Goal: Task Accomplishment & Management: Use online tool/utility

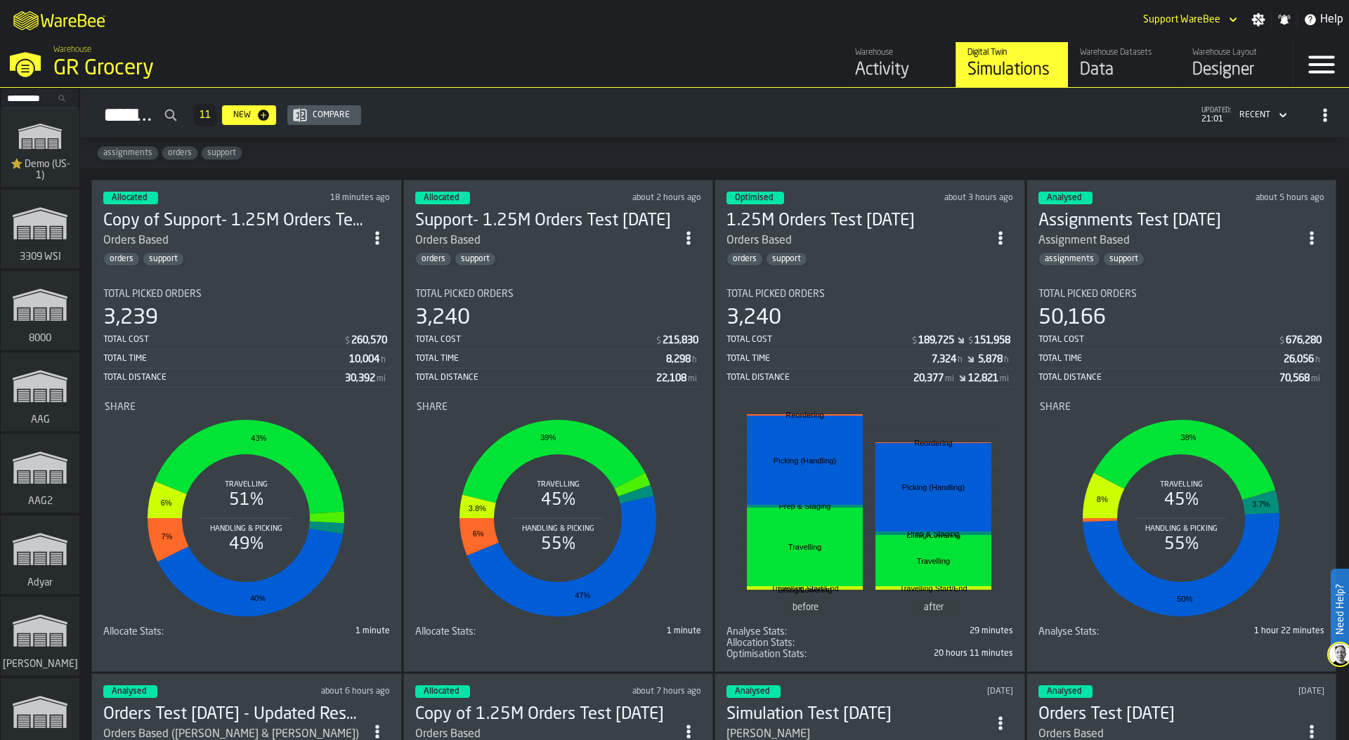
click at [22, 99] on input "Search..." at bounding box center [40, 98] width 73 height 15
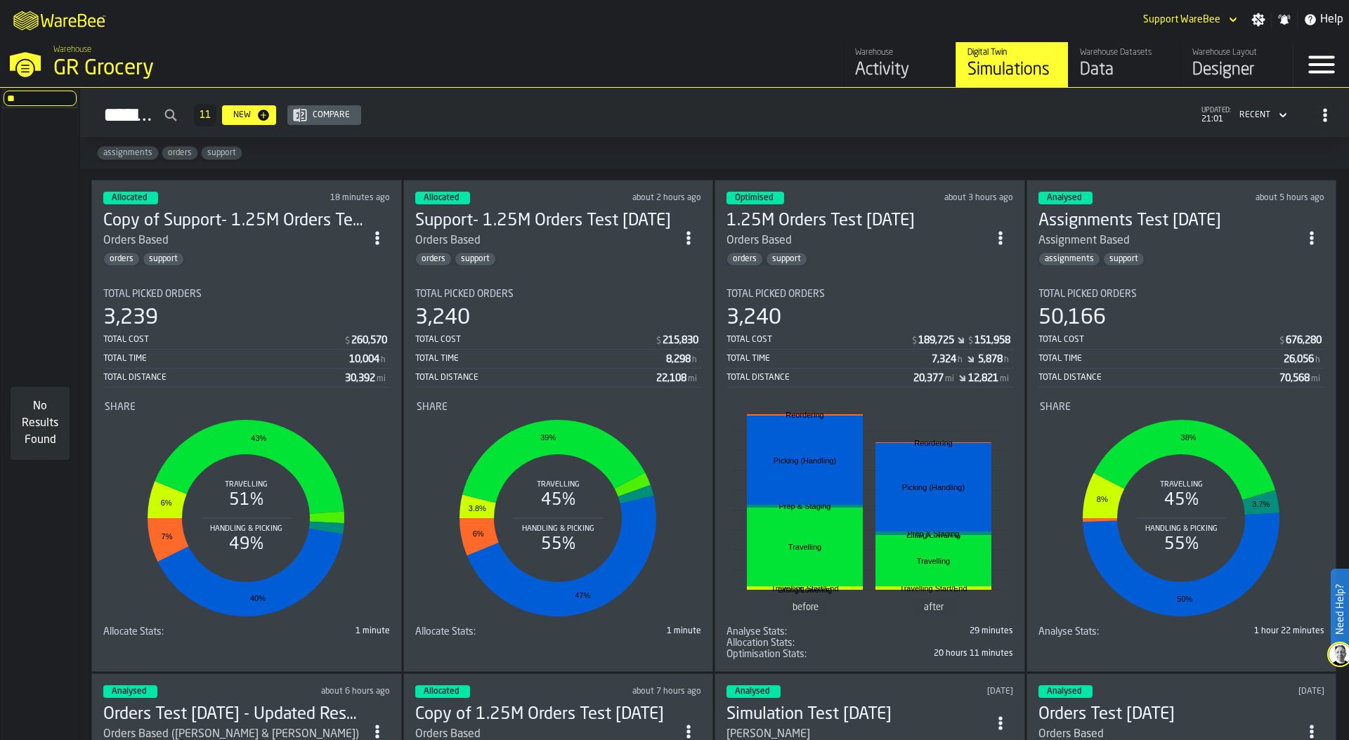
type input "*"
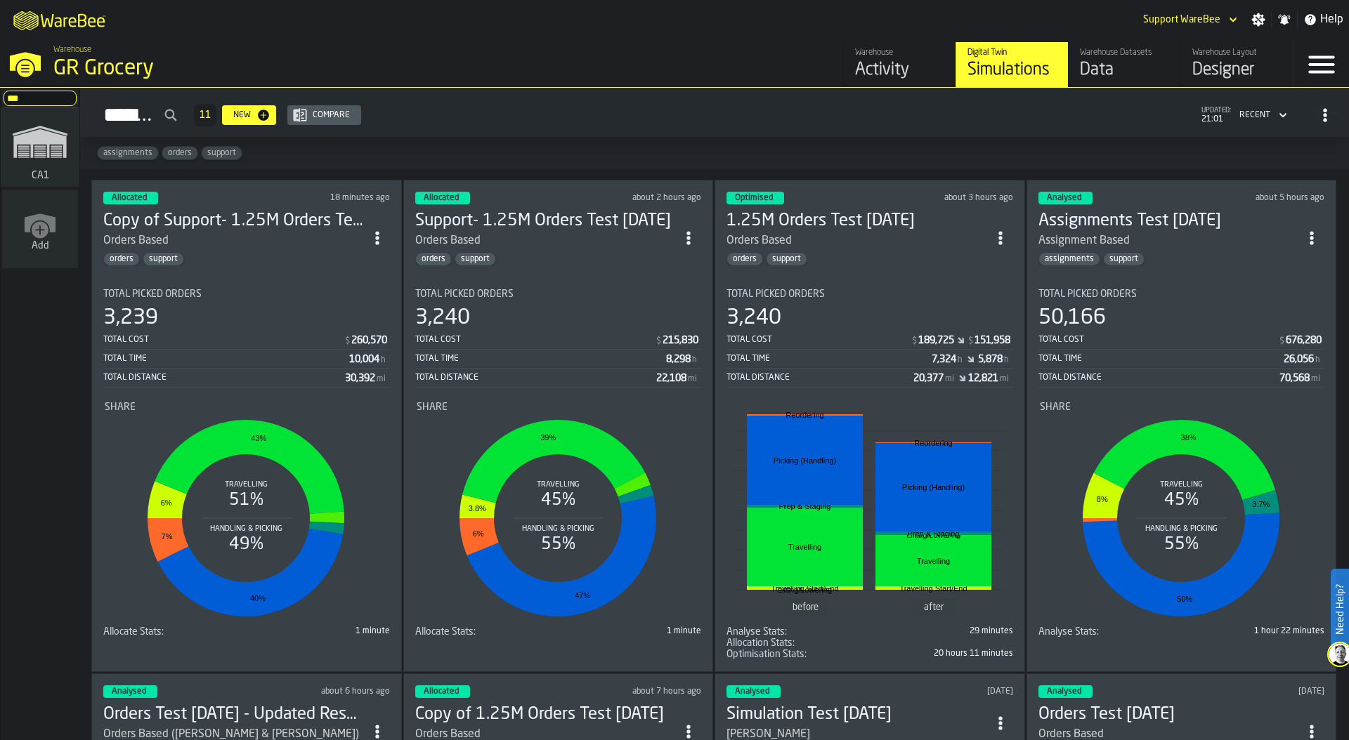
type input "***"
click at [37, 150] on rect "link-to-/wh/i/76e2a128-1b54-4d66-80d4-05ae4c277723/simulations" at bounding box center [39, 150] width 11 height 1
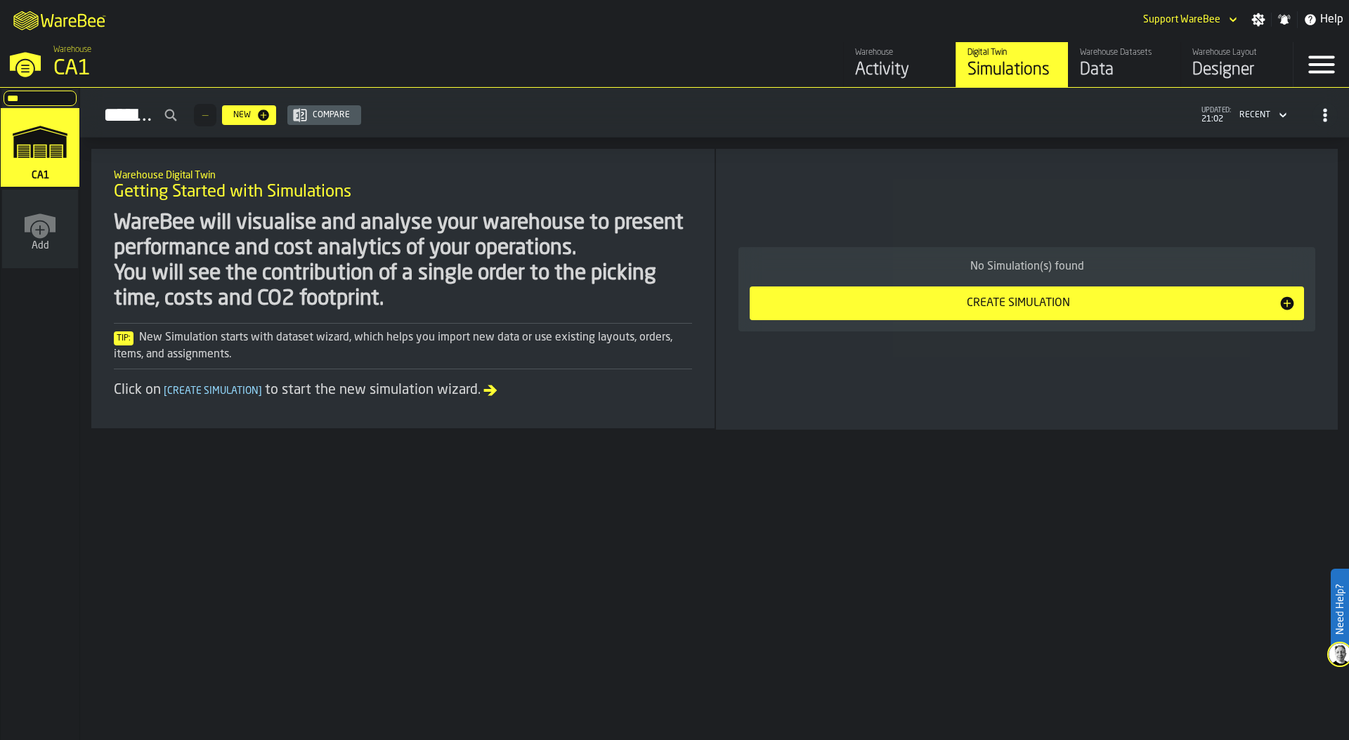
click at [1217, 55] on div "Warehouse Layout" at bounding box center [1236, 53] width 89 height 10
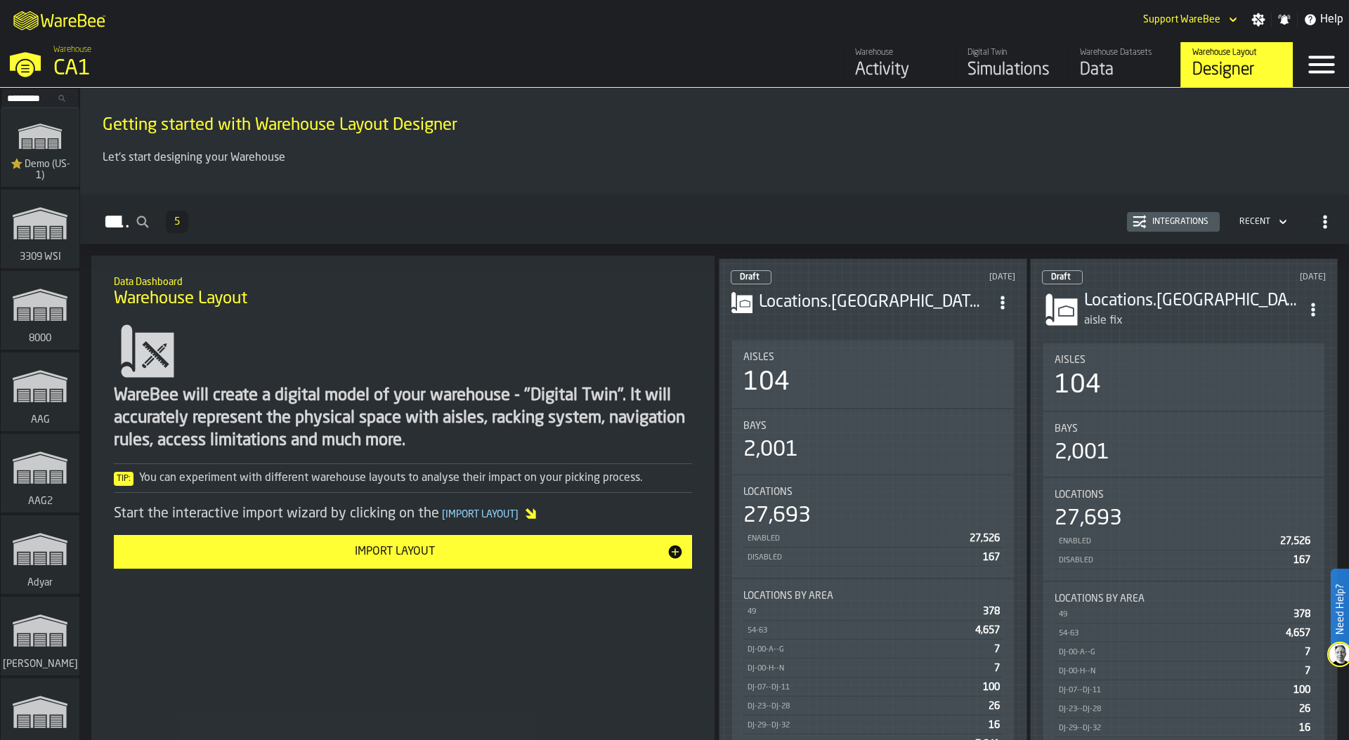
click at [871, 352] on div "Aisles" at bounding box center [872, 357] width 259 height 11
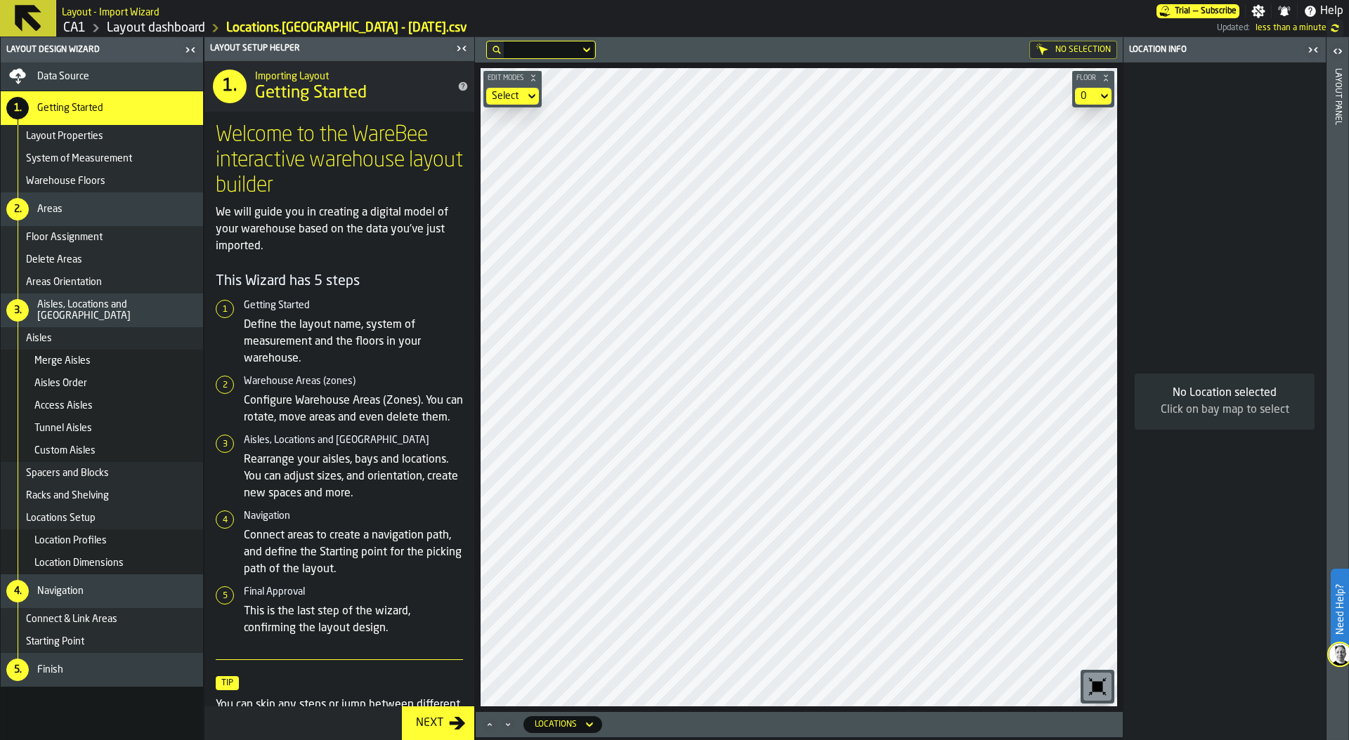
click at [170, 23] on link "Layout dashboard" at bounding box center [156, 27] width 98 height 15
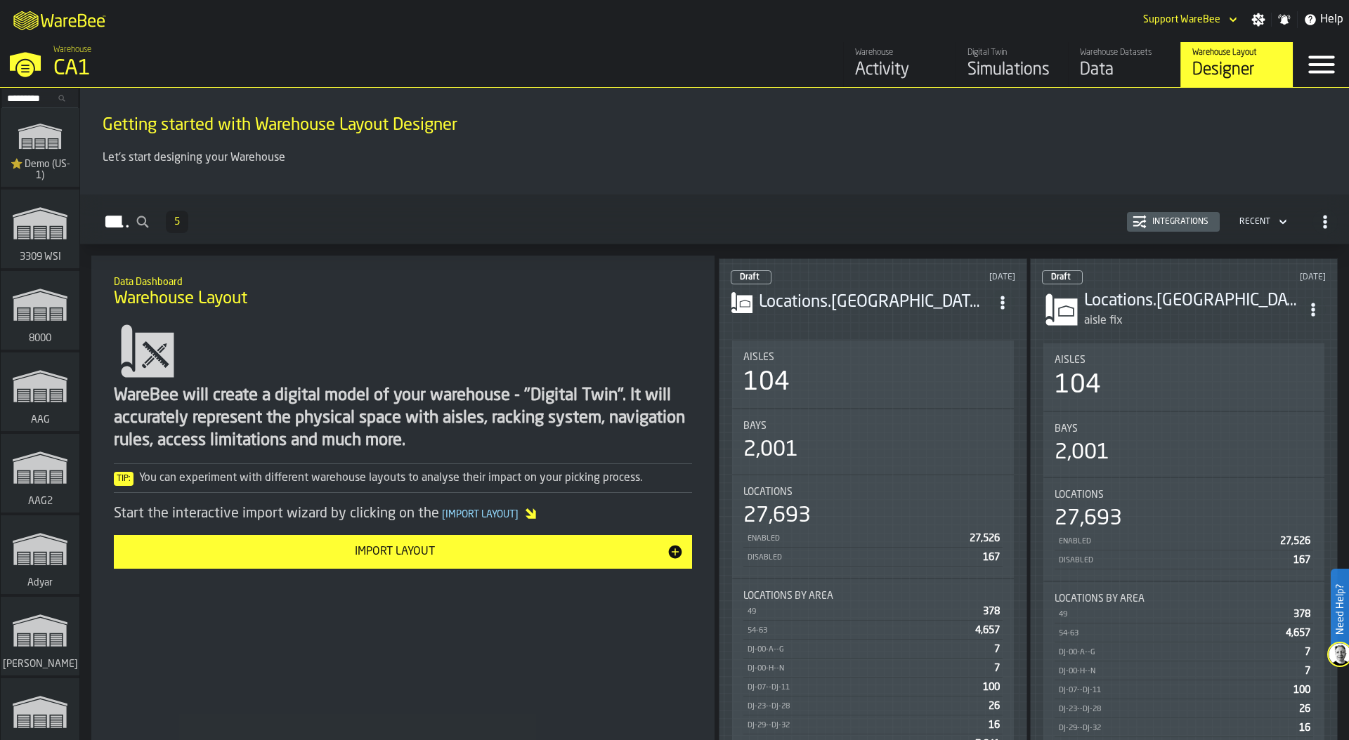
click at [1106, 68] on div "Data" at bounding box center [1124, 70] width 89 height 22
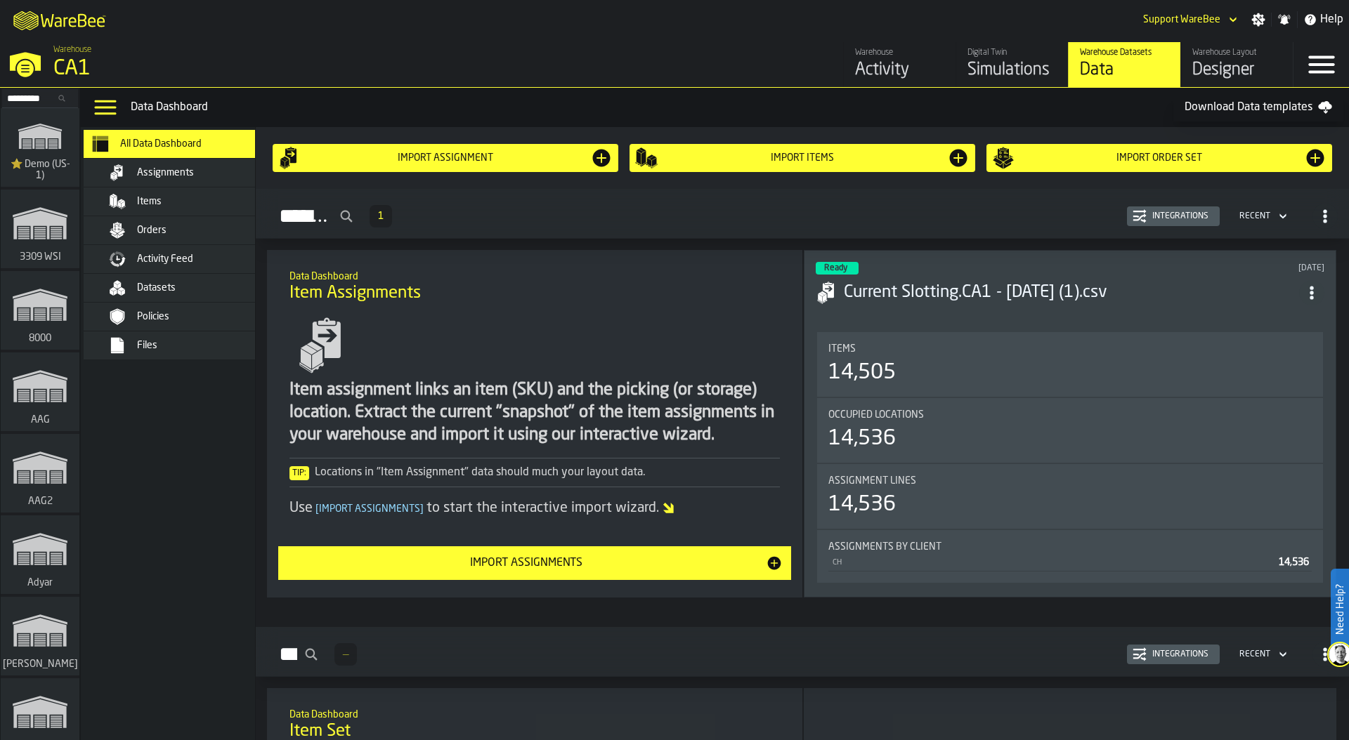
click at [24, 94] on input "Search..." at bounding box center [40, 98] width 73 height 15
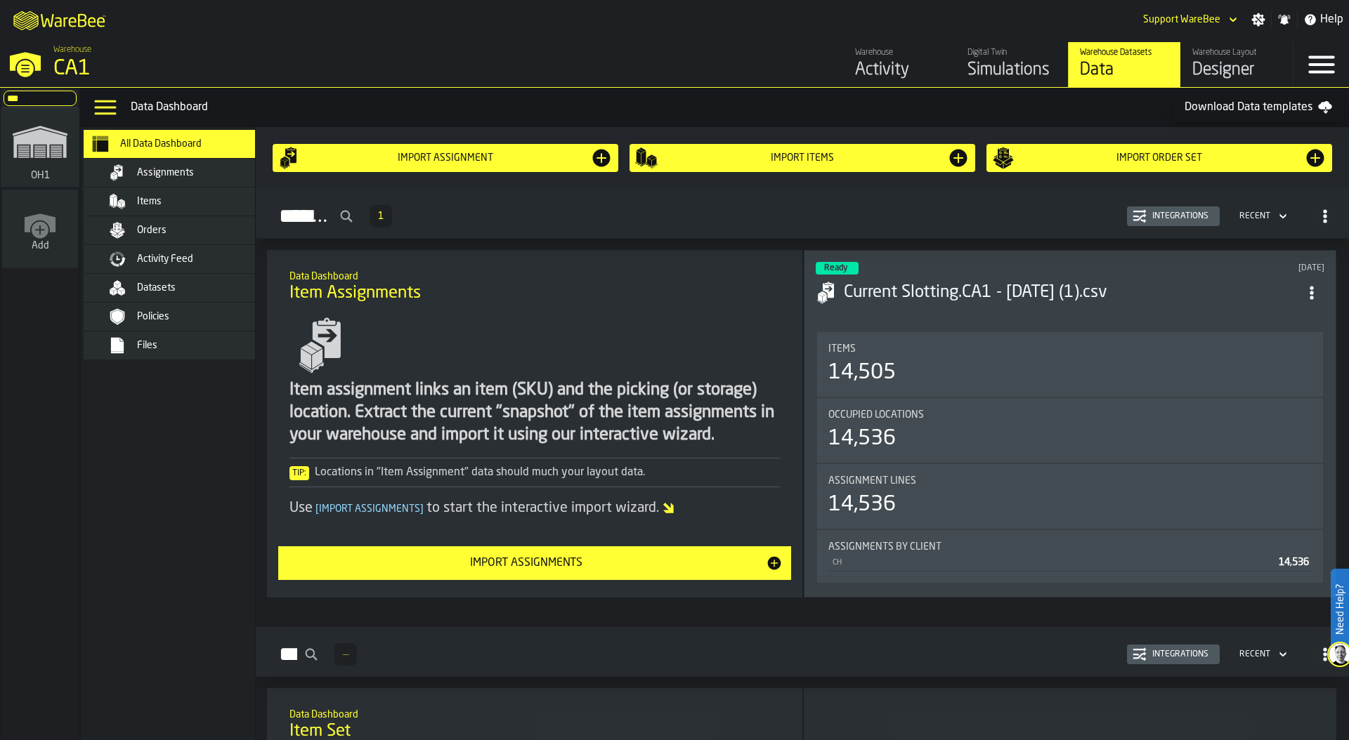
type input "***"
click at [53, 150] on rect "link-to-/wh/i/9c0cc187-6f91-4b90-837c-19f39e641b08/simulations" at bounding box center [56, 150] width 11 height 1
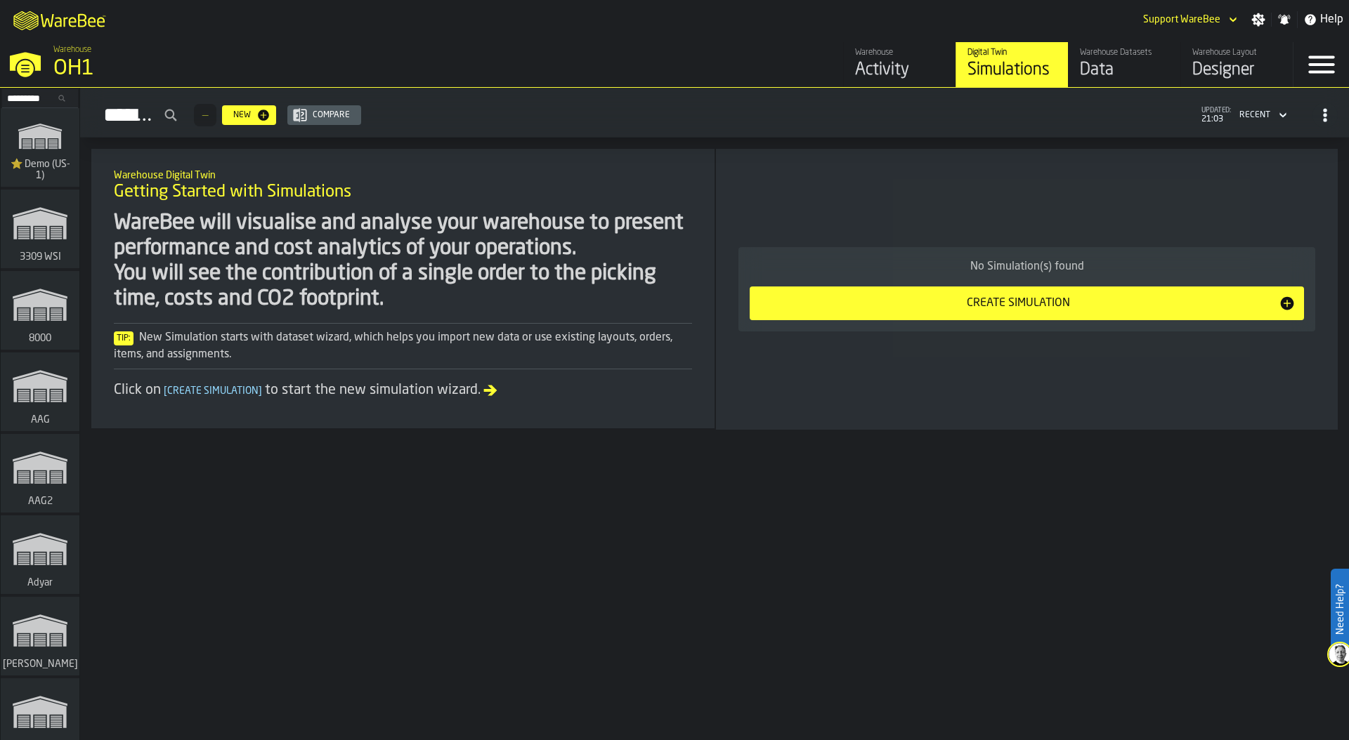
click at [1239, 66] on div "Designer" at bounding box center [1236, 70] width 89 height 22
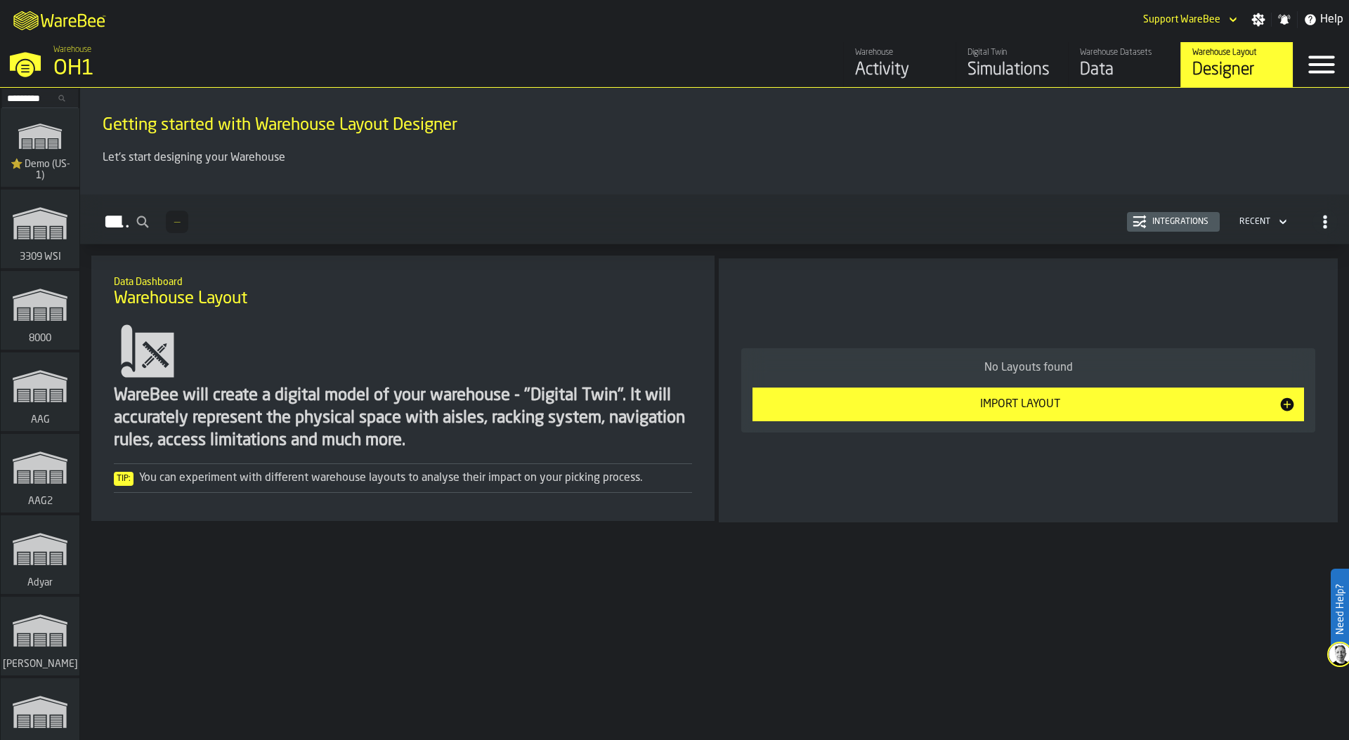
click at [35, 96] on input "Search..." at bounding box center [40, 98] width 73 height 15
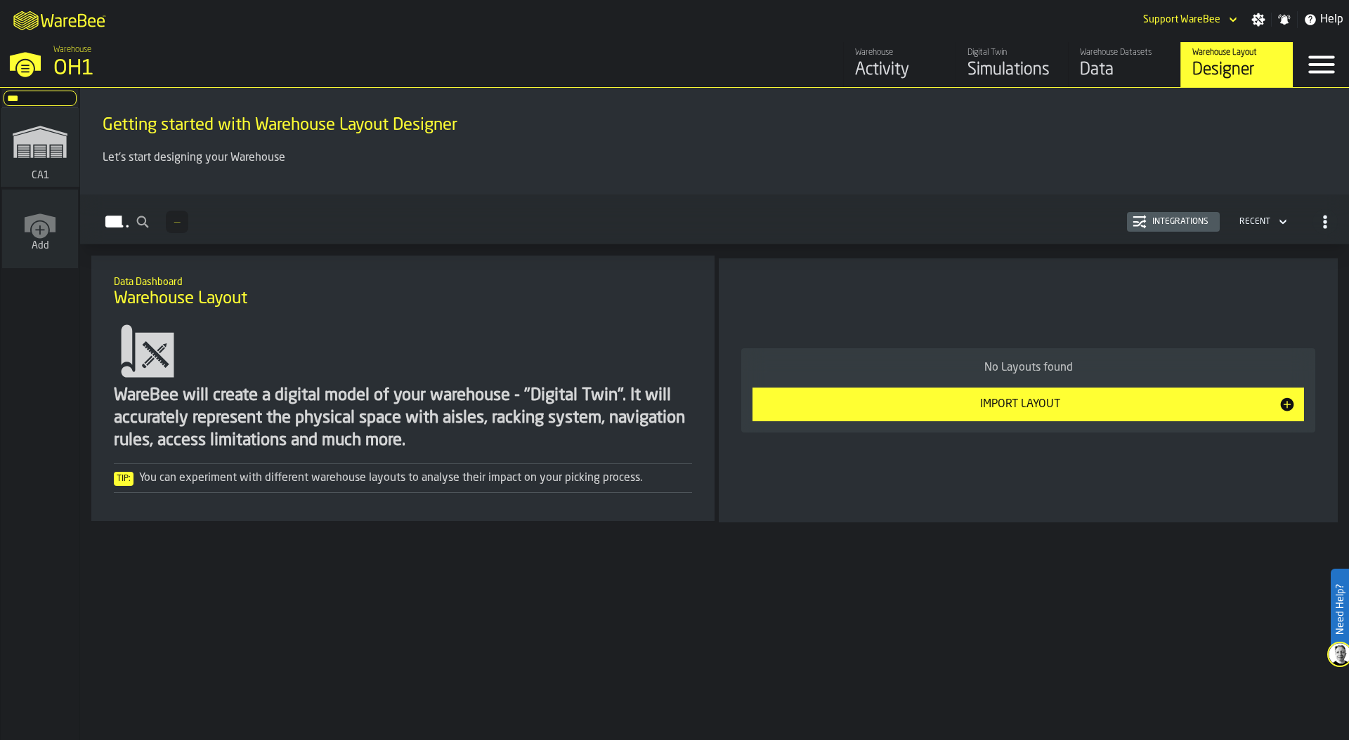
type input "***"
click at [22, 137] on polygon "link-to-/wh/i/76e2a128-1b54-4d66-80d4-05ae4c277723/simulations" at bounding box center [39, 143] width 53 height 29
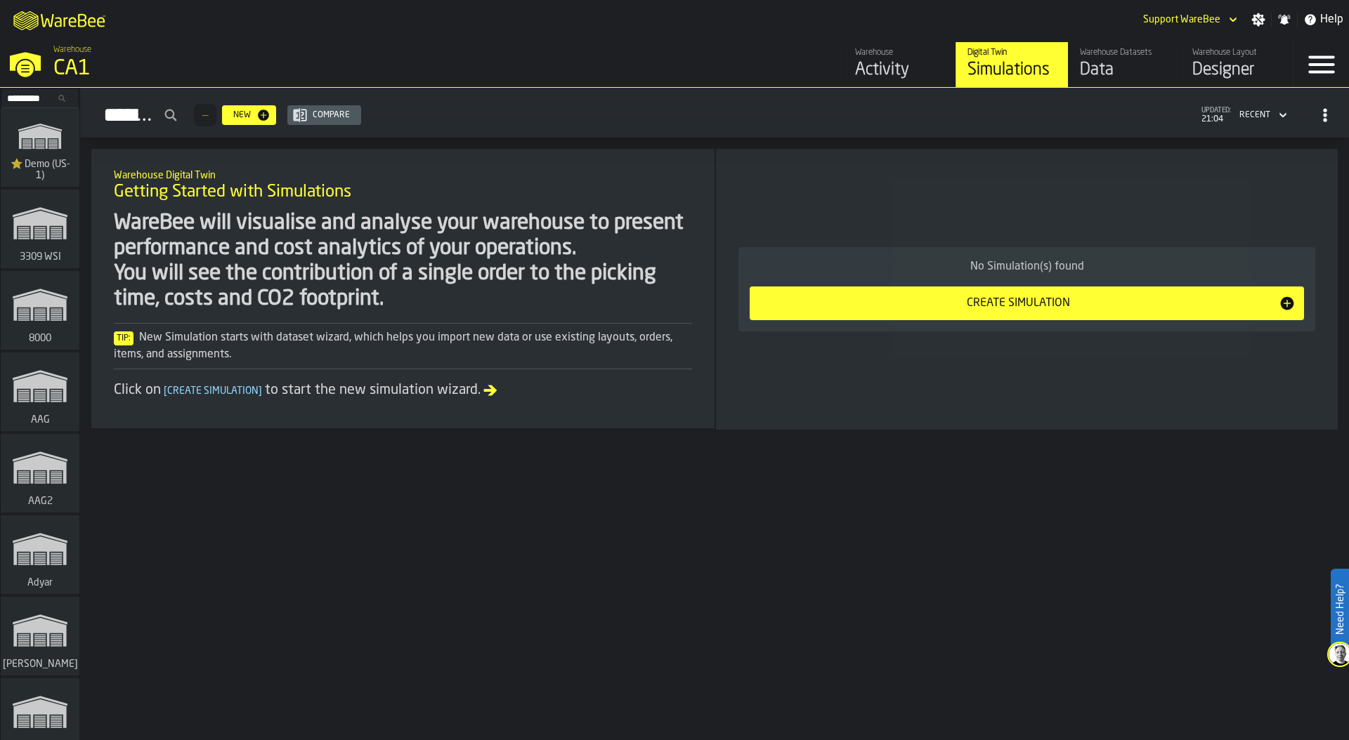
click at [1106, 72] on div "Data" at bounding box center [1124, 70] width 89 height 22
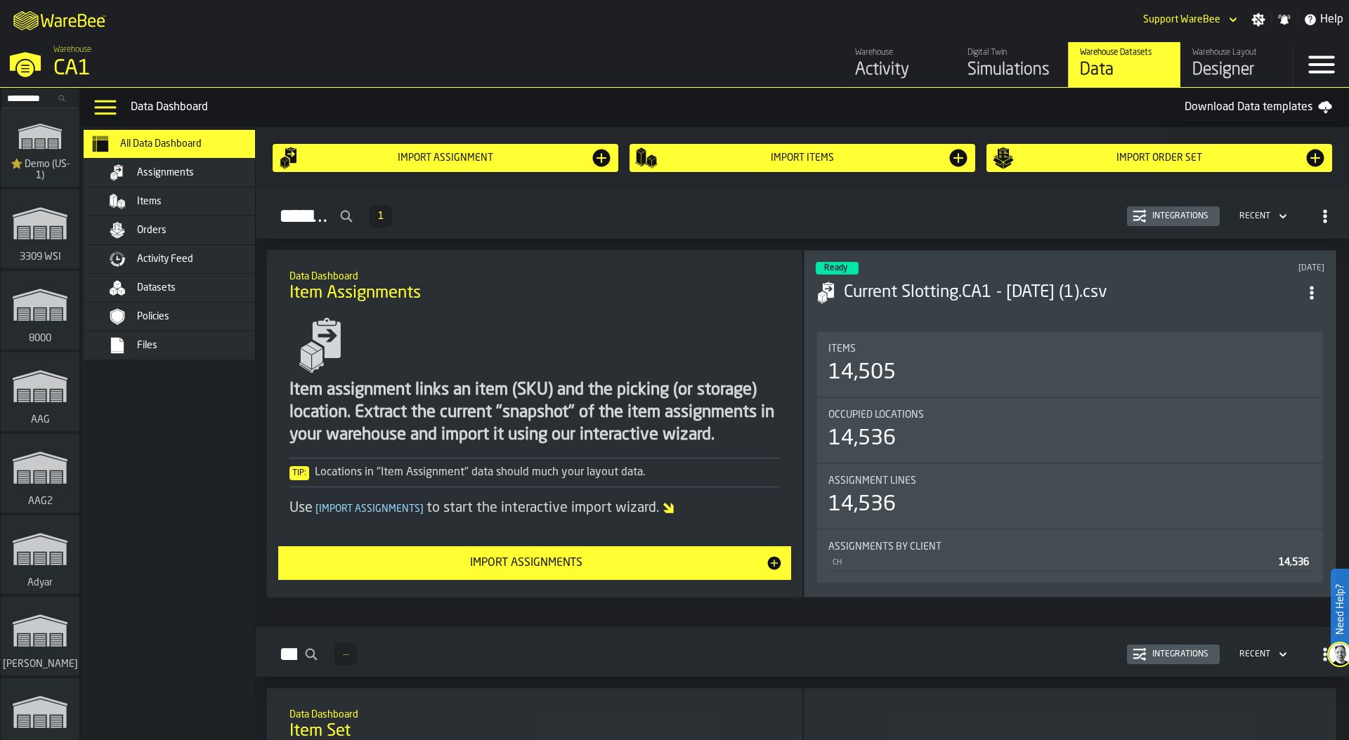
click at [27, 96] on input "Search..." at bounding box center [40, 98] width 73 height 15
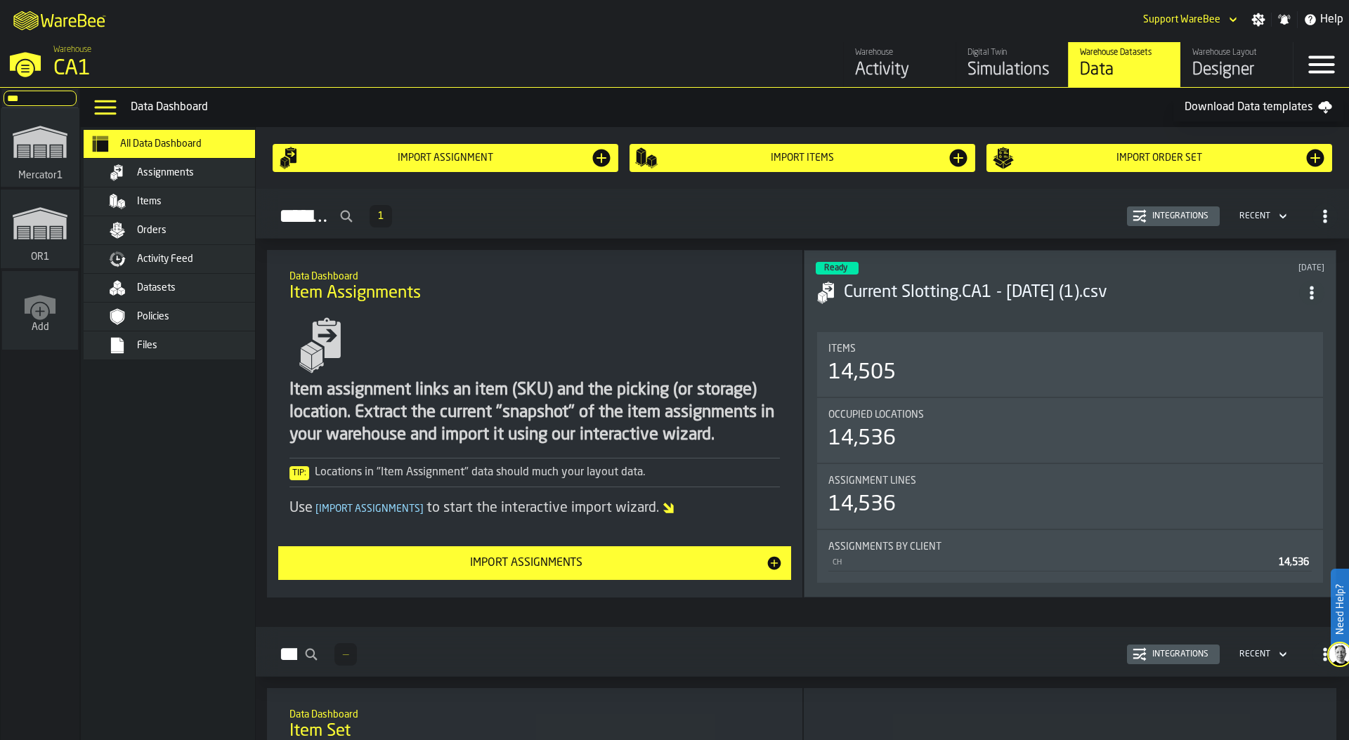
type input "***"
click at [43, 218] on polygon "link-to-/wh/i/02d92962-0f11-4133-9763-7cb092bceeef/simulations" at bounding box center [39, 225] width 53 height 29
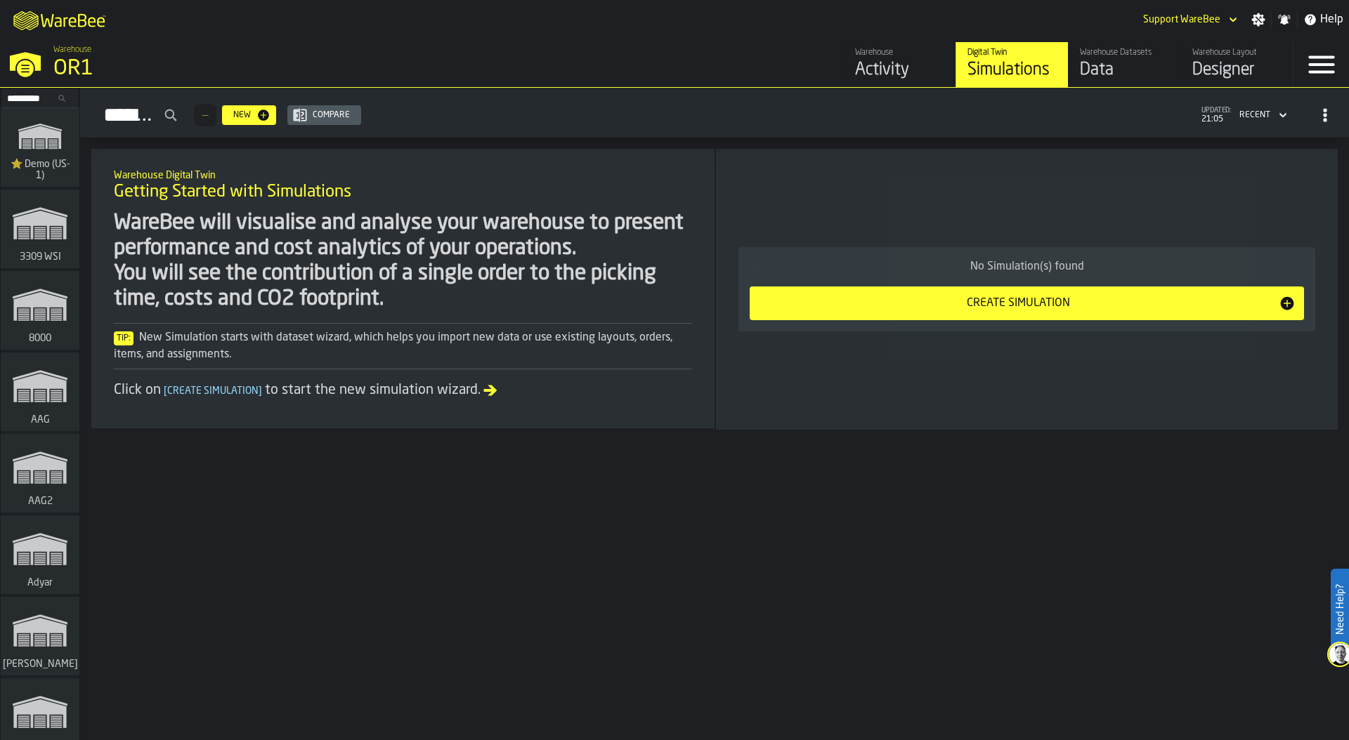
click at [30, 97] on input "Search..." at bounding box center [40, 98] width 73 height 15
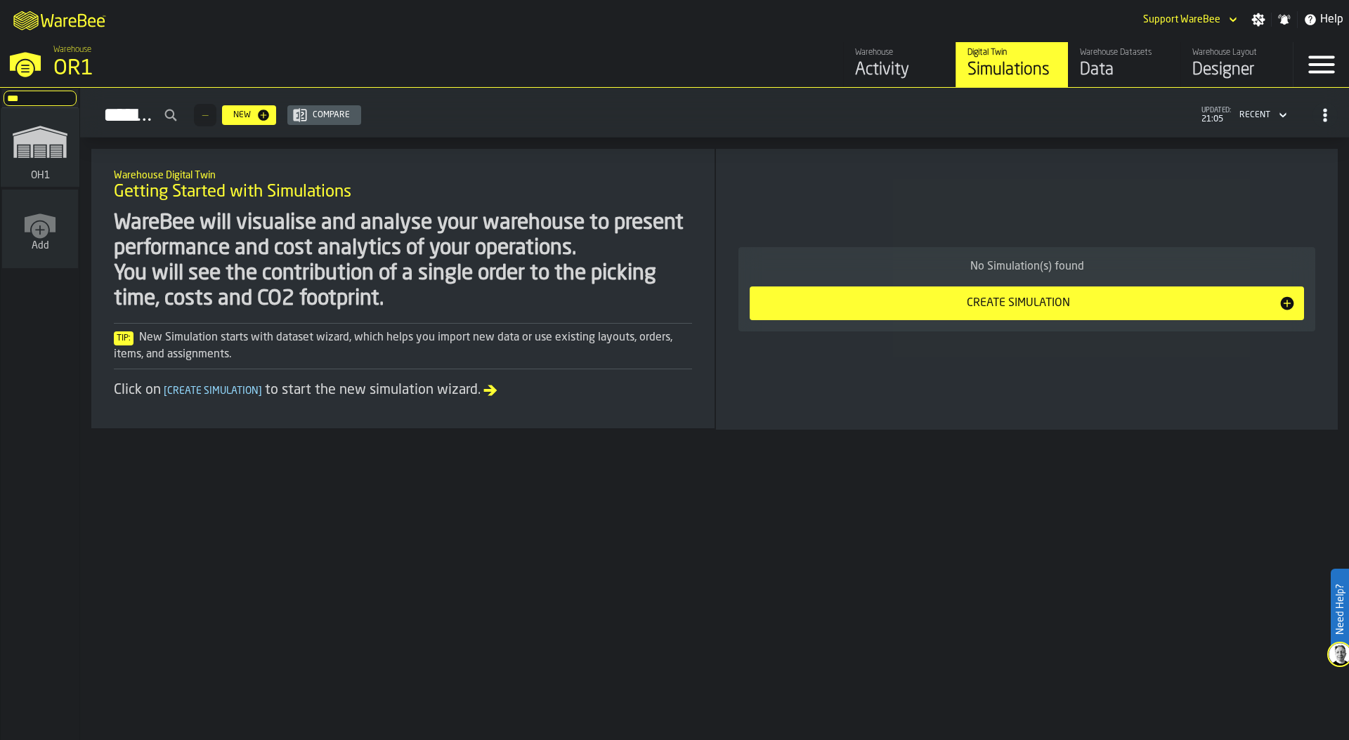
click at [43, 139] on polygon "link-to-/wh/i/9c0cc187-6f91-4b90-837c-19f39e641b08/simulations" at bounding box center [39, 143] width 53 height 29
click at [34, 99] on input "***" at bounding box center [40, 98] width 73 height 15
type input "***"
click at [25, 240] on icon "link-to-/wh/i/02d92962-0f11-4133-9763-7cb092bceeef/simulations" at bounding box center [39, 223] width 67 height 56
click at [1219, 69] on div "Designer" at bounding box center [1236, 70] width 89 height 22
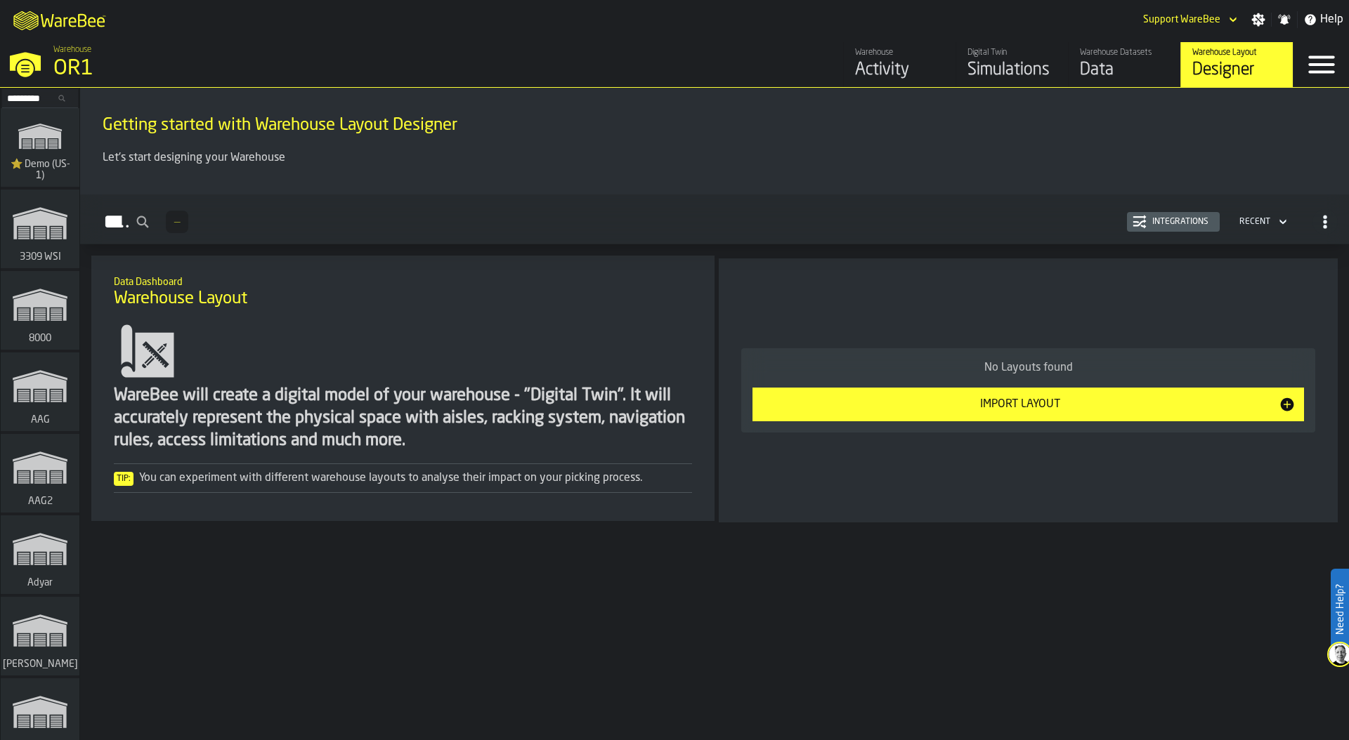
click at [34, 100] on input "Search..." at bounding box center [40, 98] width 73 height 15
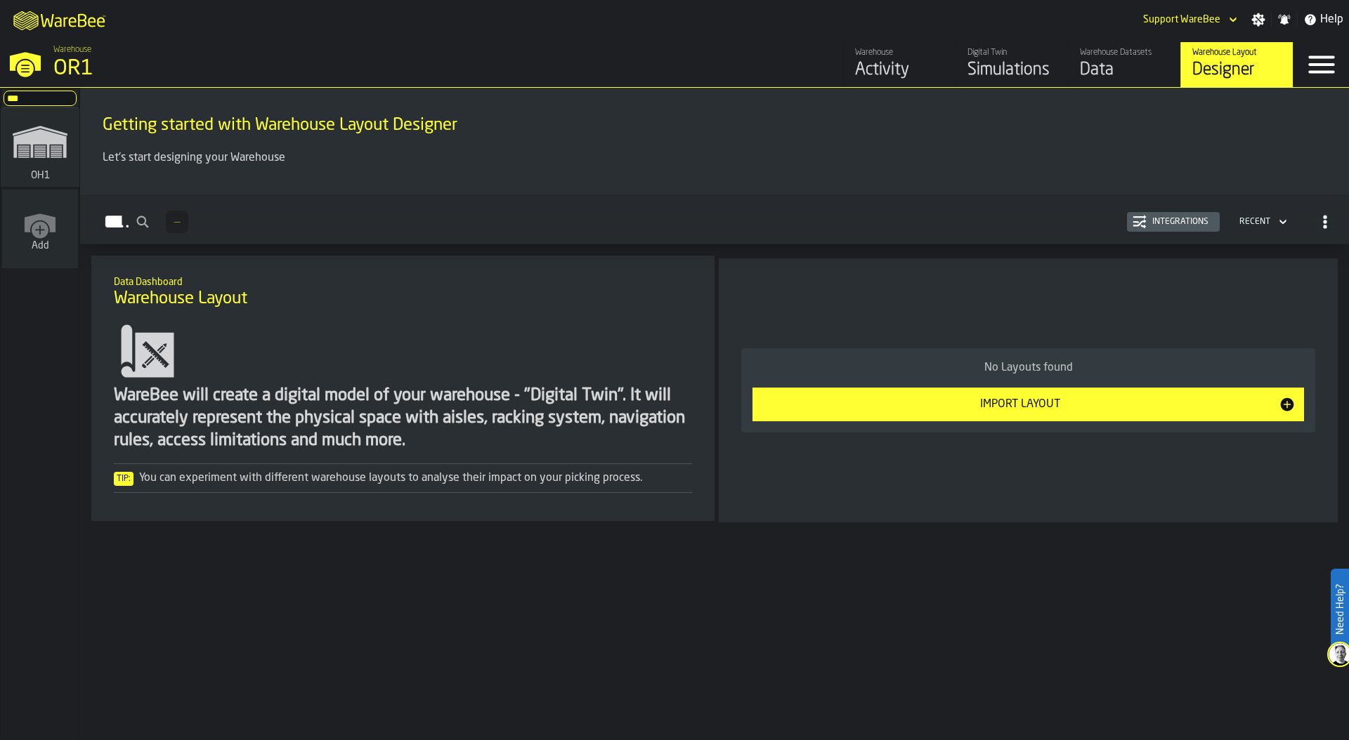
type input "***"
click at [45, 145] on icon "link-to-/wh/i/9c0cc187-6f91-4b90-837c-19f39e641b08/simulations" at bounding box center [39, 142] width 67 height 56
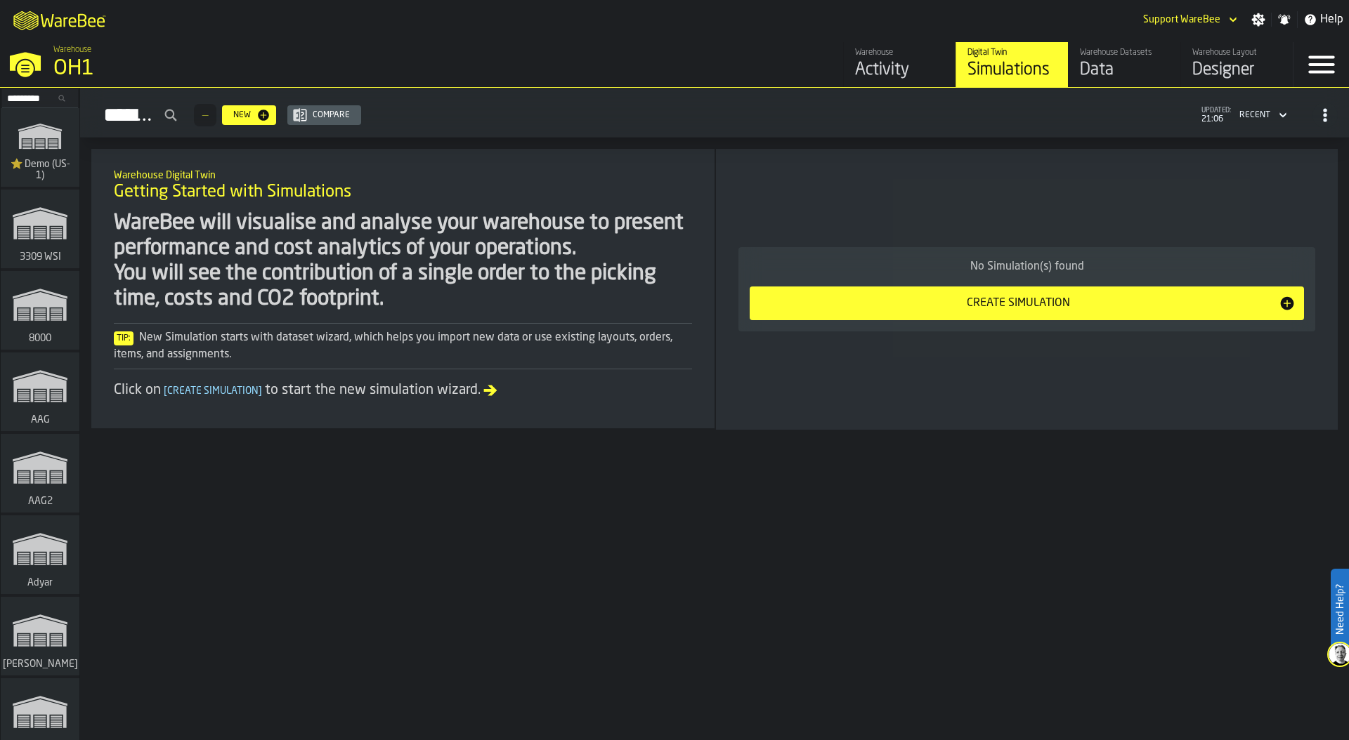
click at [30, 100] on input "Search..." at bounding box center [40, 98] width 73 height 15
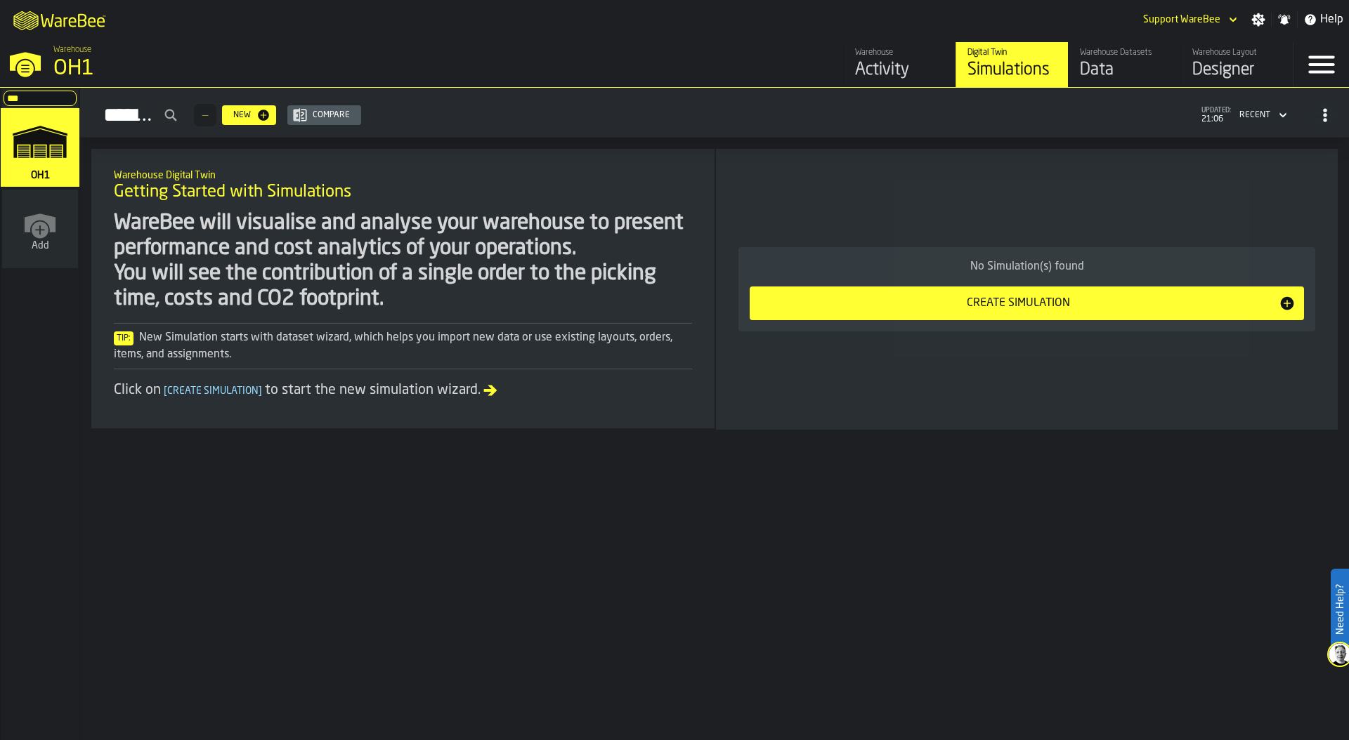
type input "***"
click at [54, 143] on polygon "link-to-/wh/i/9c0cc187-6f91-4b90-837c-19f39e641b08/simulations" at bounding box center [39, 143] width 53 height 29
click at [39, 147] on icon "link-to-/wh/i/9c0cc187-6f91-4b90-837c-19f39e641b08/simulations" at bounding box center [39, 142] width 67 height 56
click at [1258, 15] on icon "button-toggle-Settings" at bounding box center [1258, 19] width 13 height 13
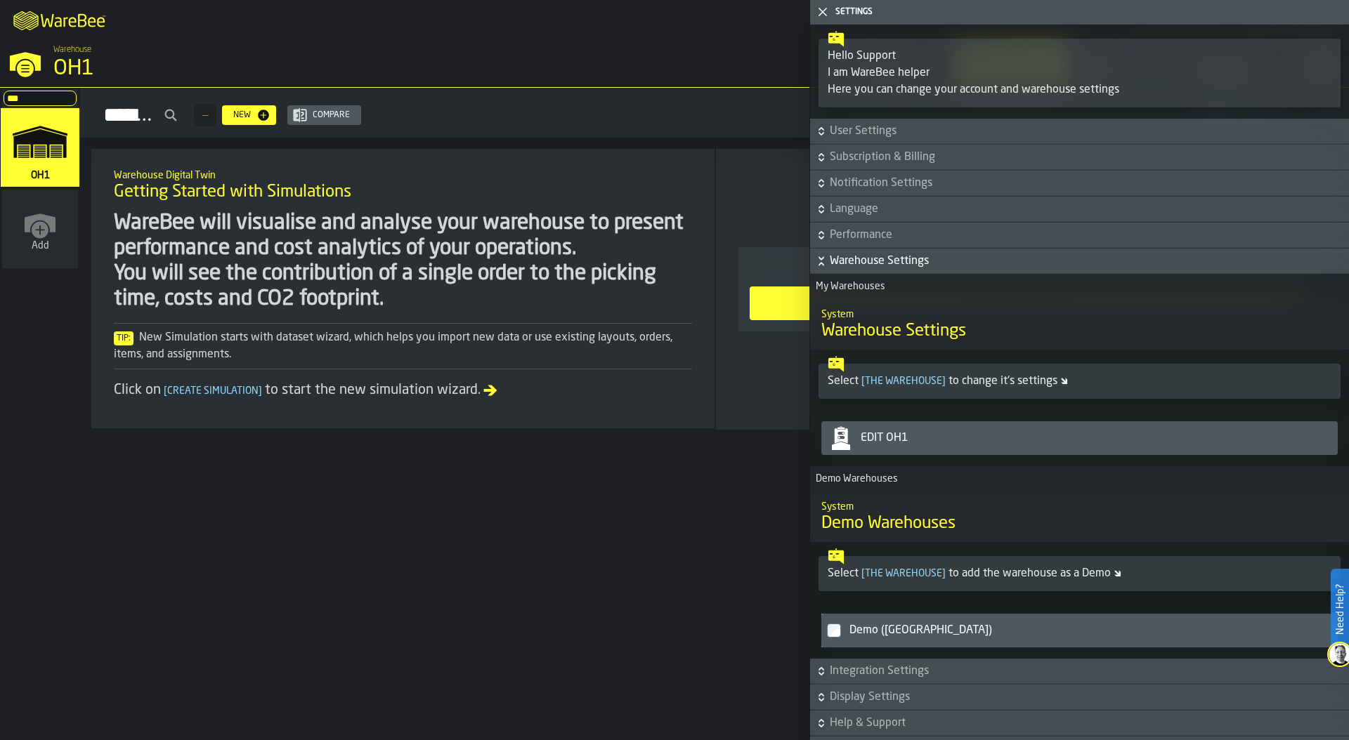
click at [964, 431] on div "Edit OH1" at bounding box center [1093, 438] width 477 height 17
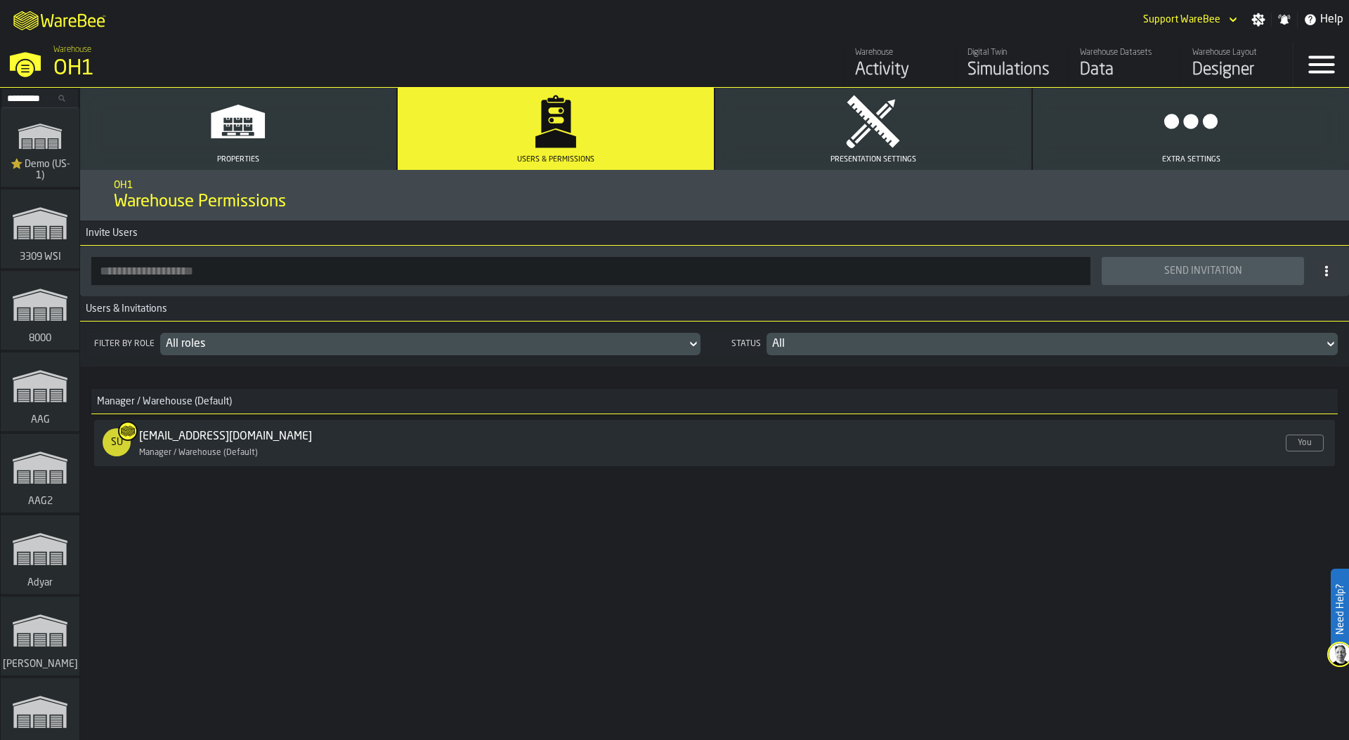
click at [204, 134] on button "Properties" at bounding box center [238, 129] width 316 height 82
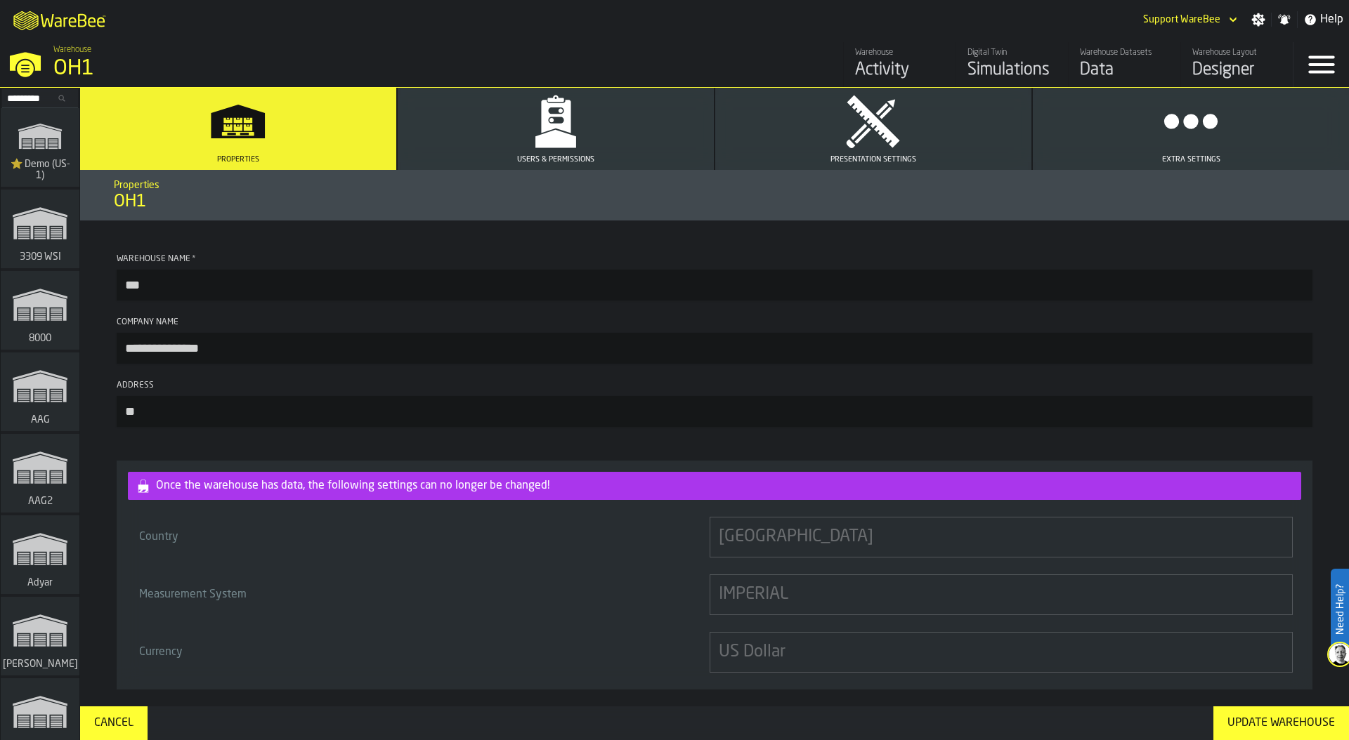
click at [161, 285] on input "***" at bounding box center [714, 285] width 1195 height 31
type input "**********"
click at [1270, 725] on div "Update Warehouse" at bounding box center [1280, 723] width 119 height 17
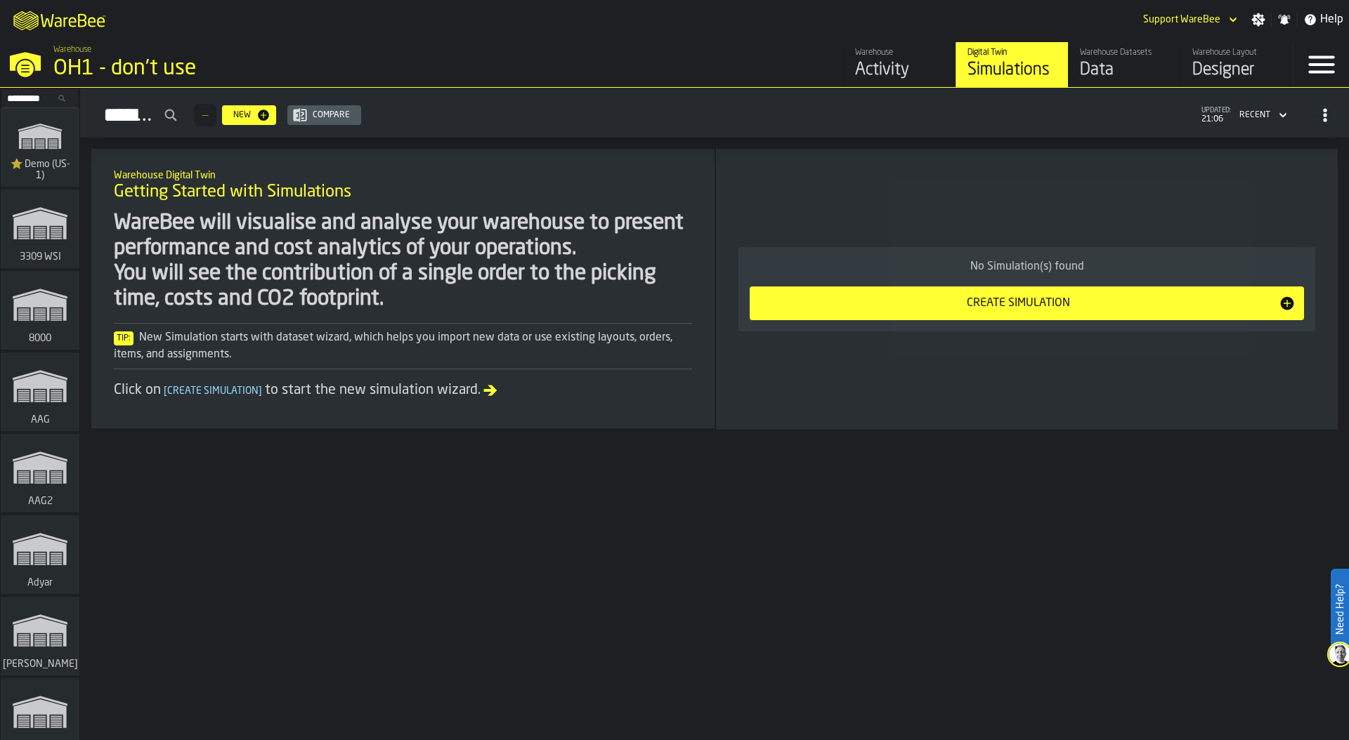
click at [13, 93] on input "Search..." at bounding box center [40, 98] width 73 height 15
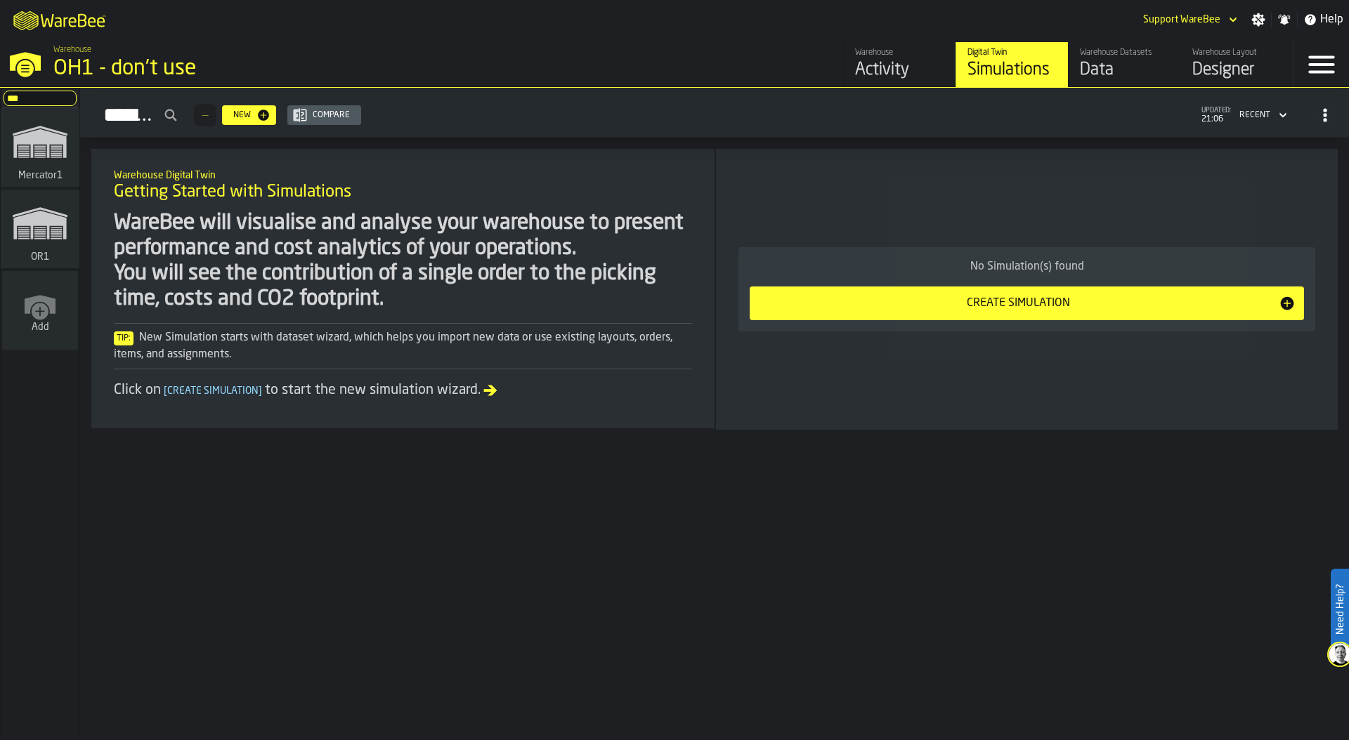
click at [48, 224] on polygon "link-to-/wh/i/02d92962-0f11-4133-9763-7cb092bceeef/simulations" at bounding box center [39, 225] width 53 height 29
drag, startPoint x: 25, startPoint y: 93, endPoint x: 7, endPoint y: 98, distance: 19.1
click at [1, 98] on nav "*** or1 Mercator1 OR1 Add" at bounding box center [40, 414] width 79 height 653
type input "***"
click at [22, 164] on icon "link-to-/wh/i/76e2a128-1b54-4d66-80d4-05ae4c277723/simulations" at bounding box center [39, 142] width 67 height 56
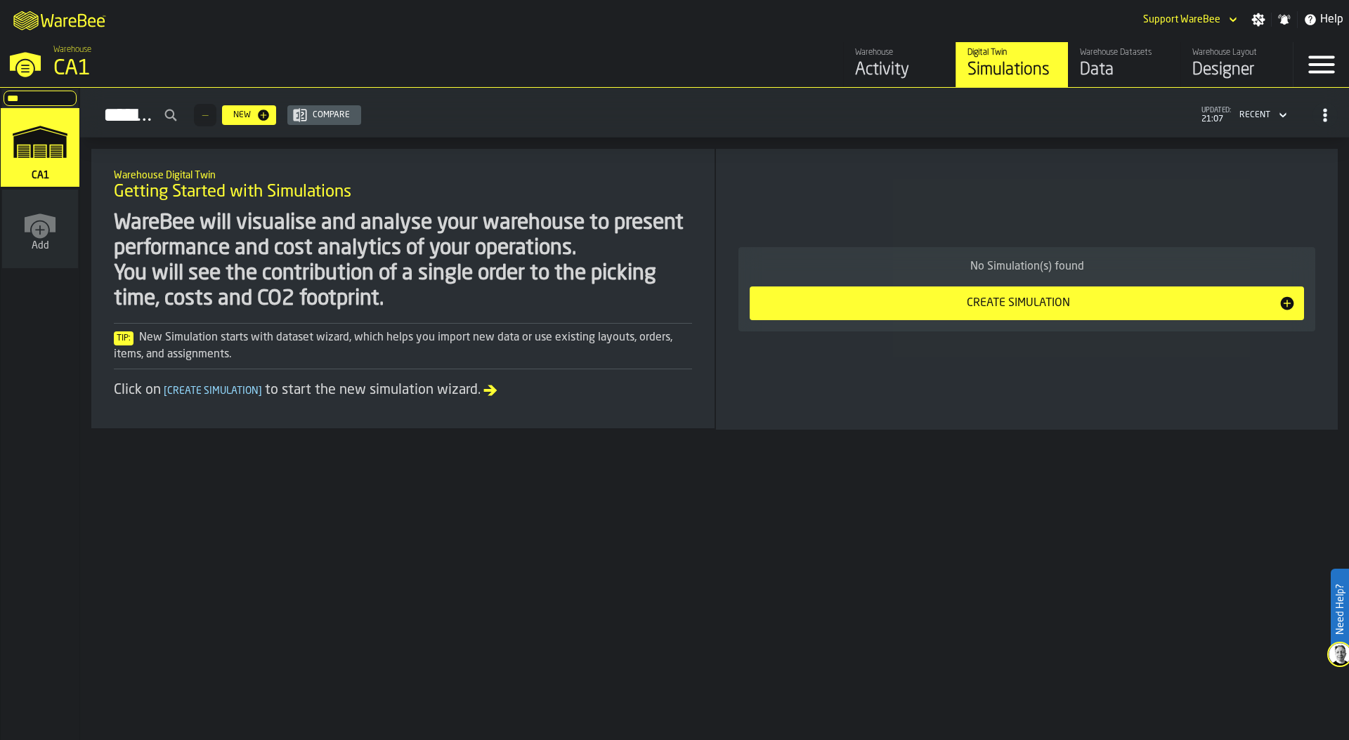
click at [1115, 66] on div "Data" at bounding box center [1124, 70] width 89 height 22
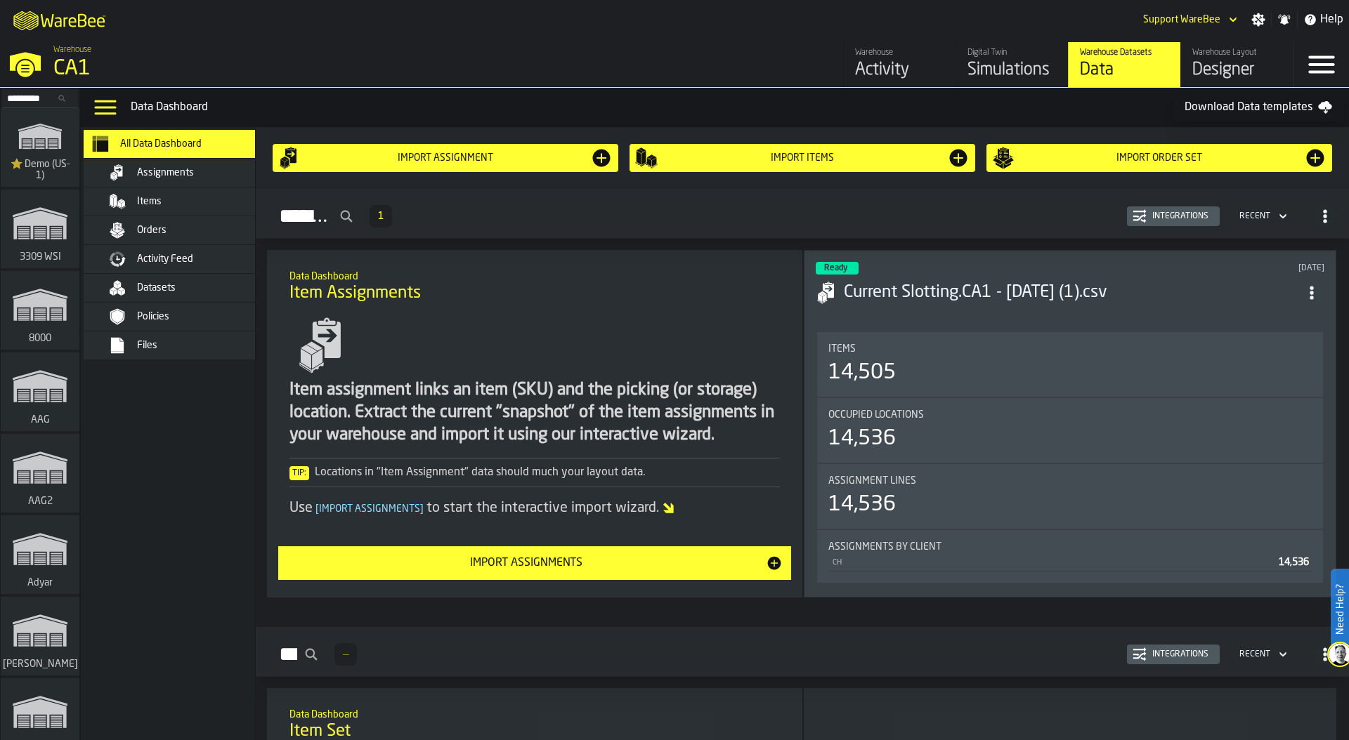
click at [192, 346] on div "Files" at bounding box center [206, 345] width 138 height 11
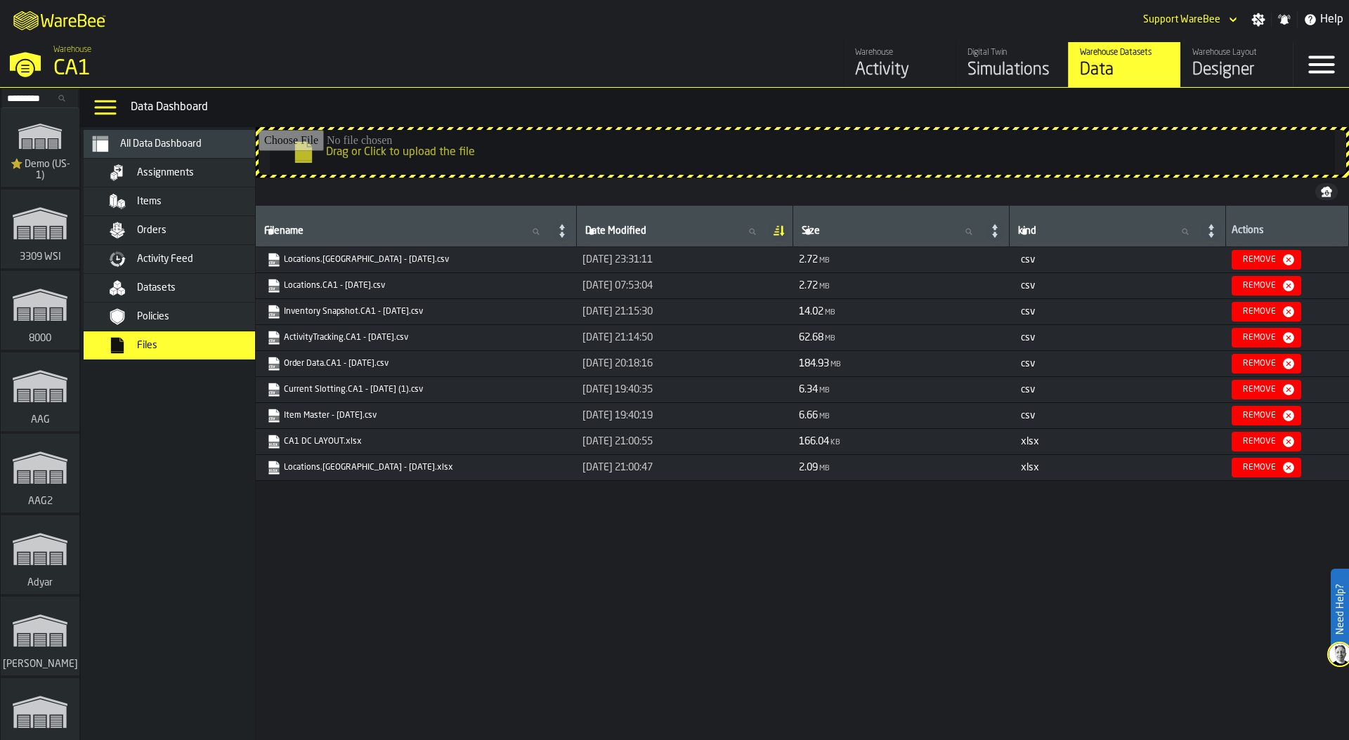
click at [270, 414] on icon "link-to-https://s3.eu-west-1.amazonaws.com/drive.app.warebee.com/76e2a128-1b54-…" at bounding box center [270, 412] width 8 height 11
click at [187, 200] on div "Items" at bounding box center [206, 201] width 138 height 11
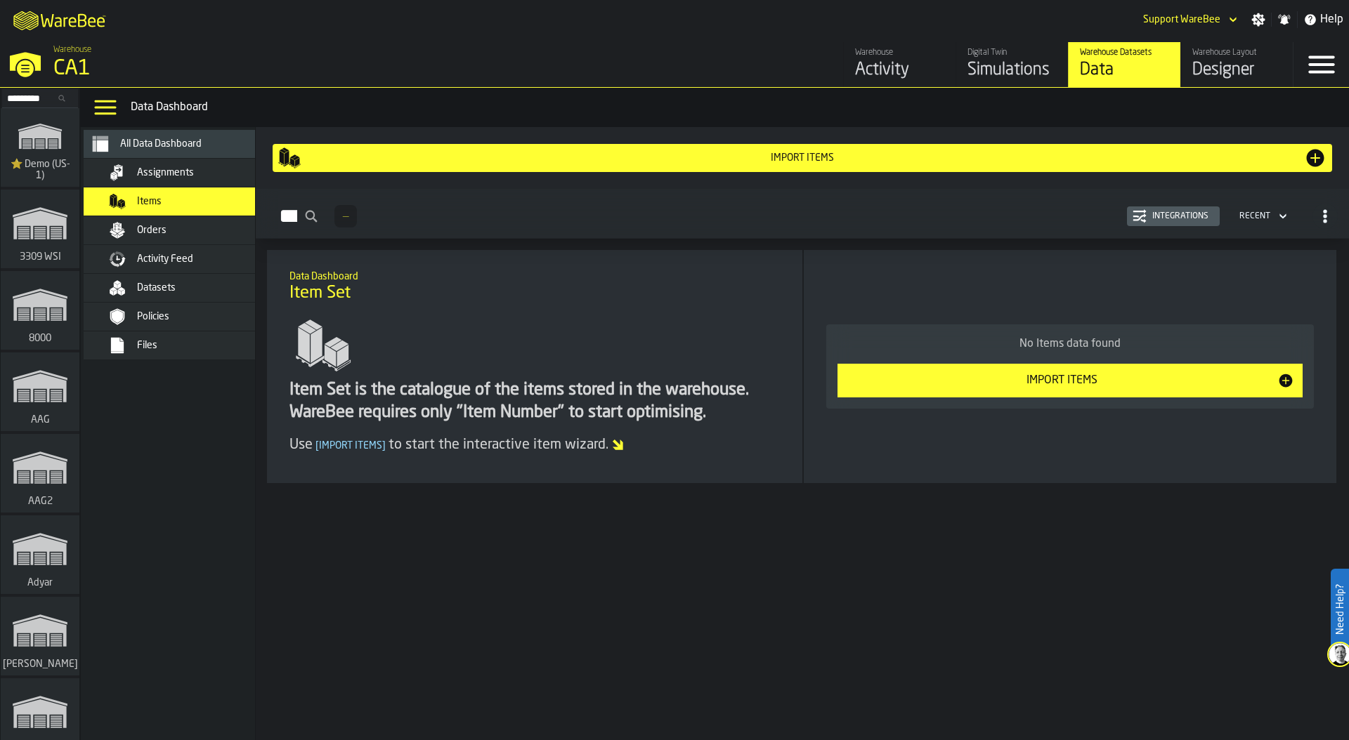
click at [69, 56] on div "CA1" at bounding box center [242, 68] width 379 height 25
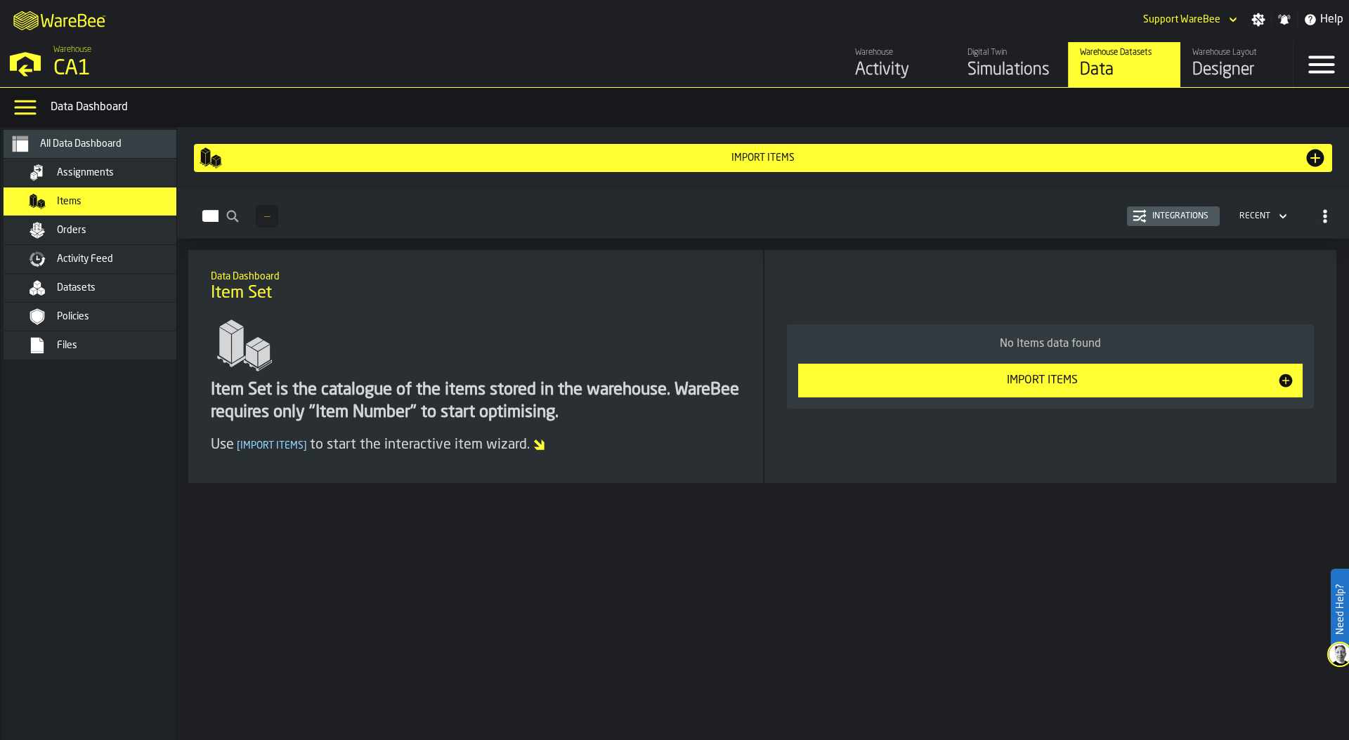
click at [1061, 376] on div "Import Items" at bounding box center [1041, 380] width 471 height 17
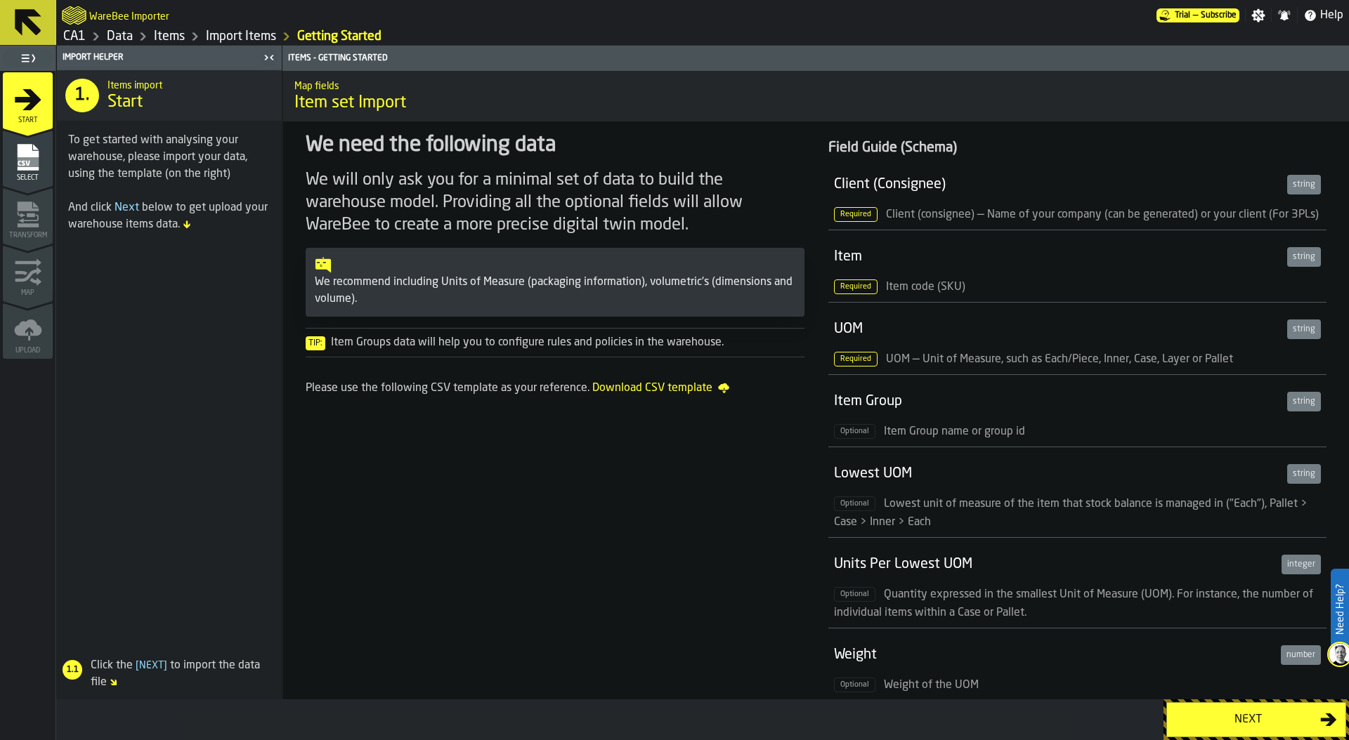
click at [1247, 726] on div "Next" at bounding box center [1247, 720] width 145 height 17
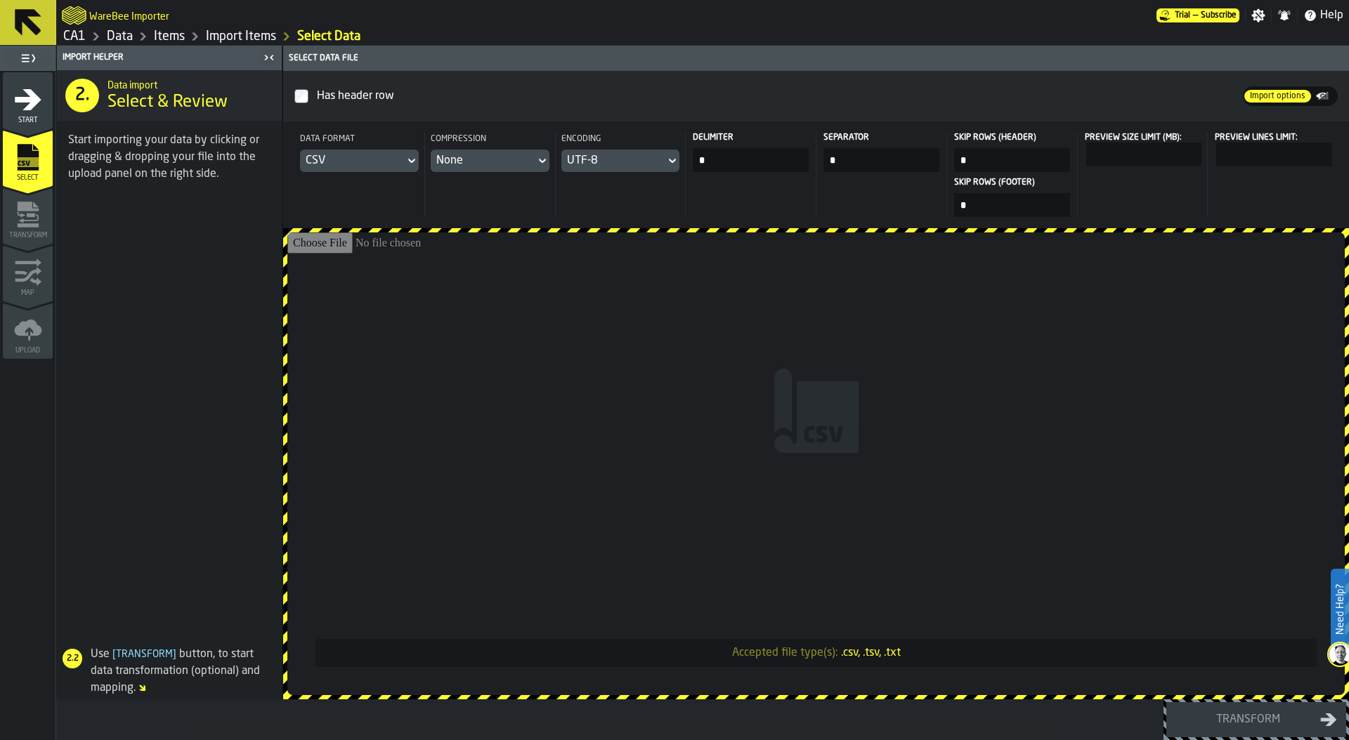
click at [674, 330] on input "Accepted file type(s): .csv, .tsv, .txt" at bounding box center [815, 463] width 1057 height 463
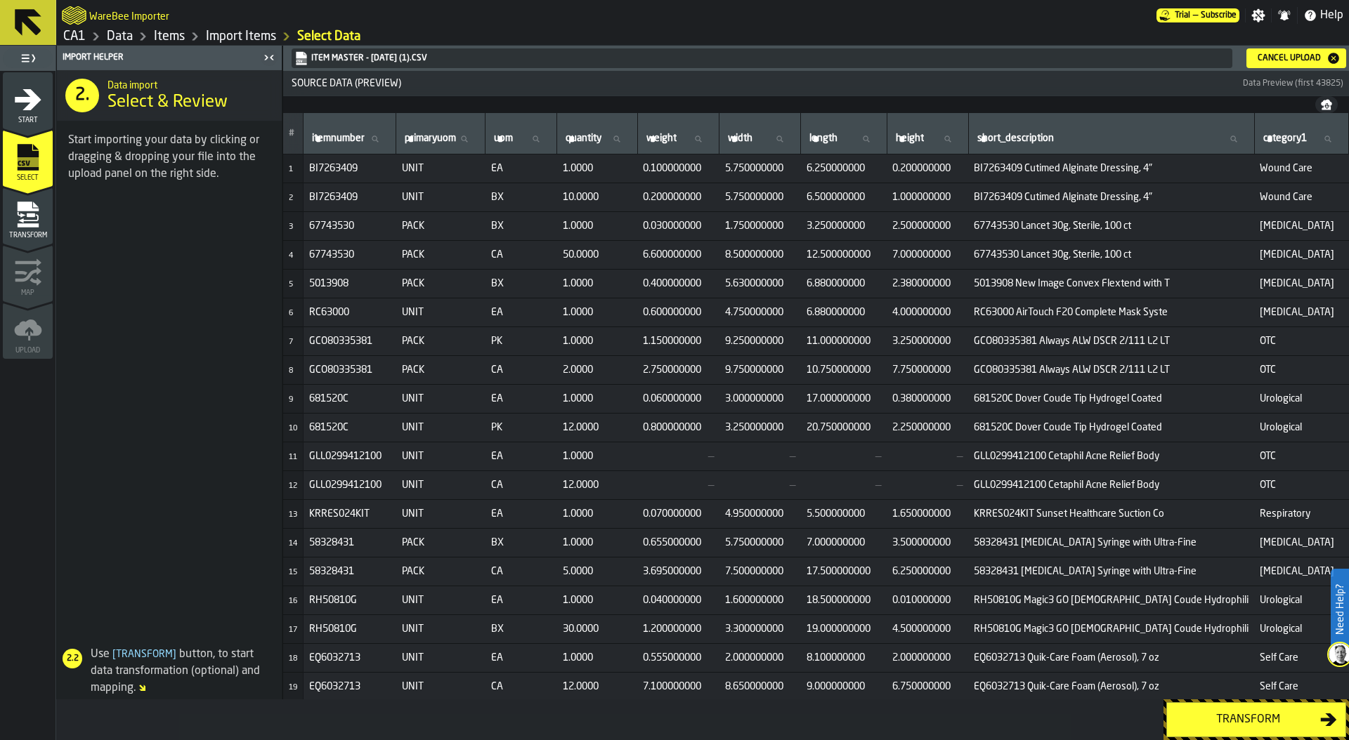
click at [1254, 718] on div "Transform" at bounding box center [1247, 720] width 145 height 17
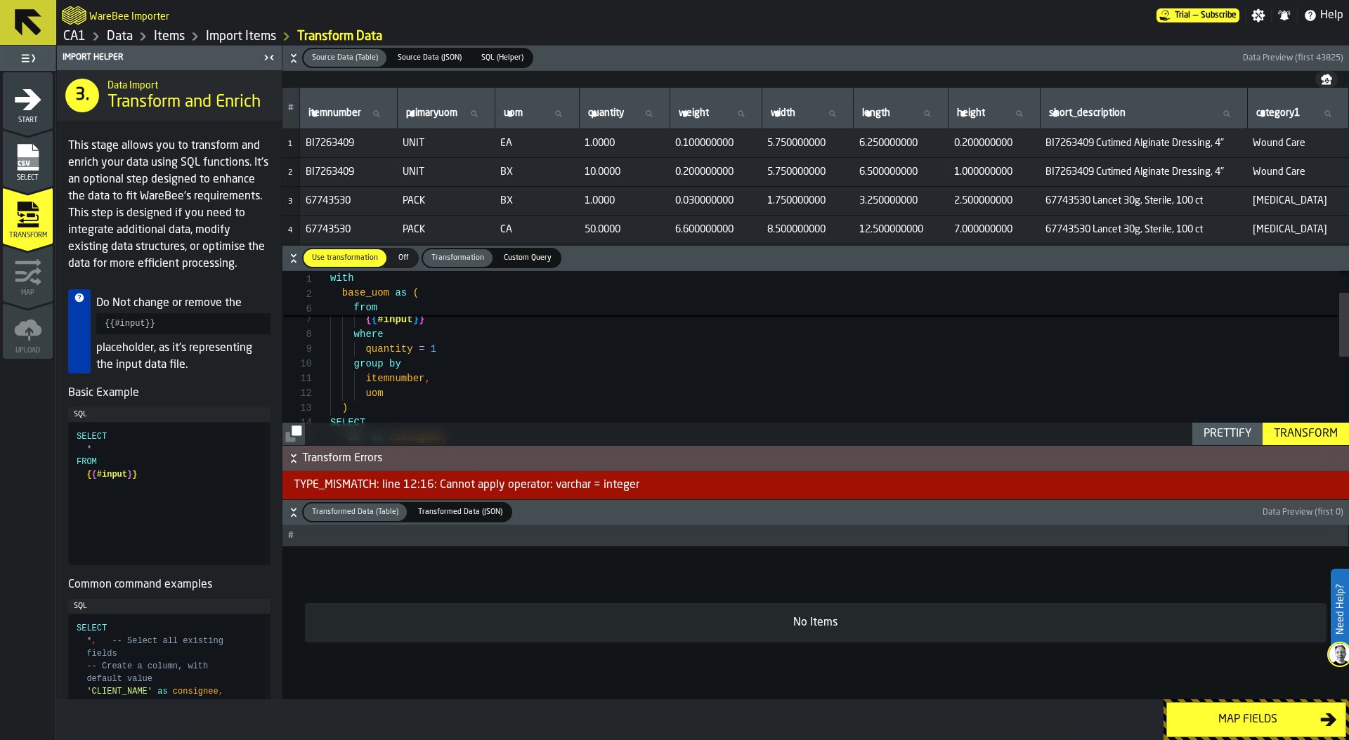
click at [427, 349] on div "uom itemnumber , group by where quantity = 1 { { #input } } from uom as base_uo…" at bounding box center [839, 449] width 1018 height 473
click at [591, 145] on span "1.0000" at bounding box center [623, 143] width 79 height 11
click at [365, 348] on div "uom itemnumber , group by where quantity = 1 { { #input } } from uom as base_uo…" at bounding box center [839, 449] width 1018 height 473
click at [1311, 428] on div "Transform" at bounding box center [1305, 434] width 75 height 17
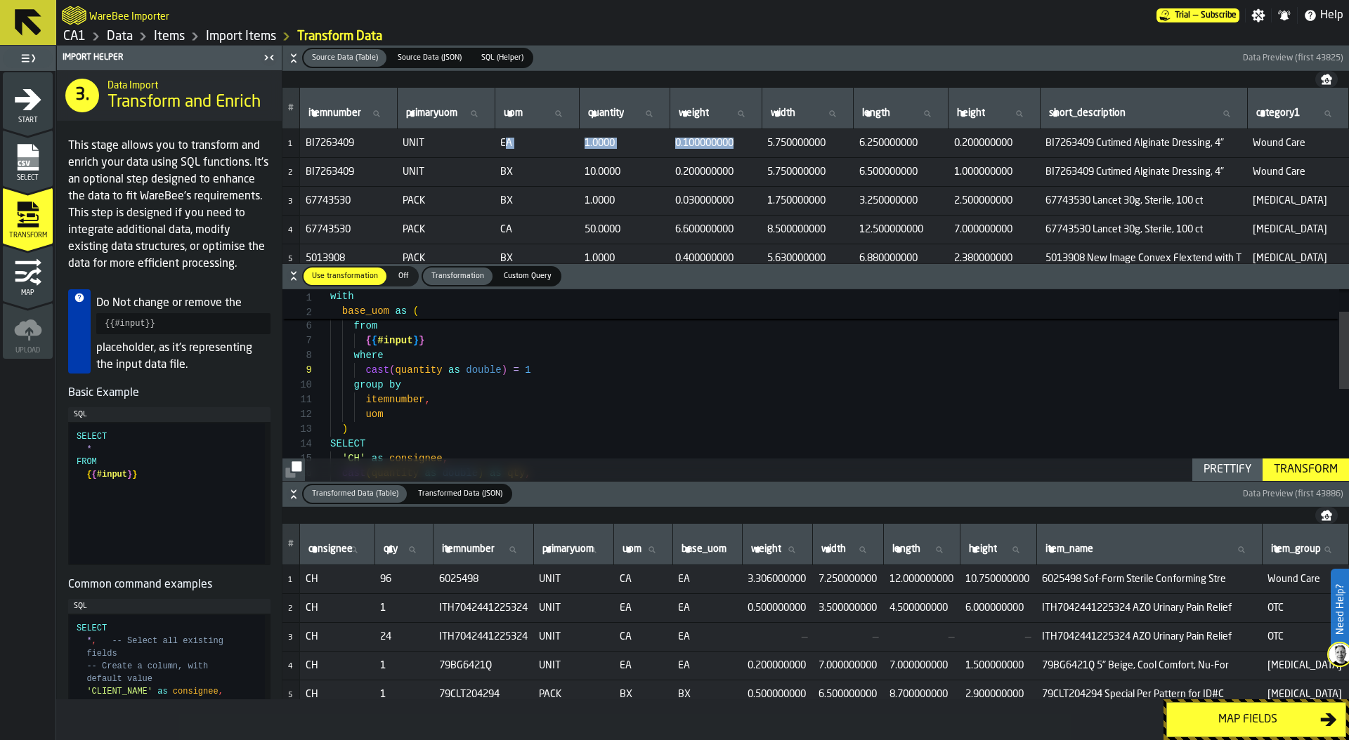
drag, startPoint x: 507, startPoint y: 144, endPoint x: 669, endPoint y: 155, distance: 161.9
click at [669, 155] on tr "1 BI7263409 UNIT EA 1.0000 0.100000000 5.750000000 6.250000000 0.200000000 BI72…" at bounding box center [815, 143] width 1066 height 29
drag, startPoint x: 582, startPoint y: 172, endPoint x: 629, endPoint y: 172, distance: 47.8
click at [629, 172] on td "10.0000" at bounding box center [624, 172] width 91 height 29
drag, startPoint x: 517, startPoint y: 173, endPoint x: 493, endPoint y: 173, distance: 23.9
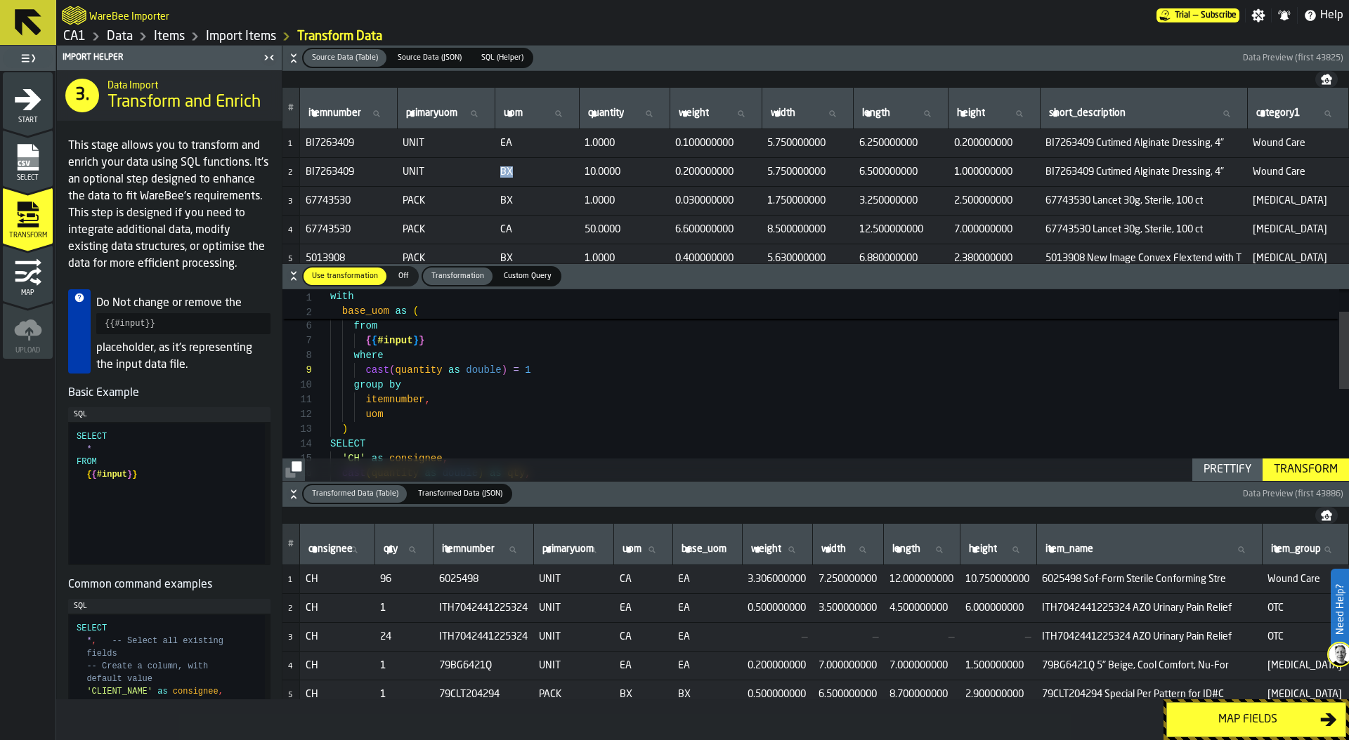
click at [493, 173] on tr "2 BI7263409 UNIT BX 10.0000 0.200000000 5.750000000 6.500000000 1.000000000 BI7…" at bounding box center [815, 172] width 1066 height 29
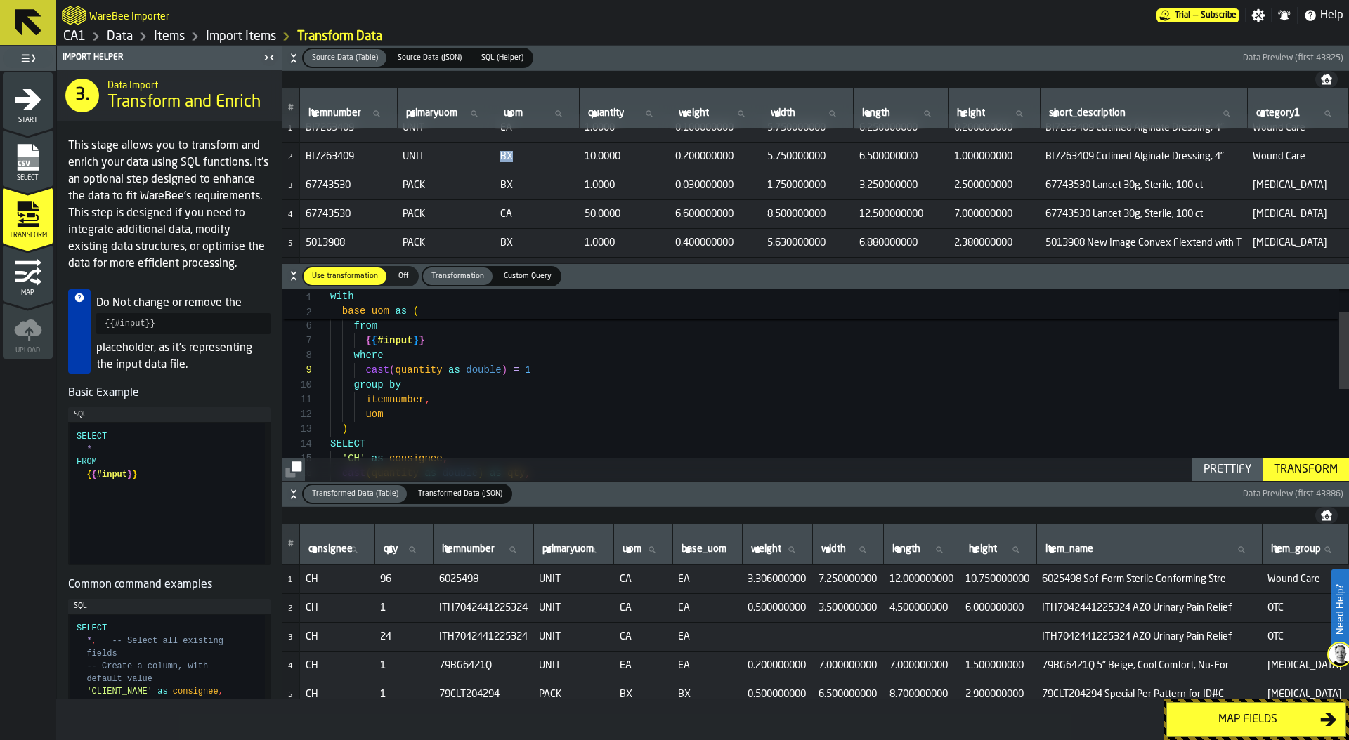
scroll to position [0, 0]
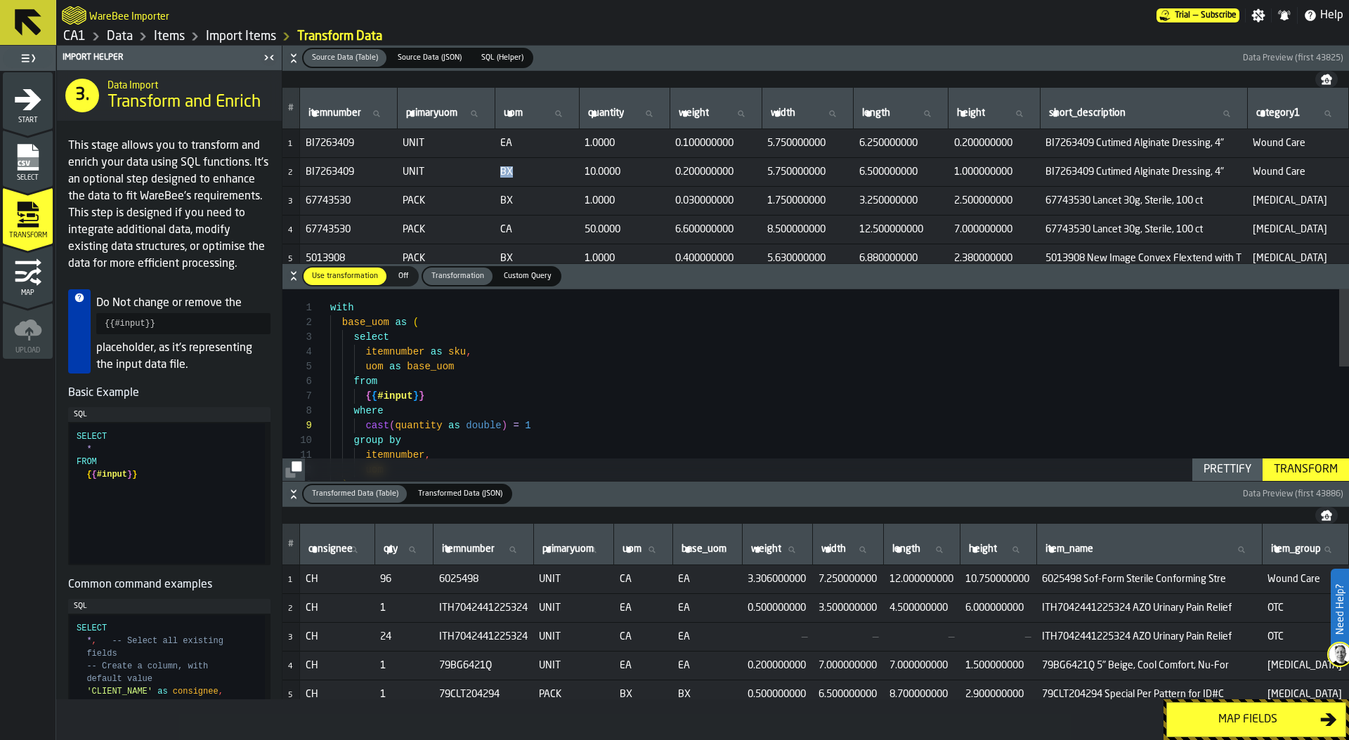
click at [290, 54] on icon "button-" at bounding box center [294, 58] width 14 height 14
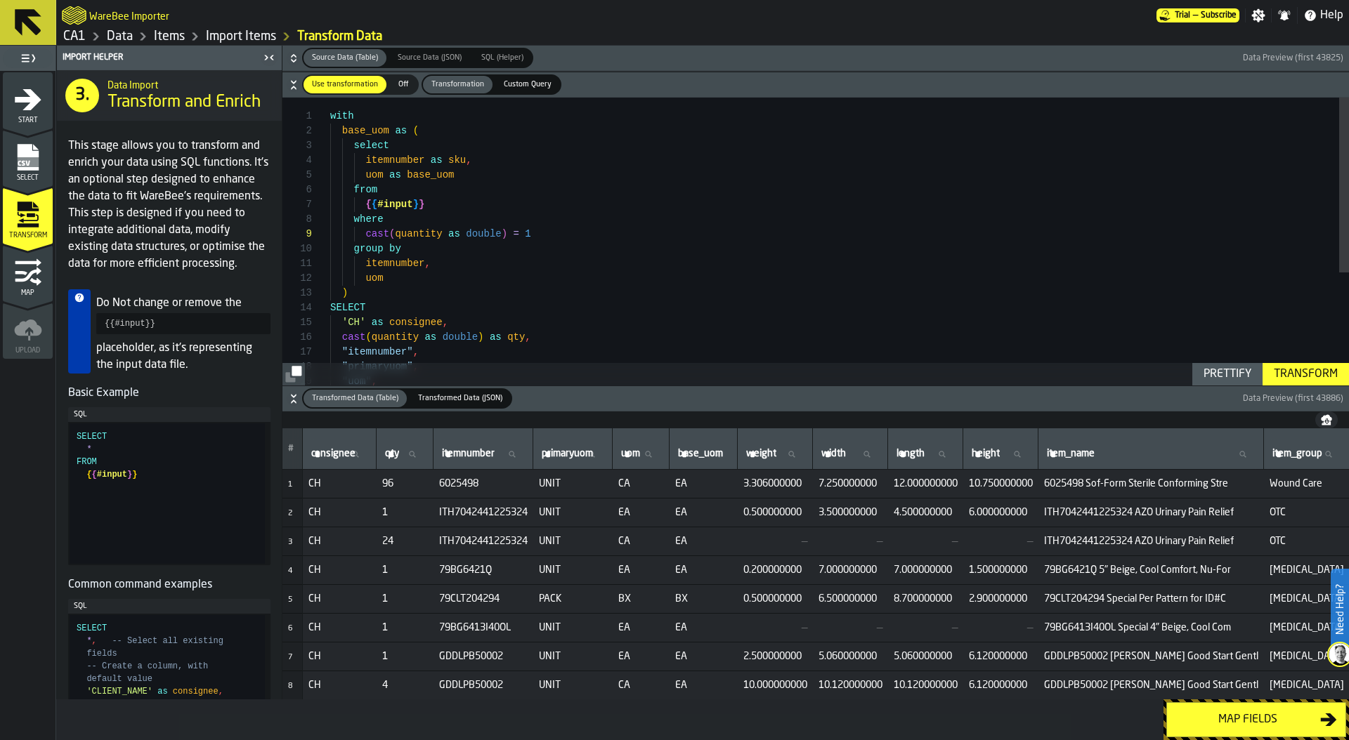
scroll to position [15, 0]
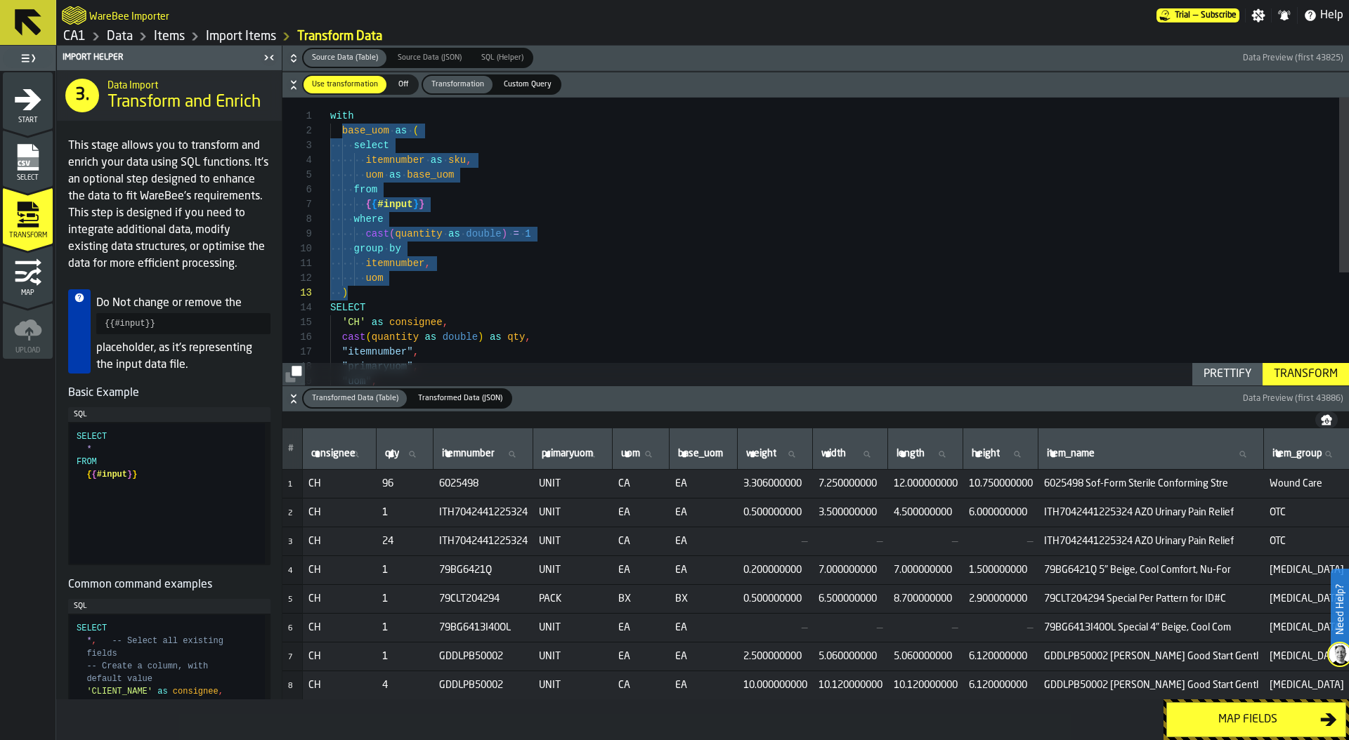
drag, startPoint x: 339, startPoint y: 131, endPoint x: 447, endPoint y: 293, distance: 194.6
click at [447, 293] on div "uom itemnumber , group by where cast ( quantity as double ) = 1 { { #input } } …" at bounding box center [839, 334] width 1018 height 473
click at [469, 272] on div "uom itemnumber , group by where cast ( quantity as double ) = 1 { { #input } } …" at bounding box center [839, 334] width 1018 height 473
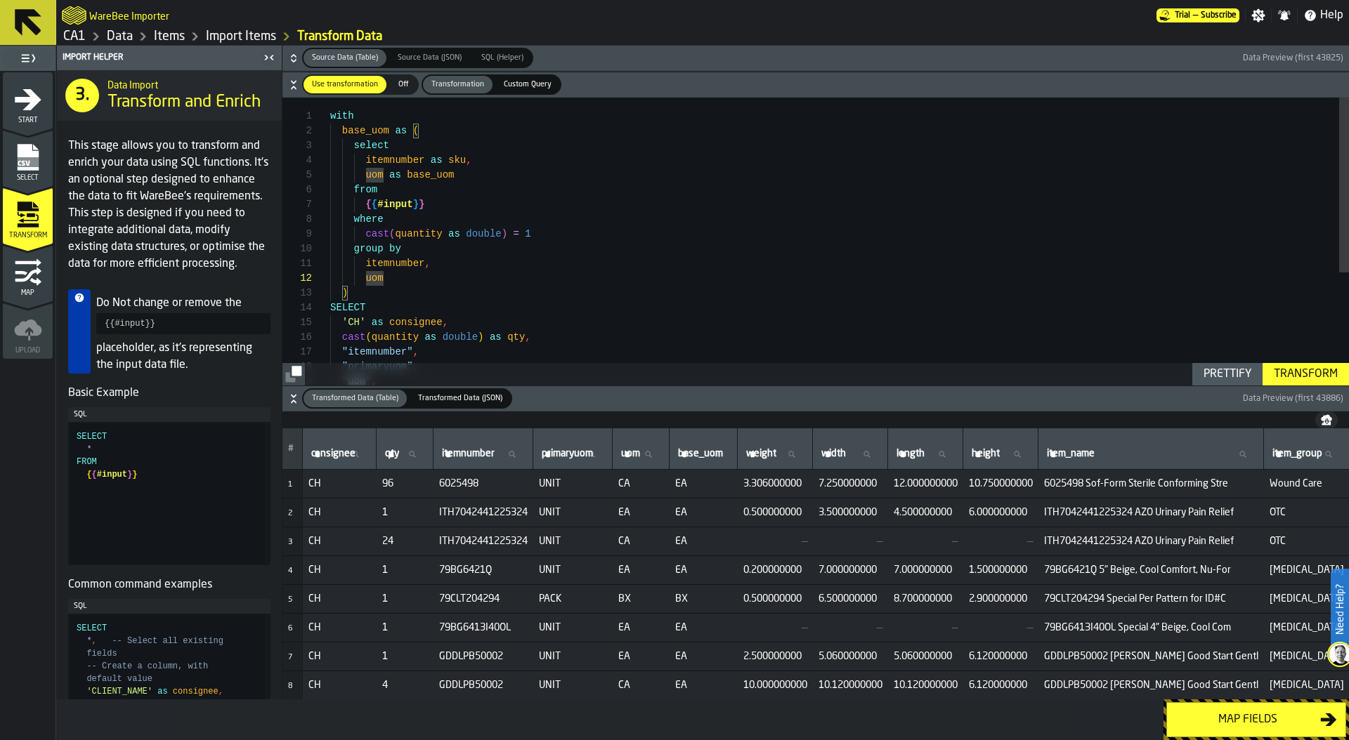
scroll to position [118, 0]
drag, startPoint x: 540, startPoint y: 237, endPoint x: 319, endPoint y: 233, distance: 221.3
click at [318, 232] on div "**********" at bounding box center [815, 242] width 1066 height 288
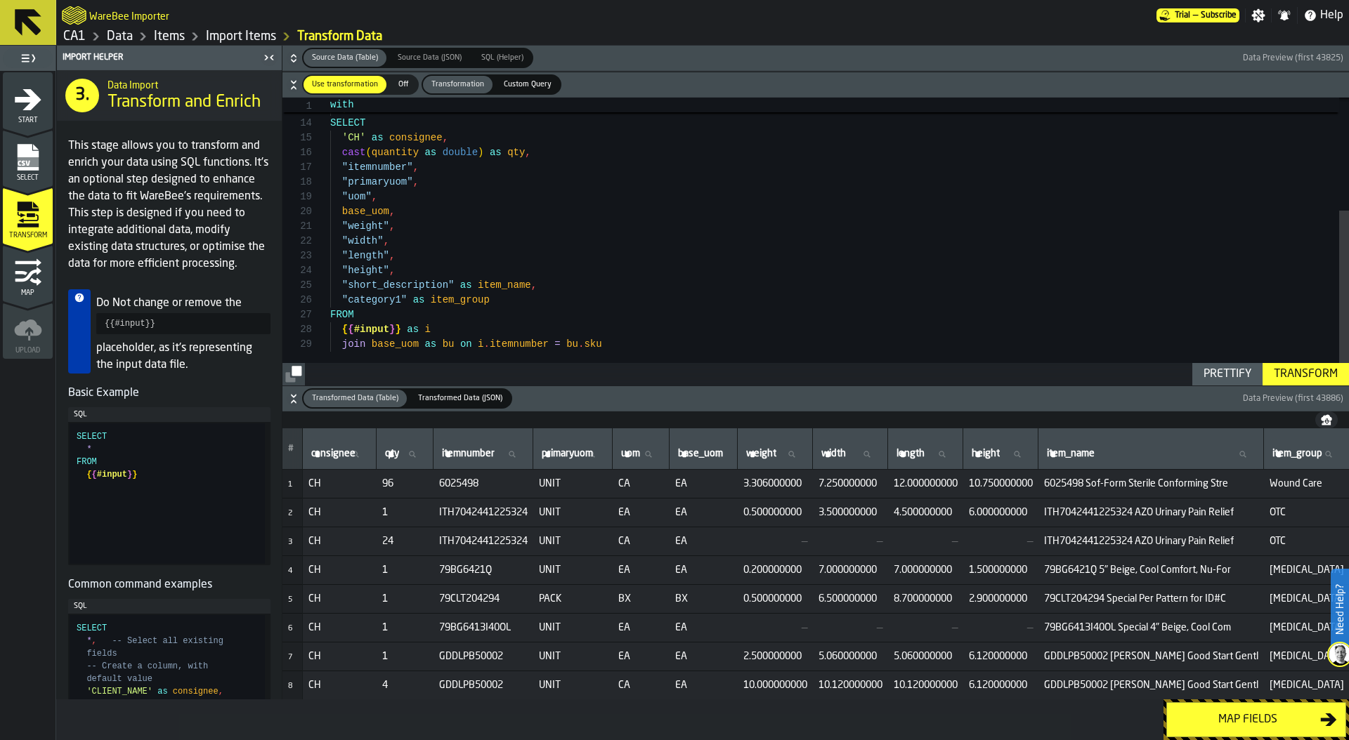
scroll to position [0, 19]
click at [627, 344] on div "uom ) SELECT 'CH' as consignee , cast ( quantity as double ) as qty , "itemnumb…" at bounding box center [839, 149] width 1018 height 473
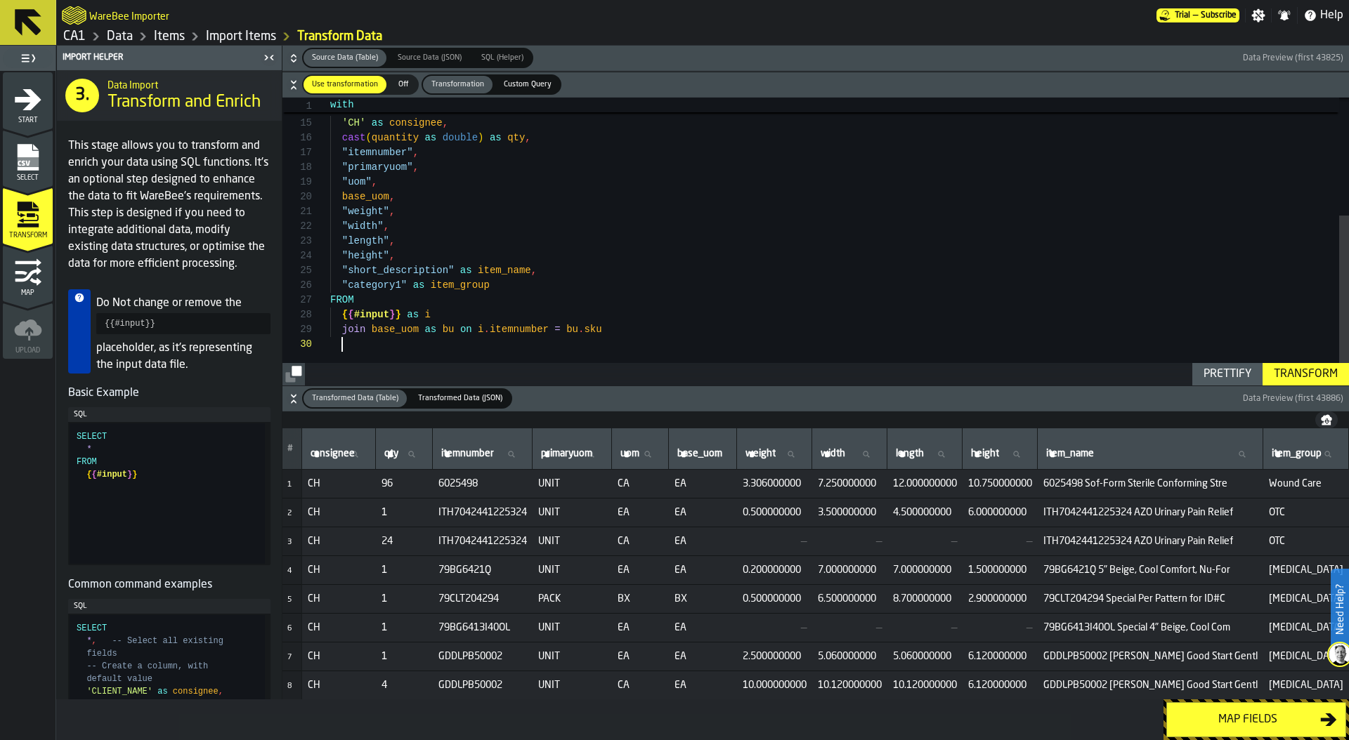
scroll to position [133, 0]
type textarea "**********"
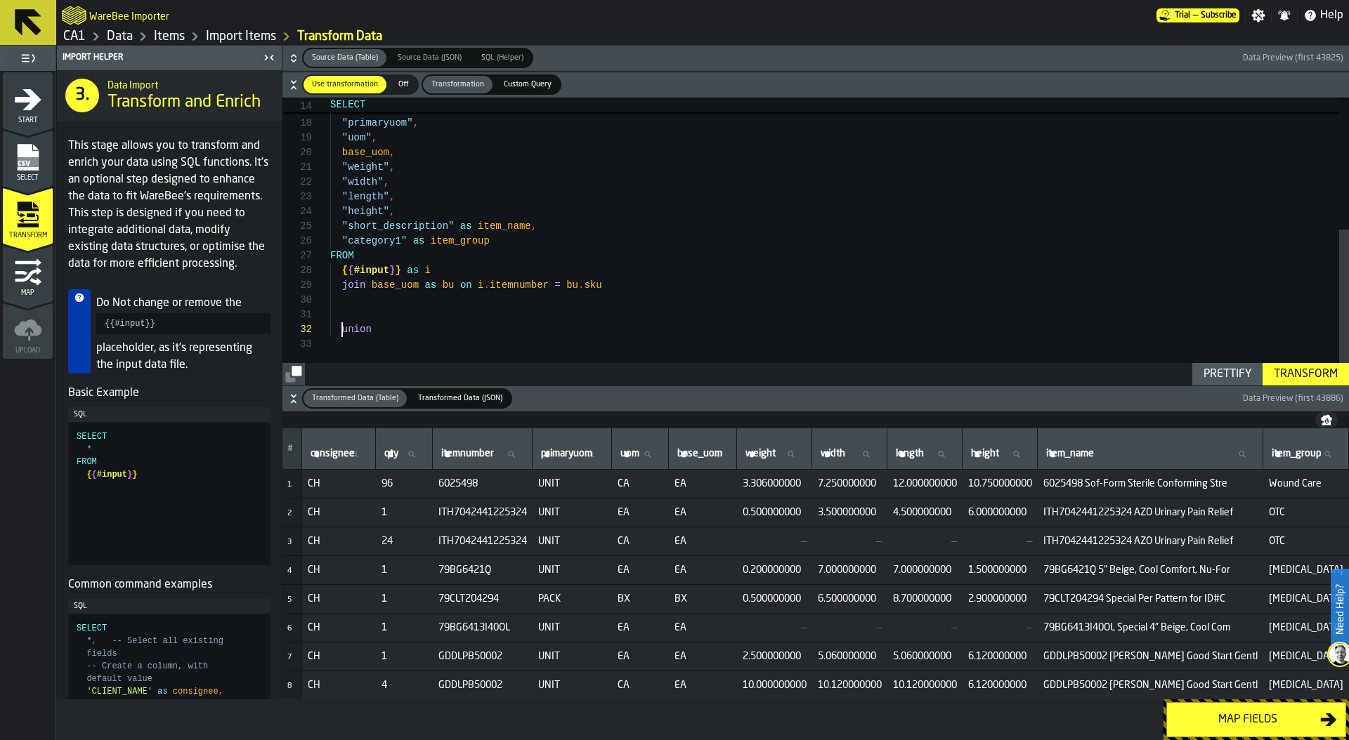
scroll to position [0, 0]
click at [375, 336] on div "cast ( quantity as double ) as qty , "itemnumber" , "primaryuom" , "uom" , base…" at bounding box center [839, 120] width 1018 height 532
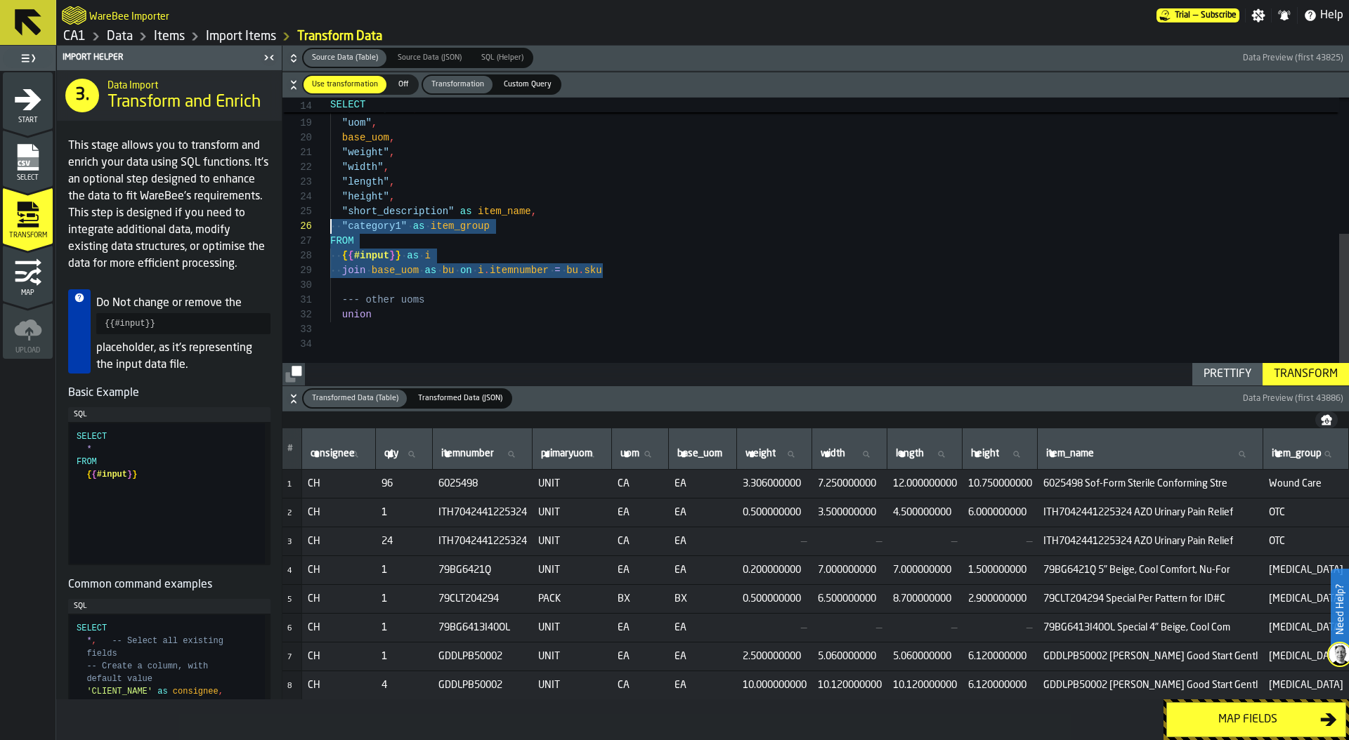
scroll to position [59, 0]
drag, startPoint x: 639, startPoint y: 268, endPoint x: 315, endPoint y: 212, distance: 328.6
click at [315, 211] on div "**********" at bounding box center [815, 242] width 1066 height 288
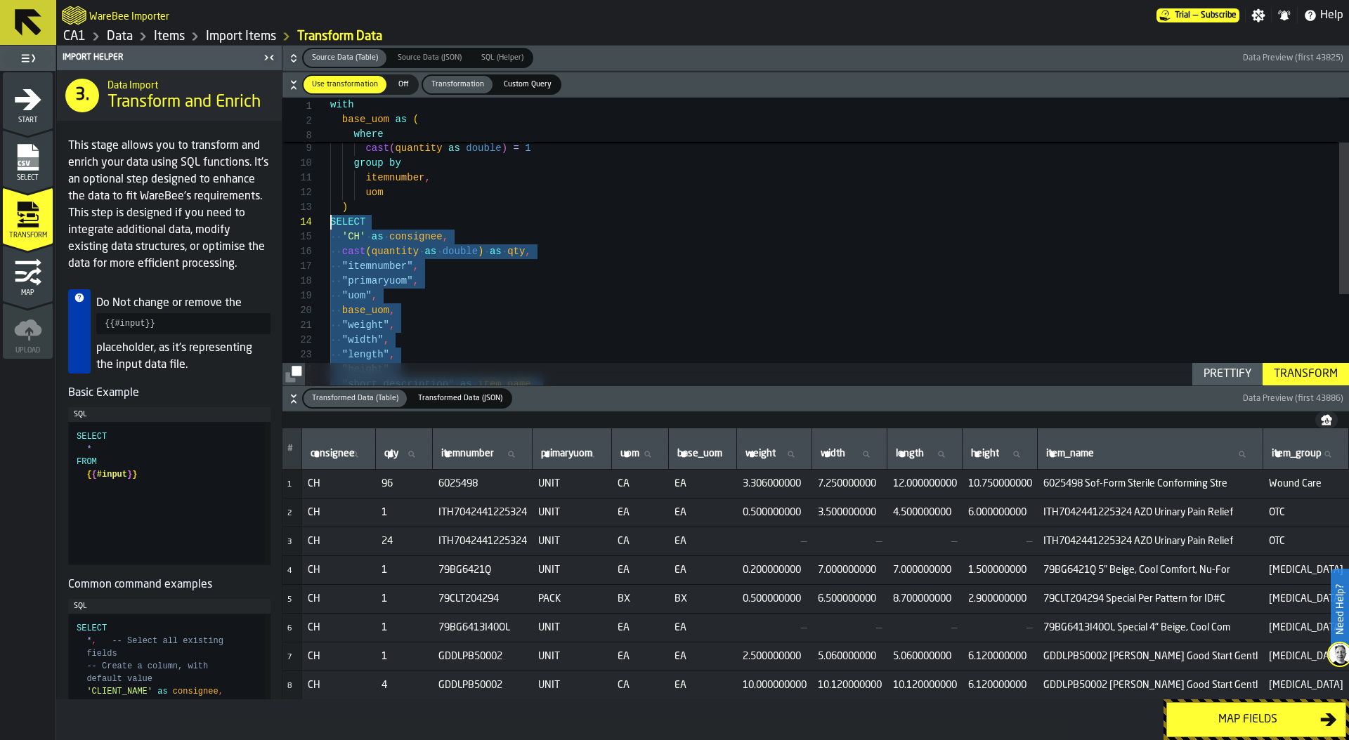
scroll to position [44, 0]
click at [331, 221] on div ""itemnumber" , "primaryuom" , "uom" , base_uom , "weight" , "width" , "length" …" at bounding box center [839, 285] width 1018 height 546
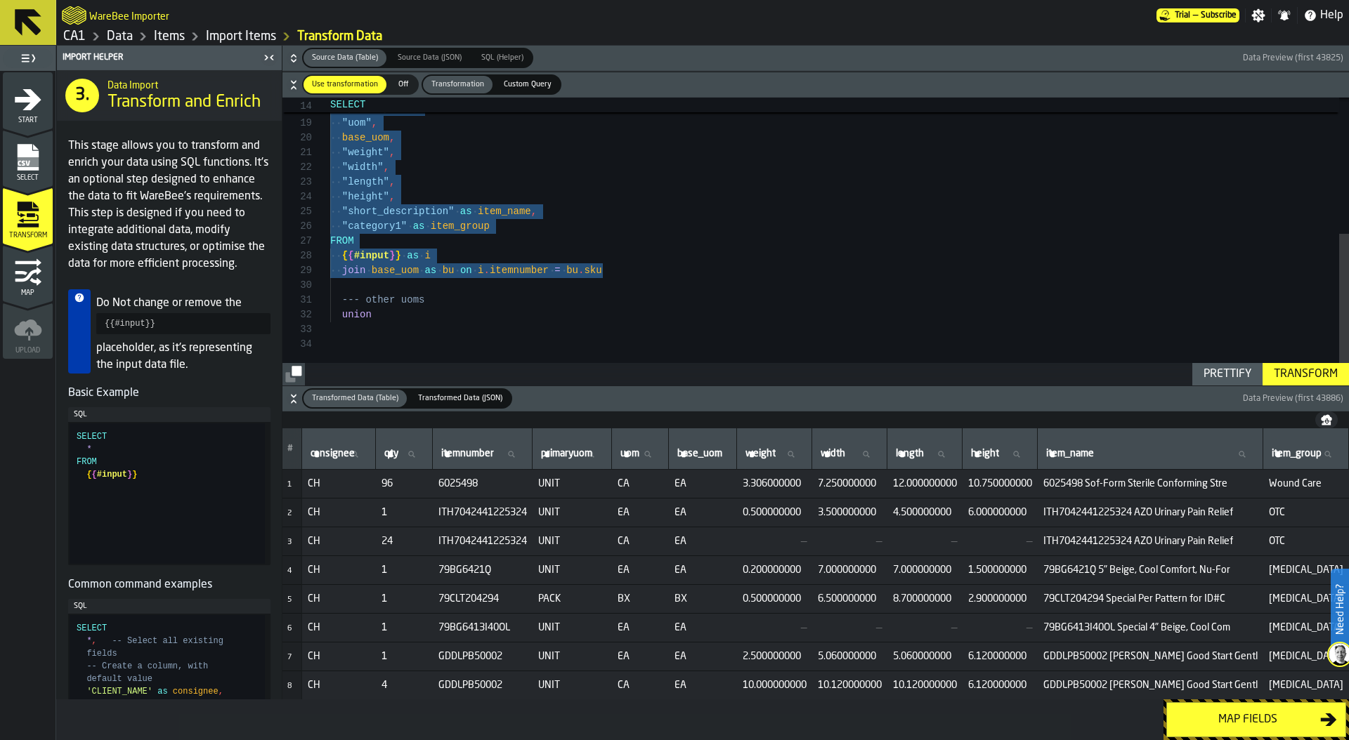
click at [374, 329] on div ""itemnumber" , "primaryuom" , "uom" , base_uom , "weight" , "width" , "length" …" at bounding box center [839, 112] width 1018 height 546
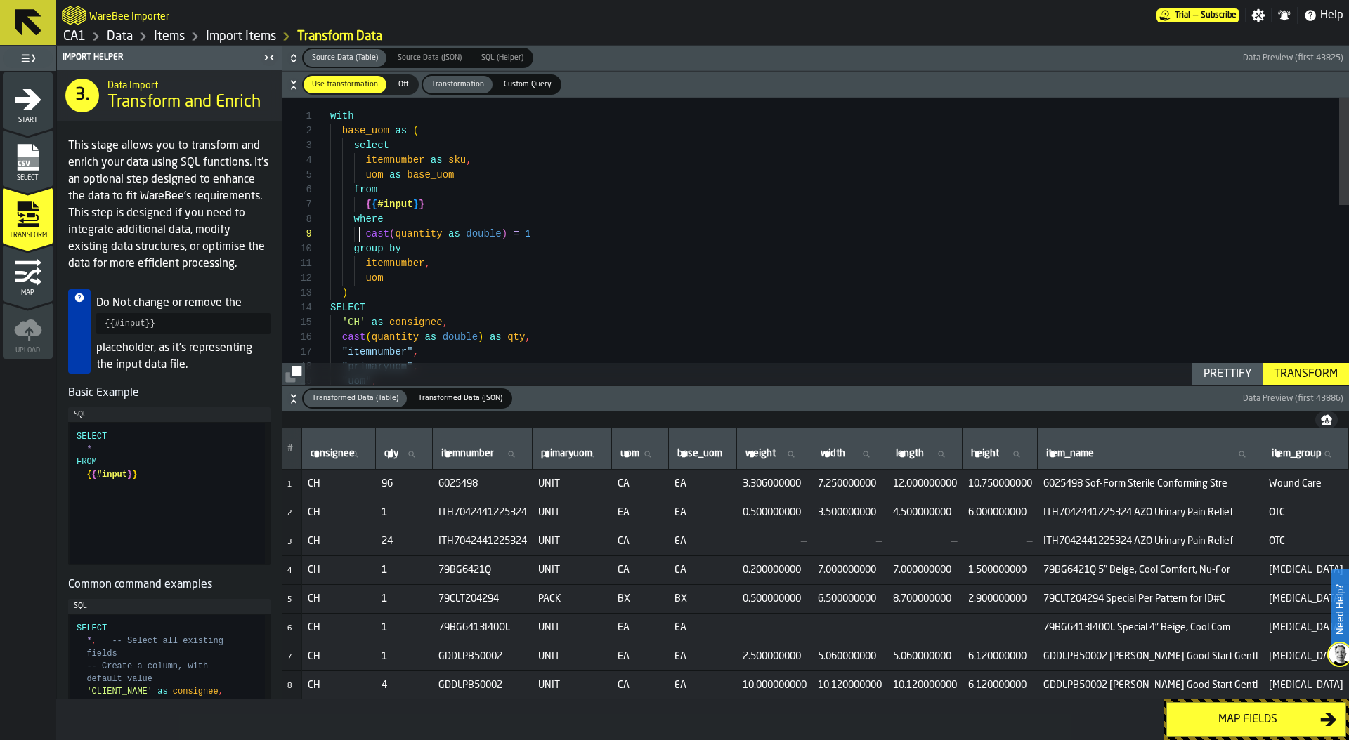
scroll to position [118, 0]
drag, startPoint x: 360, startPoint y: 232, endPoint x: 561, endPoint y: 236, distance: 200.2
click at [561, 236] on div ""uom" , "primaryuom" , "itemnumber" , cast ( quantity as double ) as qty , 'CH'…" at bounding box center [839, 482] width 1018 height 768
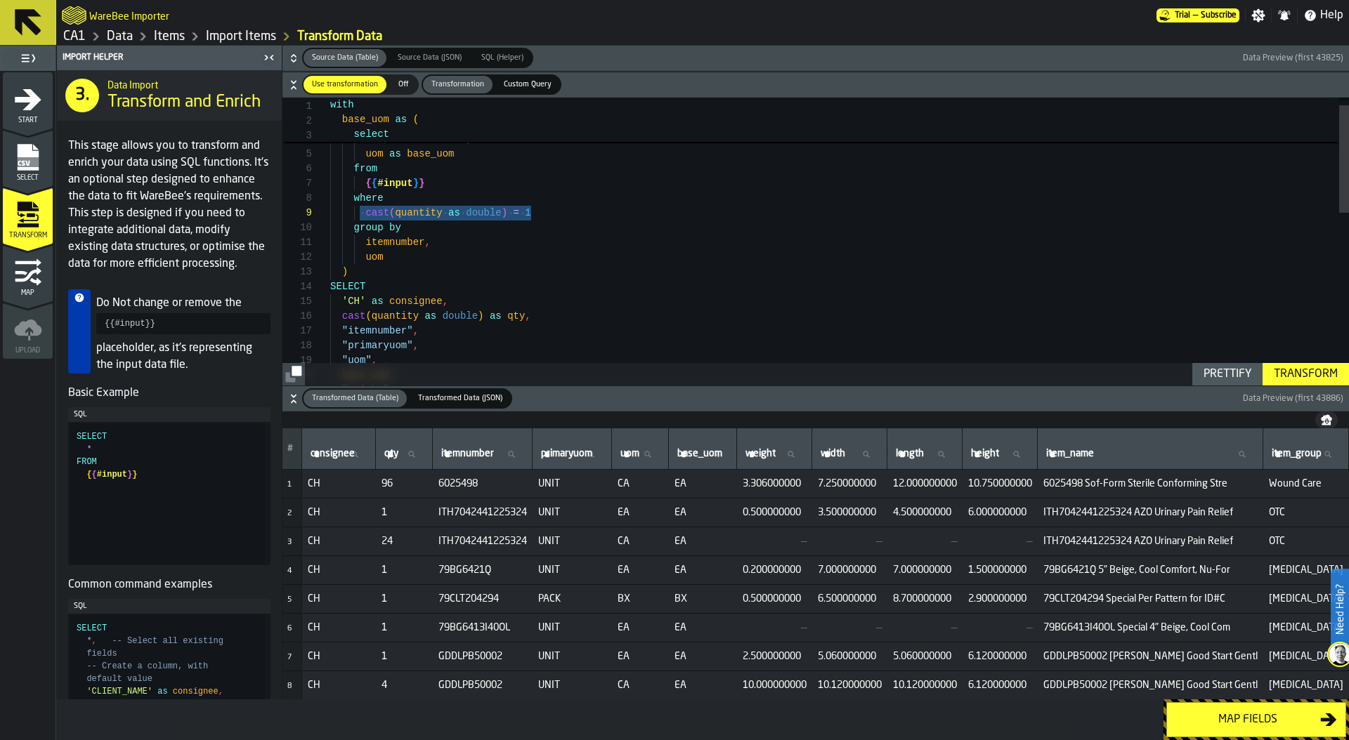
scroll to position [103, 0]
drag, startPoint x: 349, startPoint y: 200, endPoint x: 554, endPoint y: 211, distance: 205.4
click at [554, 211] on div ""uom" , "primaryuom" , "itemnumber" , cast ( quantity as double ) as qty , 'CH'…" at bounding box center [839, 461] width 1018 height 768
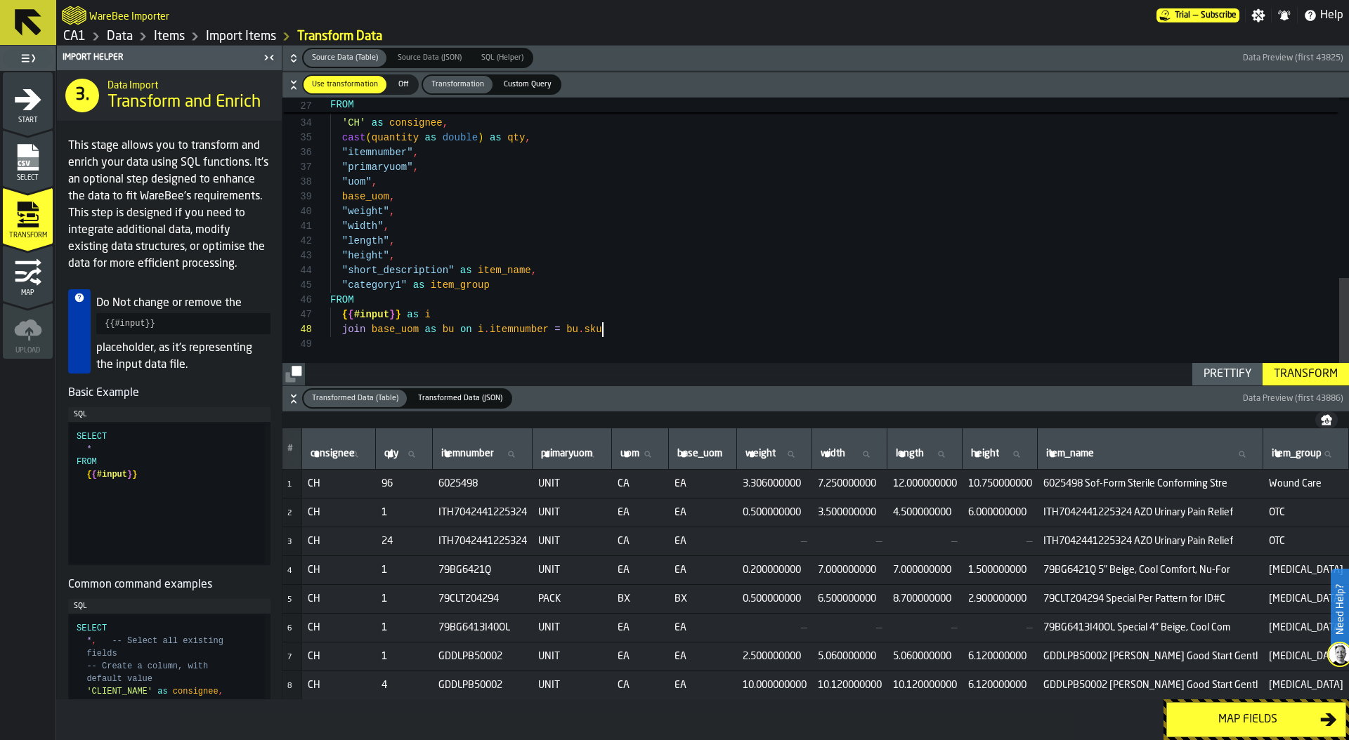
click at [617, 336] on div "union SELECT 'CH' as consignee , cast ( quantity as double ) as qty , "itemnumb…" at bounding box center [839, 2] width 1018 height 768
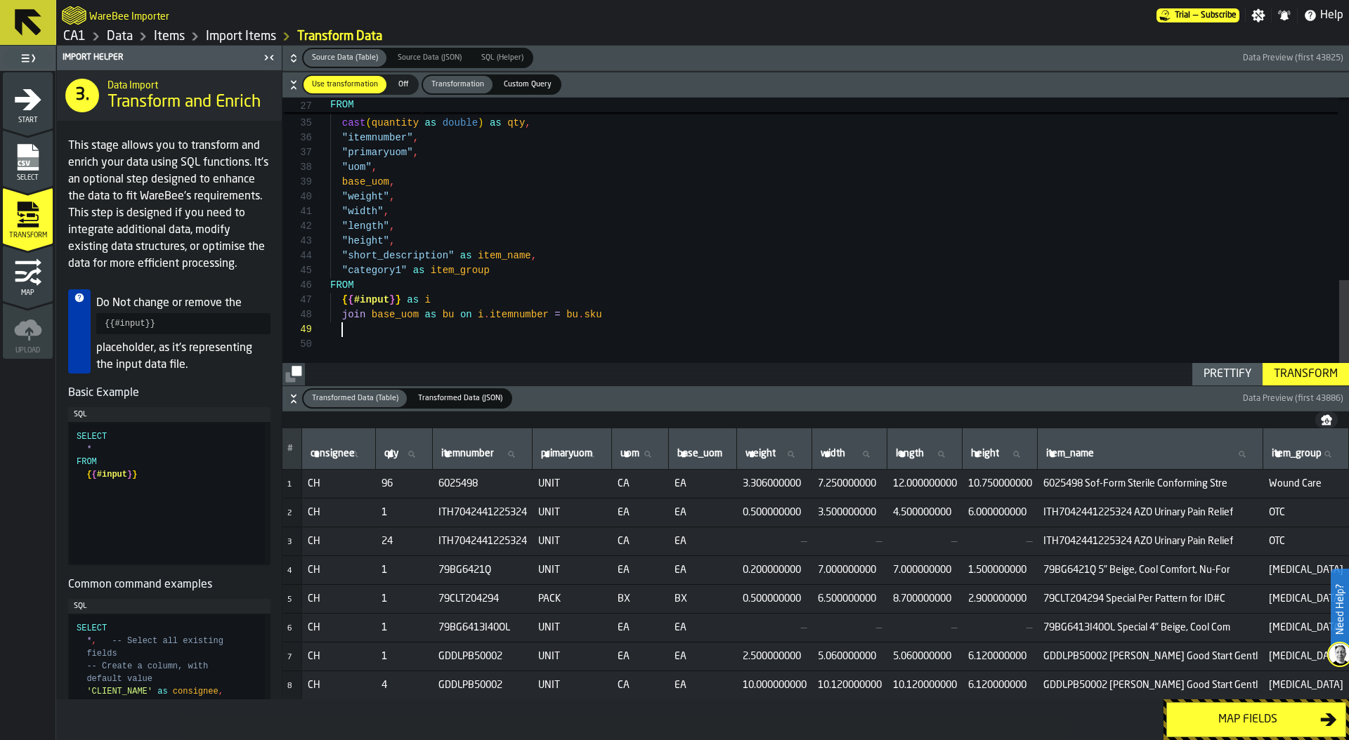
scroll to position [133, 0]
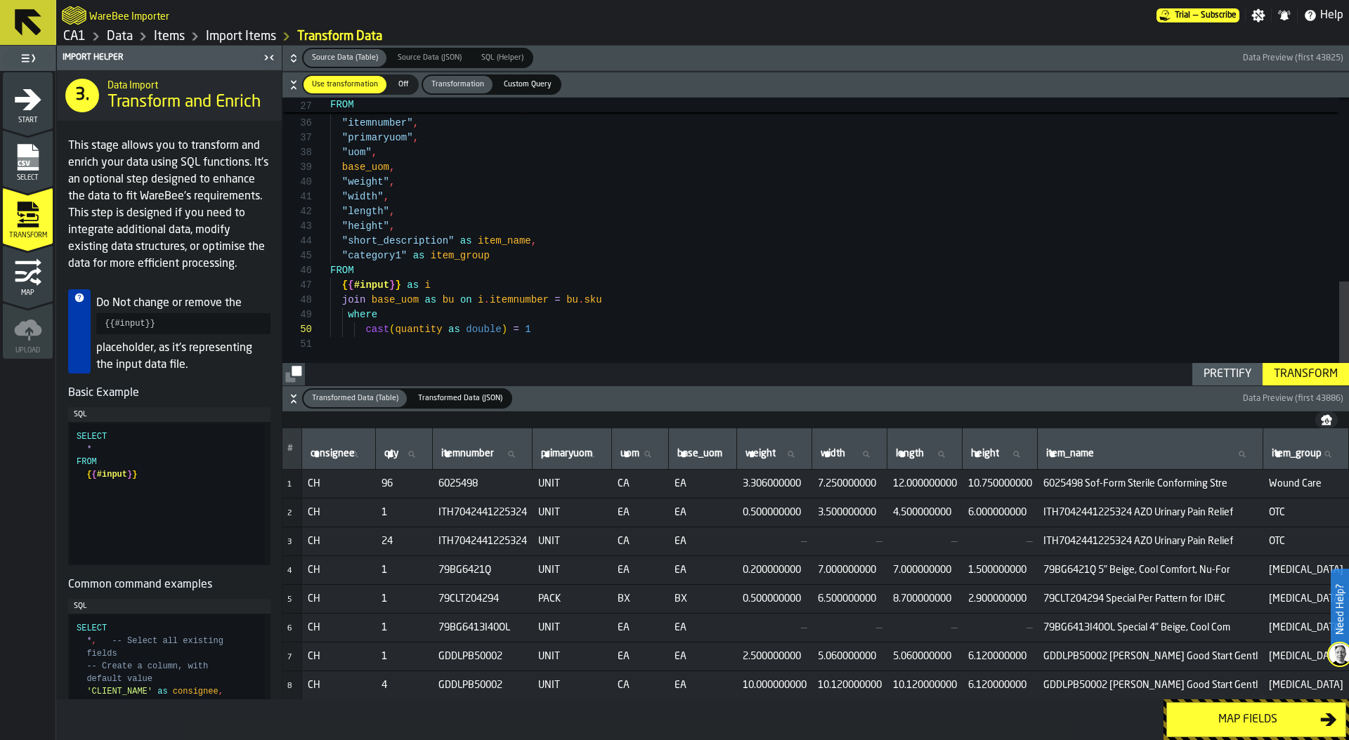
click at [1225, 372] on div "Prettify" at bounding box center [1227, 374] width 59 height 17
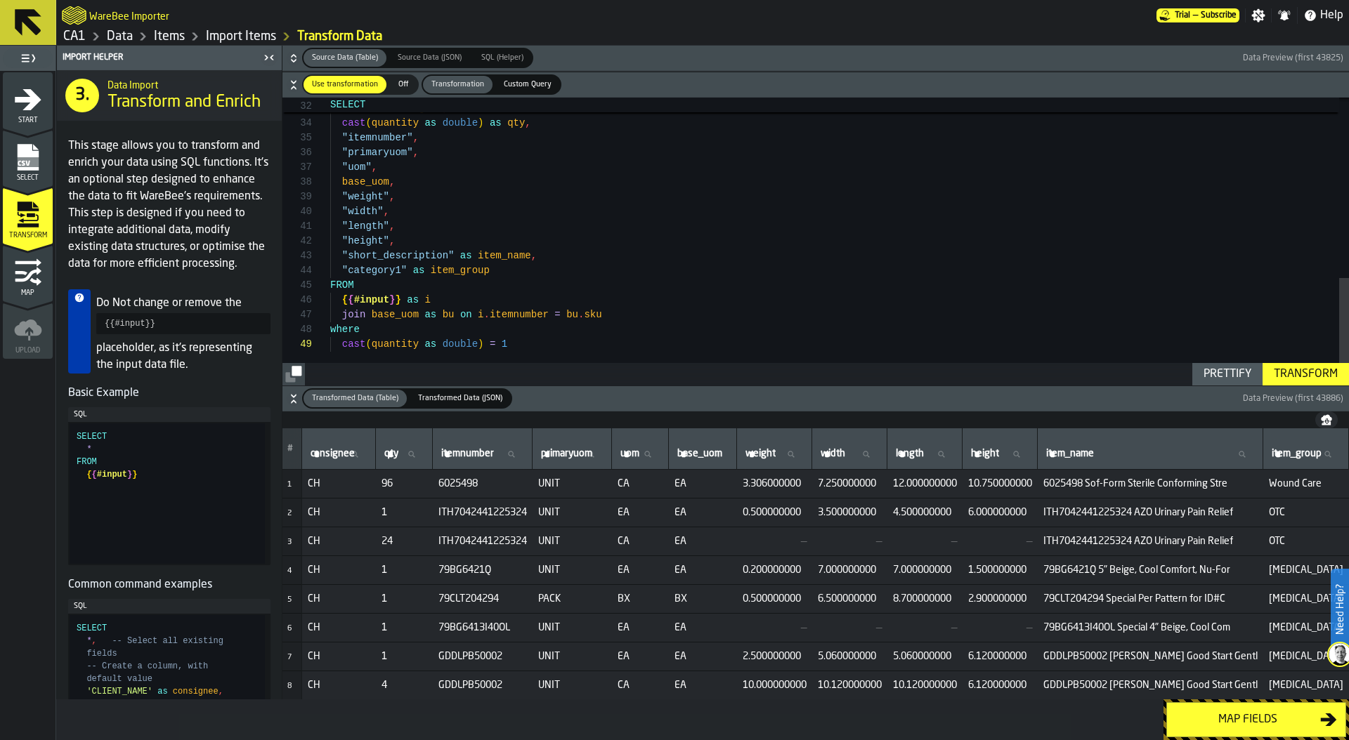
scroll to position [118, 0]
click at [496, 343] on div "cast ( quantity as double ) as qty , "itemnumber" , "primaryuom" , "uom" , base…" at bounding box center [839, 2] width 1018 height 768
type textarea "**********"
click at [291, 59] on icon "button-" at bounding box center [293, 60] width 5 height 4
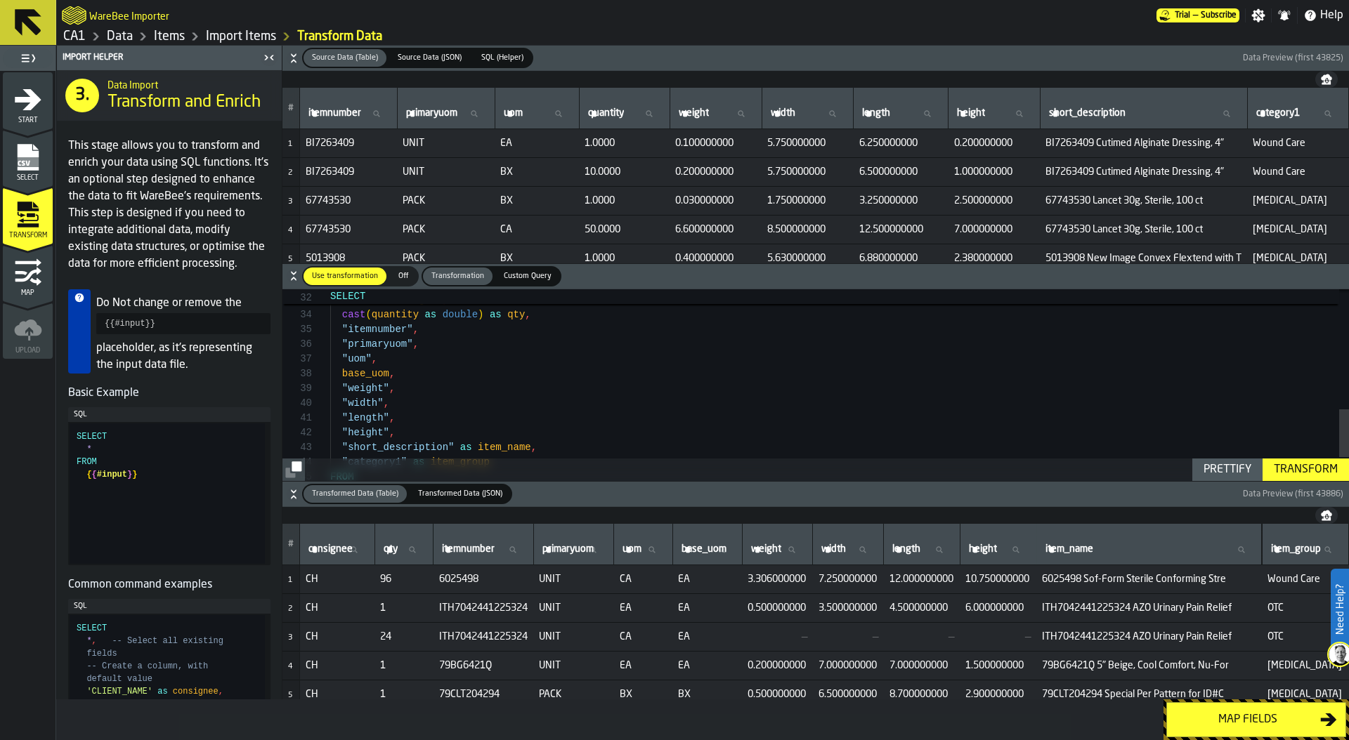
scroll to position [0, 4]
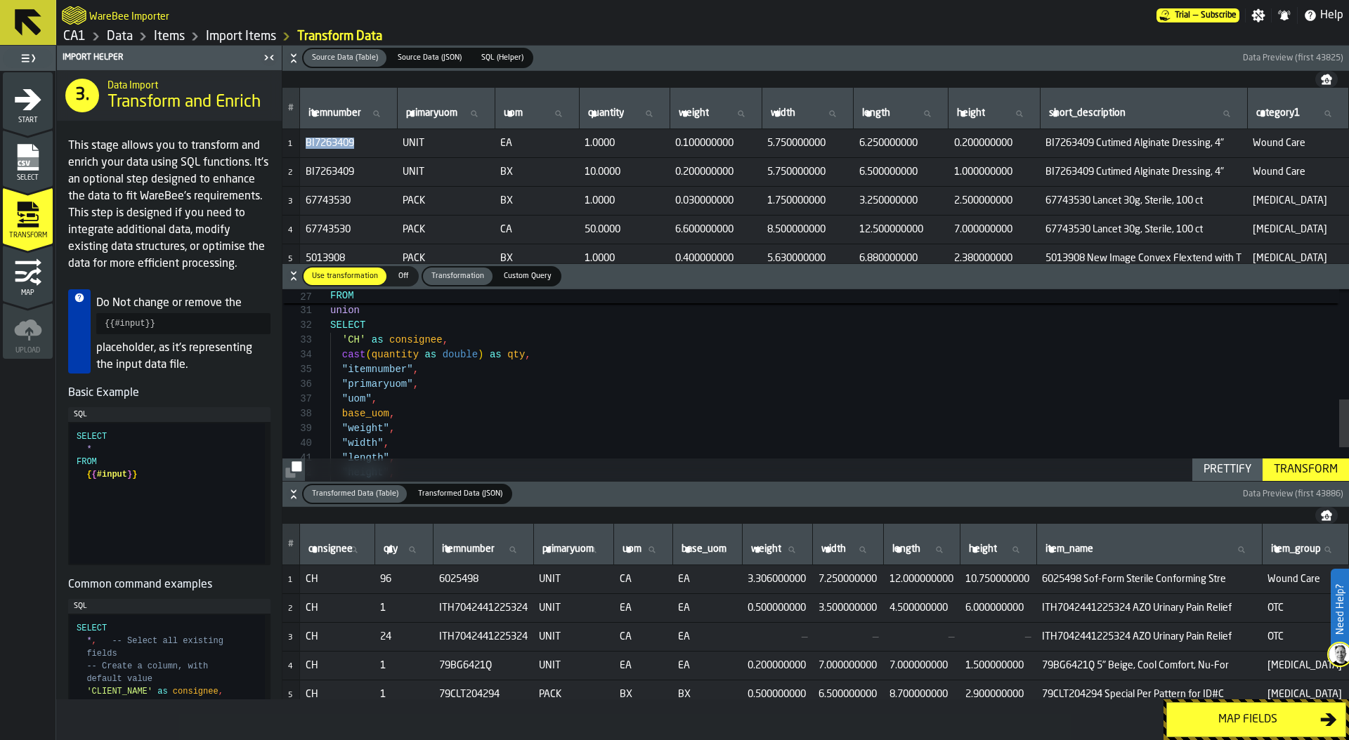
drag, startPoint x: 305, startPoint y: 141, endPoint x: 361, endPoint y: 143, distance: 56.2
click at [361, 143] on span "BI7263409" at bounding box center [349, 143] width 86 height 11
copy span "BI7263409"
click at [466, 546] on span "itemnumber" at bounding box center [468, 549] width 53 height 11
click at [466, 546] on input "itemnumber itemnumber" at bounding box center [483, 550] width 89 height 18
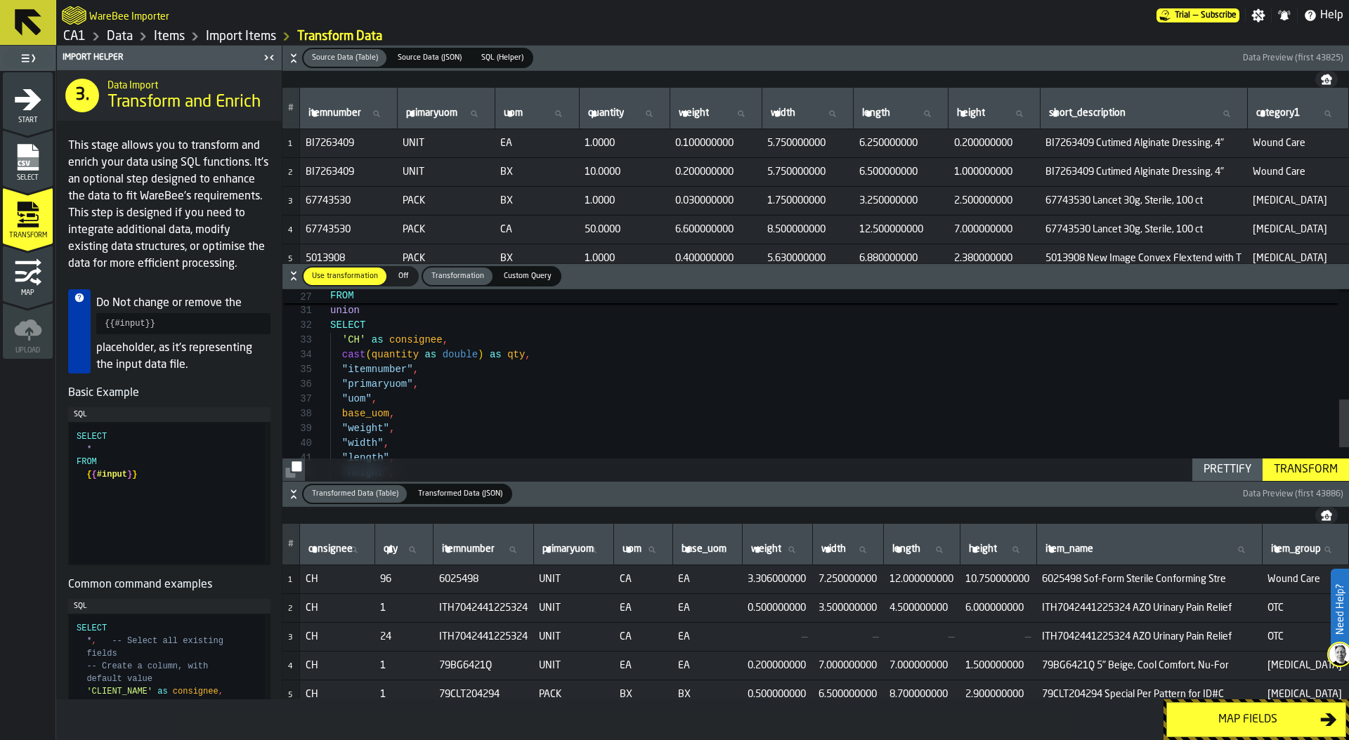
paste input "*********"
type input "*********"
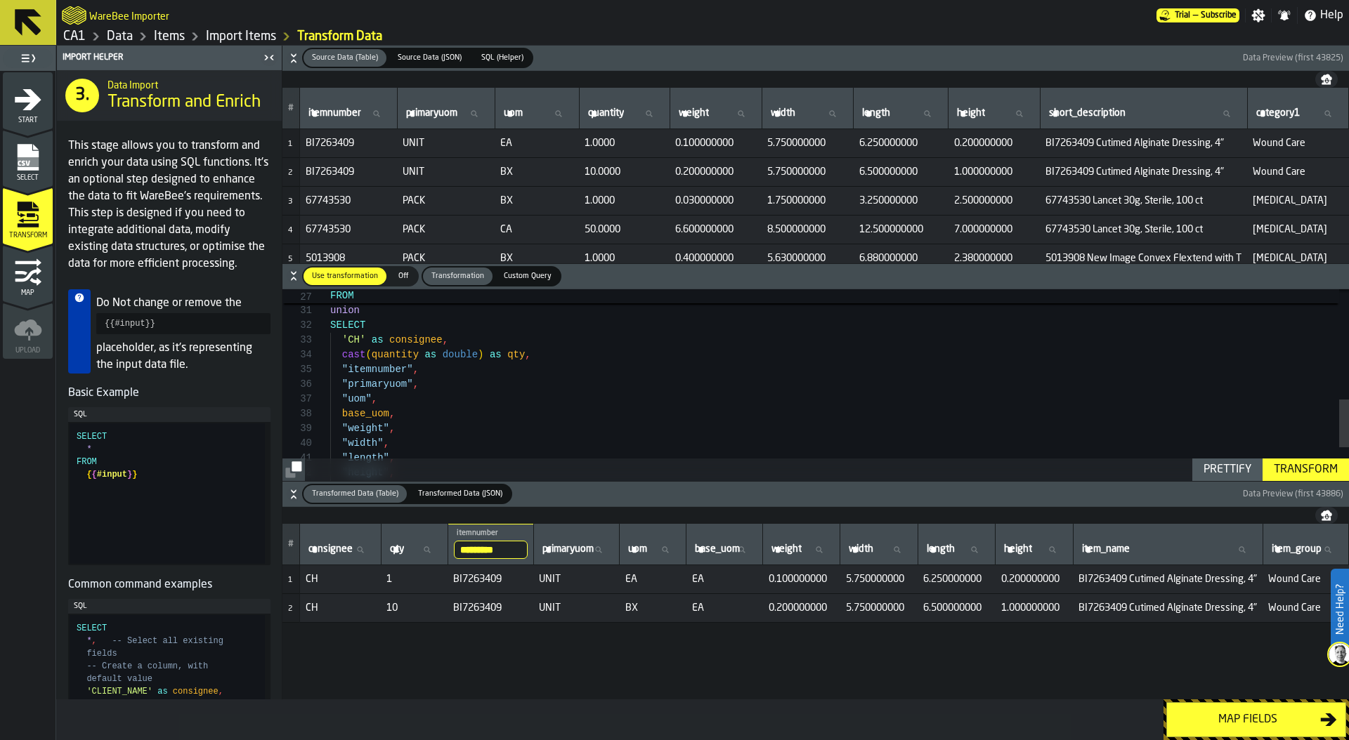
scroll to position [0, 0]
click at [1248, 718] on div "Map fields" at bounding box center [1247, 720] width 145 height 17
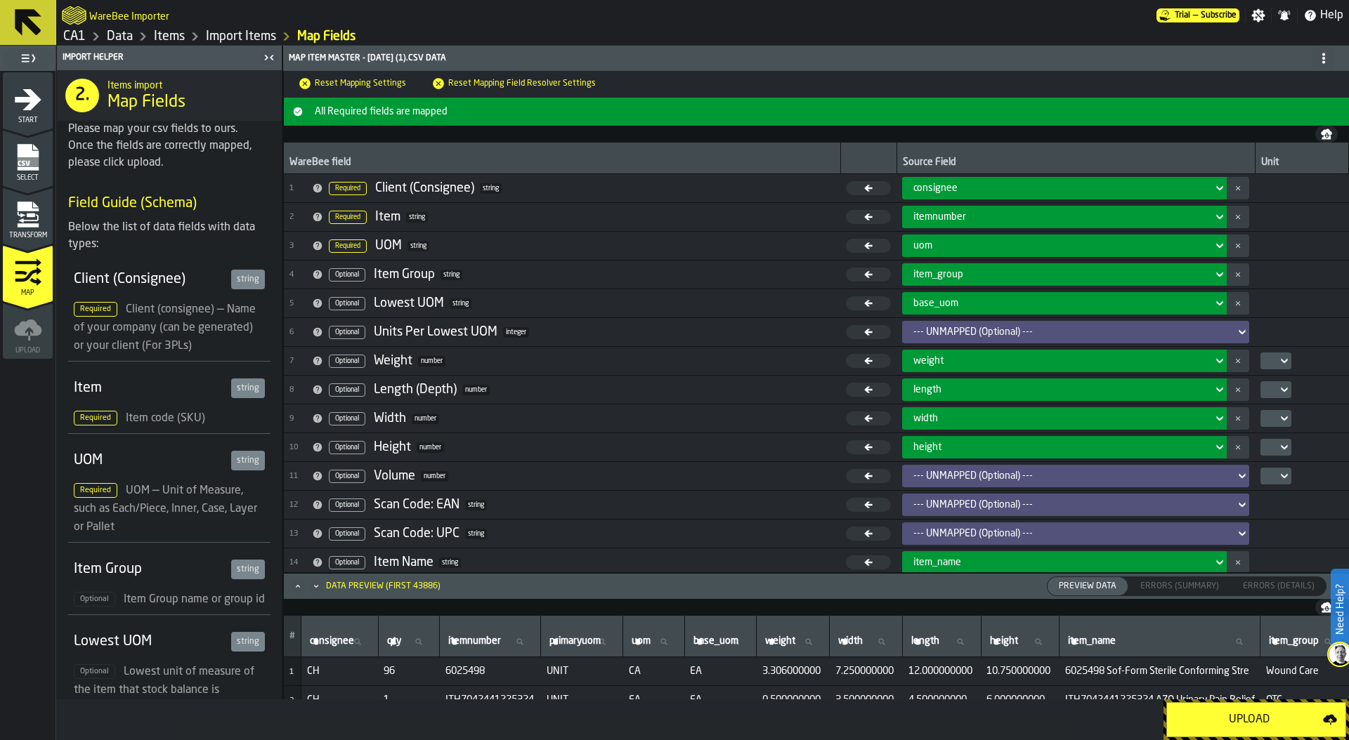
click at [875, 438] on td at bounding box center [868, 447] width 56 height 29
click at [975, 334] on div "--- UNMAPPED (Optional) ---" at bounding box center [1071, 332] width 316 height 11
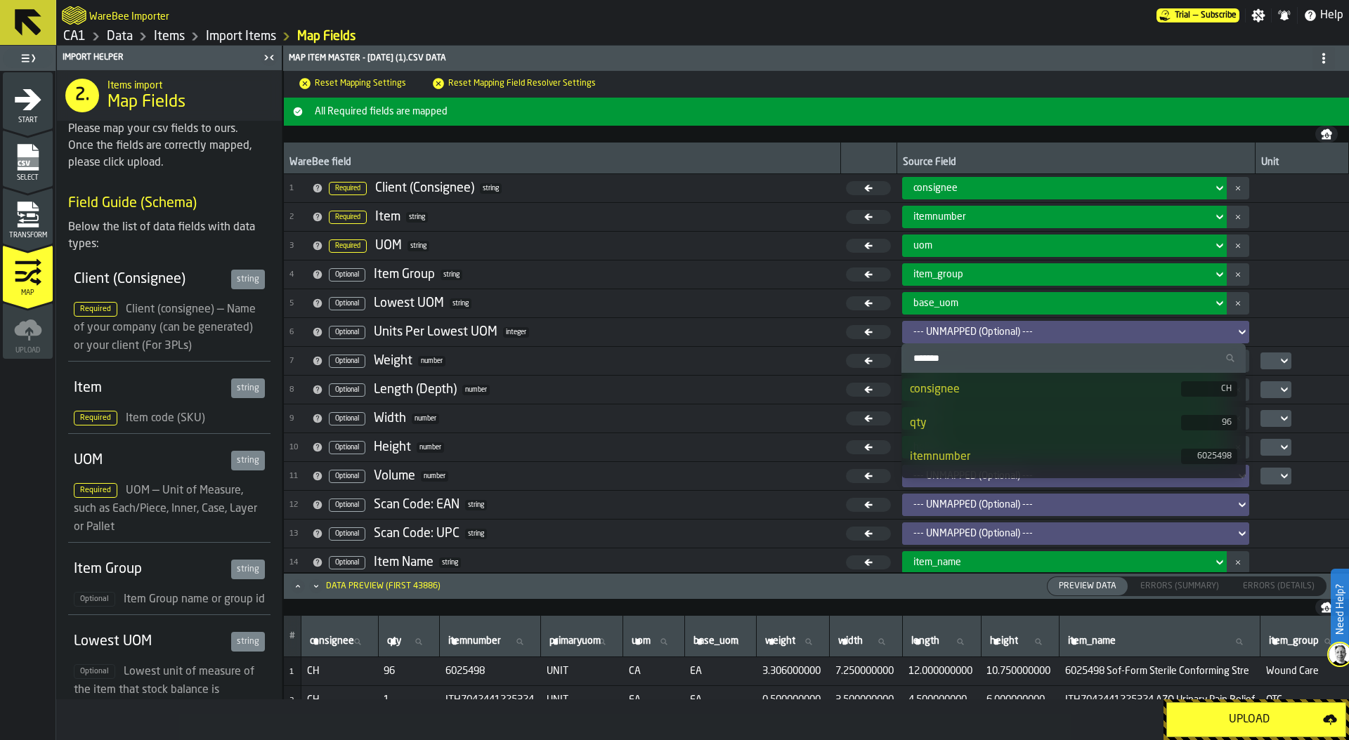
click at [950, 426] on div "qty" at bounding box center [1045, 423] width 271 height 17
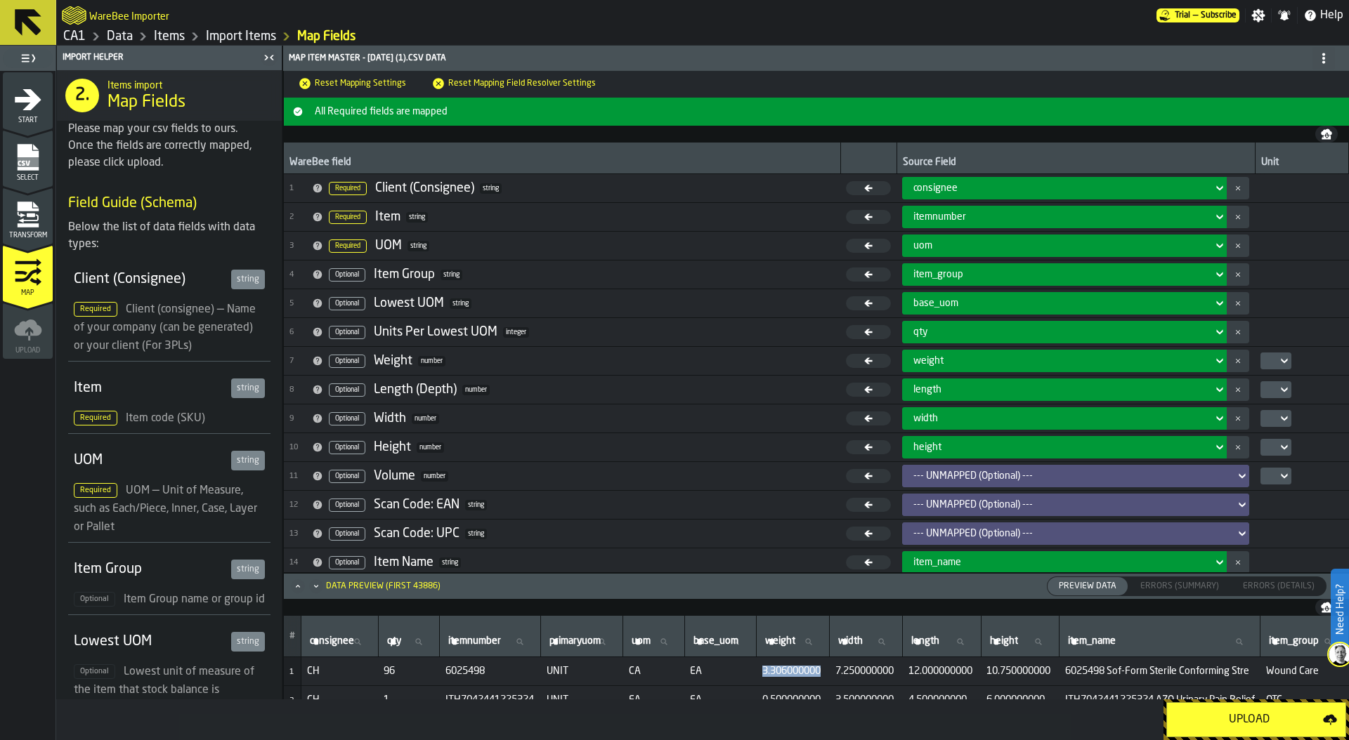
drag, startPoint x: 763, startPoint y: 669, endPoint x: 821, endPoint y: 664, distance: 57.9
click at [822, 666] on span "3.306000000" at bounding box center [793, 671] width 62 height 11
click at [1270, 363] on div at bounding box center [1271, 361] width 11 height 6
click at [1276, 386] on div "lb" at bounding box center [1301, 386] width 73 height 17
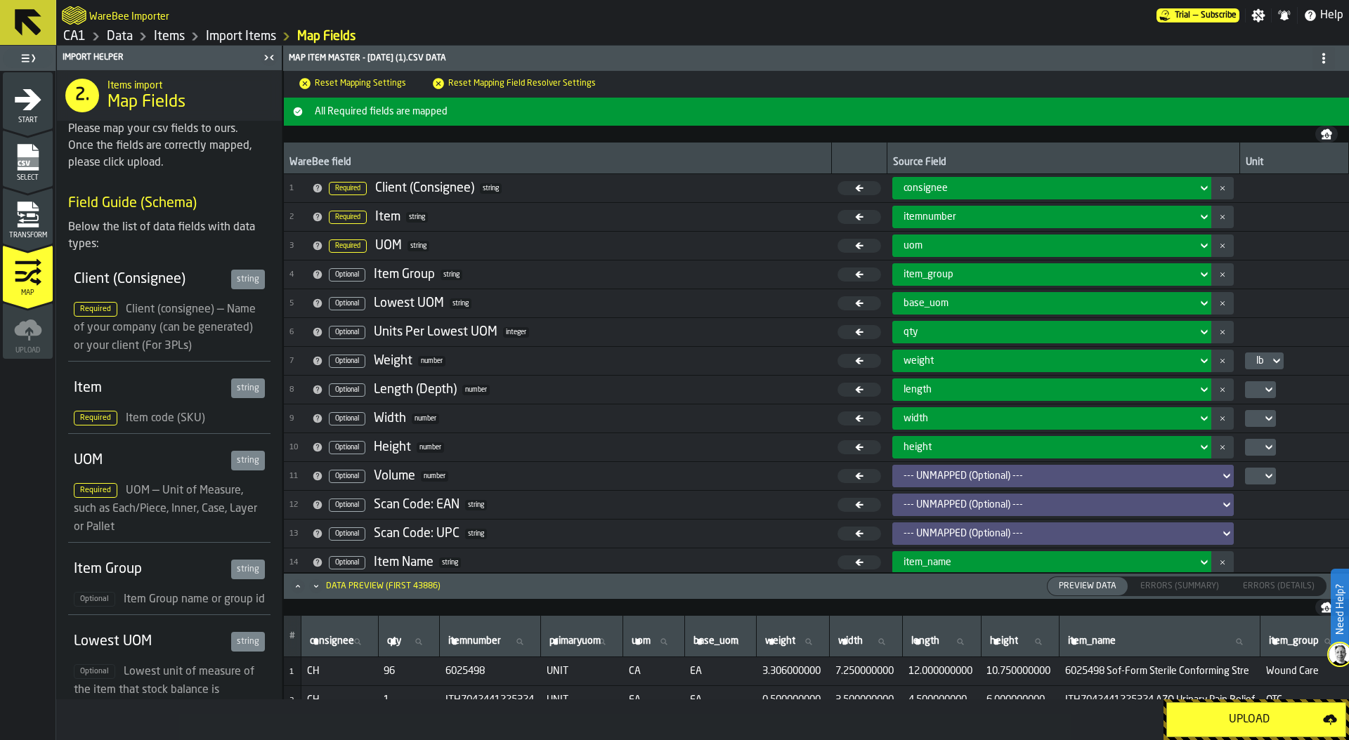
click at [1261, 393] on icon at bounding box center [1268, 389] width 14 height 17
click at [1261, 386] on icon at bounding box center [1268, 389] width 14 height 17
click at [1257, 409] on div "in" at bounding box center [1286, 415] width 73 height 17
click at [1257, 412] on div at bounding box center [1260, 418] width 31 height 17
click at [1256, 437] on div "in" at bounding box center [1286, 443] width 73 height 17
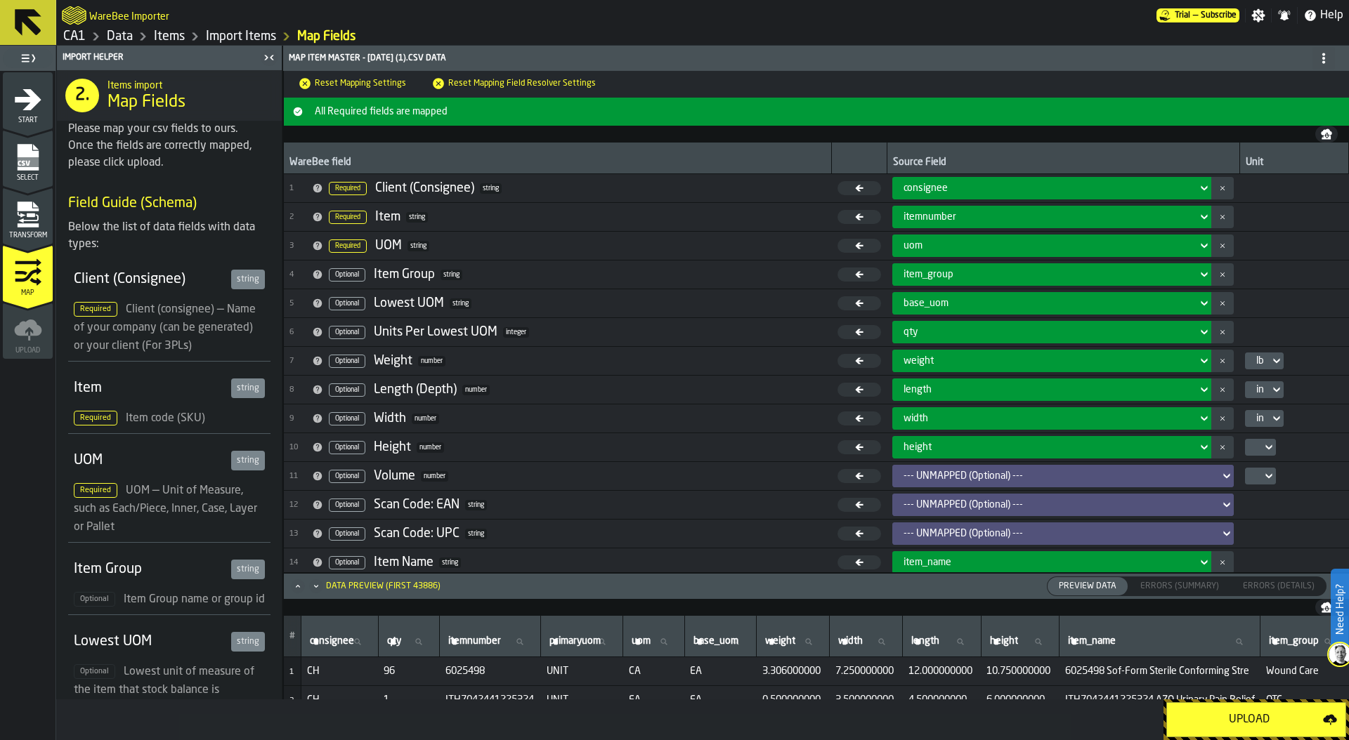
click at [1257, 446] on div at bounding box center [1255, 448] width 11 height 6
click at [1257, 470] on div "in" at bounding box center [1286, 472] width 73 height 17
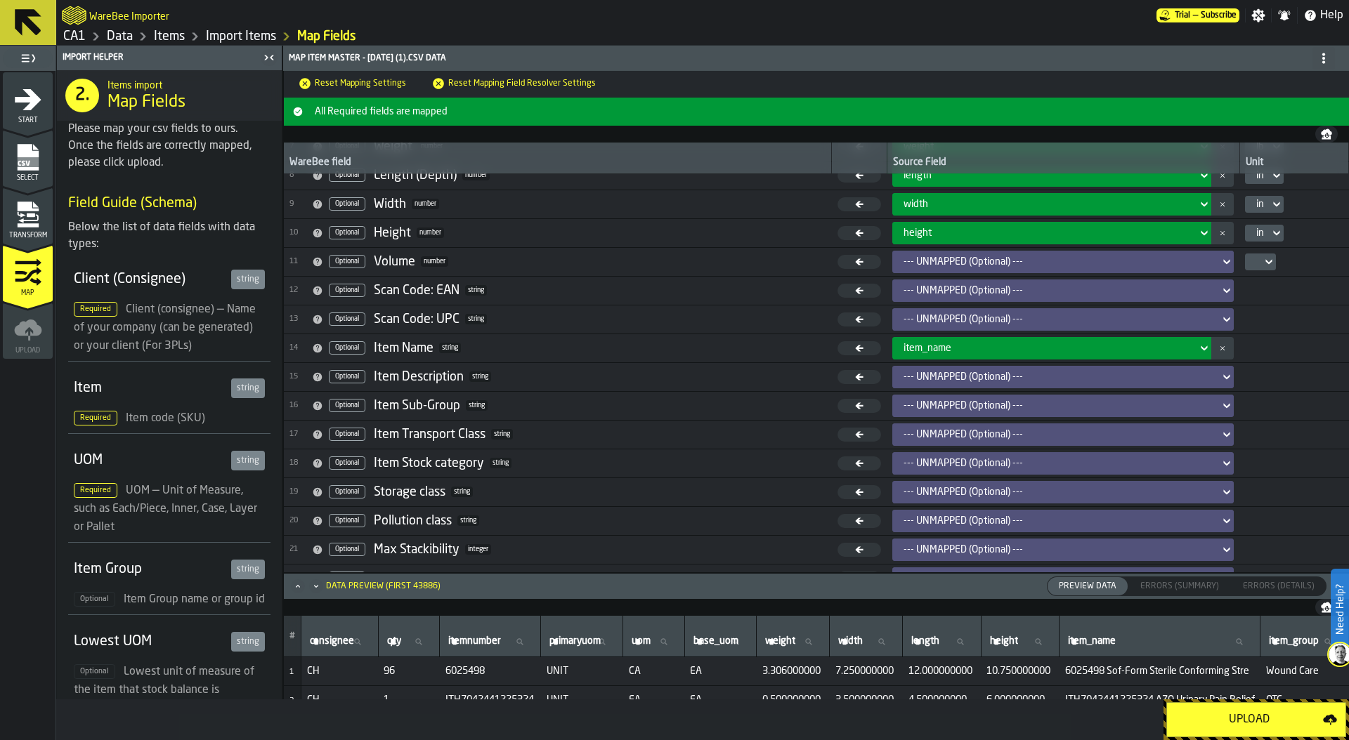
scroll to position [235, 0]
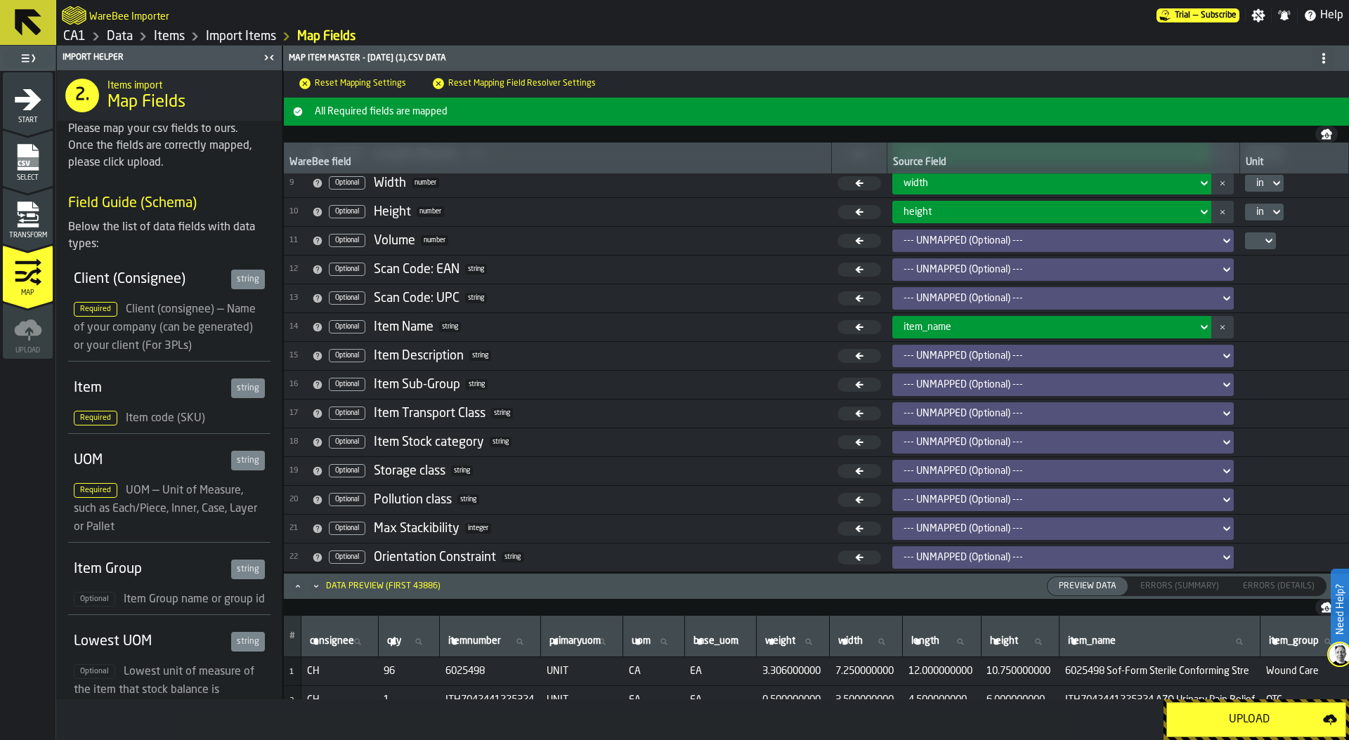
click at [935, 356] on div "--- UNMAPPED (Optional) ---" at bounding box center [1058, 355] width 310 height 11
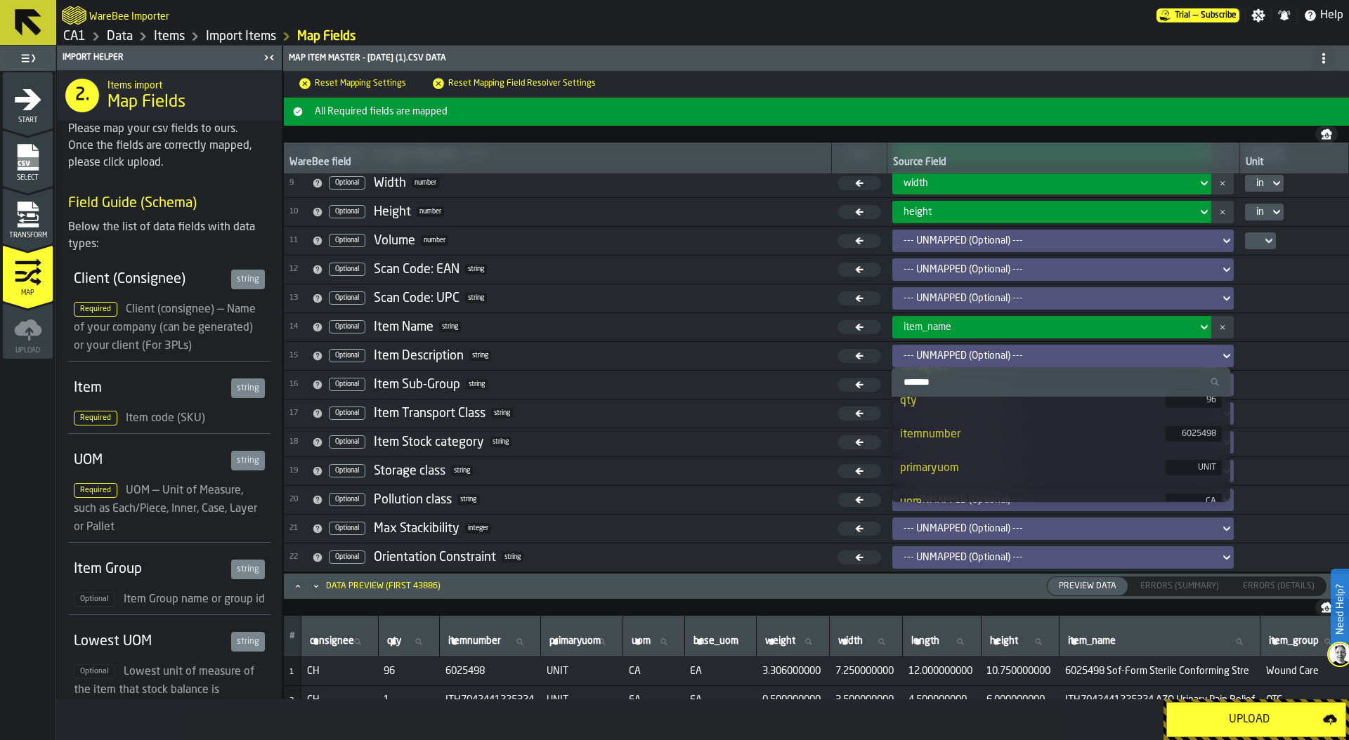
scroll to position [47, 0]
click at [1000, 437] on div "itemnumber" at bounding box center [1033, 434] width 266 height 17
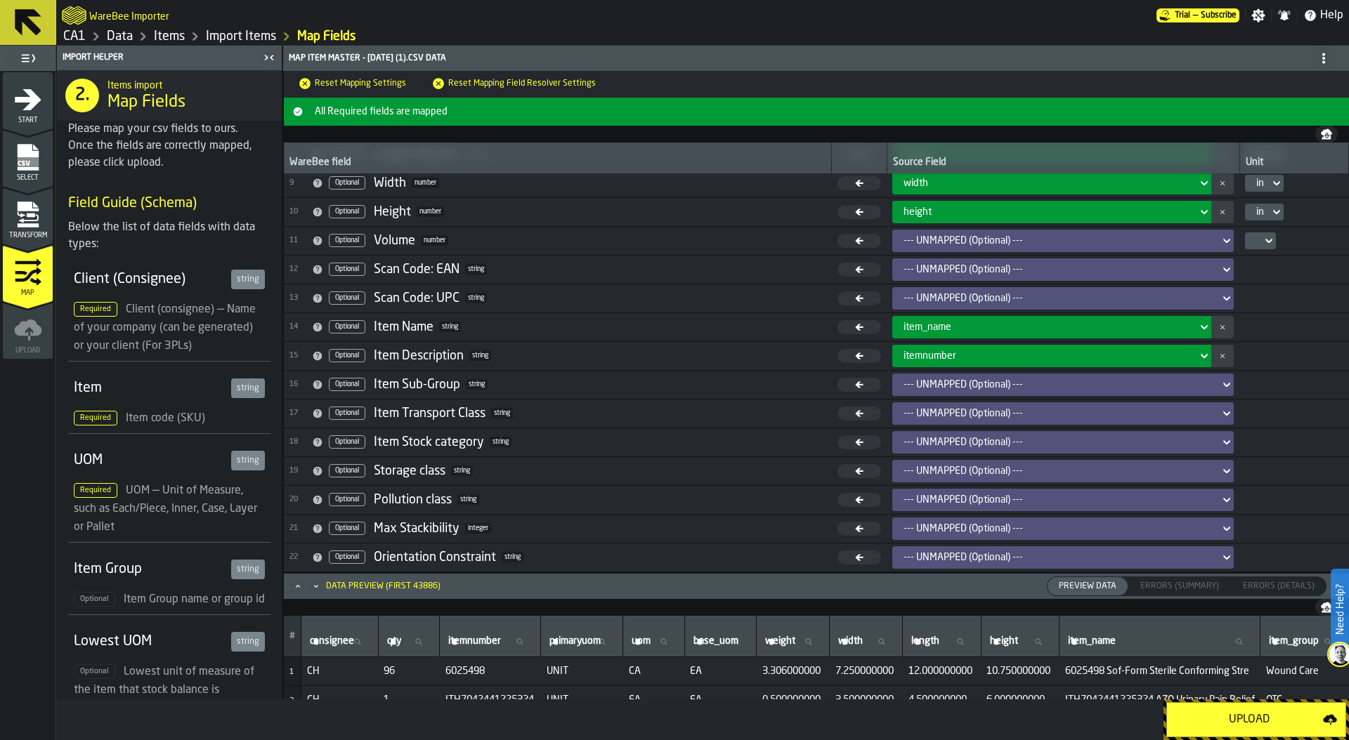
click at [1261, 721] on div "Upload" at bounding box center [1249, 720] width 148 height 17
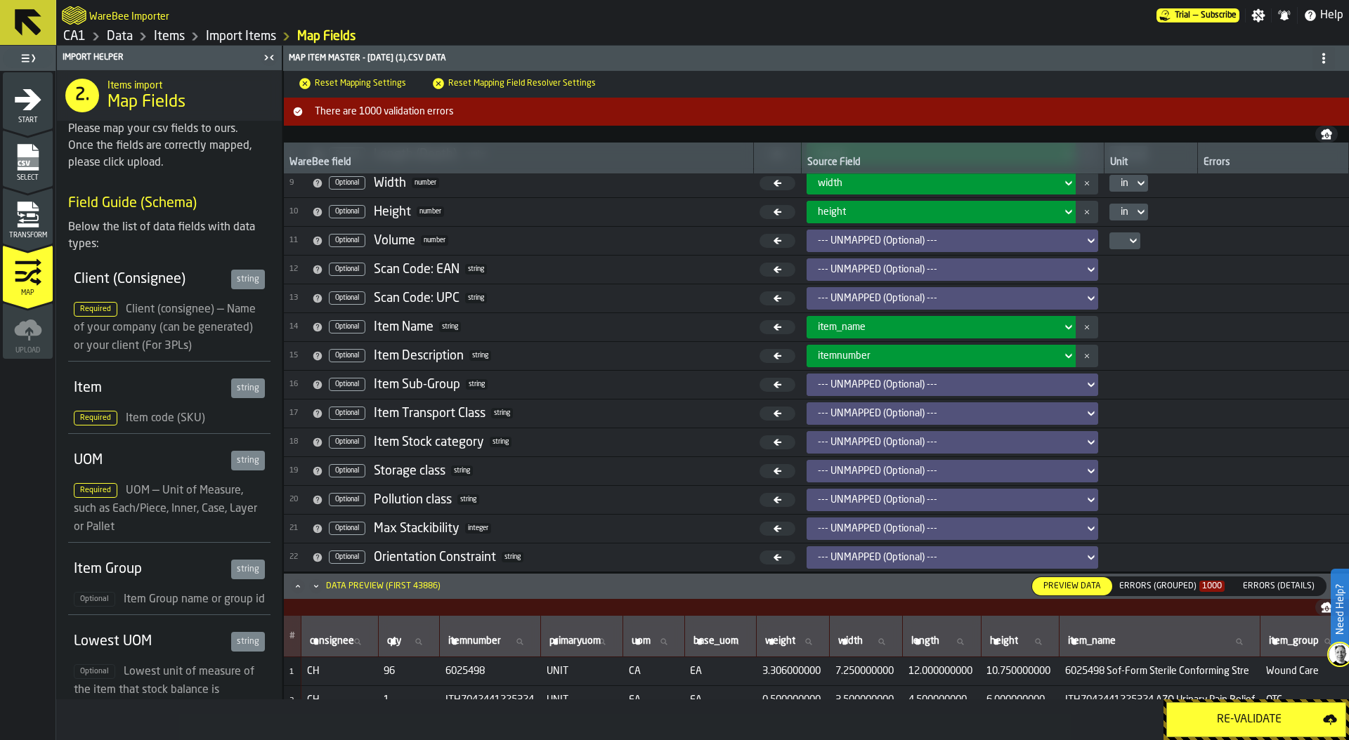
click at [1175, 586] on div "Errors (Grouped) 1000" at bounding box center [1171, 587] width 105 height 10
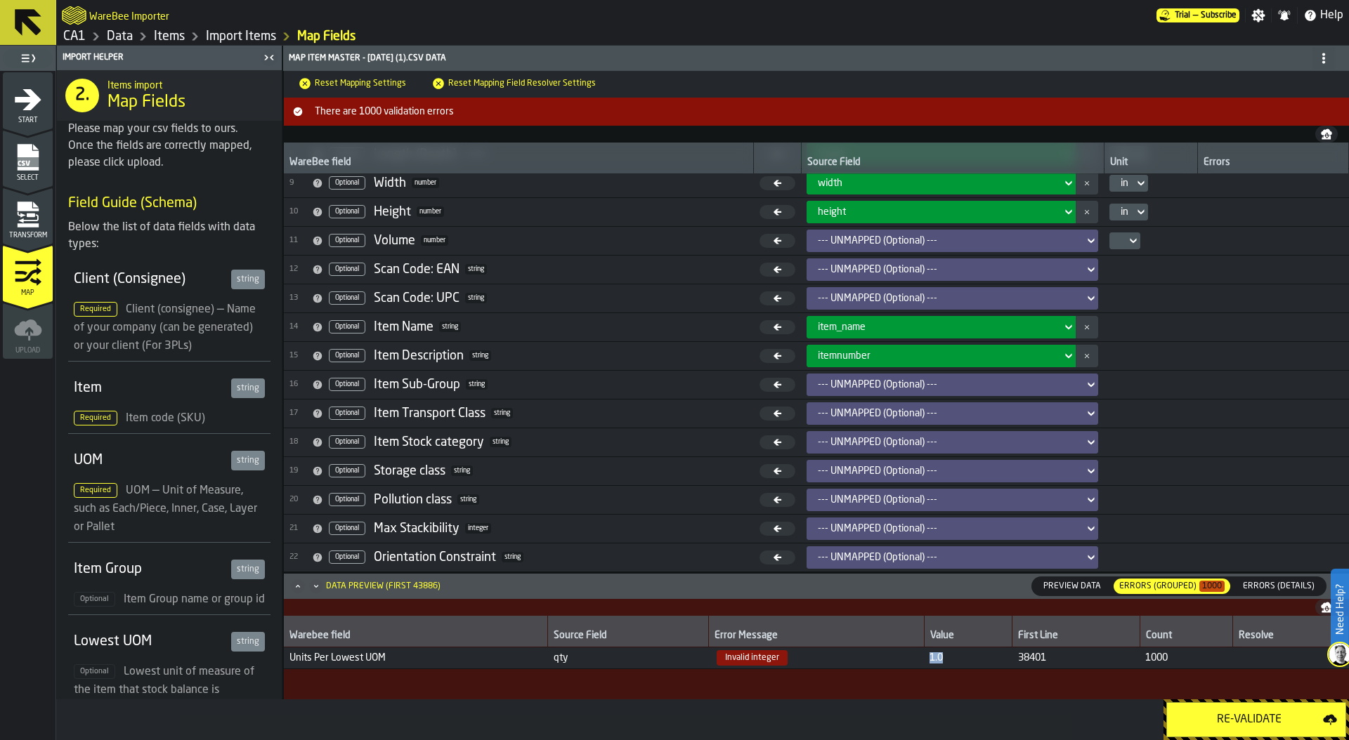
drag, startPoint x: 943, startPoint y: 657, endPoint x: 912, endPoint y: 657, distance: 31.6
click at [912, 657] on tr "Units Per Lowest UOM qty Invalid integer 1.0 38401 1000" at bounding box center [816, 659] width 1065 height 22
click at [27, 216] on icon "menu Transform" at bounding box center [31, 215] width 8 height 4
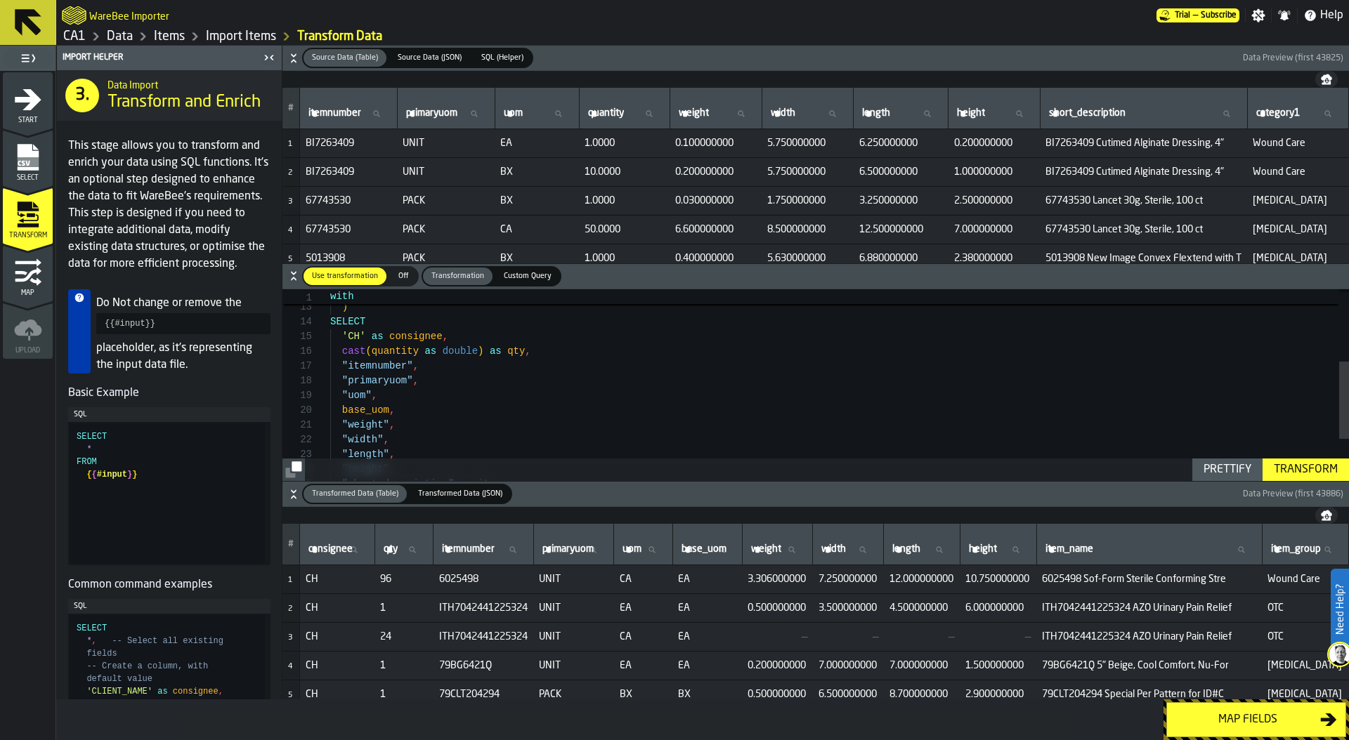
click at [341, 351] on div "uom ) SELECT 'CH' as consignee , cast ( quantity as double ) as qty , "itemnumb…" at bounding box center [839, 348] width 1018 height 473
click at [513, 372] on div "uom ) SELECT 'CH' as consignee , cast ( cast ( quantity as double ) as qty , "i…" at bounding box center [839, 367] width 1018 height 473
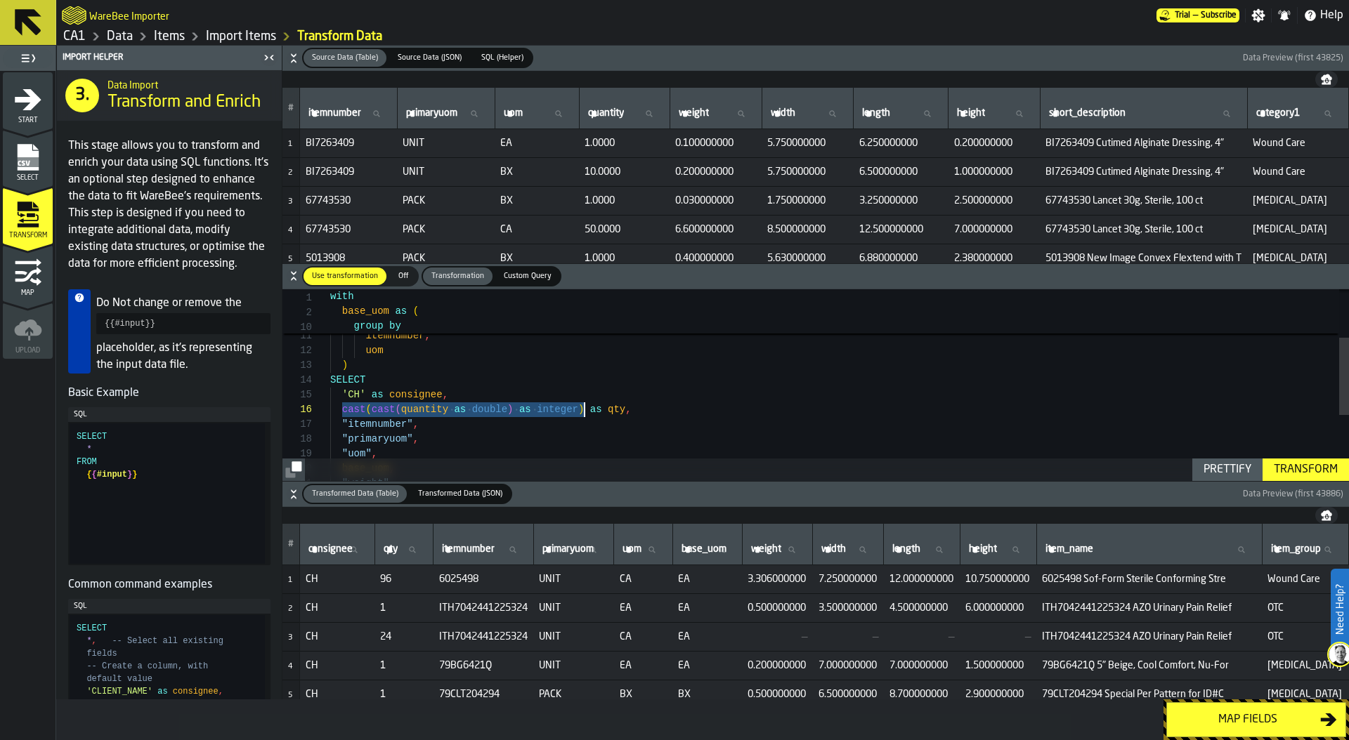
drag, startPoint x: 339, startPoint y: 409, endPoint x: 582, endPoint y: 409, distance: 243.0
click at [582, 409] on div ""uom" , base_uom , "weight" , "primaryuom" , "itemnumber" , cast ( cast ( quant…" at bounding box center [839, 406] width 1018 height 473
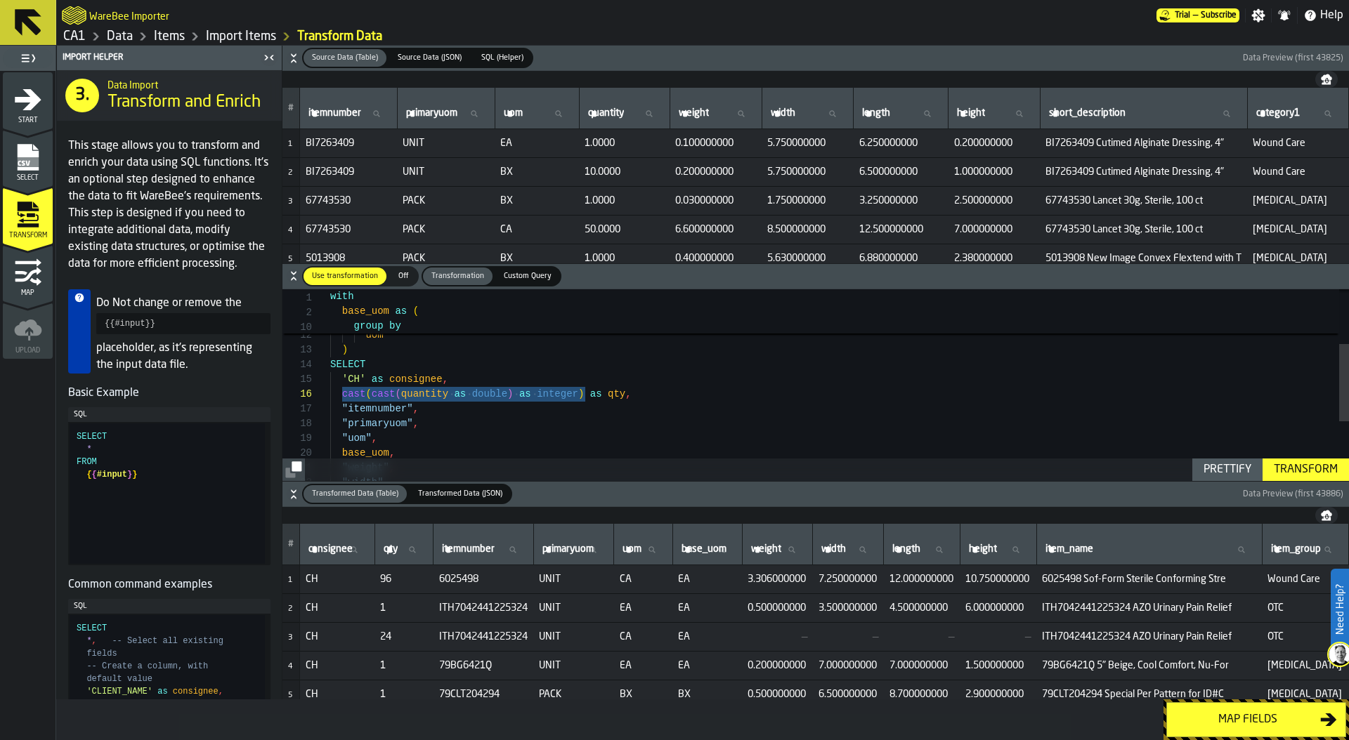
drag, startPoint x: 329, startPoint y: 363, endPoint x: 523, endPoint y: 371, distance: 194.0
click at [525, 372] on div ""uom" , base_uom , "weight" , "width" , "primaryuom" , "itemnumber" , cast ( ca…" at bounding box center [839, 391] width 1018 height 473
click at [327, 364] on div at bounding box center [322, 365] width 18 height 15
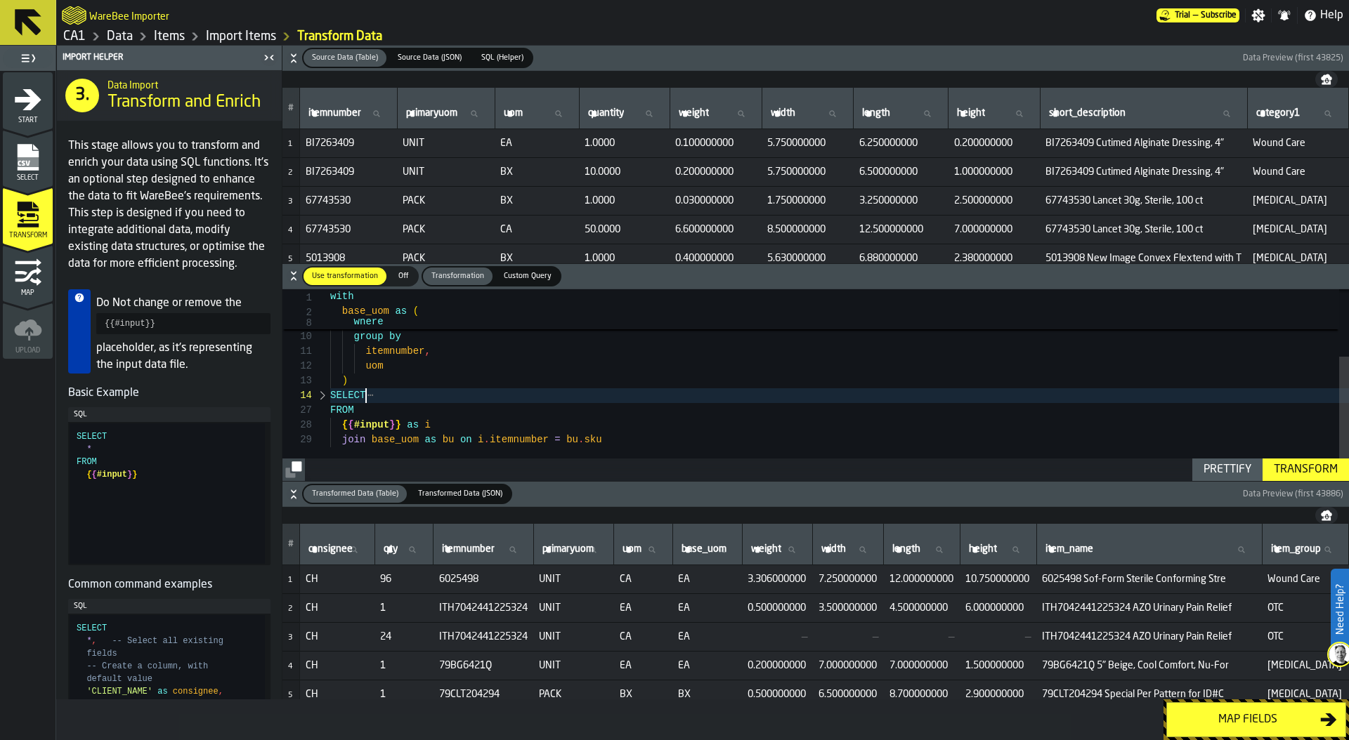
click at [322, 397] on div at bounding box center [322, 395] width 18 height 15
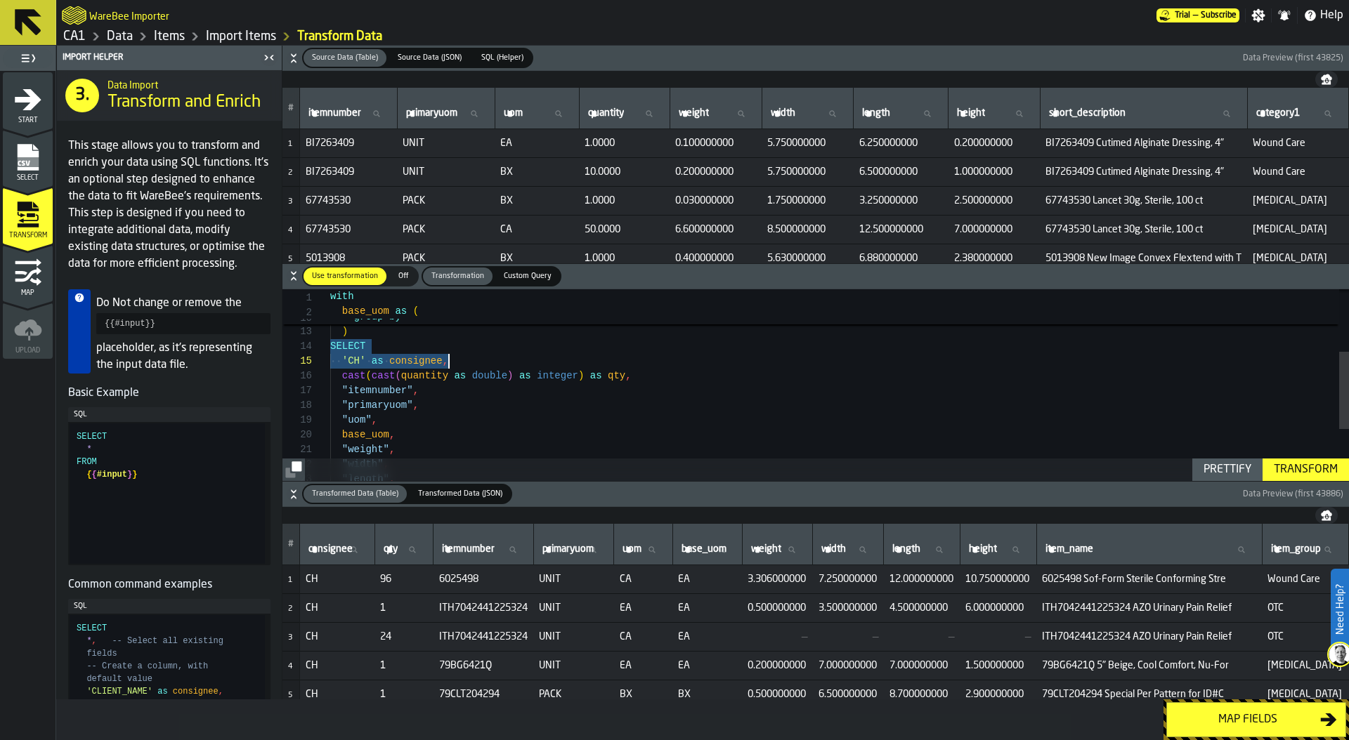
drag, startPoint x: 330, startPoint y: 345, endPoint x: 478, endPoint y: 365, distance: 148.9
click at [481, 366] on div "group by itemnumber , uom ) SELECT 'CH' as consignee , cast ( cast ( quantity a…" at bounding box center [839, 372] width 1018 height 473
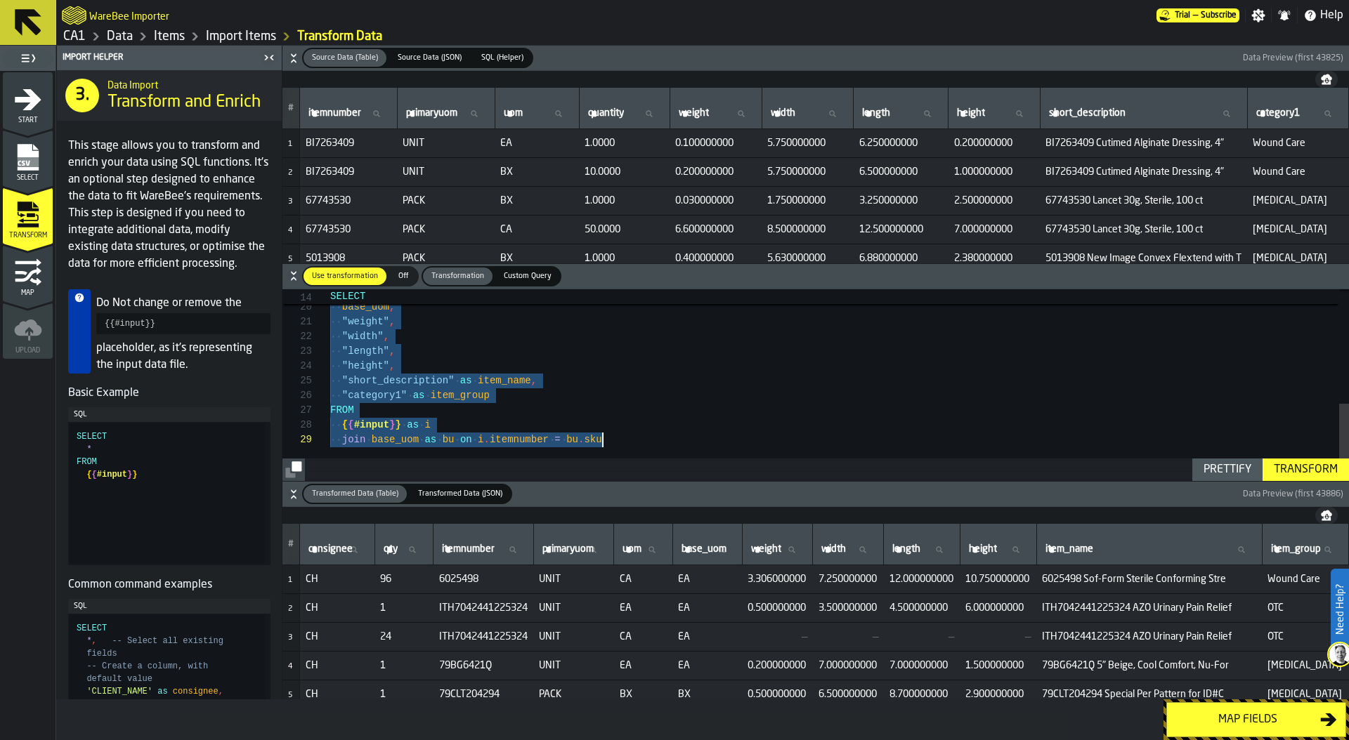
click at [612, 442] on div ""uom" , base_uom , "weight" , "width" , "length" , "height" , "short_descriptio…" at bounding box center [839, 244] width 1018 height 473
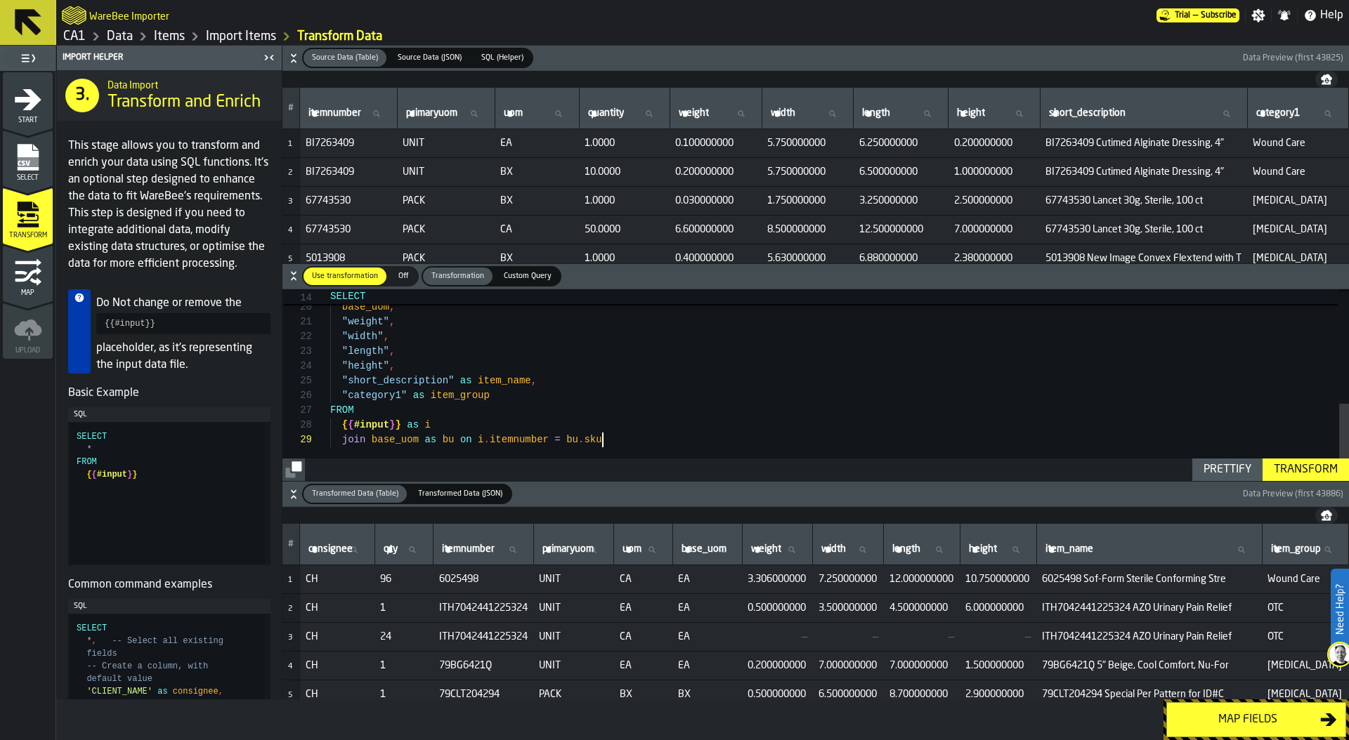
click at [688, 438] on div ""uom" , base_uom , "weight" , "width" , "length" , "height" , "short_descriptio…" at bounding box center [839, 244] width 1018 height 473
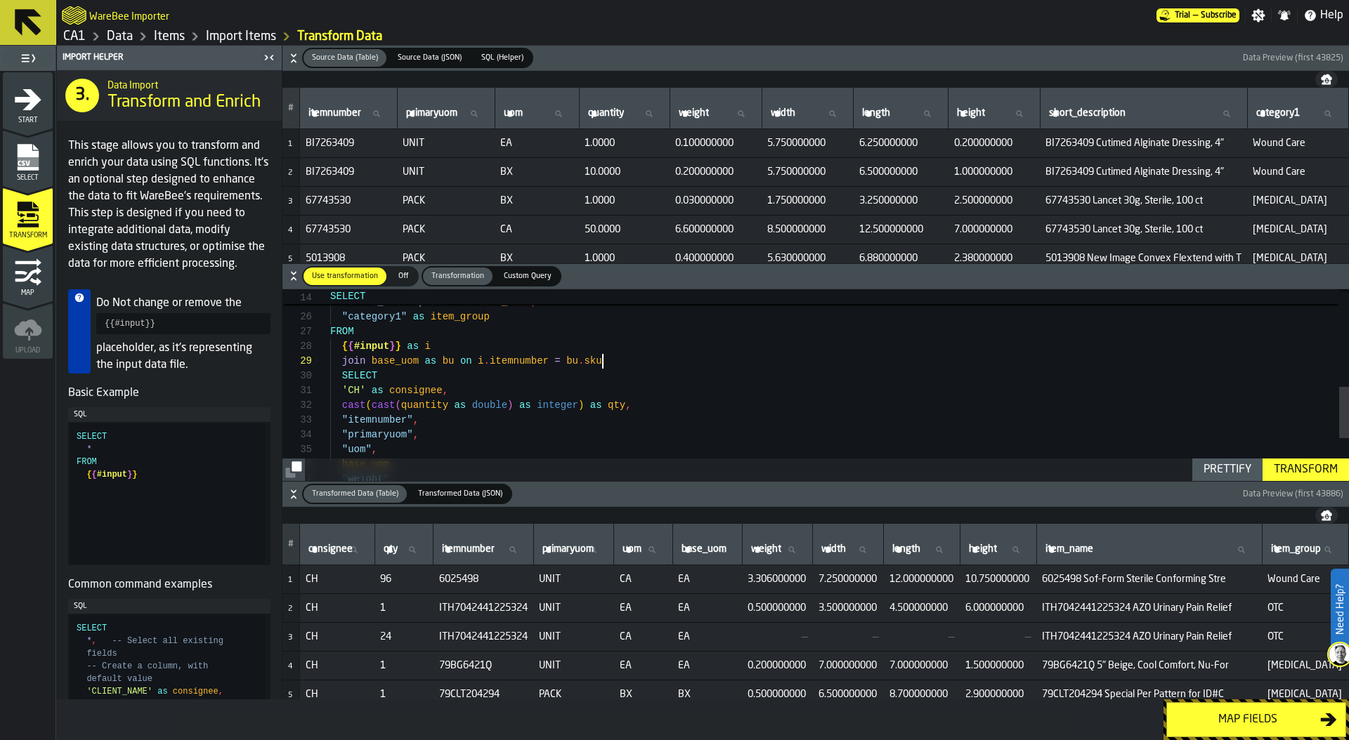
click at [622, 360] on div ""short_description" as item_name , "category1" as item_group FROM { { #input } …" at bounding box center [839, 284] width 1018 height 709
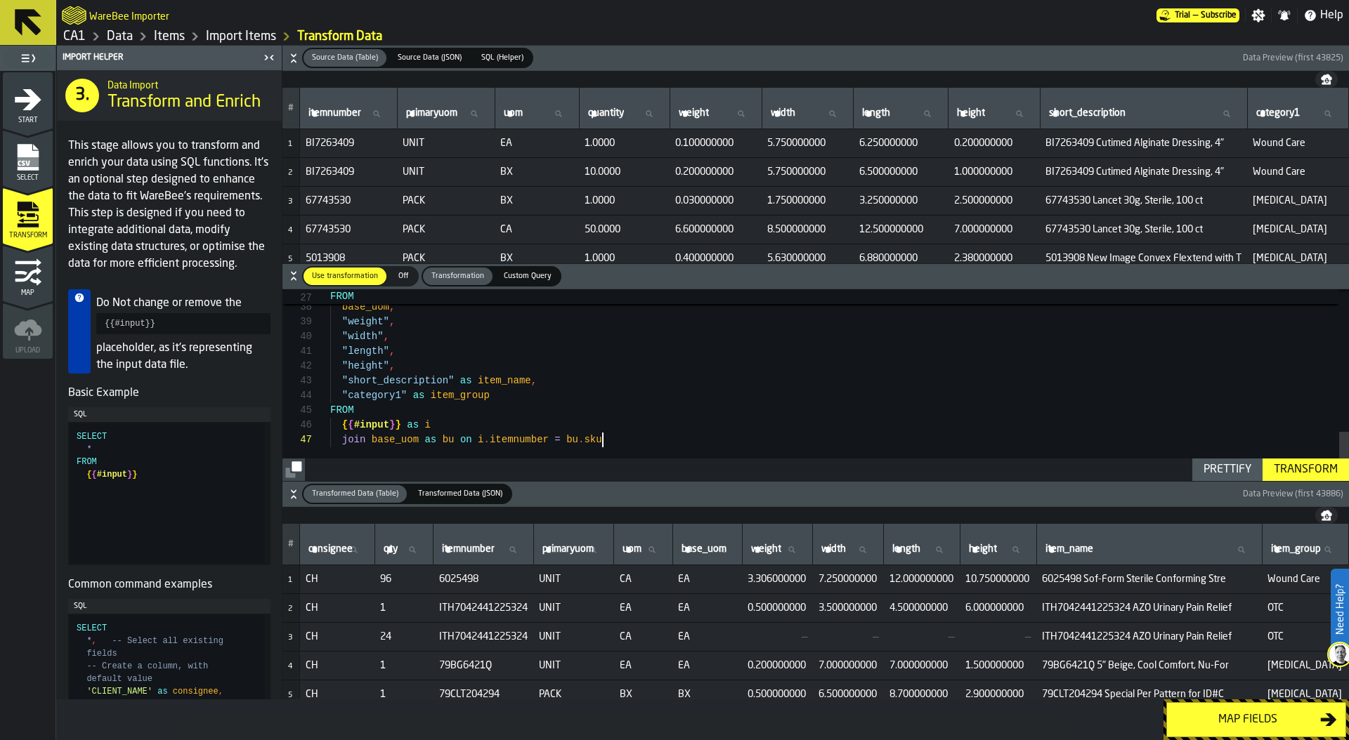
click at [620, 440] on div ""uom" , base_uom , "weight" , "width" , "length" , "height" , "short_descriptio…" at bounding box center [839, 112] width 1018 height 738
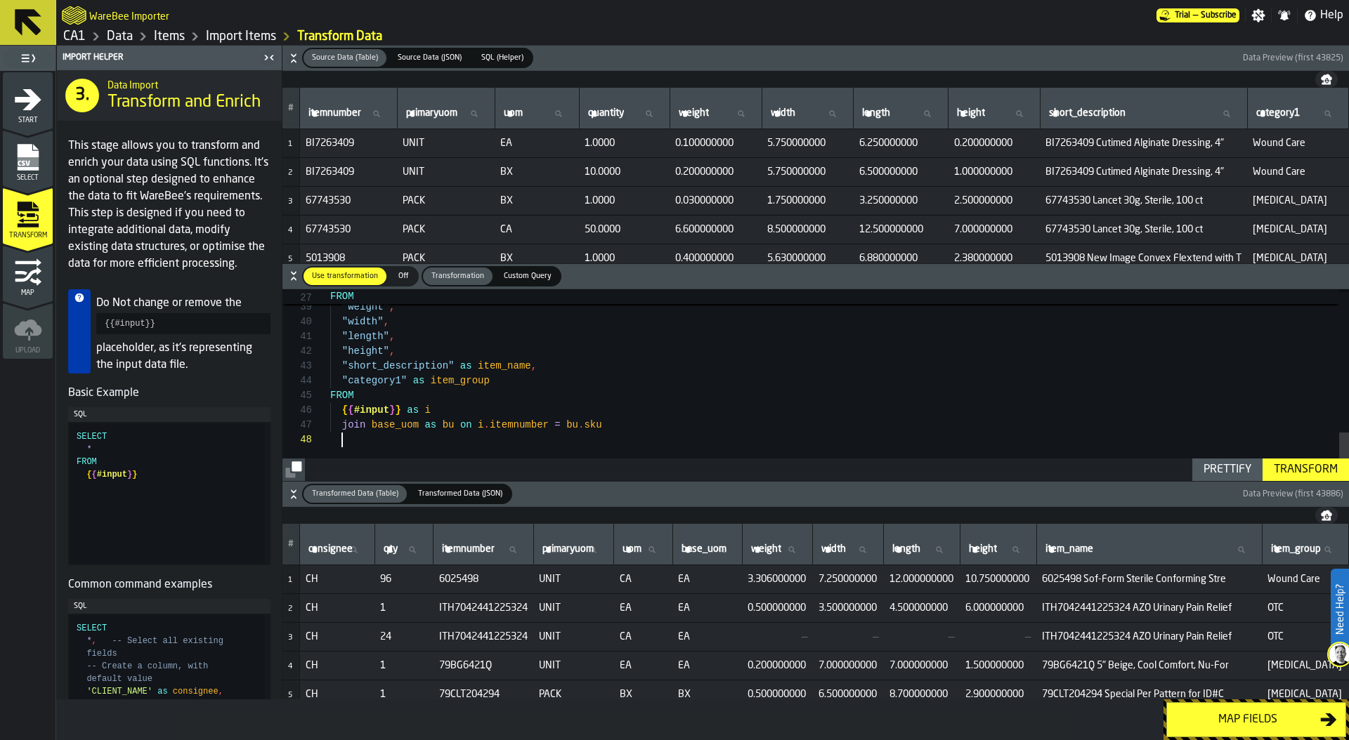
scroll to position [118, 0]
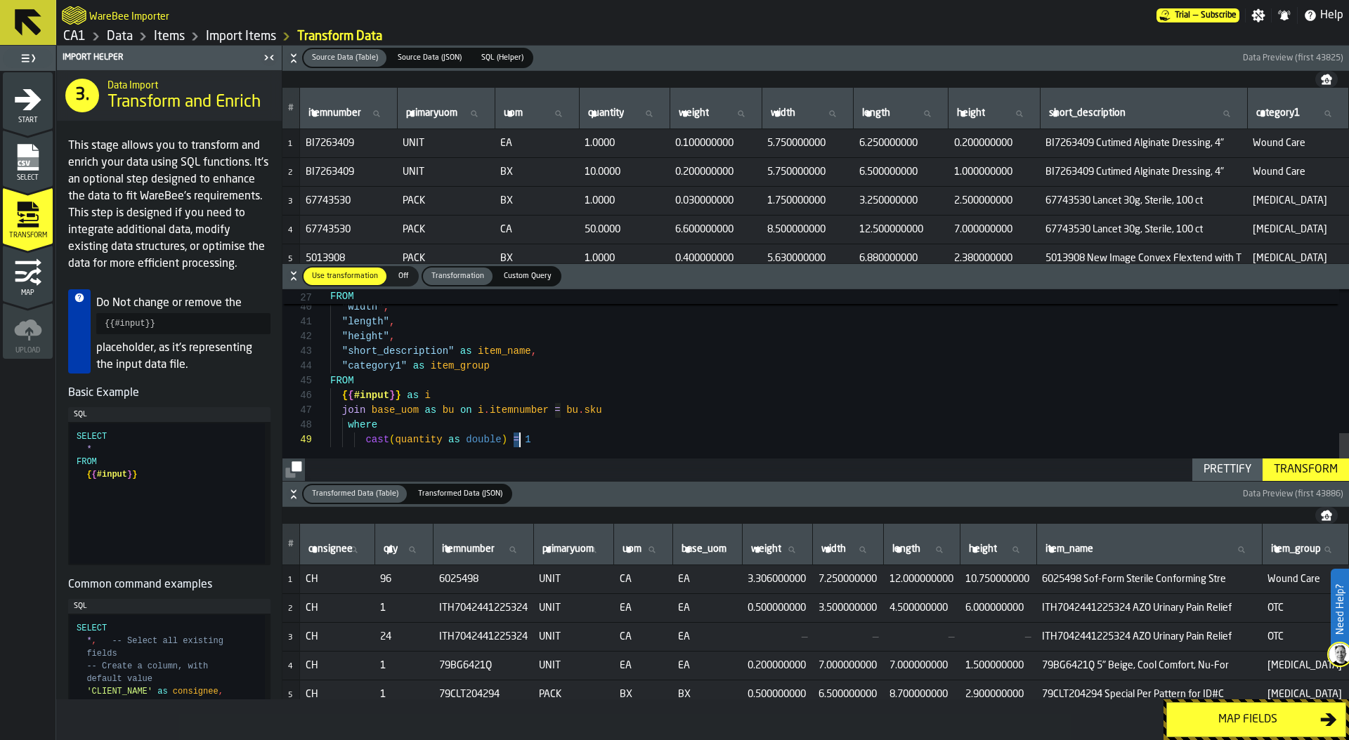
click at [518, 442] on div ""weight" , "width" , "length" , "height" , "short_description" as item_name , "…" at bounding box center [839, 97] width 1018 height 768
click at [1236, 471] on div "Prettify" at bounding box center [1227, 469] width 59 height 17
click at [1324, 465] on div "Transform" at bounding box center [1305, 469] width 75 height 17
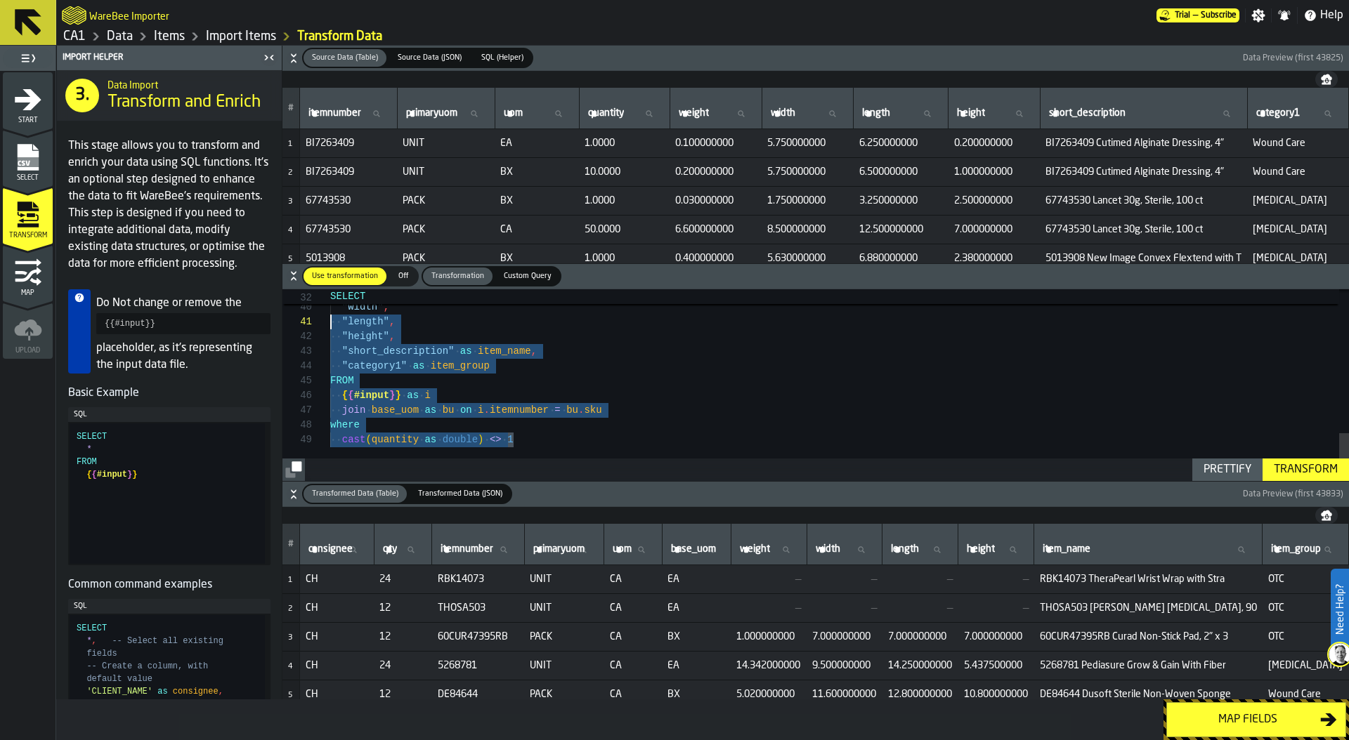
scroll to position [0, 0]
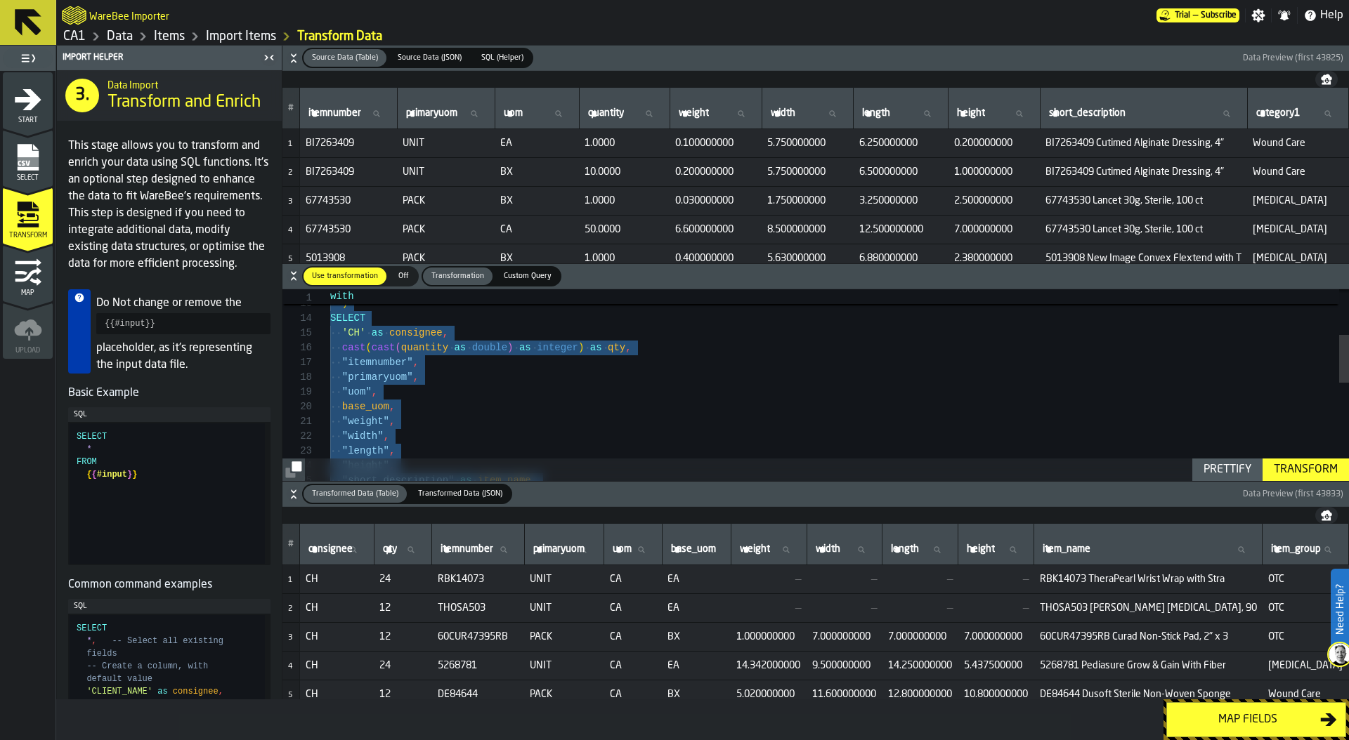
type textarea "**********"
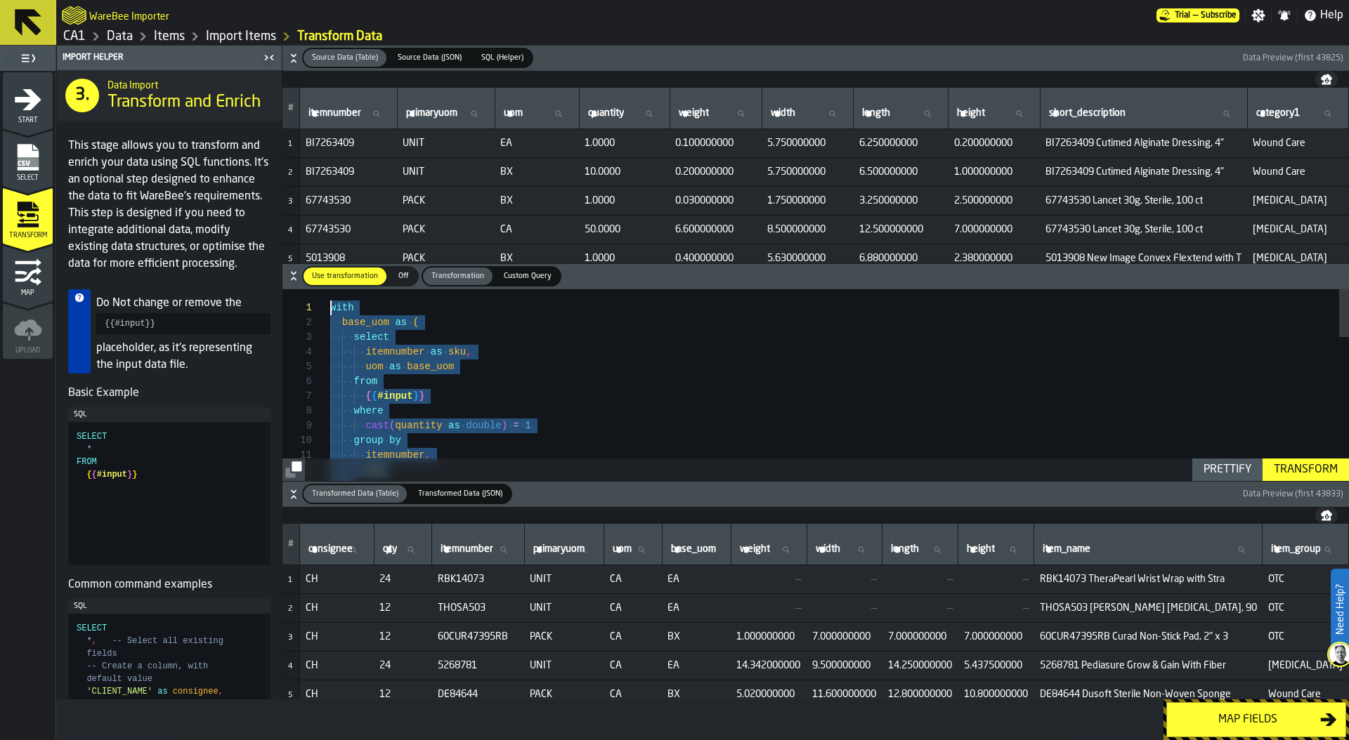
drag, startPoint x: 534, startPoint y: 440, endPoint x: 293, endPoint y: 233, distance: 317.3
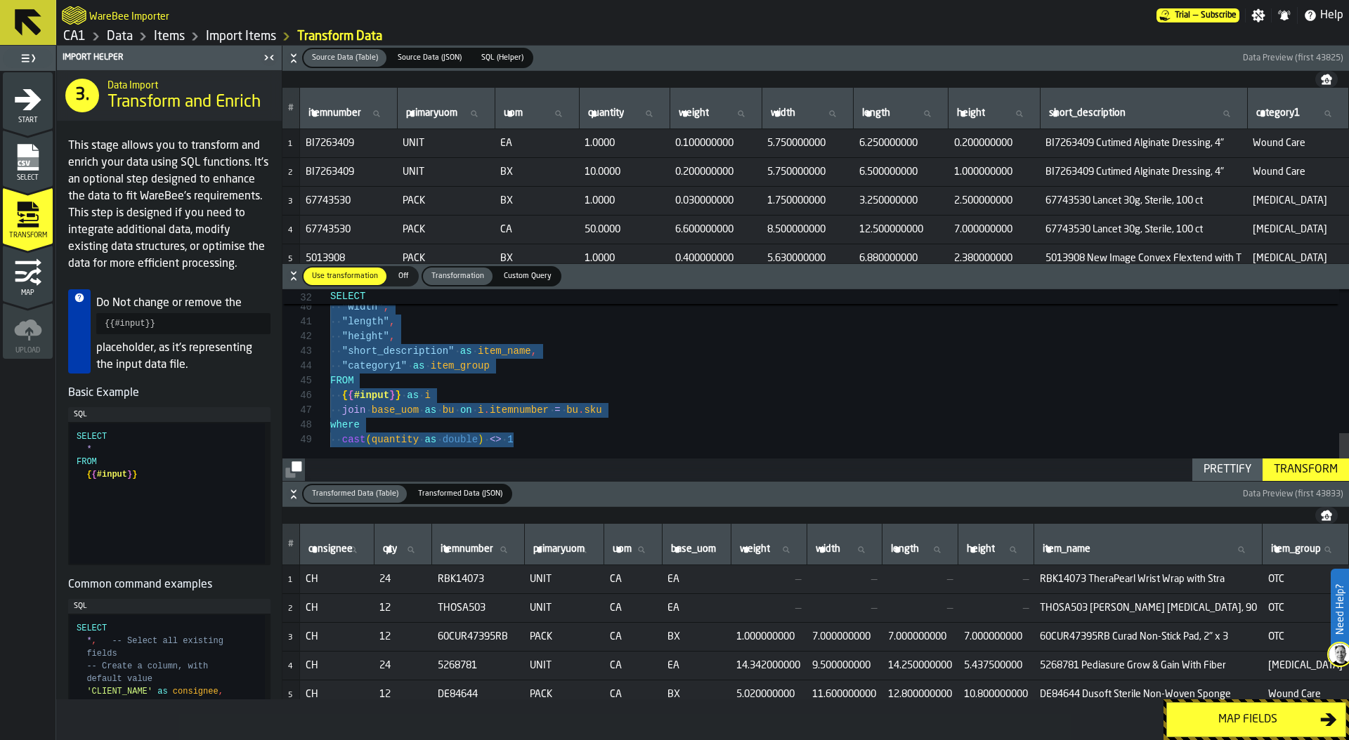
click at [1315, 465] on div "Transform" at bounding box center [1305, 469] width 75 height 17
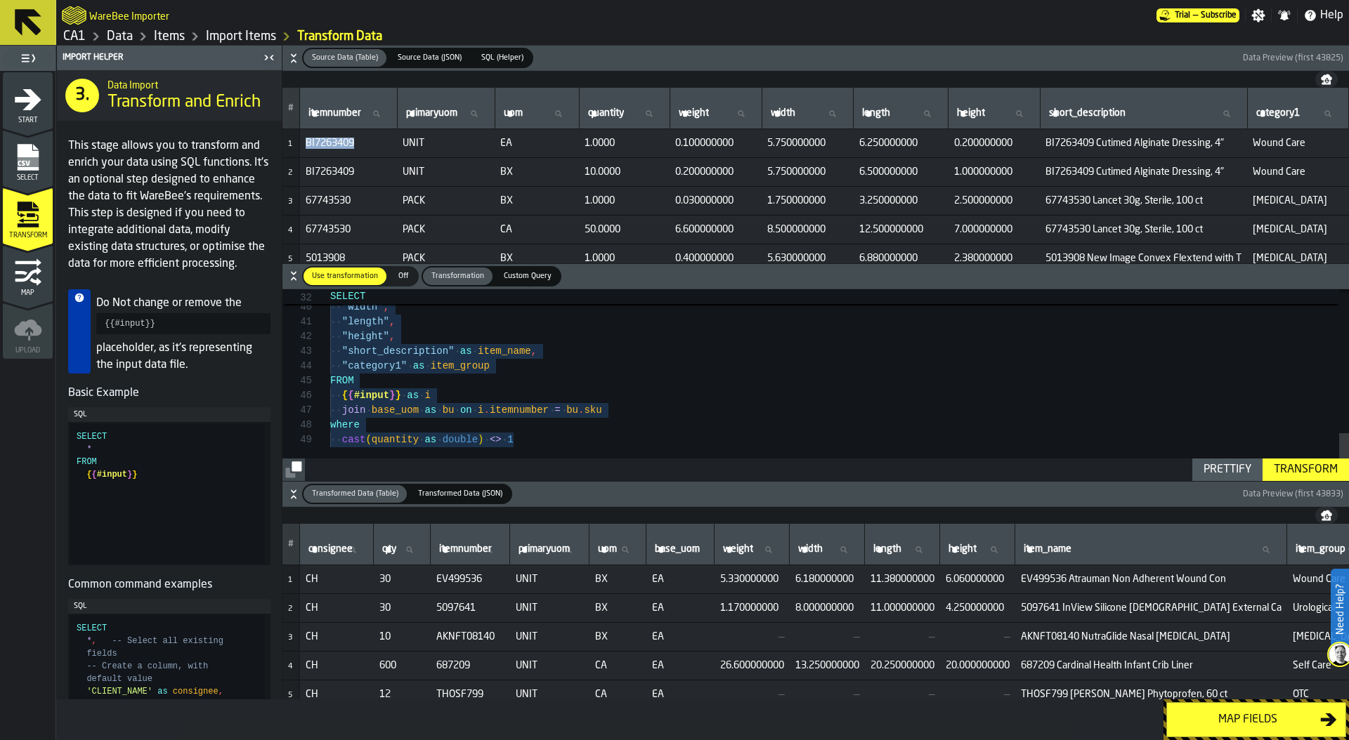
drag, startPoint x: 307, startPoint y: 143, endPoint x: 363, endPoint y: 145, distance: 56.2
click at [363, 145] on span "BI7263409" at bounding box center [349, 143] width 86 height 11
copy span "BI7263409"
click at [459, 545] on span "itemnumber" at bounding box center [465, 549] width 53 height 11
click at [459, 545] on input "itemnumber itemnumber" at bounding box center [469, 550] width 67 height 18
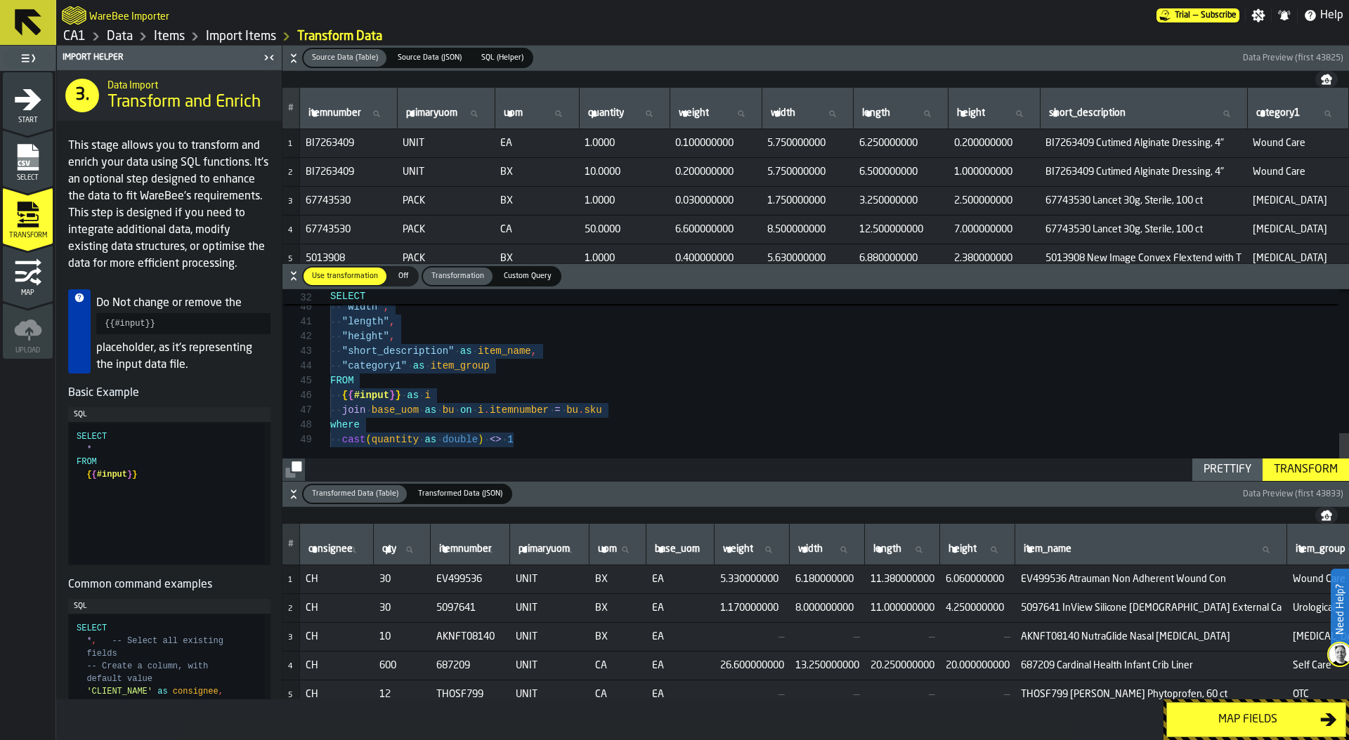
paste input "*********"
type input "*********"
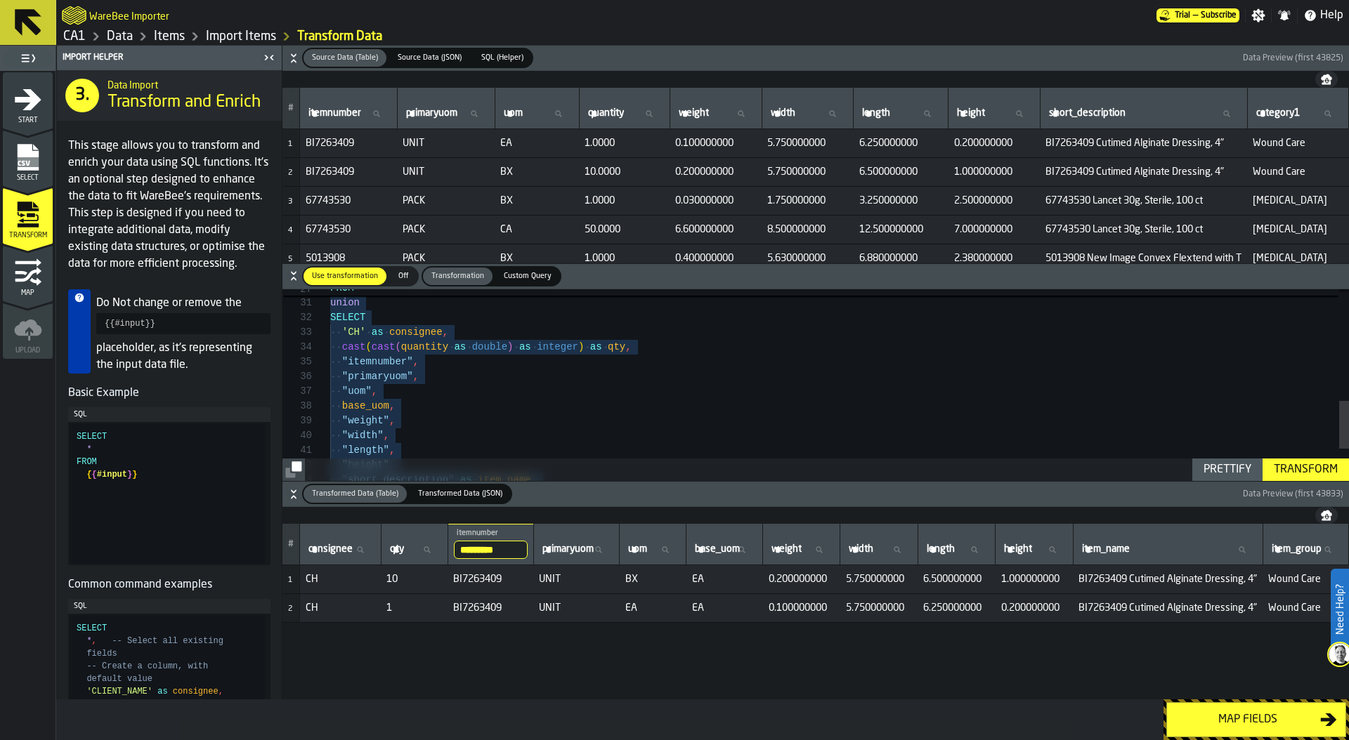
click at [343, 405] on div ""weight" , "width" , "length" , "height" , "short_description" as item_name , b…" at bounding box center [839, 226] width 1018 height 768
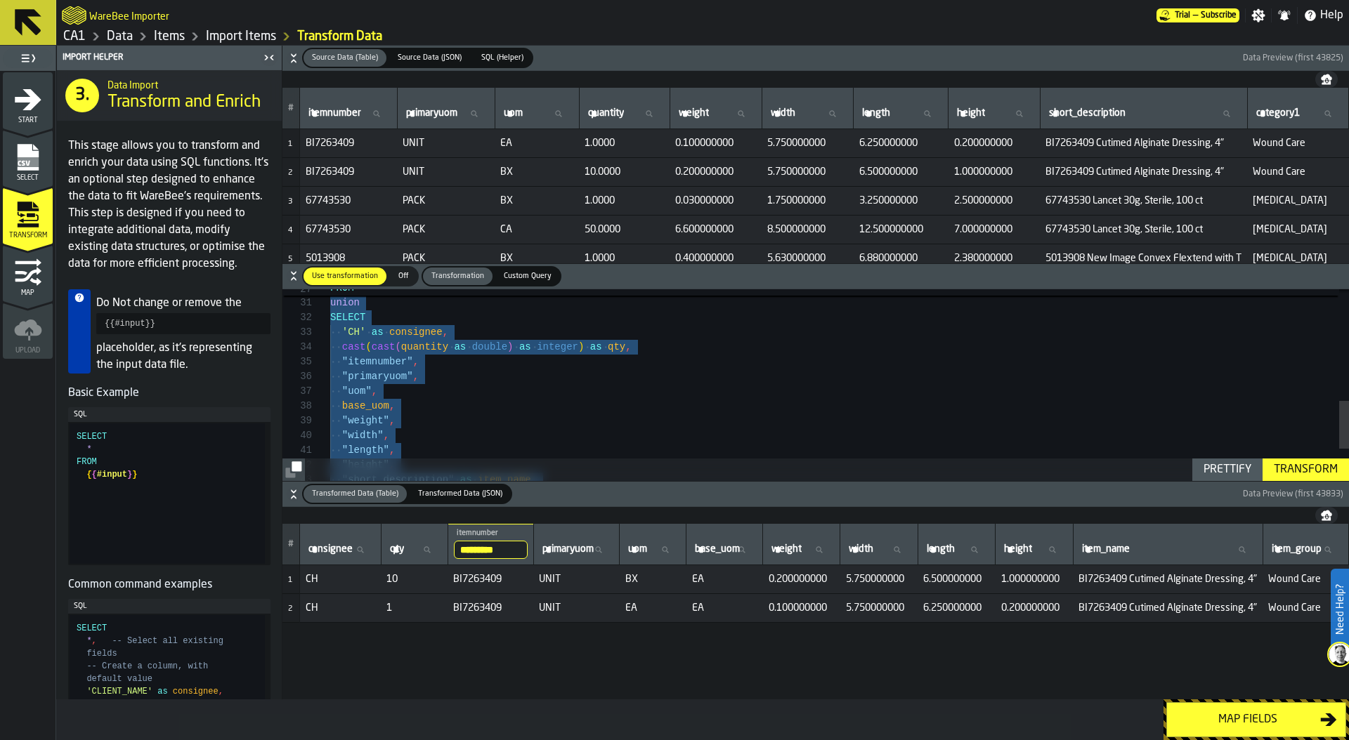
click at [343, 405] on div ""weight" , "width" , "length" , "height" , "short_description" as item_name , b…" at bounding box center [839, 226] width 1018 height 768
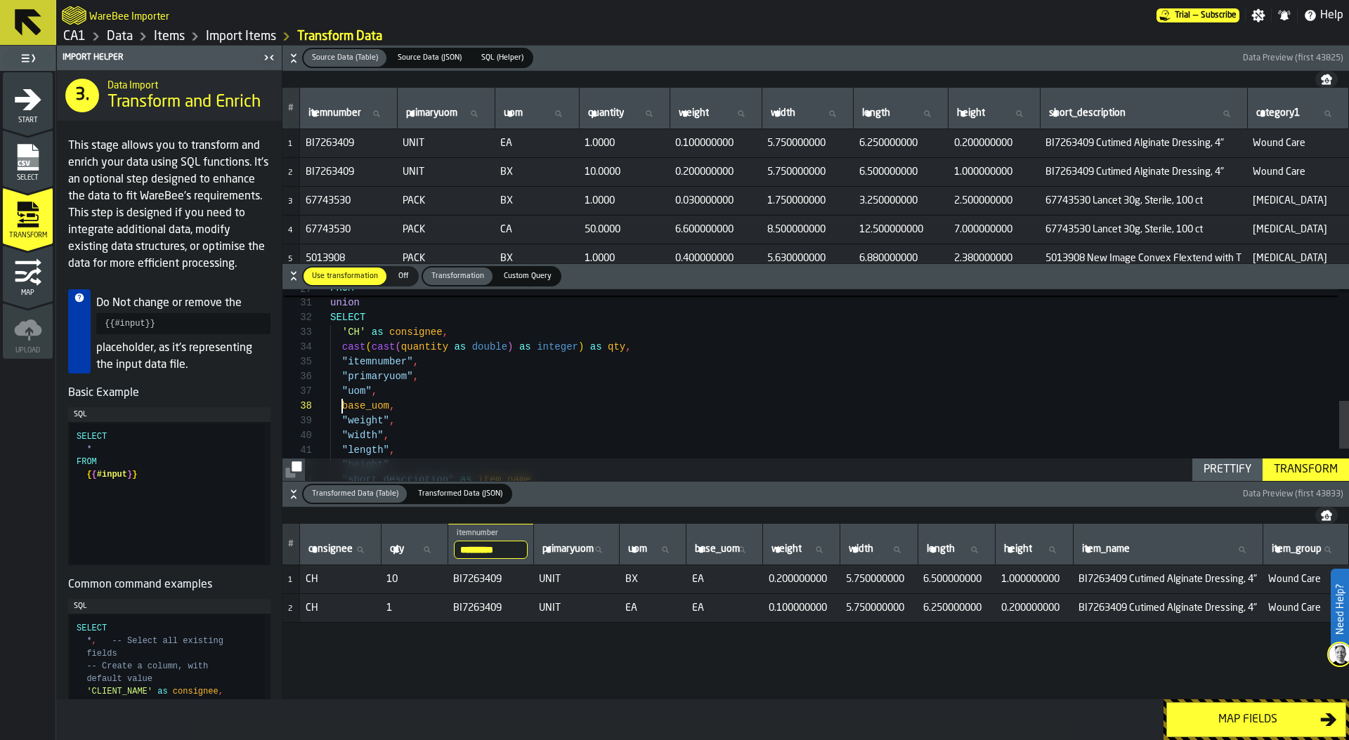
scroll to position [103, 0]
click at [1206, 468] on div "Prettify" at bounding box center [1227, 469] width 59 height 17
click at [1302, 461] on button "Transform" at bounding box center [1305, 470] width 86 height 22
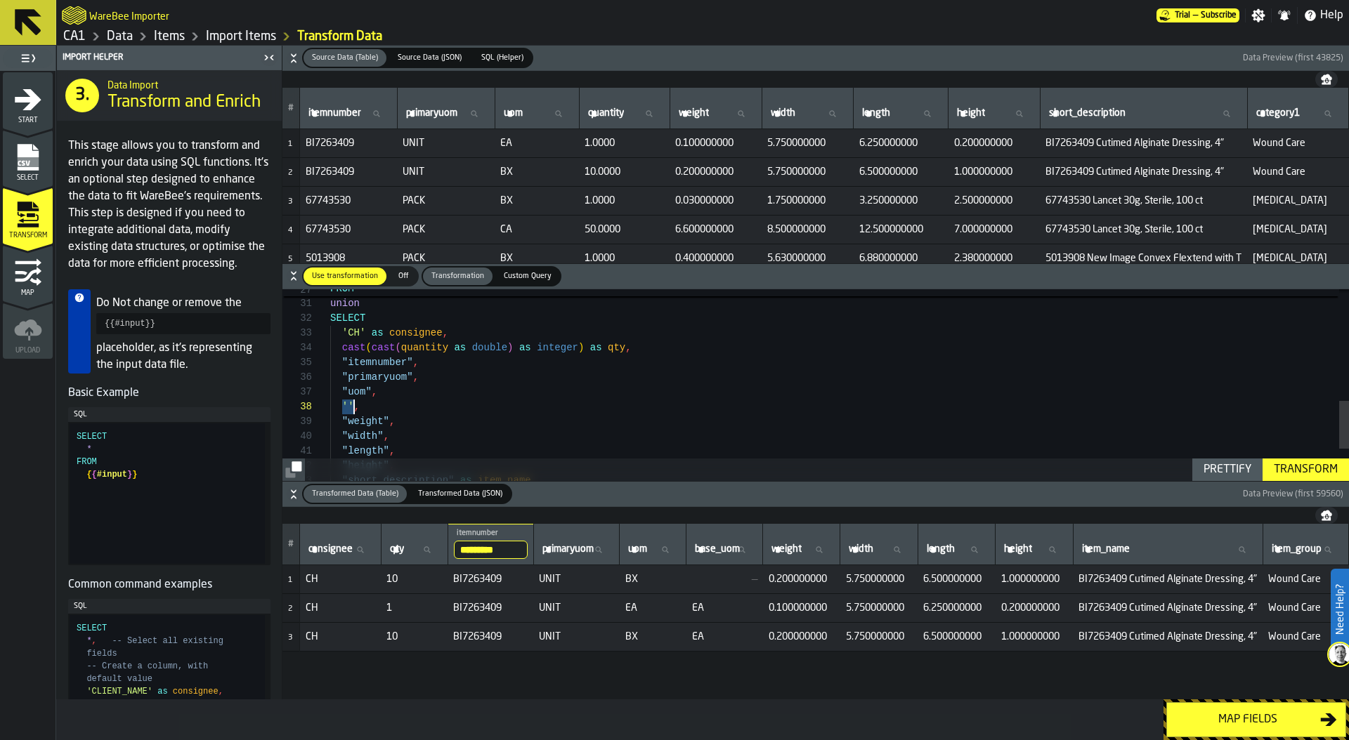
drag, startPoint x: 343, startPoint y: 405, endPoint x: 352, endPoint y: 405, distance: 9.1
click at [352, 405] on div ""weight" , "width" , "length" , "height" , '' , "uom" , "primaryuom" , "itemnum…" at bounding box center [839, 227] width 1018 height 768
drag, startPoint x: 340, startPoint y: 410, endPoint x: 386, endPoint y: 410, distance: 46.4
click at [386, 410] on div ""short_description" as item_name , "height" , "length" , "width" , "weight" , b…" at bounding box center [839, 494] width 1018 height 768
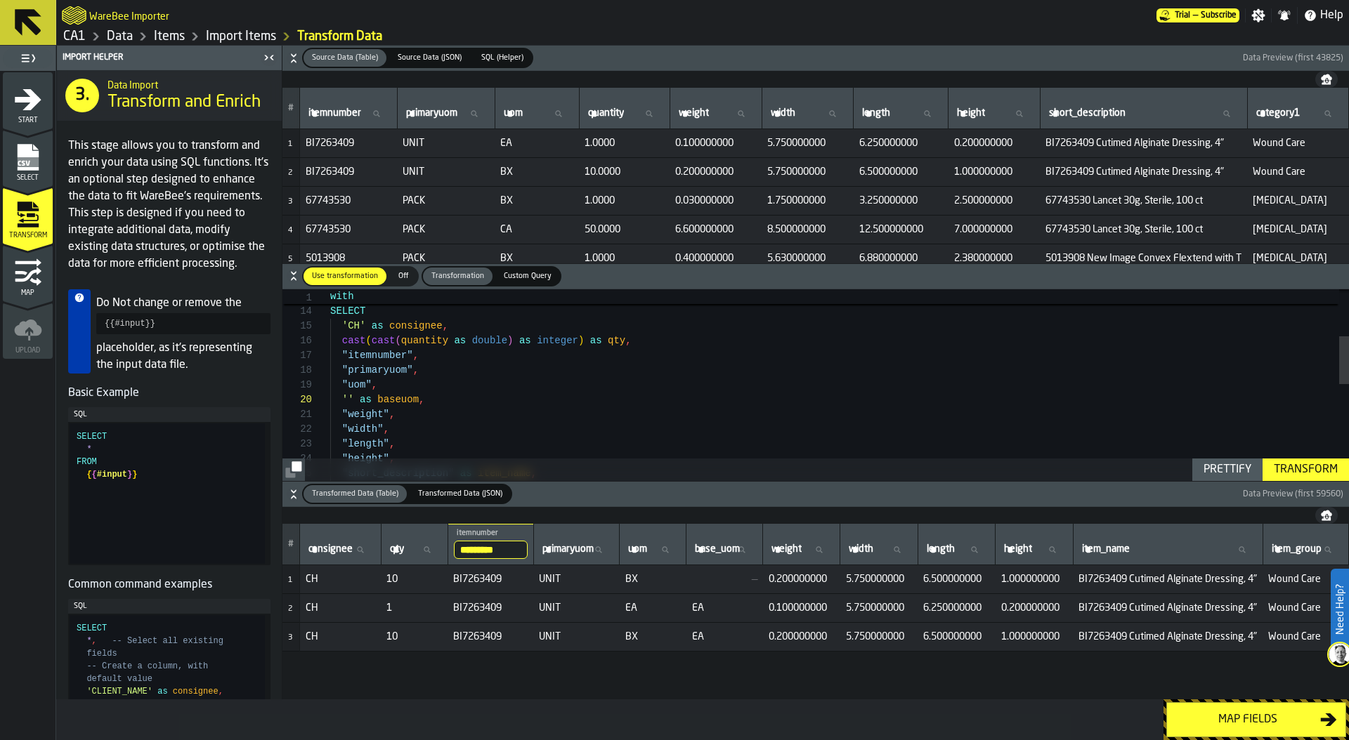
click at [1291, 469] on div "Transform" at bounding box center [1305, 469] width 75 height 17
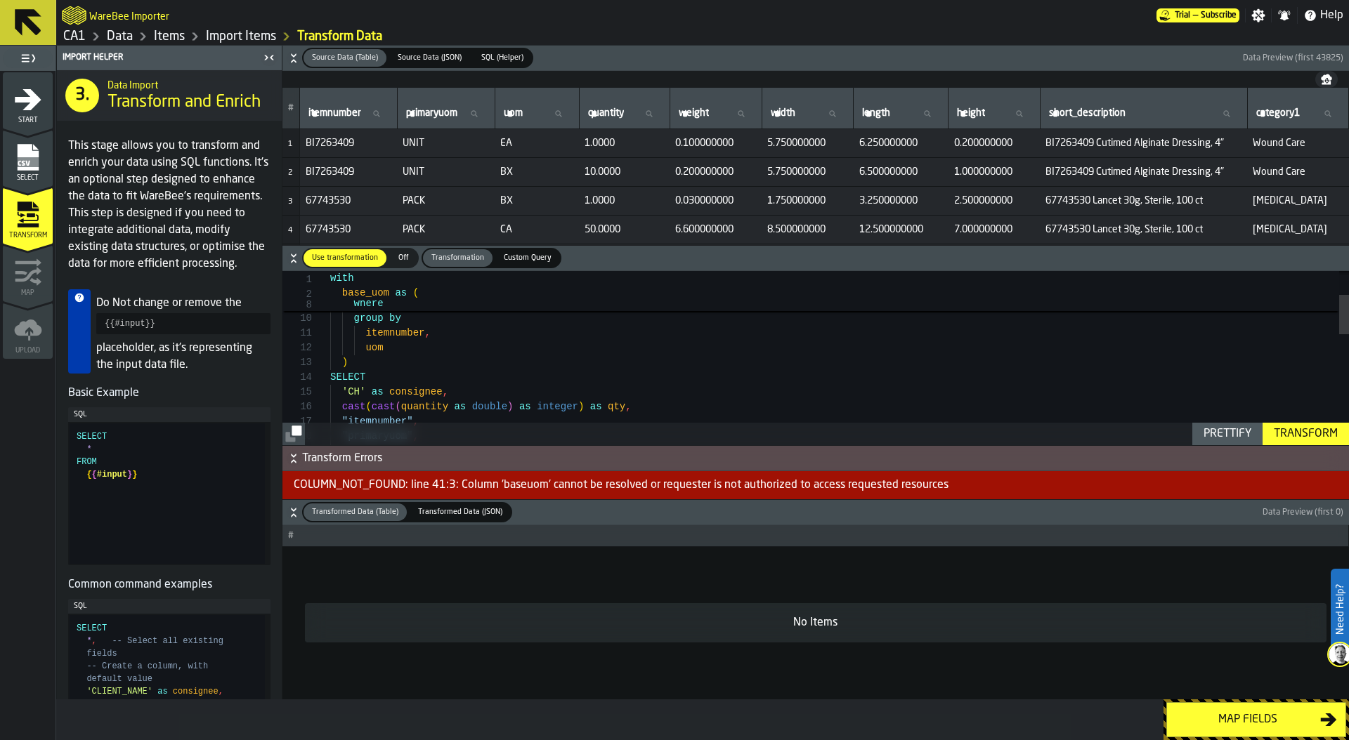
click at [291, 58] on icon "button-" at bounding box center [294, 58] width 14 height 14
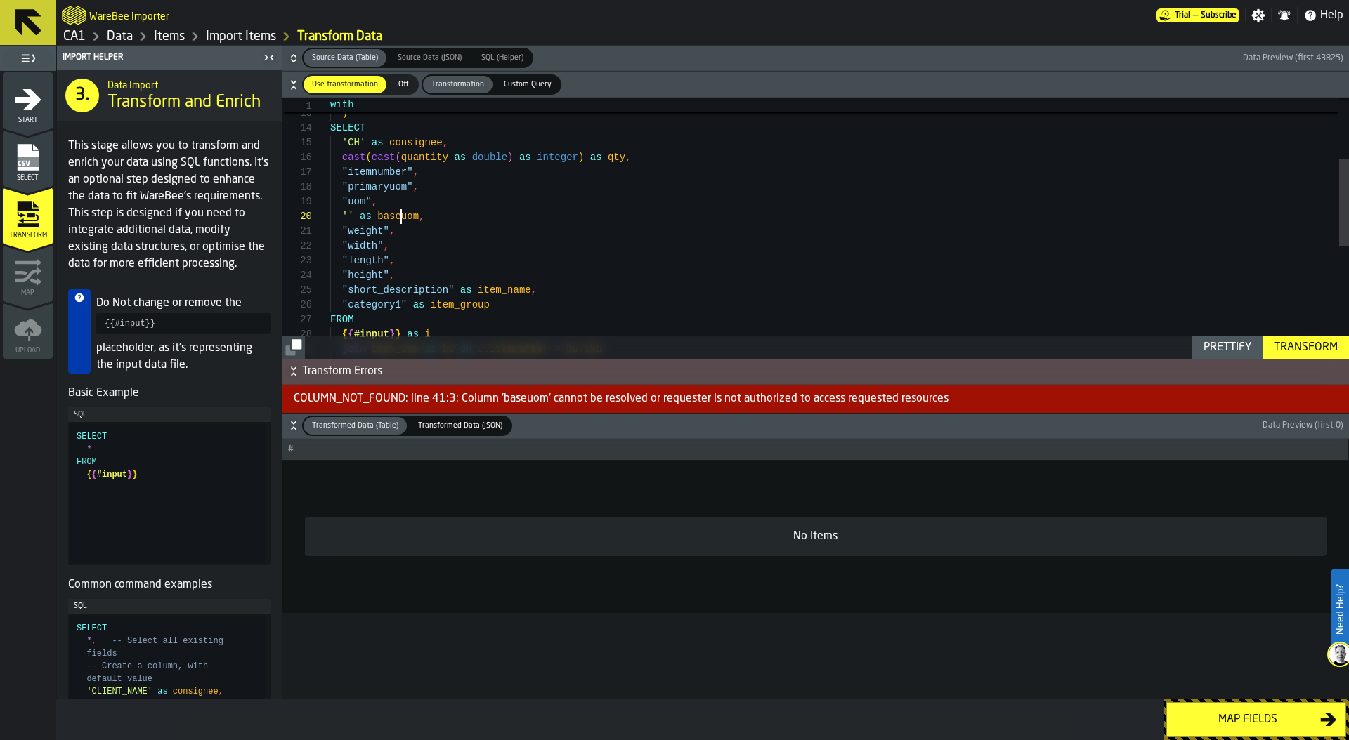
click at [398, 219] on div ""uom" , '' as baseuom , "weight" , "width" , "length" , "height" , "short_descr…" at bounding box center [839, 302] width 1018 height 768
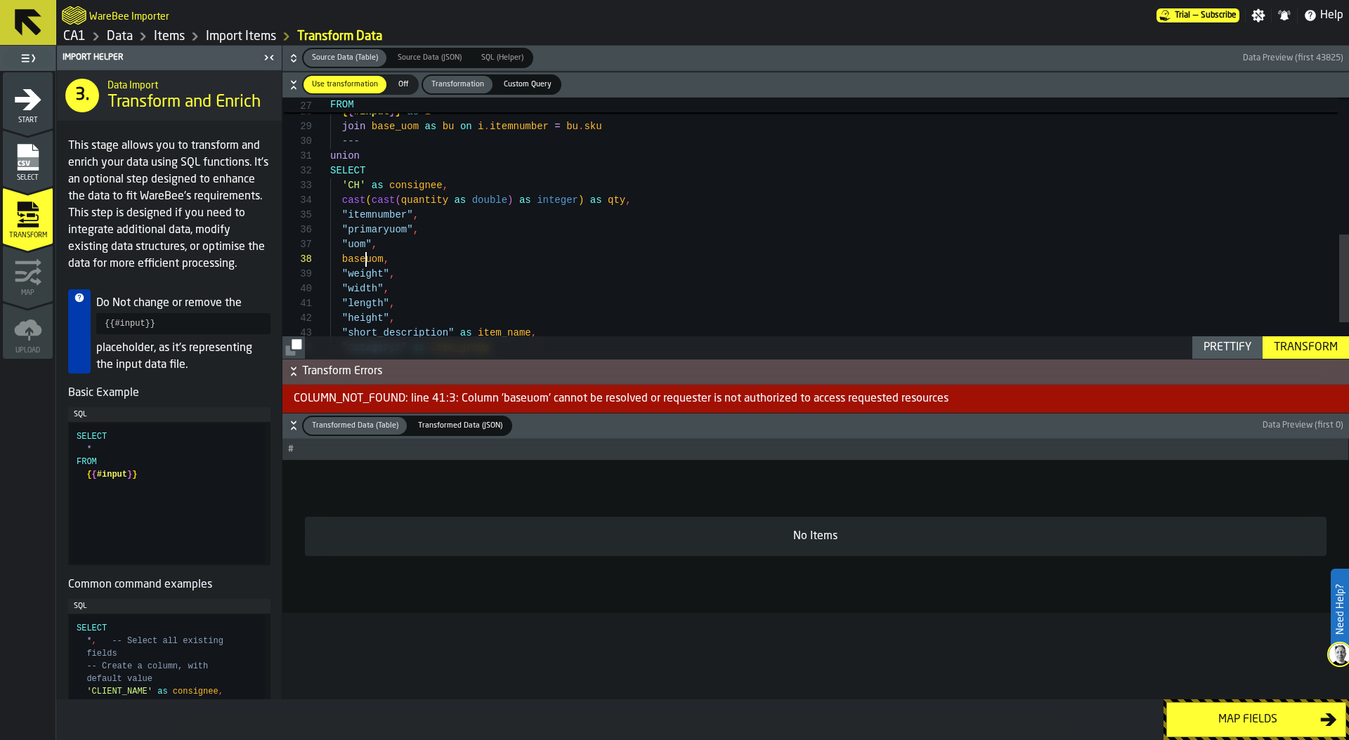
click at [366, 262] on div "FROM { { #input } } as i join base_uom as bu on i . itemnumber = bu . sku --- u…" at bounding box center [839, 79] width 1018 height 768
click at [1301, 349] on div "Transform" at bounding box center [1305, 347] width 75 height 17
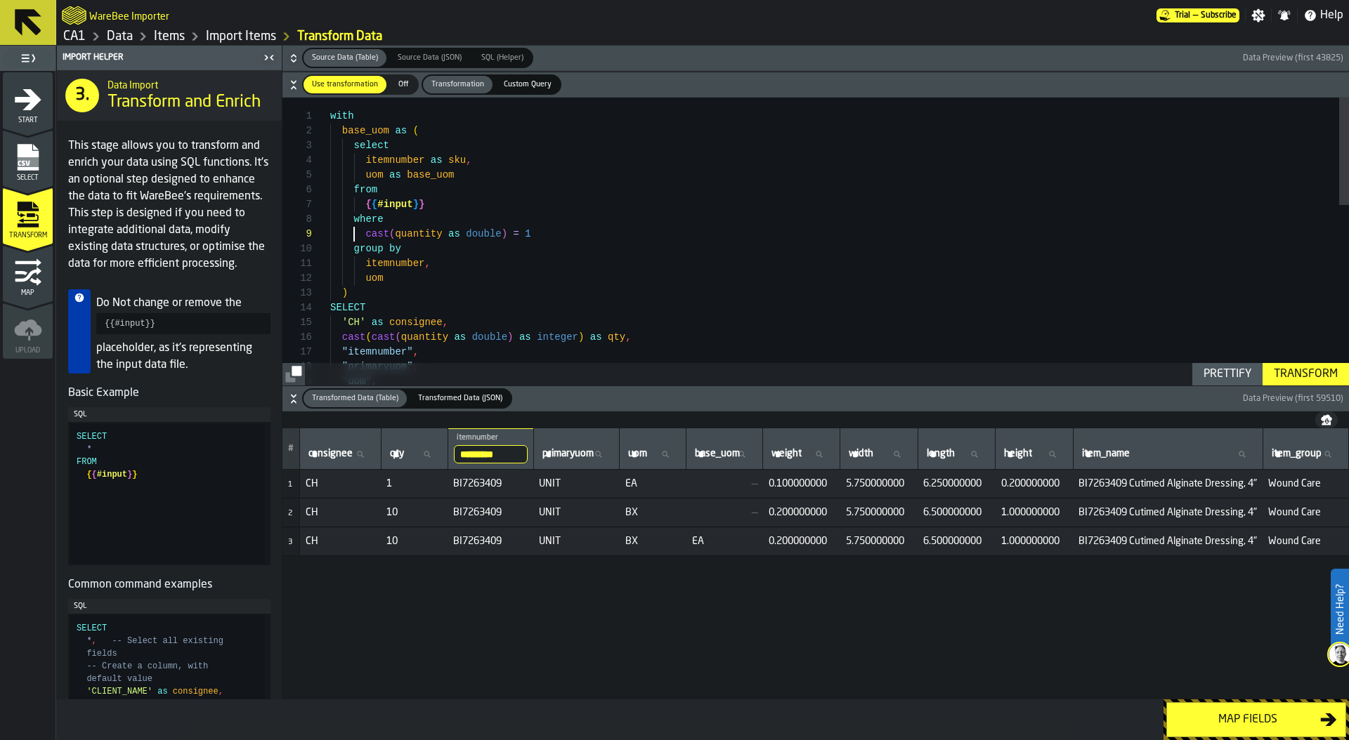
scroll to position [118, 0]
drag, startPoint x: 356, startPoint y: 232, endPoint x: 562, endPoint y: 234, distance: 205.8
click at [562, 234] on div "cast ( quantity as double ) = 1" at bounding box center [839, 234] width 1018 height 15
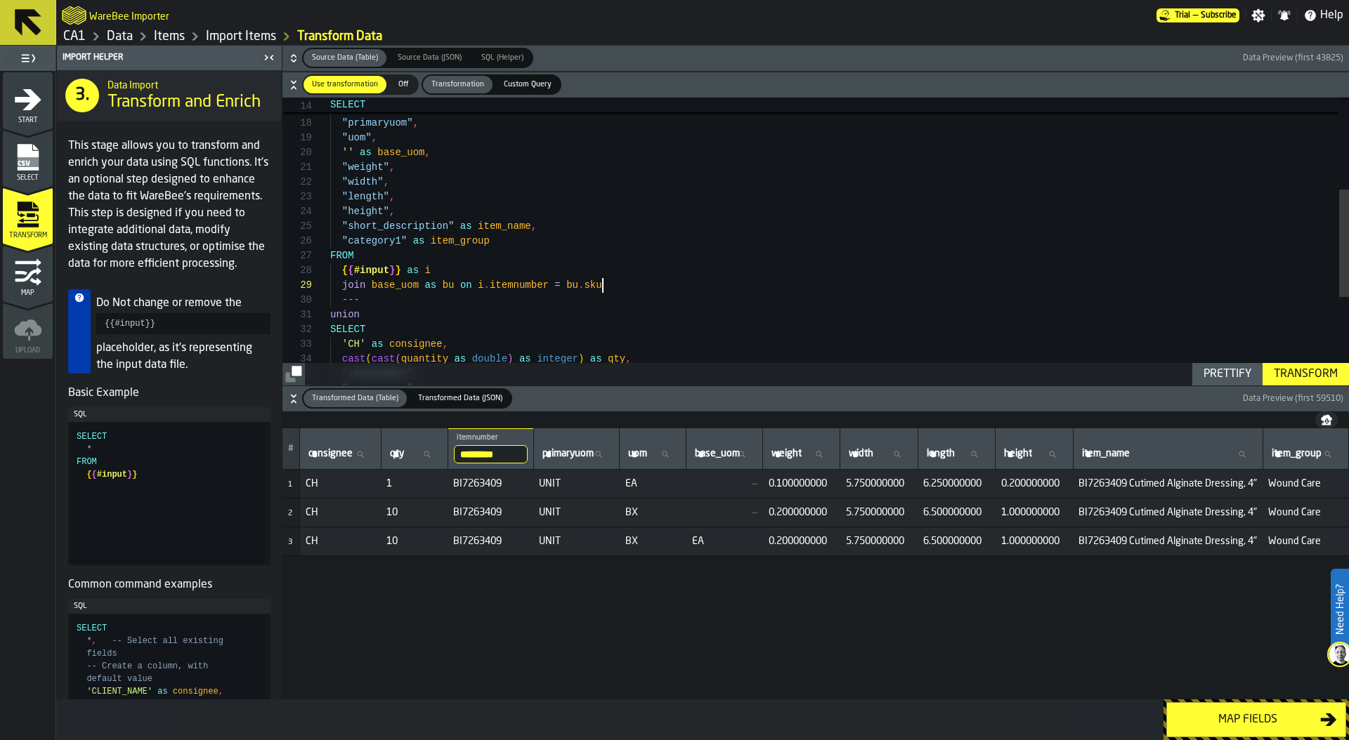
click at [615, 288] on div ""uom" , "primaryuom" , "itemnumber" , cast ( cast ( quantity as double ) as int…" at bounding box center [839, 238] width 1018 height 768
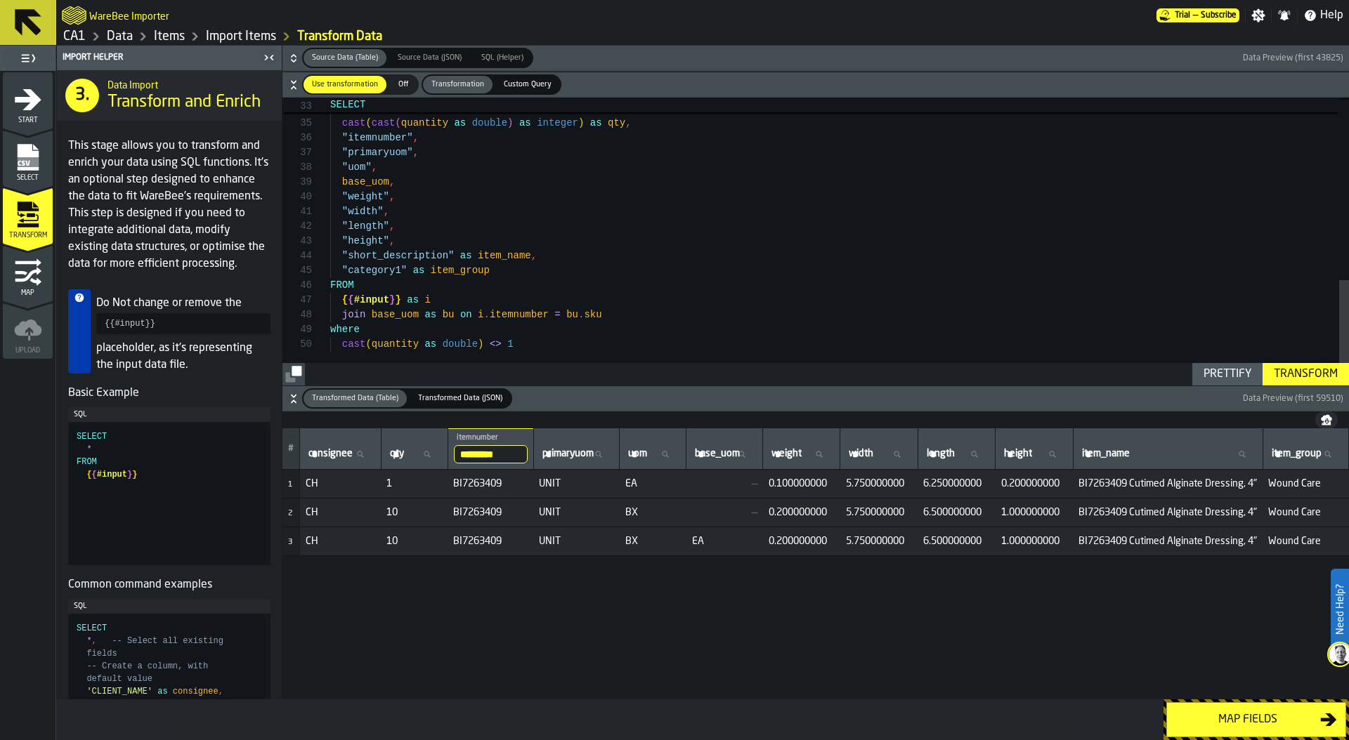
click at [1300, 381] on div "Transform" at bounding box center [1305, 374] width 75 height 17
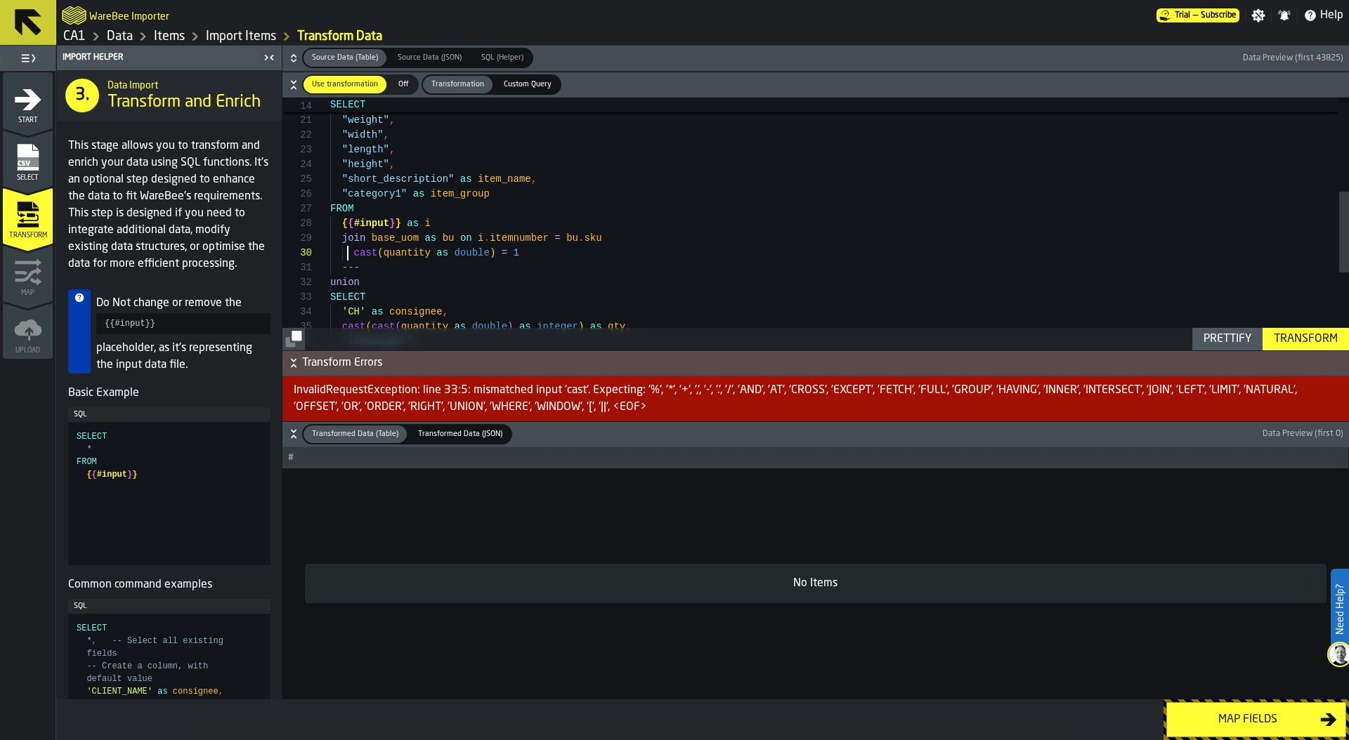
click at [348, 250] on div "SELECT 'CH' as consignee , cast ( cast ( quantity as double ) as integer ) as q…" at bounding box center [839, 198] width 1018 height 782
type textarea "**********"
click at [1316, 343] on div "Transform" at bounding box center [1305, 339] width 75 height 17
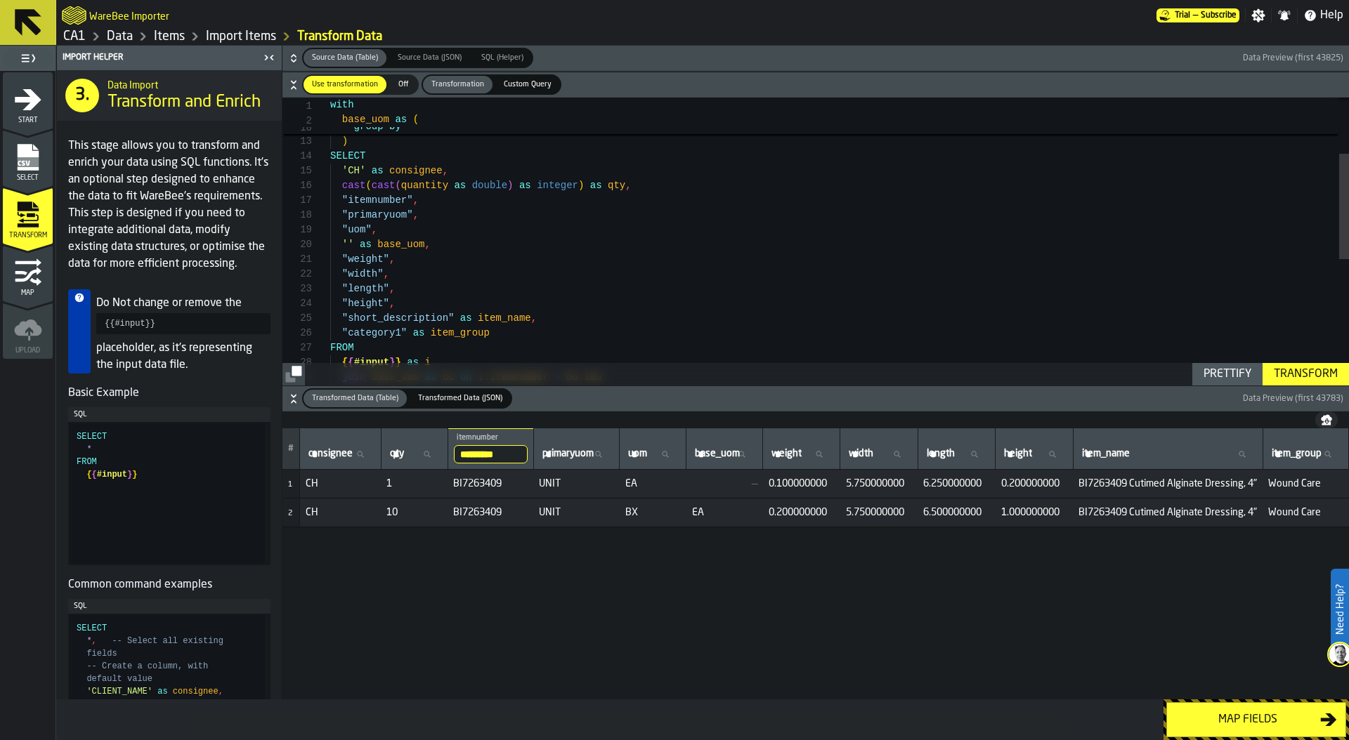
click at [292, 58] on icon "button-" at bounding box center [294, 58] width 14 height 14
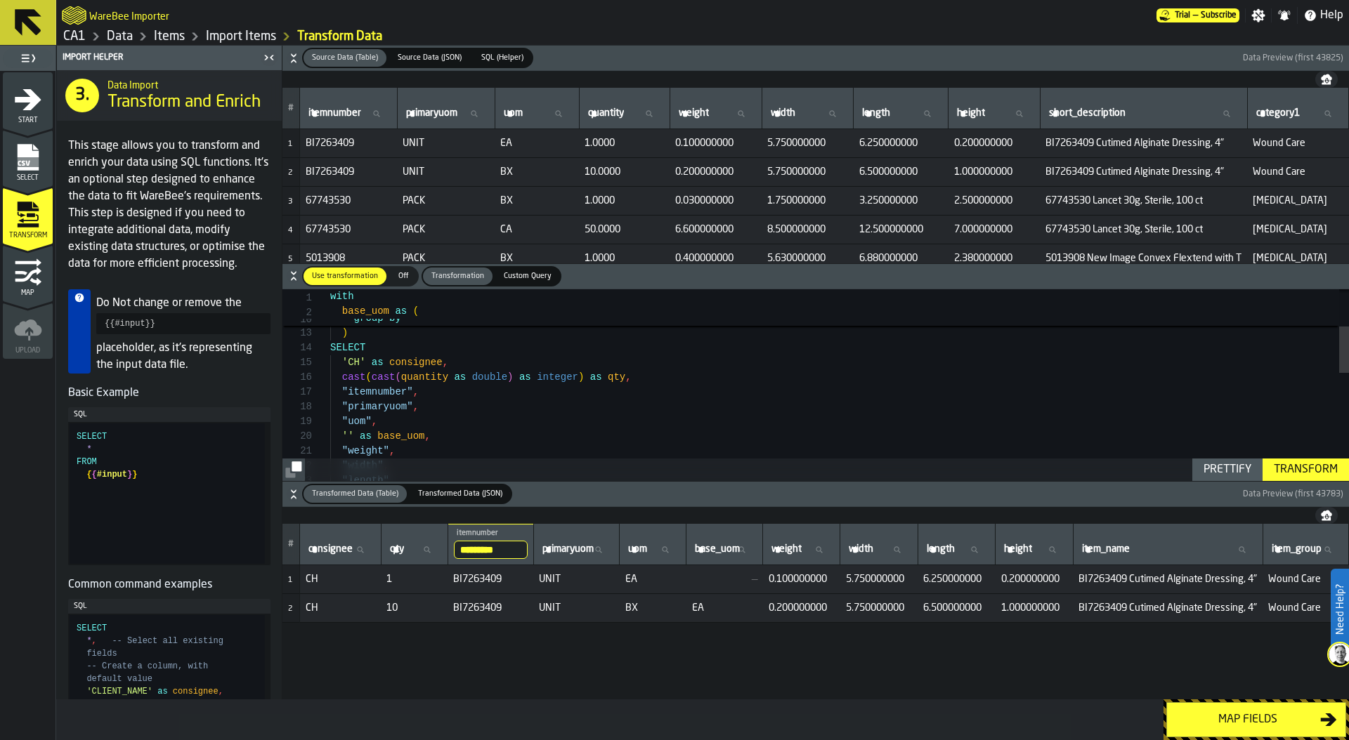
click at [1257, 716] on div "Map fields" at bounding box center [1247, 720] width 145 height 17
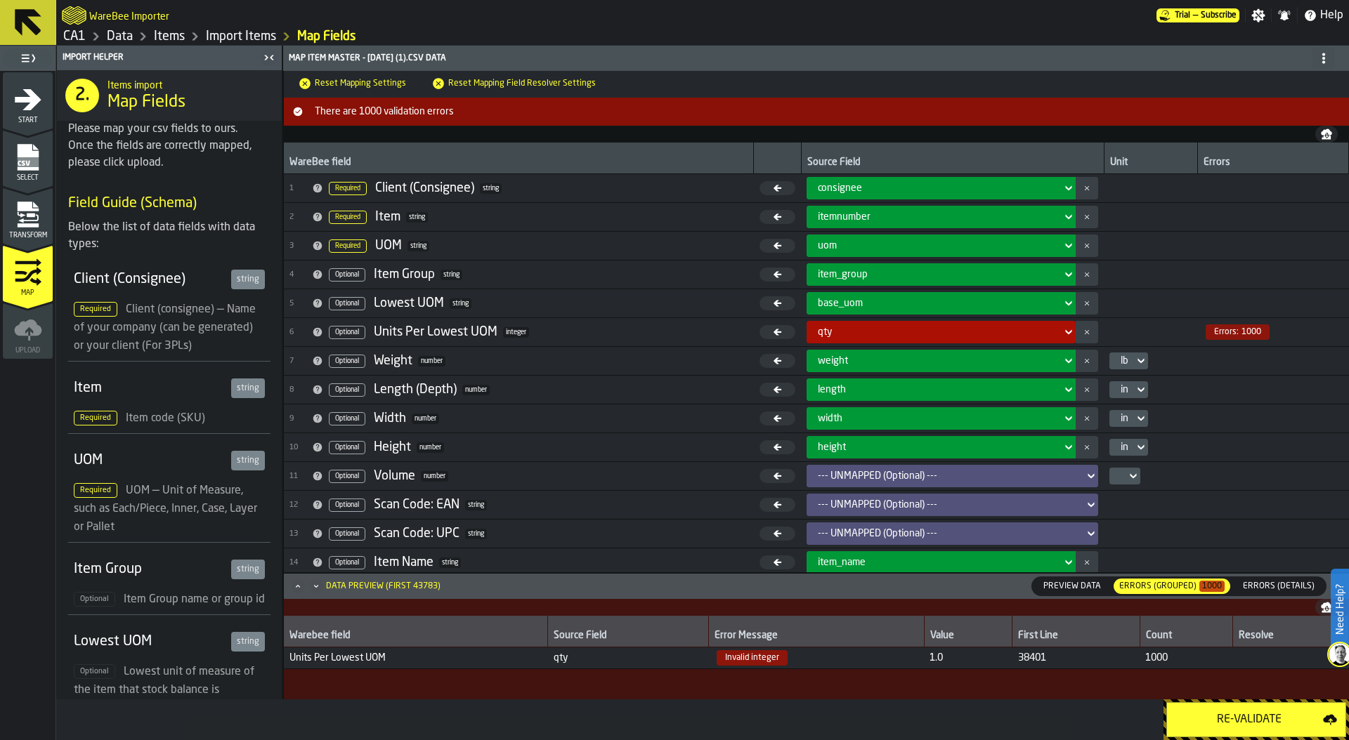
click at [1259, 710] on button "Re-Validate" at bounding box center [1256, 719] width 180 height 35
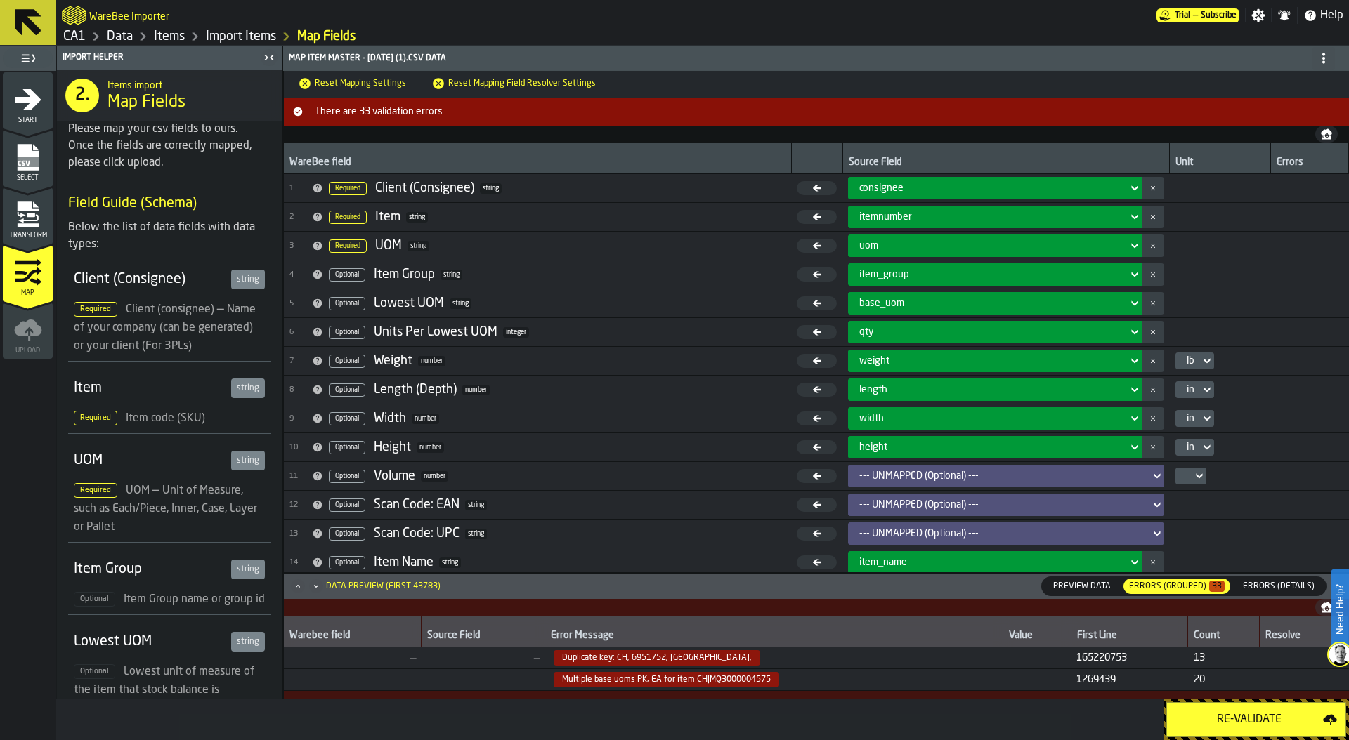
click at [637, 657] on span "Duplicate key: CH, 6951752, CA," at bounding box center [656, 657] width 207 height 15
copy span "6951752"
click at [8, 209] on div "Transform" at bounding box center [28, 220] width 50 height 39
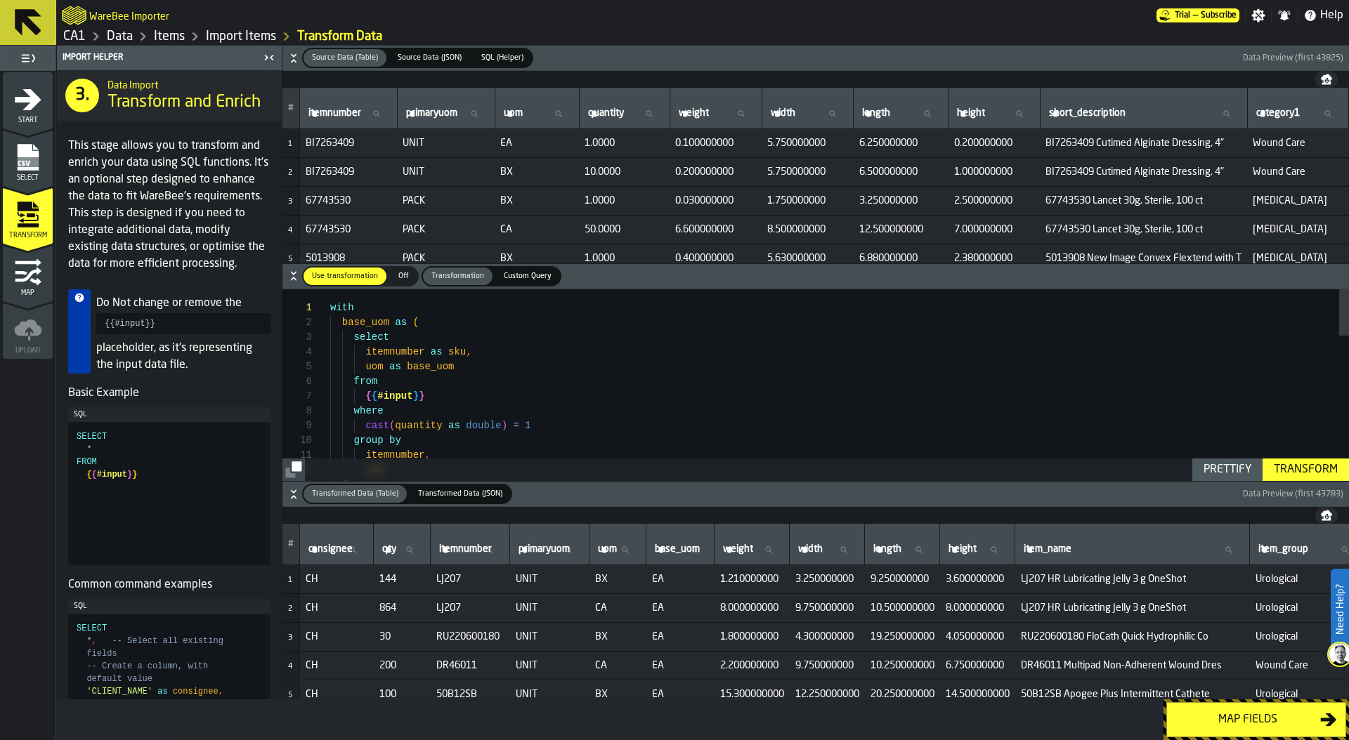
click at [339, 117] on label "itemnumber itemnumber" at bounding box center [349, 114] width 86 height 18
click at [339, 117] on input "itemnumber itemnumber" at bounding box center [349, 114] width 86 height 18
paste input "*******"
type input "*******"
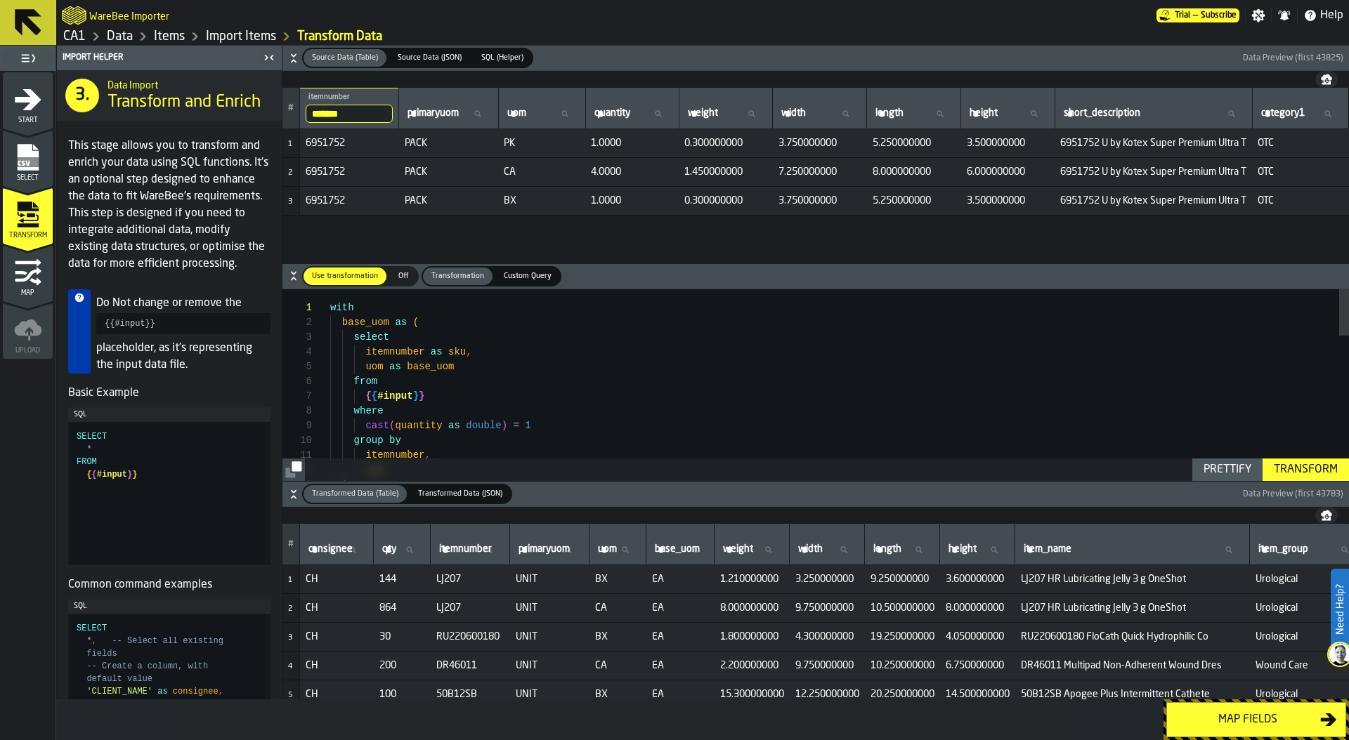
click at [419, 144] on span "PACK" at bounding box center [449, 143] width 88 height 11
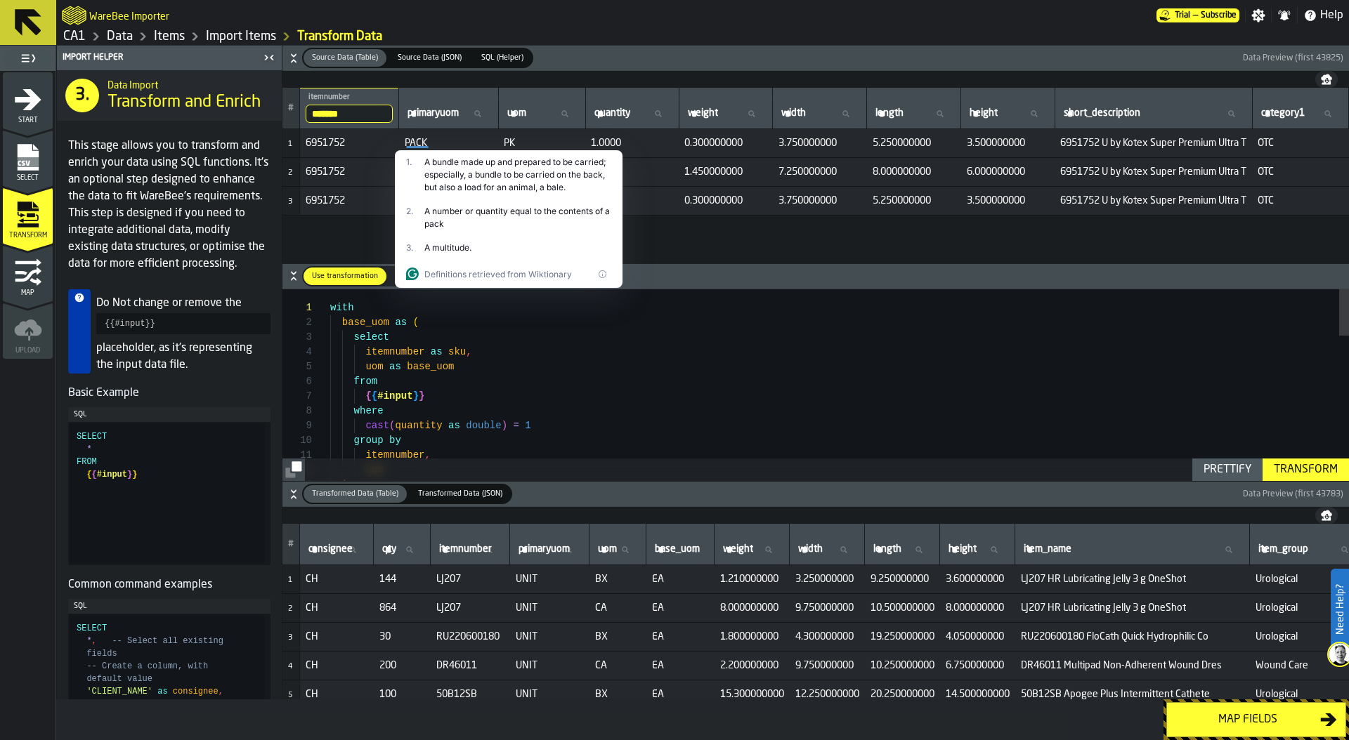
click at [504, 131] on td "PK" at bounding box center [541, 143] width 87 height 29
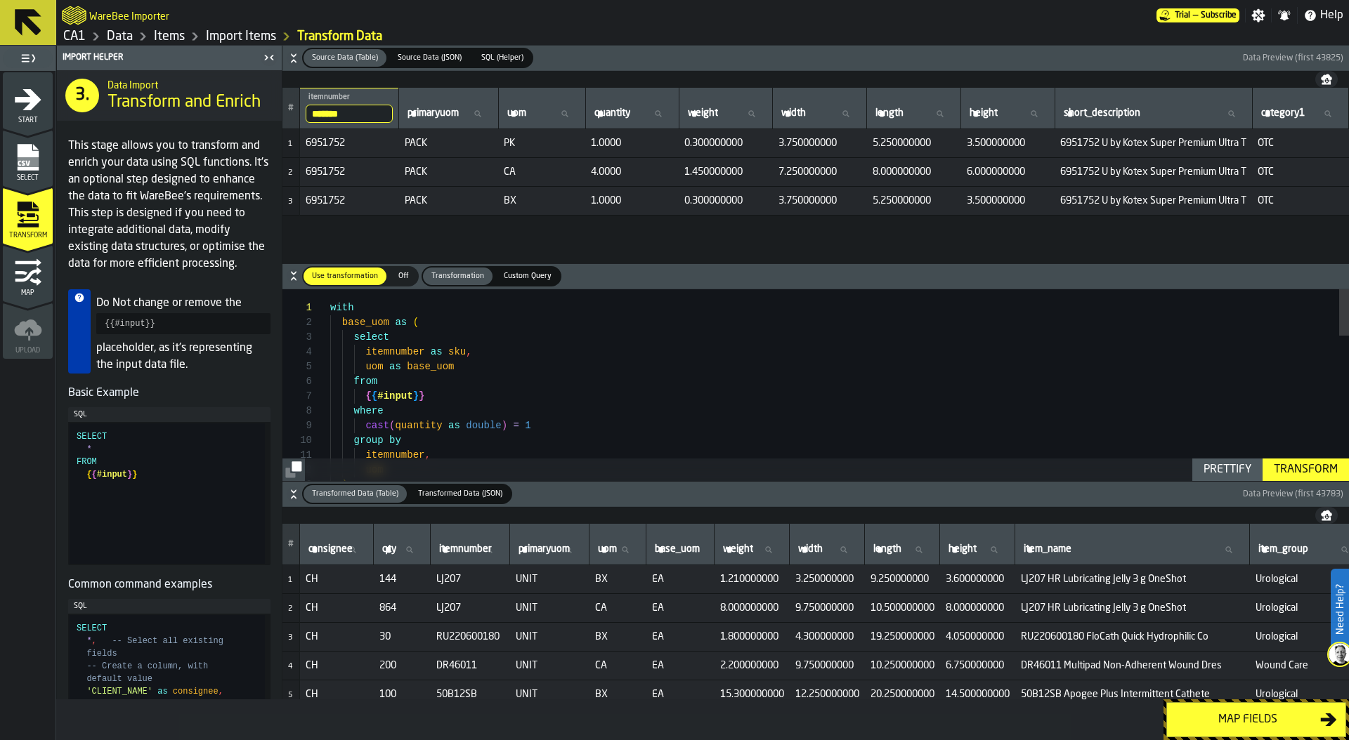
click at [376, 232] on div "# ******* itemnumber 6951752 primaryuom primaryuom uom uom quantity quantity we…" at bounding box center [815, 176] width 1066 height 176
click at [1240, 720] on div "Map fields" at bounding box center [1247, 720] width 145 height 17
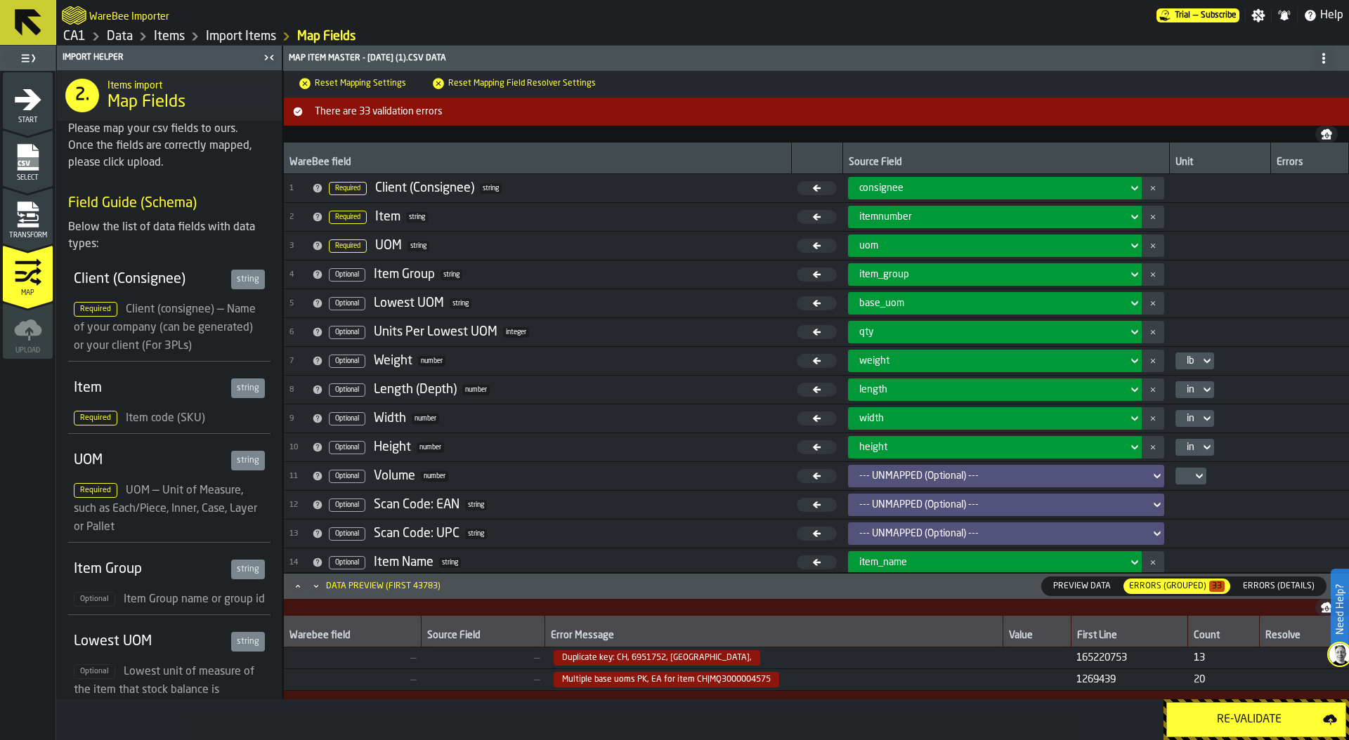
click at [1285, 582] on span "Errors (Details)" at bounding box center [1278, 586] width 83 height 13
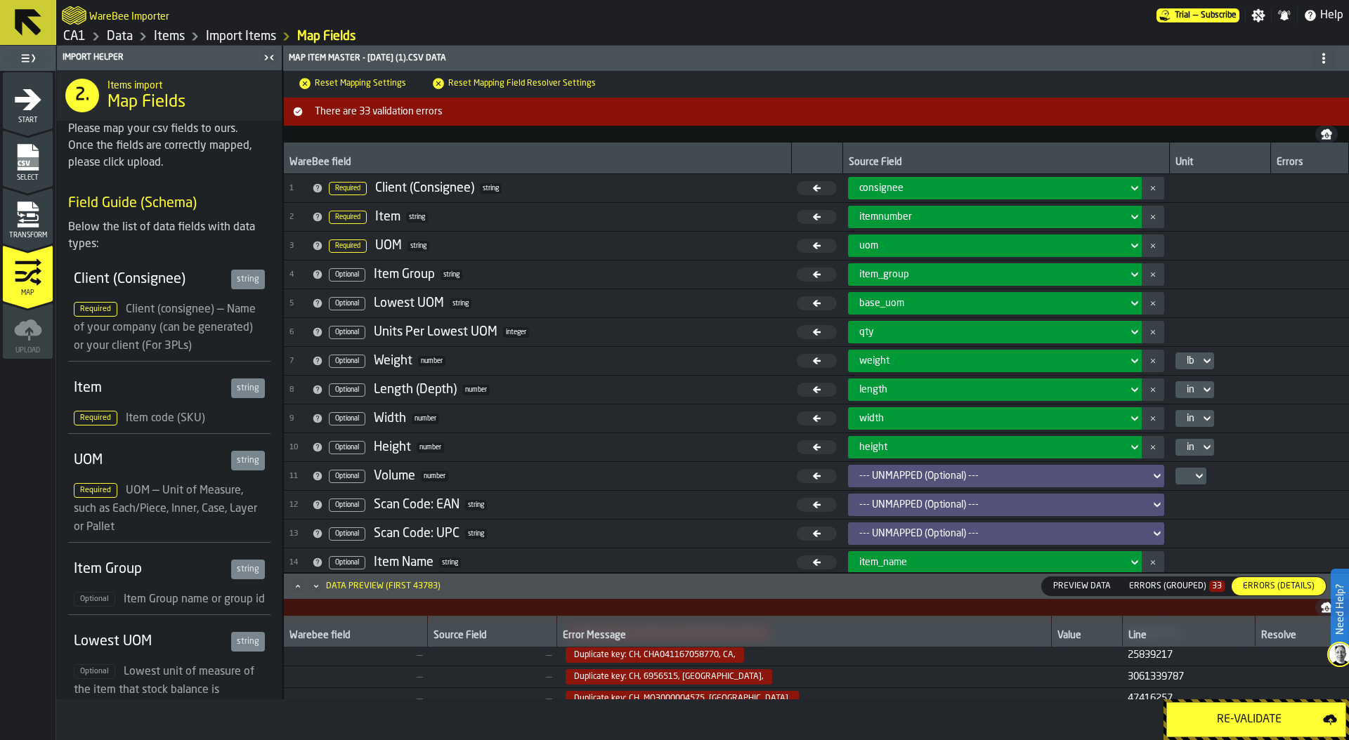
scroll to position [0, 0]
click at [696, 683] on span "Duplicate key: CH, CHA041167058770, CA," at bounding box center [654, 679] width 178 height 15
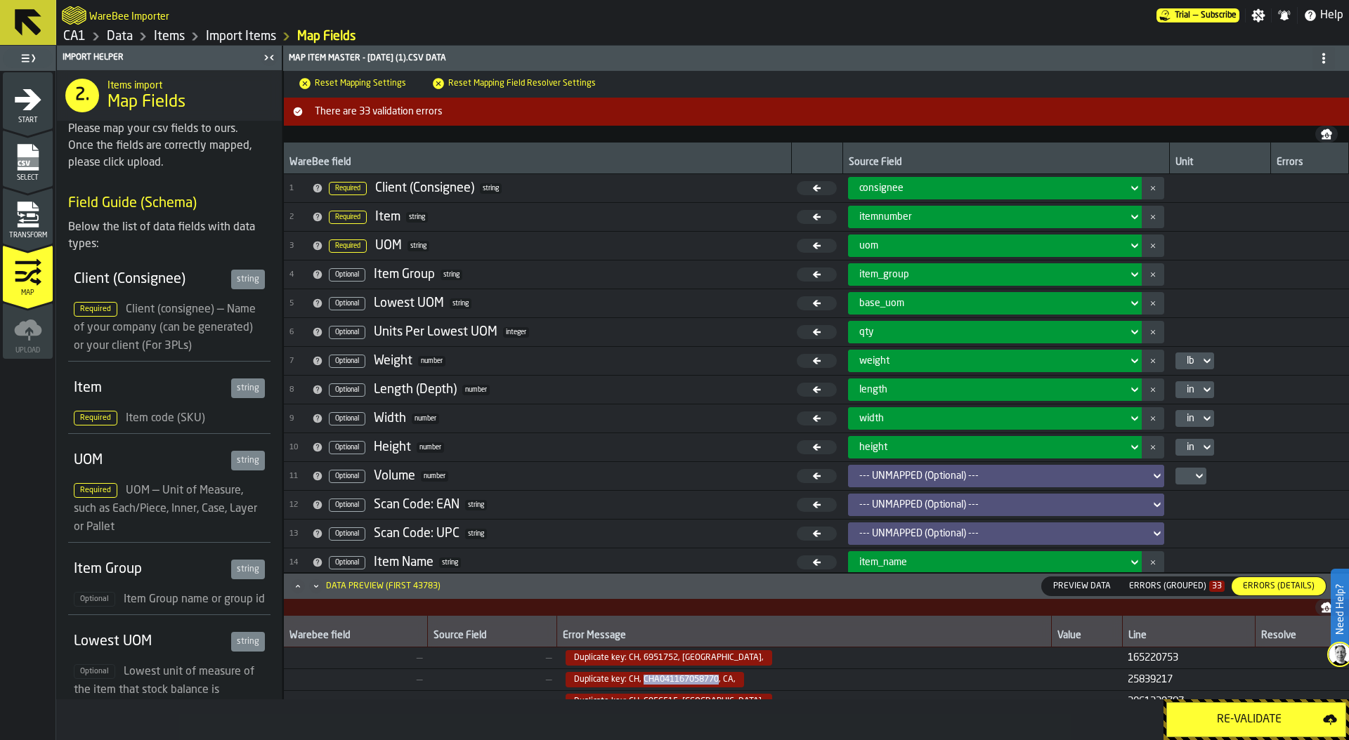
click at [696, 683] on span "Duplicate key: CH, CHA041167058770, CA," at bounding box center [654, 679] width 178 height 15
copy span "CHA041167058770"
click at [25, 202] on icon "menu Transform" at bounding box center [27, 206] width 21 height 9
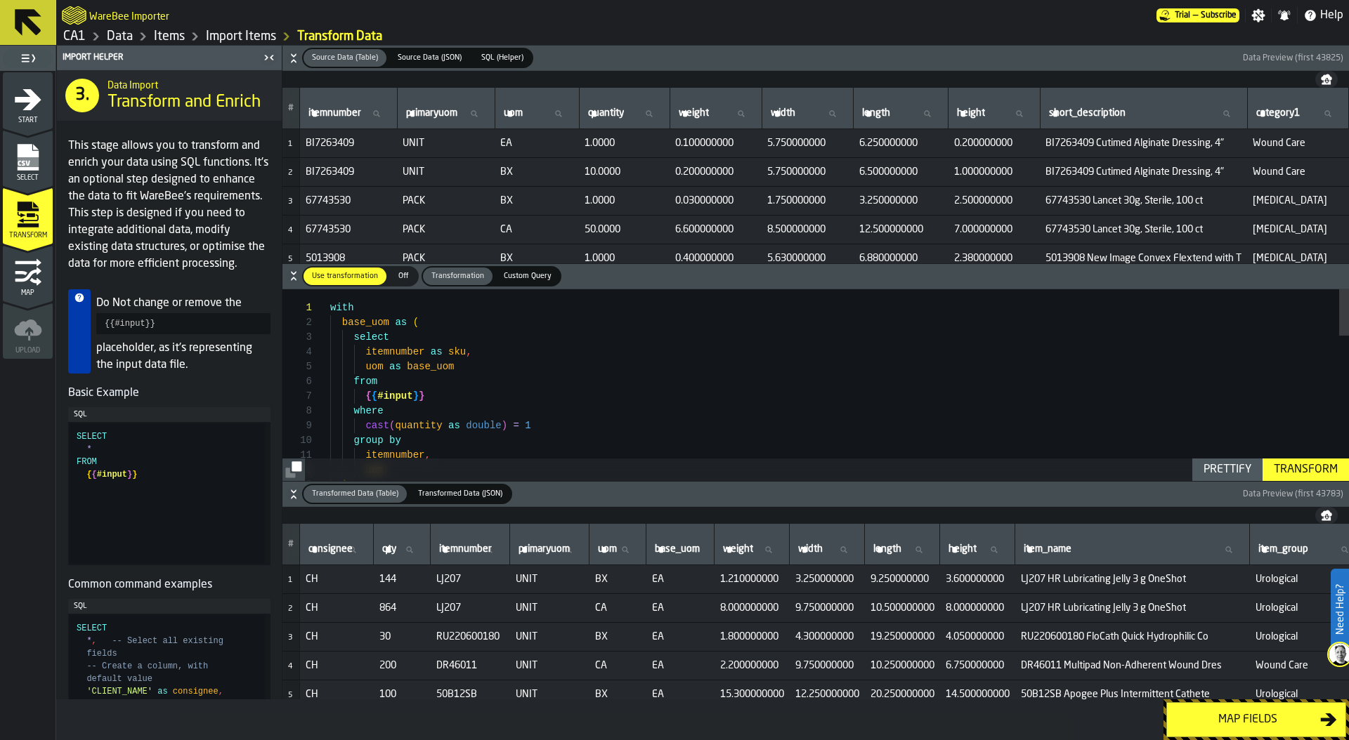
click at [321, 113] on label "itemnumber itemnumber" at bounding box center [349, 114] width 86 height 18
click at [321, 113] on input "itemnumber itemnumber" at bounding box center [349, 114] width 86 height 18
paste input "**********"
type input "**********"
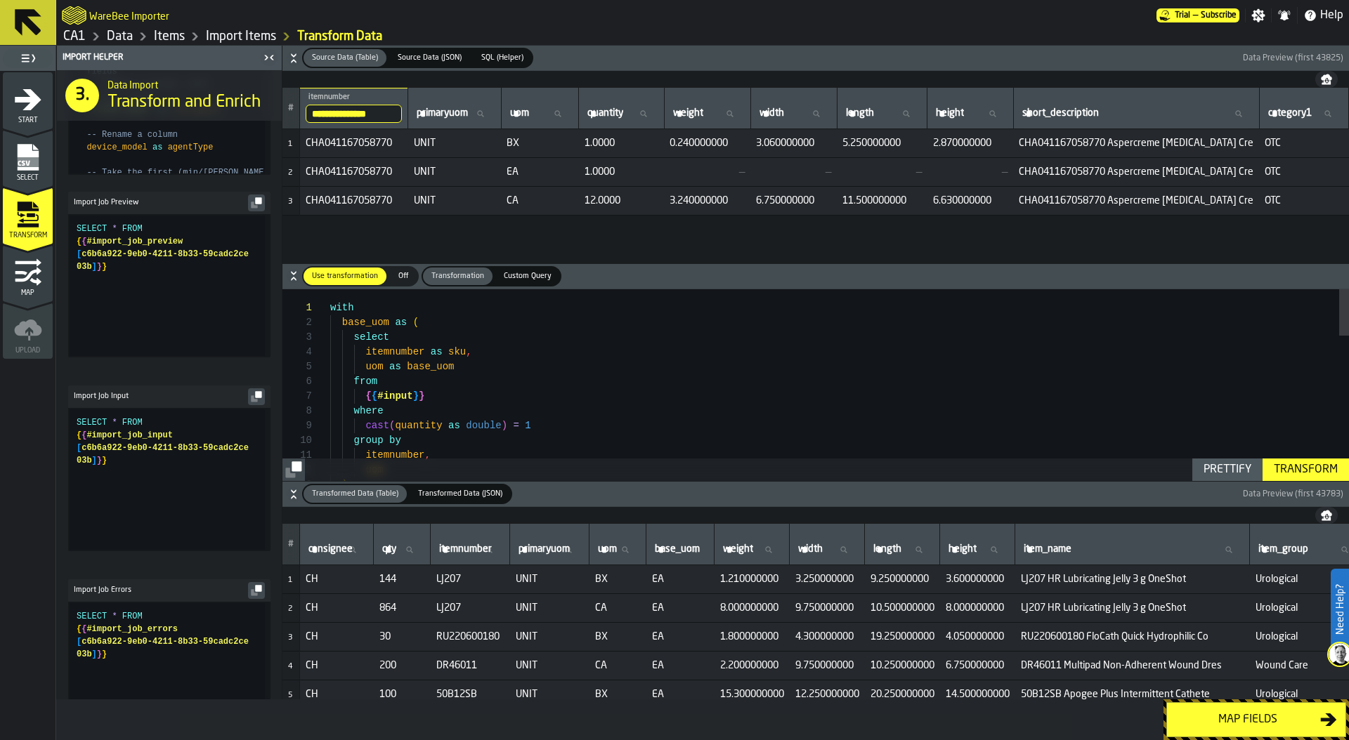
scroll to position [585, 0]
type textarea "**********"
drag, startPoint x: 137, startPoint y: 483, endPoint x: 38, endPoint y: 413, distance: 121.0
click at [77, 413] on div "SELECT * FROM { { #import_job_input [ c6b6a922-9eb0-4211-8b33-59cadc2ce 03b ] }…" at bounding box center [171, 477] width 188 height 140
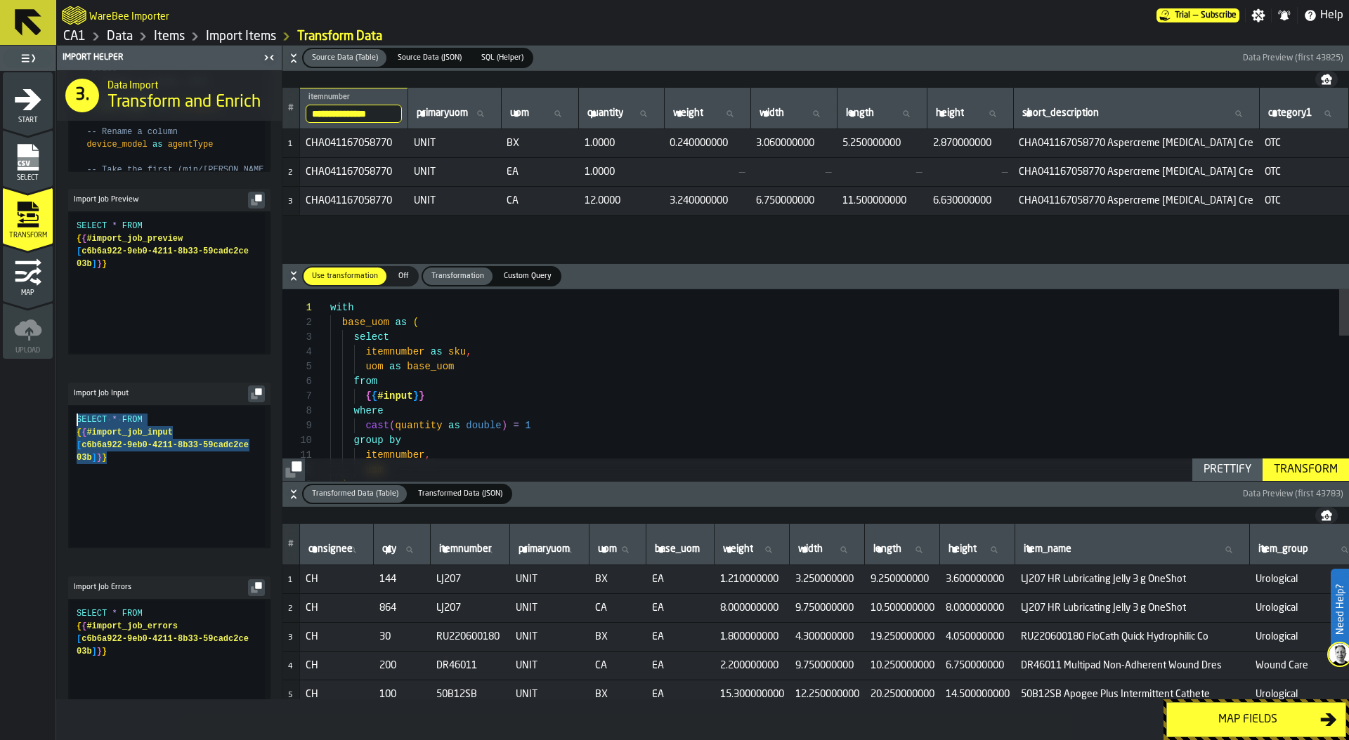
click at [27, 164] on rect "menu Select" at bounding box center [27, 162] width 21 height 10
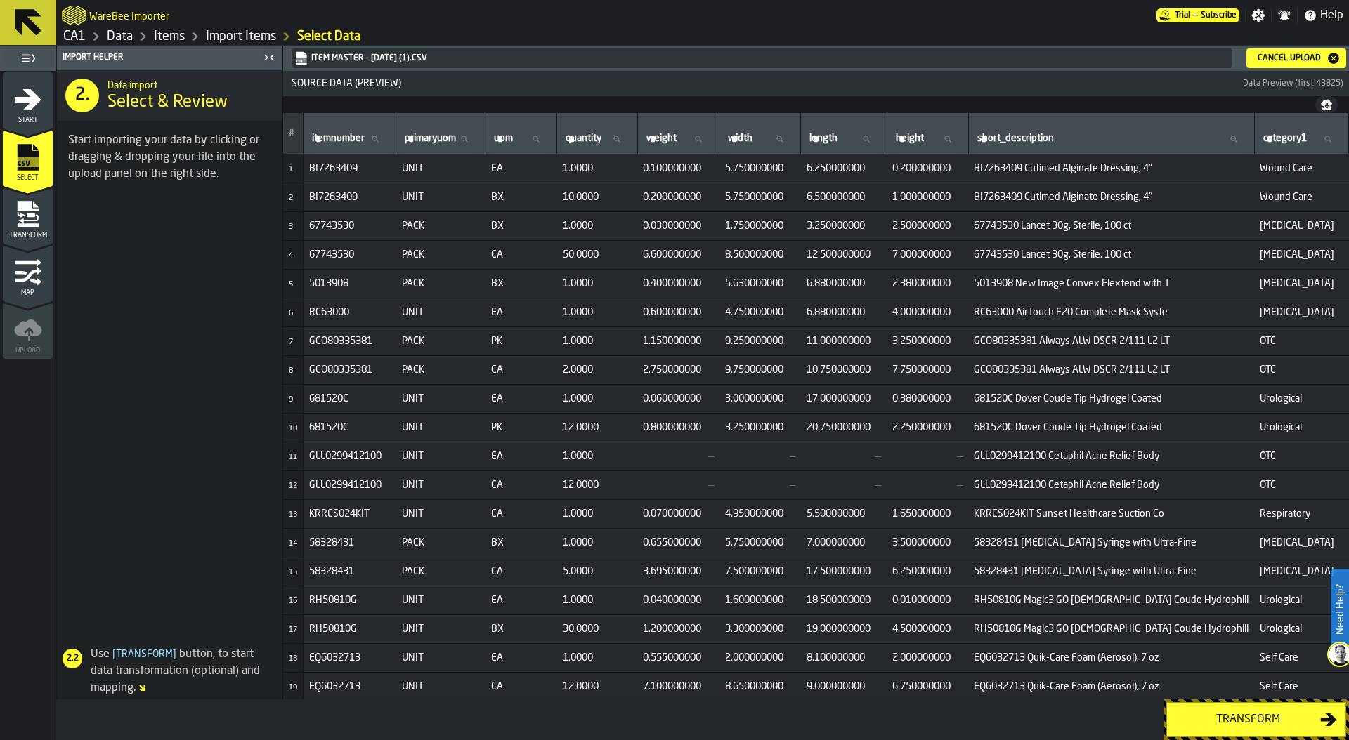
click at [41, 99] on icon "menu Start" at bounding box center [28, 100] width 28 height 28
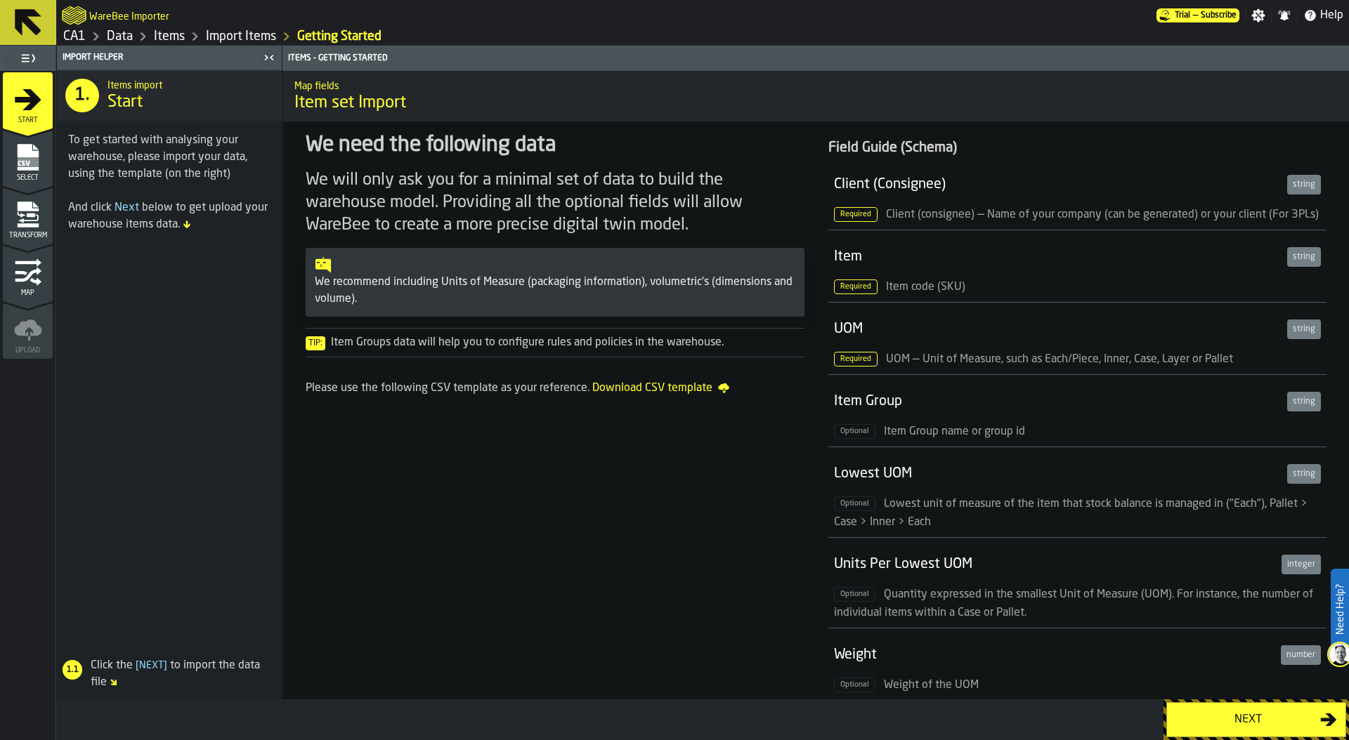
click at [1260, 726] on div "Next" at bounding box center [1247, 720] width 145 height 17
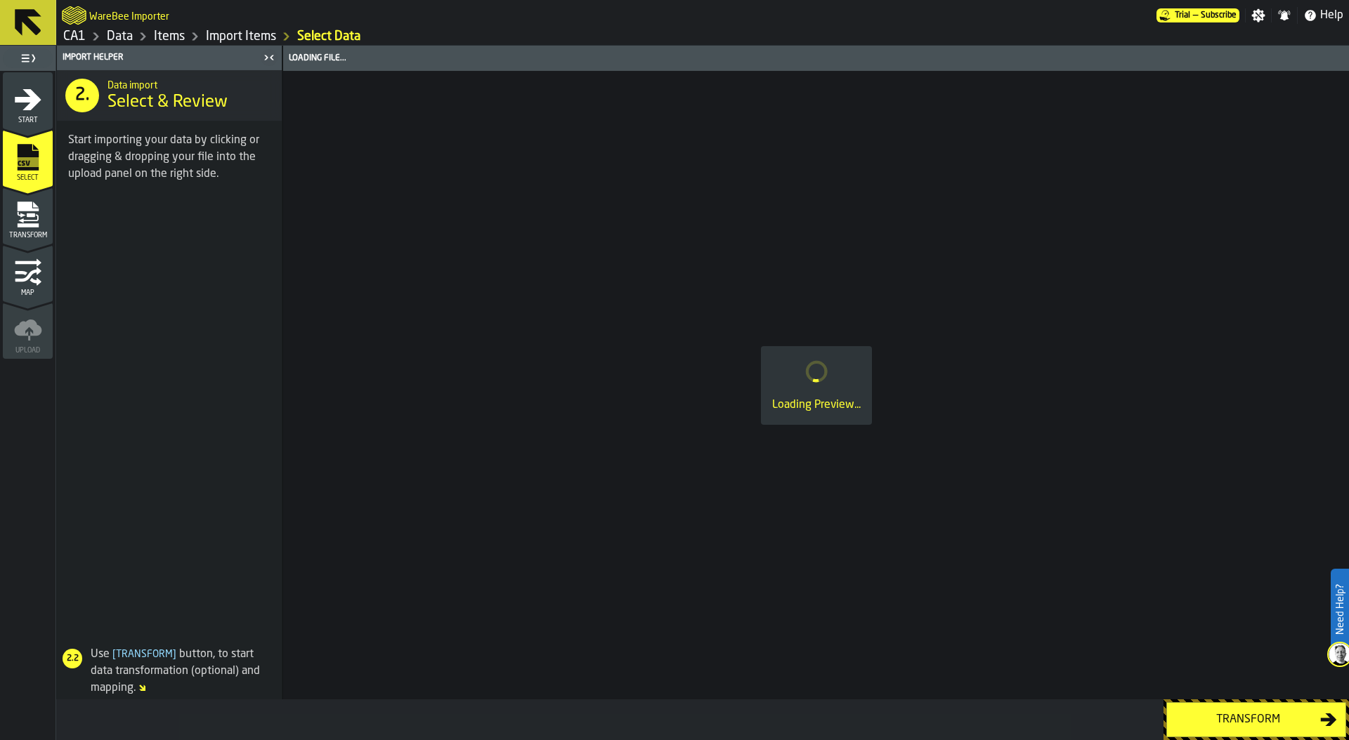
click at [253, 34] on link "Import Items" at bounding box center [241, 36] width 70 height 15
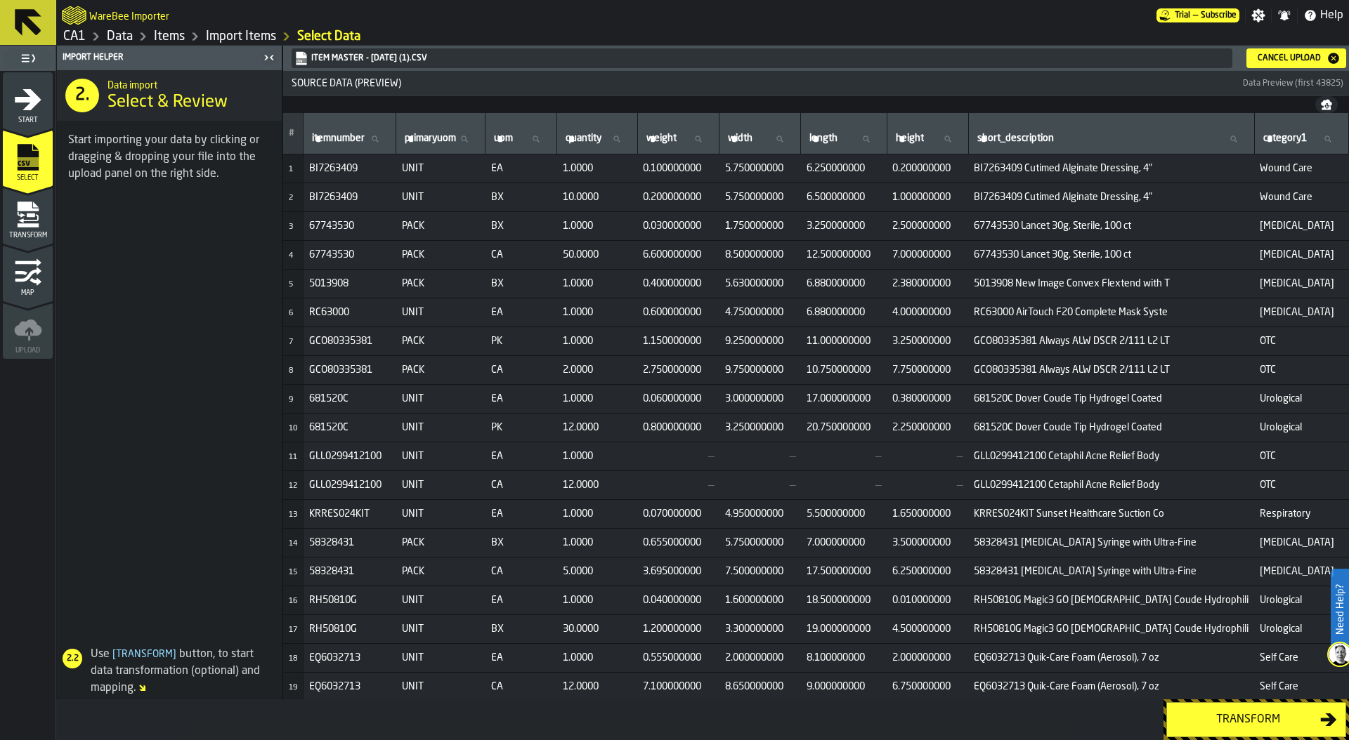
click at [1278, 59] on div "Cancel Upload" at bounding box center [1289, 58] width 74 height 10
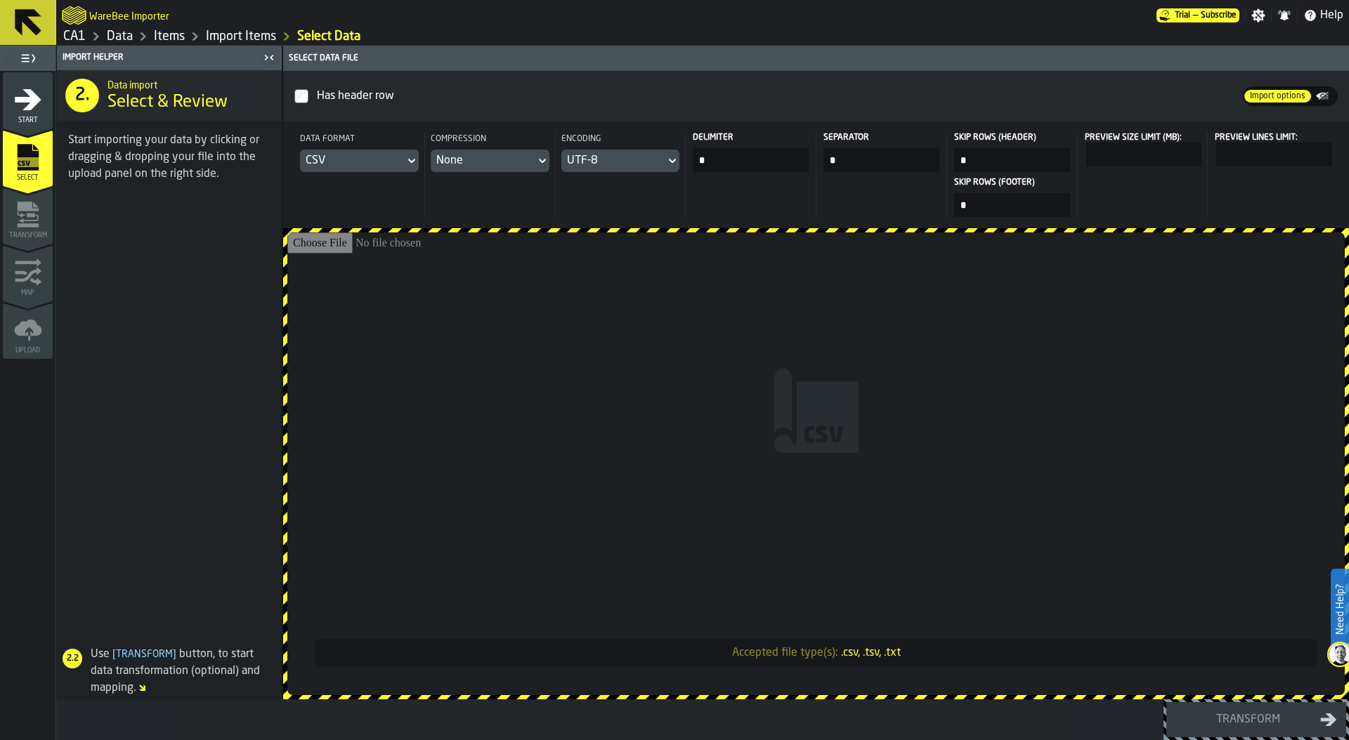
drag, startPoint x: 1172, startPoint y: 155, endPoint x: 1311, endPoint y: 155, distance: 139.8
click at [1311, 155] on header "Data format CSV Compression None Encoding UTF-8 Delimiter * Separator * Skip Ro…" at bounding box center [816, 175] width 1066 height 107
type input "*"
click at [1157, 202] on div "Preview Size Limit (MB): *" at bounding box center [1142, 175] width 131 height 84
click at [613, 396] on input "Accepted file type(s): .csv, .tsv, .txt" at bounding box center [815, 463] width 1057 height 463
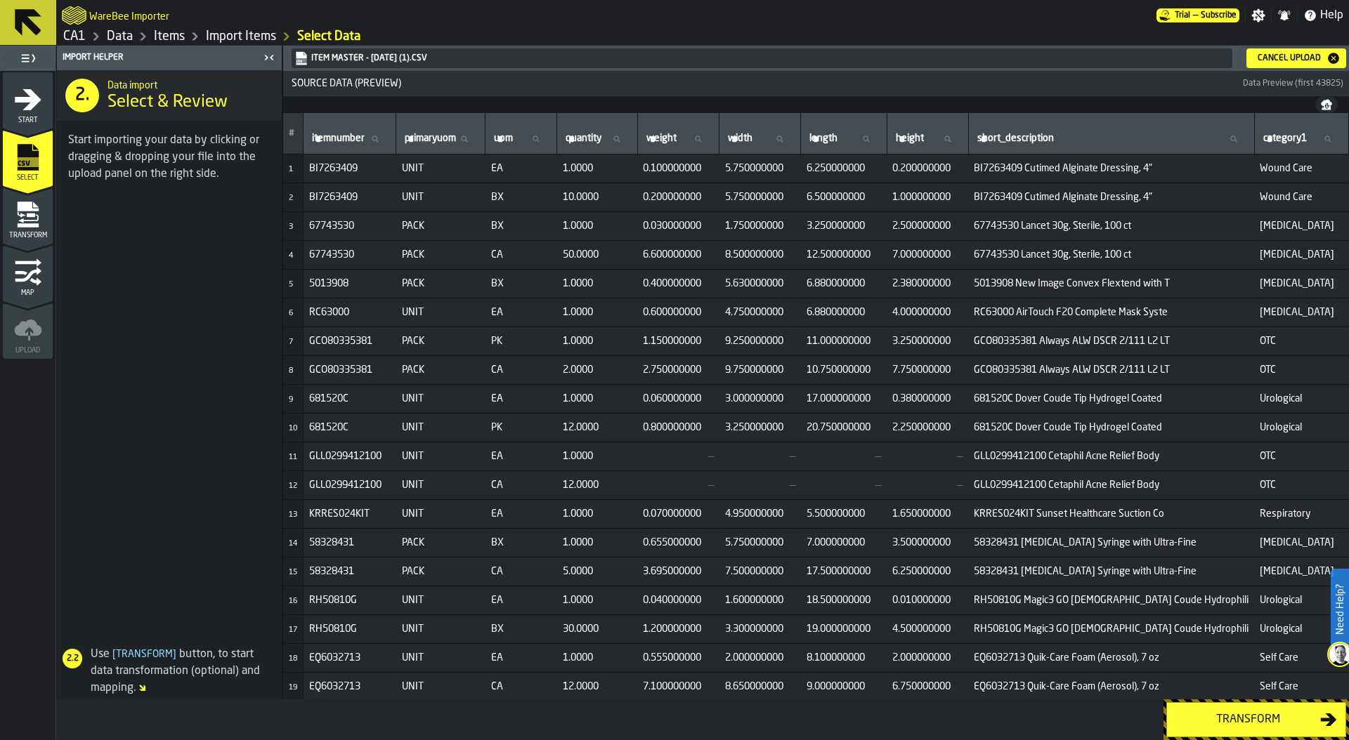
click at [1234, 719] on div "Transform" at bounding box center [1247, 720] width 145 height 17
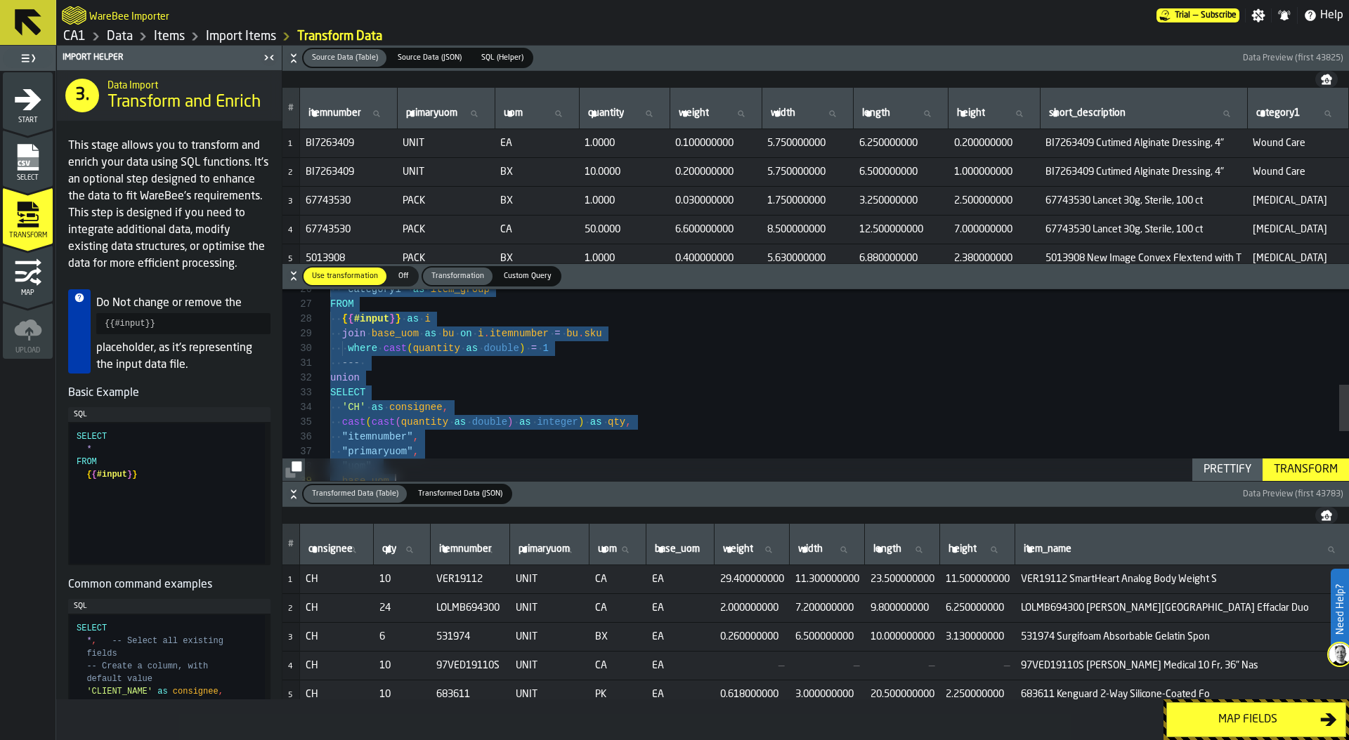
type textarea "**********"
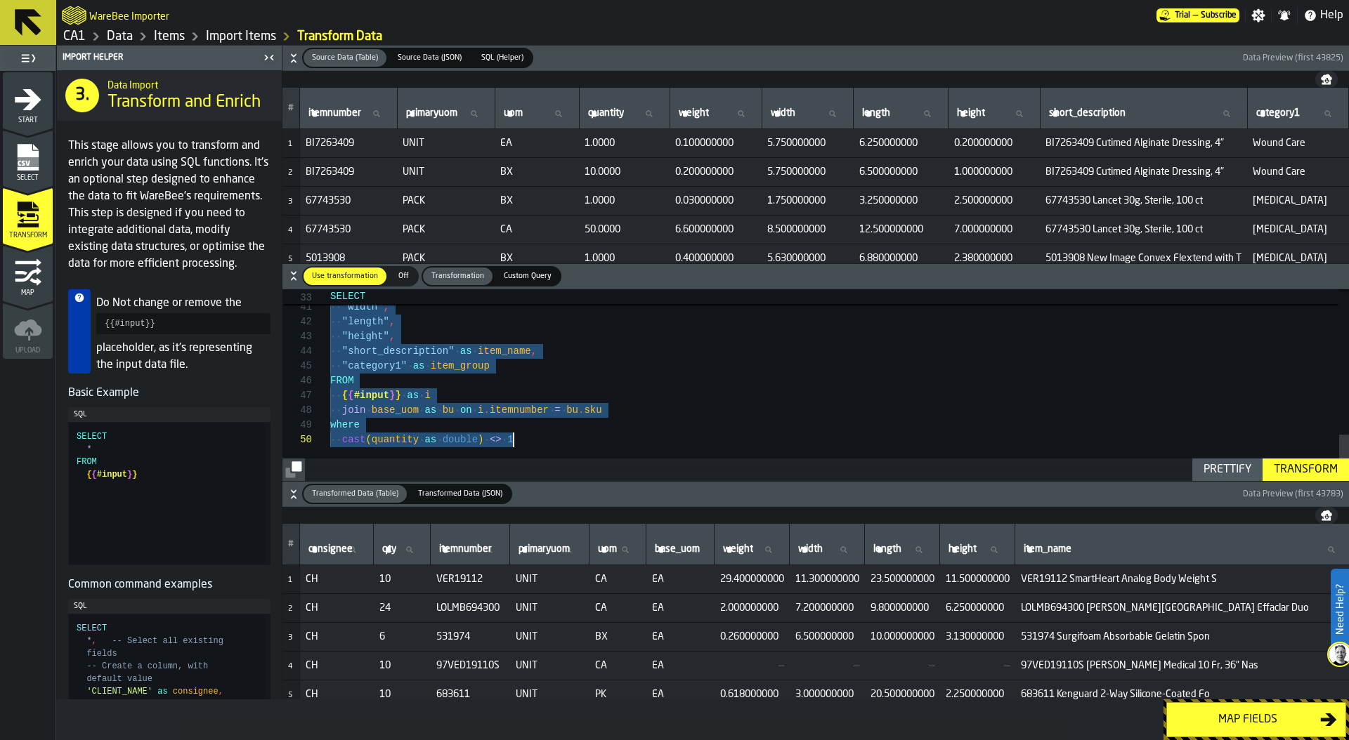
drag, startPoint x: 332, startPoint y: 305, endPoint x: 636, endPoint y: 565, distance: 400.6
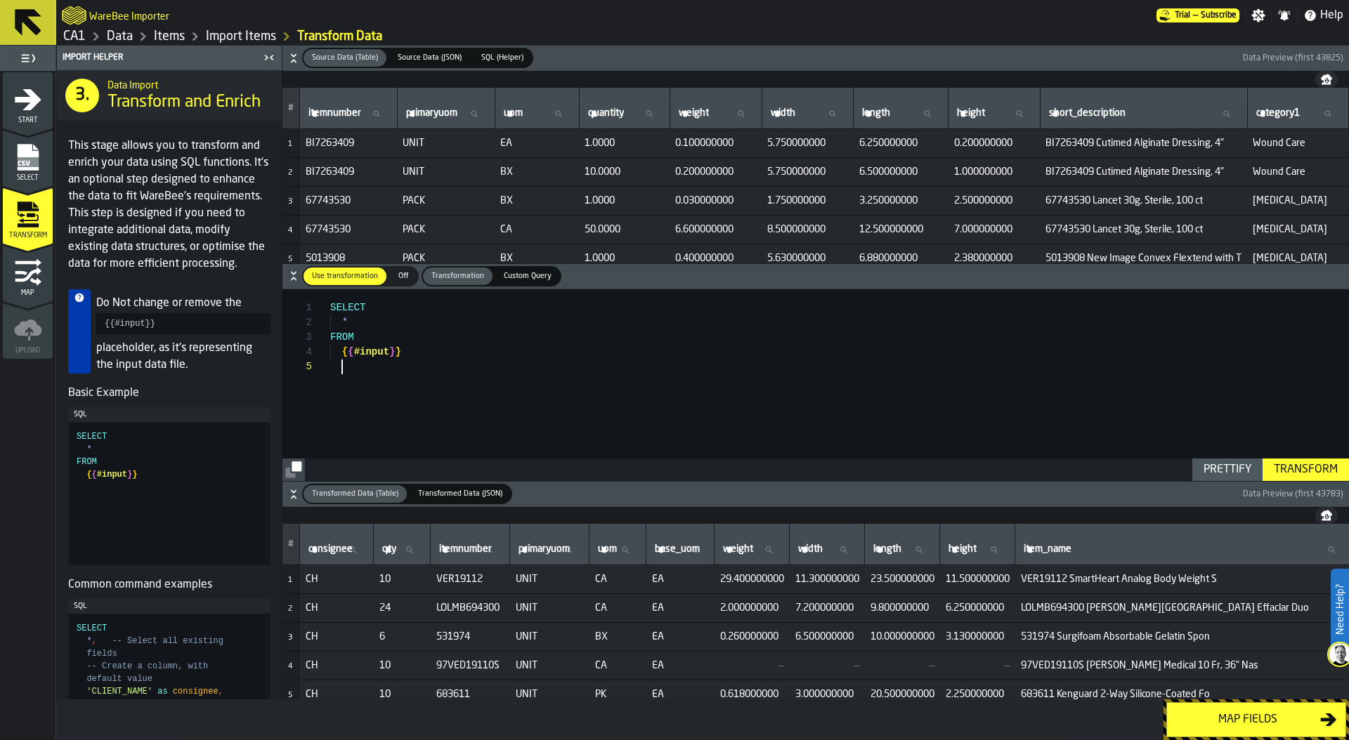
scroll to position [74, 0]
click at [458, 402] on div "SELECT * FROM { { #input } } where" at bounding box center [839, 385] width 1018 height 192
click at [428, 394] on div "SELECT * FROM { { #input } } where" at bounding box center [839, 385] width 1018 height 192
click at [1323, 464] on div "Transform" at bounding box center [1305, 469] width 75 height 17
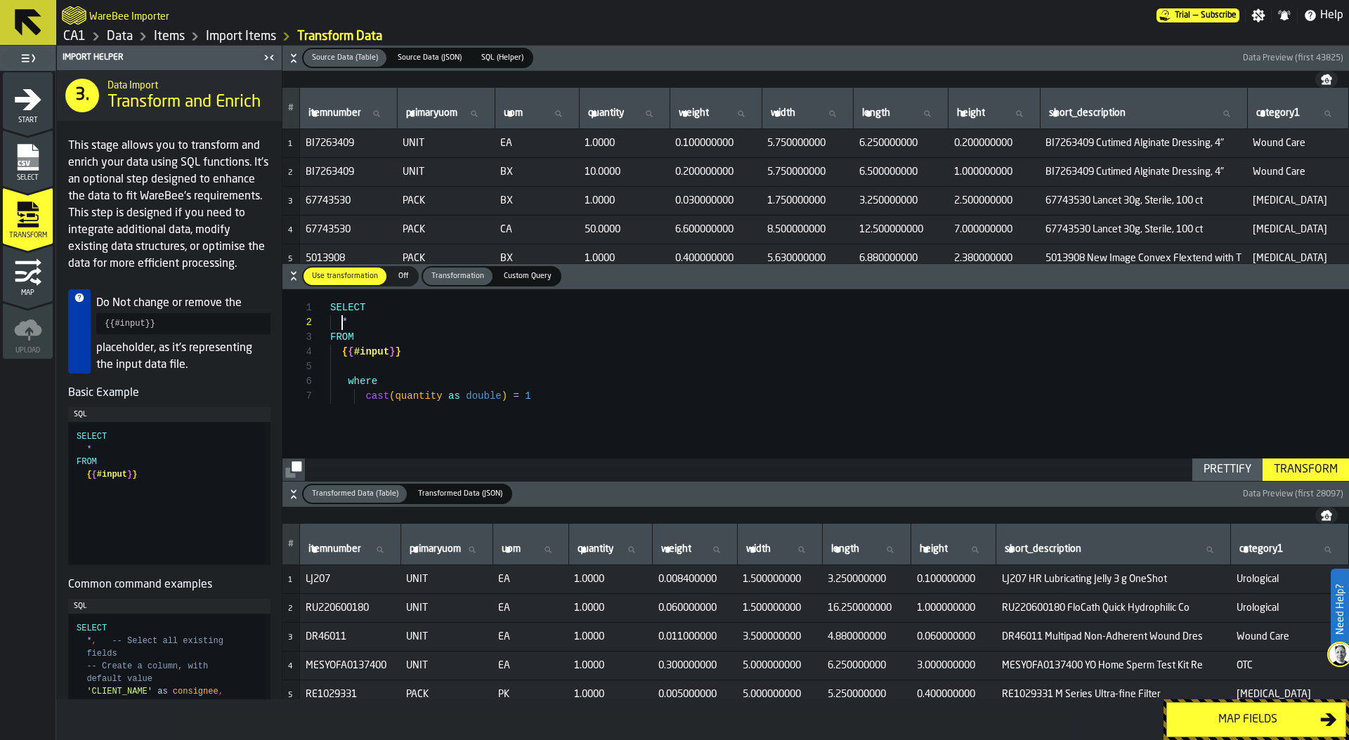
scroll to position [15, 0]
drag, startPoint x: 341, startPoint y: 325, endPoint x: 373, endPoint y: 325, distance: 31.6
click at [373, 325] on div "SELECT * FROM { { #input } } where cast ( quantity as double ) = 1" at bounding box center [839, 385] width 1018 height 192
click at [434, 351] on div "SELECT itenmumber , count ( * ) FROM { { #input } } where cast ( quantity as do…" at bounding box center [839, 385] width 1018 height 192
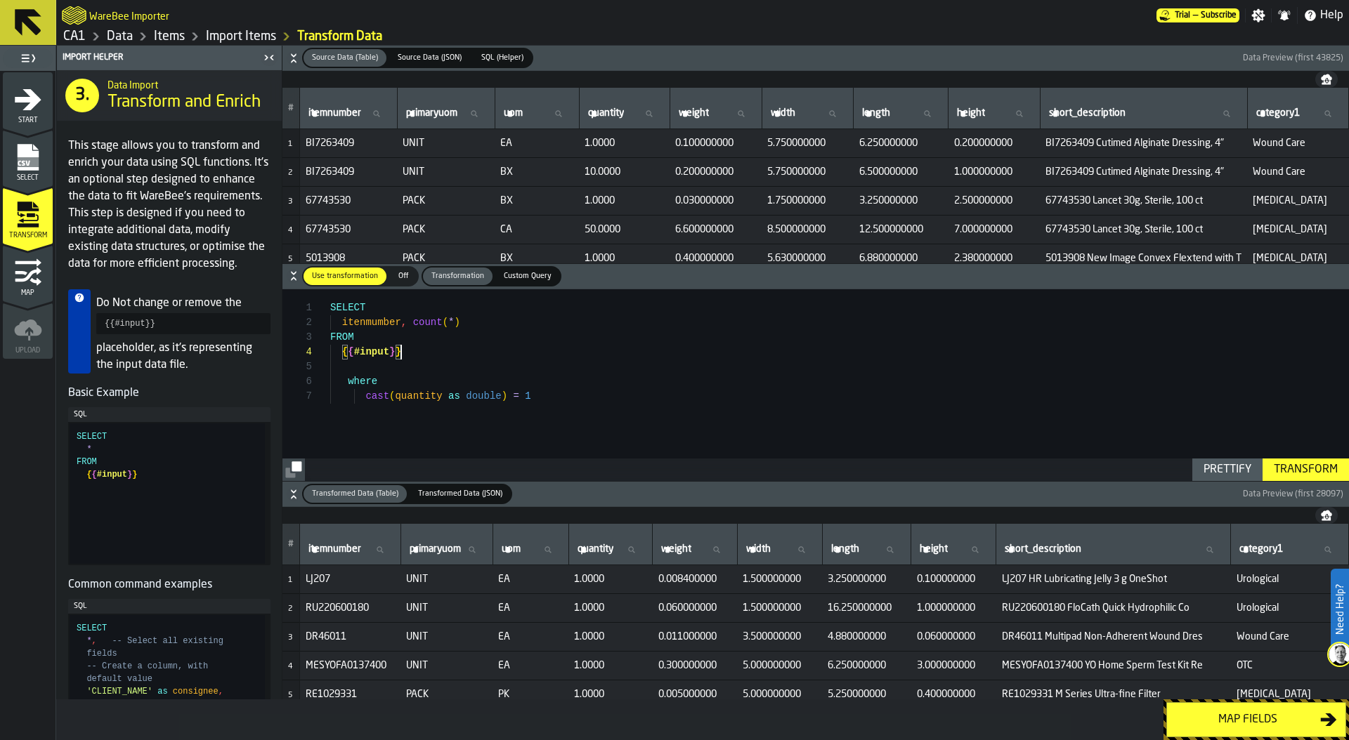
click at [570, 400] on div "SELECT itenmumber , count ( * ) FROM { { #input } } where cast ( quantity as do…" at bounding box center [839, 385] width 1018 height 192
click at [447, 428] on div "SELECT itenmumber , count ( * ) FROM { { #input } } where cast ( quantity as do…" at bounding box center [839, 385] width 1018 height 192
click at [530, 428] on div "SELECT itenmumber , count ( * ) FROM { { #input } } where cast ( quantity as do…" at bounding box center [839, 385] width 1018 height 192
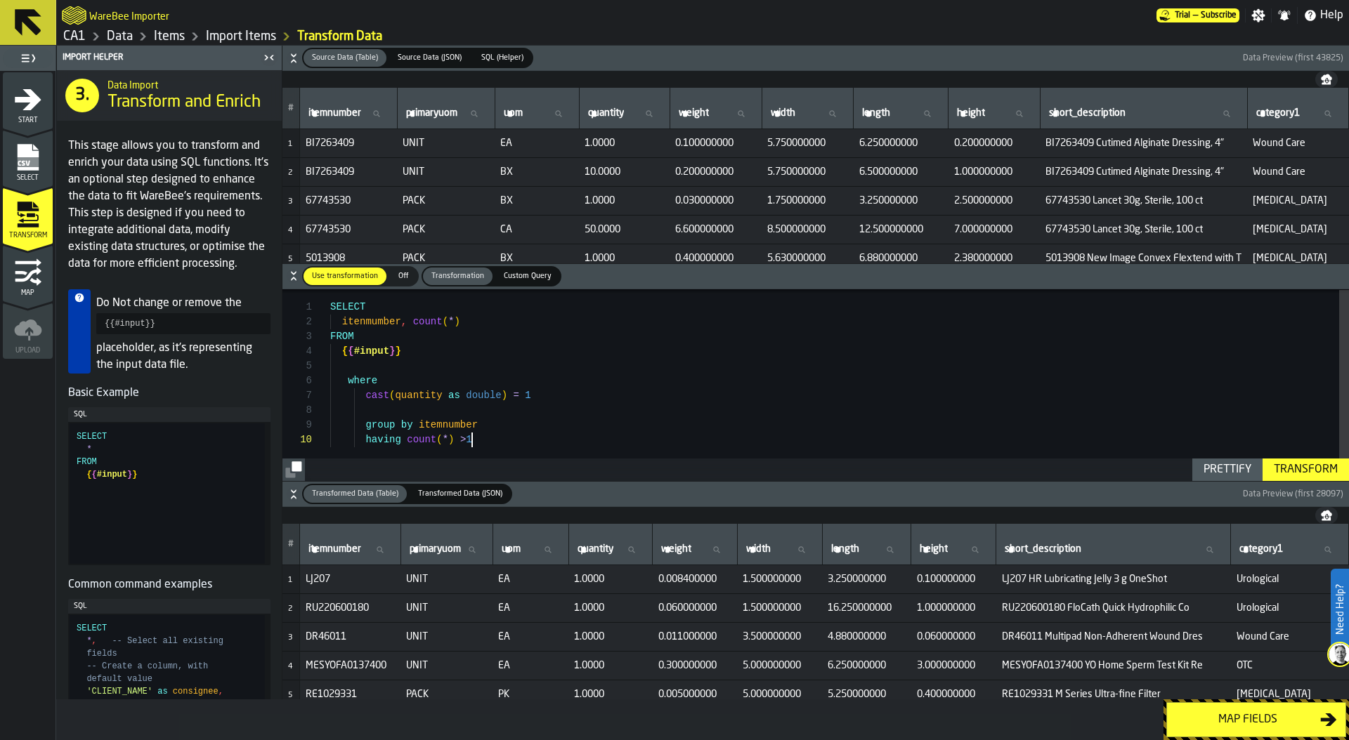
click at [1223, 473] on div "Prettify" at bounding box center [1227, 469] width 59 height 17
click at [1308, 468] on div "Transform" at bounding box center [1305, 469] width 75 height 17
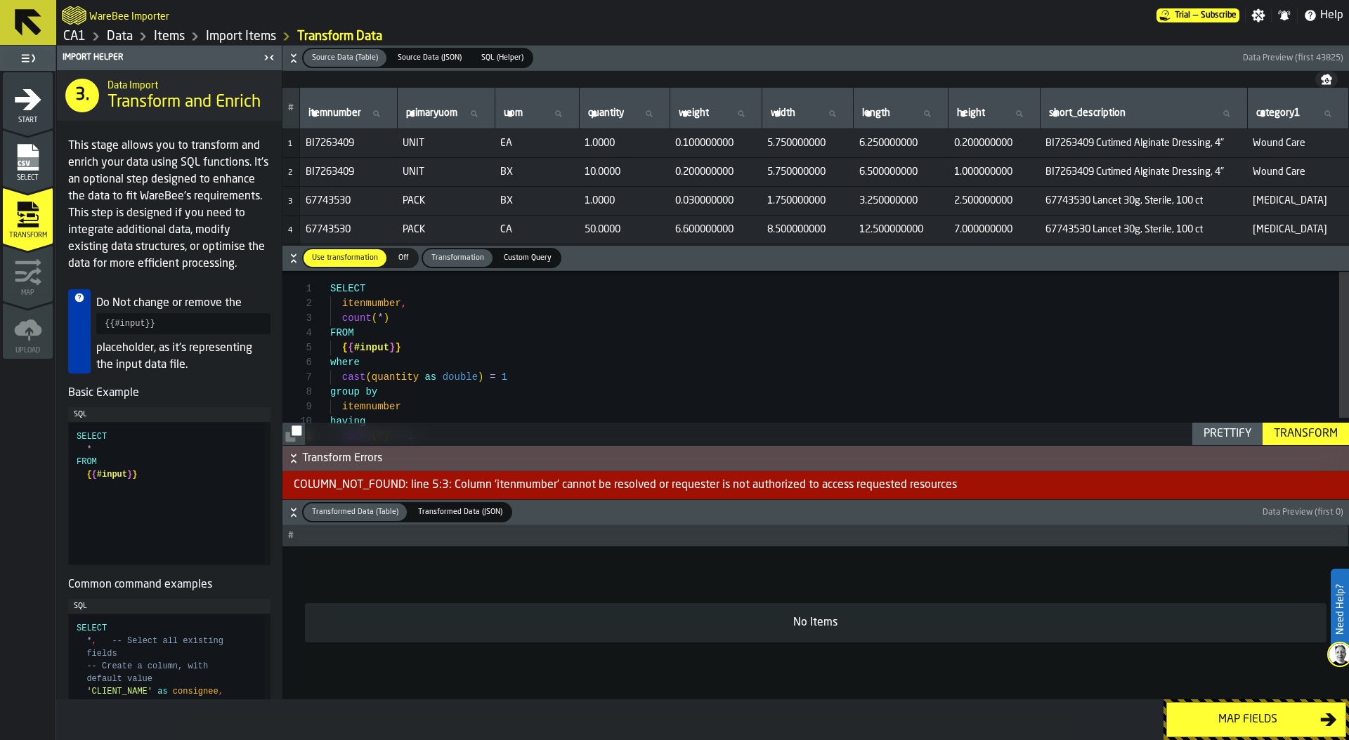
click at [360, 304] on div "SELECT itenmumber , count ( * ) FROM { { #input } } where cast ( quantity as do…" at bounding box center [839, 373] width 1018 height 207
click at [362, 303] on div "SELECT itenmumber , count ( * ) FROM { { #input } } where cast ( quantity as do…" at bounding box center [839, 373] width 1018 height 207
click at [1295, 431] on div "Transform" at bounding box center [1305, 434] width 75 height 17
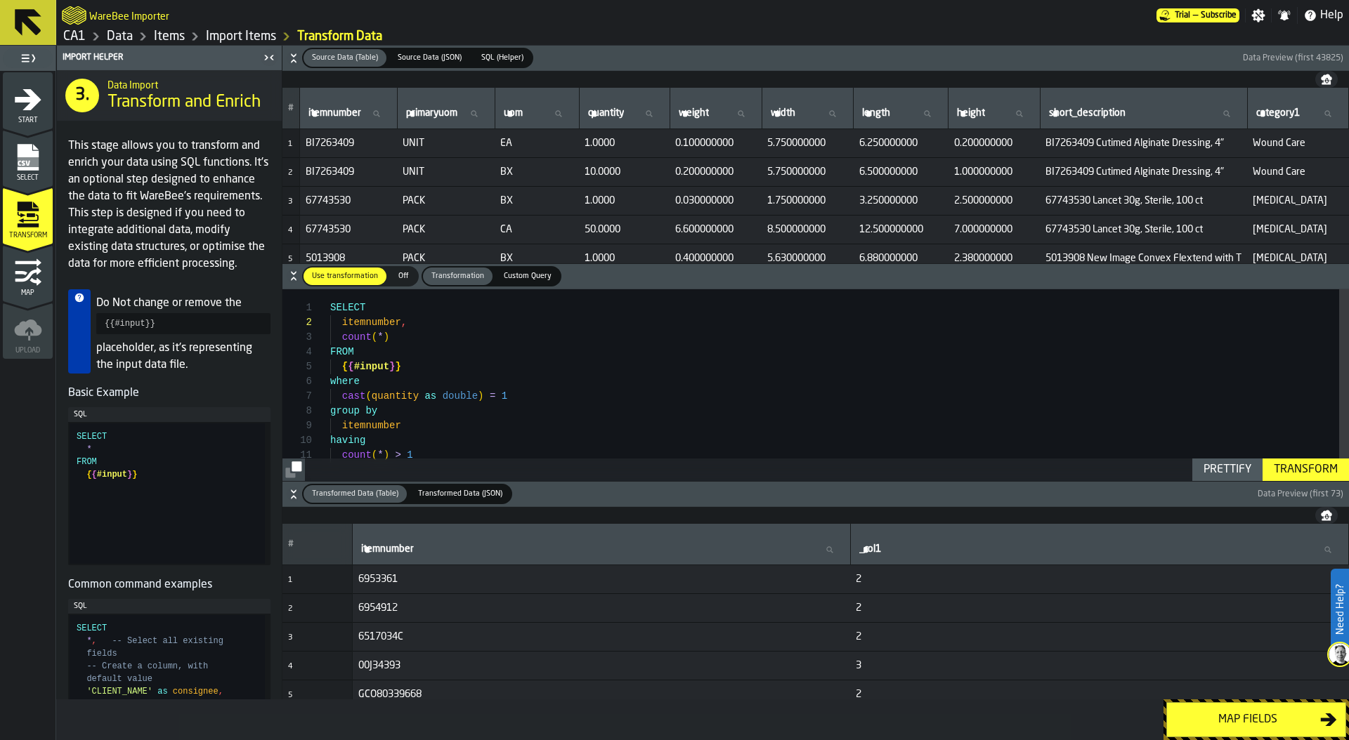
click at [1327, 514] on icon "button-" at bounding box center [1325, 514] width 11 height 6
click at [490, 407] on div "SELECT itemnumber , count ( * ) FROM { { #input } } where cast ( quantity as do…" at bounding box center [839, 392] width 1018 height 207
click at [452, 427] on div "SELECT itemnumber , count ( * ) FROM { { #input } } where cast ( quantity as do…" at bounding box center [839, 392] width 1018 height 207
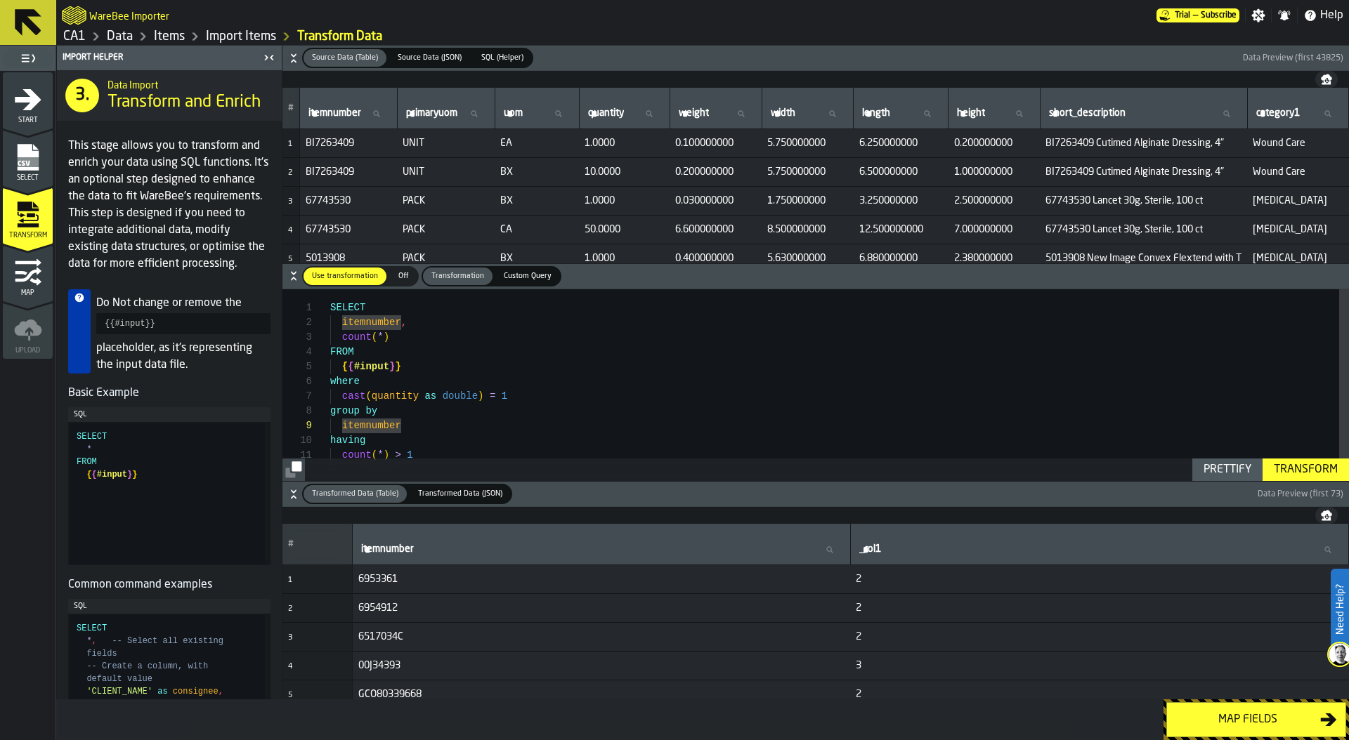
type textarea "**********"
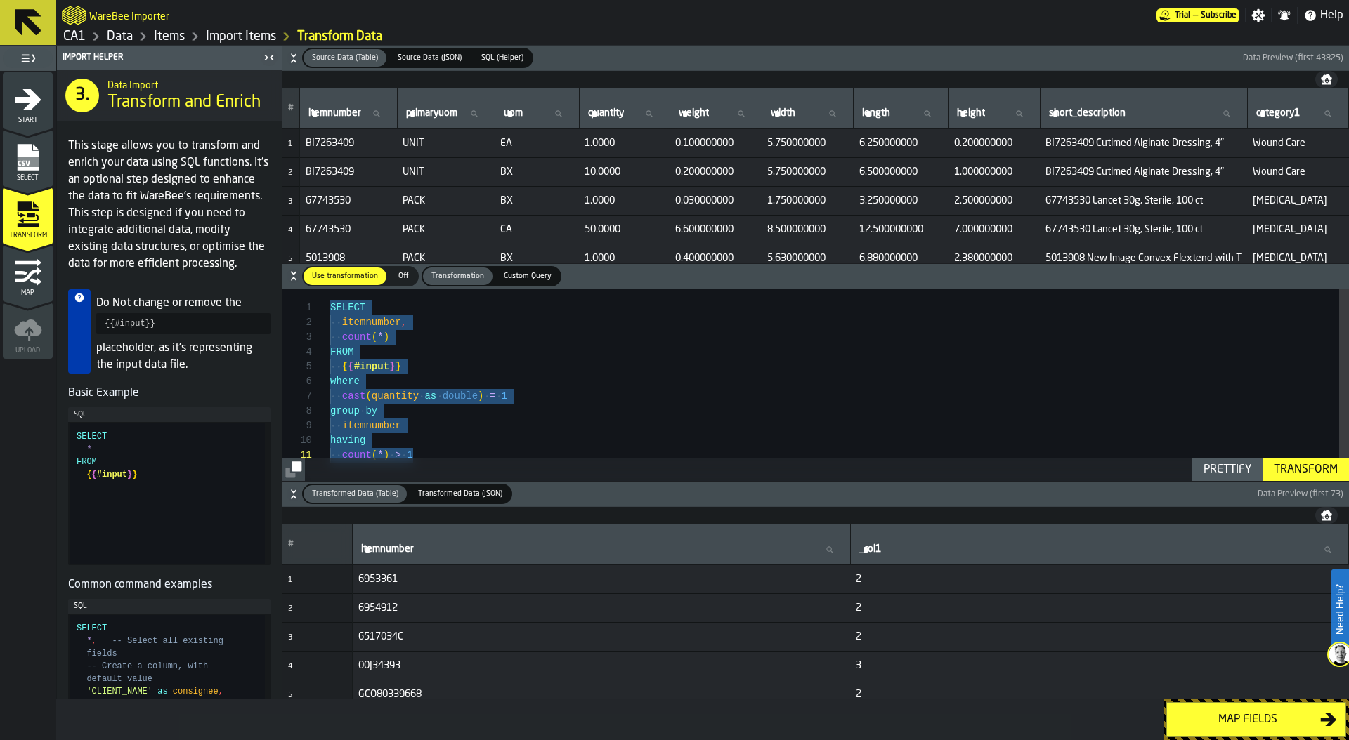
type textarea "**********"
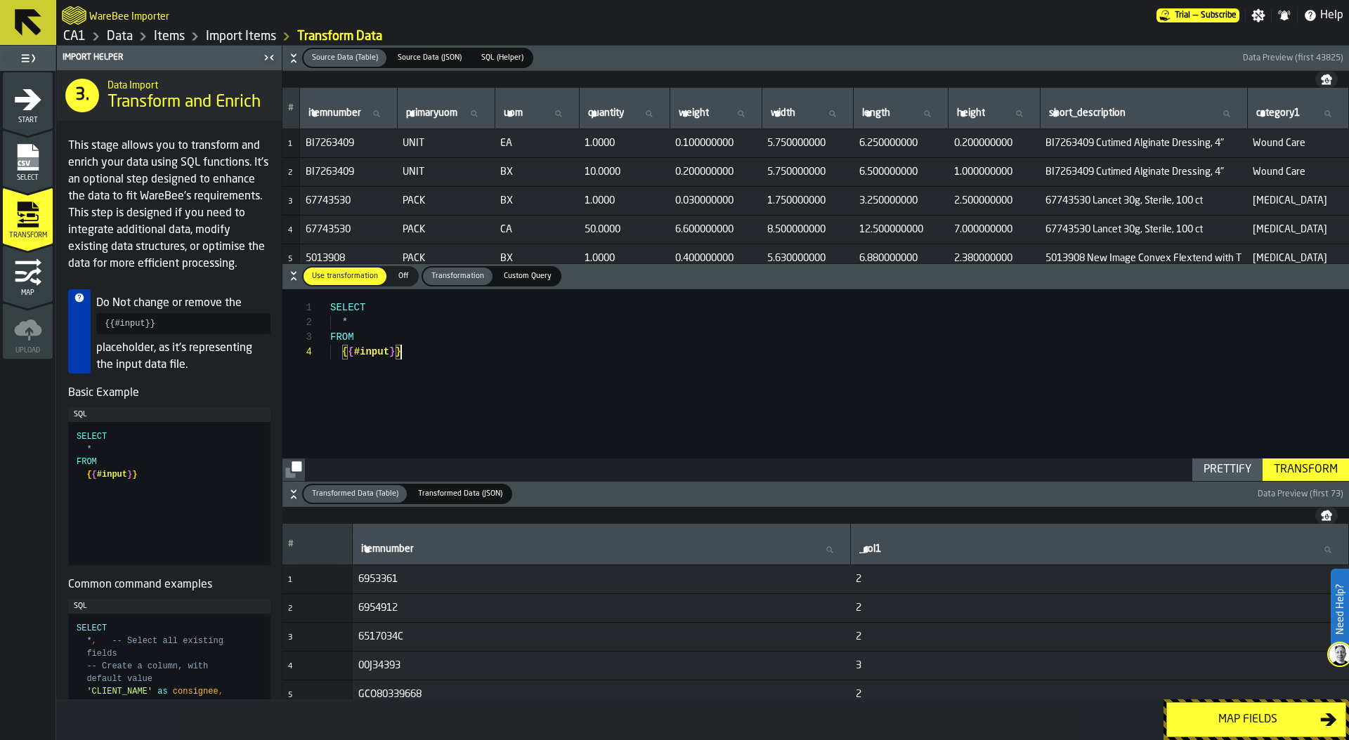
click at [316, 112] on label "itemnumber itemnumber" at bounding box center [349, 114] width 86 height 18
click at [316, 112] on input "itemnumber itemnumber" at bounding box center [349, 114] width 86 height 18
paste input "*******"
type input "*******"
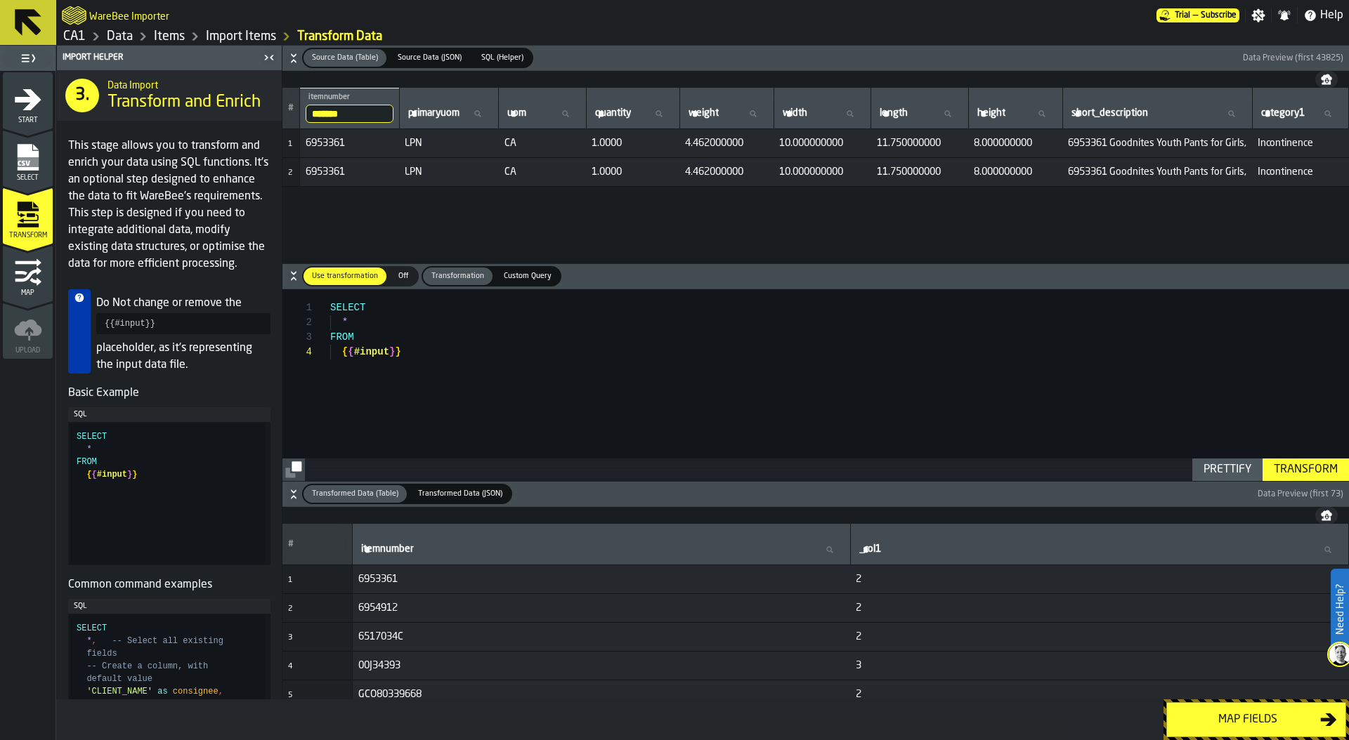
click at [327, 145] on span "6953361" at bounding box center [350, 143] width 88 height 11
copy span "6953361"
click at [374, 606] on span "6954912" at bounding box center [601, 608] width 487 height 11
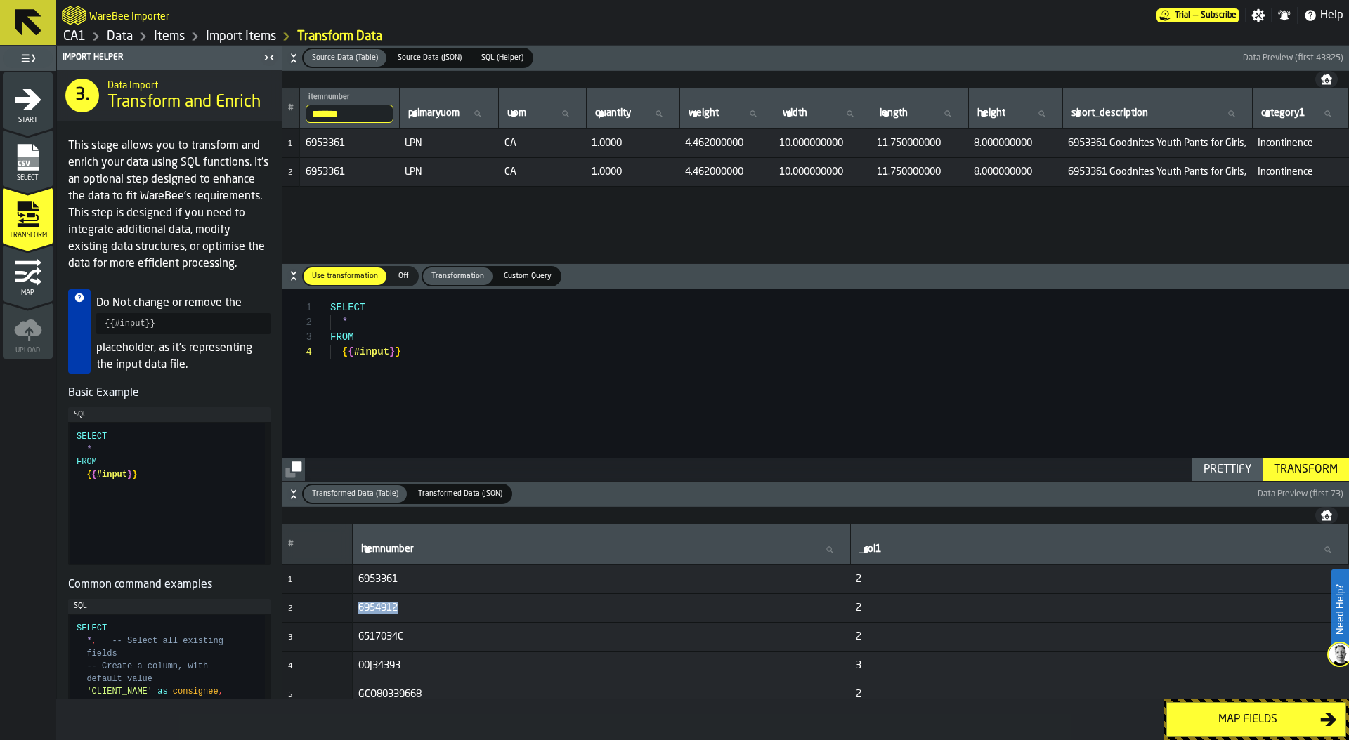
copy span "6954912"
drag, startPoint x: 355, startPoint y: 116, endPoint x: 282, endPoint y: 99, distance: 75.0
click at [282, 99] on tr "# ******* itemnumber 6953361 primaryuom primaryuom uom uom quantity quantity we…" at bounding box center [815, 108] width 1066 height 41
paste input "search"
type input "*******"
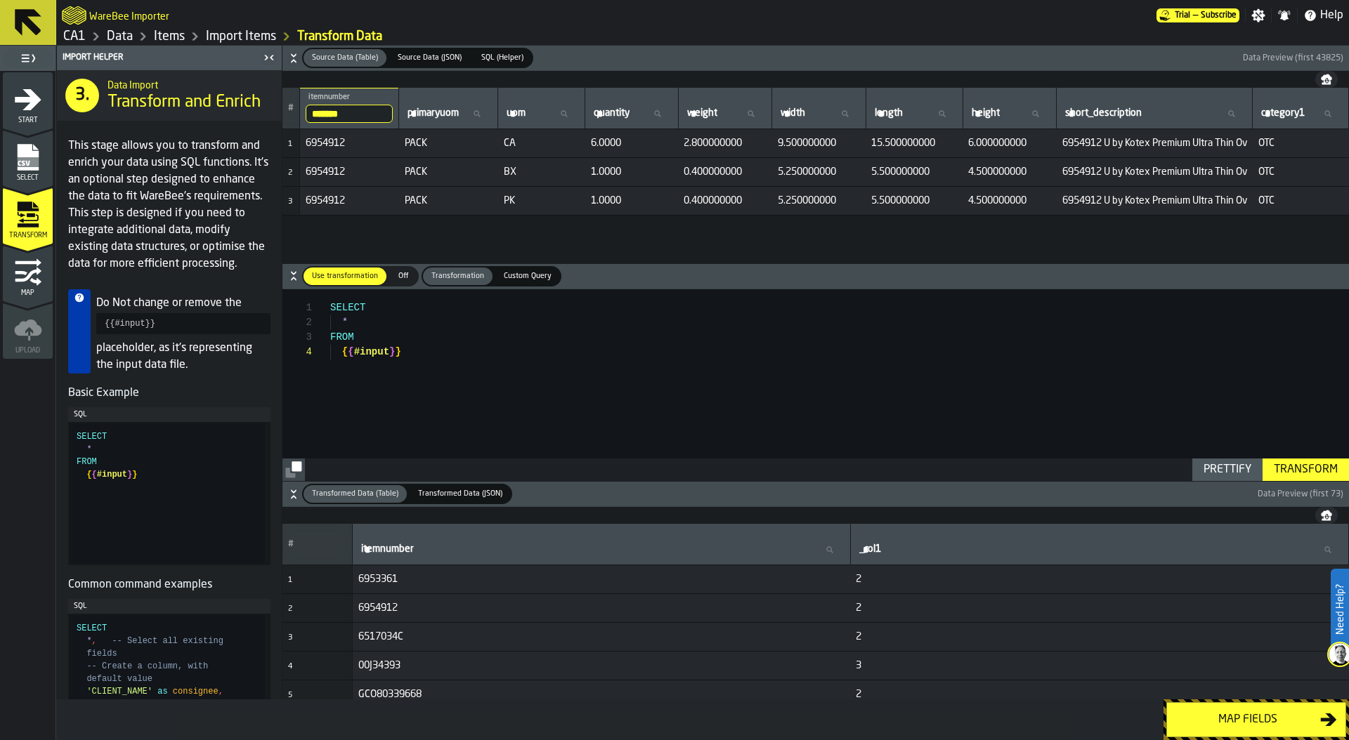
click at [378, 634] on span "6517034C" at bounding box center [601, 636] width 487 height 11
copy span "6517034C"
click at [329, 113] on input "*******" at bounding box center [349, 114] width 87 height 18
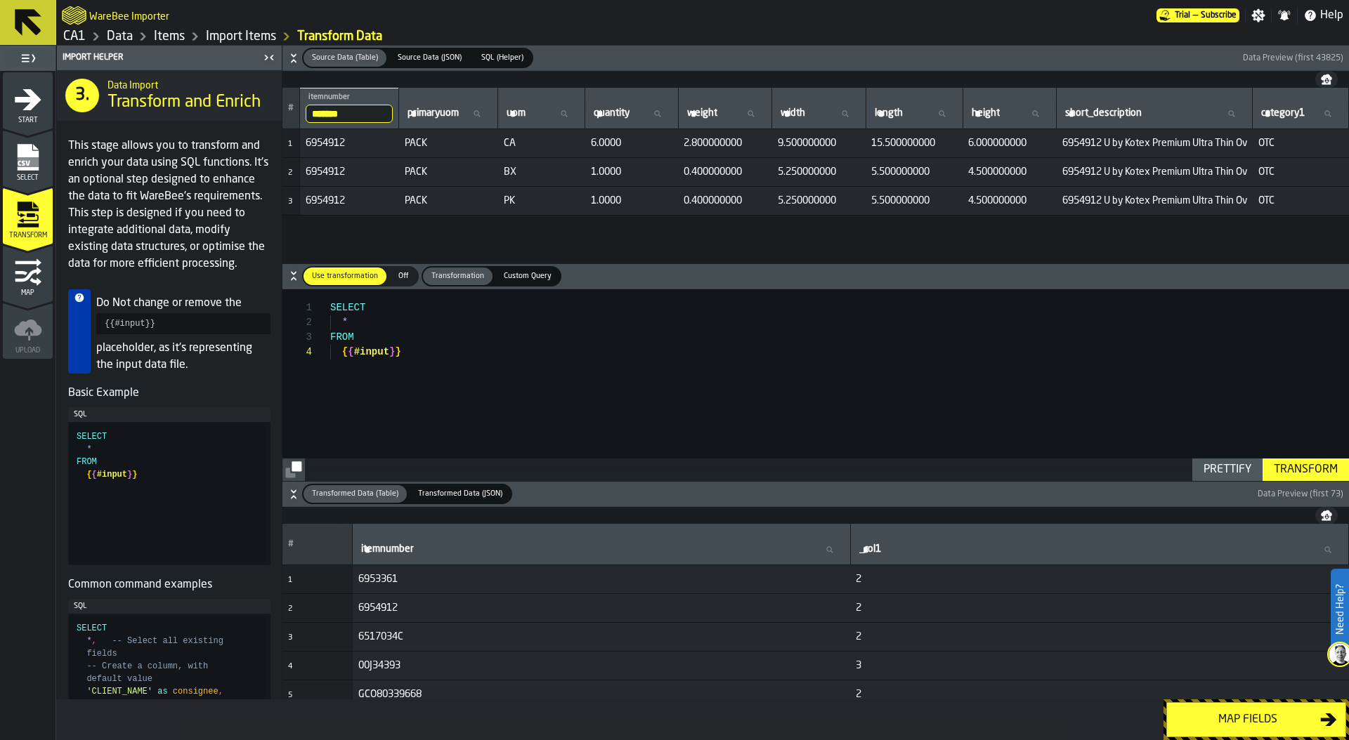
paste input "*"
type input "********"
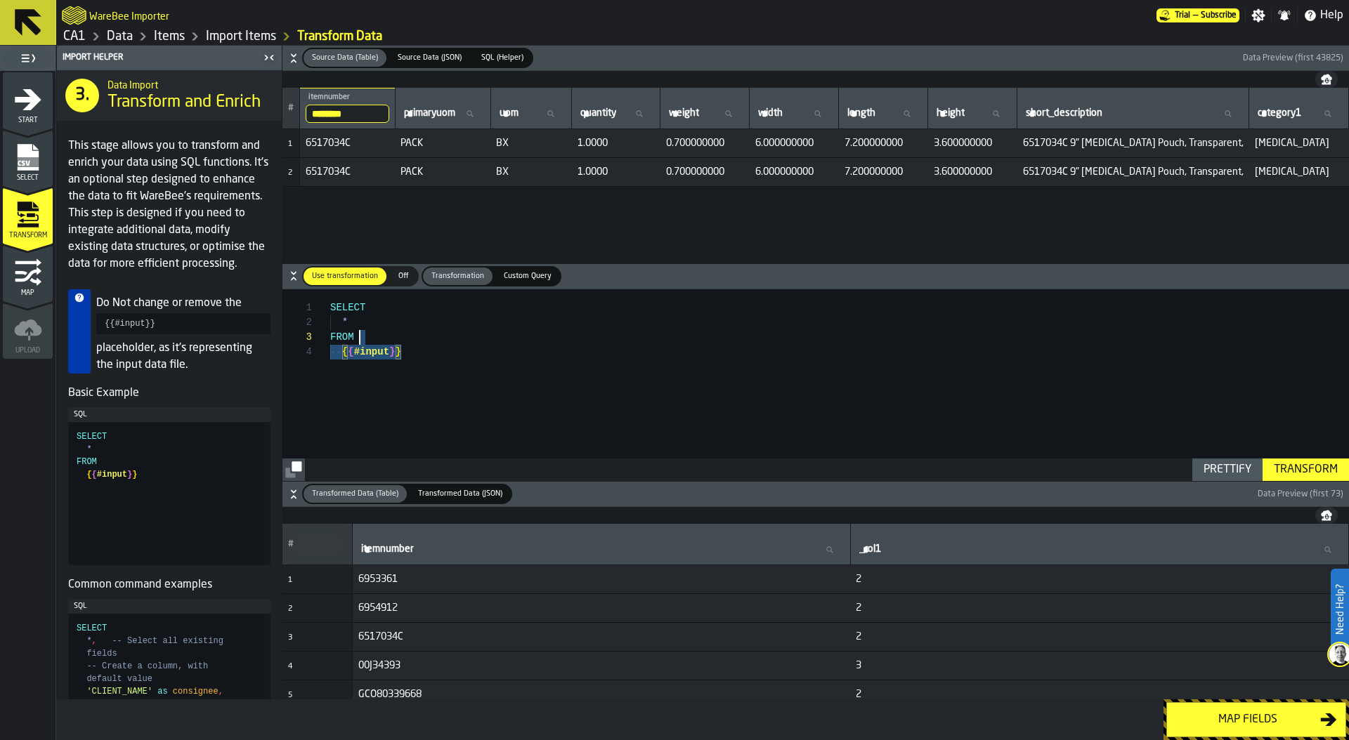
scroll to position [0, 0]
drag, startPoint x: 410, startPoint y: 349, endPoint x: 290, endPoint y: 267, distance: 145.5
click at [330, 289] on div "SELECT * FROM { { #input } }" at bounding box center [839, 385] width 1018 height 192
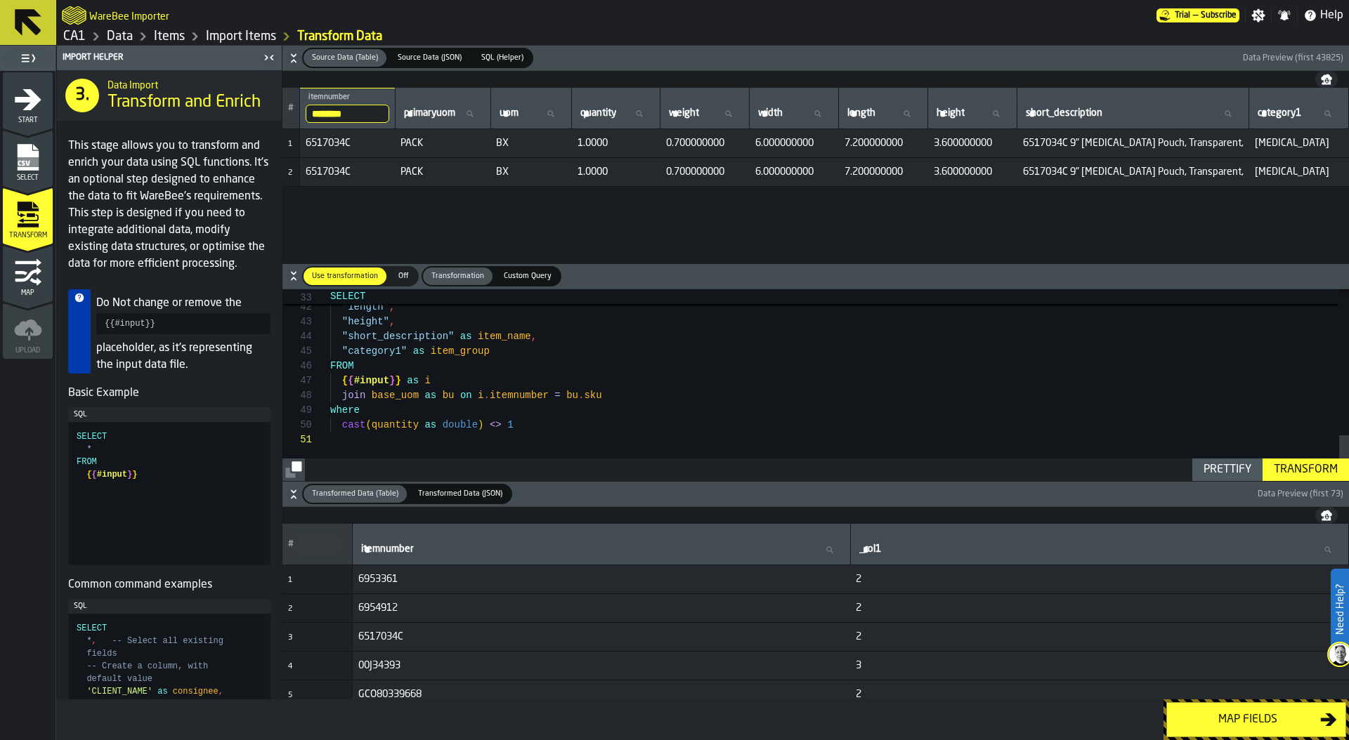
click at [1302, 473] on div "Transform" at bounding box center [1305, 469] width 75 height 17
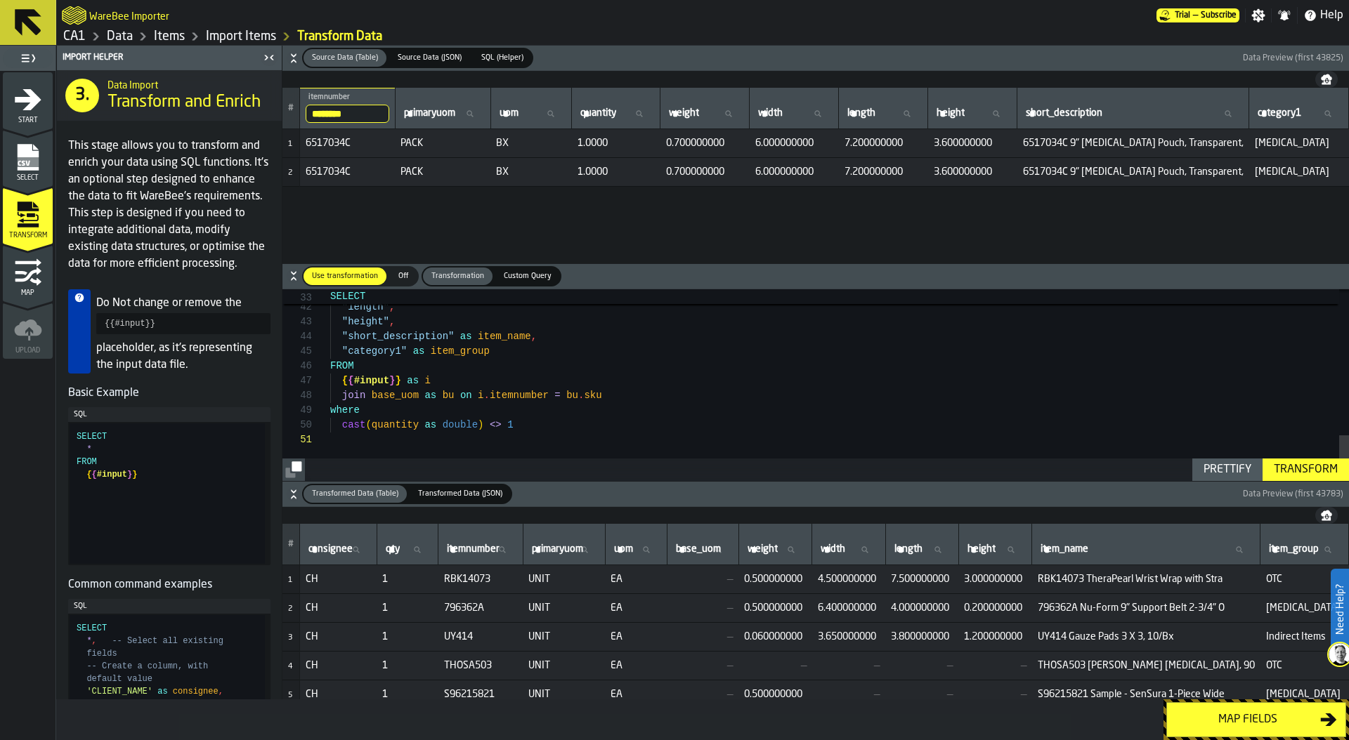
click at [544, 422] on div ""width" , "length" , "height" , "short_description" as item_name , "category1" …" at bounding box center [839, 82] width 1018 height 797
click at [565, 431] on div ""width" , "length" , "height" , "short_description" as item_name , "category1" …" at bounding box center [839, 82] width 1018 height 797
click at [371, 432] on div ""width" , "length" , "height" , "short_description" as item_name , "category1" …" at bounding box center [839, 82] width 1018 height 797
click at [532, 426] on div ""width" , "length" , "height" , "short_description" as item_name , "category1" …" at bounding box center [839, 82] width 1018 height 797
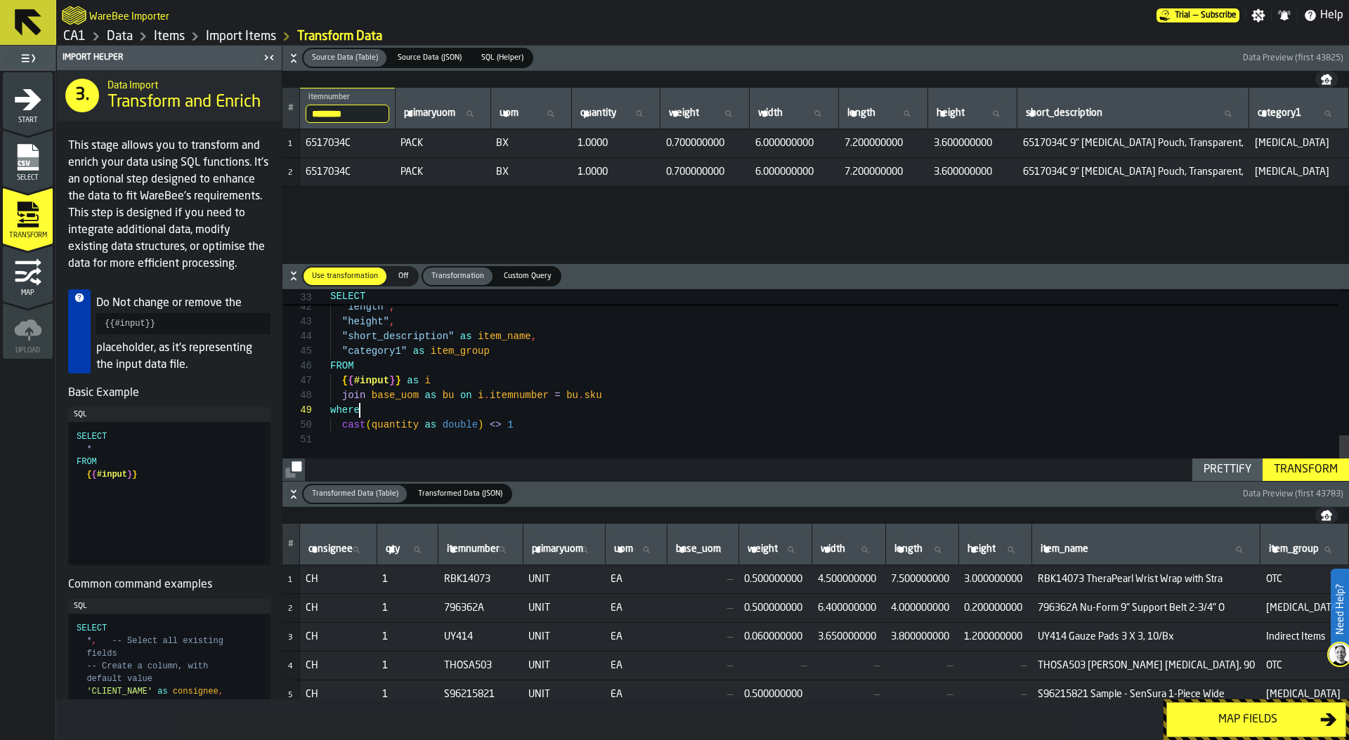
click at [571, 416] on div ""width" , "length" , "height" , "short_description" as item_name , "category1" …" at bounding box center [839, 82] width 1018 height 797
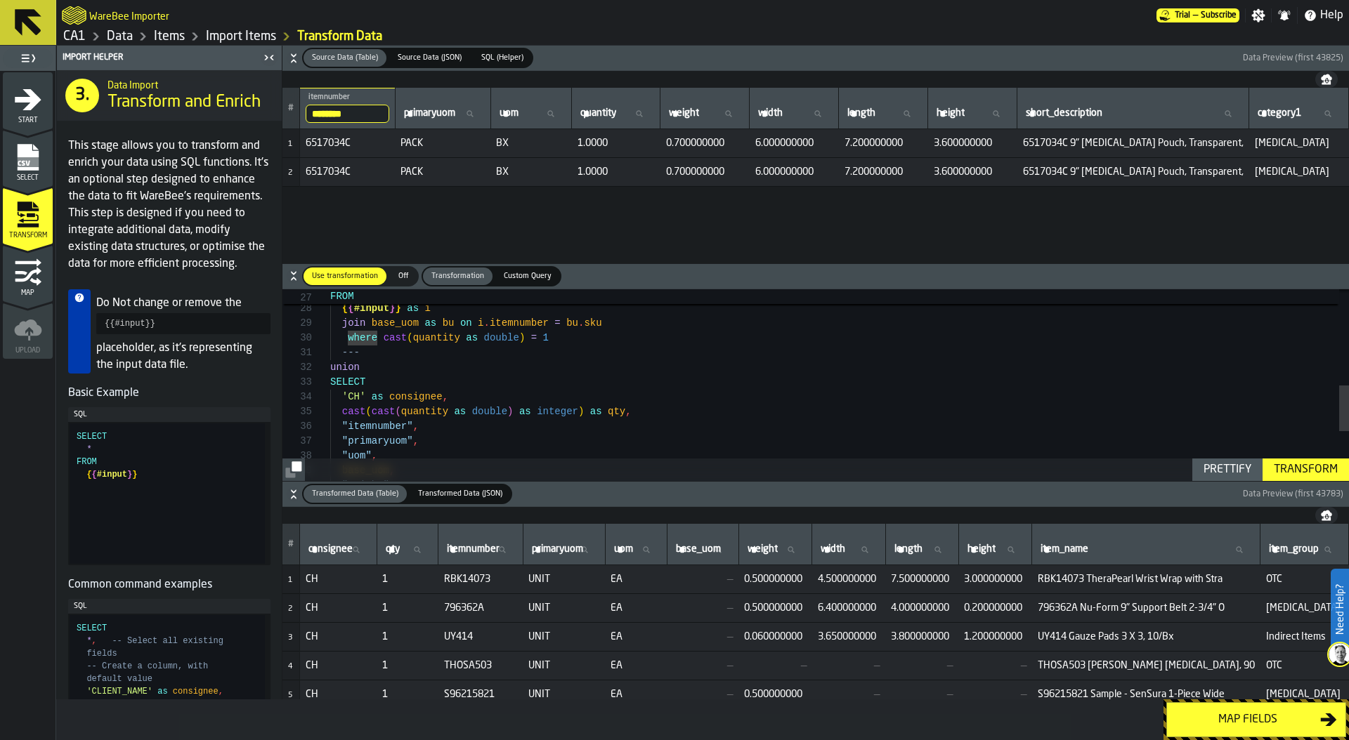
click at [338, 352] on div ""weight" , base_uom , "uom" , "primaryuom" , "itemnumber" , cast ( cast ( quant…" at bounding box center [839, 290] width 1018 height 797
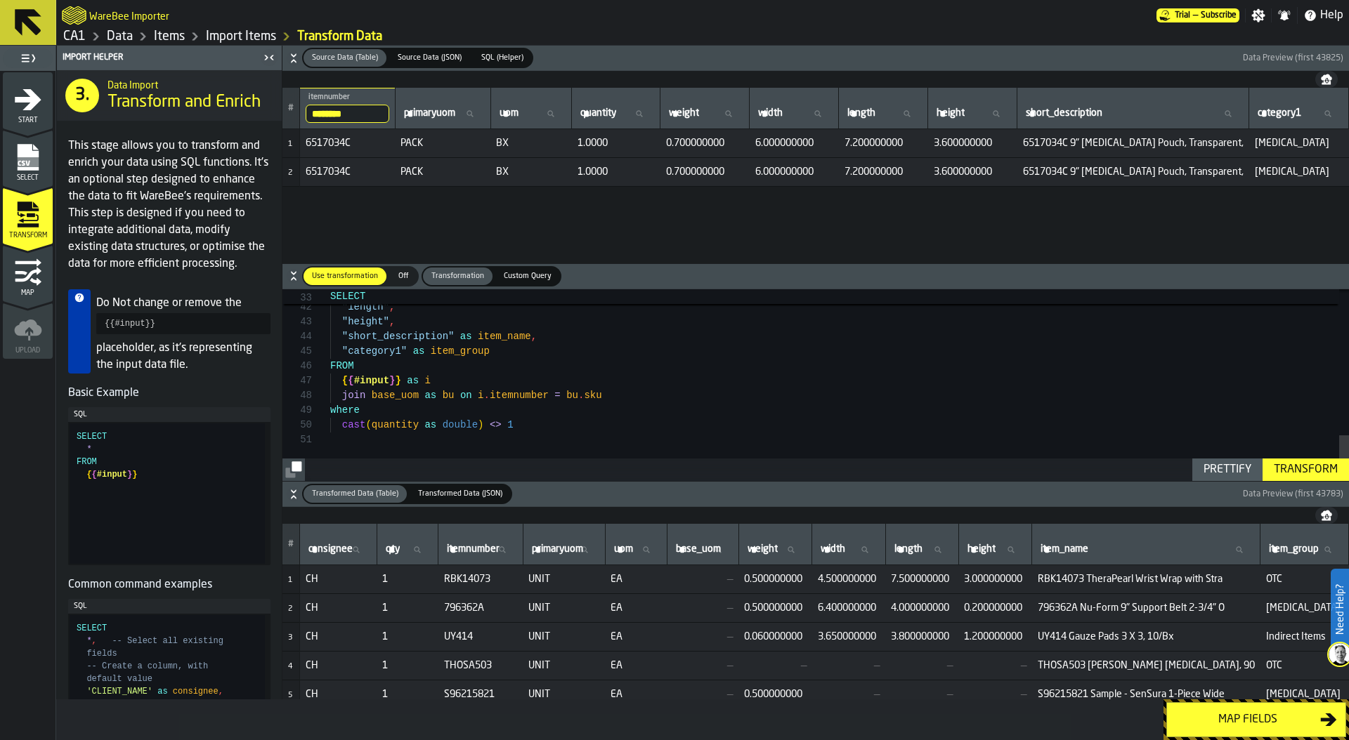
type textarea "**********"
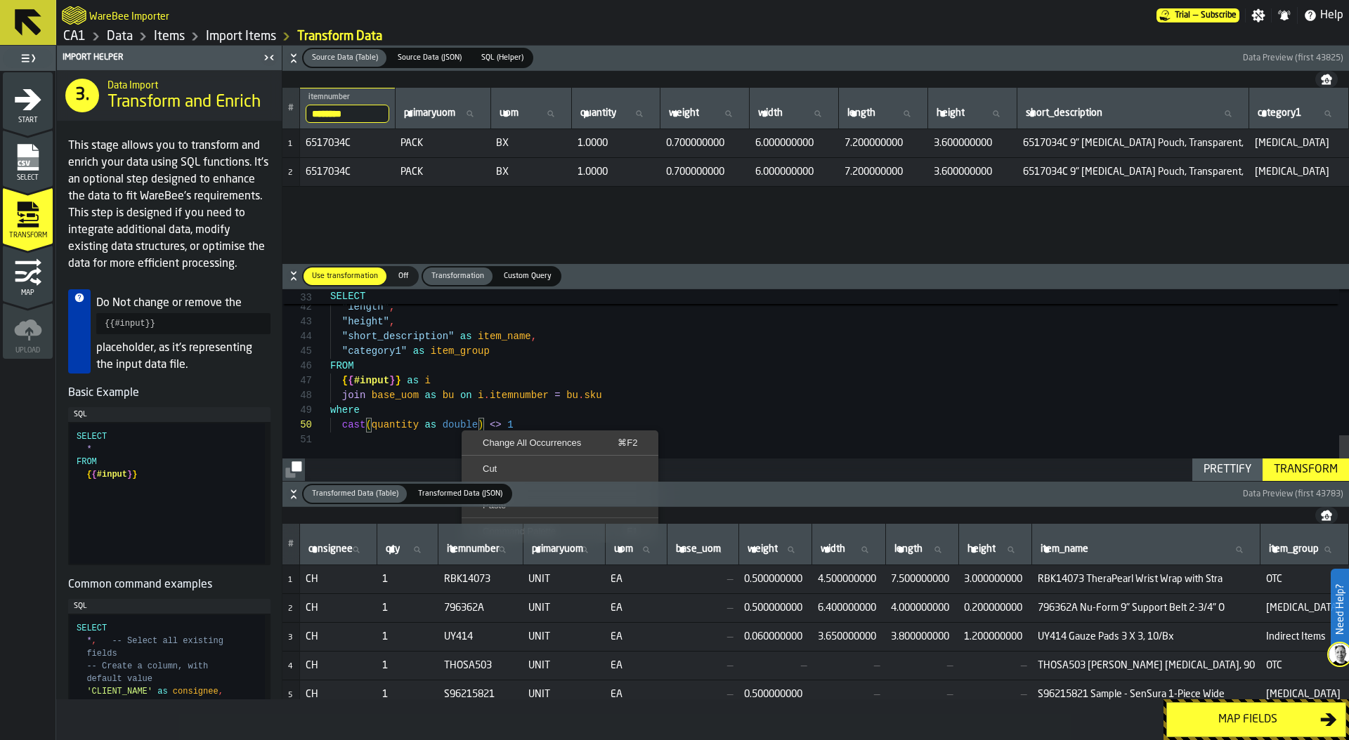
click at [641, 390] on div ""width" , "length" , "height" , "short_description" as item_name , "category1" …" at bounding box center [839, 82] width 1018 height 797
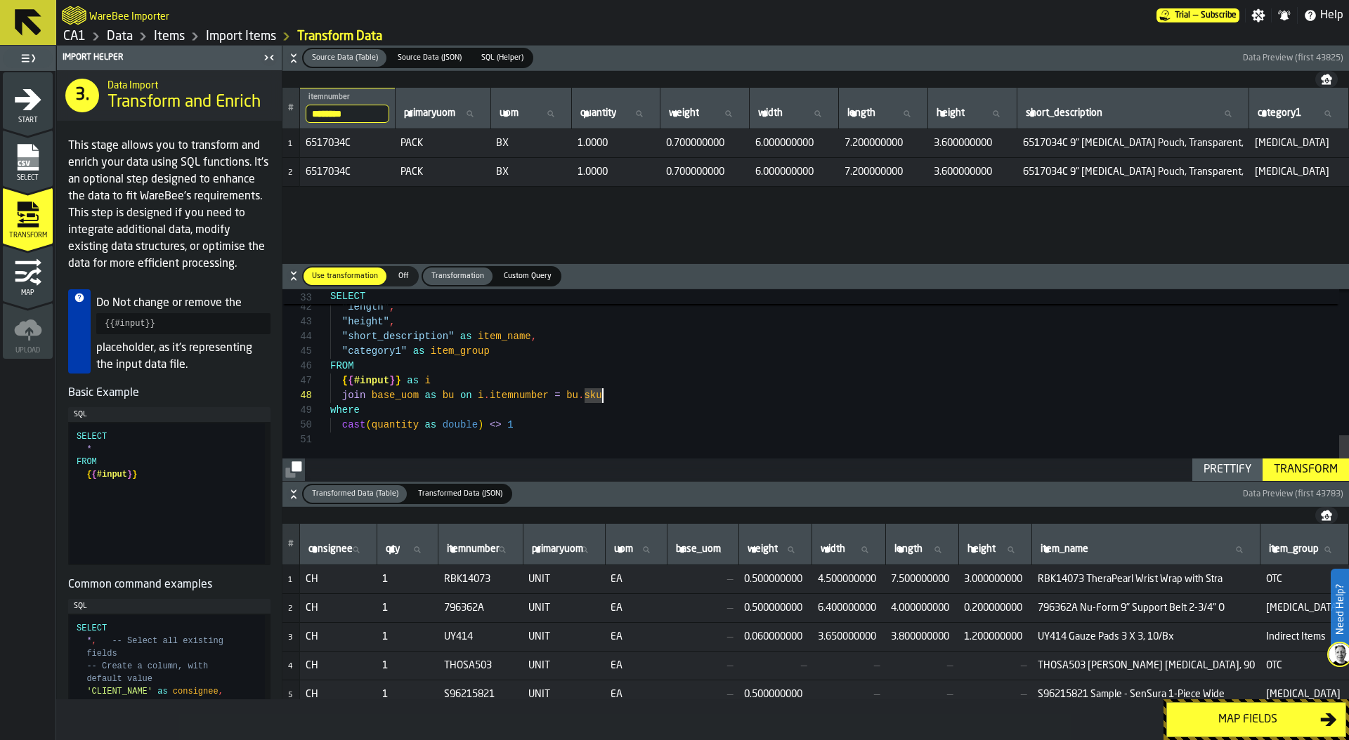
click at [576, 419] on div ""width" , "length" , "height" , "short_description" as item_name , "category1" …" at bounding box center [839, 82] width 1018 height 797
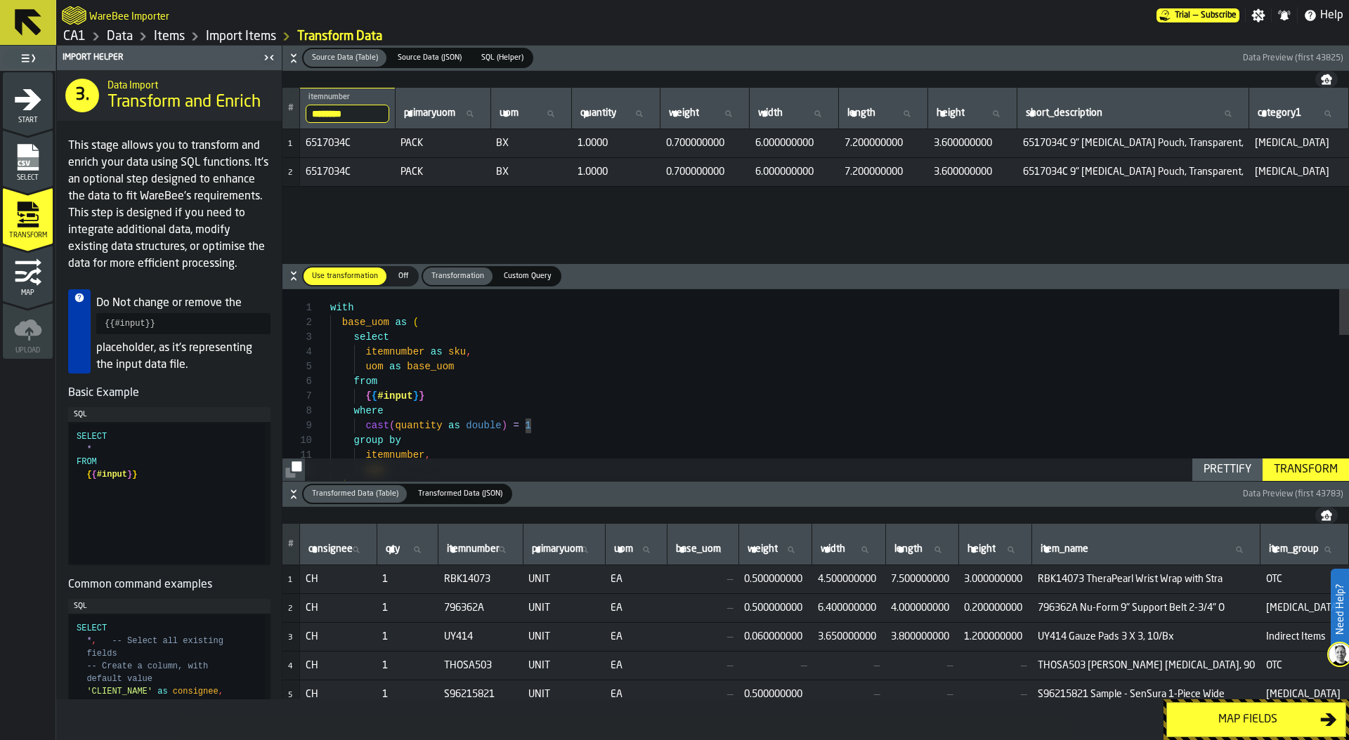
click at [105, 37] on div "Data" at bounding box center [109, 36] width 47 height 17
click at [122, 39] on link "Data" at bounding box center [120, 36] width 26 height 15
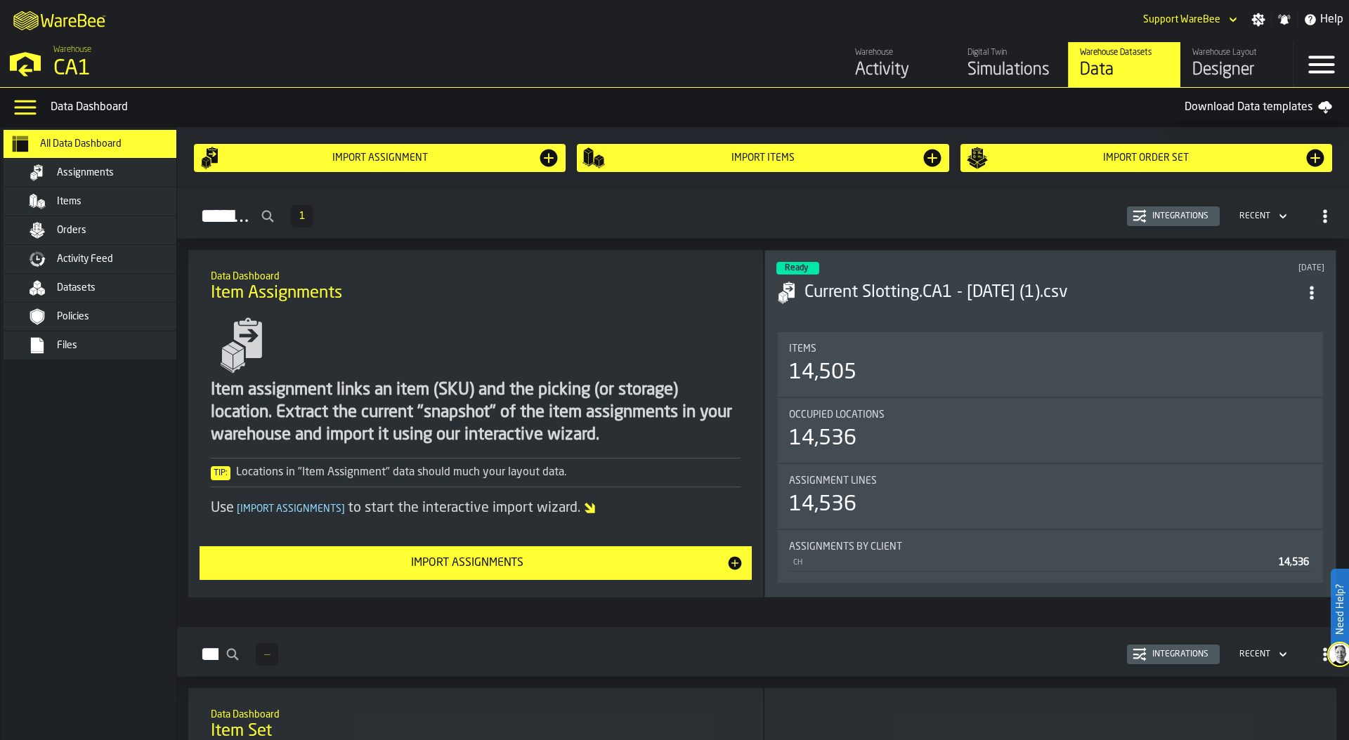
click at [98, 336] on div "Files" at bounding box center [102, 346] width 197 height 28
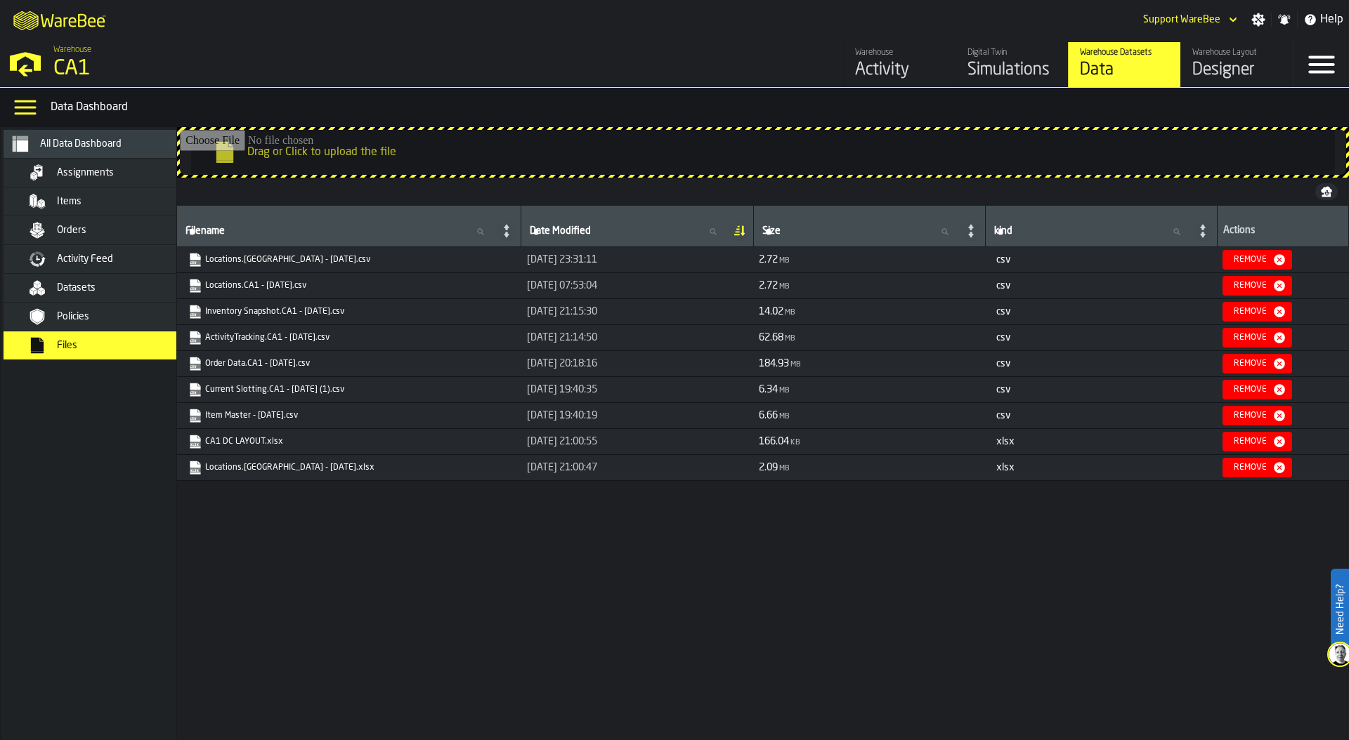
click at [235, 363] on link "Order Data.CA1 - 08.05.25.csv" at bounding box center [347, 364] width 319 height 14
click at [91, 228] on div "Orders" at bounding box center [126, 230] width 138 height 11
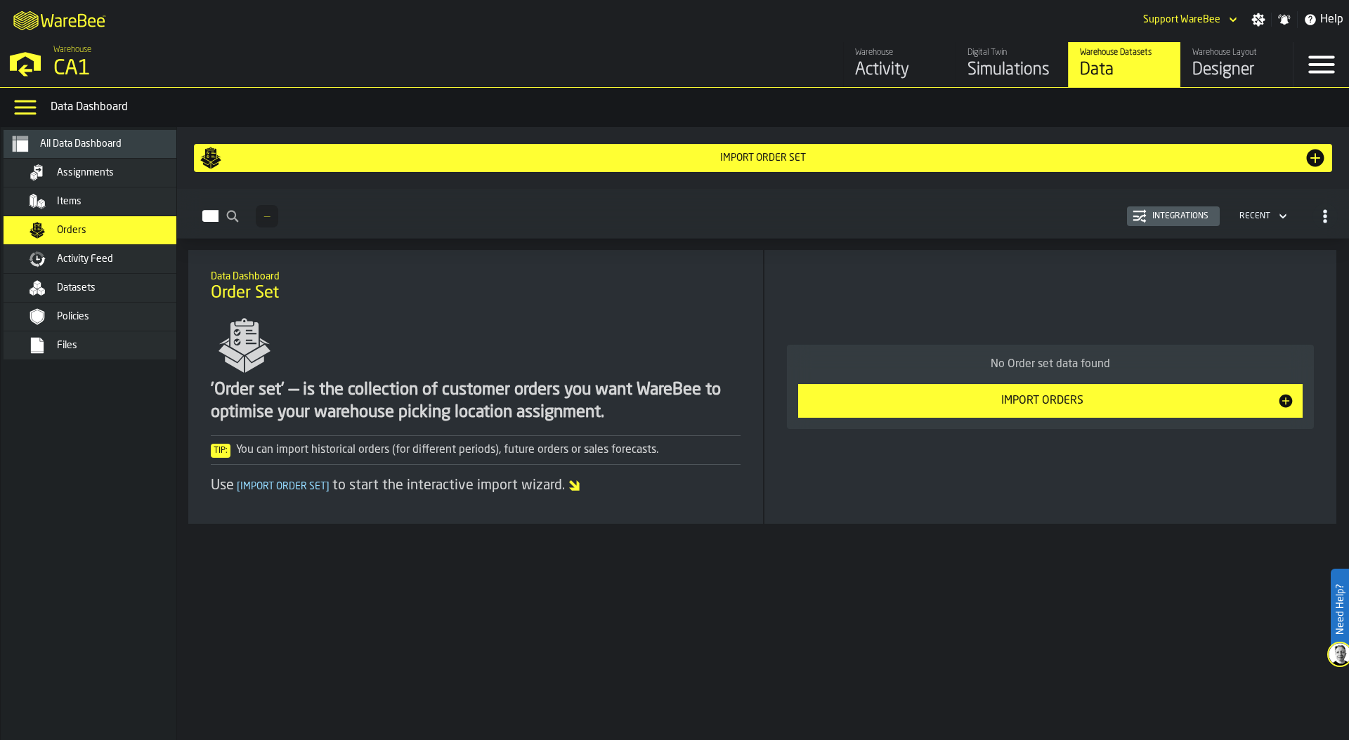
click at [957, 395] on div "Import Orders" at bounding box center [1041, 401] width 471 height 17
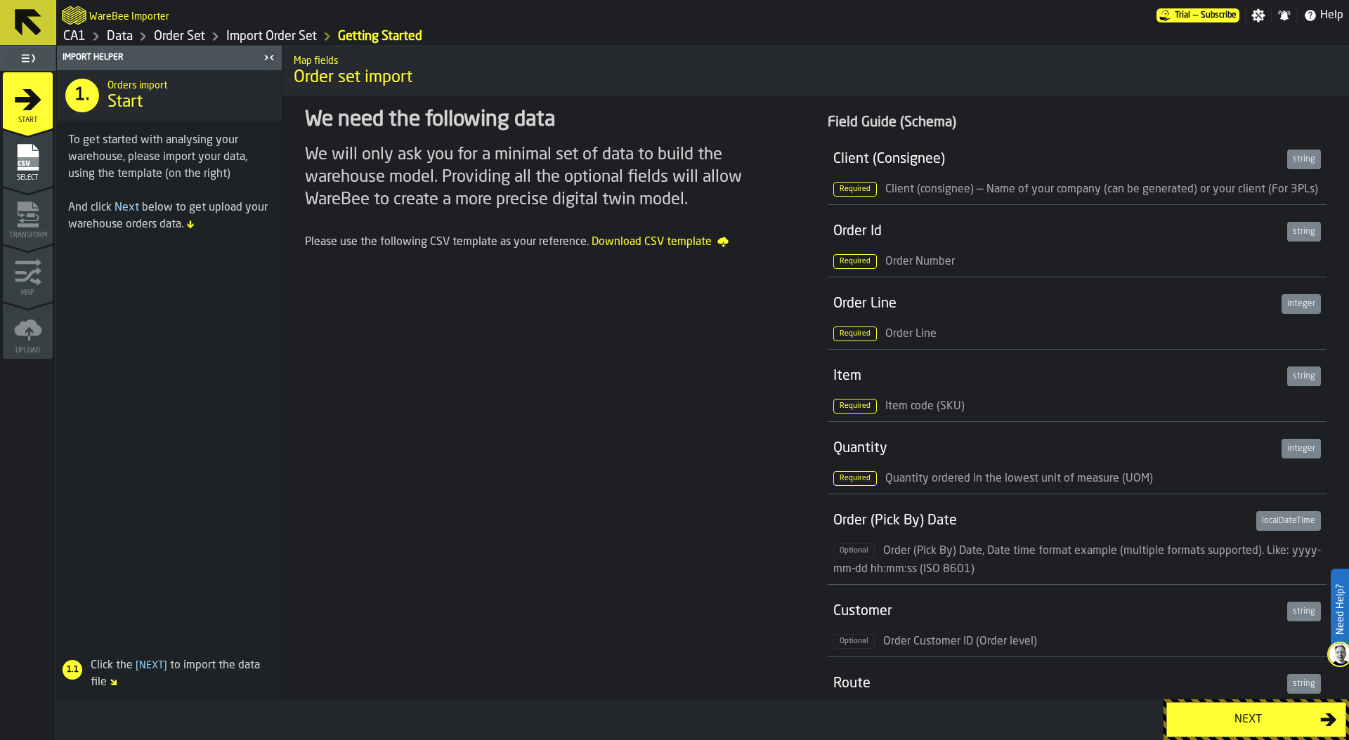
click at [1200, 708] on button "Next" at bounding box center [1256, 719] width 180 height 35
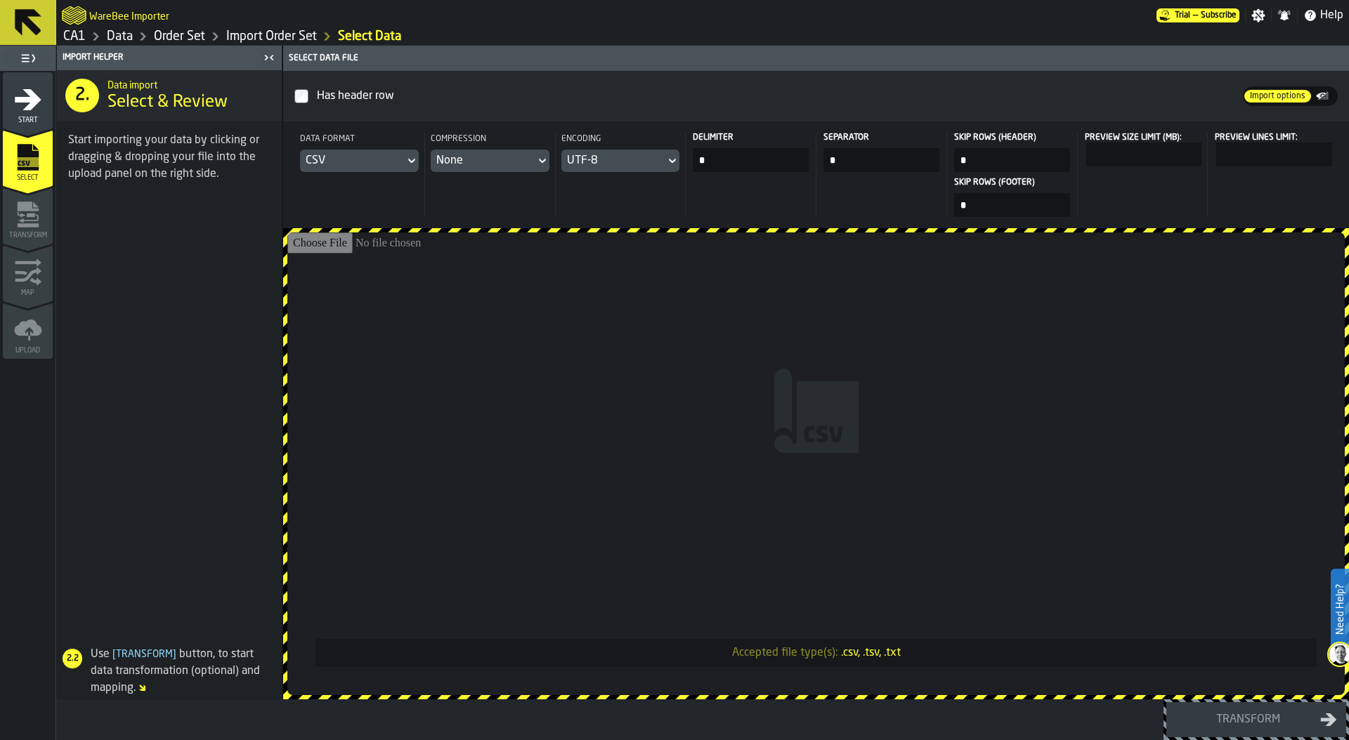
click at [733, 315] on input "Accepted file type(s): .csv, .tsv, .txt" at bounding box center [815, 463] width 1057 height 463
click at [787, 377] on input "Accepted file type(s): .csv, .tsv, .txt" at bounding box center [815, 463] width 1057 height 463
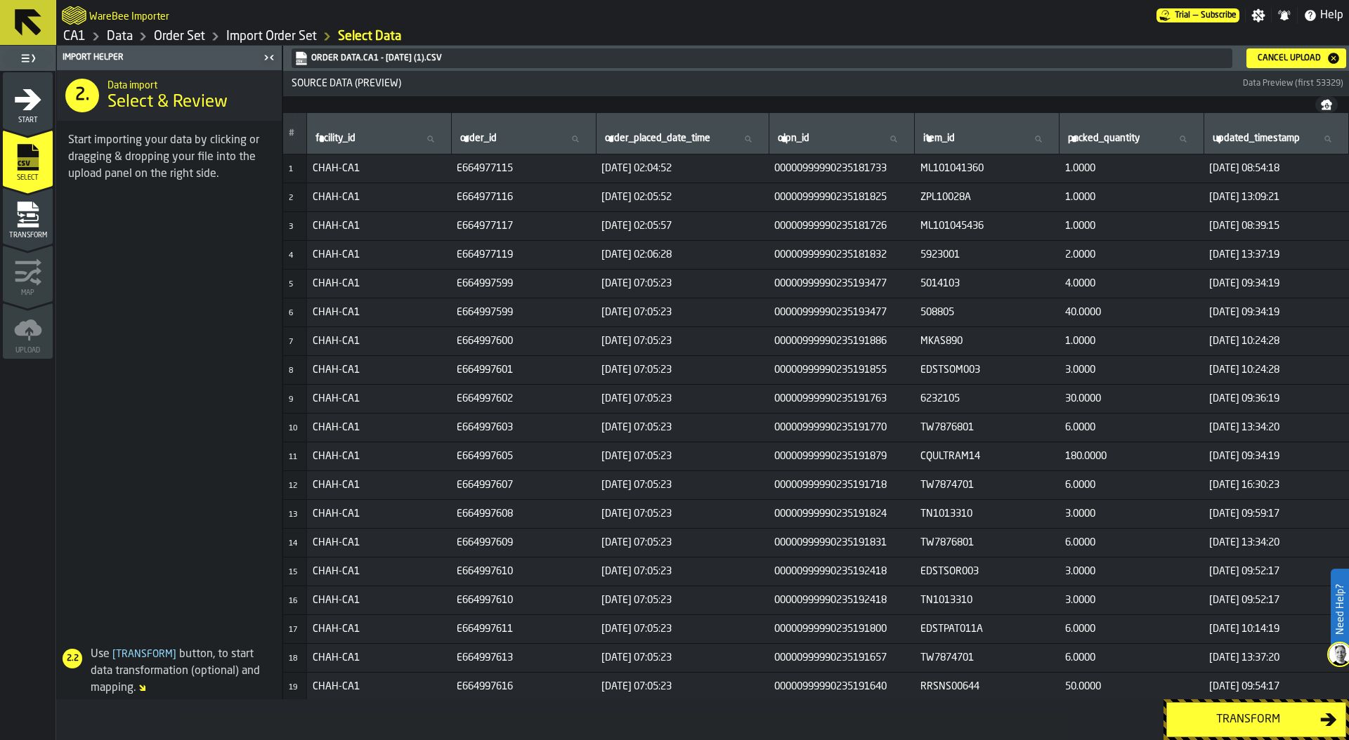
click at [1264, 721] on div "Transform" at bounding box center [1247, 720] width 145 height 17
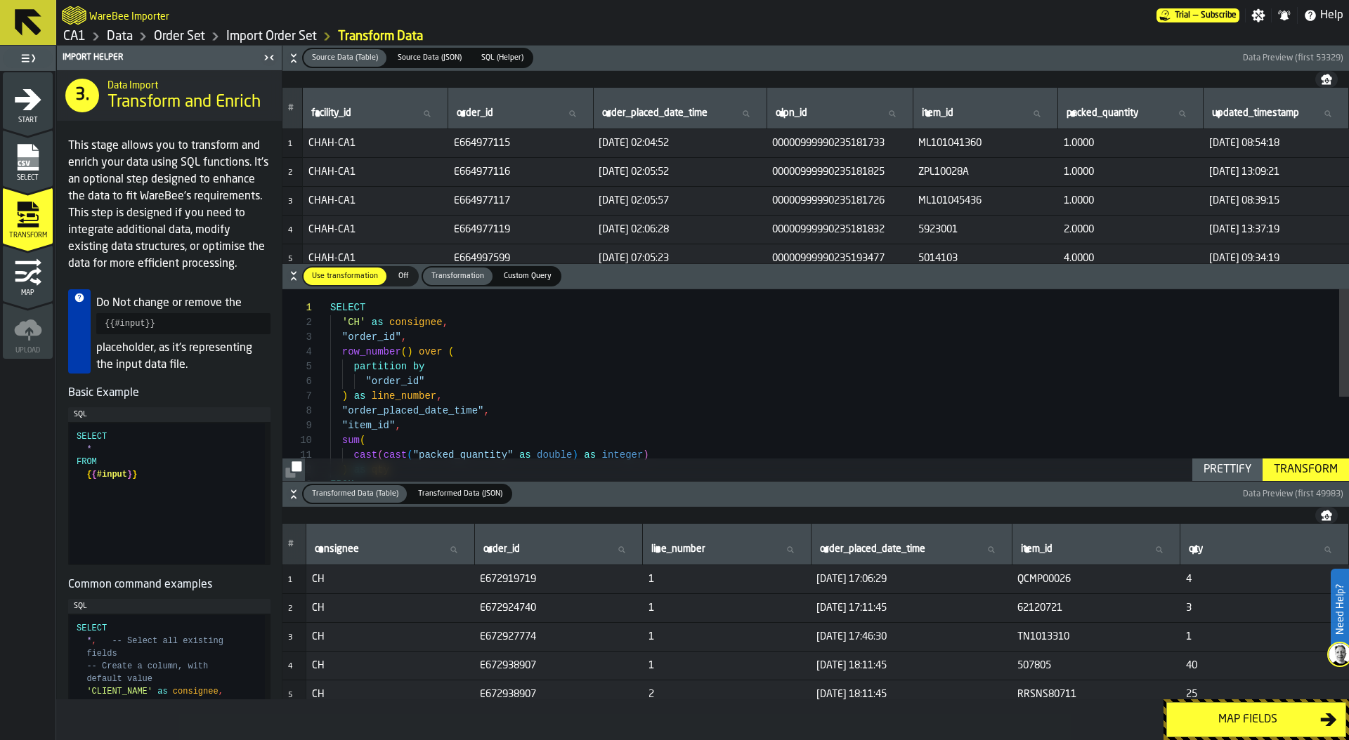
click at [470, 141] on span "E664977115" at bounding box center [521, 143] width 134 height 11
click at [1251, 719] on div "Map fields" at bounding box center [1247, 720] width 145 height 17
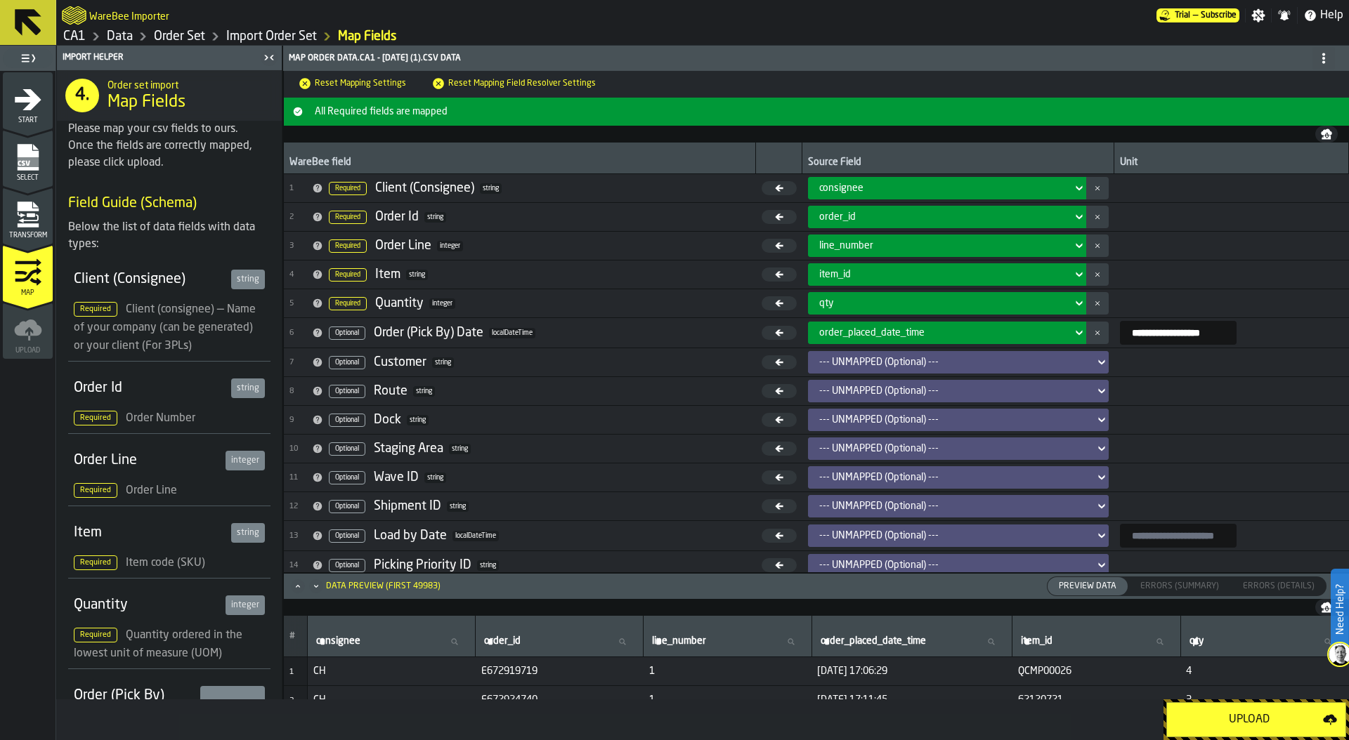
click at [1255, 716] on div "Upload" at bounding box center [1249, 720] width 148 height 17
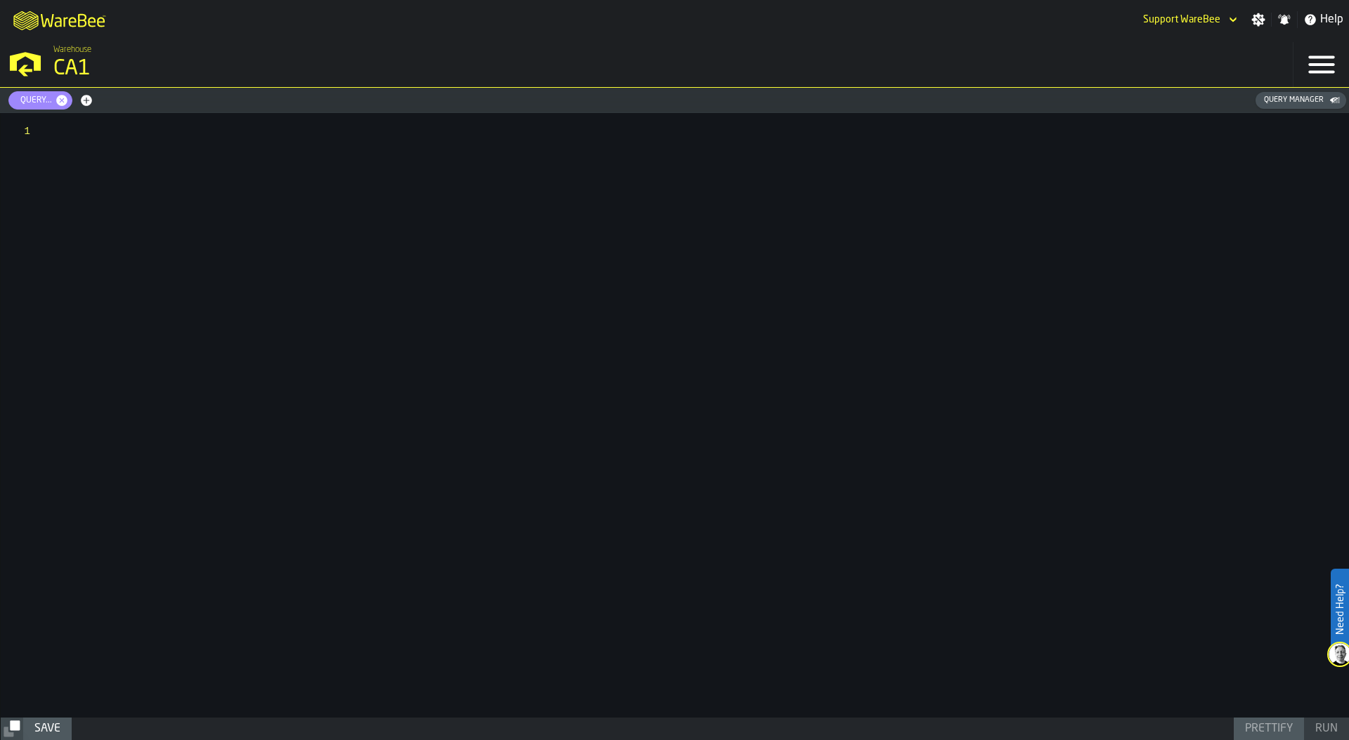
click at [168, 133] on div at bounding box center [698, 415] width 1300 height 605
type textarea "**********"
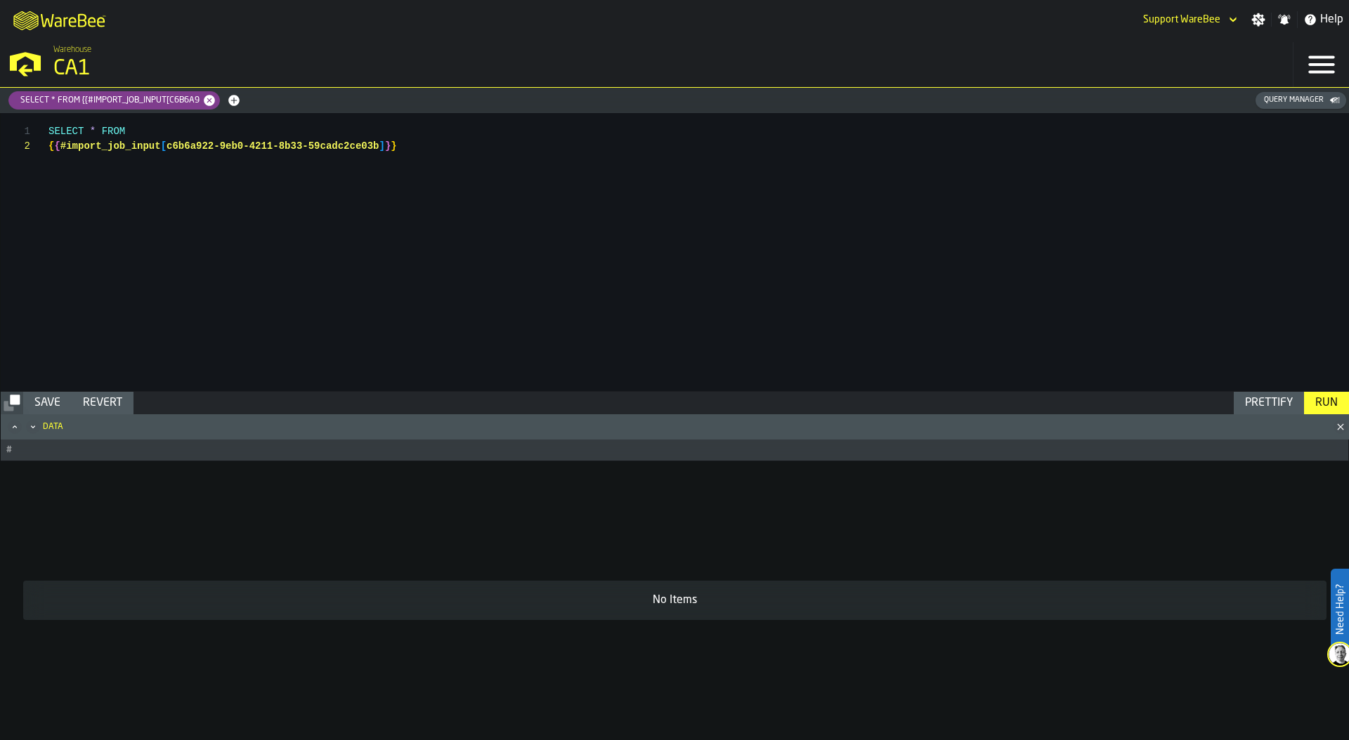
click at [1335, 398] on div "Run" at bounding box center [1326, 403] width 34 height 17
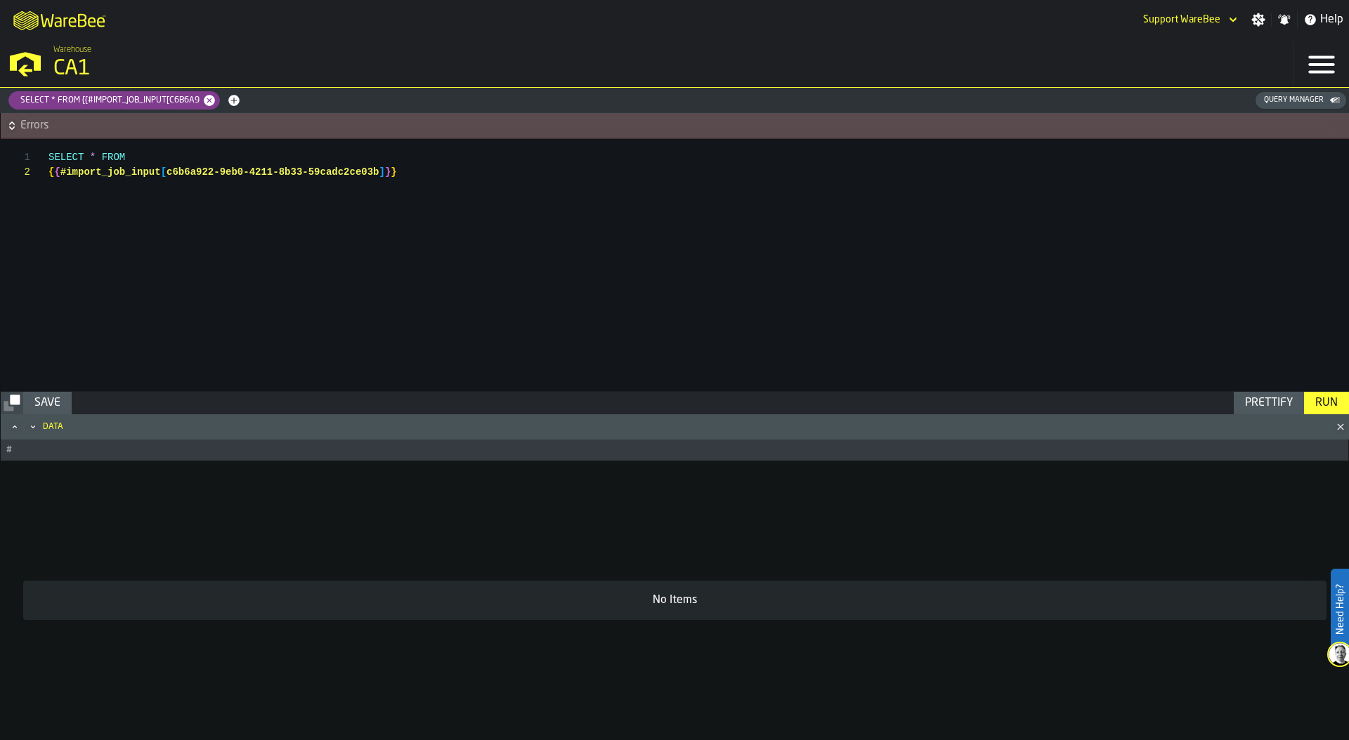
click at [67, 22] on icon "M A K I N G W A R E H O U S E S M O R E EF F I C I E N T" at bounding box center [60, 20] width 104 height 28
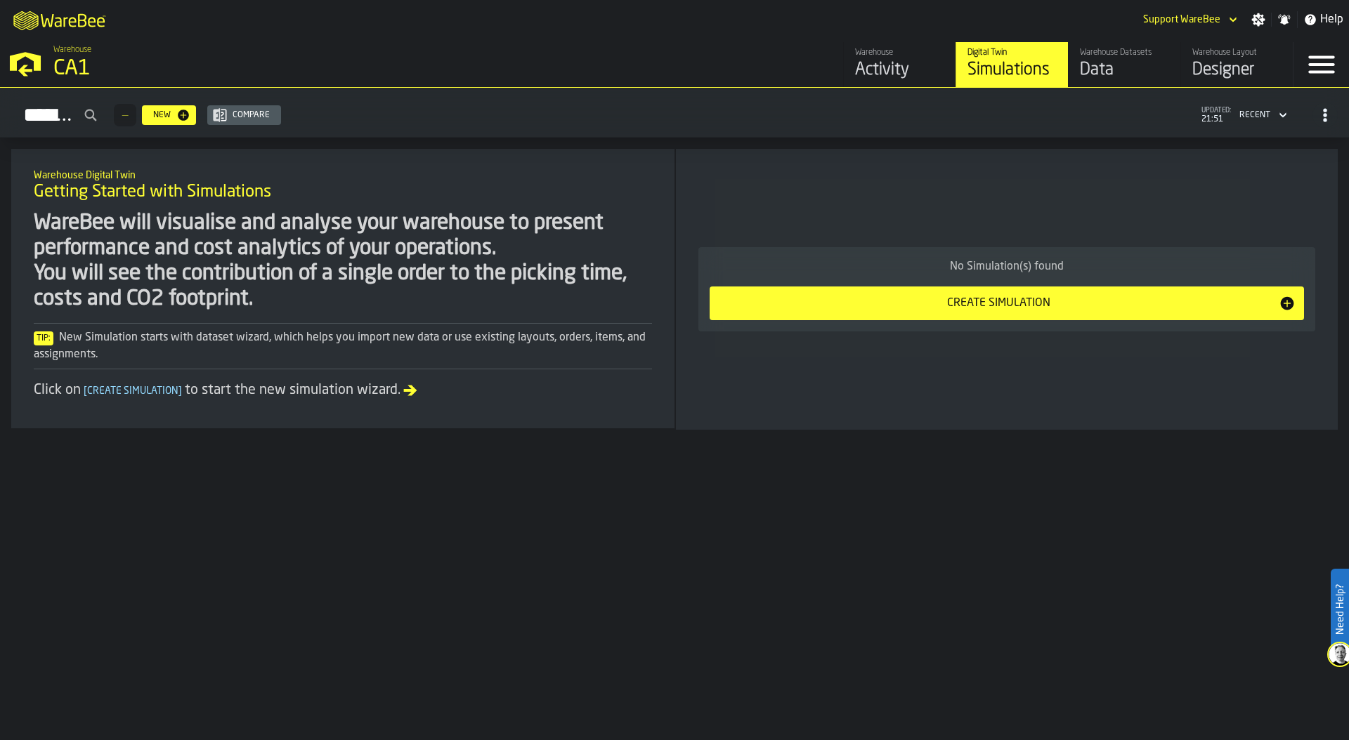
click at [1113, 60] on div "Data" at bounding box center [1124, 70] width 89 height 22
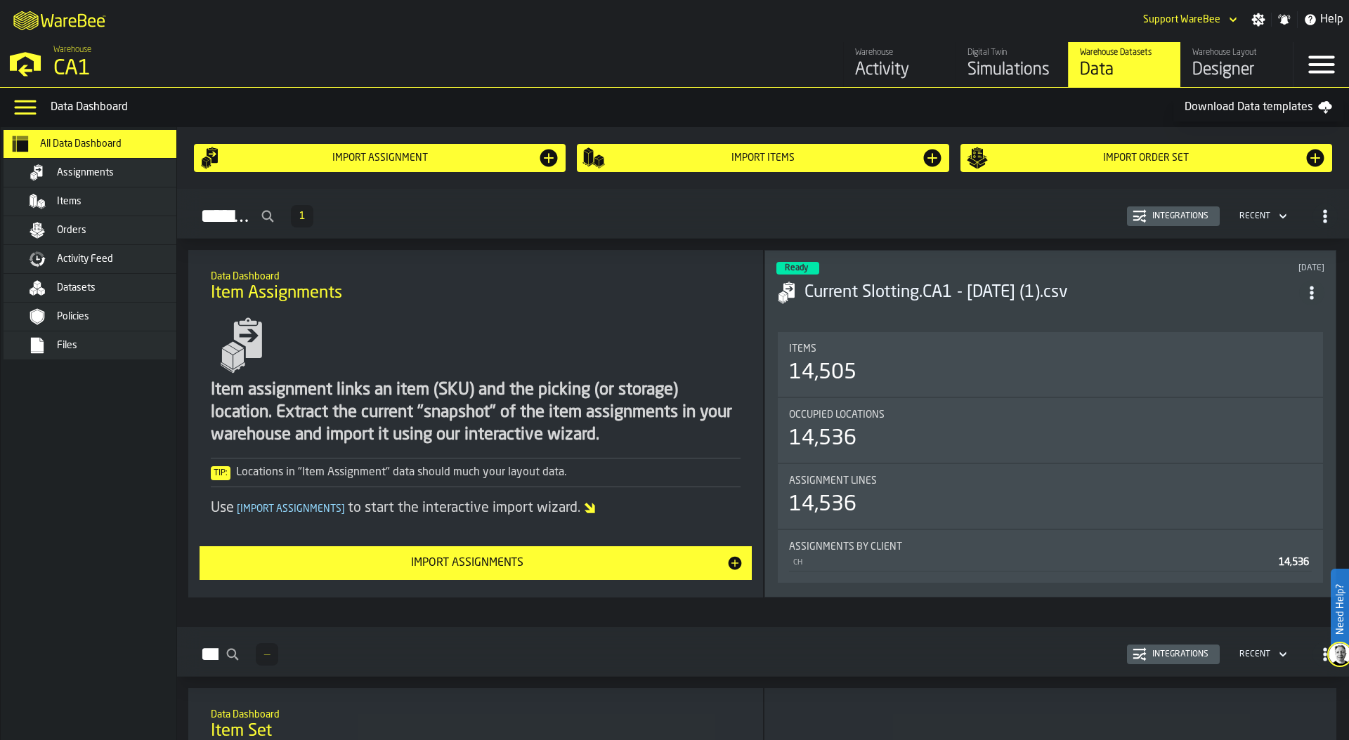
click at [108, 348] on div "Files" at bounding box center [126, 345] width 138 height 11
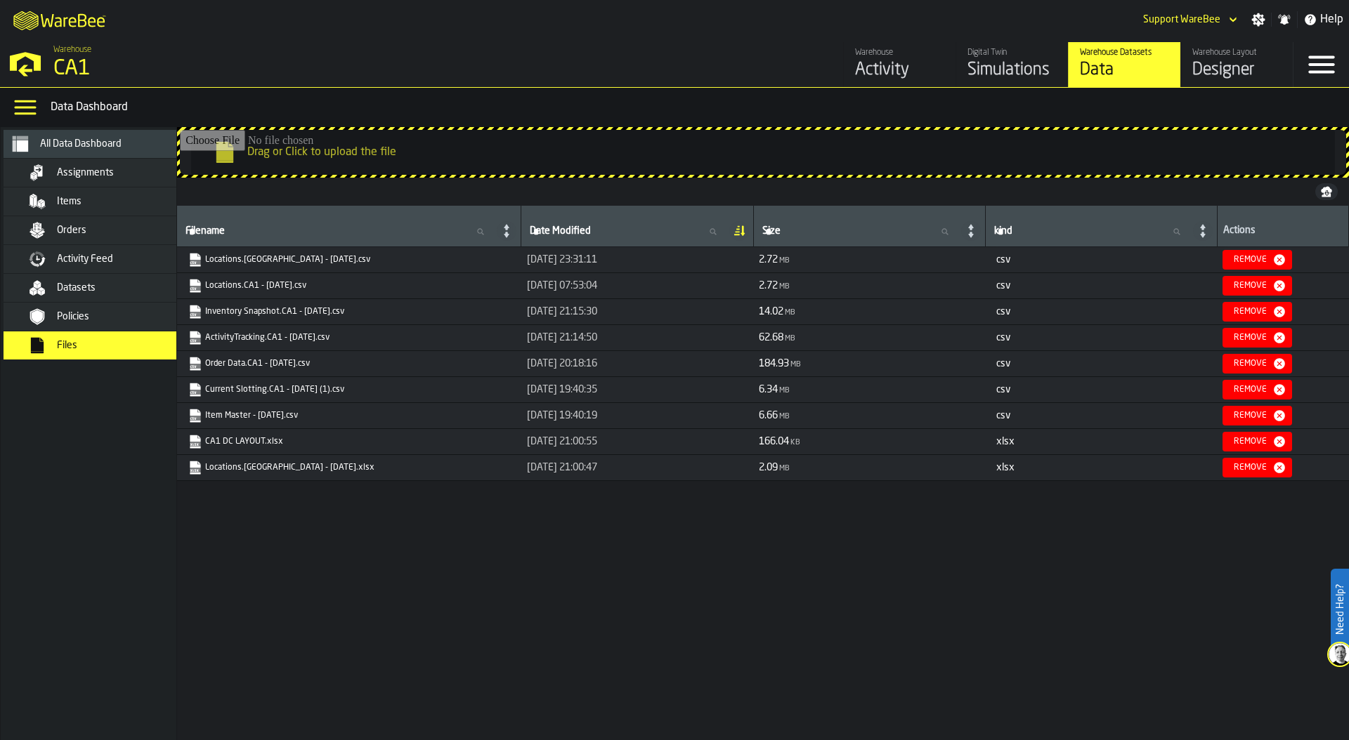
click at [190, 334] on icon "link-to-https://s3.eu-west-1.amazonaws.com/drive.app.warebee.com/76e2a128-1b54-…" at bounding box center [191, 334] width 8 height 11
click at [97, 257] on span "Activity Feed" at bounding box center [85, 259] width 56 height 11
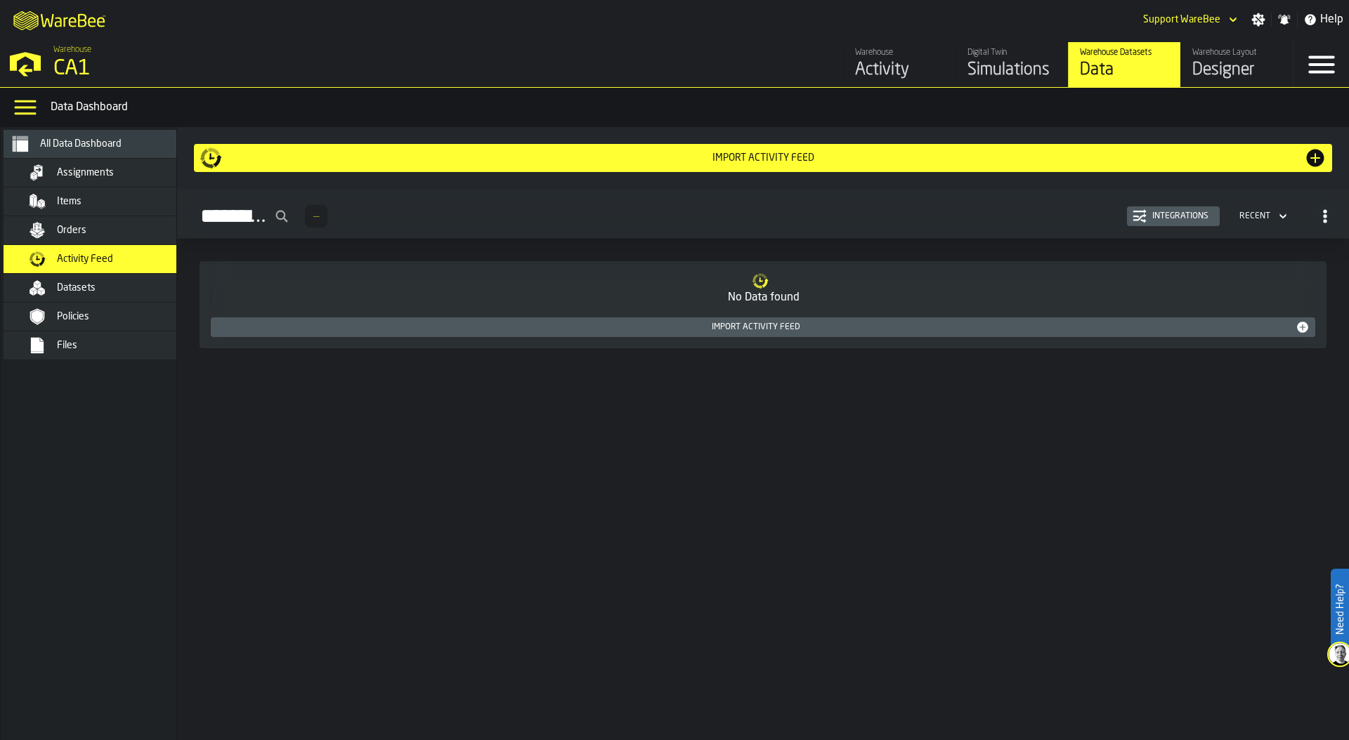
click at [759, 149] on div "Import Activity Feed" at bounding box center [762, 158] width 1127 height 22
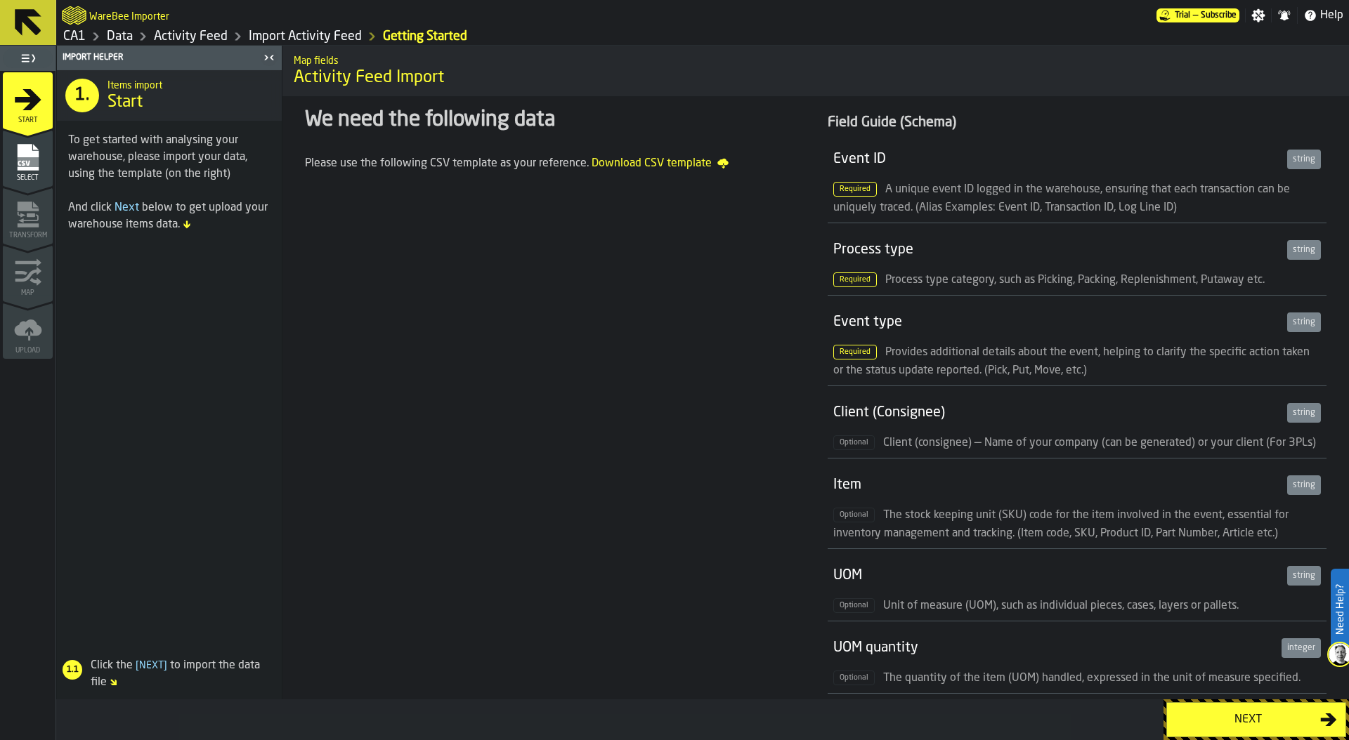
click at [1241, 718] on div "Next" at bounding box center [1247, 720] width 145 height 17
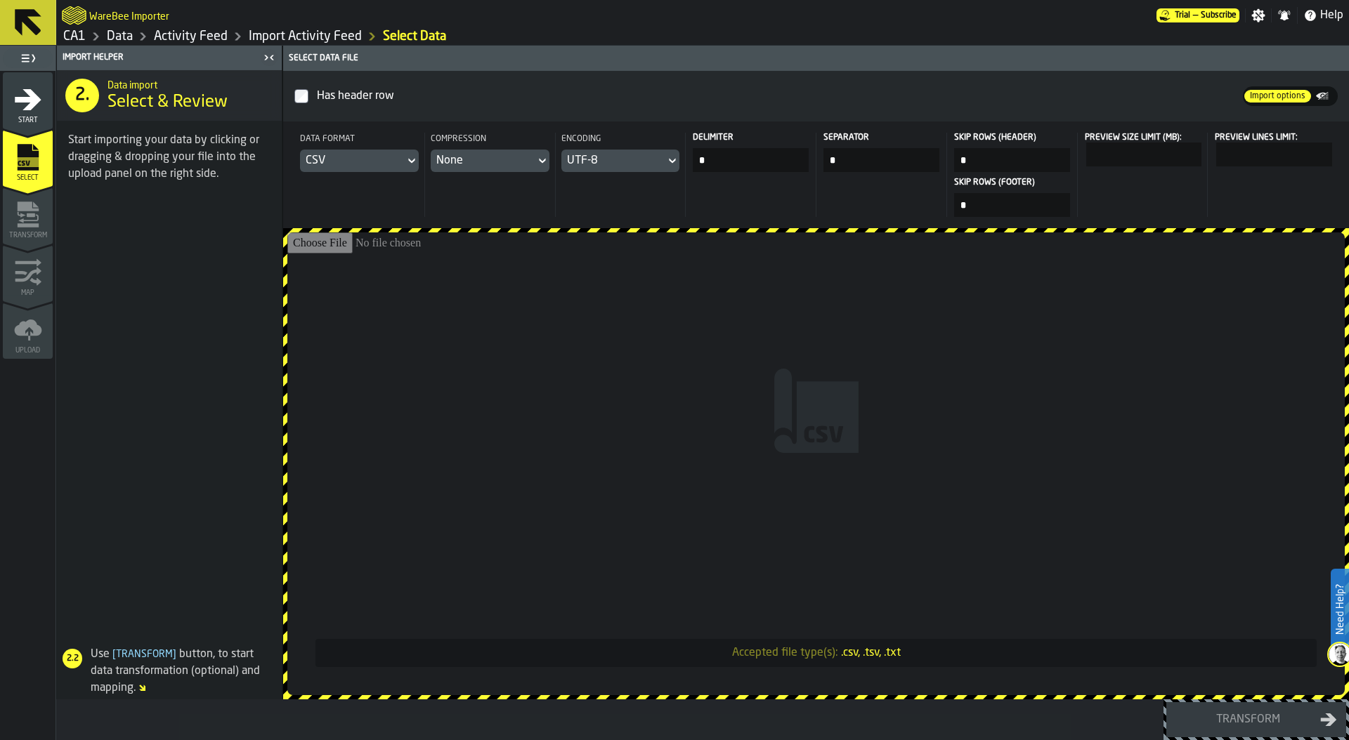
click at [730, 391] on input "Accepted file type(s): .csv, .tsv, .txt" at bounding box center [815, 463] width 1057 height 463
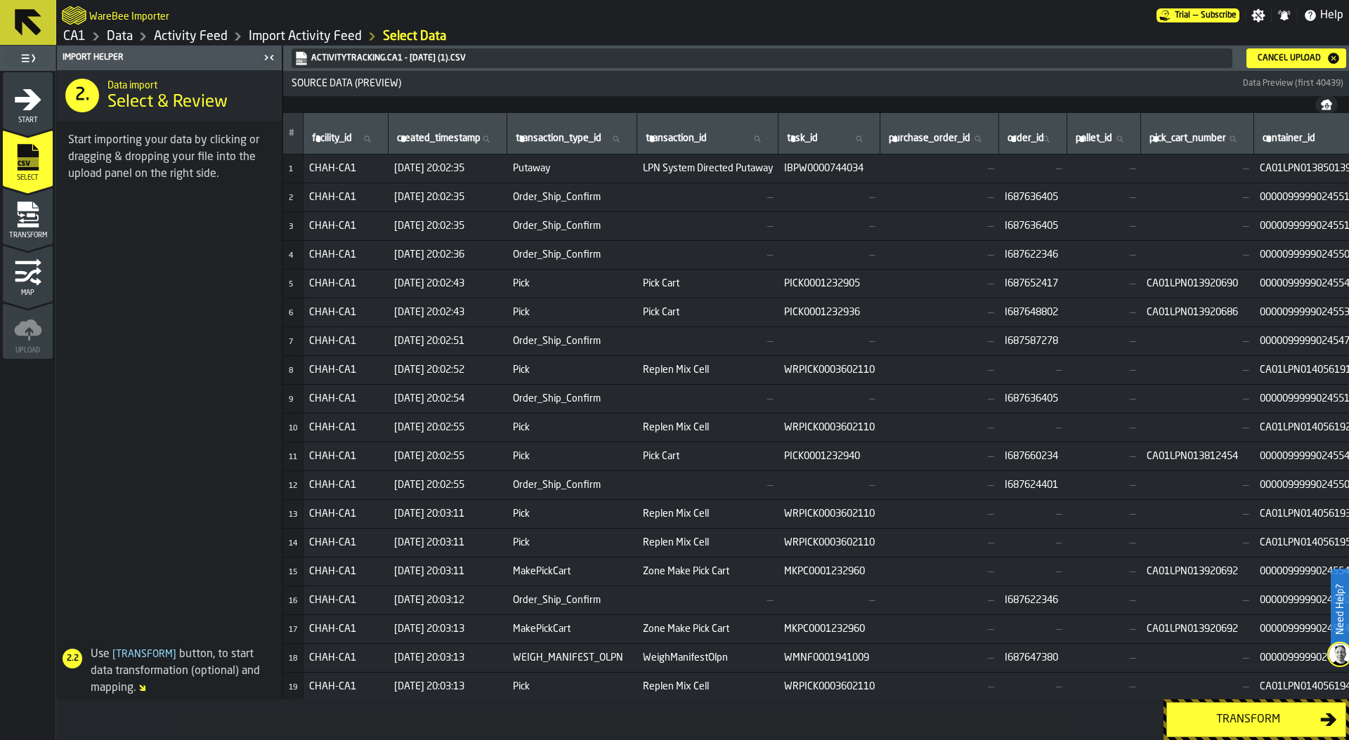
click at [1251, 724] on div "Transform" at bounding box center [1247, 720] width 145 height 17
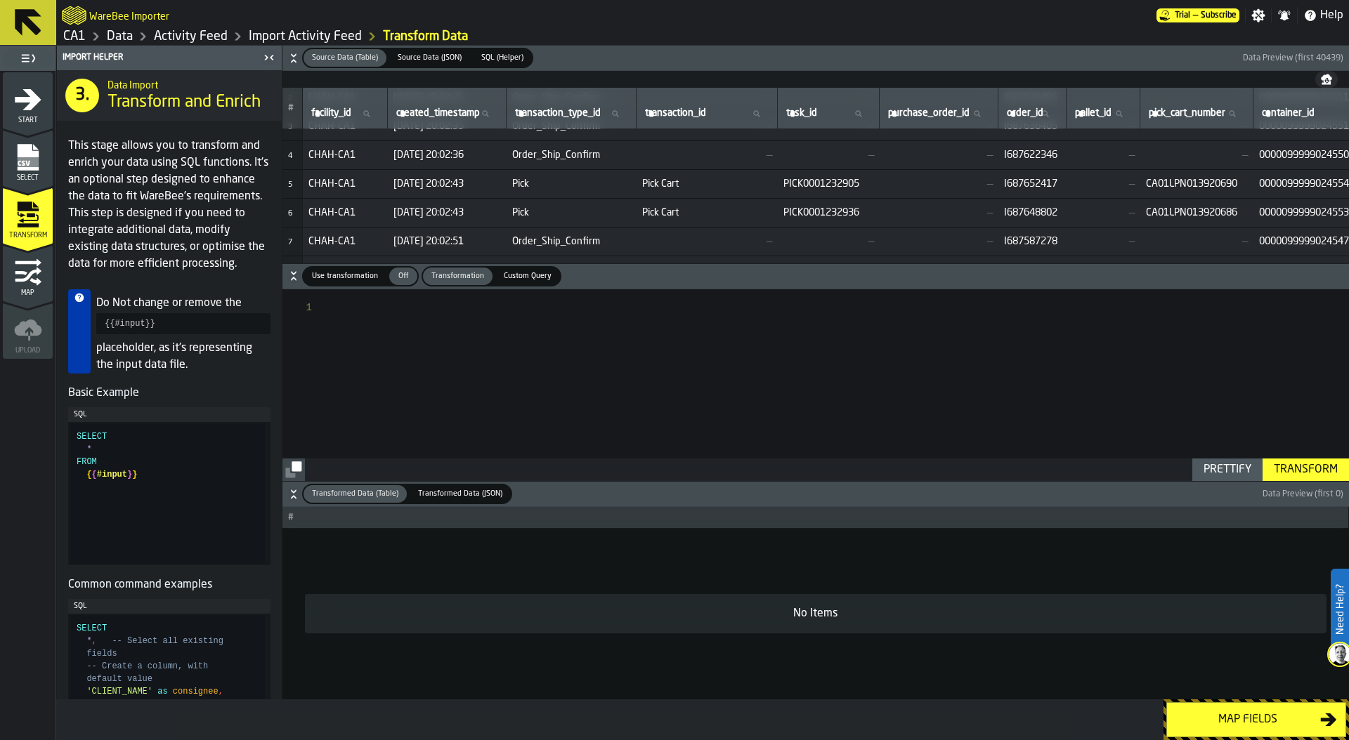
scroll to position [79, 0]
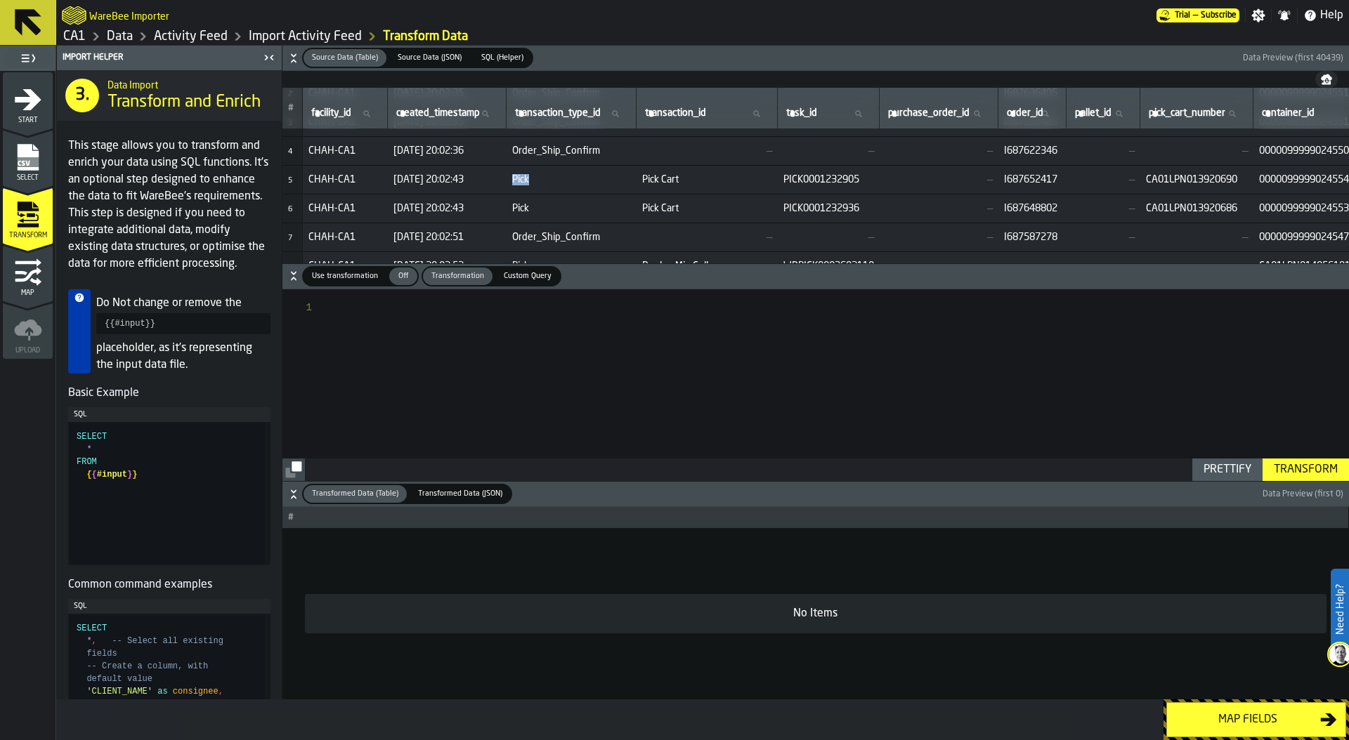
drag, startPoint x: 522, startPoint y: 178, endPoint x: 551, endPoint y: 177, distance: 28.8
click at [551, 177] on span "Pick" at bounding box center [571, 179] width 119 height 11
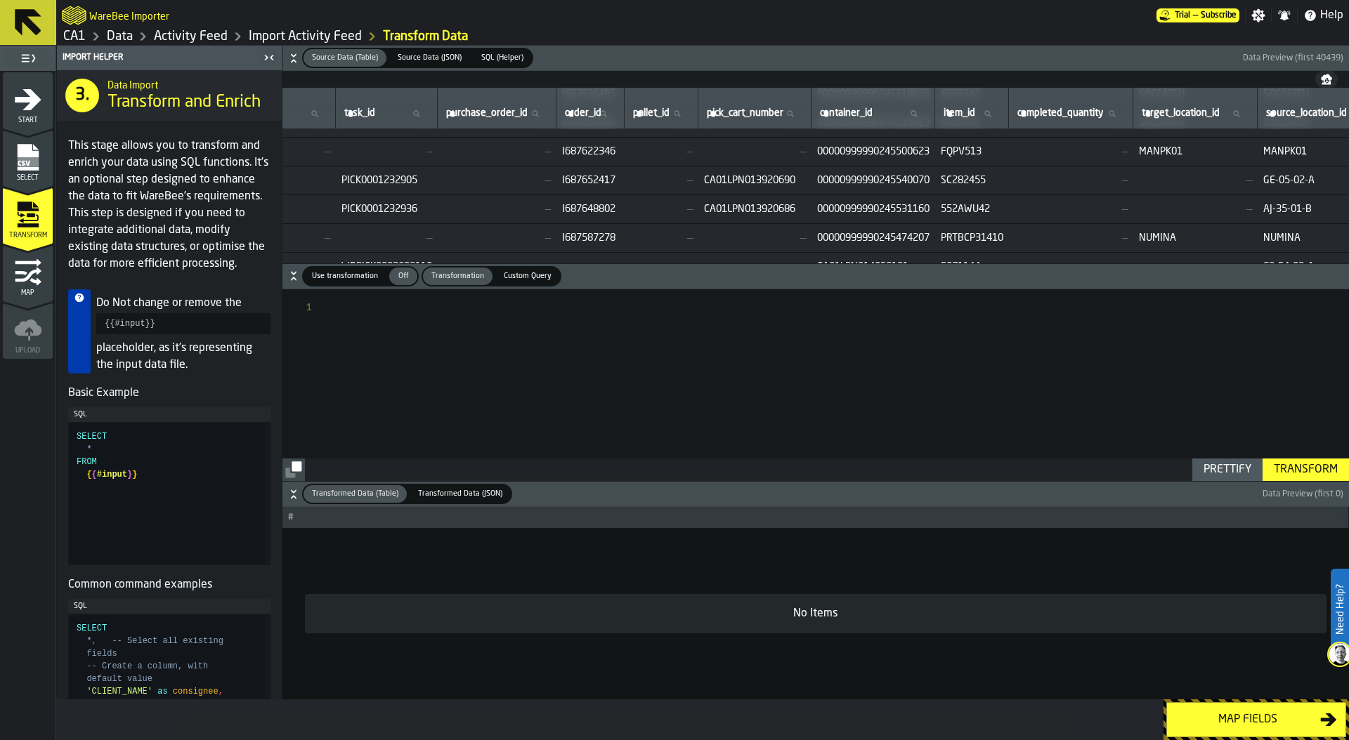
scroll to position [78, 439]
click at [928, 180] on span "00000999990245540070" at bounding box center [876, 180] width 112 height 11
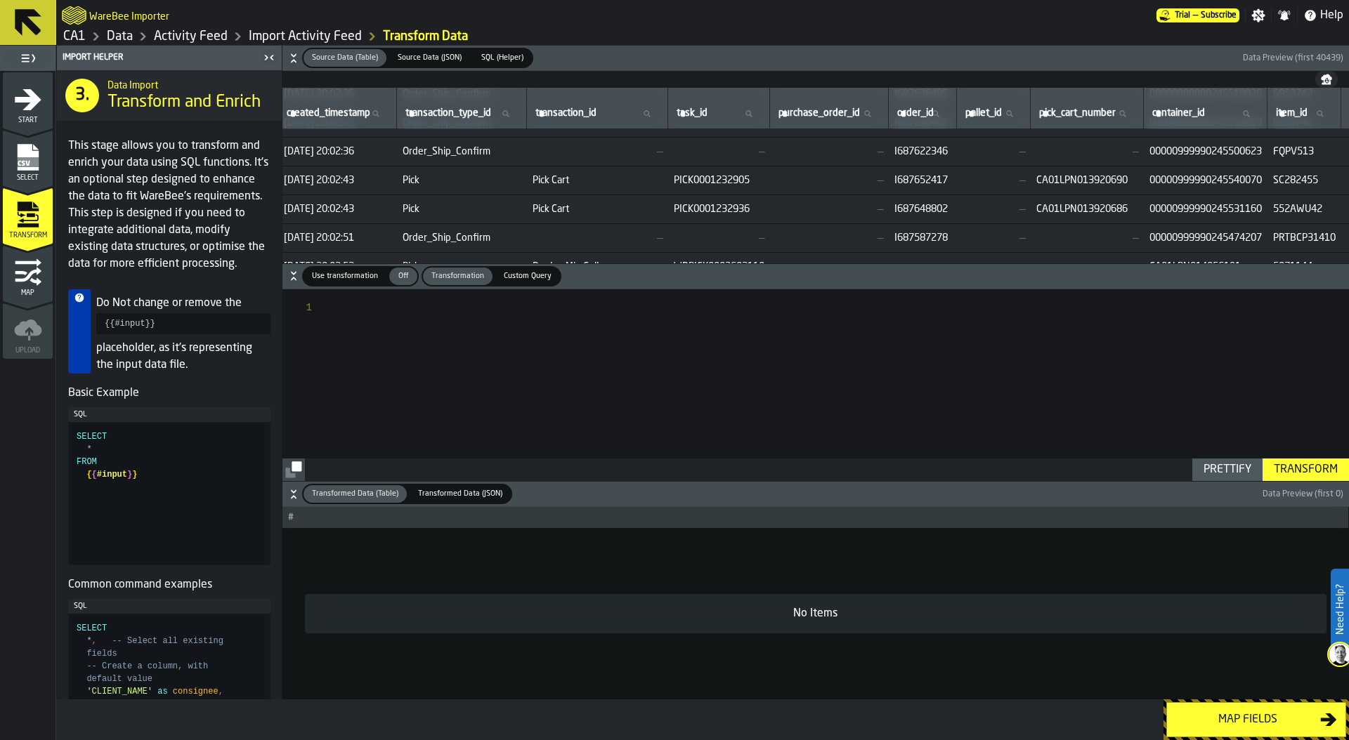
scroll to position [78, 101]
click at [1127, 182] on span "CA01LPN013920690" at bounding box center [1095, 180] width 102 height 11
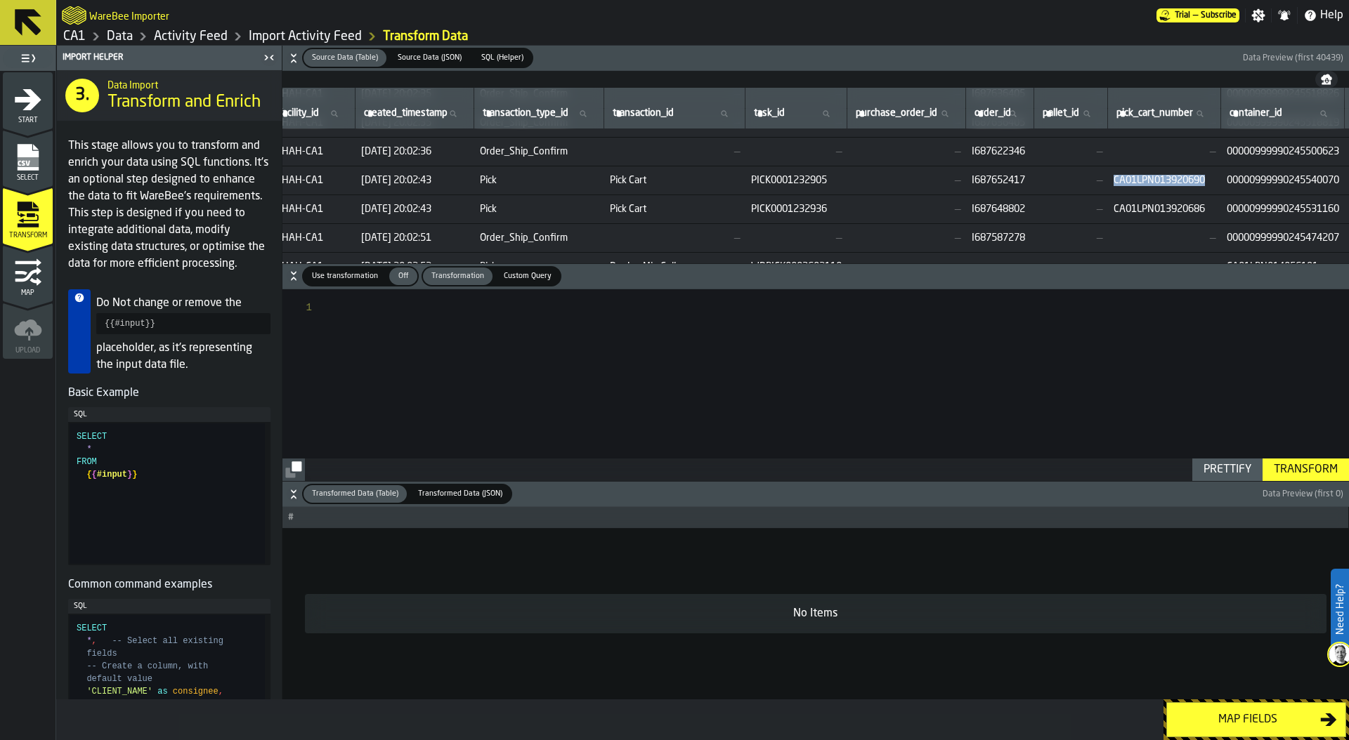
scroll to position [78, 0]
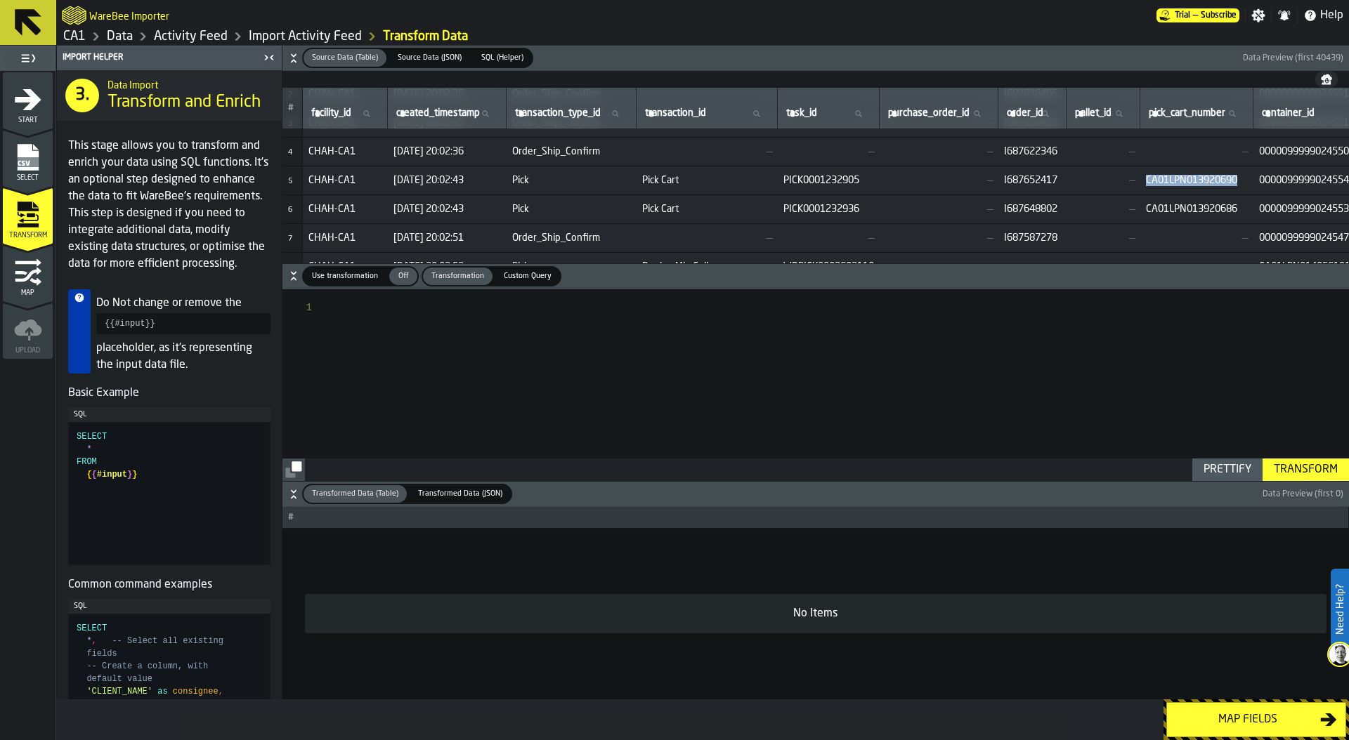
click at [328, 311] on div at bounding box center [306, 308] width 48 height 15
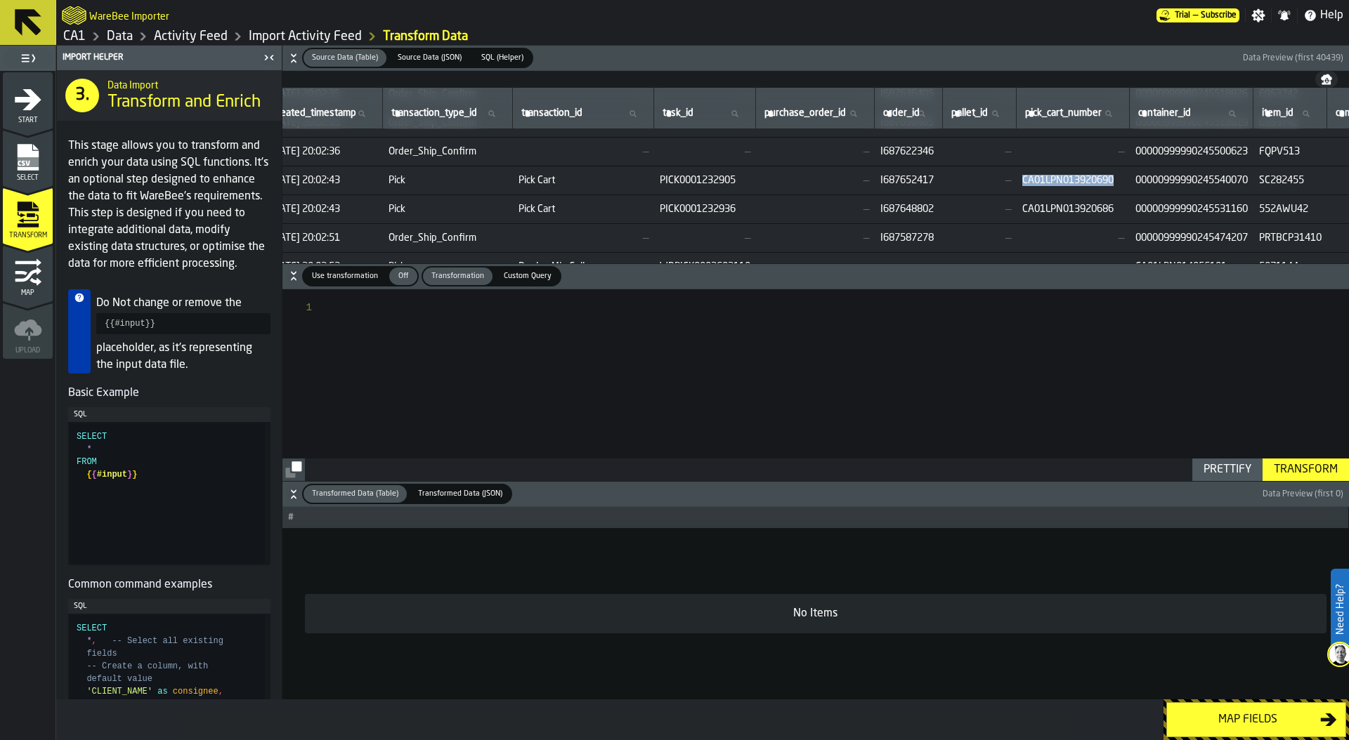
scroll to position [78, 130]
click at [499, 204] on span "Pick" at bounding box center [441, 209] width 119 height 11
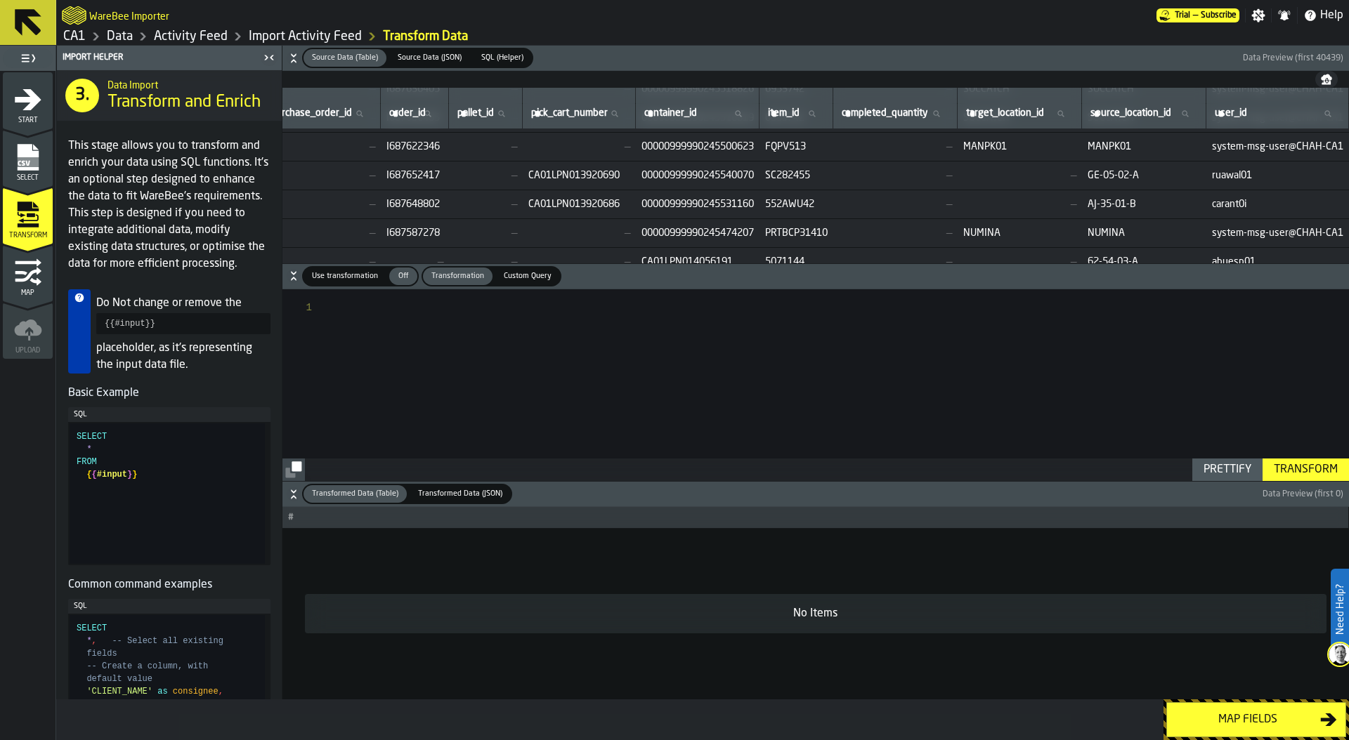
scroll to position [83, 688]
click at [332, 311] on div at bounding box center [839, 385] width 1018 height 192
type textarea "******"
click at [492, 60] on span "SQL (Helper)" at bounding box center [502, 58] width 53 height 12
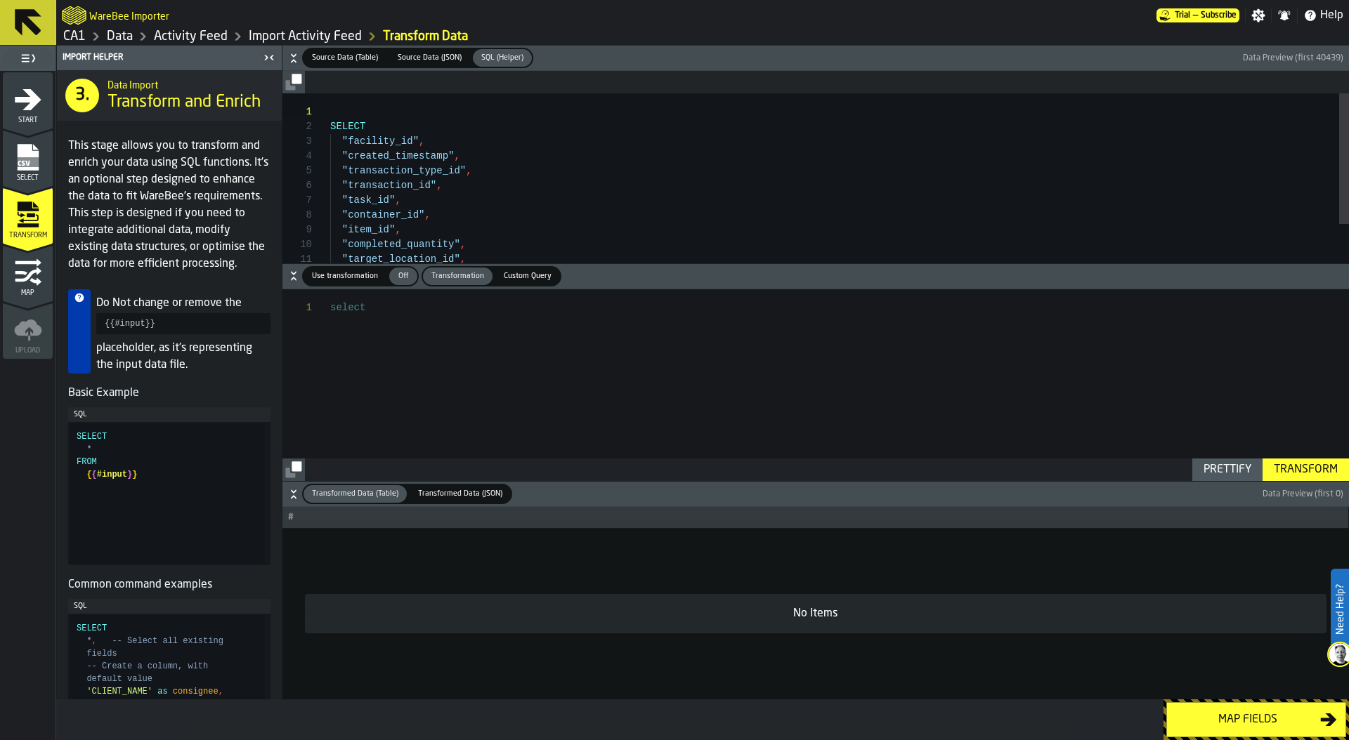
scroll to position [15, 0]
type textarea "**********"
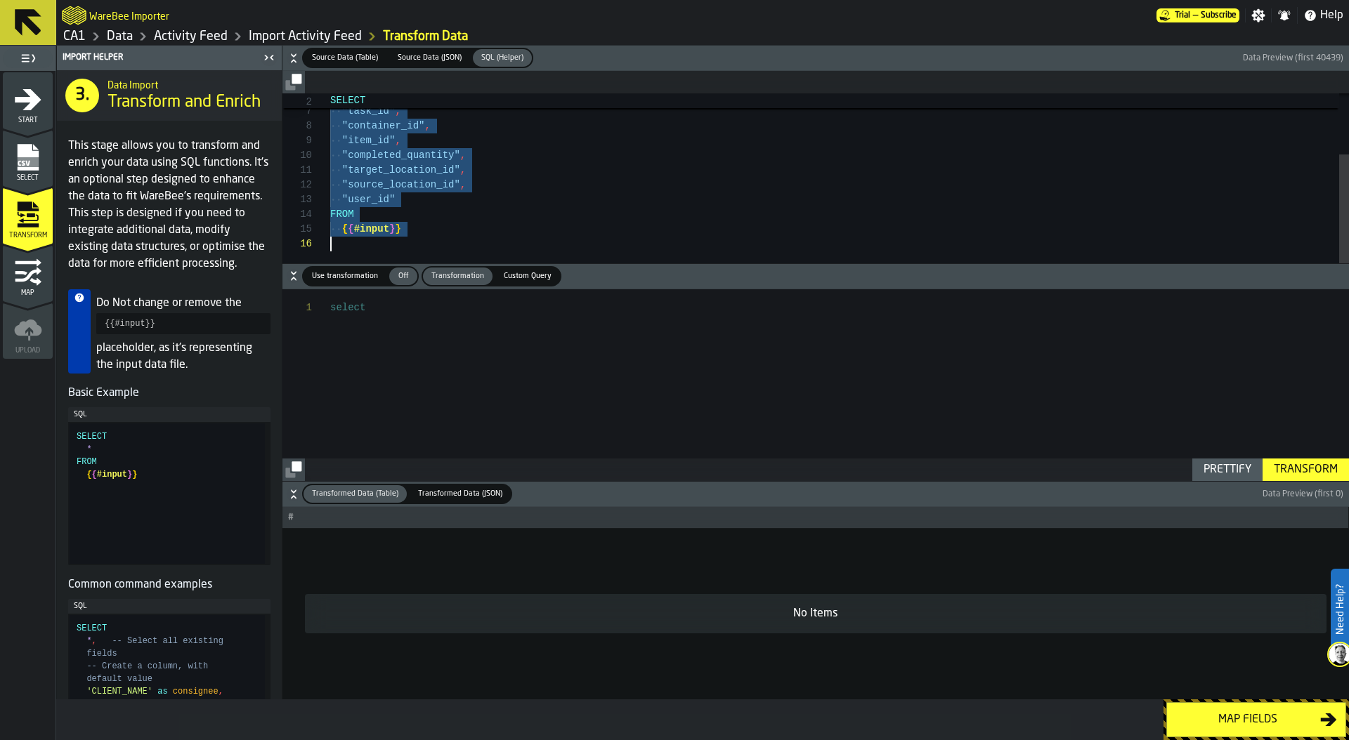
drag, startPoint x: 331, startPoint y: 125, endPoint x: 486, endPoint y: 307, distance: 239.1
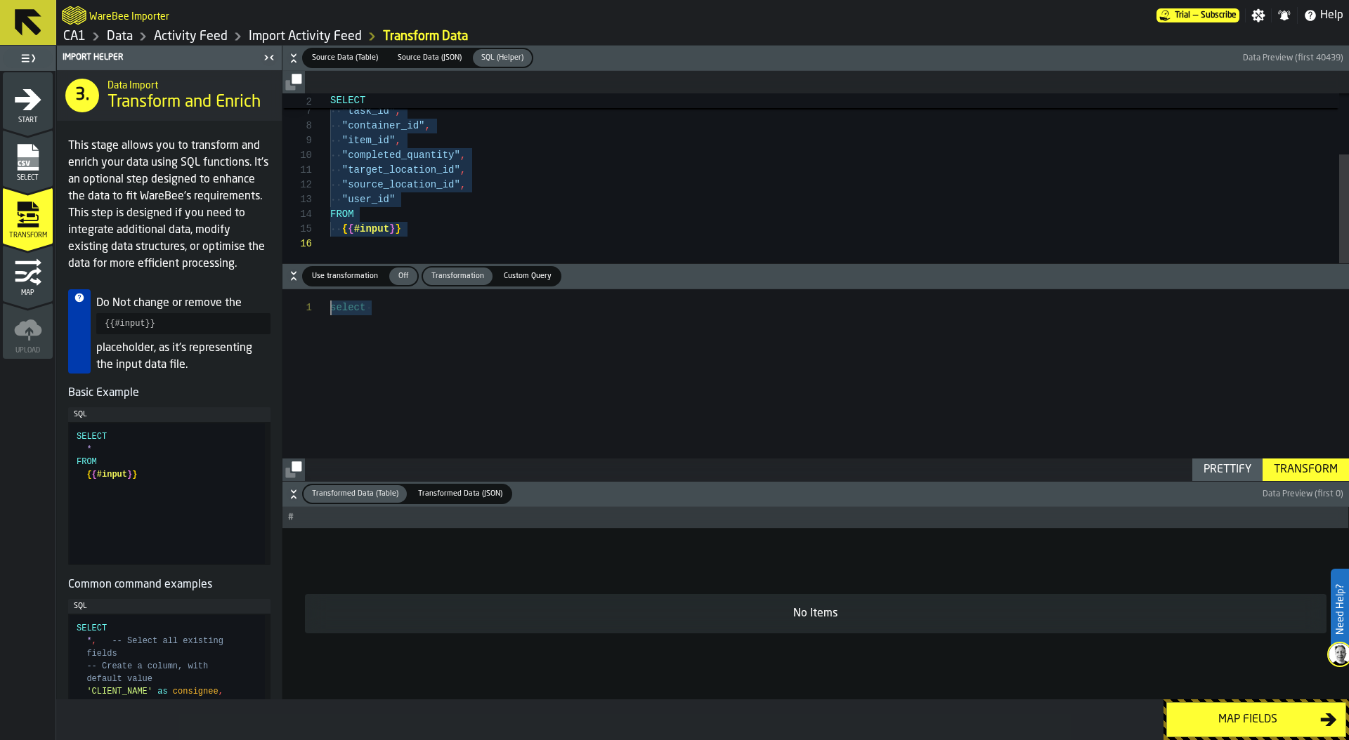
drag, startPoint x: 383, startPoint y: 306, endPoint x: 291, endPoint y: 306, distance: 91.3
click at [330, 306] on div "select" at bounding box center [839, 385] width 1018 height 192
click at [345, 56] on span "Source Data (Table)" at bounding box center [344, 58] width 77 height 12
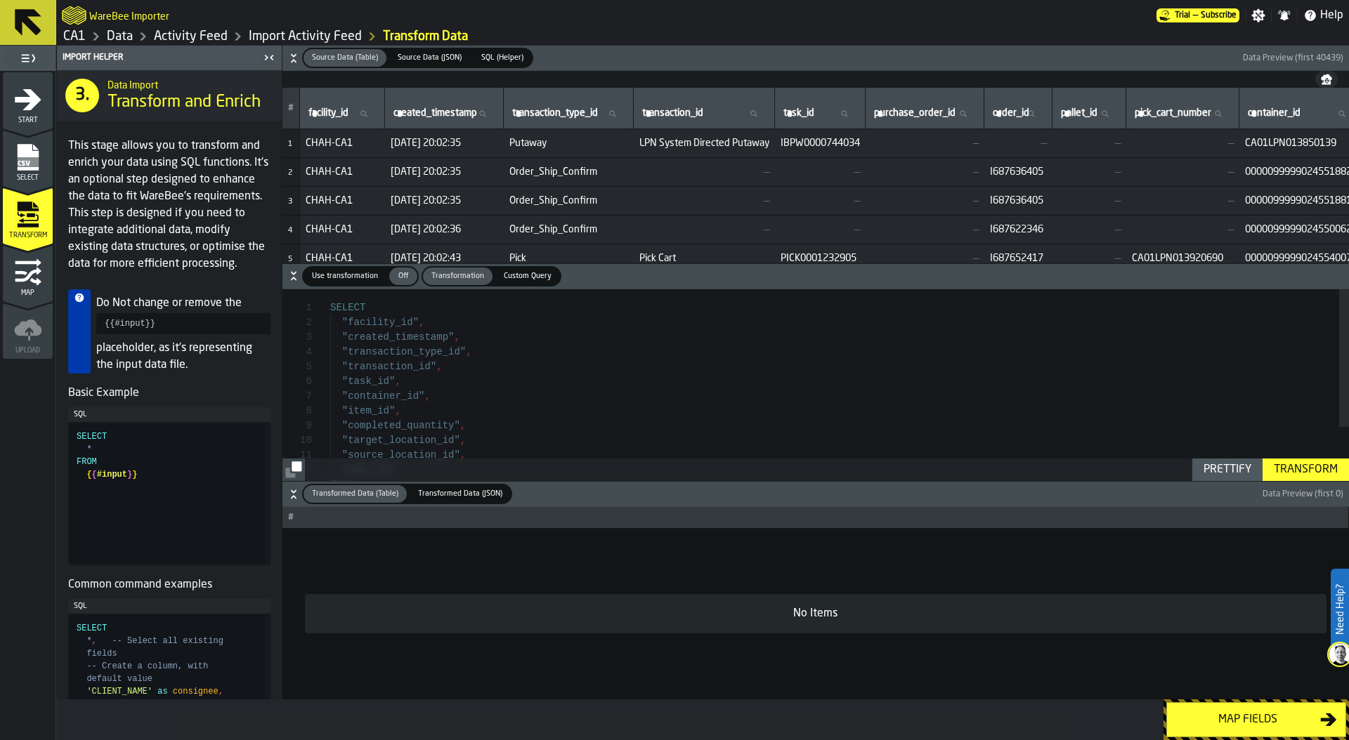
scroll to position [15, 0]
drag, startPoint x: 341, startPoint y: 320, endPoint x: 419, endPoint y: 319, distance: 77.3
click at [419, 319] on div ""transaction_id" , "task_id" , "container_id" , "item_id" , "completed_quantity…" at bounding box center [839, 422] width 1018 height 266
click at [457, 336] on div ""transaction_id" , "task_id" , "container_id" , "item_id" , "completed_quantity…" at bounding box center [839, 422] width 1018 height 266
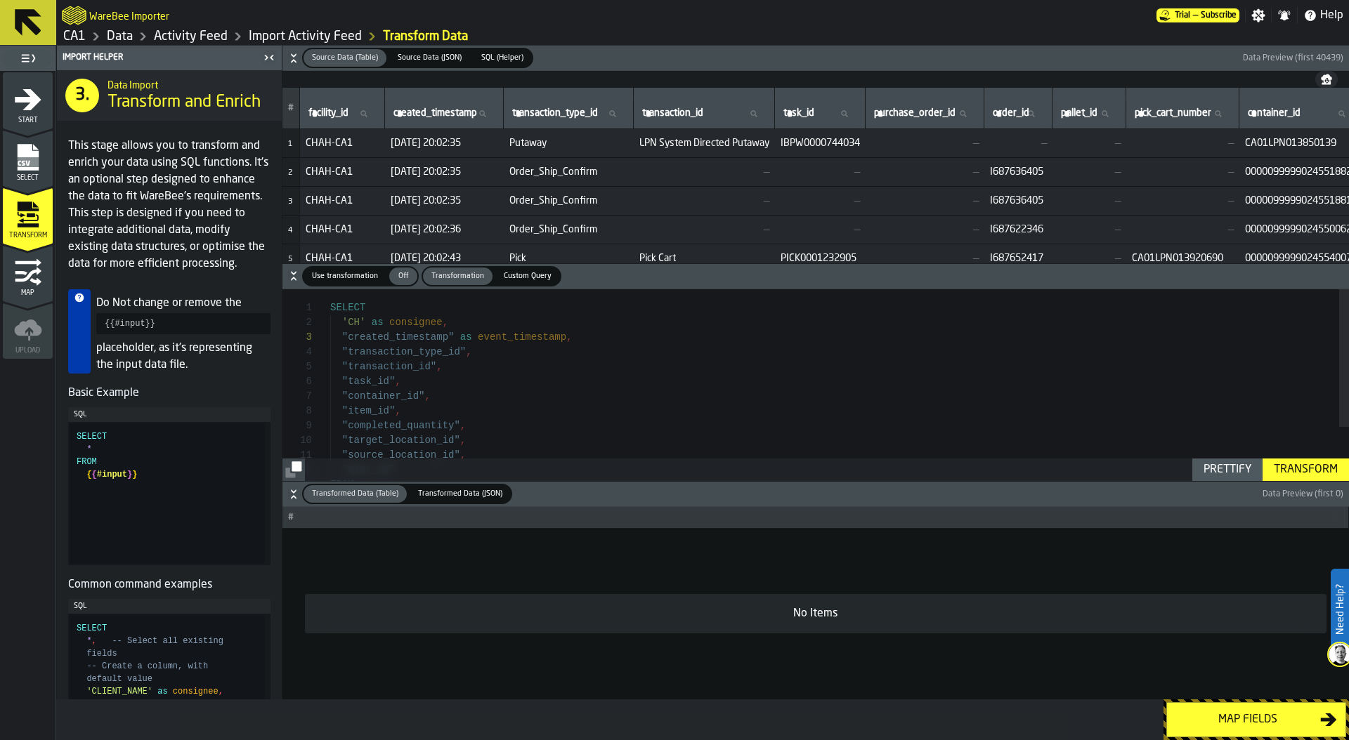
click at [464, 353] on div ""transaction_id" , "task_id" , "container_id" , "item_id" , "completed_quantity…" at bounding box center [839, 422] width 1018 height 266
click at [343, 348] on div ""transaction_id" , "task_id" , "container_id" , "item_id" , "completed_quantity…" at bounding box center [839, 422] width 1018 height 266
click at [524, 353] on div ""transaction_id" , "task_id" , "container_id" , "item_id" , "completed_quantity…" at bounding box center [839, 422] width 1018 height 266
click at [650, 350] on div ""transaction_id" , "task_id" , "container_id" , "item_id" , "completed_quantity…" at bounding box center [839, 422] width 1018 height 266
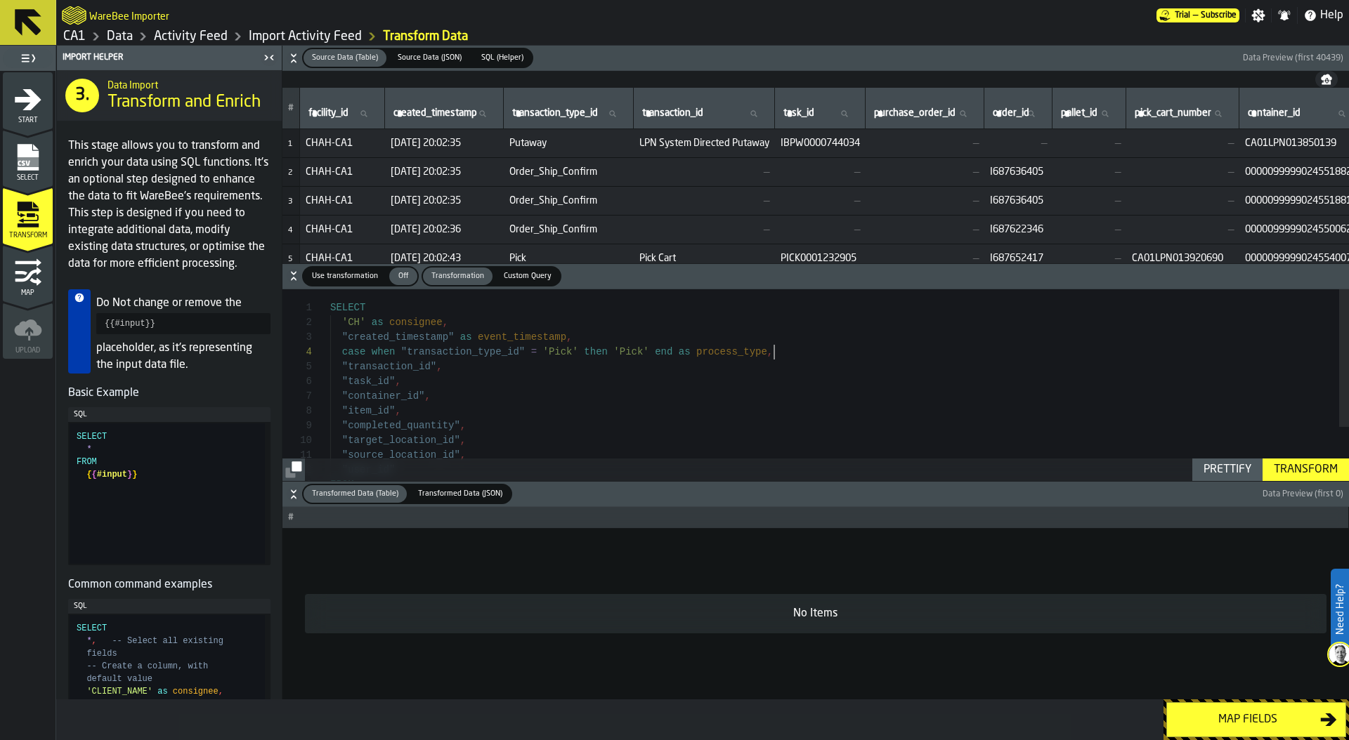
click at [784, 358] on div ""transaction_id" , "task_id" , "container_id" , "item_id" , "completed_quantity…" at bounding box center [839, 422] width 1018 height 266
drag, startPoint x: 338, startPoint y: 353, endPoint x: 820, endPoint y: 348, distance: 482.6
click at [820, 349] on div "case when "transaction_type_id" = 'Pick' then 'Pick' end as process_type ," at bounding box center [839, 352] width 1018 height 15
click at [820, 348] on div ""transaction_id" , "task_id" , "container_id" , "item_id" , "completed_quantity…" at bounding box center [839, 429] width 1018 height 281
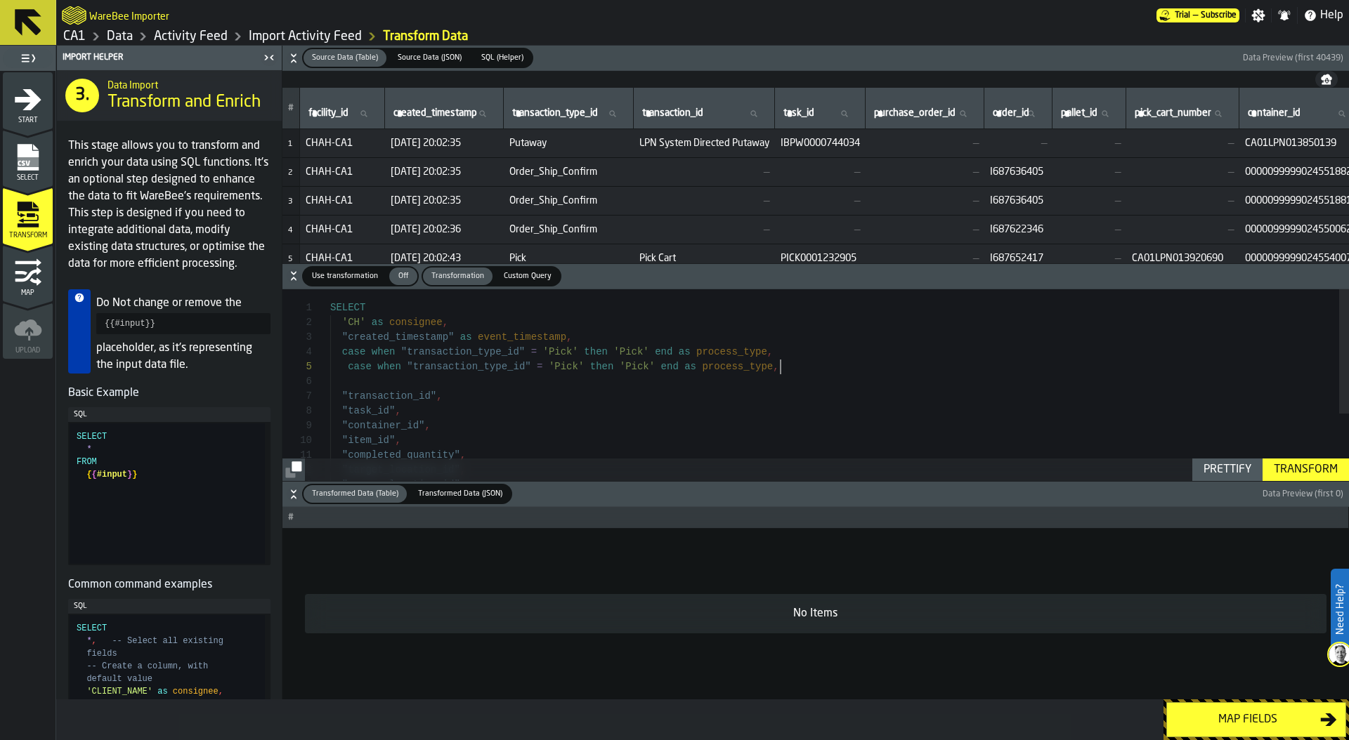
click at [726, 369] on div ""transaction_id" , "task_id" , "container_id" , "item_id" , "completed_quantity…" at bounding box center [839, 437] width 1018 height 296
click at [393, 386] on div ""transaction_id" , "task_id" , "container_id" , "item_id" , "completed_quantity…" at bounding box center [839, 437] width 1018 height 296
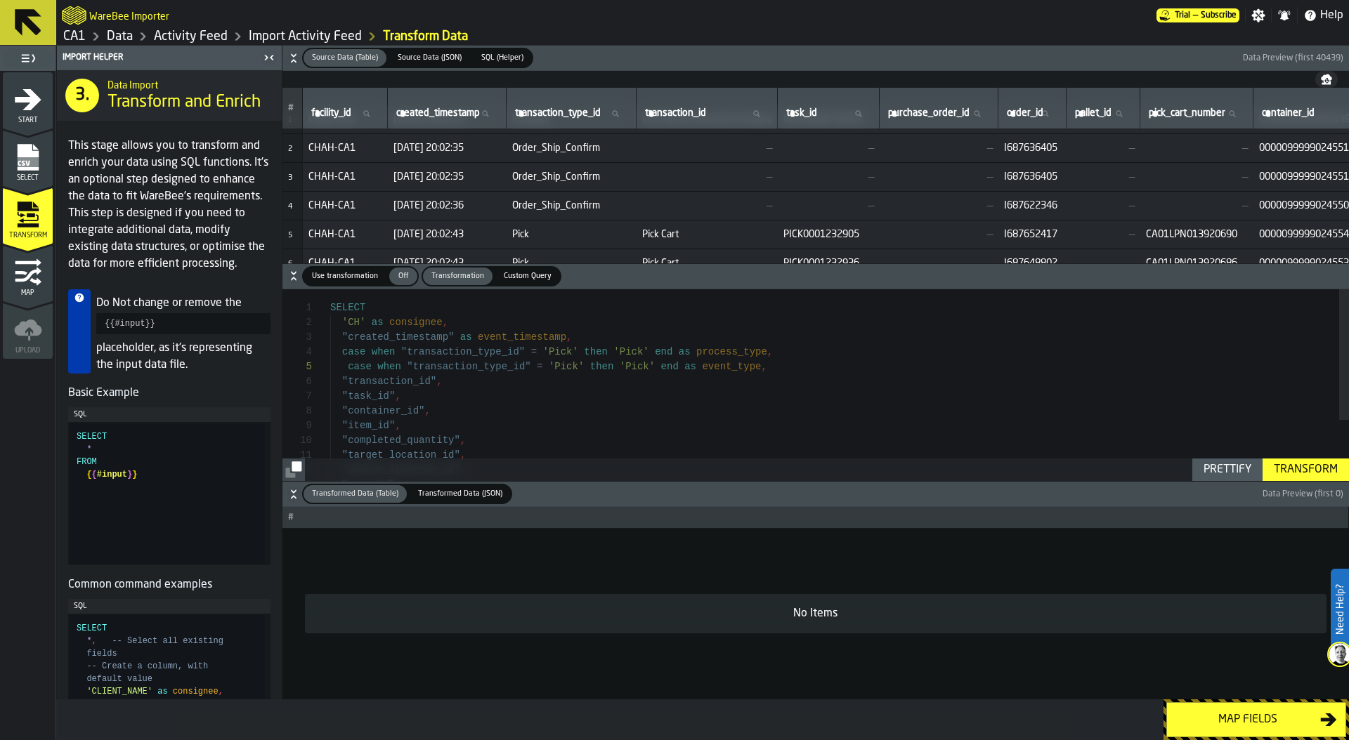
scroll to position [0, 0]
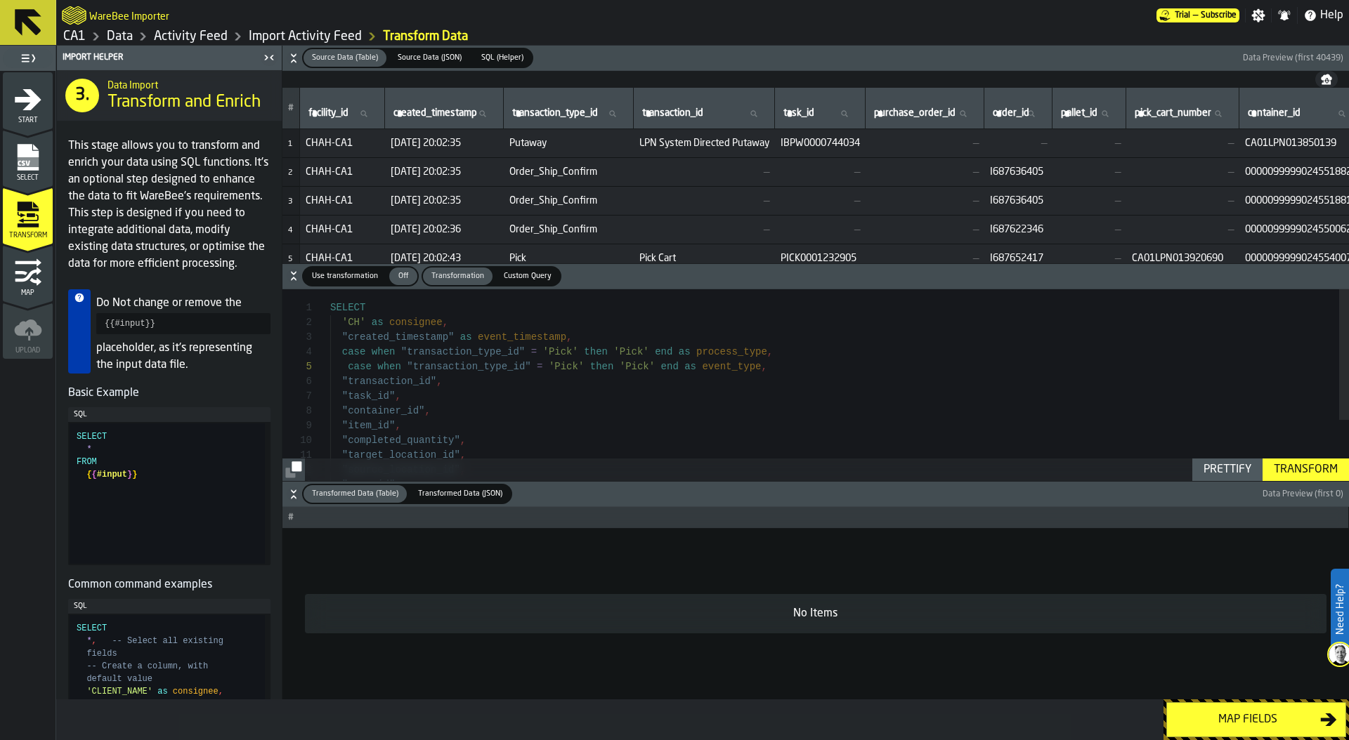
click at [340, 379] on div ""transaction_id" , "task_id" , "container_id" , "item_id" , "completed_quantity…" at bounding box center [839, 429] width 1018 height 281
click at [395, 397] on div ""transaction_id" , "task_id" , "container_id" , "item_id" , "completed_quantity…" at bounding box center [839, 429] width 1018 height 281
click at [424, 412] on div ""transaction_id" , "task_id" as job_id , "container_id" , "item_id" , "complete…" at bounding box center [839, 429] width 1018 height 281
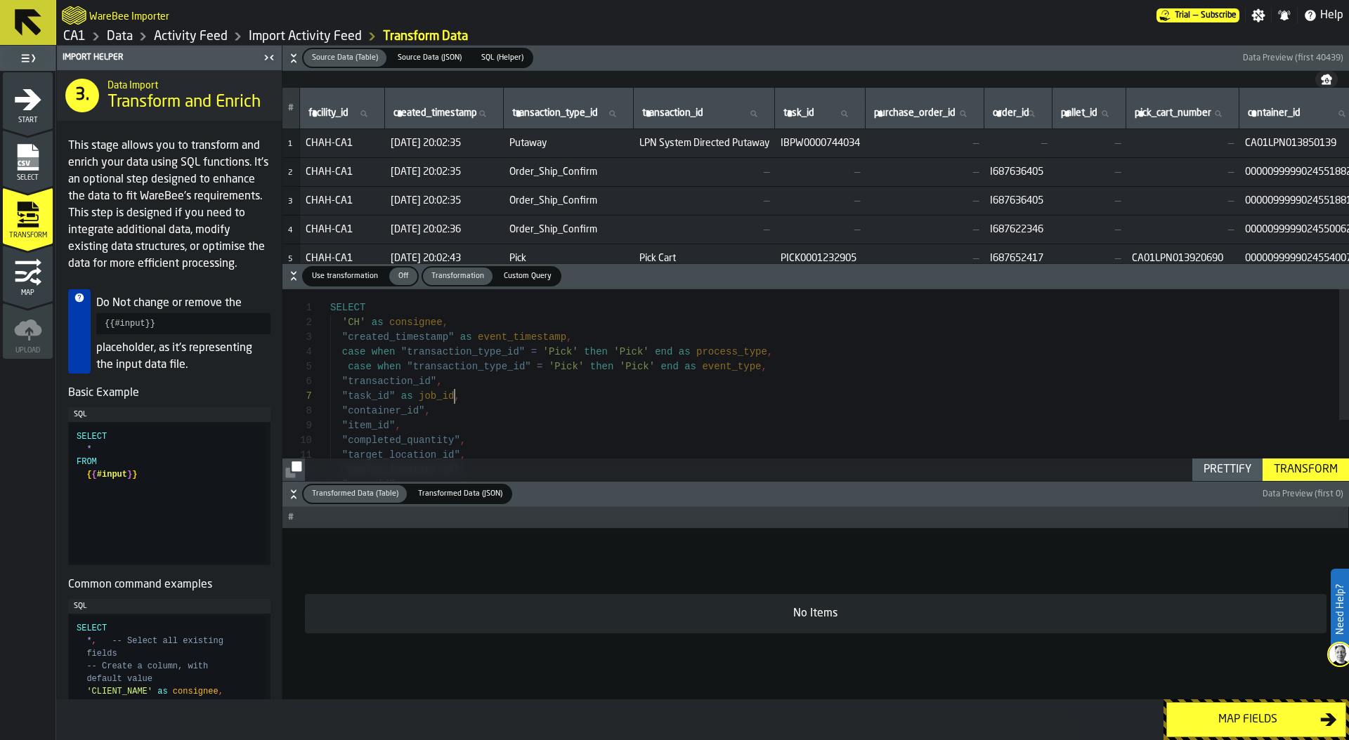
scroll to position [103, 0]
click at [393, 414] on div ""transaction_id" , "task_id" as job_id , "container_id" as container , "item_id…" at bounding box center [839, 418] width 1018 height 281
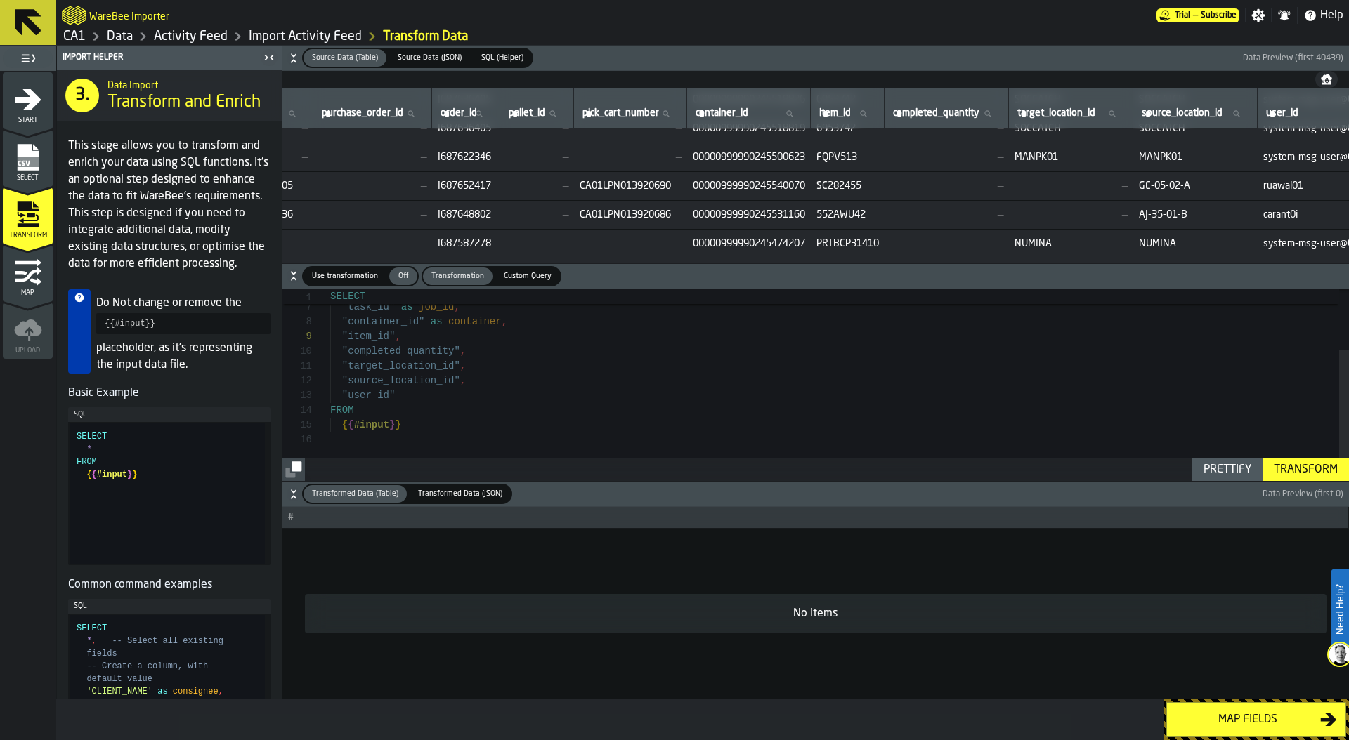
scroll to position [72, 688]
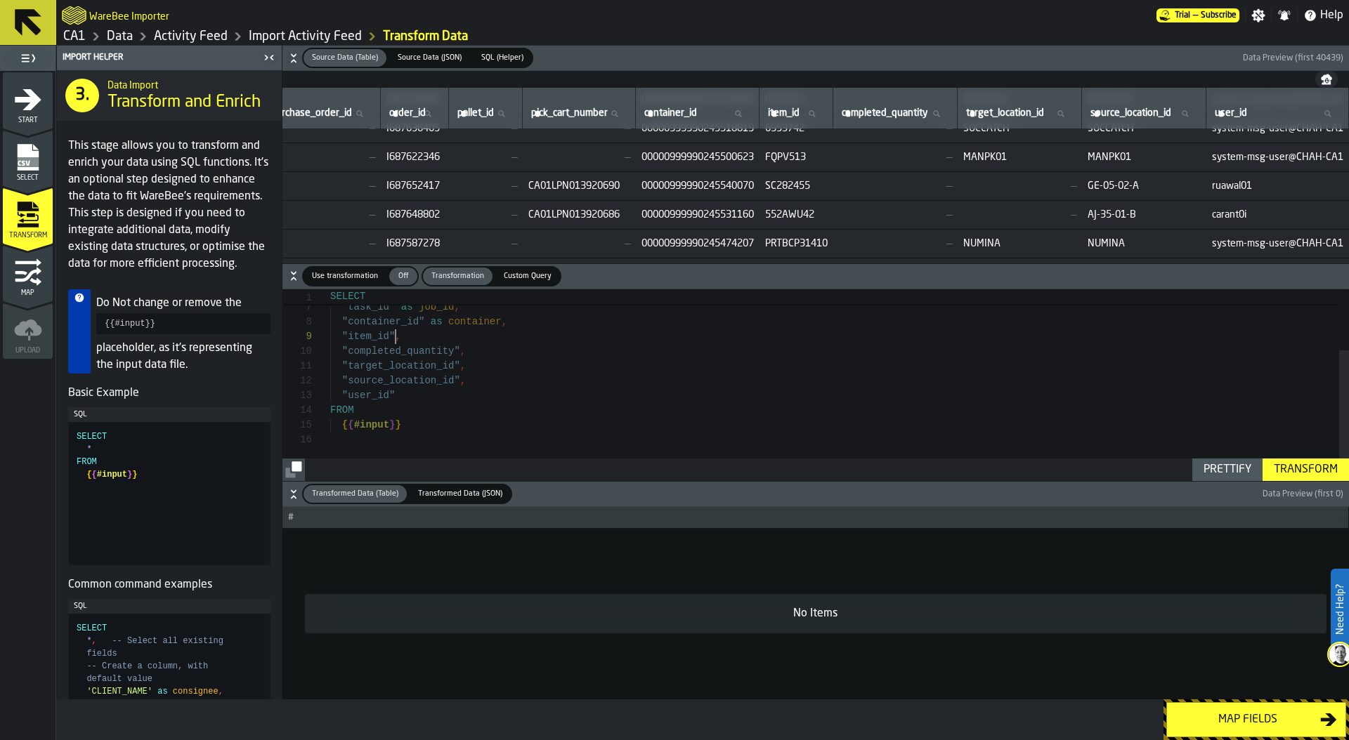
click at [435, 421] on div ""transaction_id" , "task_id" as job_id , "container_id" as container , "item_id…" at bounding box center [839, 340] width 1018 height 281
click at [344, 386] on div ""task_id" as job_id , "container_id" as container , "item_id" , "completed_quan…" at bounding box center [839, 383] width 1018 height 296
click at [490, 387] on div ""task_id" as job_id , "container_id" as container , "item_id" , cast ( "complet…" at bounding box center [839, 383] width 1018 height 296
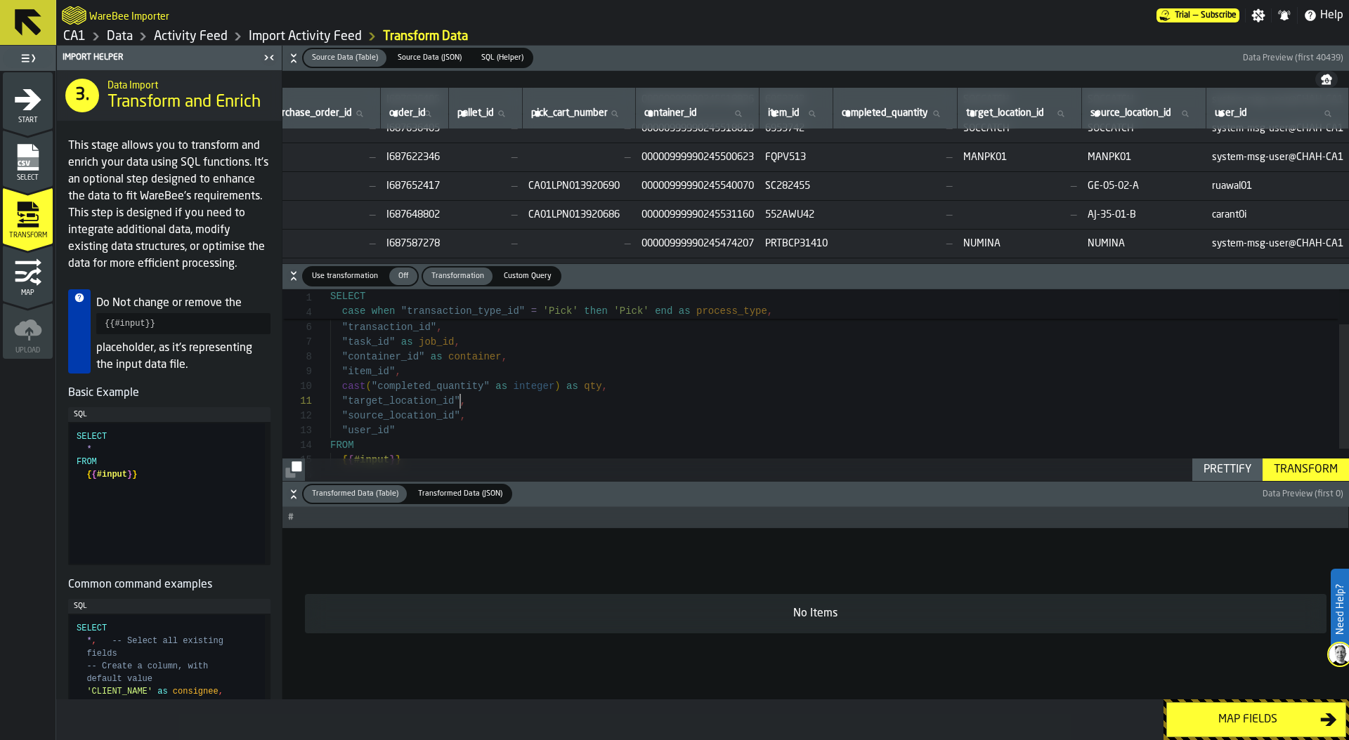
click at [459, 405] on div ""task_id" as job_id , "container_id" as container , "item_id" , cast ( "complet…" at bounding box center [839, 383] width 1018 height 296
click at [485, 400] on div ""task_id" as job_id , "container_id" as container , "item_id" , cast ( "complet…" at bounding box center [839, 382] width 1018 height 296
click at [462, 416] on div ""task_id" as job_id , "container_id" as container , "item_id" , cast ( "complet…" at bounding box center [839, 382] width 1018 height 296
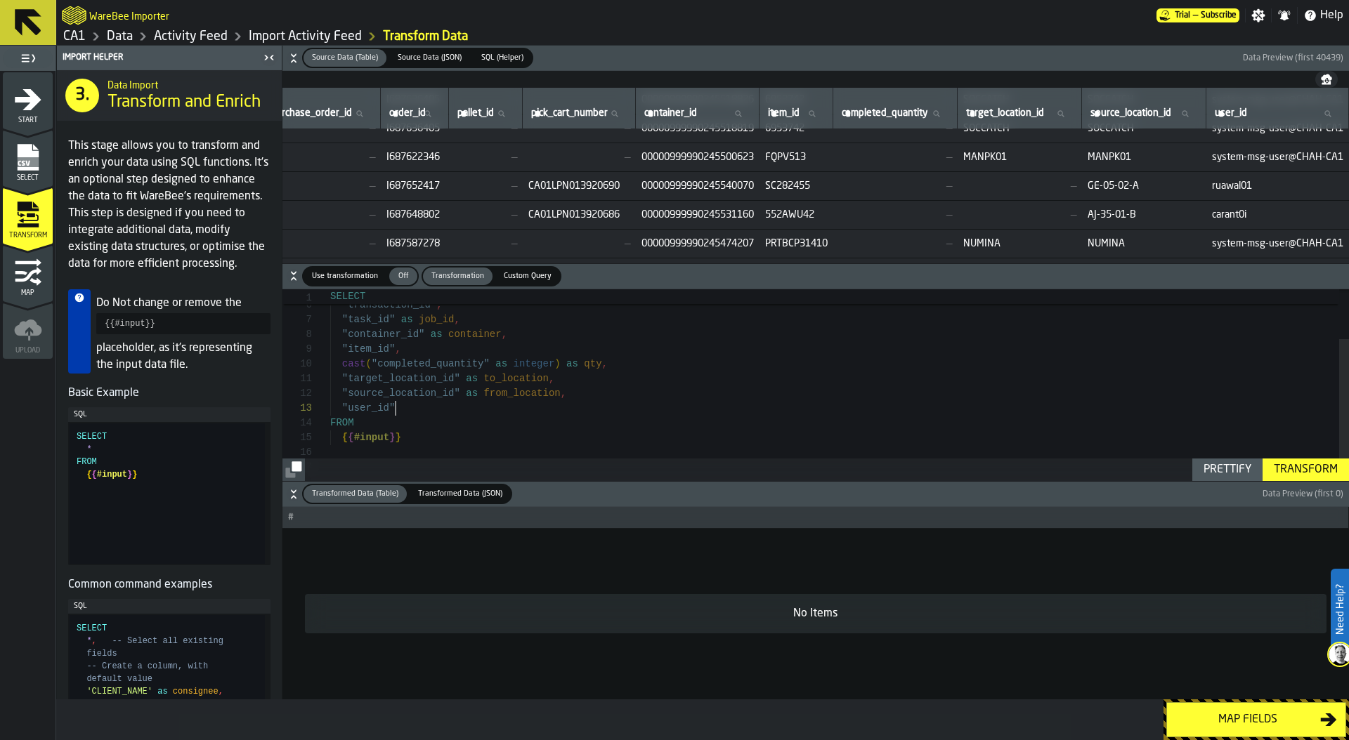
click at [425, 405] on div ""task_id" as job_id , "container_id" as container , "item_id" , cast ( "complet…" at bounding box center [839, 361] width 1018 height 296
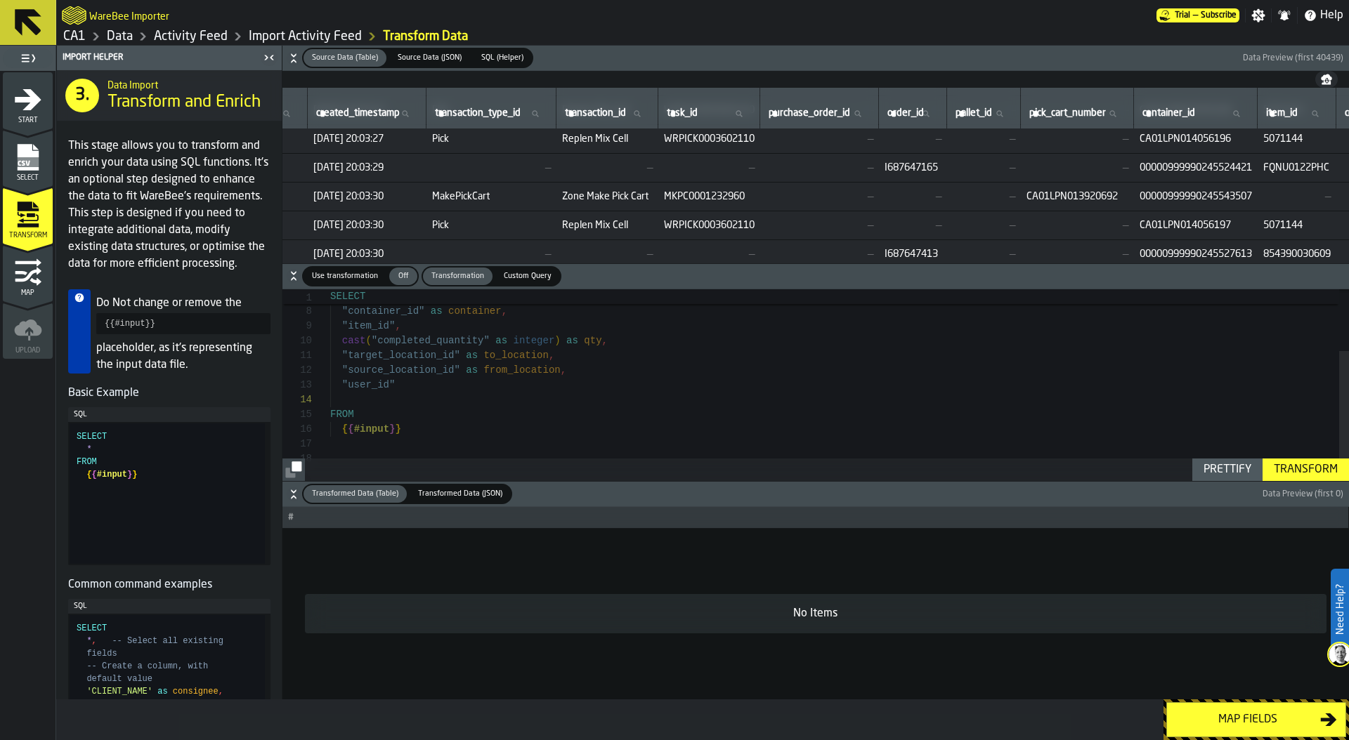
scroll to position [839, 0]
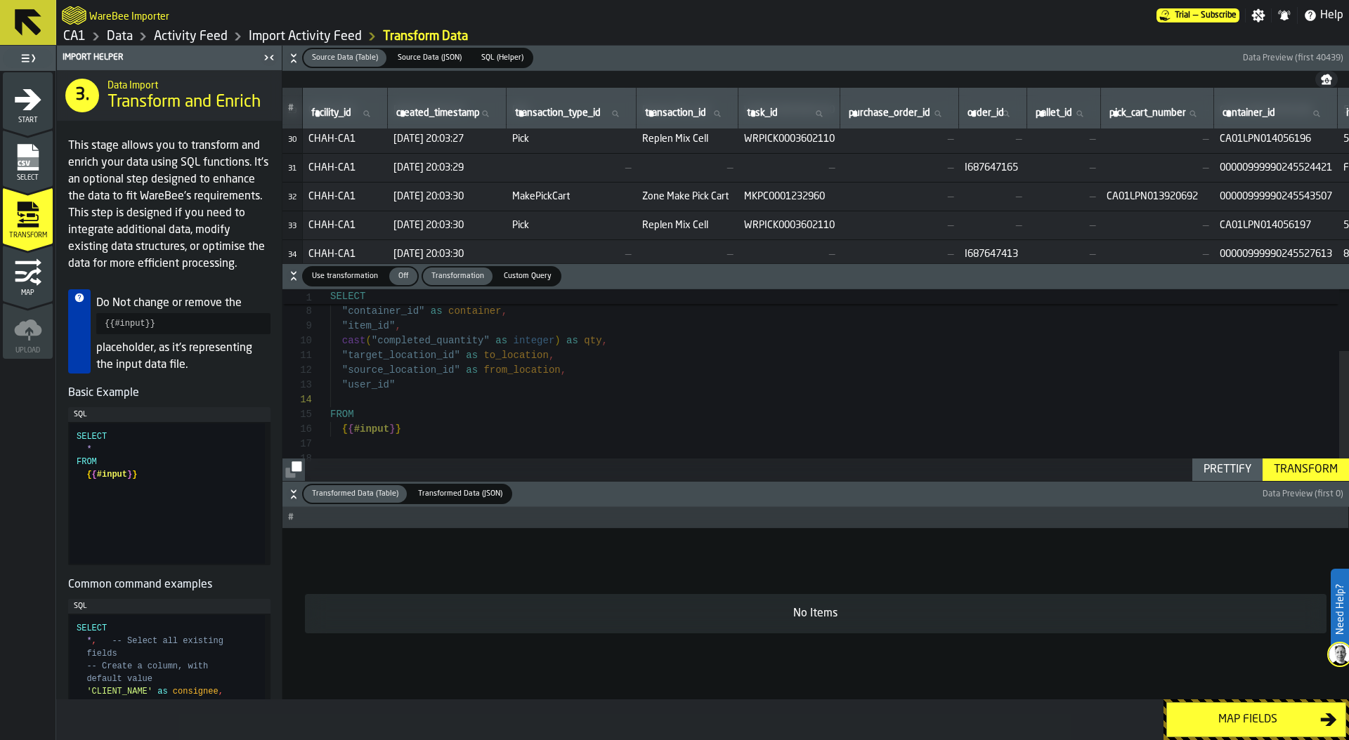
click at [431, 426] on div ""task_id" as job_id , "container_id" as container , "item_id" , cast ( "complet…" at bounding box center [839, 345] width 1018 height 310
drag, startPoint x: 523, startPoint y: 195, endPoint x: 581, endPoint y: 194, distance: 58.3
click at [581, 195] on span "MakePickCart" at bounding box center [571, 196] width 119 height 11
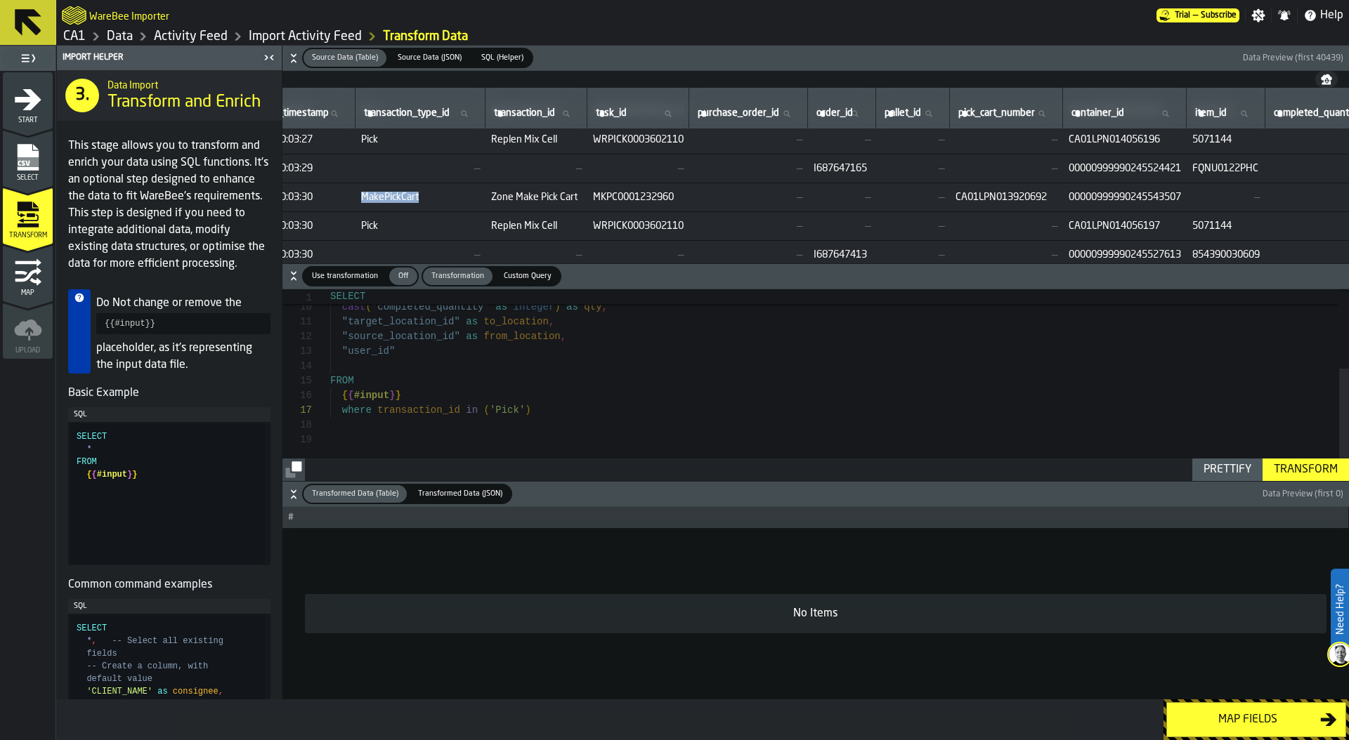
scroll to position [839, 0]
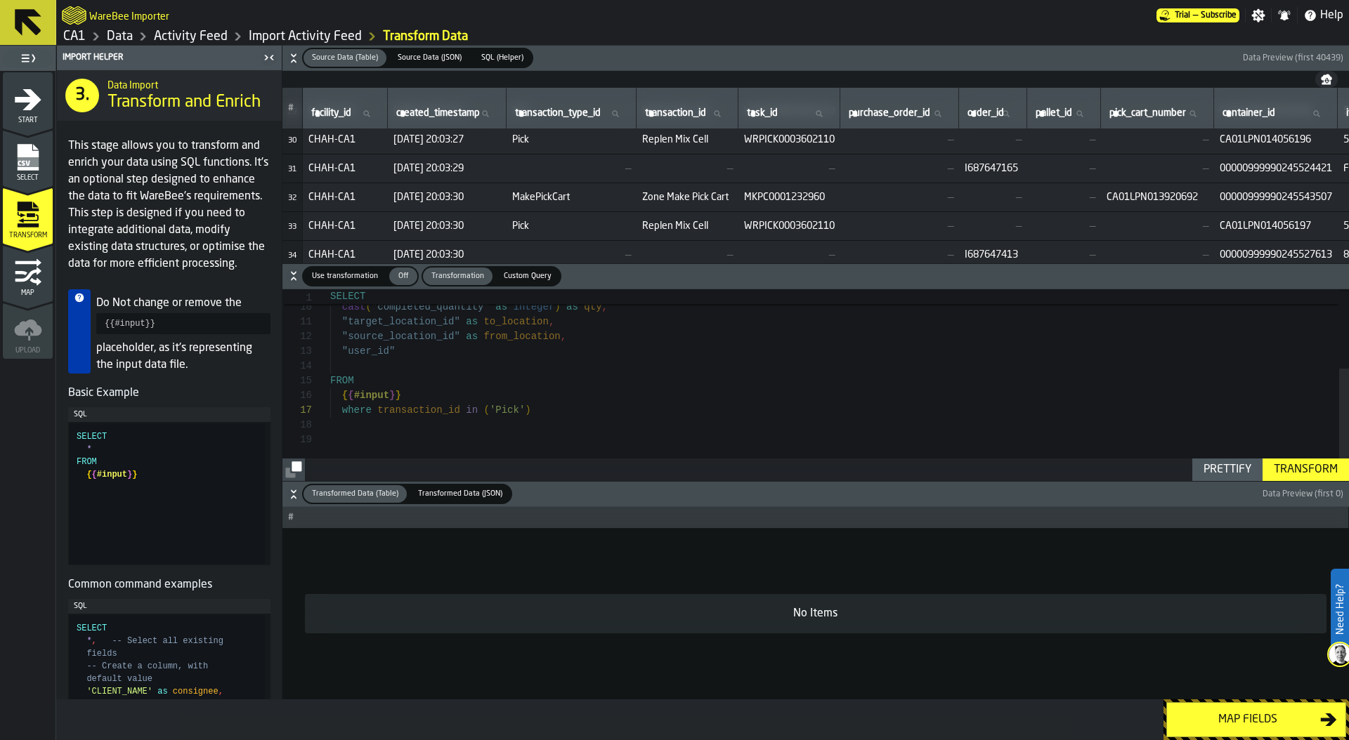
click at [365, 363] on div ""item_id" , cast ( "completed_quantity" as integer ) as qty , "target_location_…" at bounding box center [839, 318] width 1018 height 325
click at [1225, 483] on button "Transformed Data (Table) Transformed Data (Table) Transformed Data (JSON) Trans…" at bounding box center [815, 494] width 1066 height 25
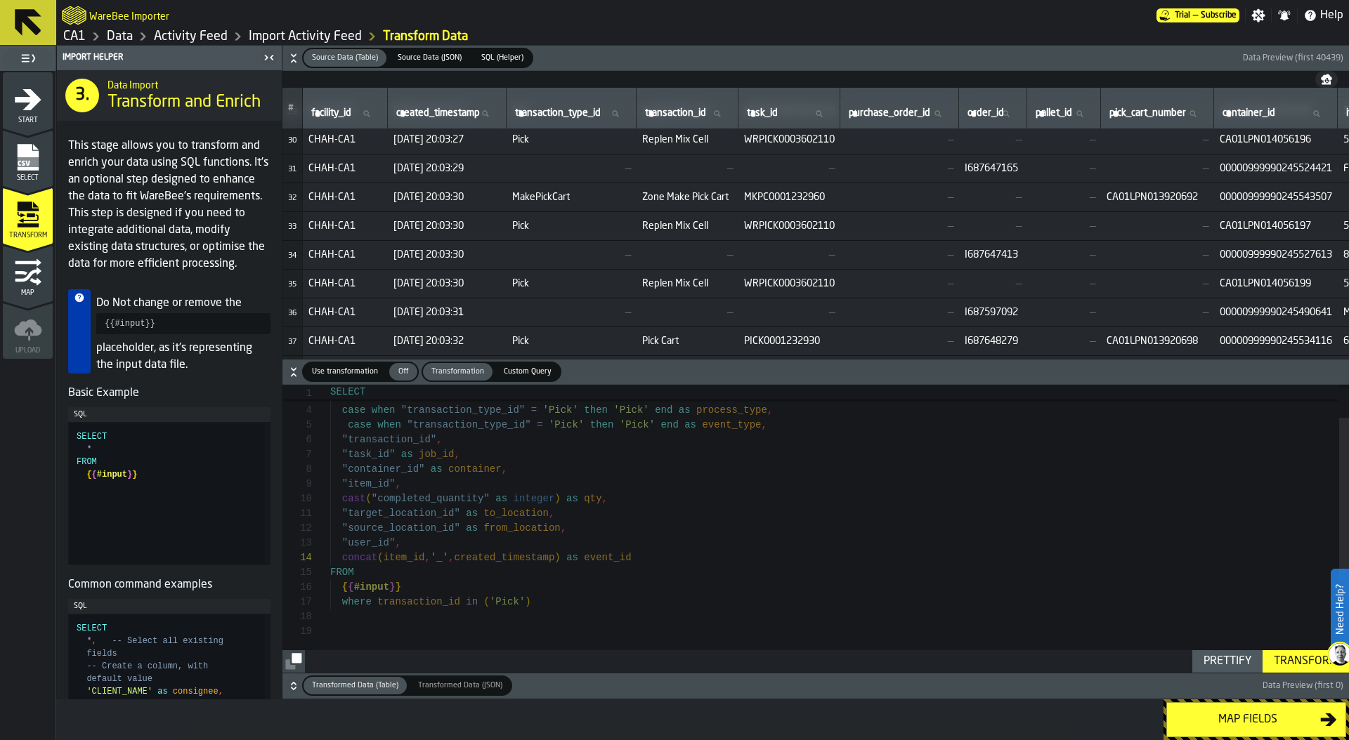
click at [1306, 660] on div "Transform" at bounding box center [1305, 661] width 75 height 17
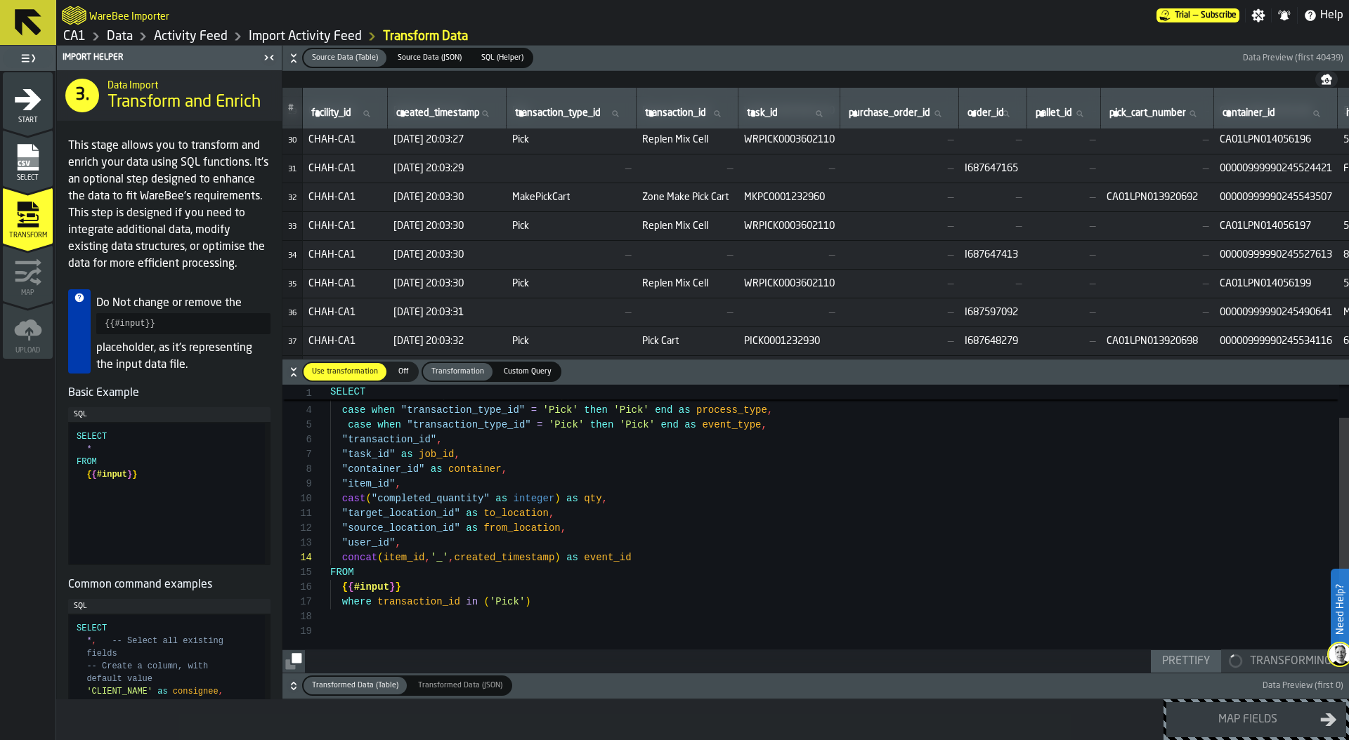
click at [294, 685] on icon "button-" at bounding box center [294, 686] width 14 height 14
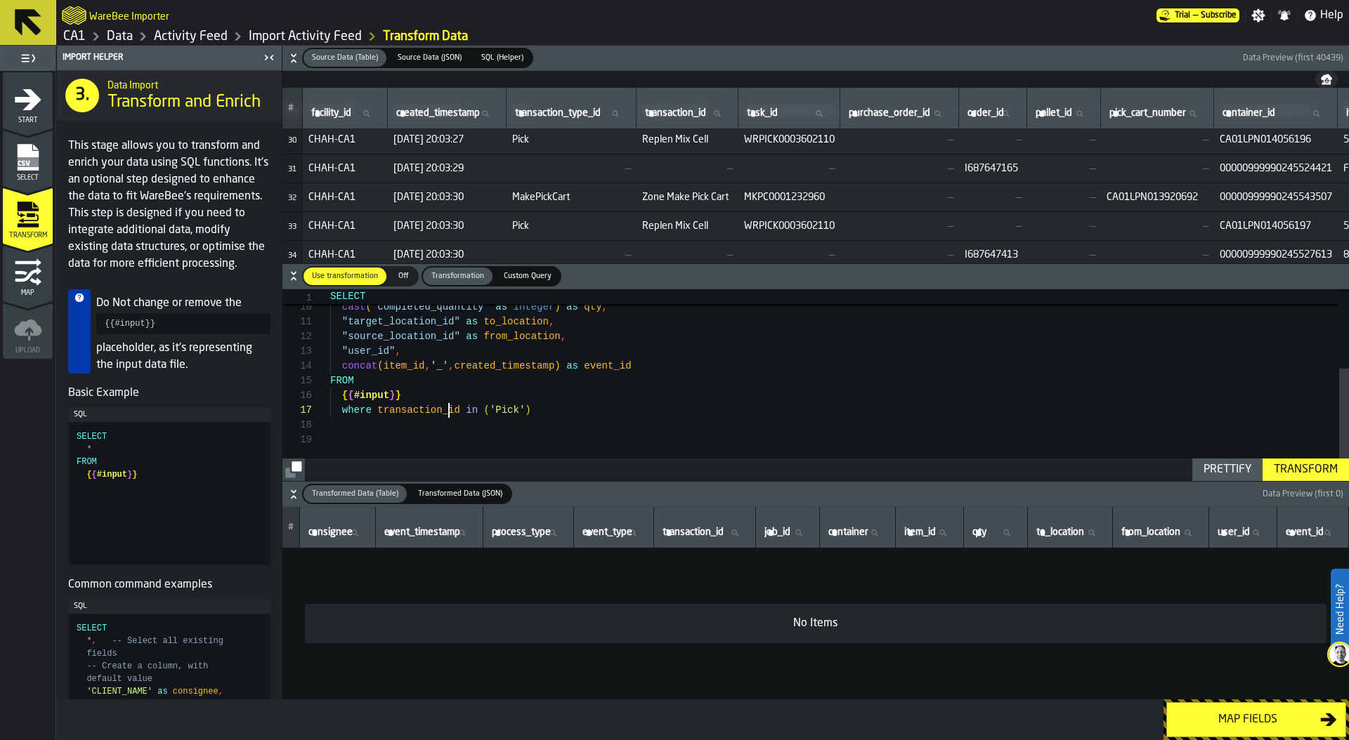
scroll to position [89, 0]
click at [447, 414] on div ""item_id" , cast ( "completed_quantity" as integer ) as qty , "target_location_…" at bounding box center [839, 318] width 1018 height 325
click at [1306, 464] on div "Transform" at bounding box center [1305, 469] width 75 height 17
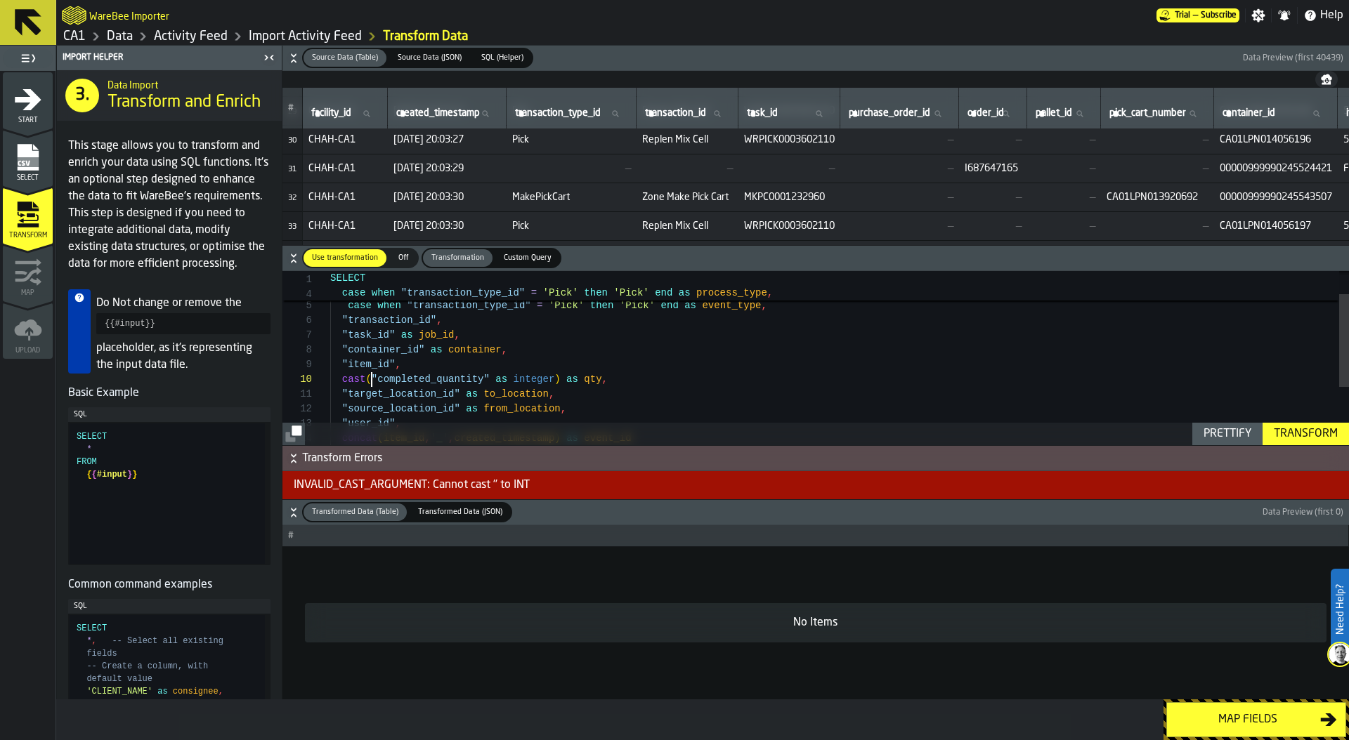
click at [372, 379] on div ""item_id" , cast ( "completed_quantity" as integer ) as qty , "target_location_…" at bounding box center [839, 390] width 1018 height 325
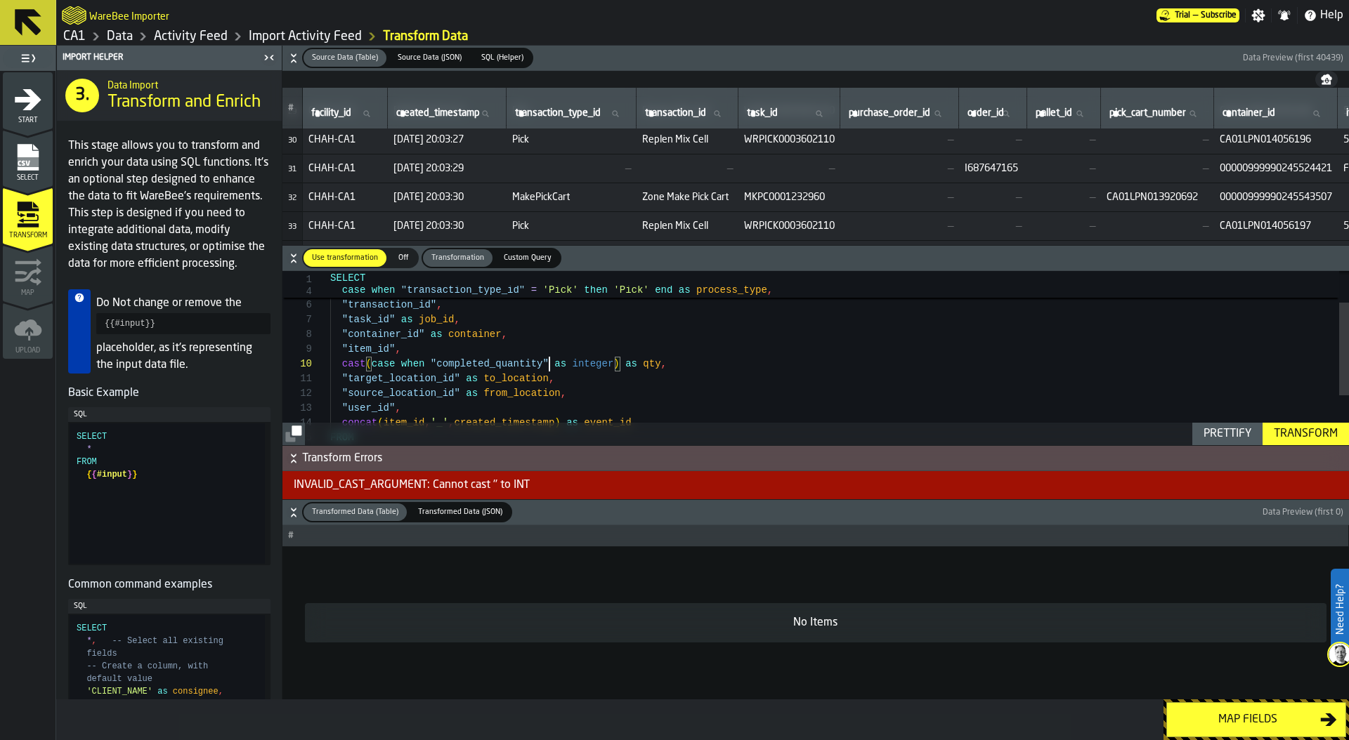
click at [549, 362] on div ""item_id" , cast ( case when "completed_quantity" as integer ) as qty , "target…" at bounding box center [839, 375] width 1018 height 325
drag, startPoint x: 432, startPoint y: 362, endPoint x: 549, endPoint y: 360, distance: 117.3
click at [549, 360] on div ""item_id" , cast ( case when "completed_quantity" = '' then 0 else as integer )…" at bounding box center [839, 375] width 1018 height 325
click at [640, 365] on div ""item_id" , cast ( case when "completed_quantity" = '' then 0 else as integer )…" at bounding box center [839, 375] width 1018 height 325
click at [1221, 443] on button "Prettify" at bounding box center [1227, 434] width 70 height 22
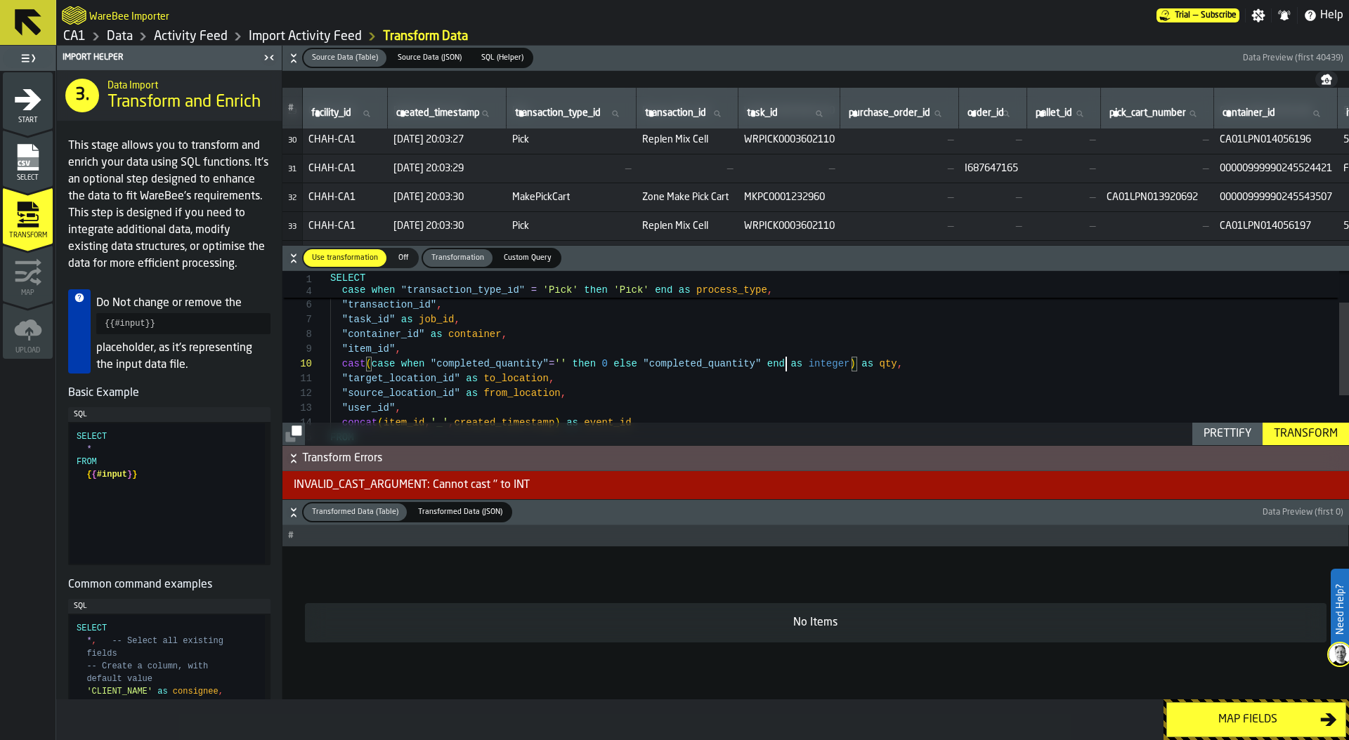
type textarea "**********"
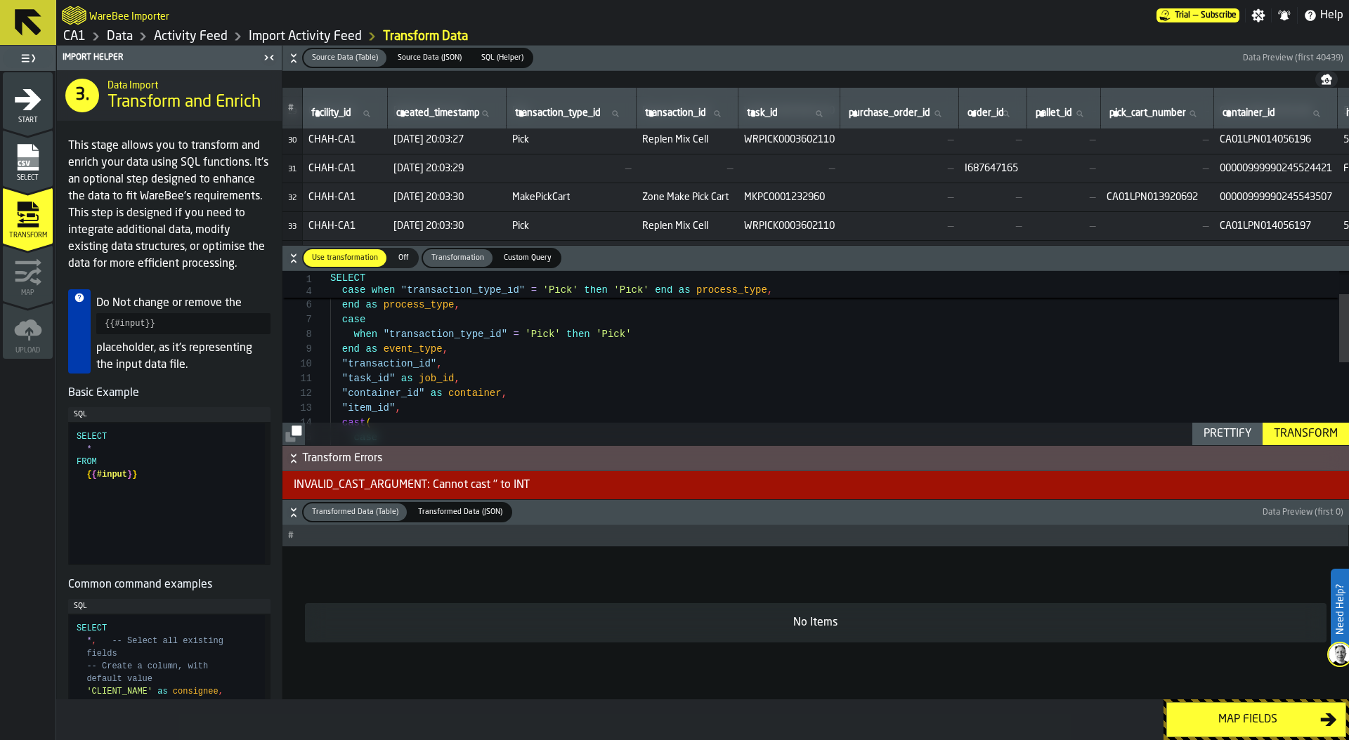
scroll to position [89, 0]
click at [1280, 432] on div "Transform" at bounding box center [1305, 434] width 75 height 17
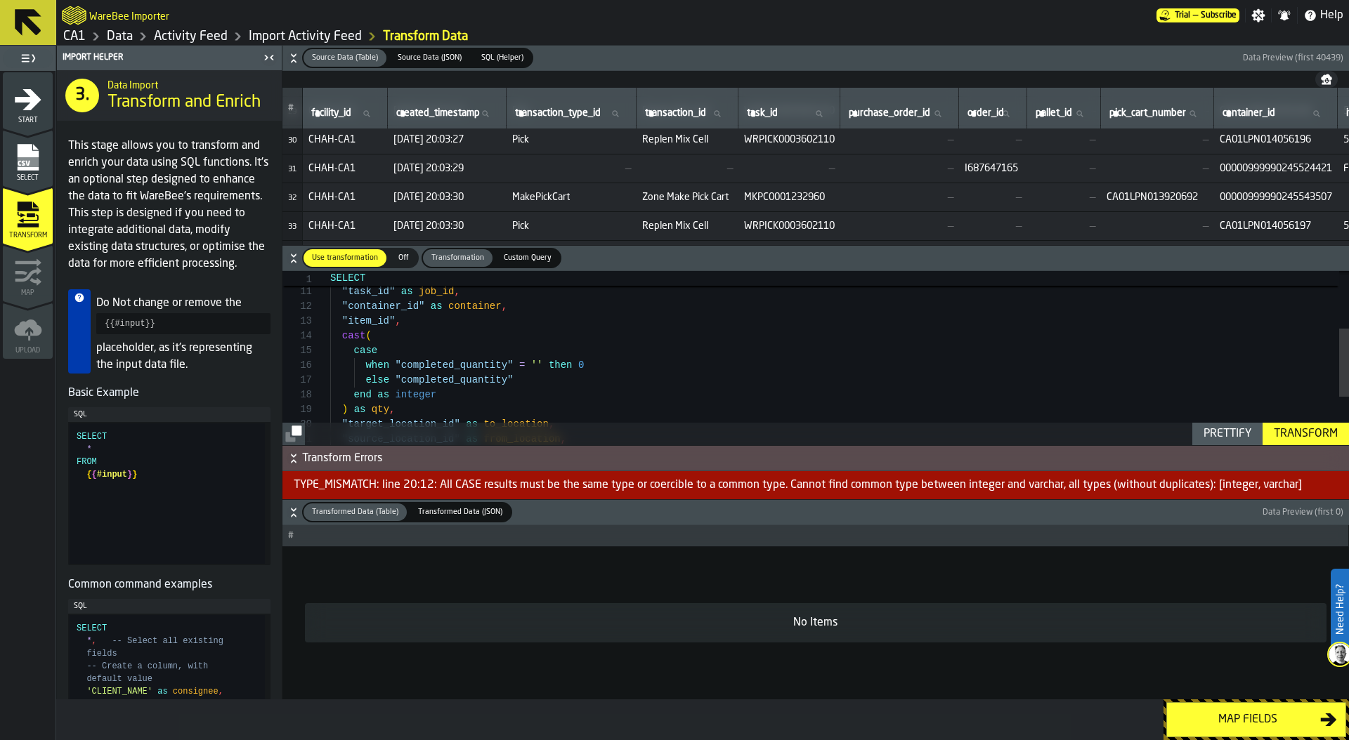
click at [582, 363] on div "end as integer ) as qty , "target_location_id" as to_location , "source_locatio…" at bounding box center [839, 347] width 1018 height 443
type textarea "**********"
click at [1316, 433] on div "Transform" at bounding box center [1305, 434] width 75 height 17
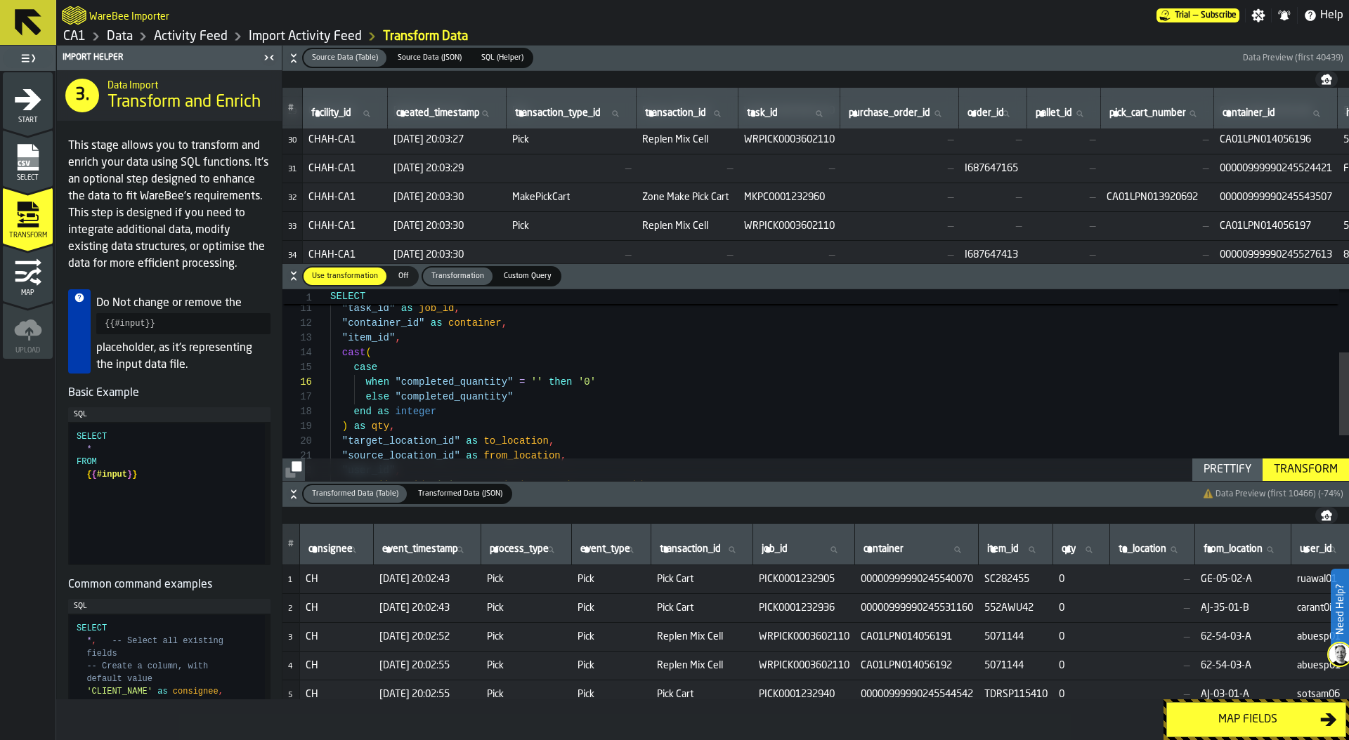
click at [1235, 714] on div "Map fields" at bounding box center [1247, 720] width 145 height 17
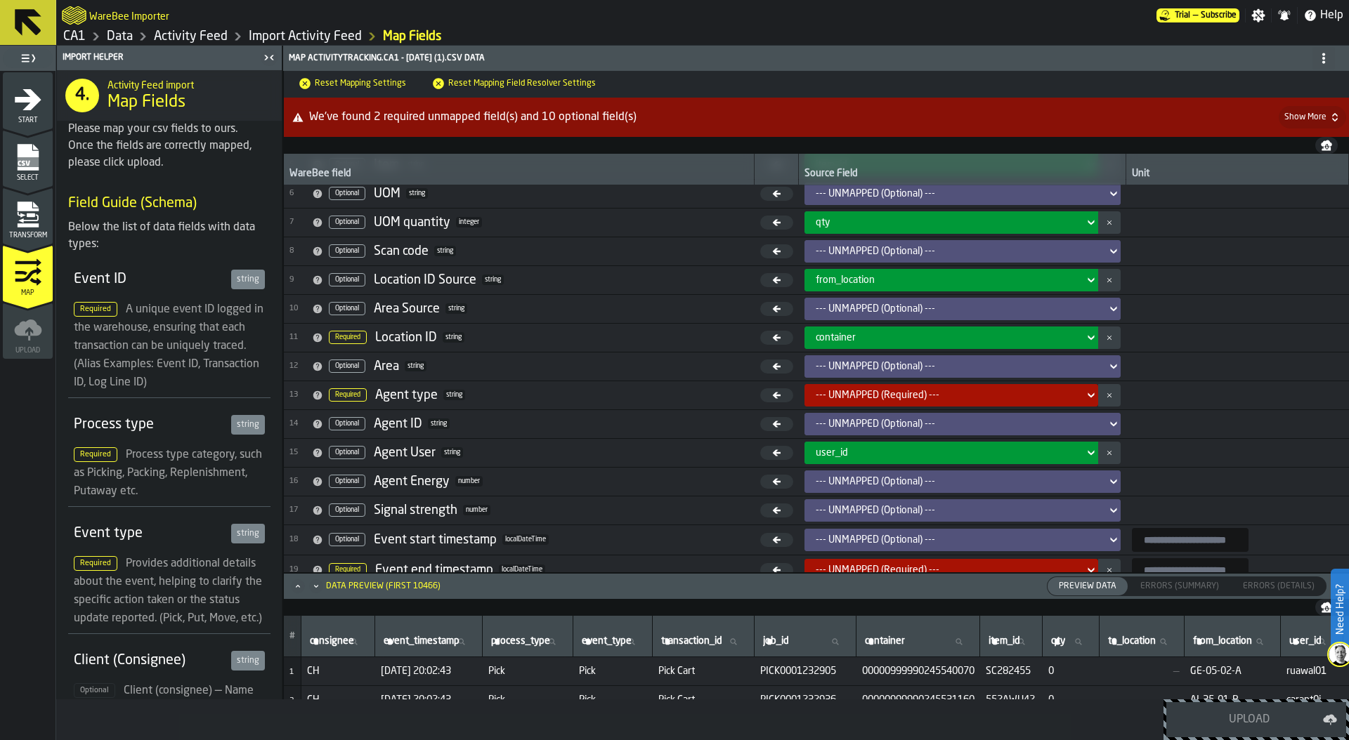
scroll to position [144, 0]
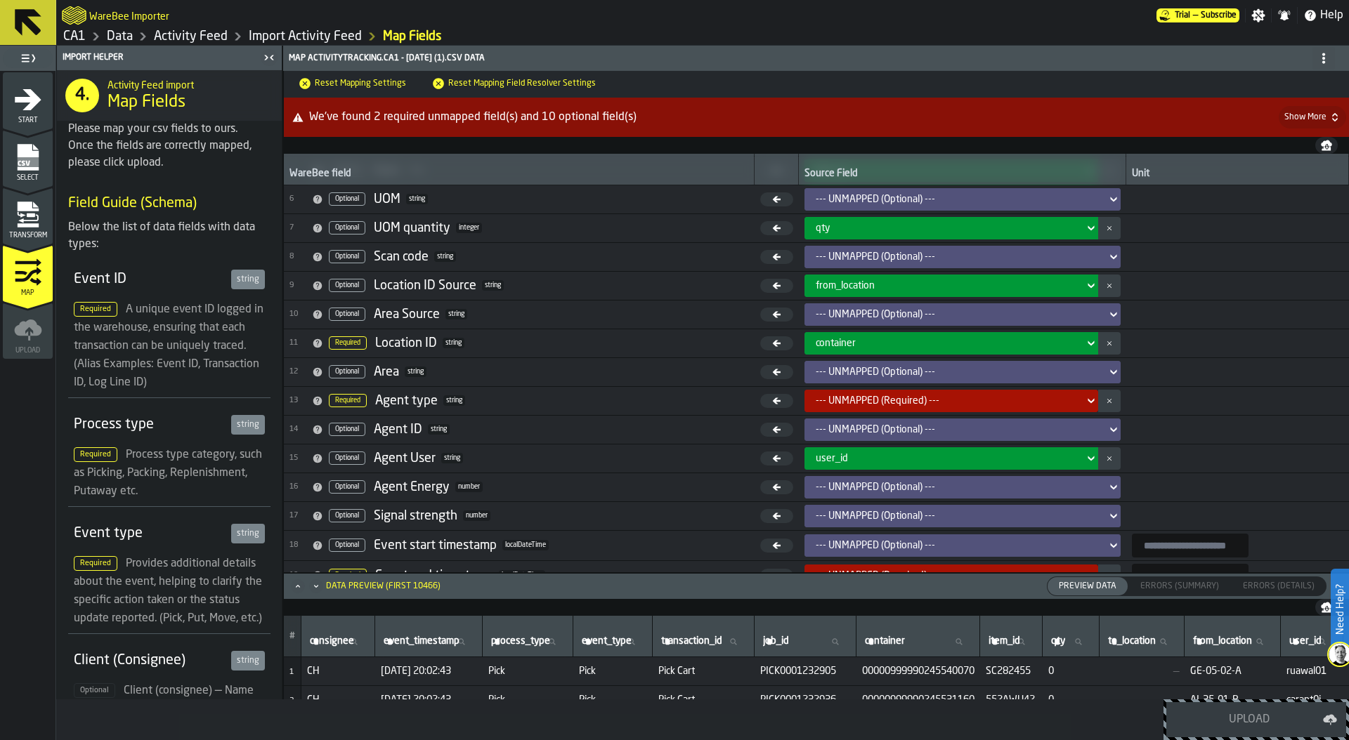
click at [40, 216] on icon "menu Transform" at bounding box center [28, 215] width 28 height 28
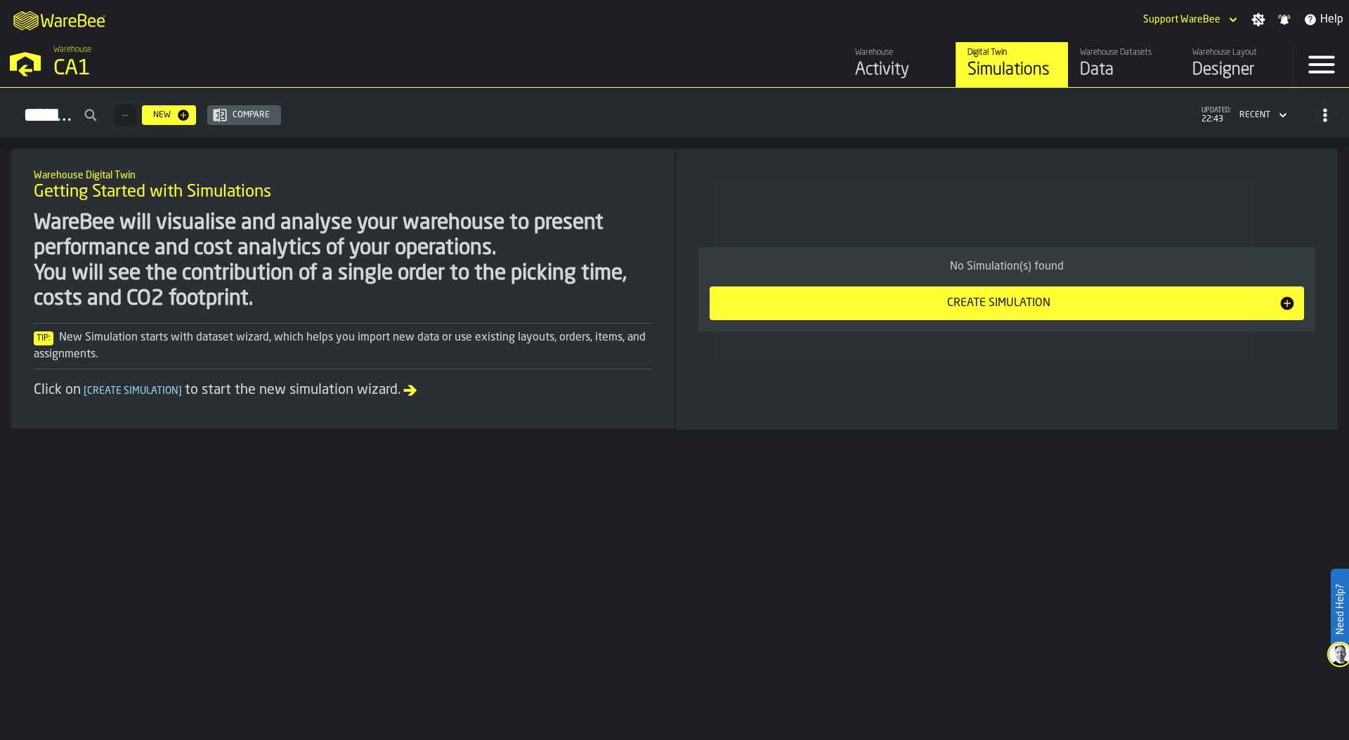
click at [1099, 67] on div "Data" at bounding box center [1124, 70] width 89 height 22
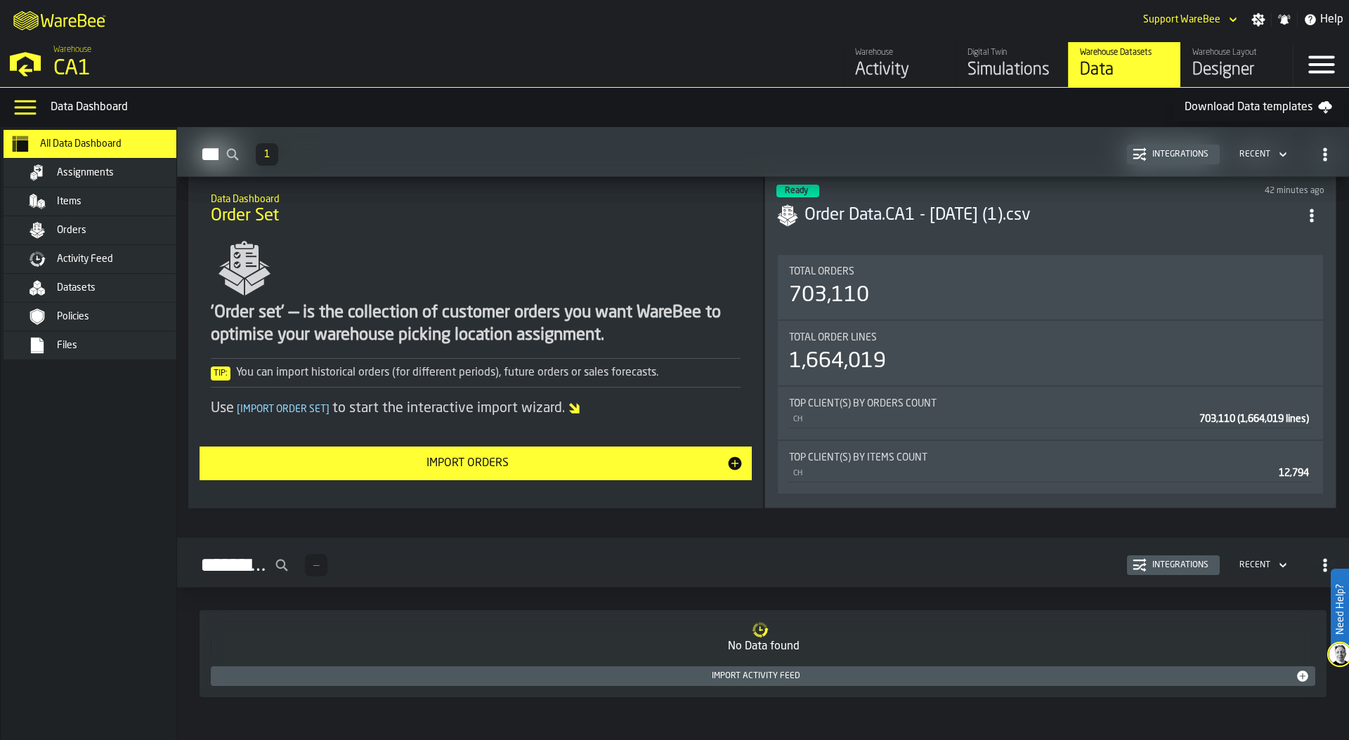
scroll to position [870, 0]
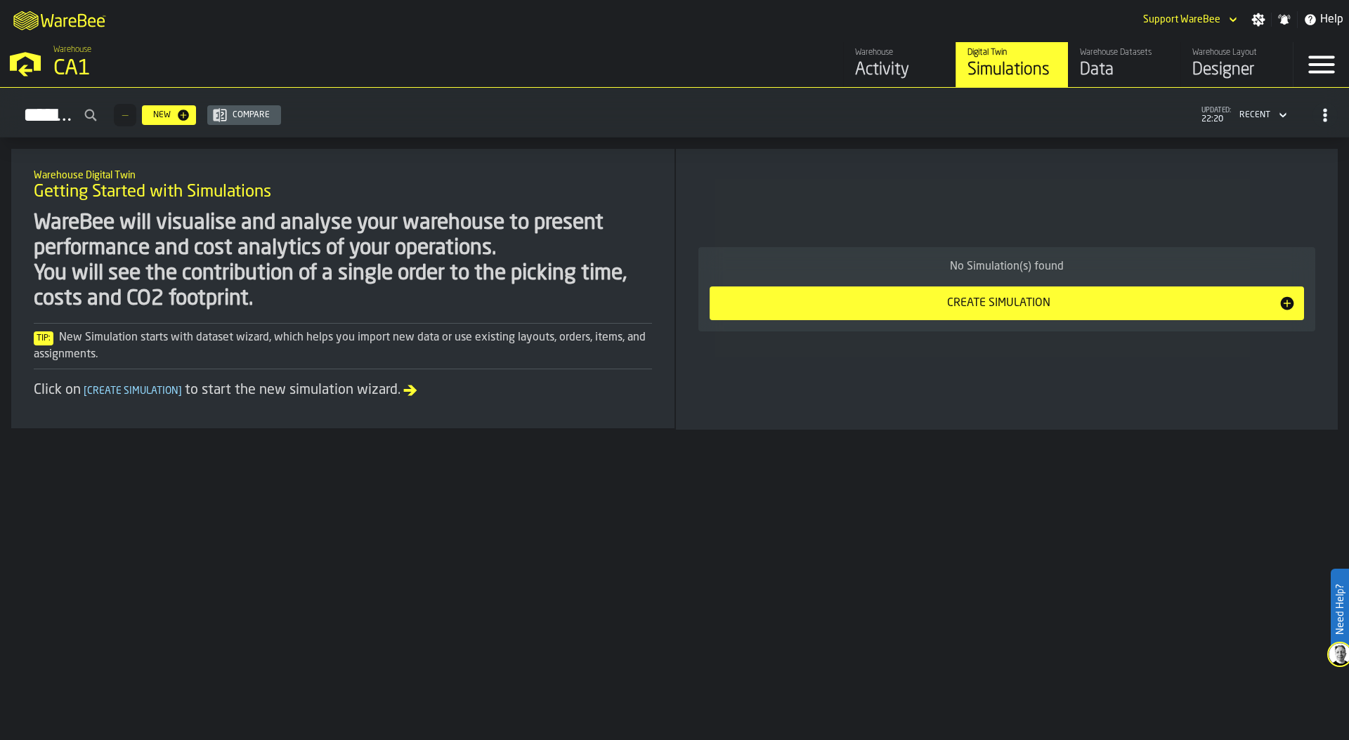
click at [50, 68] on div "Warehouse CA1" at bounding box center [344, 63] width 593 height 48
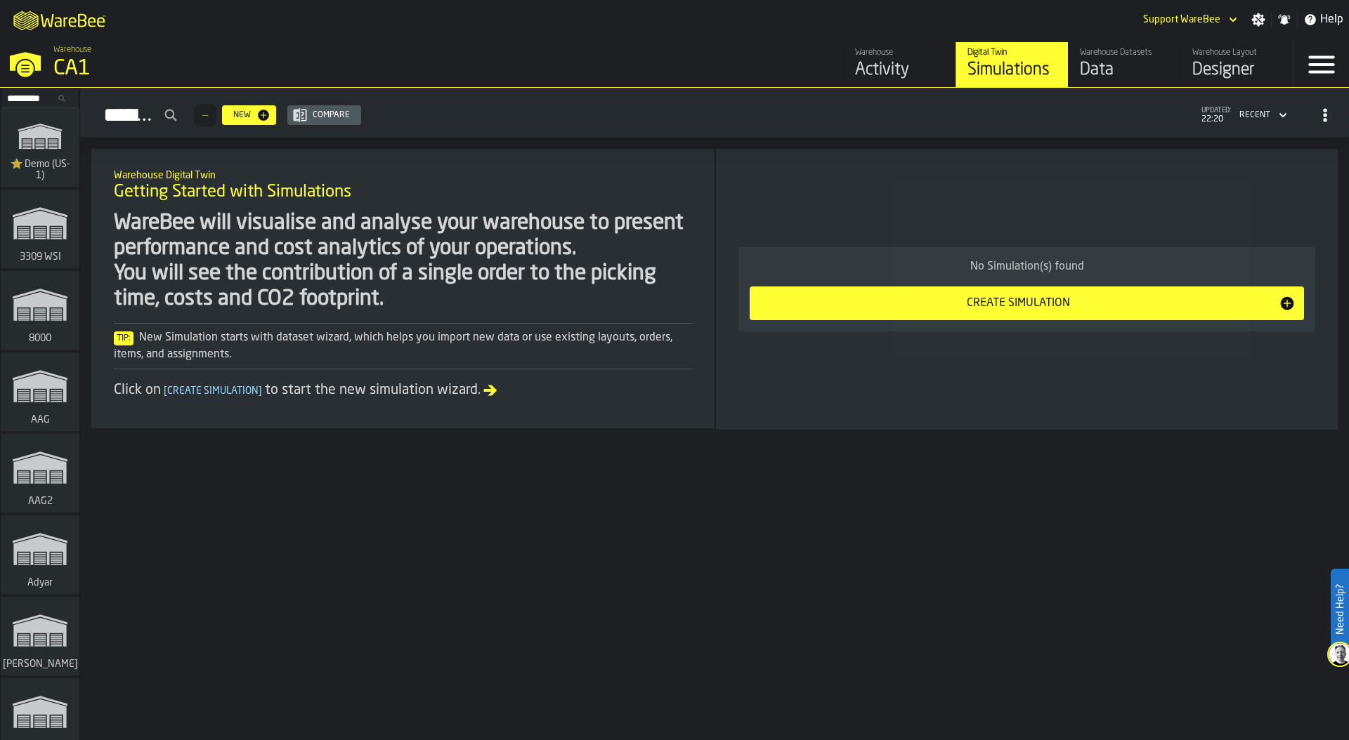
click at [26, 97] on input "Search..." at bounding box center [40, 98] width 73 height 15
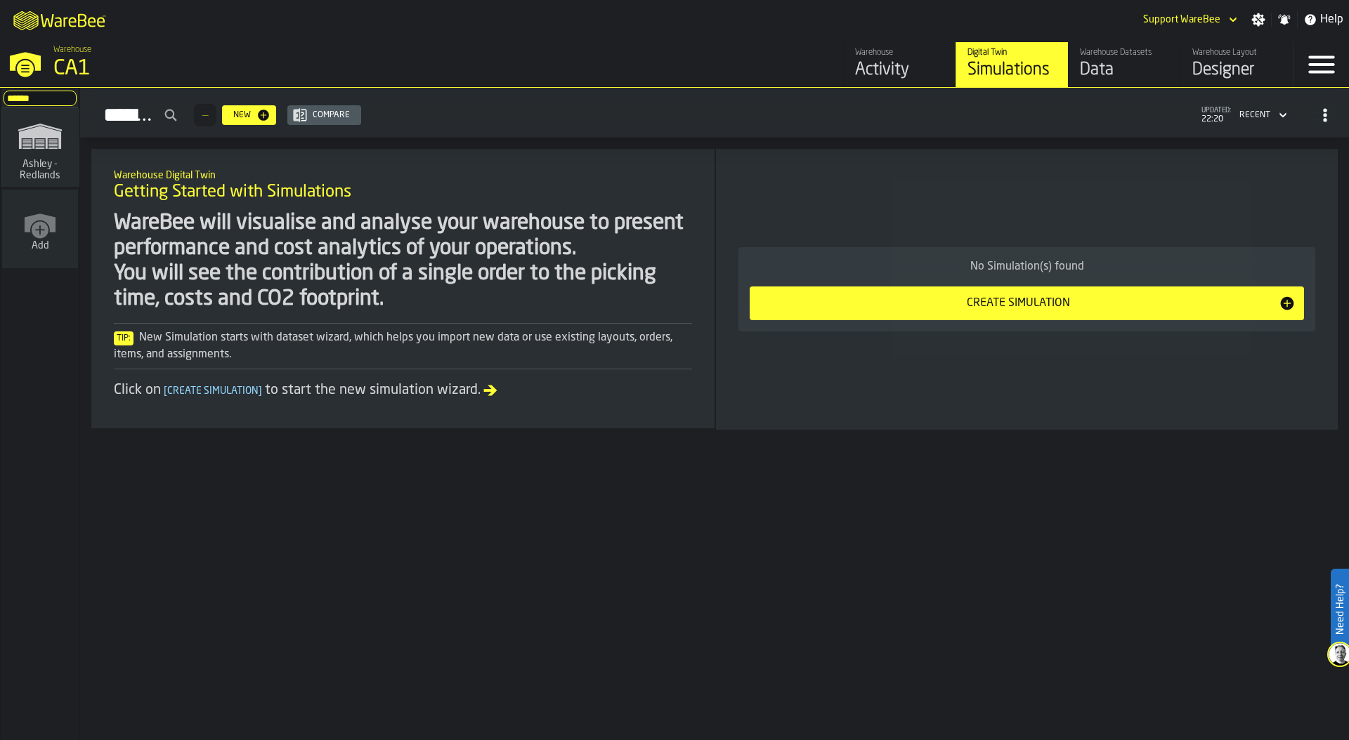
type input "******"
click at [21, 155] on icon "link-to-/wh/i/5ada57a6-213f-41bf-87e1-f77a1f45be79/simulations" at bounding box center [39, 136] width 67 height 45
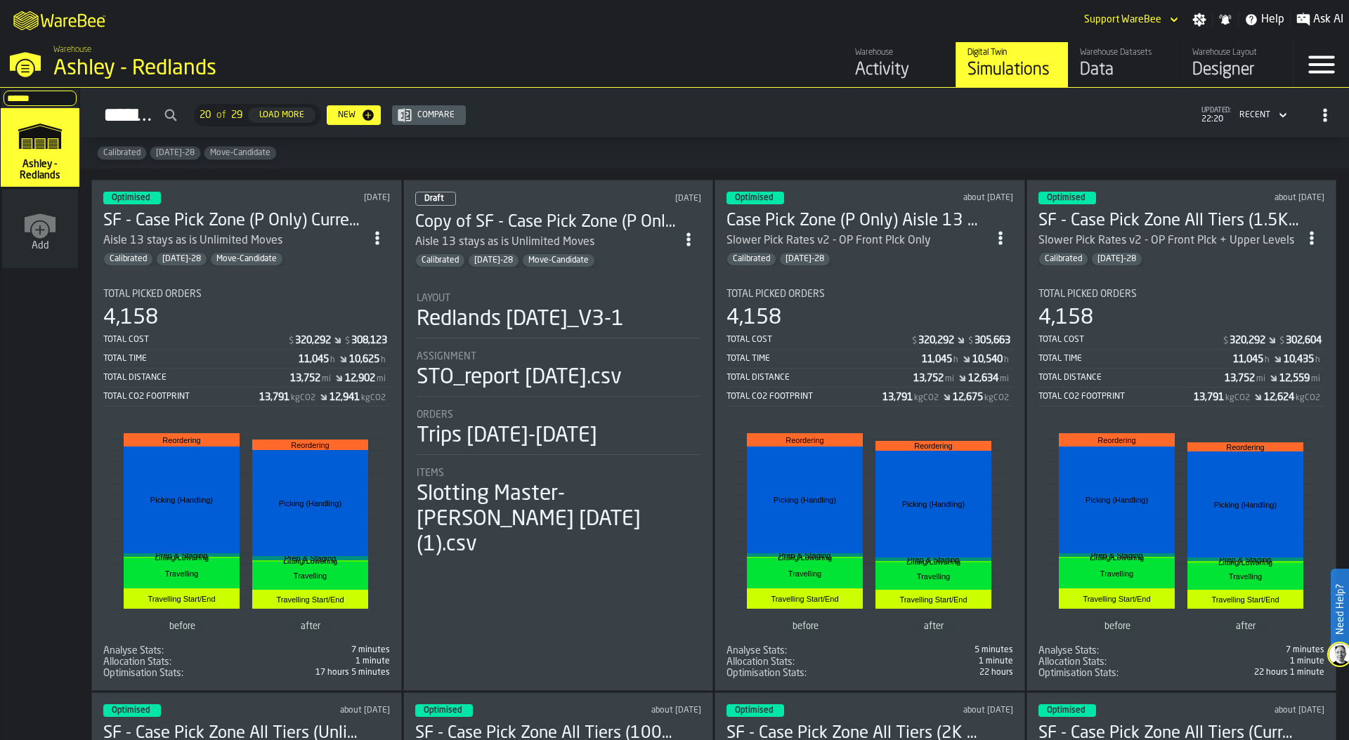
click at [251, 264] on div "Optimised [DATE] SF - Case Pick Zone (P Only) Current Unlimited Moves Aisle 13 …" at bounding box center [246, 435] width 310 height 511
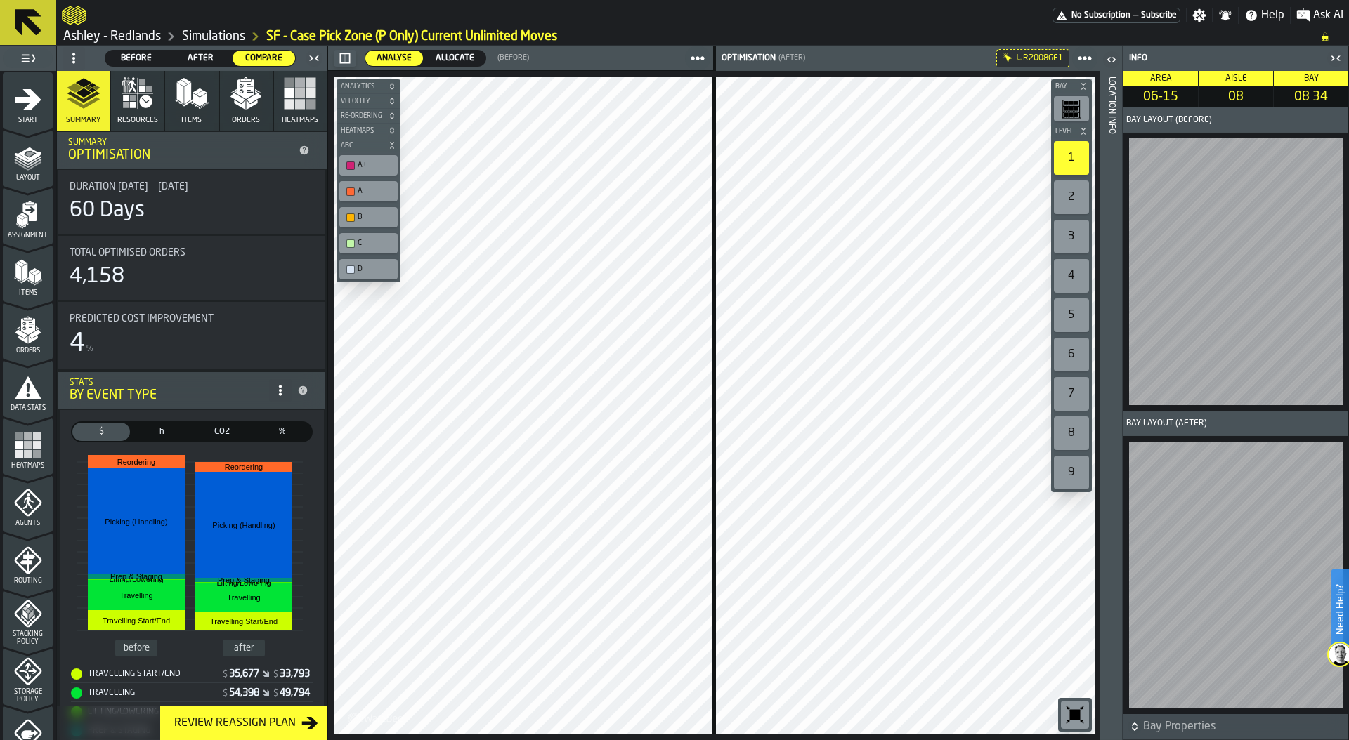
click at [218, 34] on link "Simulations" at bounding box center [213, 36] width 63 height 15
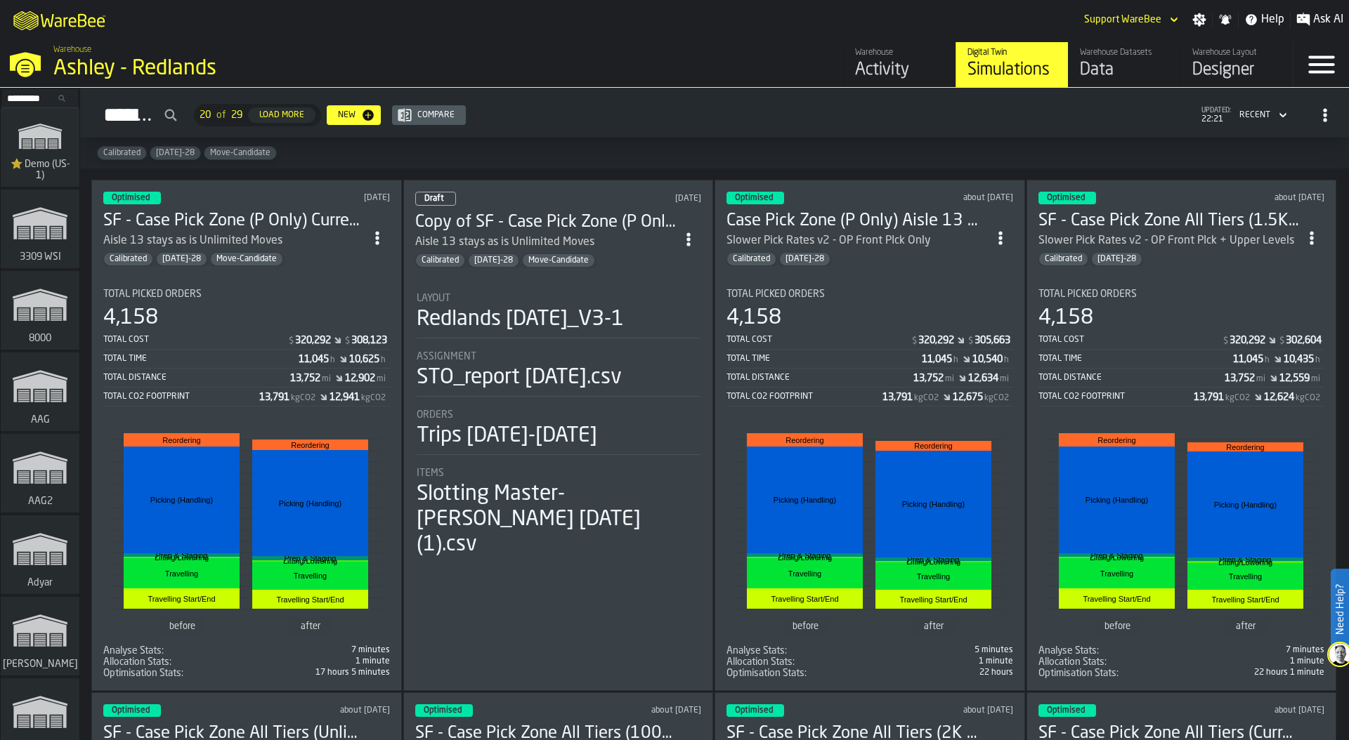
click at [379, 234] on icon "ItemListCard-DashboardItemContainer" at bounding box center [377, 238] width 14 height 14
click at [351, 335] on div "Duplicate" at bounding box center [347, 329] width 73 height 17
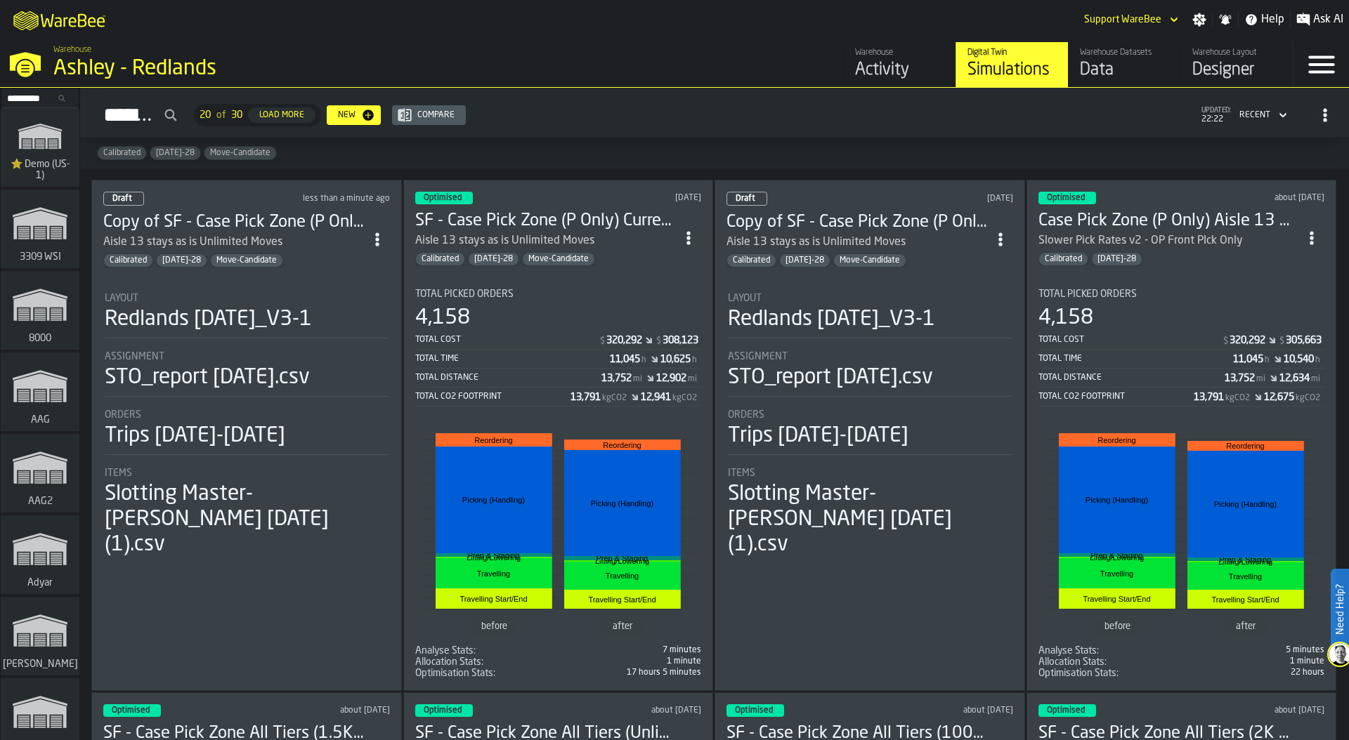
click at [81, 72] on div "Ashley - Redlands" at bounding box center [242, 68] width 379 height 25
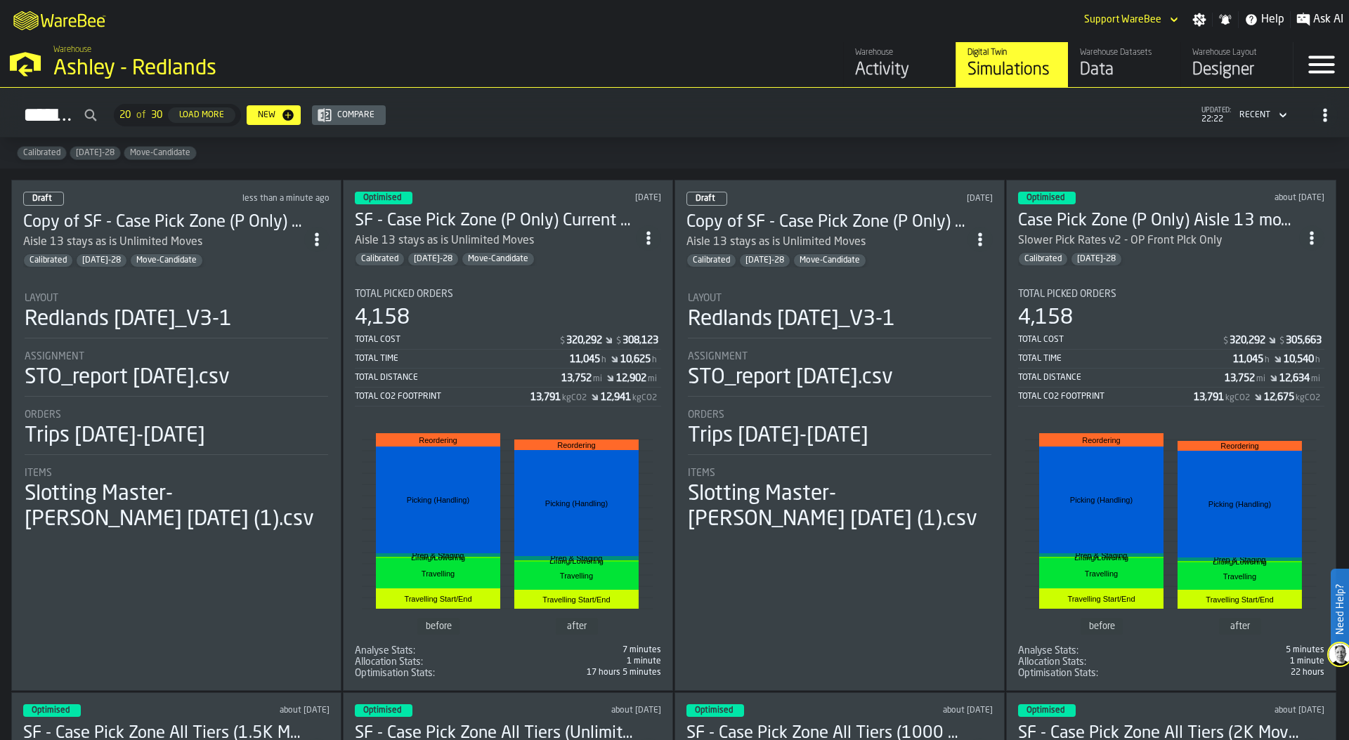
click at [191, 333] on div "Layout Redlands [DATE]_V3-1" at bounding box center [176, 316] width 303 height 46
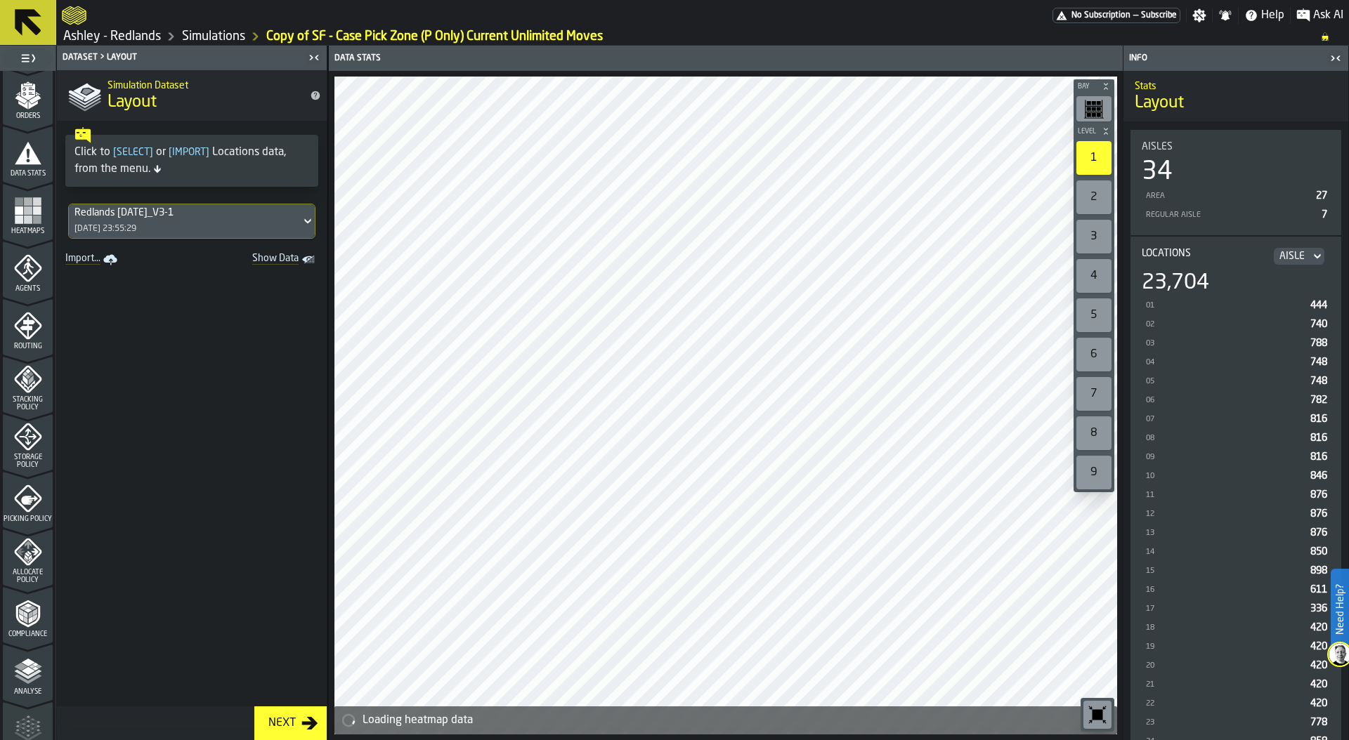
scroll to position [268, 0]
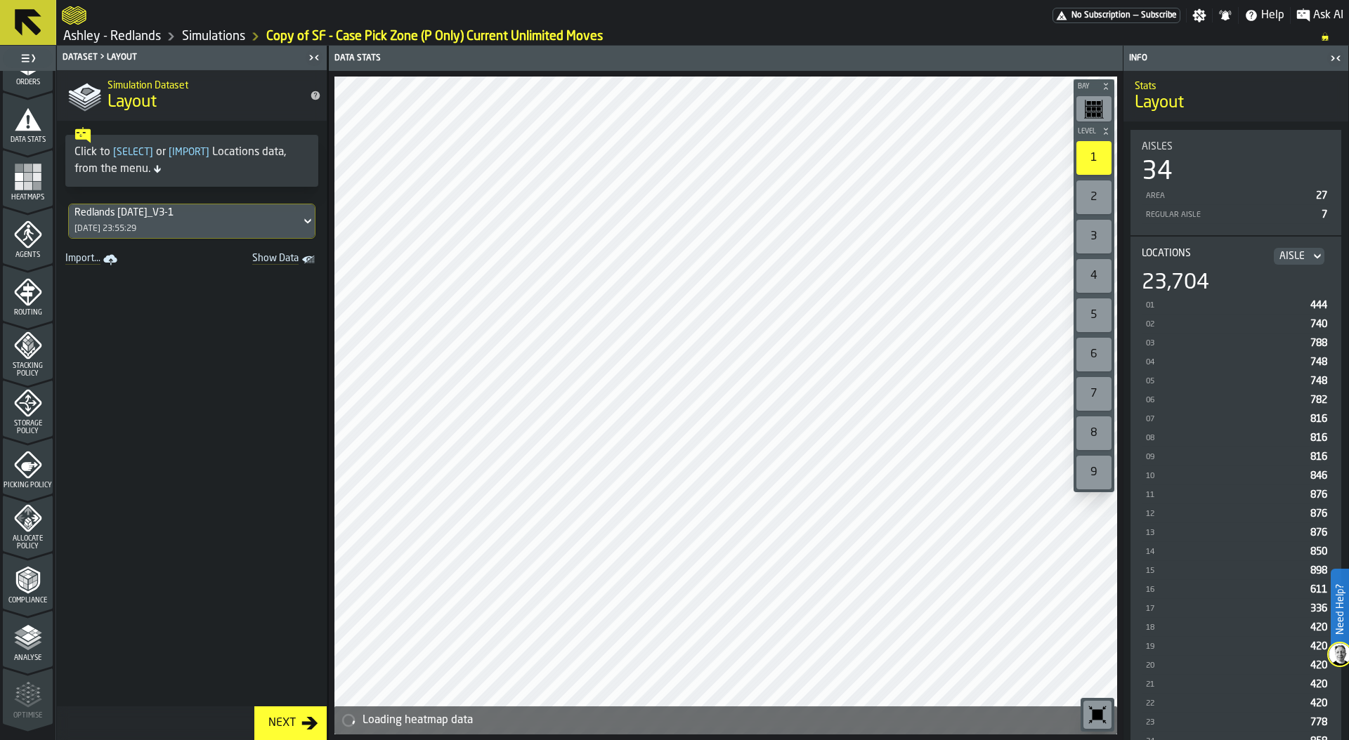
click at [20, 414] on icon "menu Storage Policy" at bounding box center [28, 403] width 28 height 28
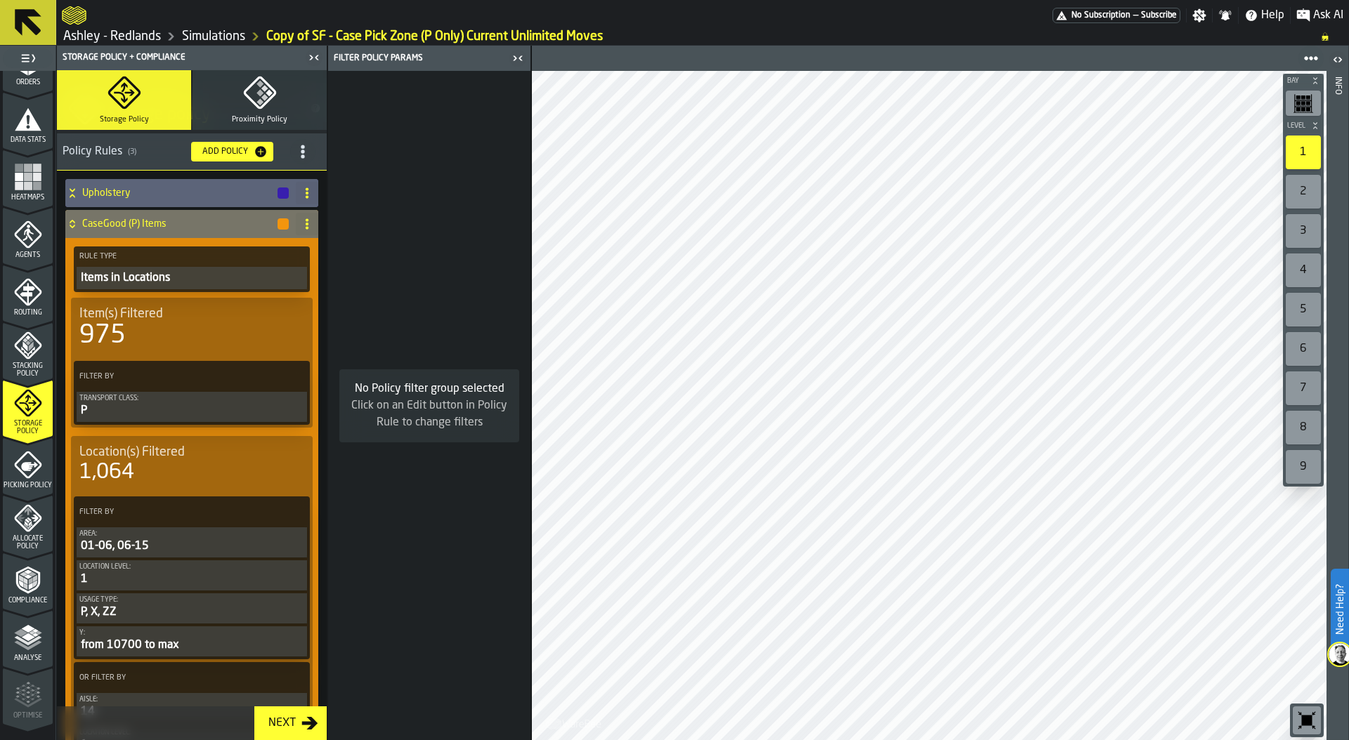
scroll to position [51, 0]
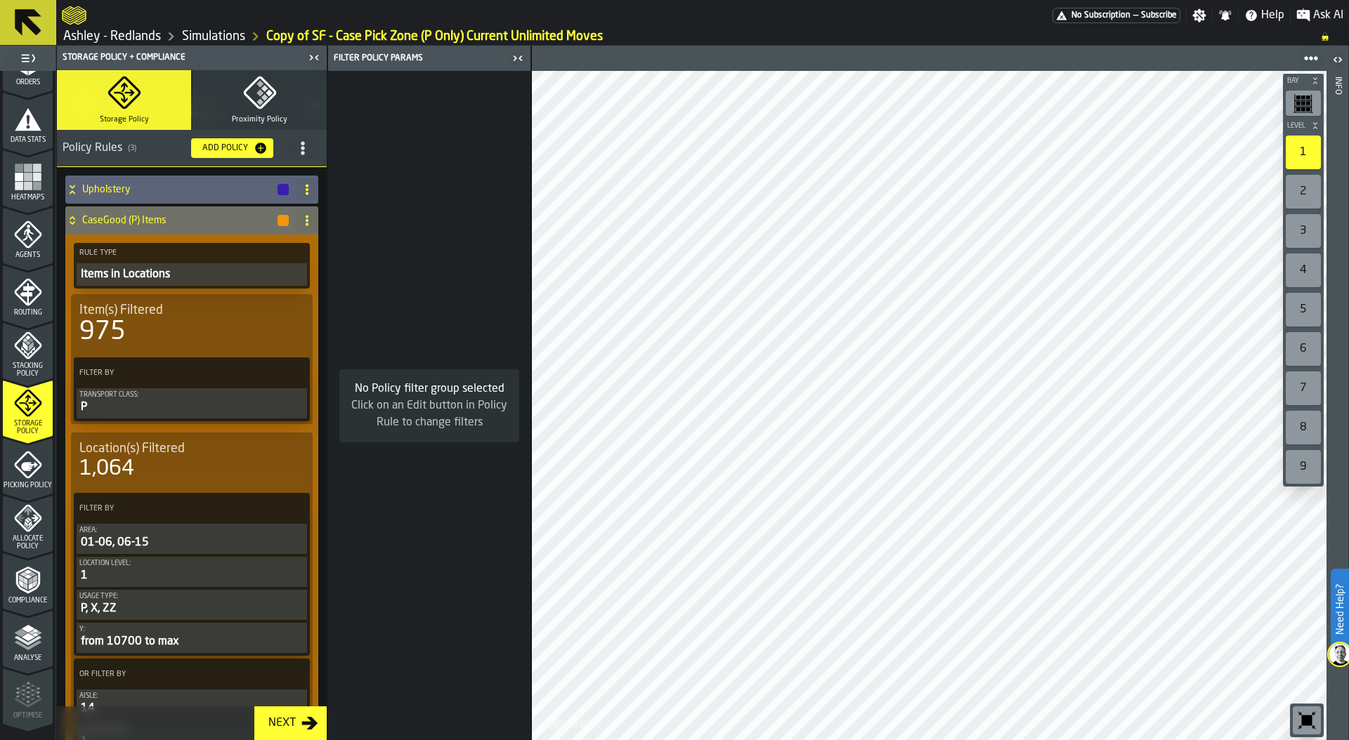
click at [30, 190] on icon "menu Heatmaps" at bounding box center [28, 177] width 28 height 28
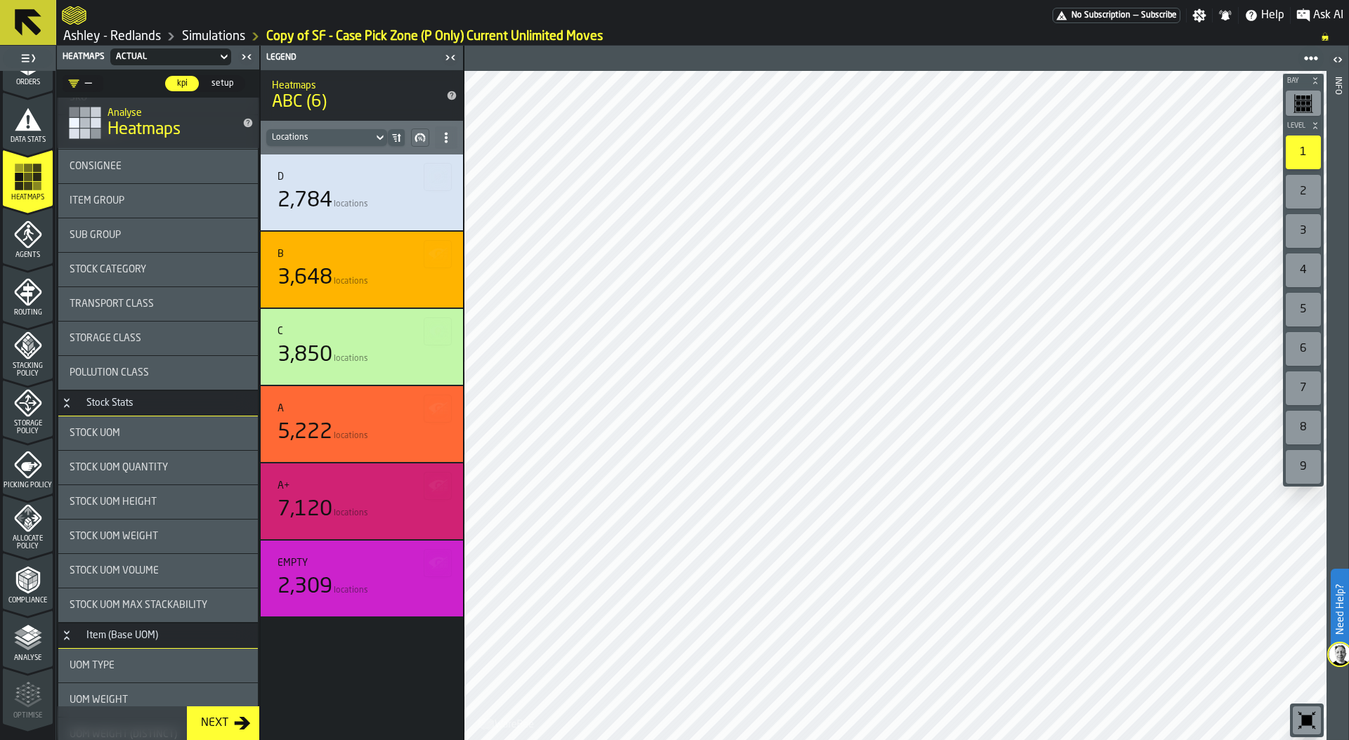
scroll to position [0, 0]
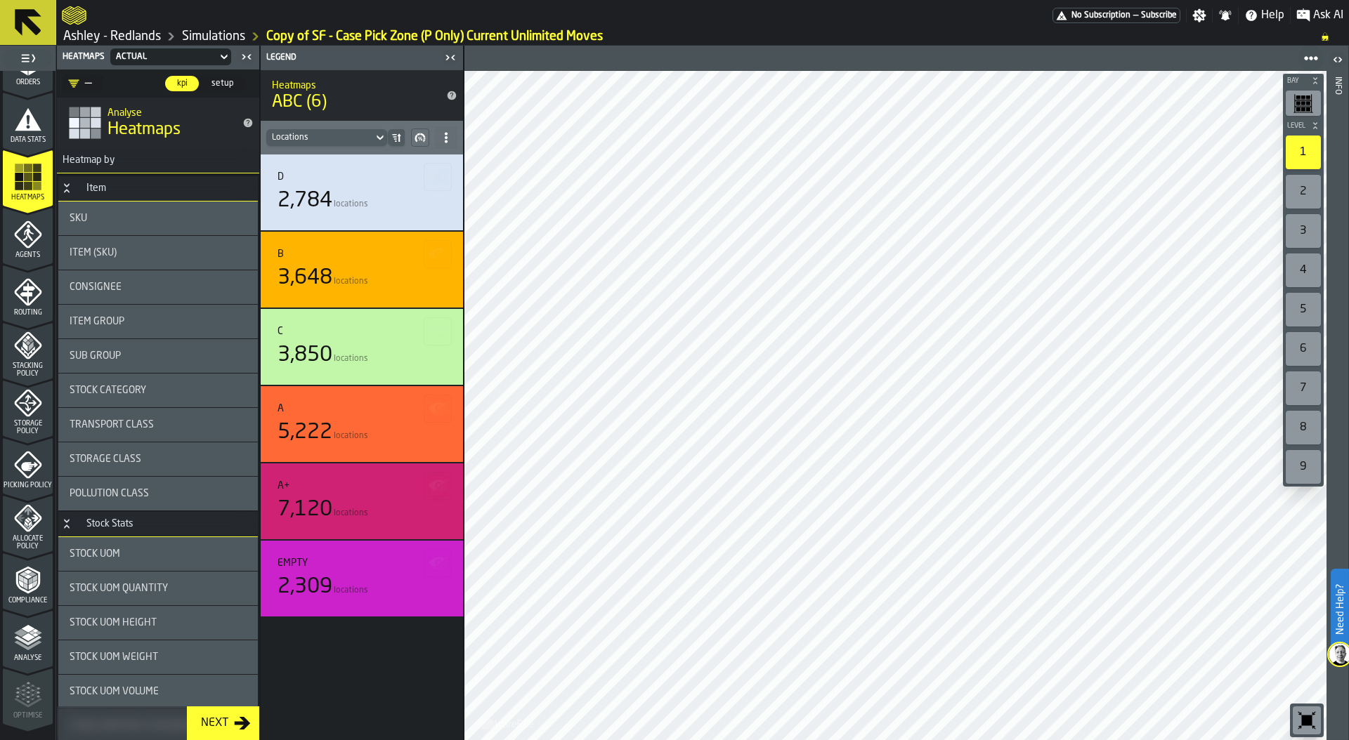
click at [1302, 192] on div "2" at bounding box center [1302, 192] width 35 height 34
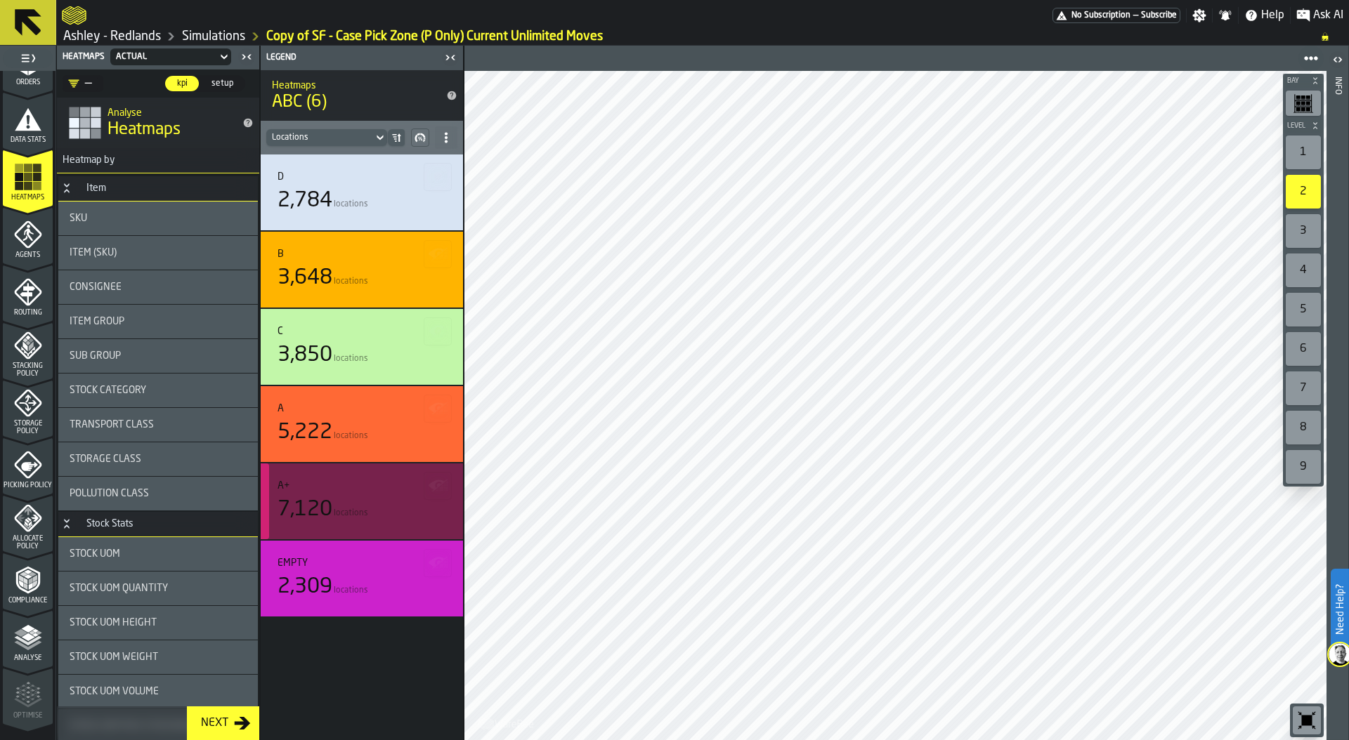
click at [379, 492] on div "A+ 7,120 locations" at bounding box center [361, 501] width 169 height 42
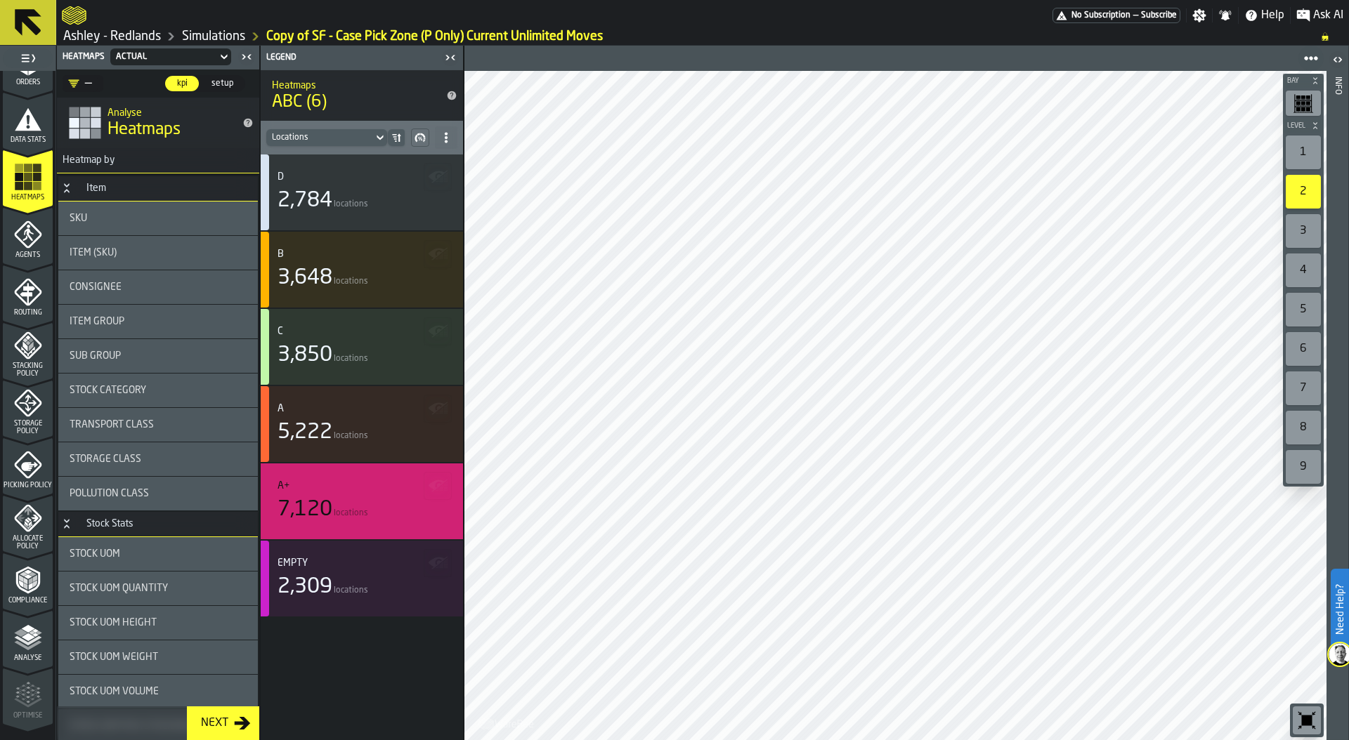
click at [1301, 229] on div "3" at bounding box center [1302, 231] width 35 height 34
click at [1306, 270] on div "4" at bounding box center [1302, 271] width 35 height 34
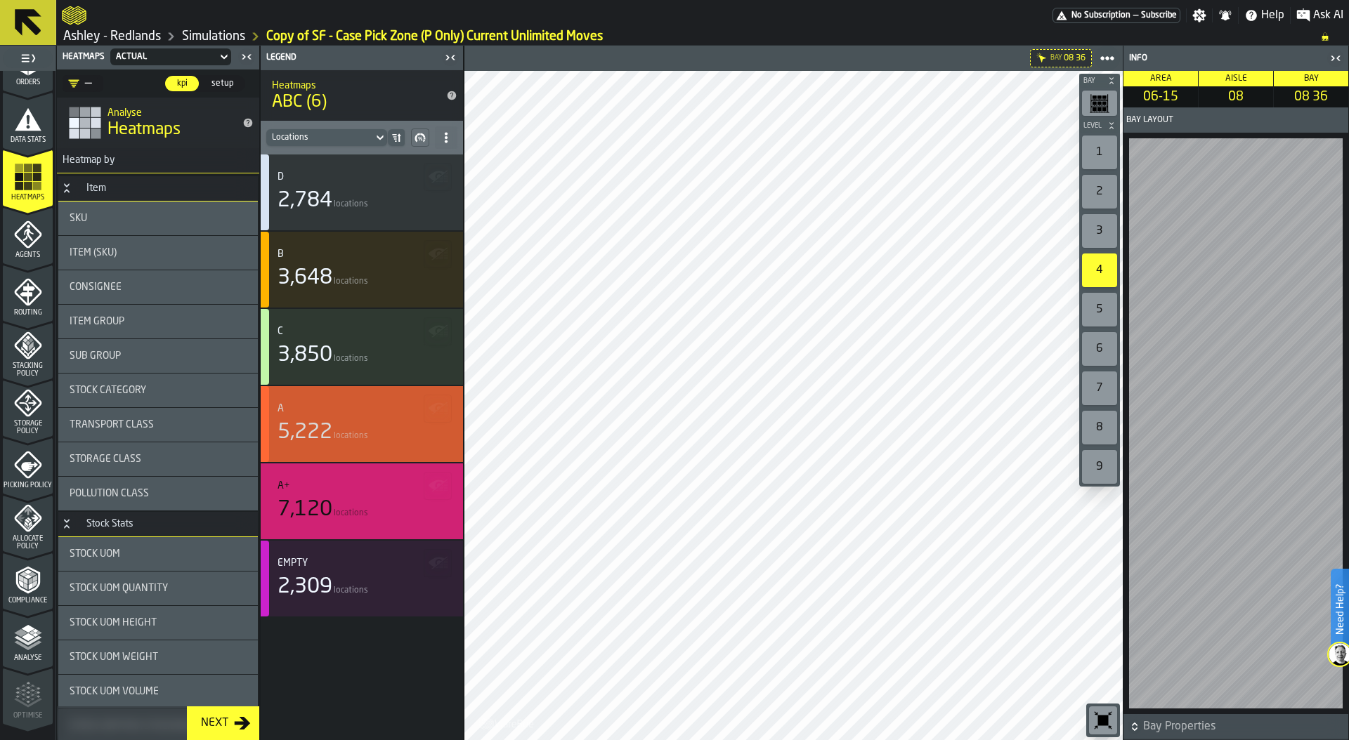
click at [322, 423] on div "5,222" at bounding box center [304, 432] width 55 height 25
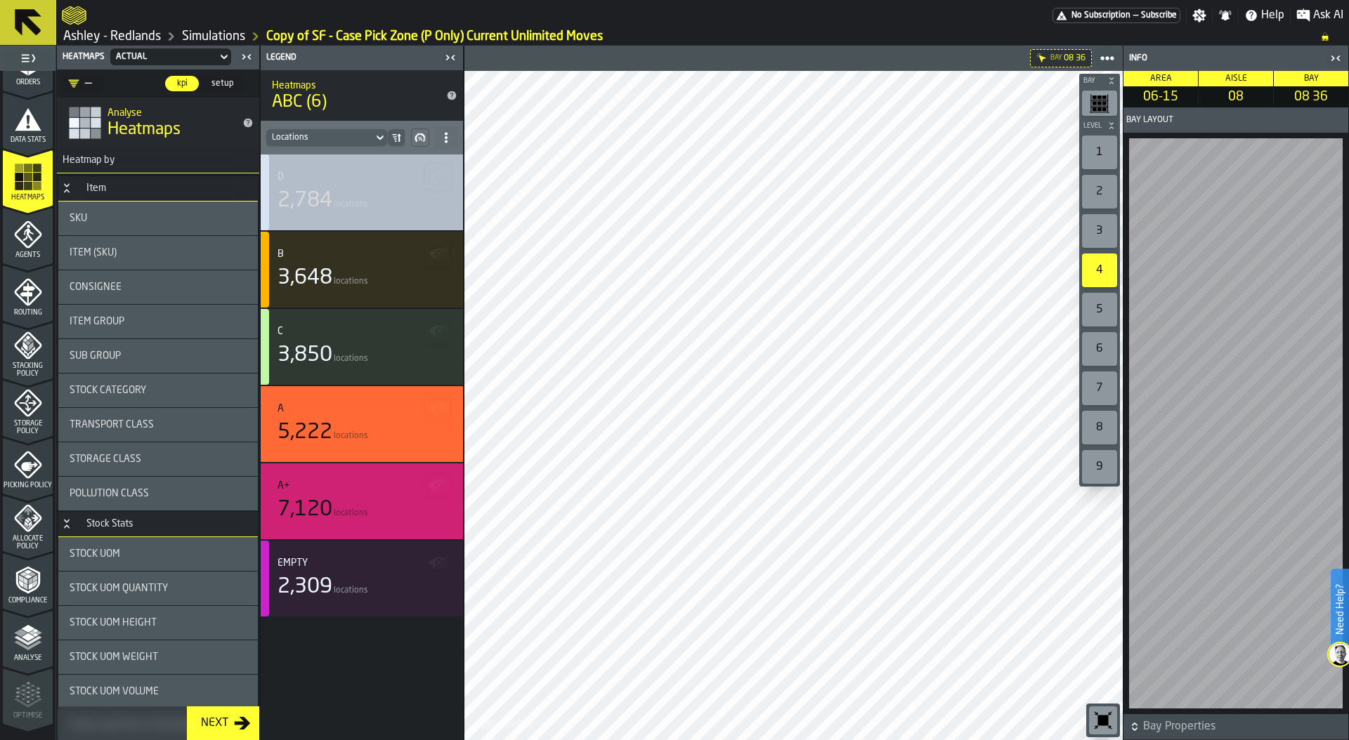
click at [381, 199] on div "2,784 locations" at bounding box center [361, 200] width 169 height 25
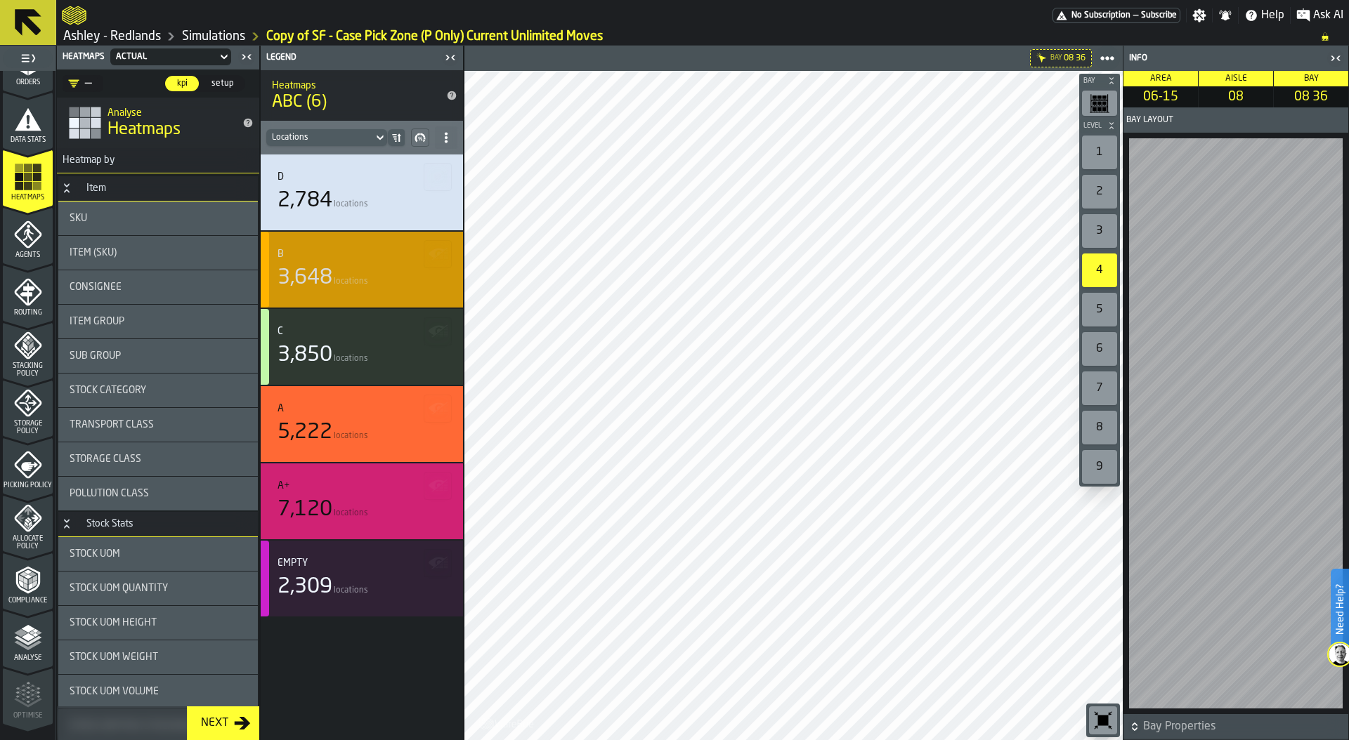
click at [339, 270] on div "3,648 locations" at bounding box center [361, 278] width 169 height 25
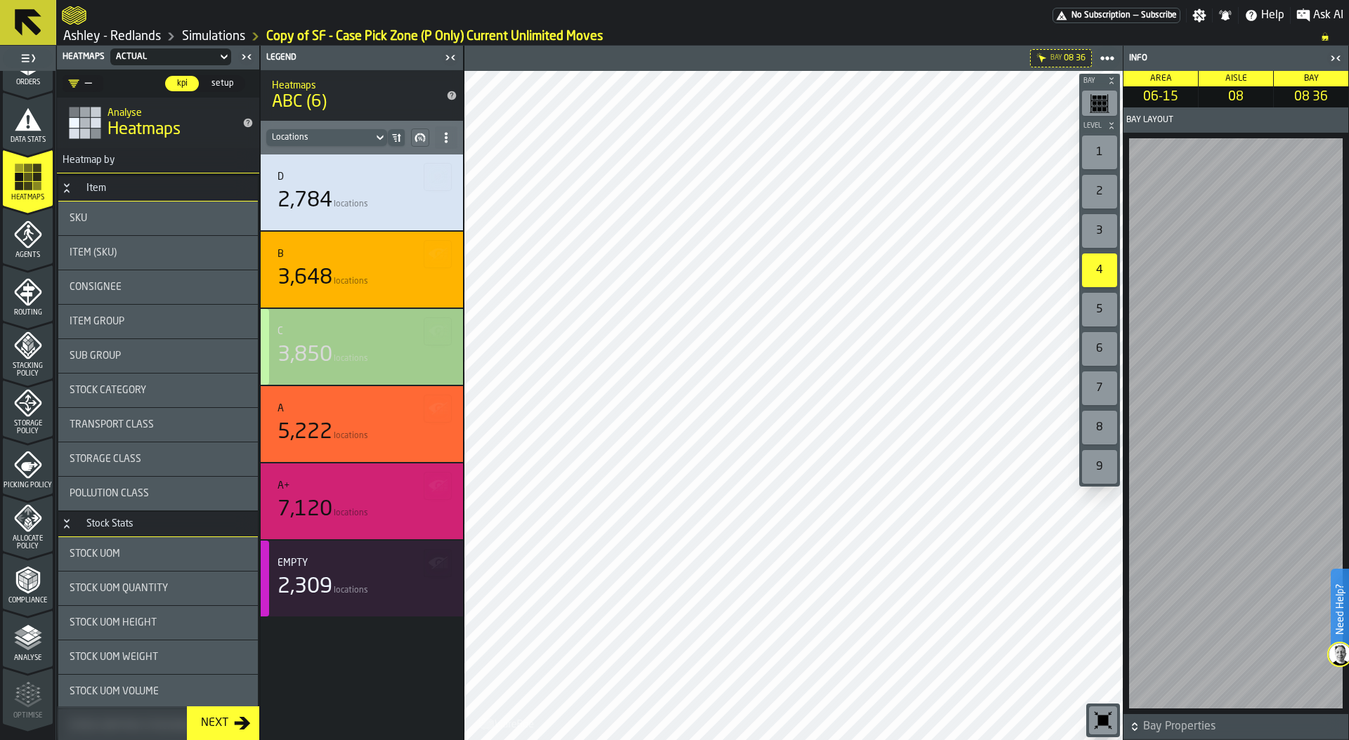
click at [350, 358] on span "locations" at bounding box center [351, 359] width 34 height 10
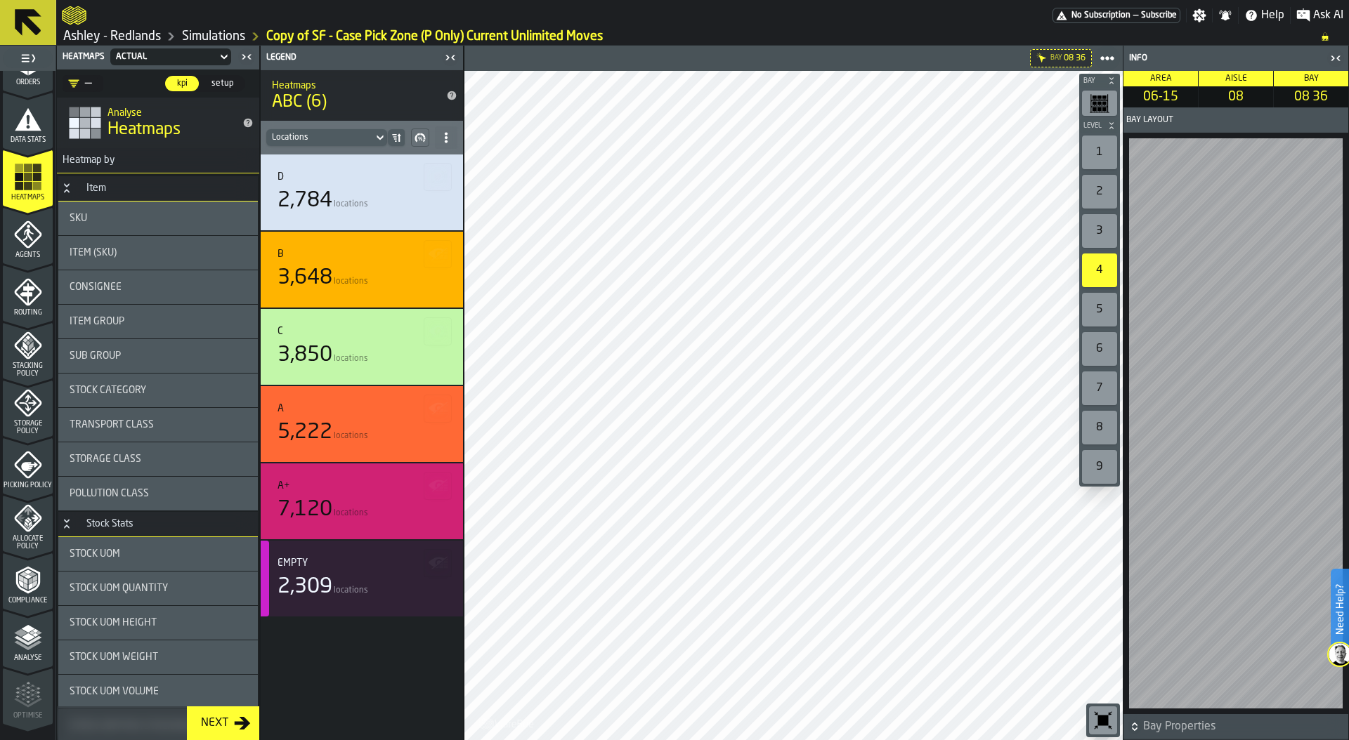
click at [1104, 144] on div "1" at bounding box center [1099, 153] width 35 height 34
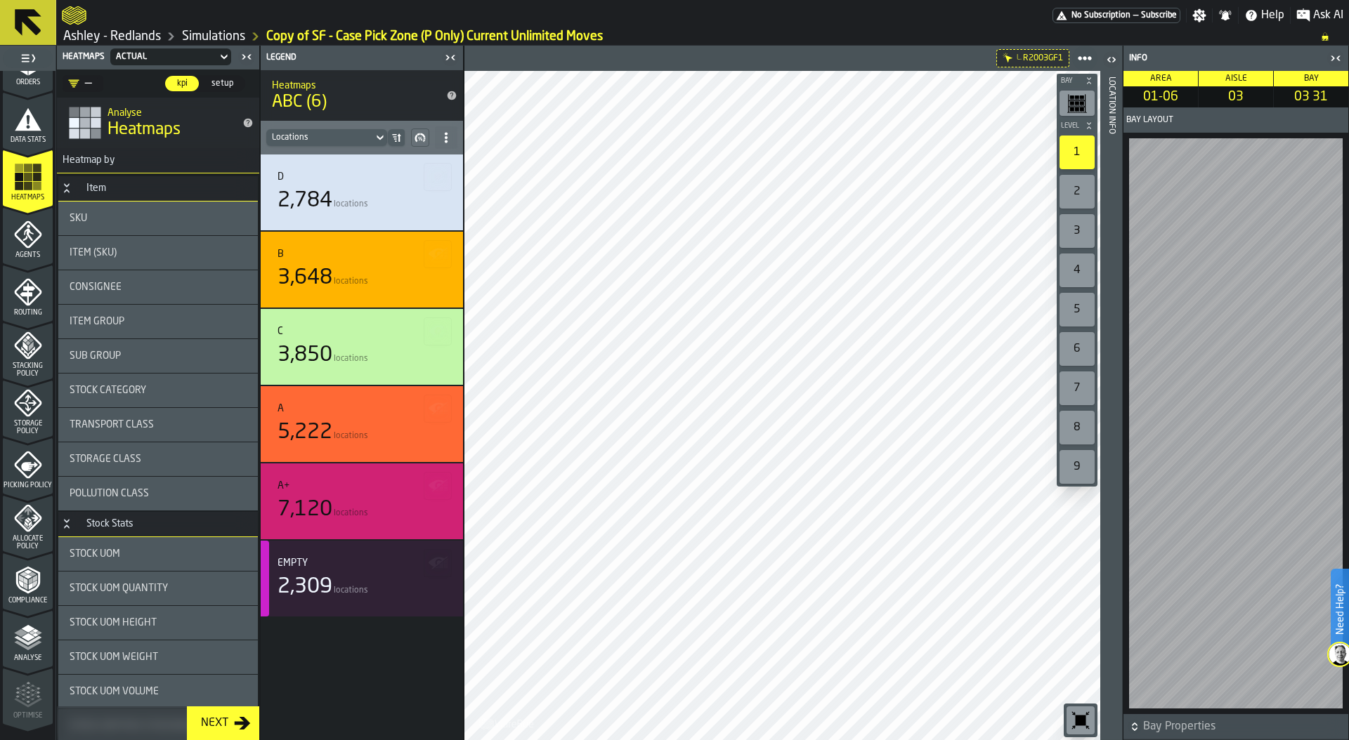
click at [1112, 406] on div "Location Info" at bounding box center [1111, 405] width 10 height 663
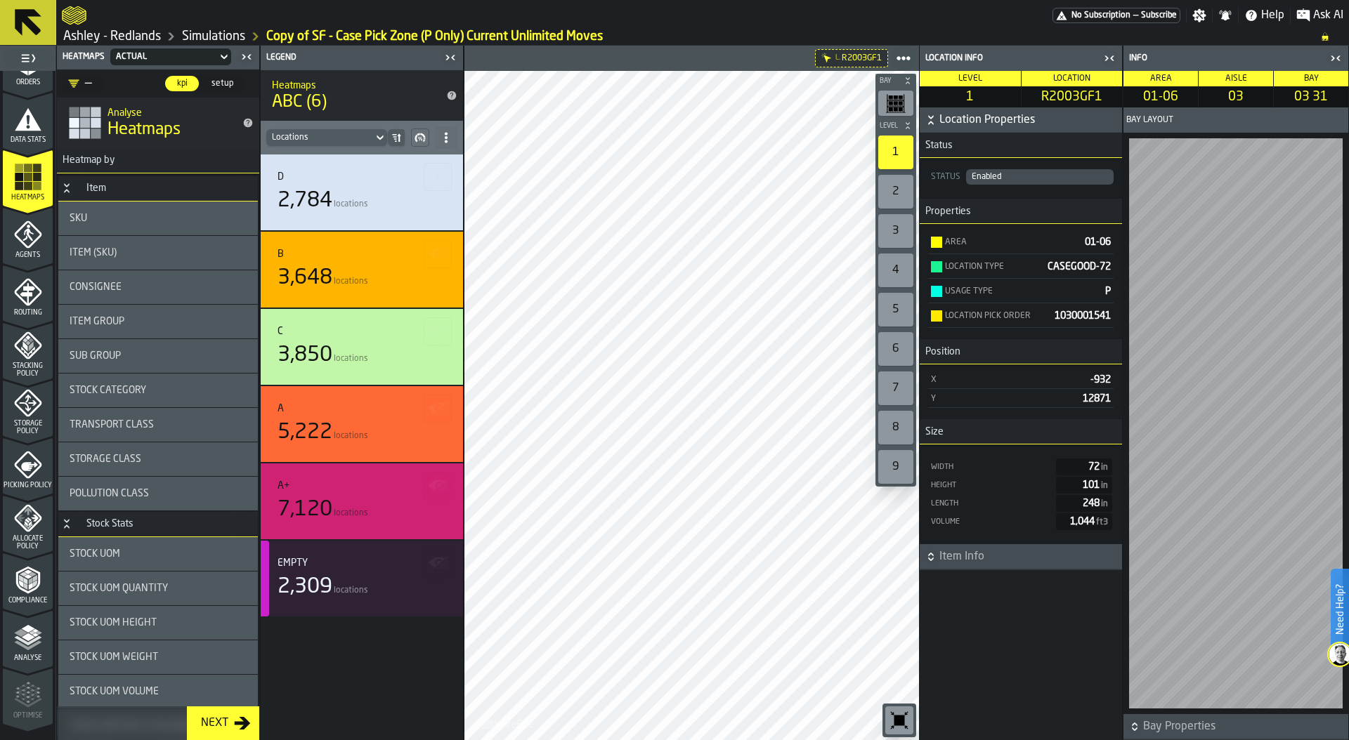
click at [930, 561] on icon "button-" at bounding box center [931, 557] width 14 height 14
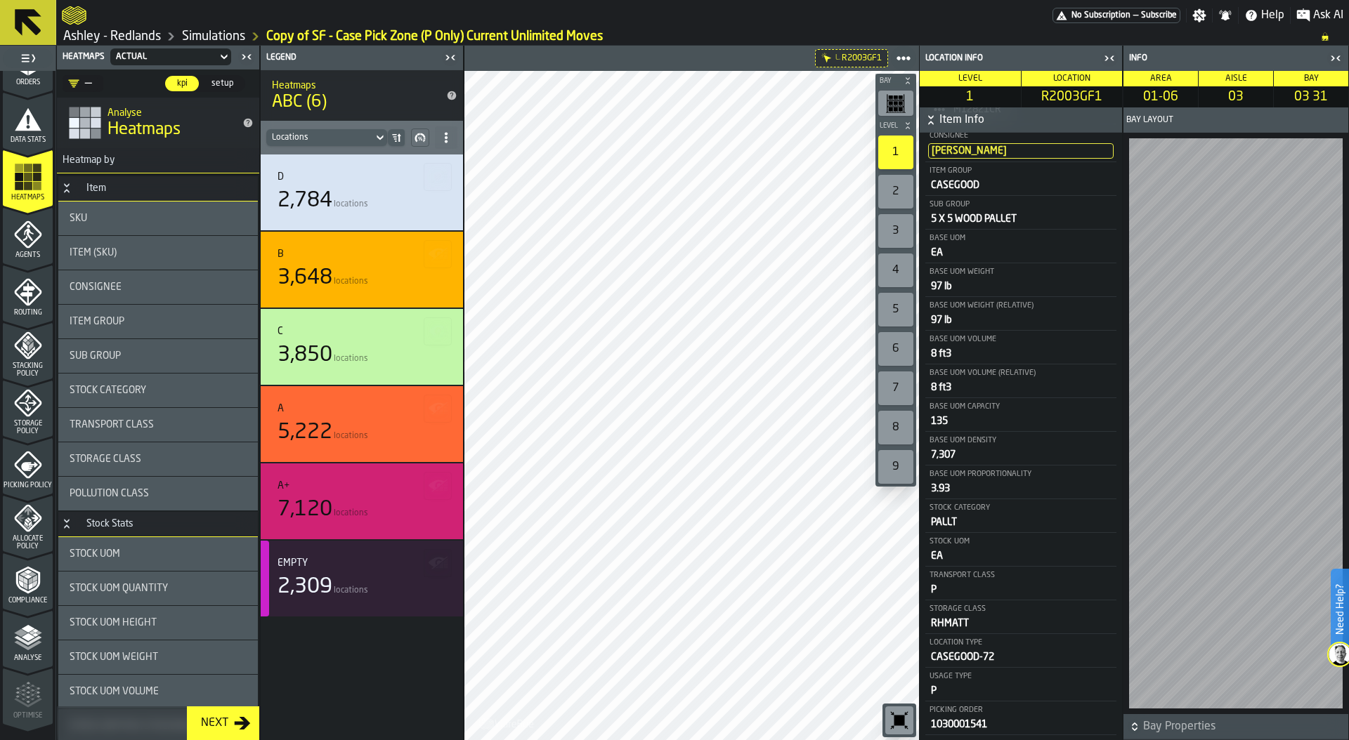
scroll to position [509, 0]
click at [115, 369] on div "Sub Group" at bounding box center [157, 356] width 199 height 34
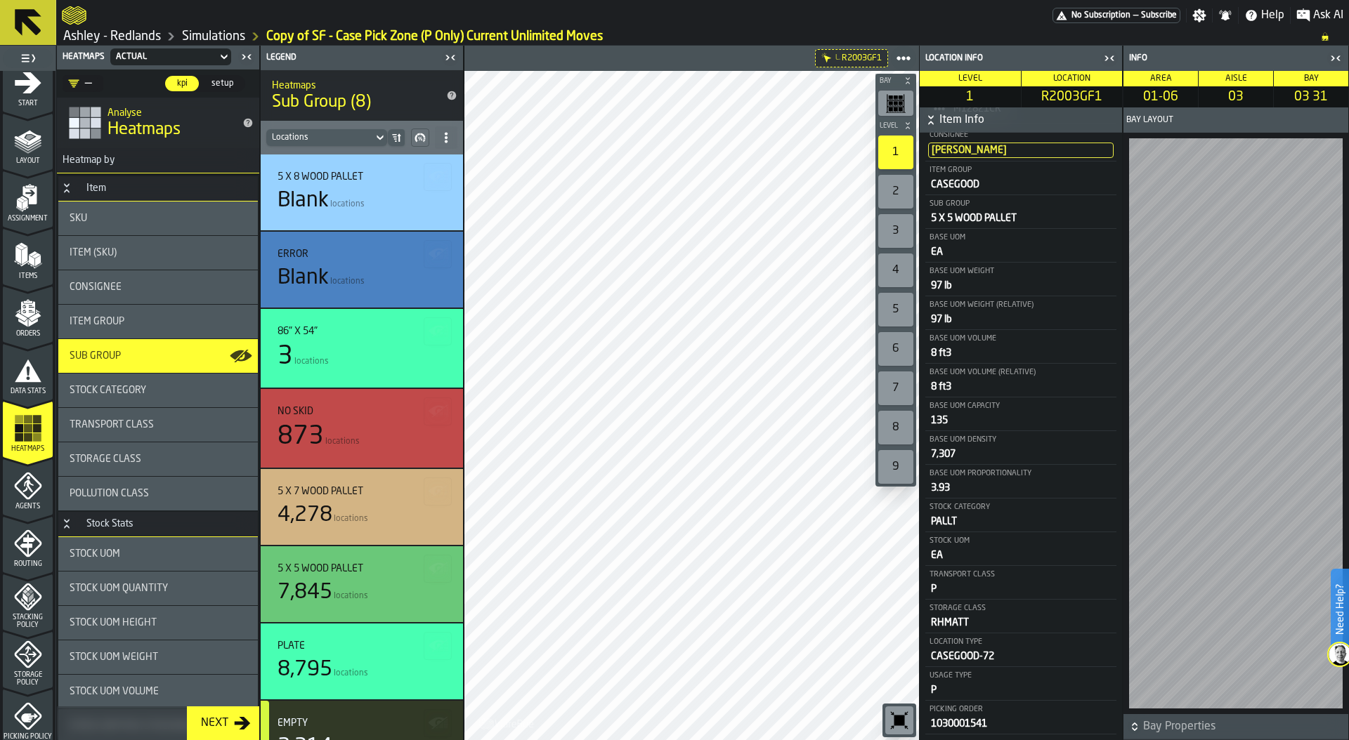
scroll to position [0, 0]
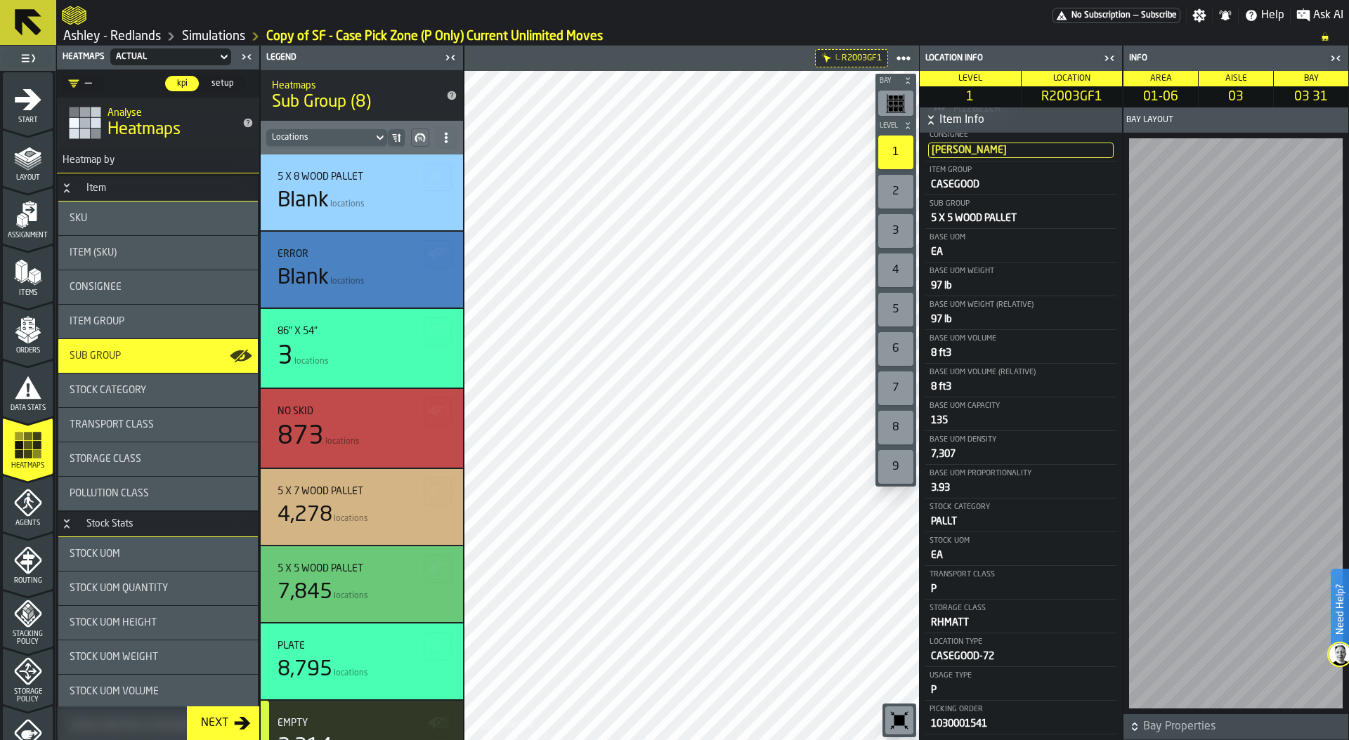
click at [24, 230] on div "Assignment" at bounding box center [28, 220] width 50 height 39
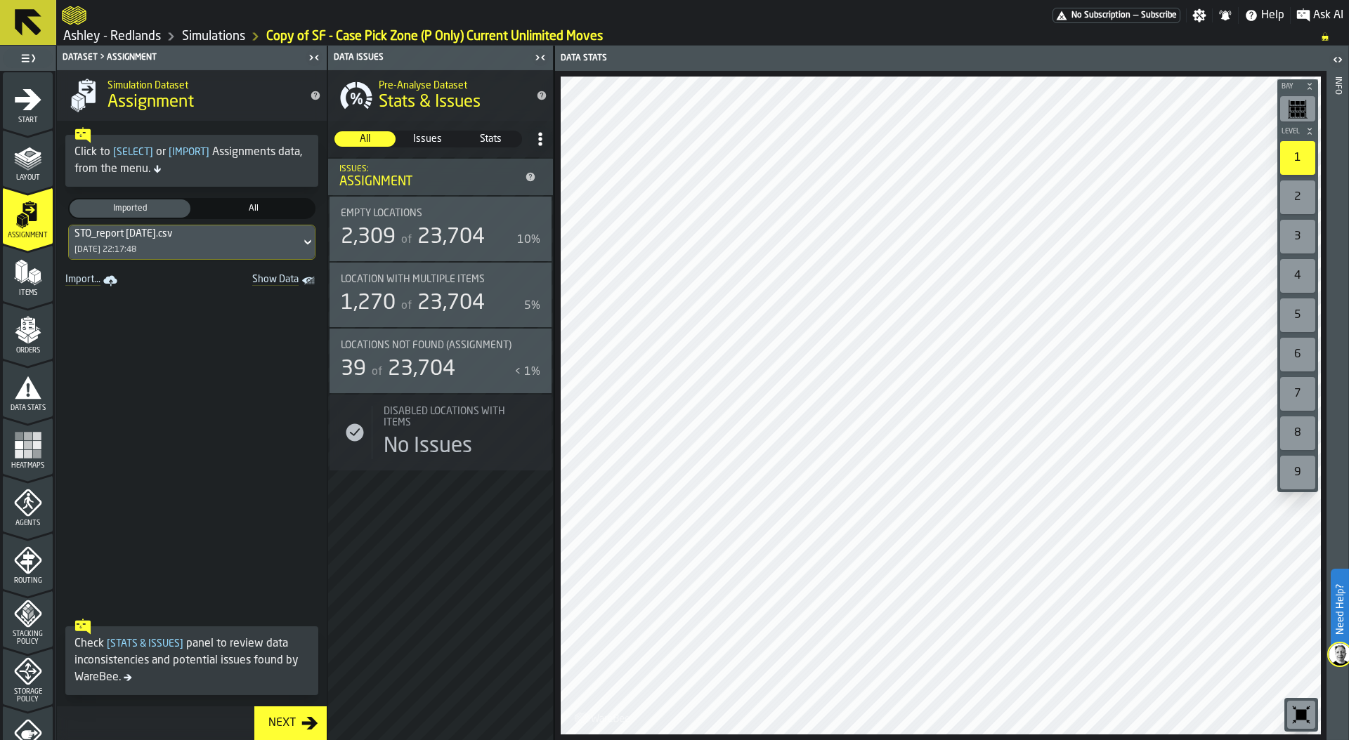
click at [22, 274] on polygon "menu Items" at bounding box center [25, 272] width 6 height 18
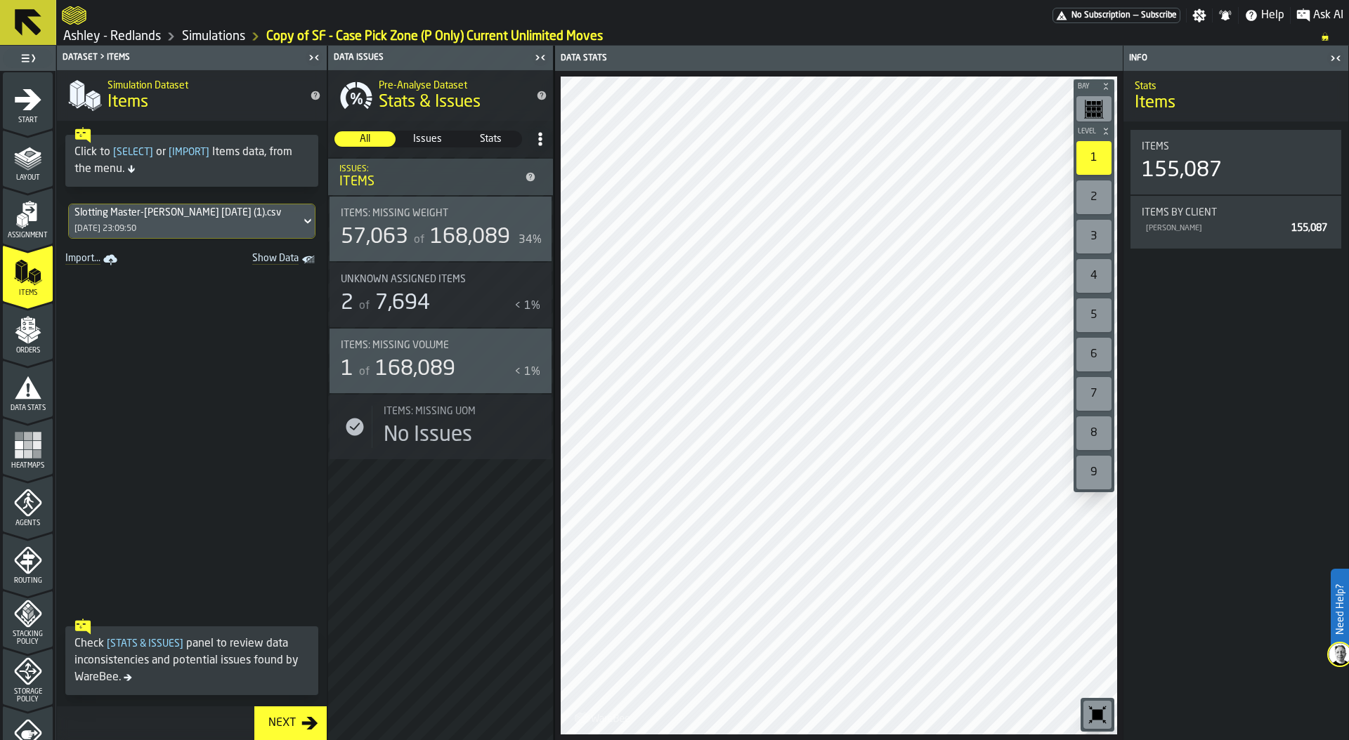
click at [27, 348] on span "Orders" at bounding box center [28, 351] width 50 height 8
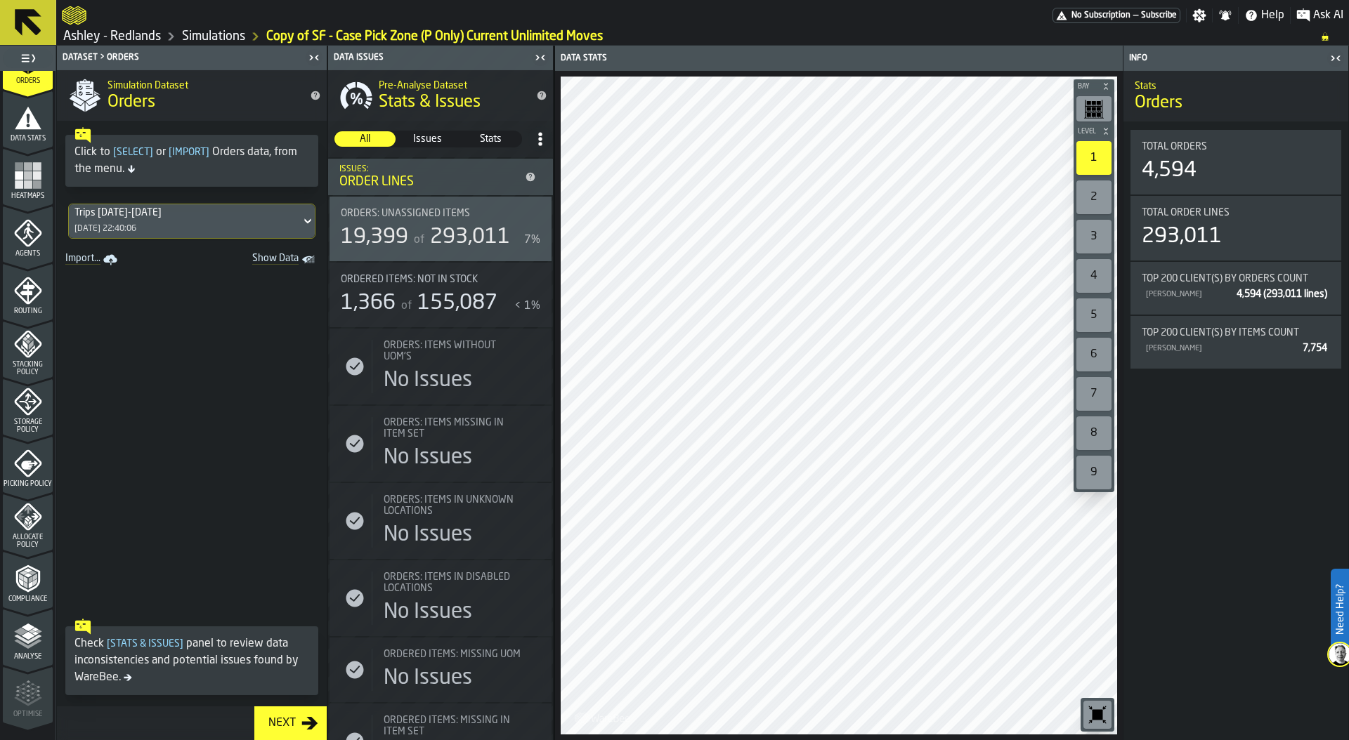
scroll to position [284, 0]
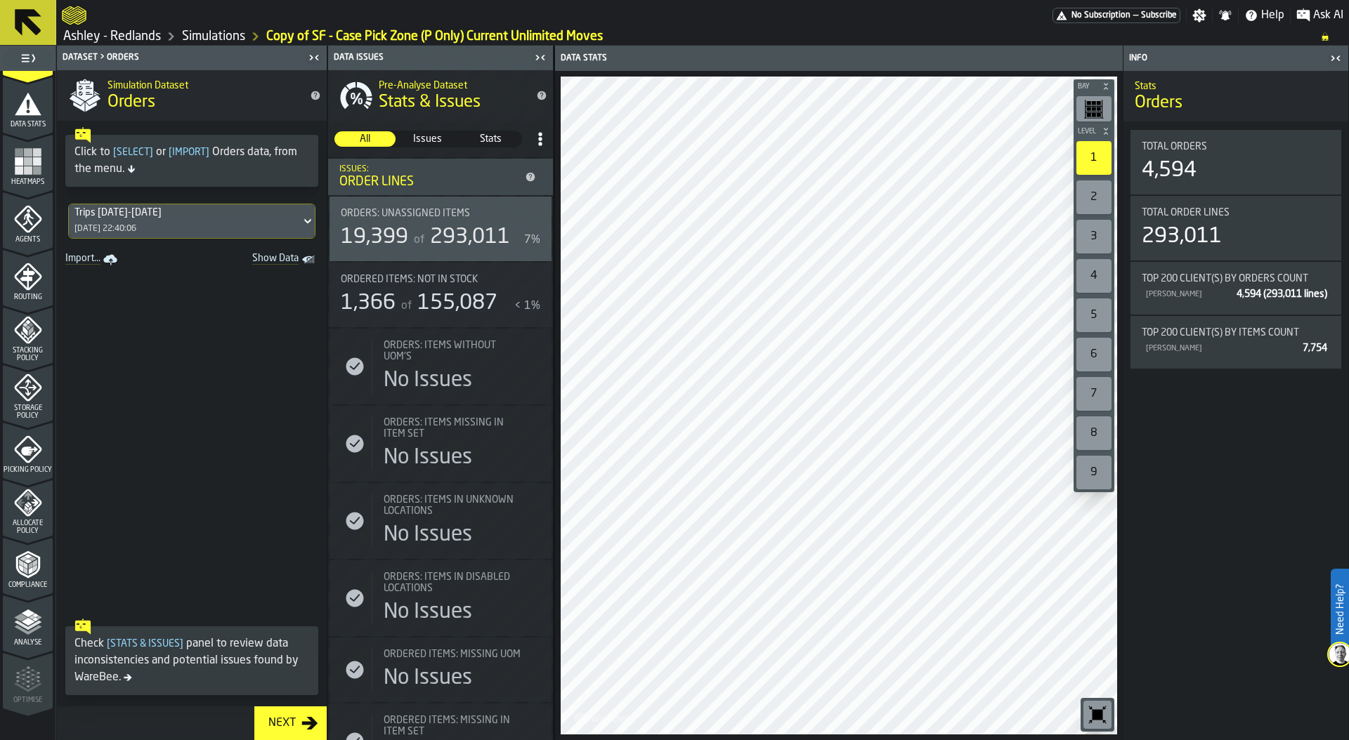
click at [32, 346] on div "Stacking Policy" at bounding box center [28, 339] width 50 height 46
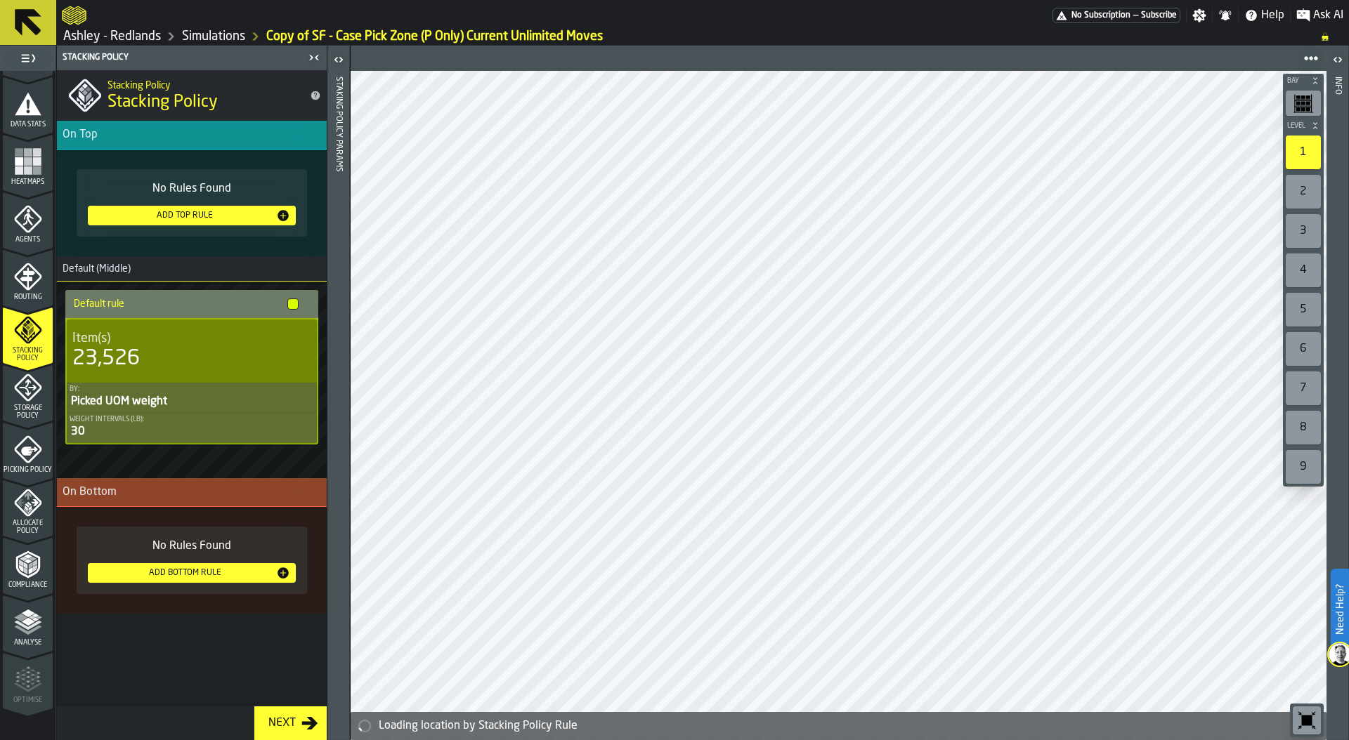
click at [32, 384] on icon "menu Storage Policy" at bounding box center [28, 388] width 28 height 28
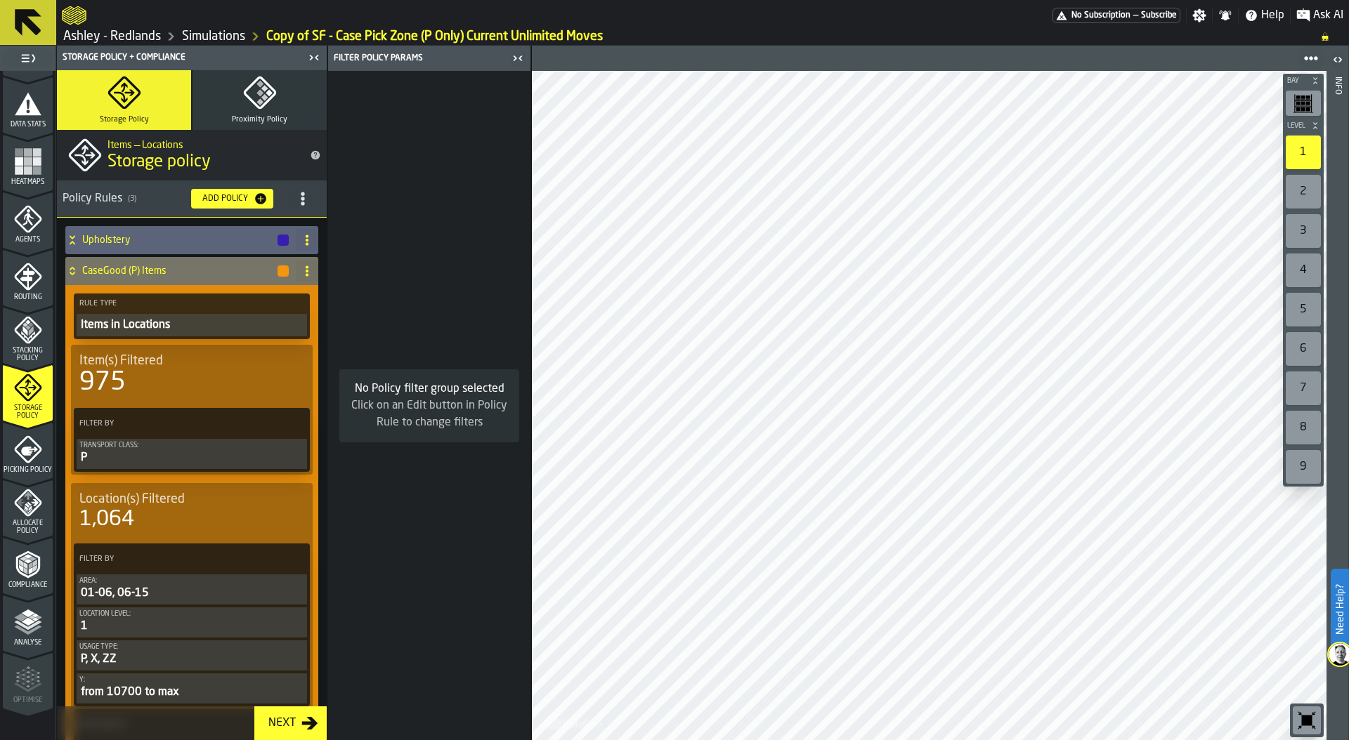
click at [79, 270] on icon at bounding box center [72, 271] width 14 height 11
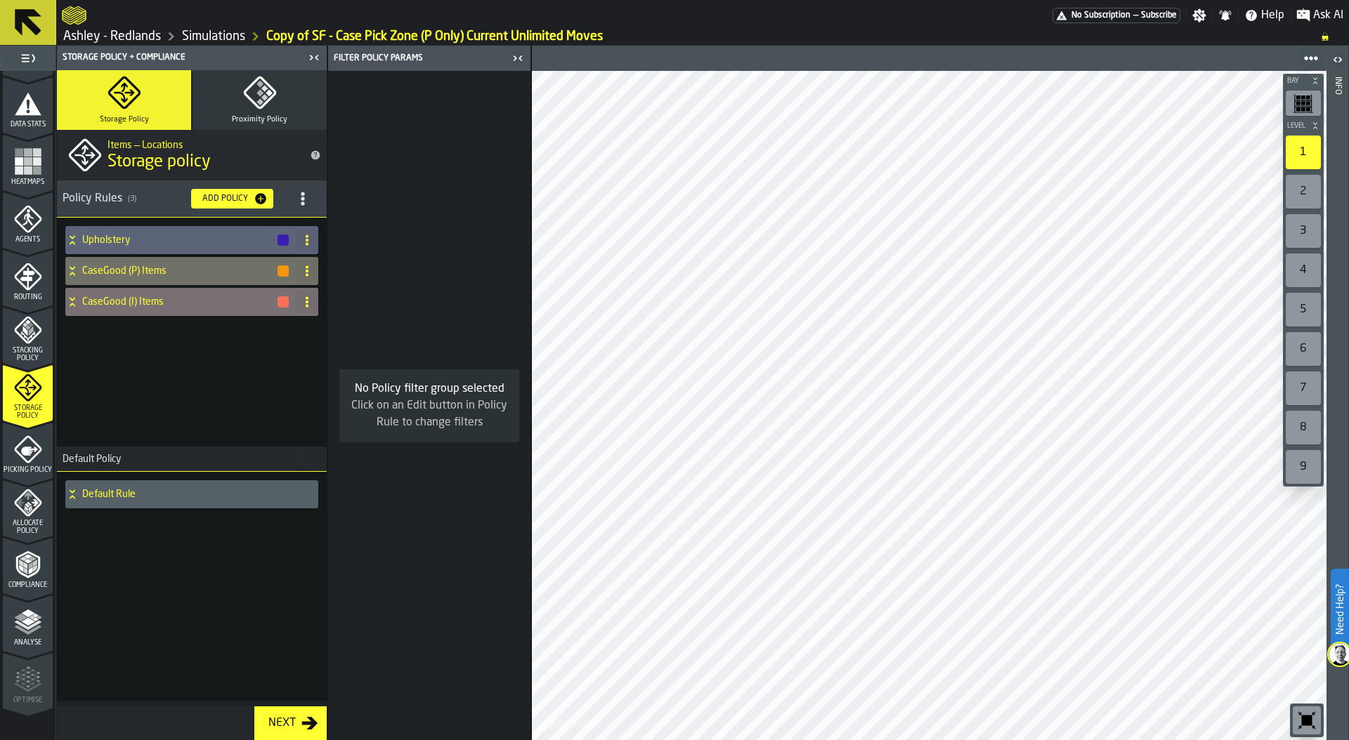
click at [73, 306] on icon at bounding box center [72, 301] width 14 height 11
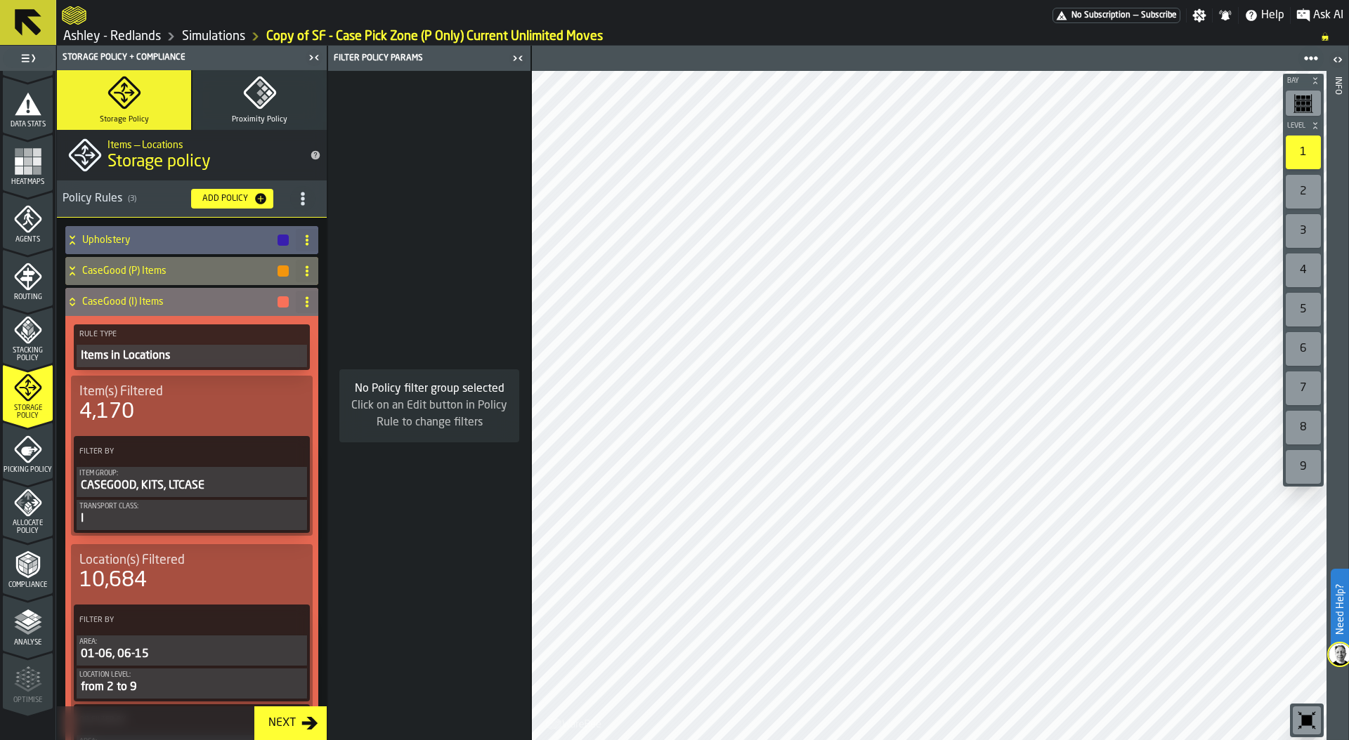
click at [78, 301] on icon at bounding box center [72, 301] width 14 height 11
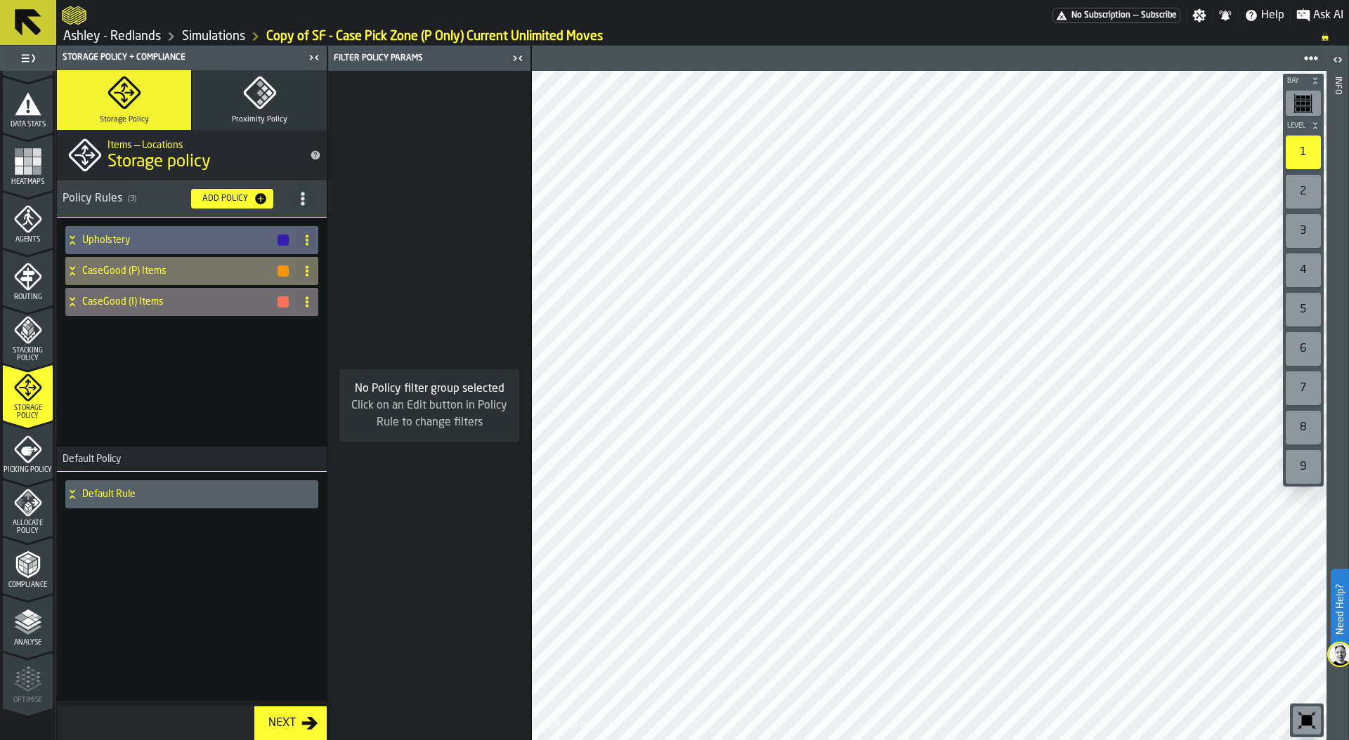
click at [91, 266] on h4 "CaseGood (P) Items" at bounding box center [179, 271] width 194 height 11
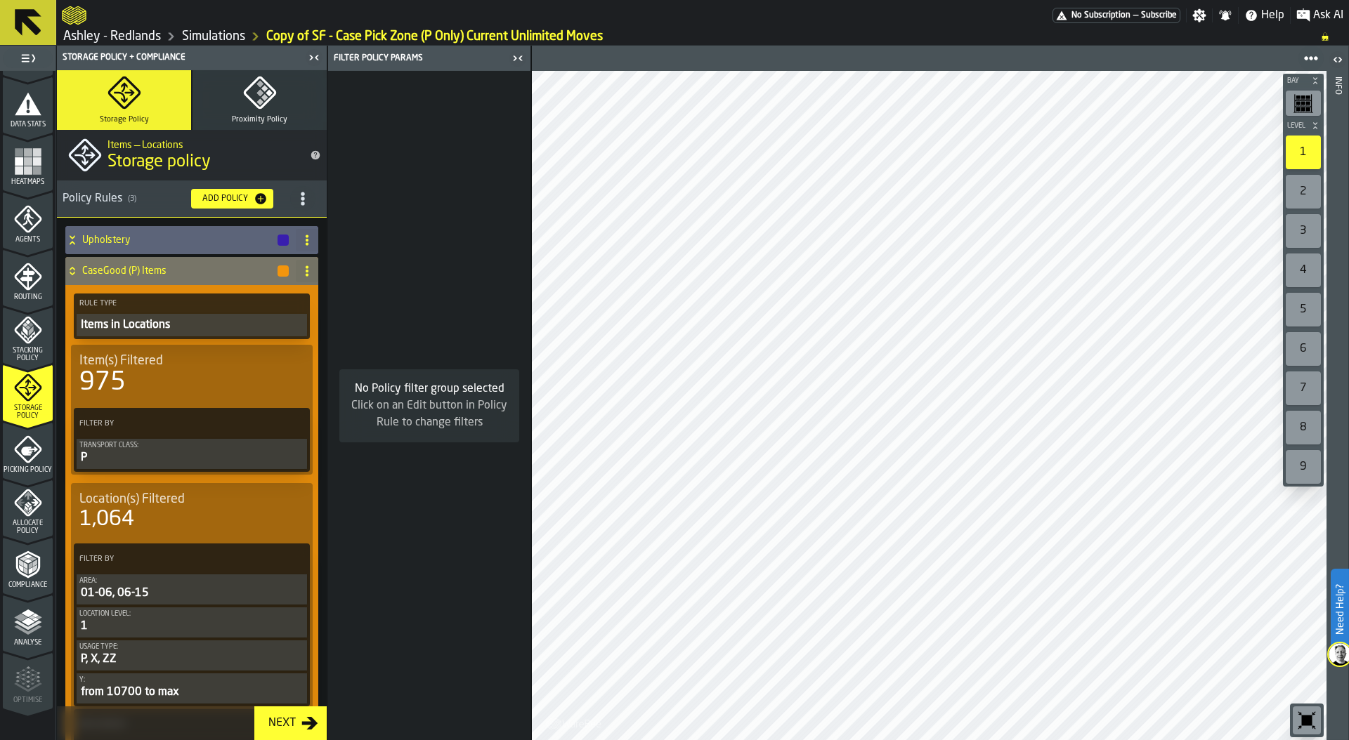
click at [74, 273] on icon at bounding box center [72, 274] width 5 height 4
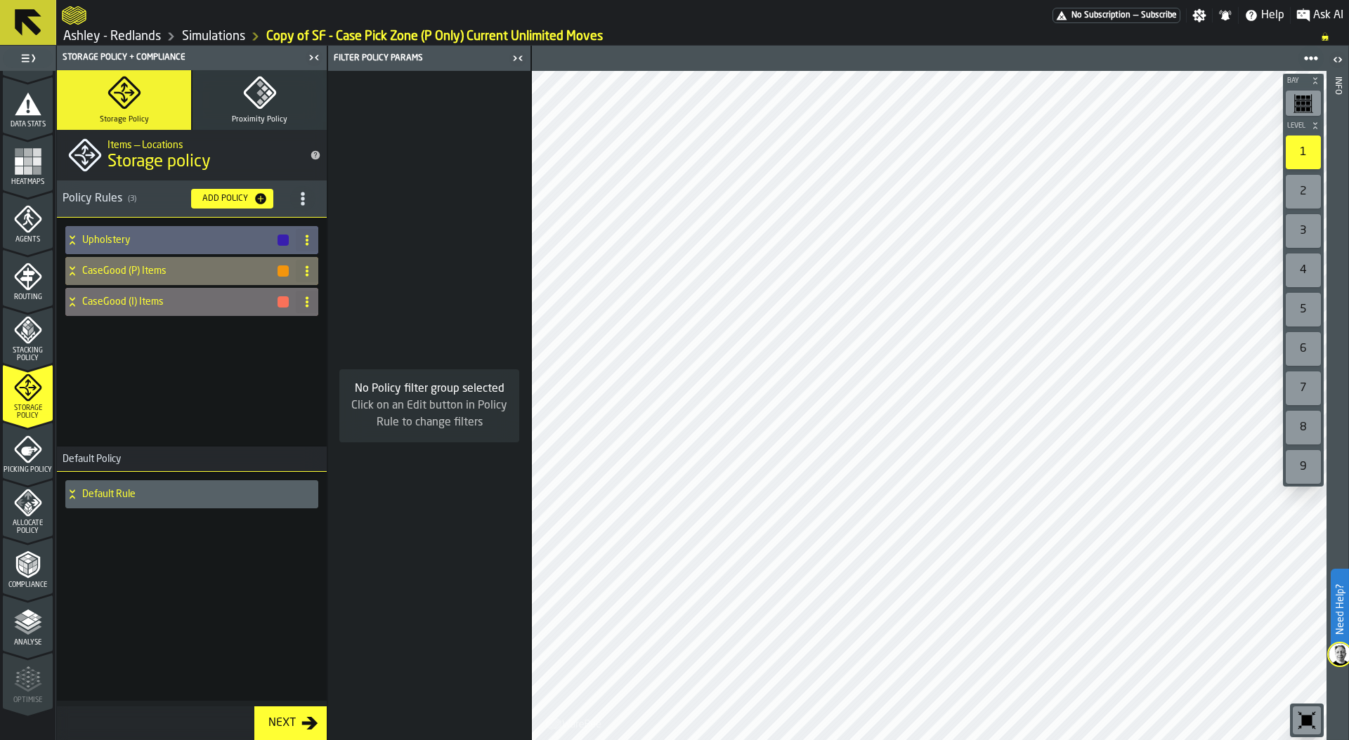
click at [74, 272] on icon at bounding box center [72, 271] width 14 height 11
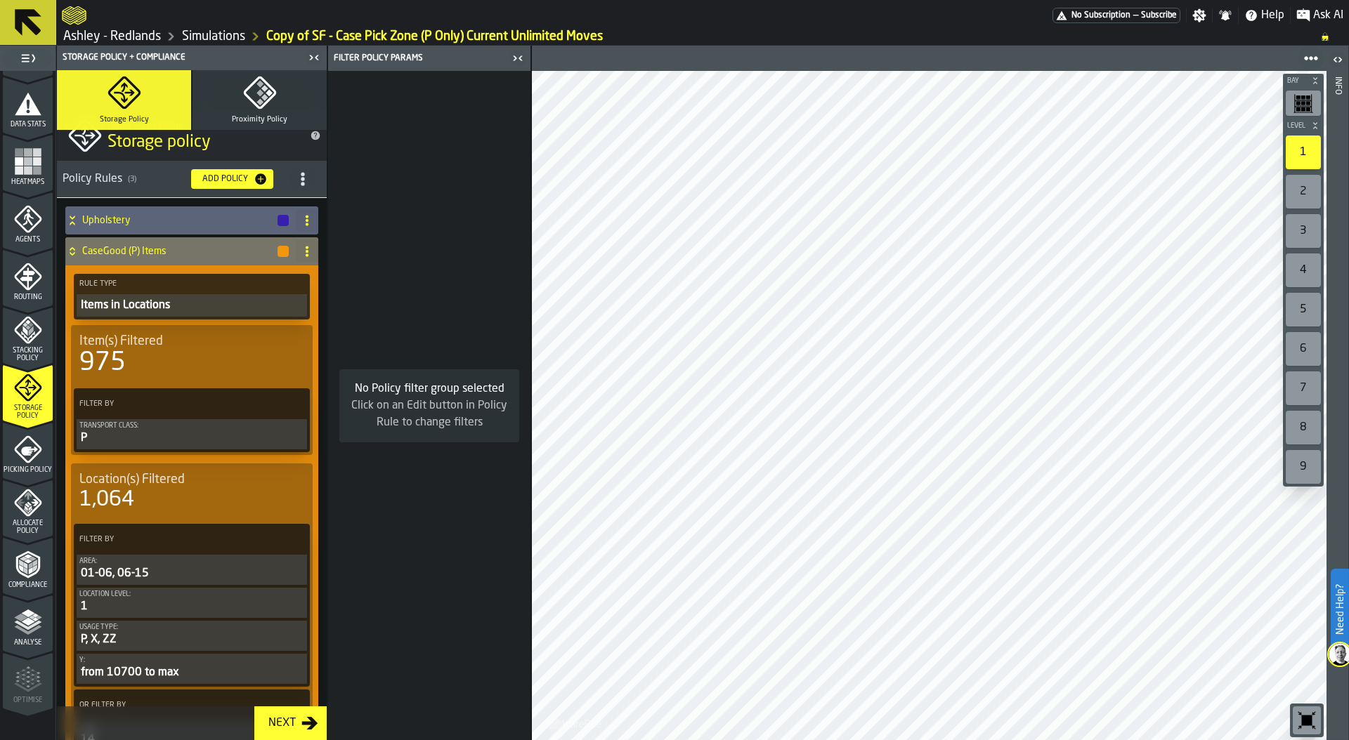
scroll to position [3, 0]
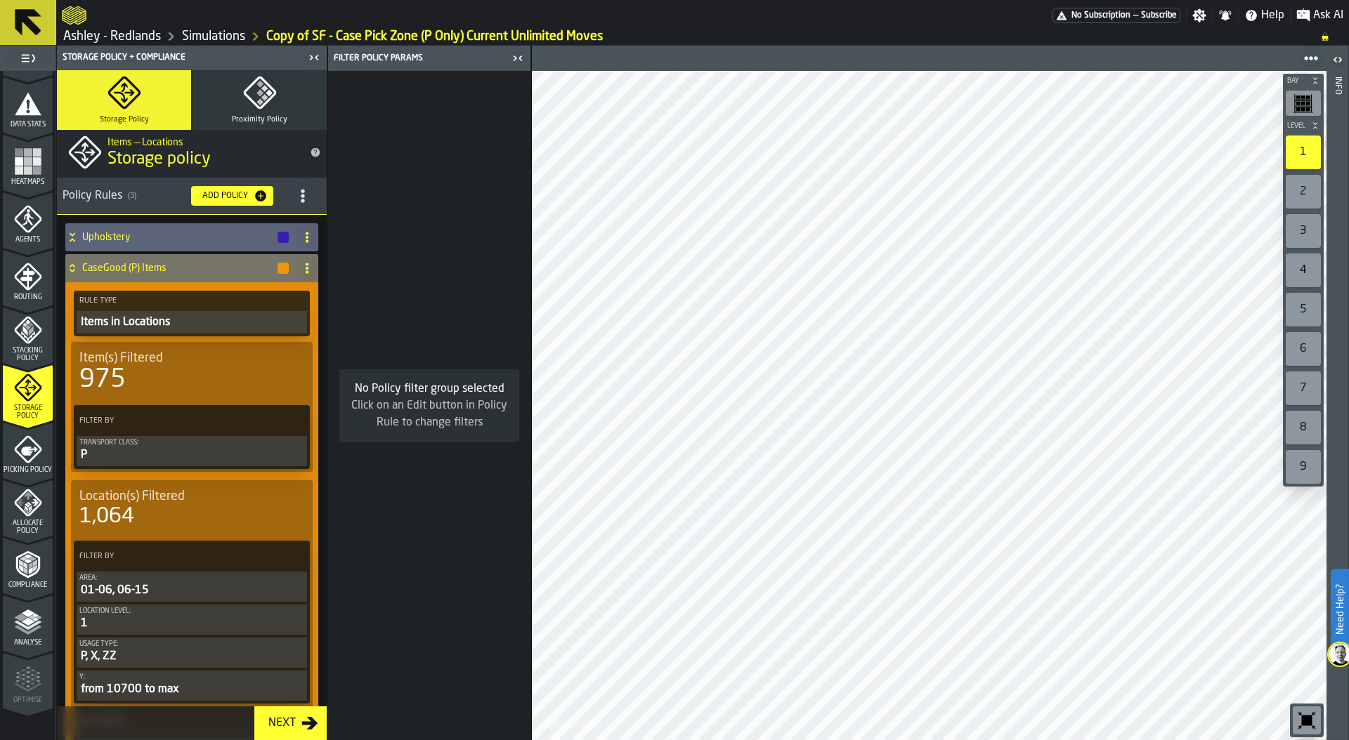
click at [76, 266] on icon at bounding box center [72, 268] width 14 height 11
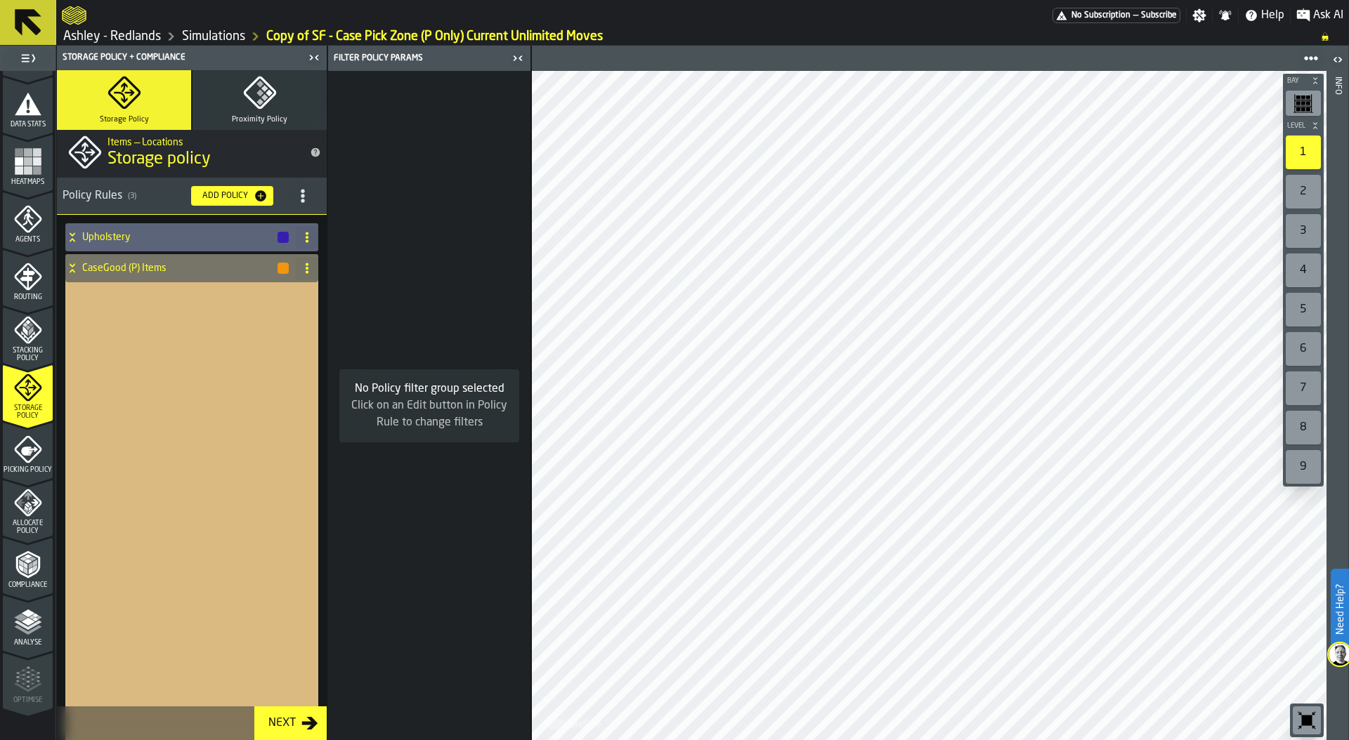
scroll to position [0, 0]
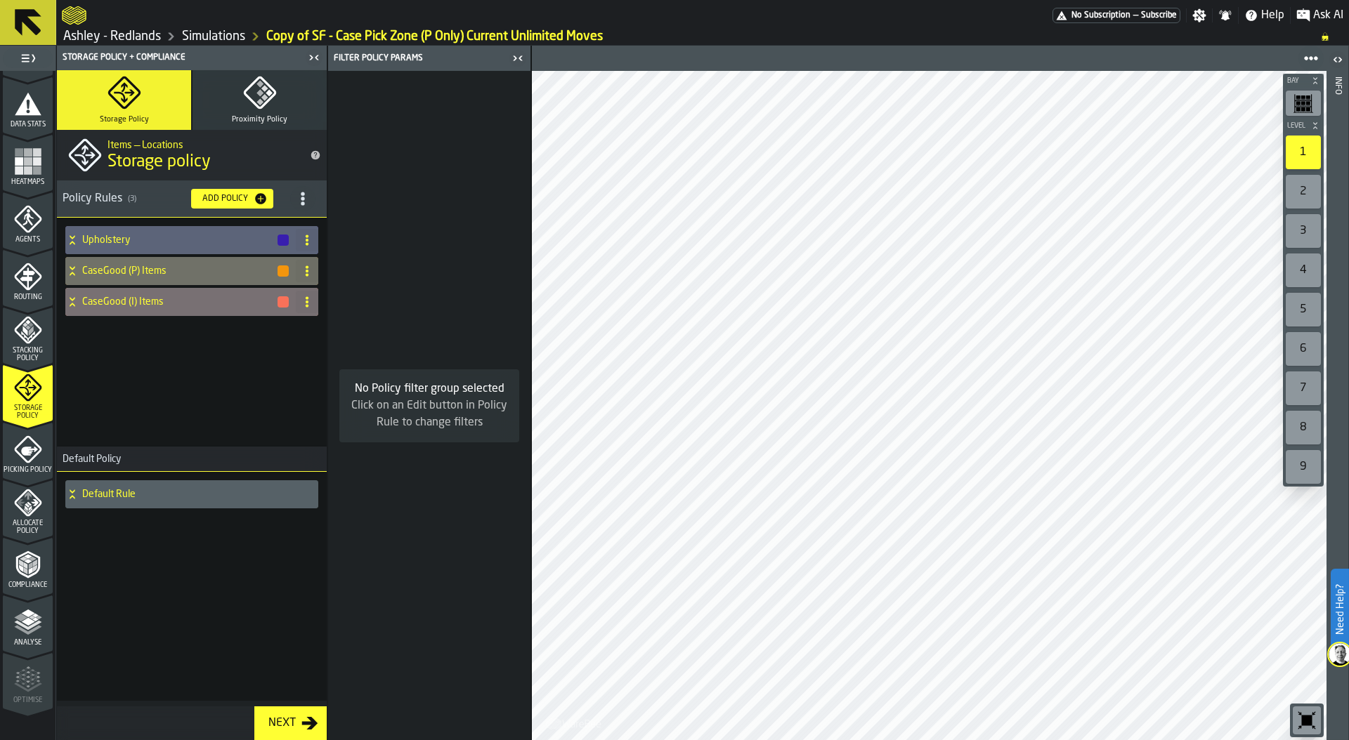
click at [86, 303] on h4 "CaseGood (I) Items" at bounding box center [179, 301] width 194 height 11
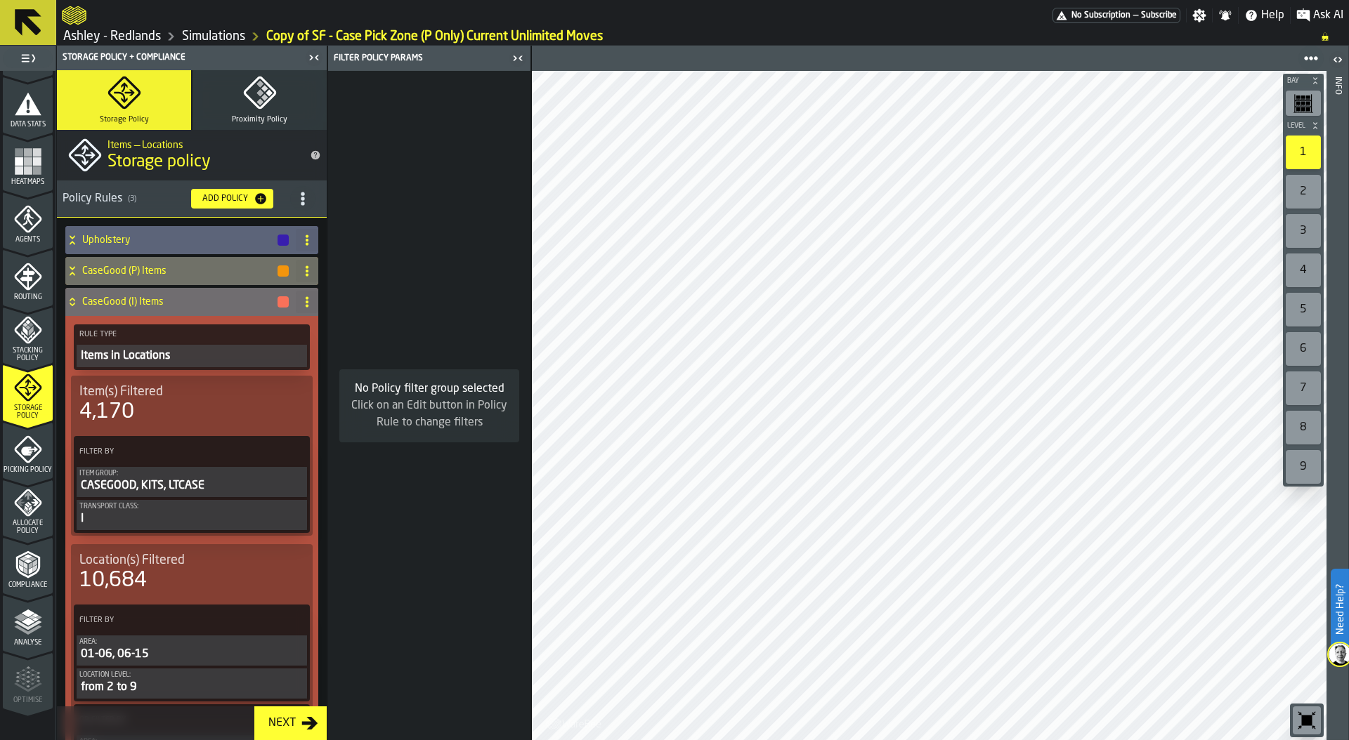
click at [1304, 192] on div "2" at bounding box center [1302, 192] width 35 height 34
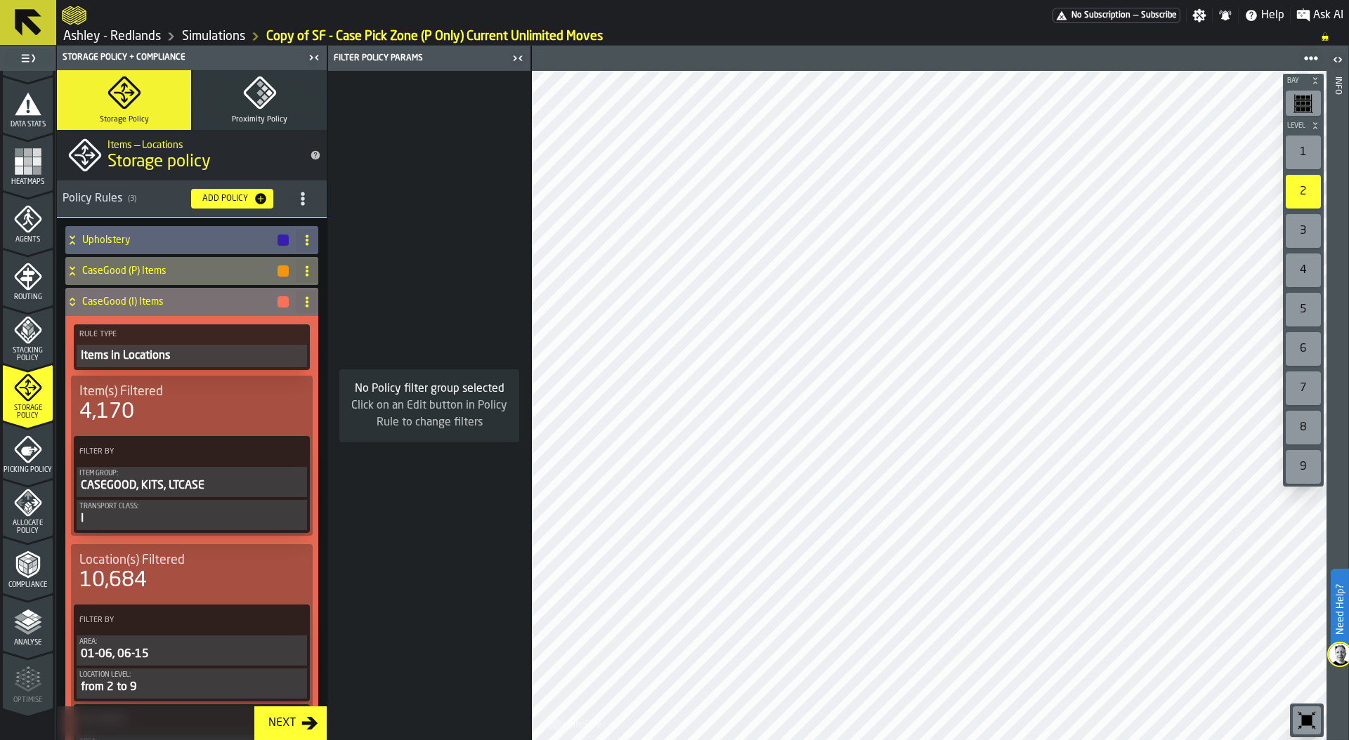
click at [70, 300] on icon at bounding box center [72, 300] width 5 height 4
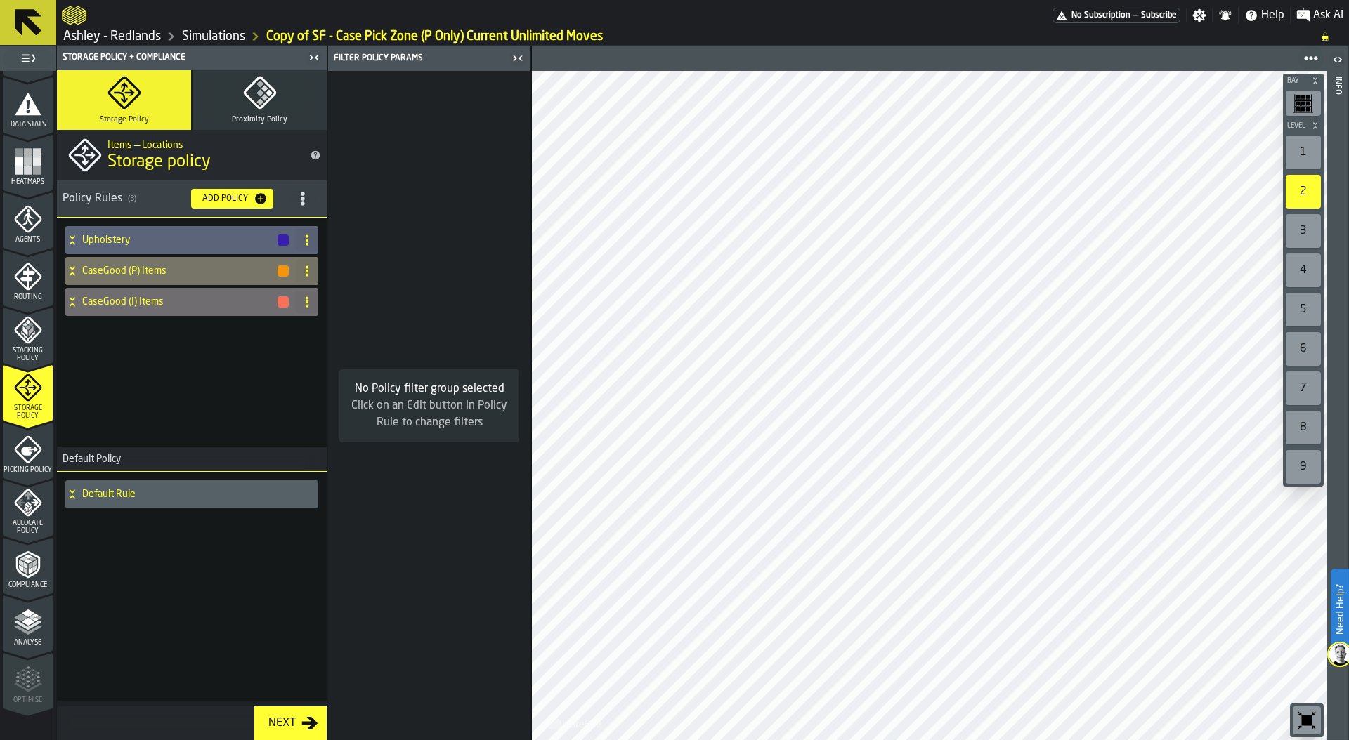
click at [112, 268] on h4 "CaseGood (P) Items" at bounding box center [179, 271] width 194 height 11
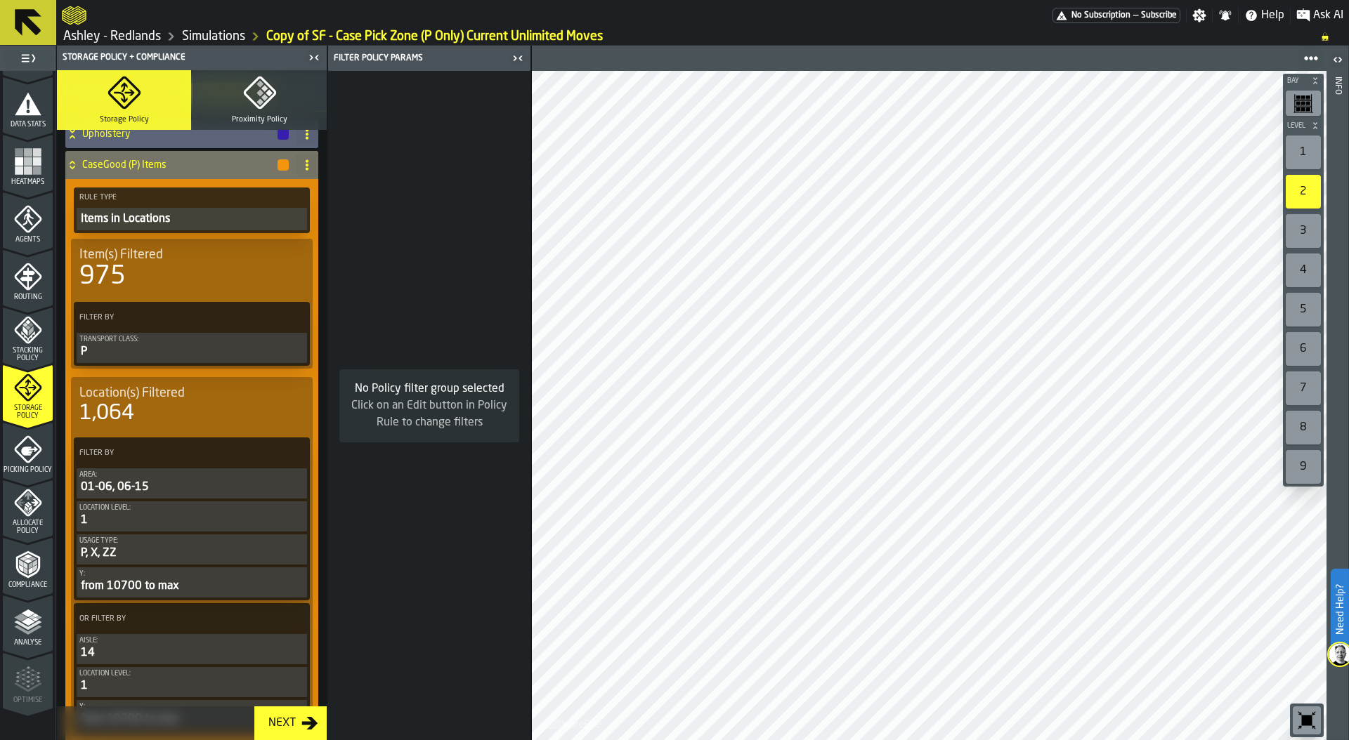
scroll to position [112, 0]
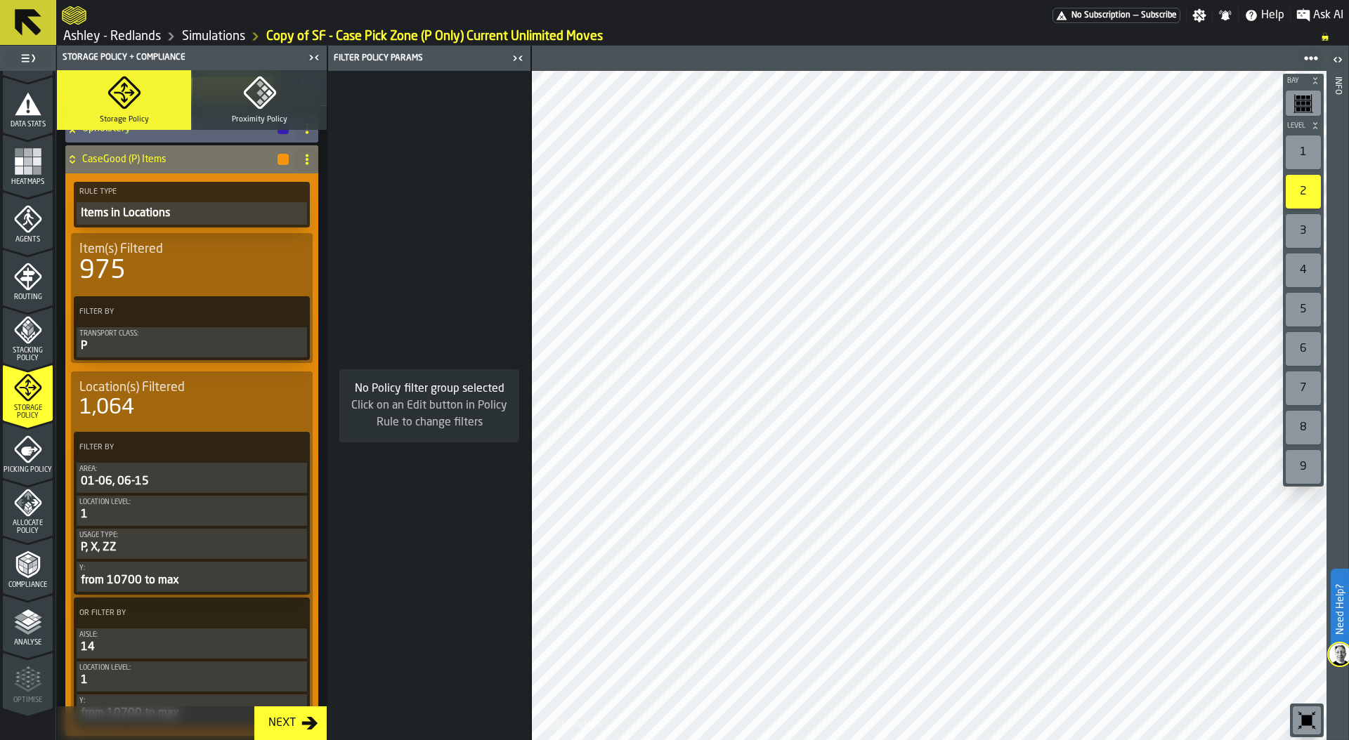
click at [152, 336] on div "Transport Class:" at bounding box center [191, 334] width 225 height 8
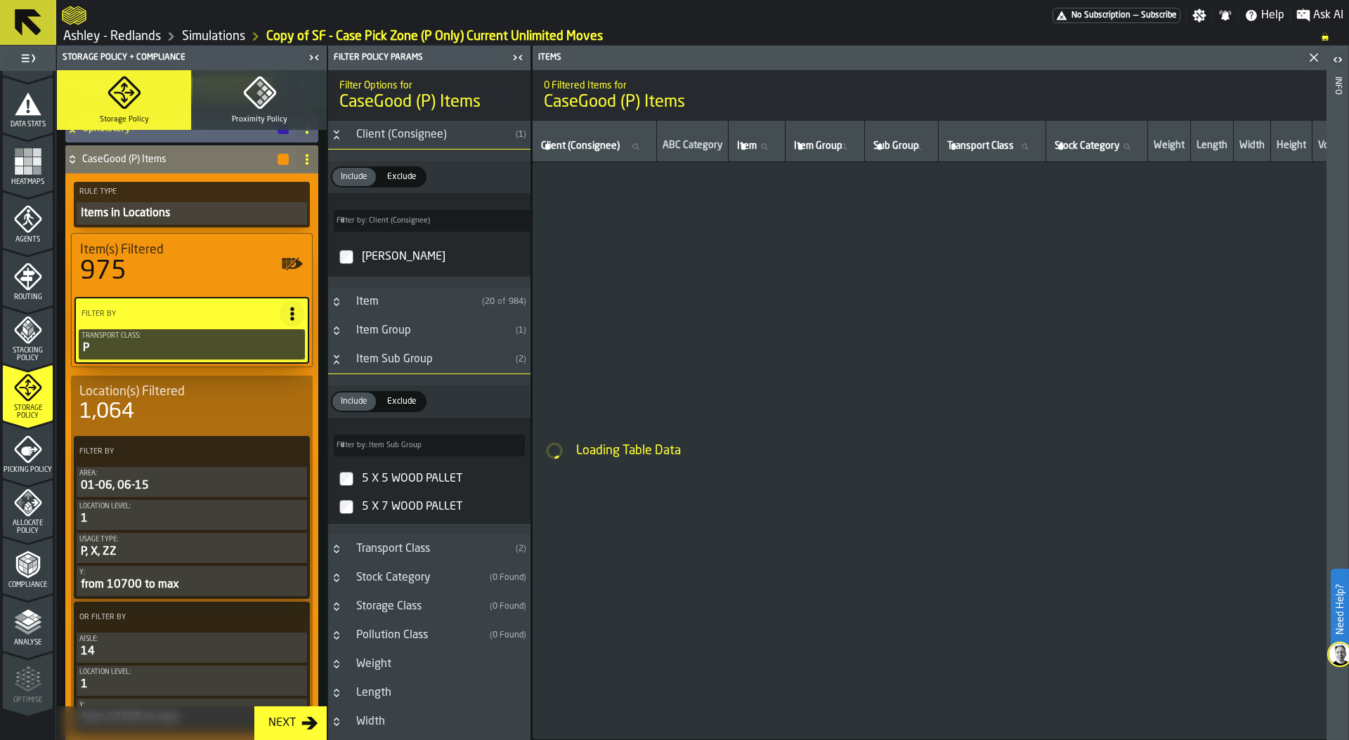
click at [336, 361] on icon "Button-Item Sub Group-open" at bounding box center [336, 359] width 11 height 11
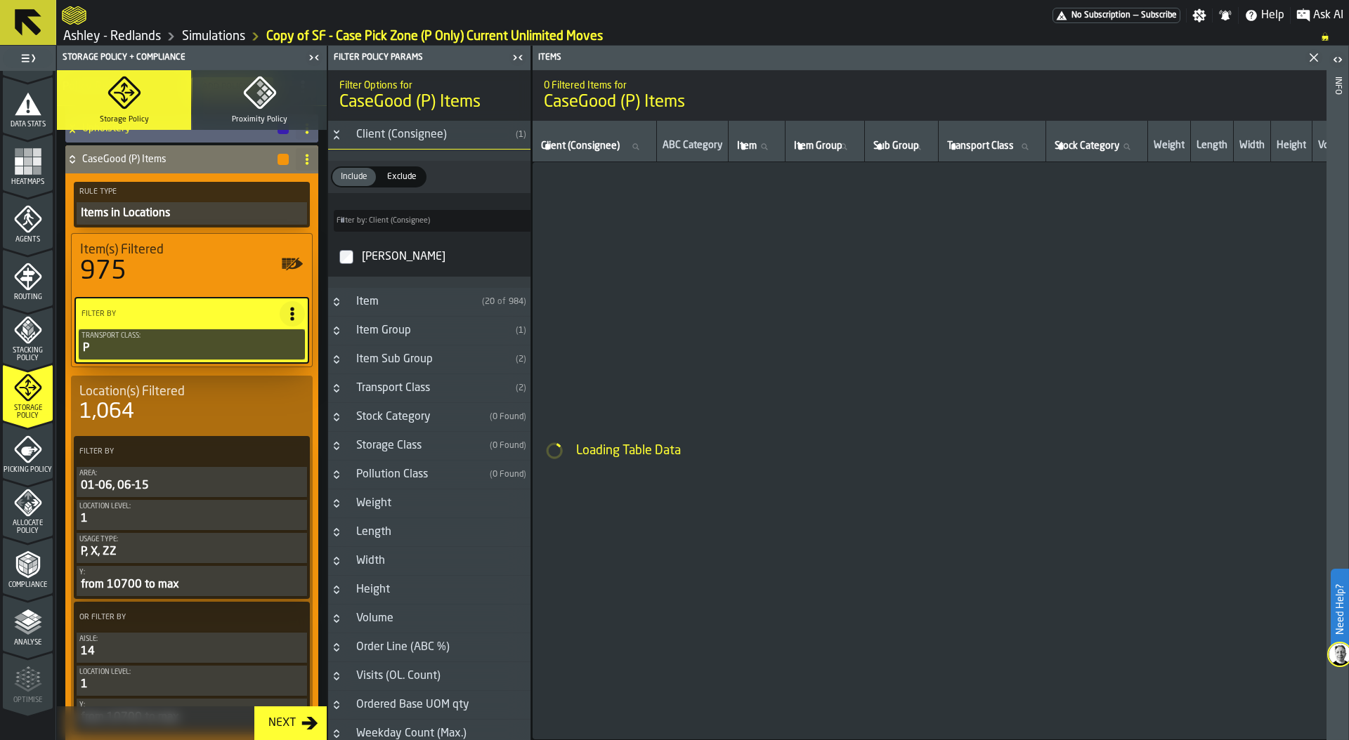
click at [335, 394] on icon "Button-Transport Class-closed" at bounding box center [336, 388] width 11 height 11
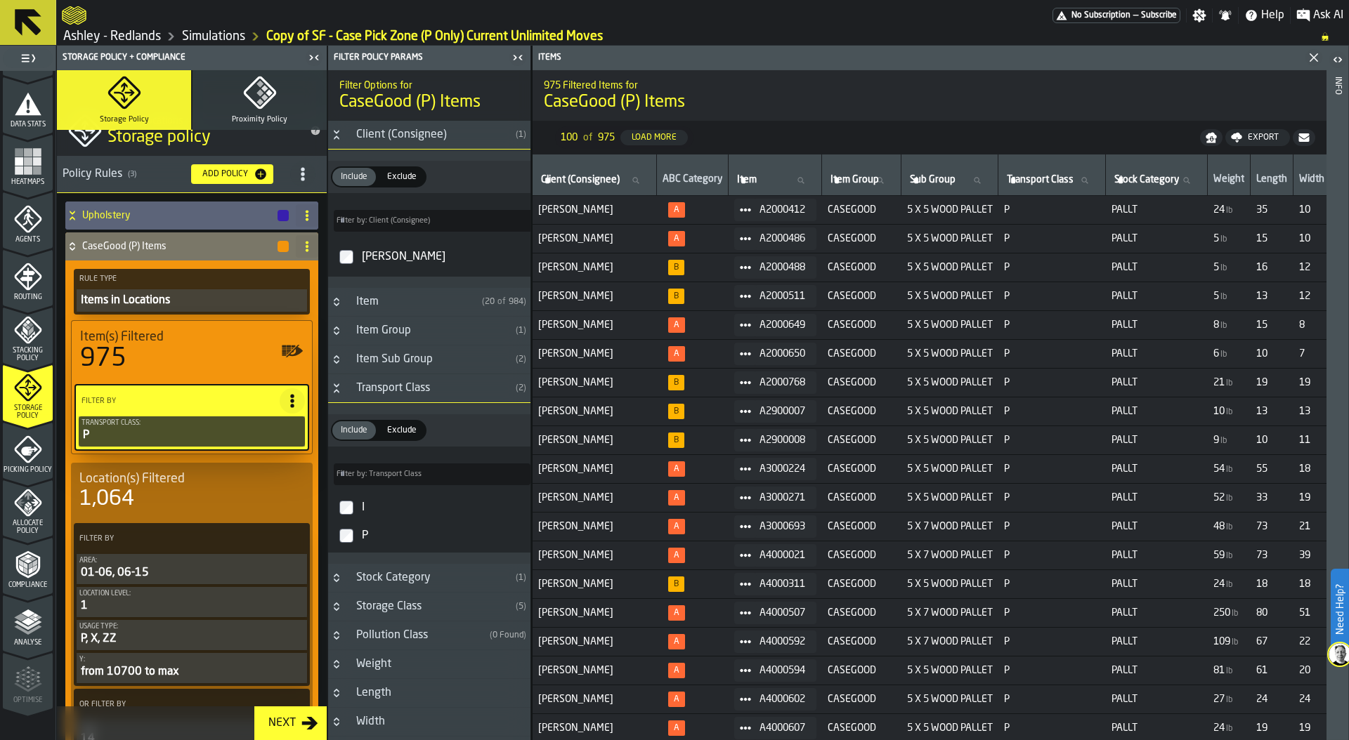
scroll to position [0, 0]
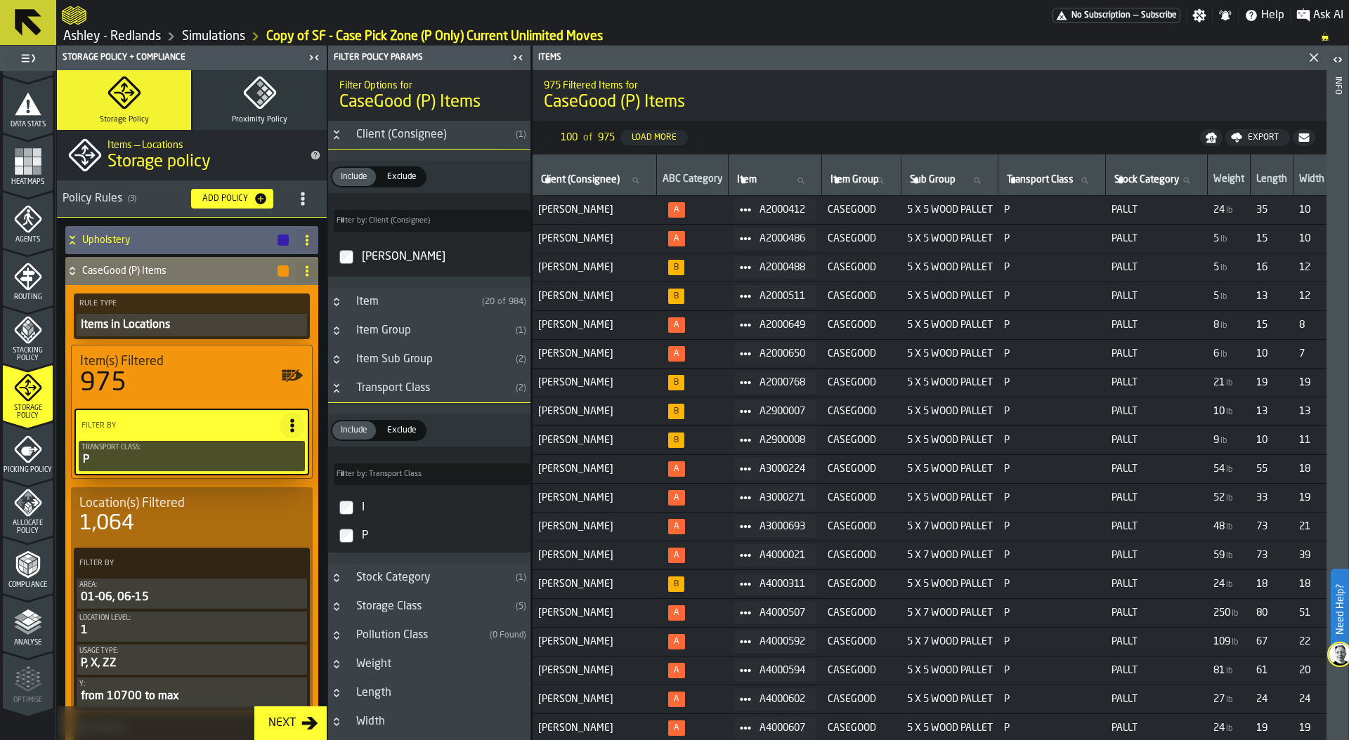
click at [69, 266] on icon at bounding box center [72, 271] width 14 height 11
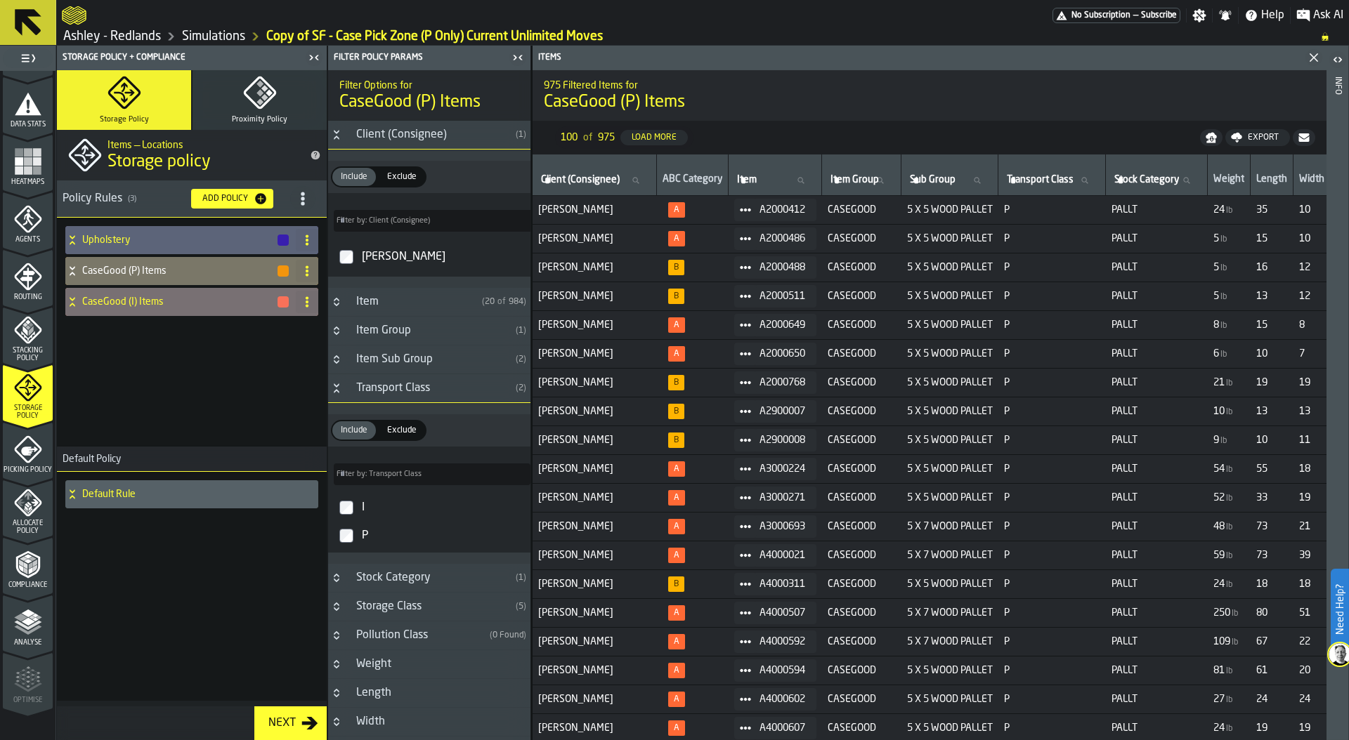
click at [79, 299] on div "CaseGood (I) Items" at bounding box center [177, 302] width 225 height 28
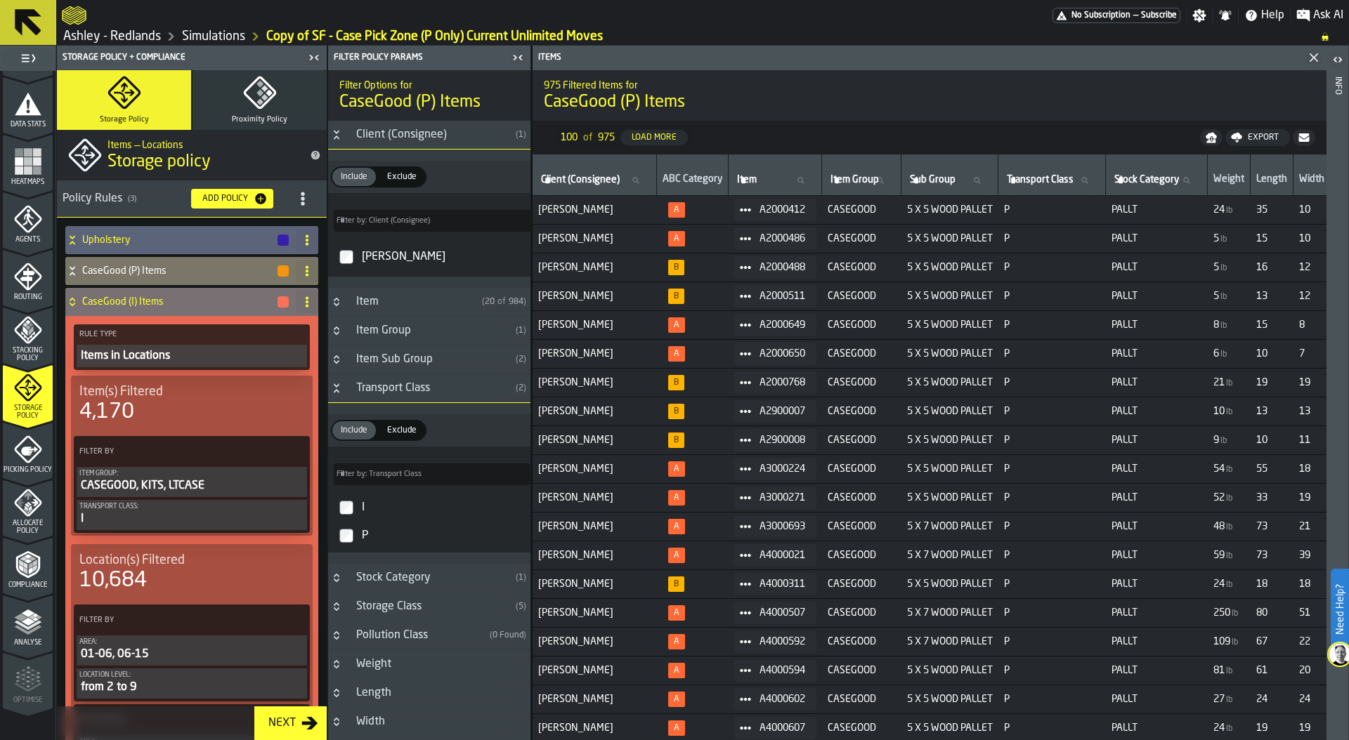
click at [77, 299] on icon at bounding box center [72, 301] width 14 height 11
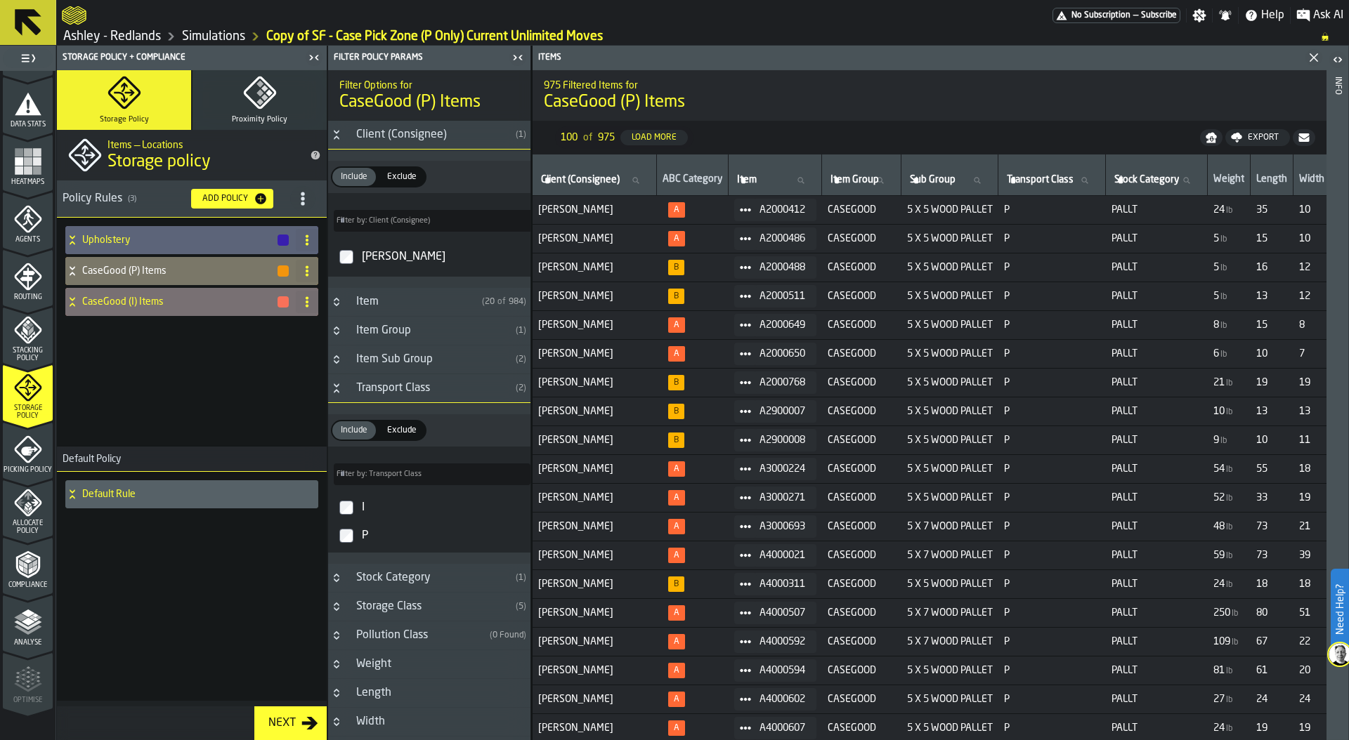
click at [70, 296] on icon at bounding box center [72, 301] width 14 height 11
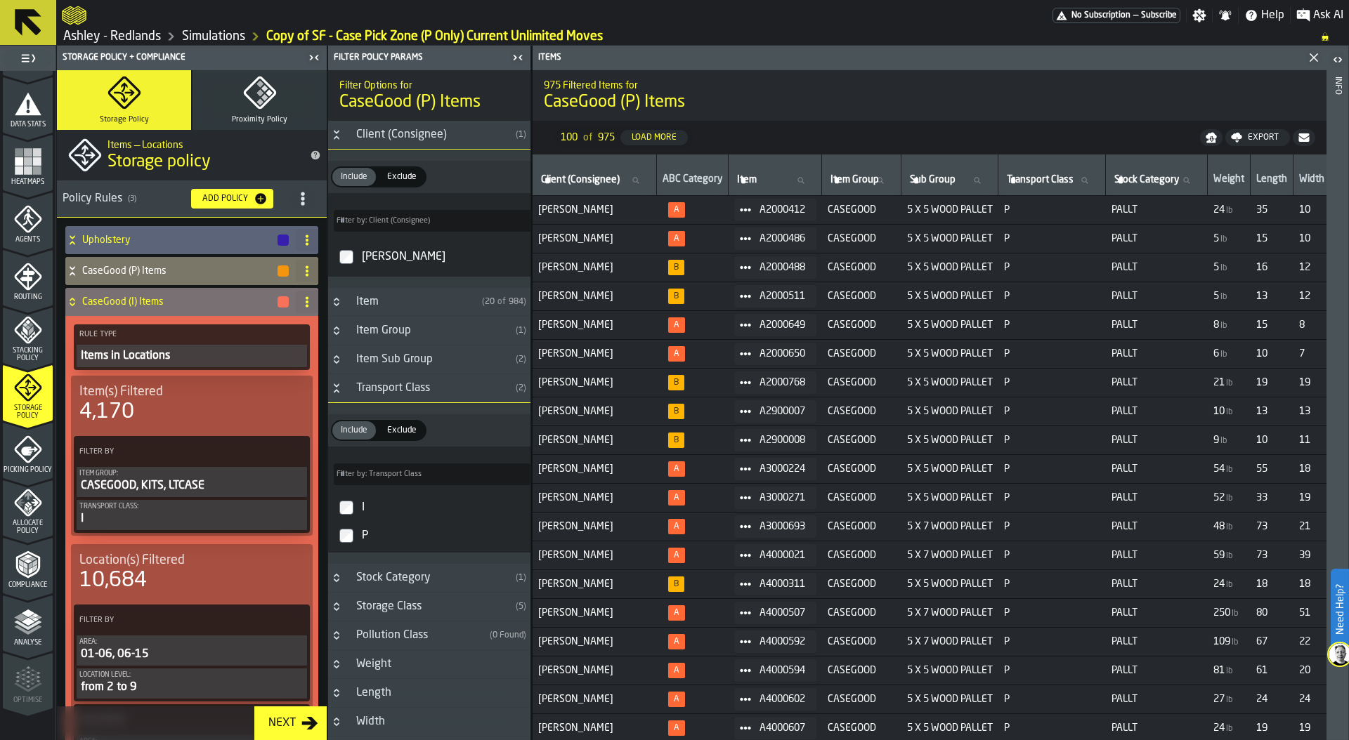
click at [70, 296] on icon at bounding box center [72, 301] width 14 height 11
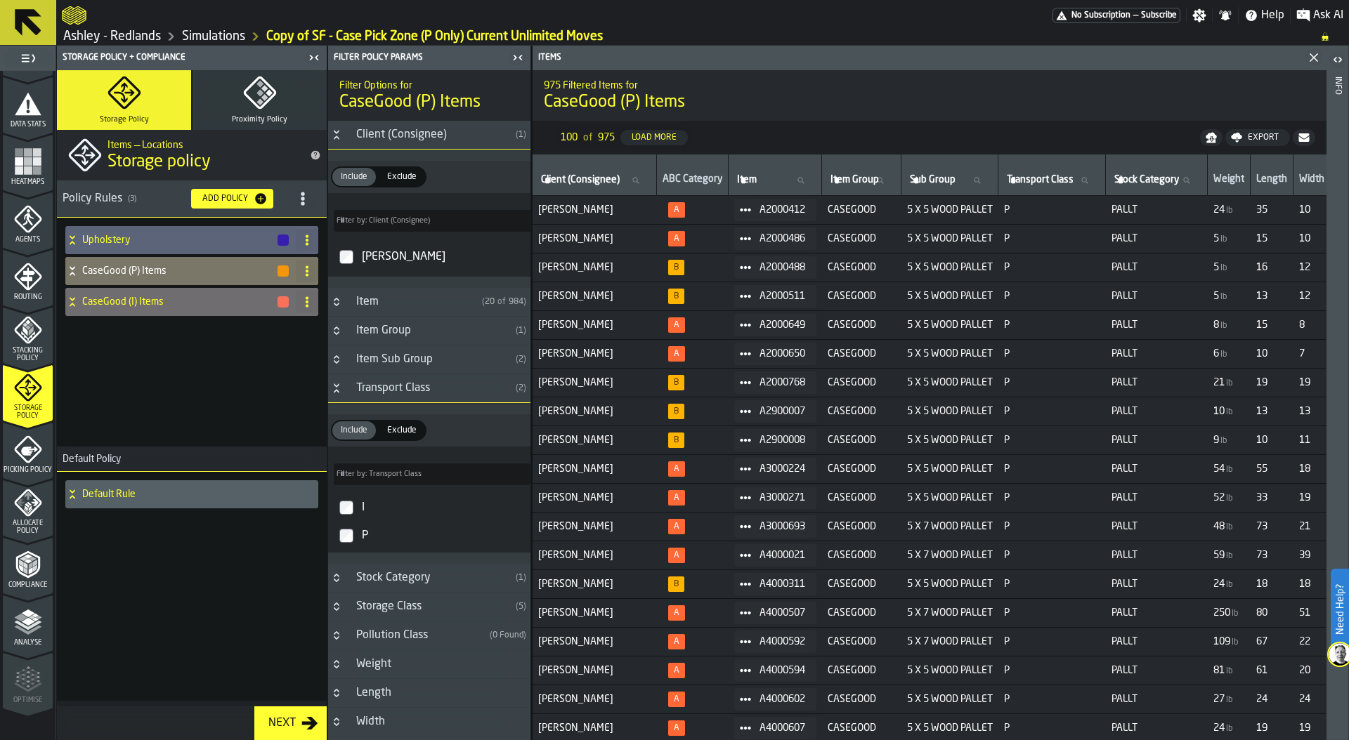
click at [74, 268] on icon at bounding box center [72, 271] width 14 height 11
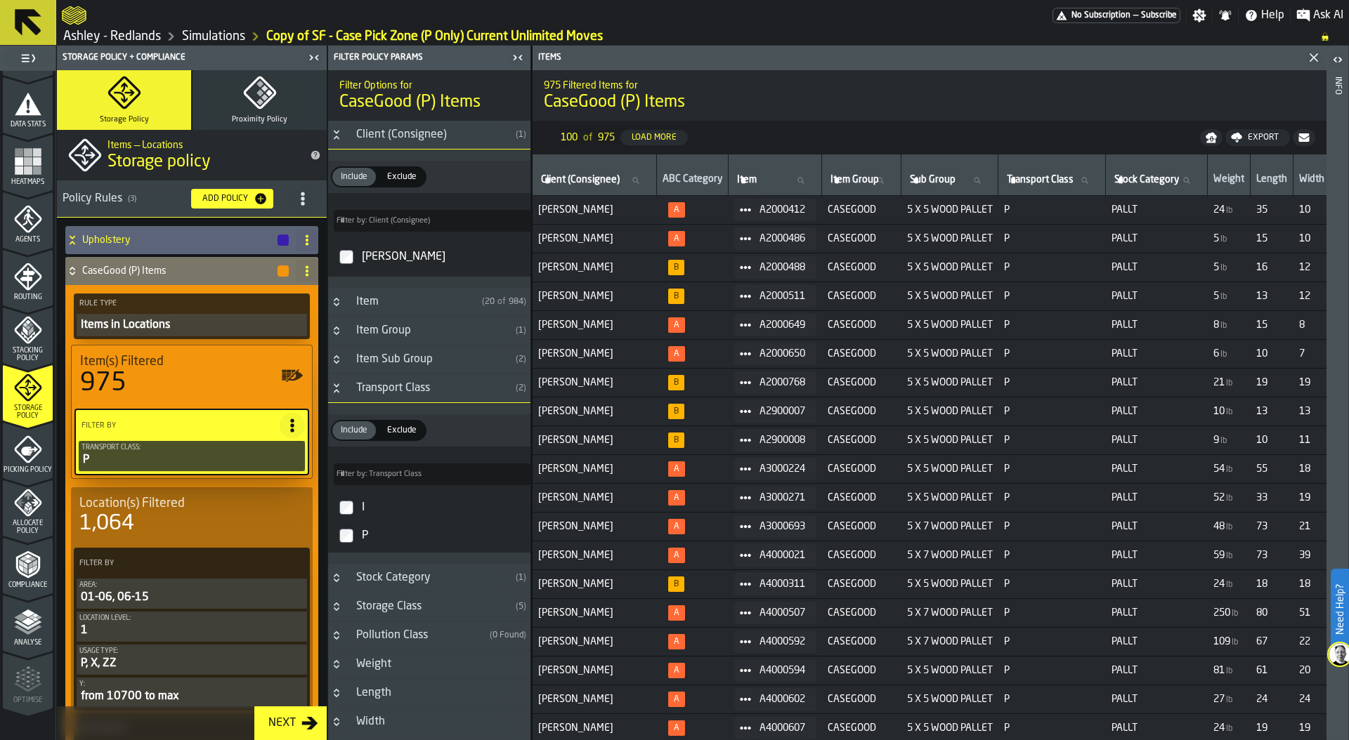
click at [175, 455] on div "P" at bounding box center [191, 460] width 221 height 17
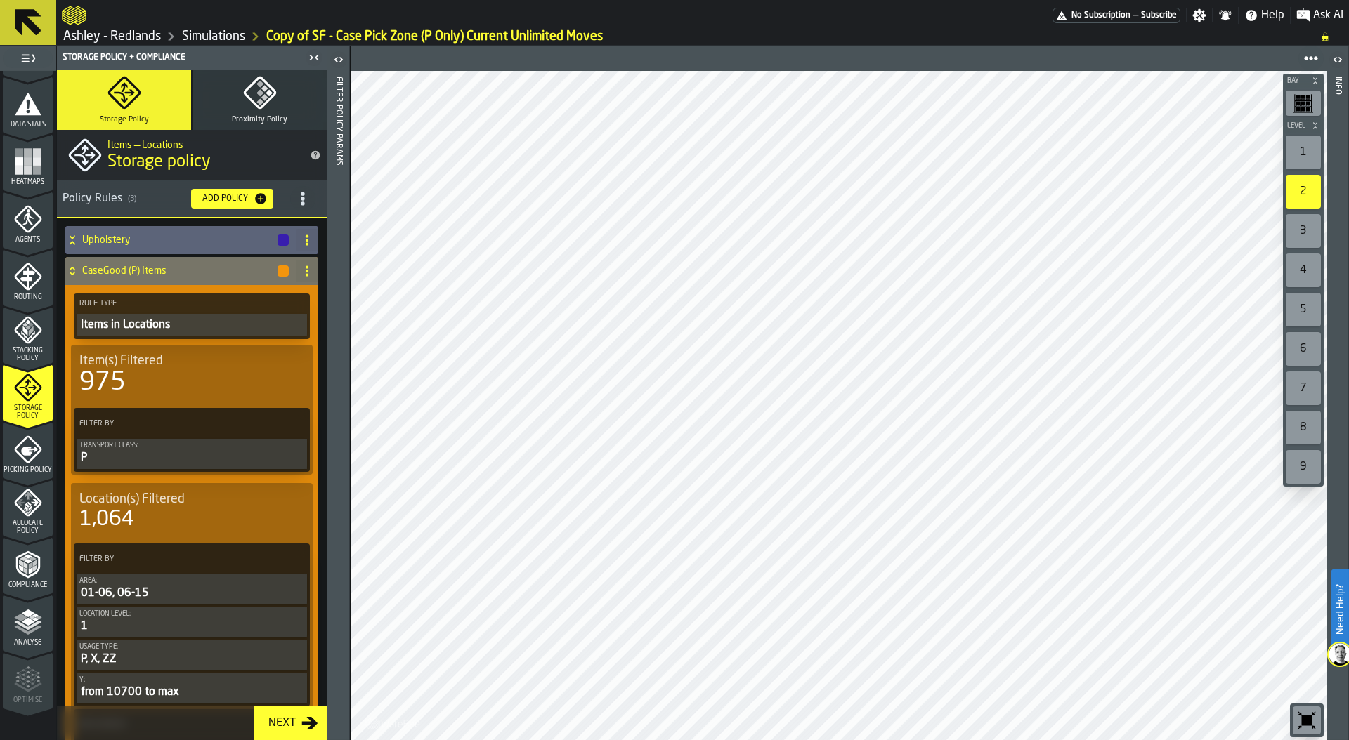
click at [245, 445] on div "Transport Class:" at bounding box center [191, 446] width 225 height 8
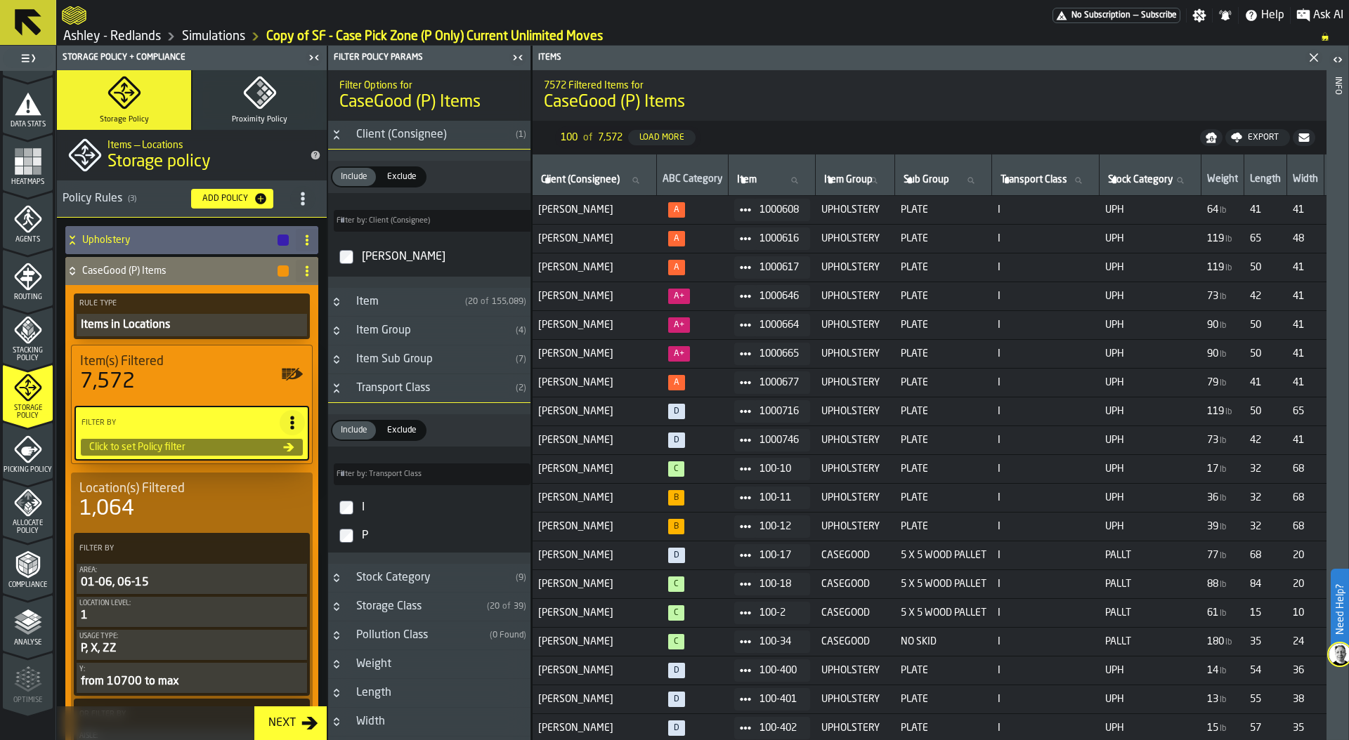
click at [341, 330] on icon "Button-Item Group-closed" at bounding box center [336, 330] width 11 height 11
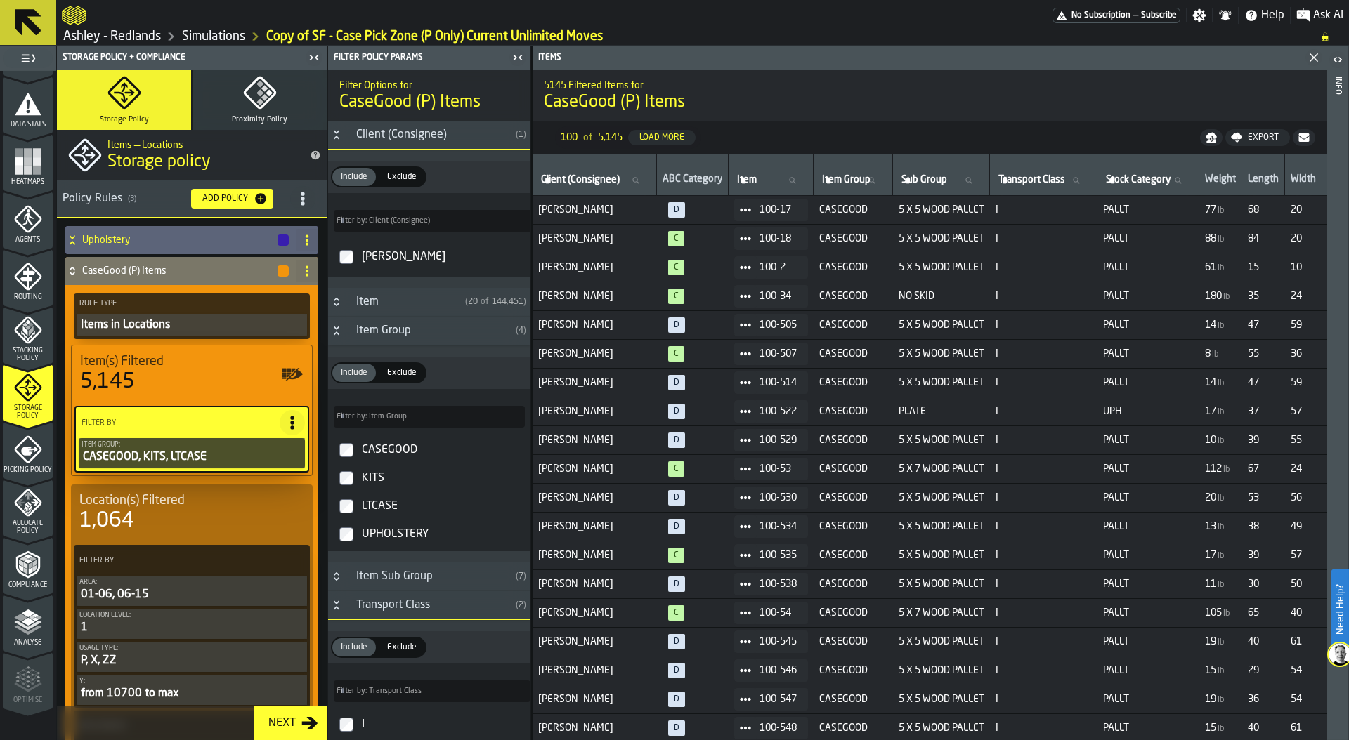
click at [174, 513] on div "1,064" at bounding box center [191, 521] width 225 height 25
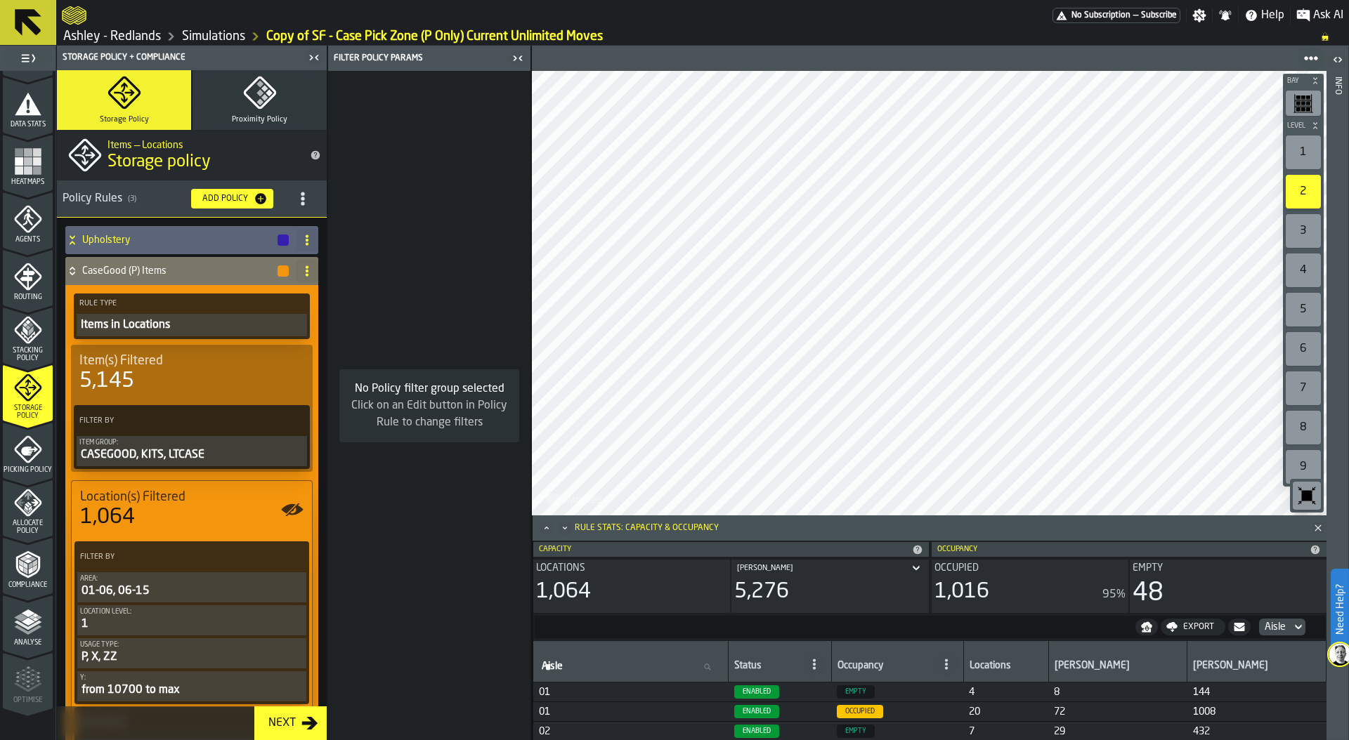
click at [70, 266] on icon at bounding box center [72, 271] width 14 height 11
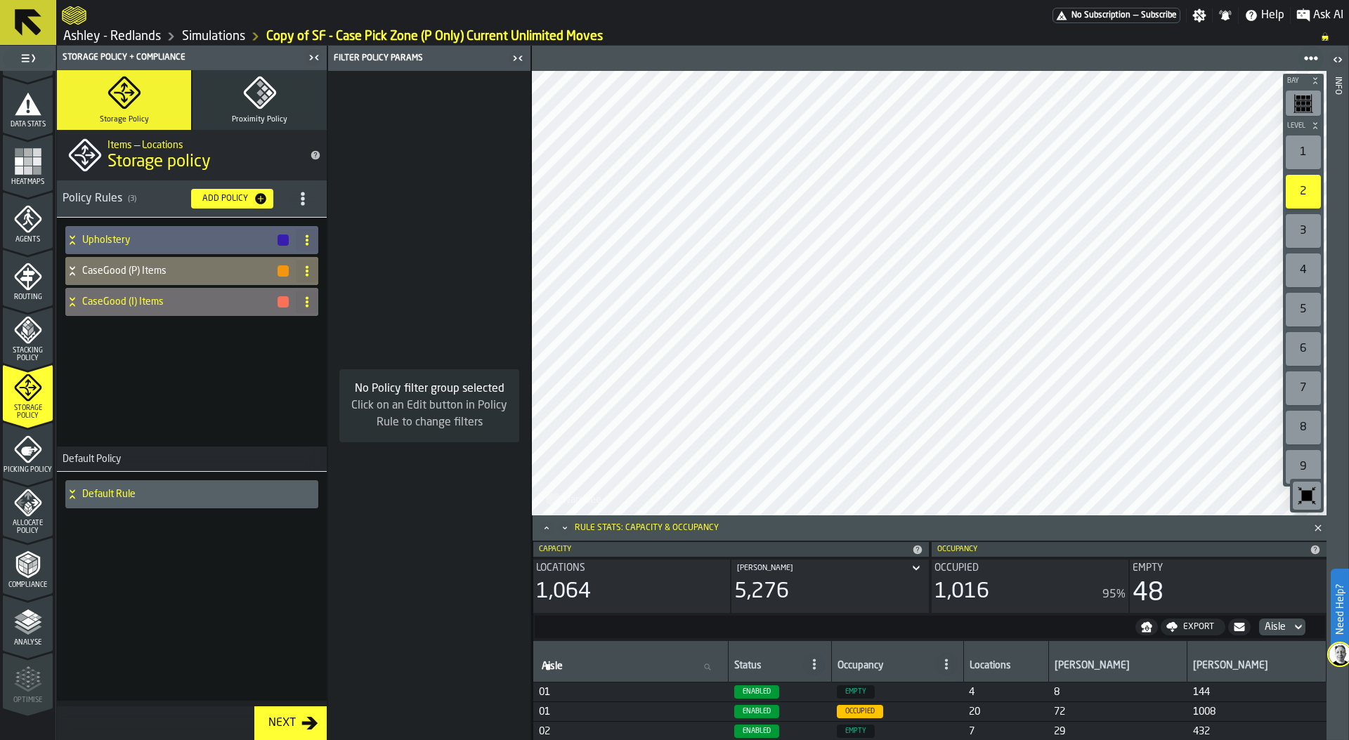
click at [82, 269] on h4 "CaseGood (P) Items" at bounding box center [179, 271] width 194 height 11
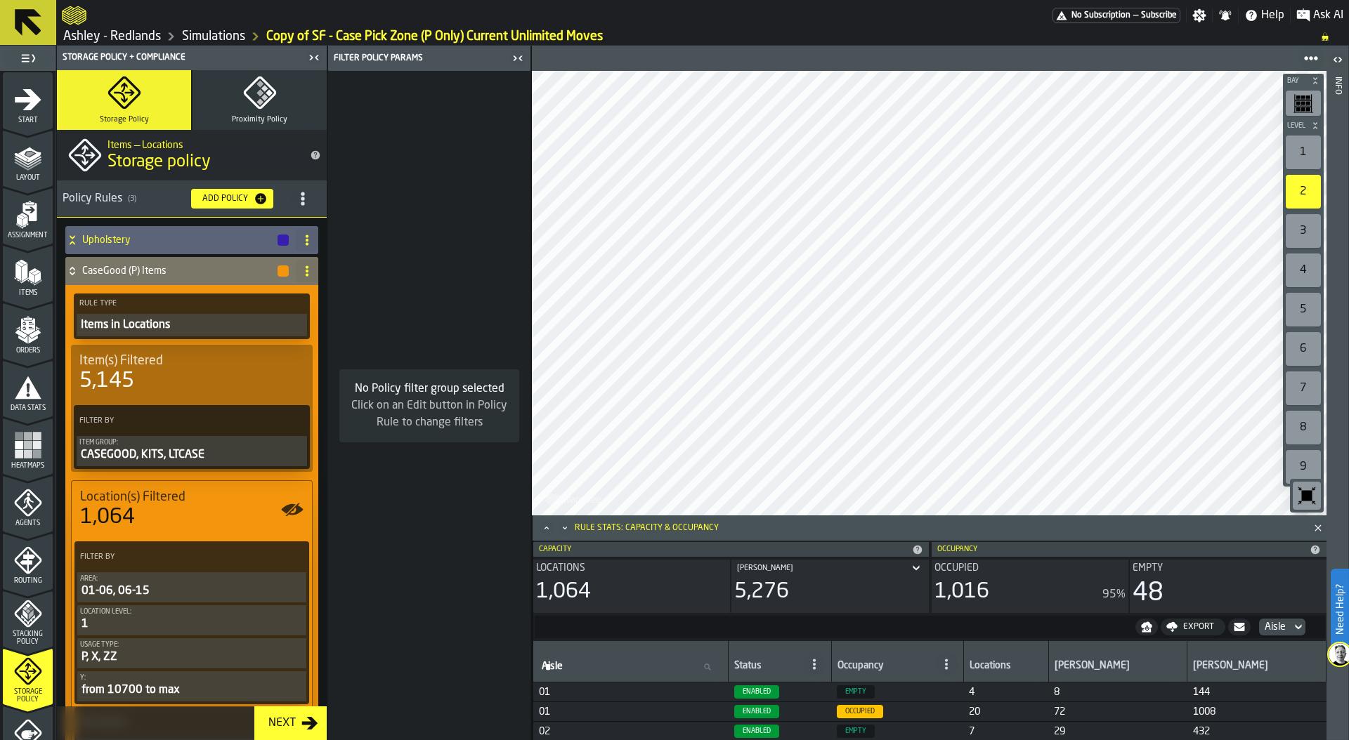
click at [25, 91] on icon "menu Start" at bounding box center [28, 99] width 27 height 21
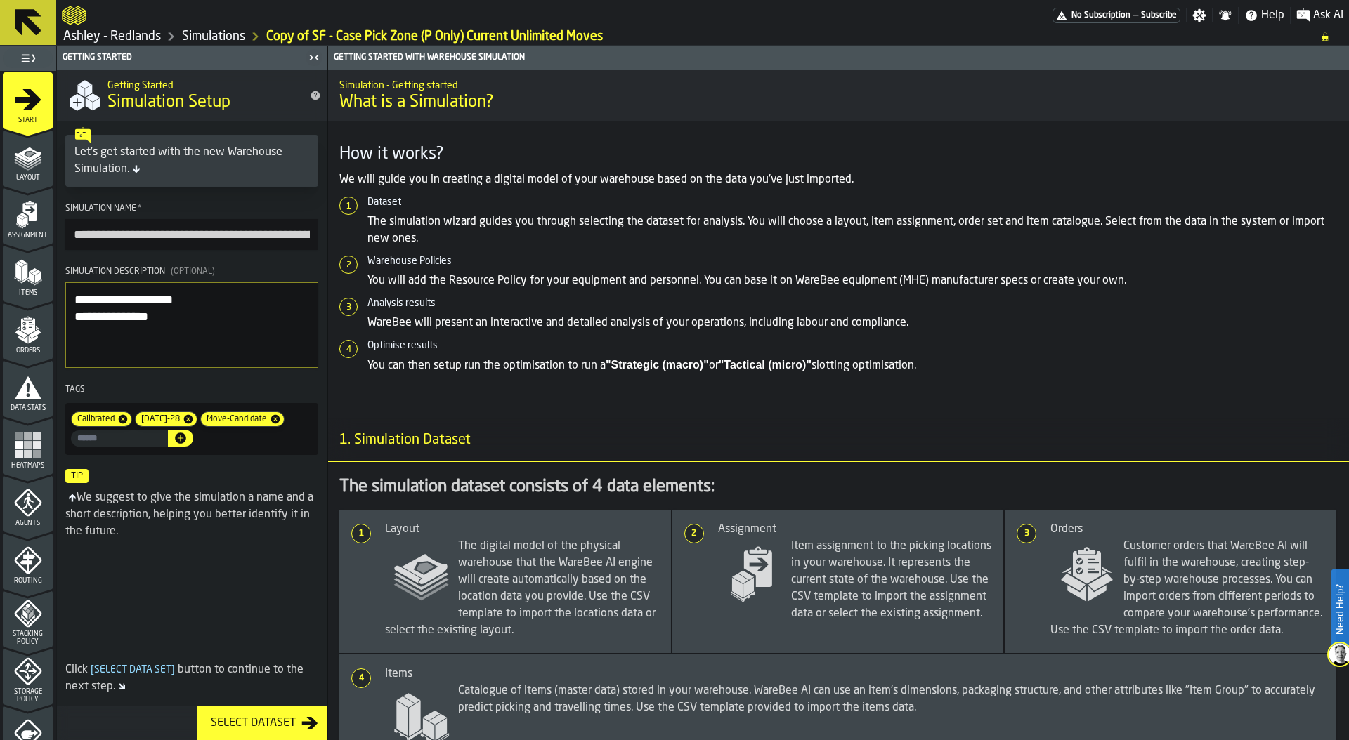
drag, startPoint x: 71, startPoint y: 230, endPoint x: 119, endPoint y: 231, distance: 47.8
click at [119, 231] on input "**********" at bounding box center [191, 234] width 253 height 31
drag, startPoint x: 96, startPoint y: 235, endPoint x: 34, endPoint y: 235, distance: 61.8
click at [34, 235] on aside "**********" at bounding box center [163, 393] width 327 height 695
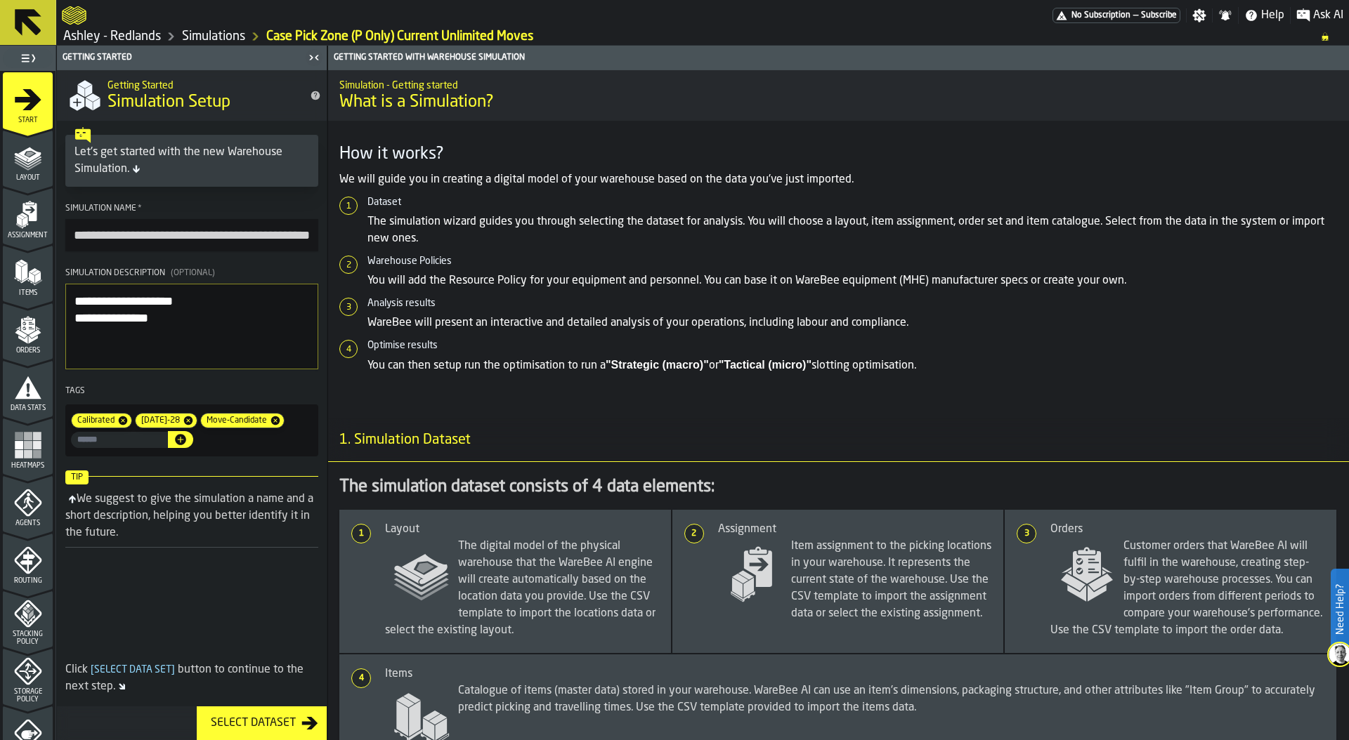
drag, startPoint x: 162, startPoint y: 233, endPoint x: 218, endPoint y: 228, distance: 55.7
click at [216, 230] on input "**********" at bounding box center [191, 235] width 253 height 32
type input "**********"
click at [230, 33] on link "Simulations" at bounding box center [213, 36] width 63 height 15
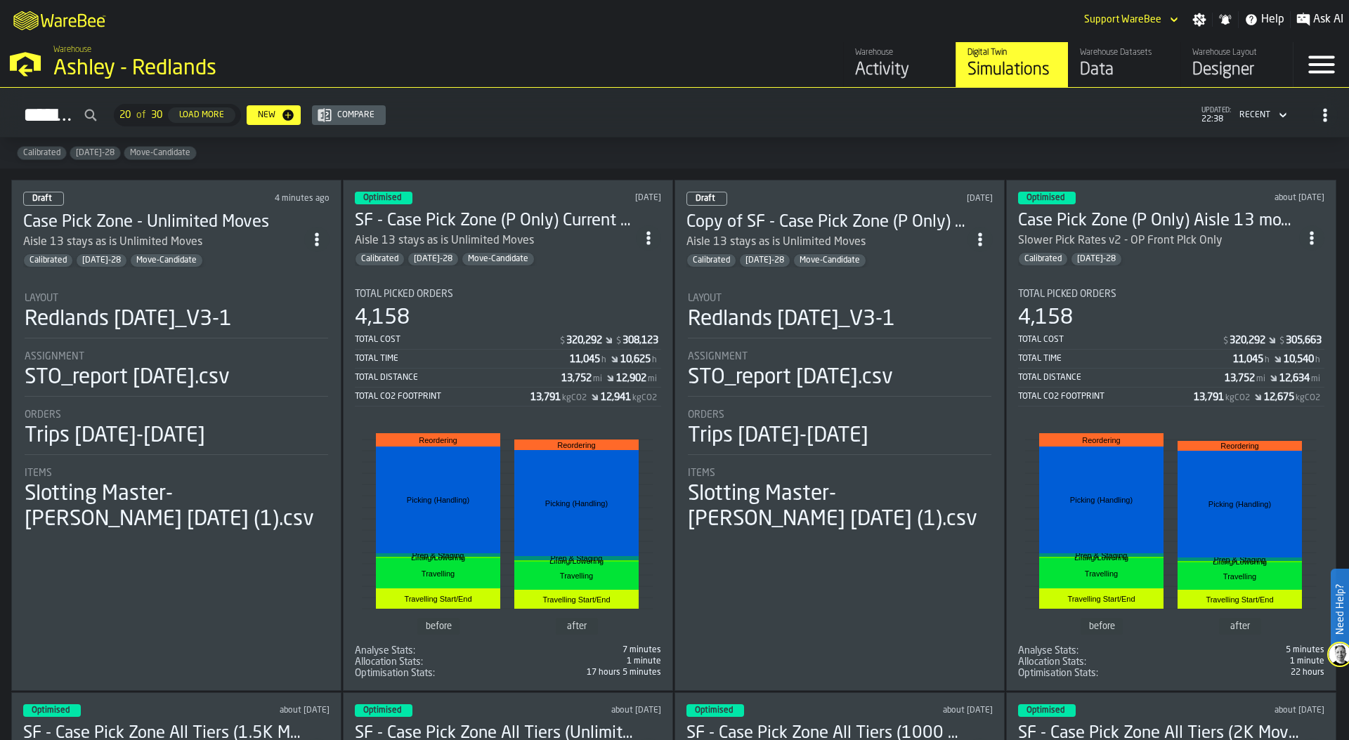
click at [539, 376] on div "Total Distance" at bounding box center [458, 378] width 207 height 10
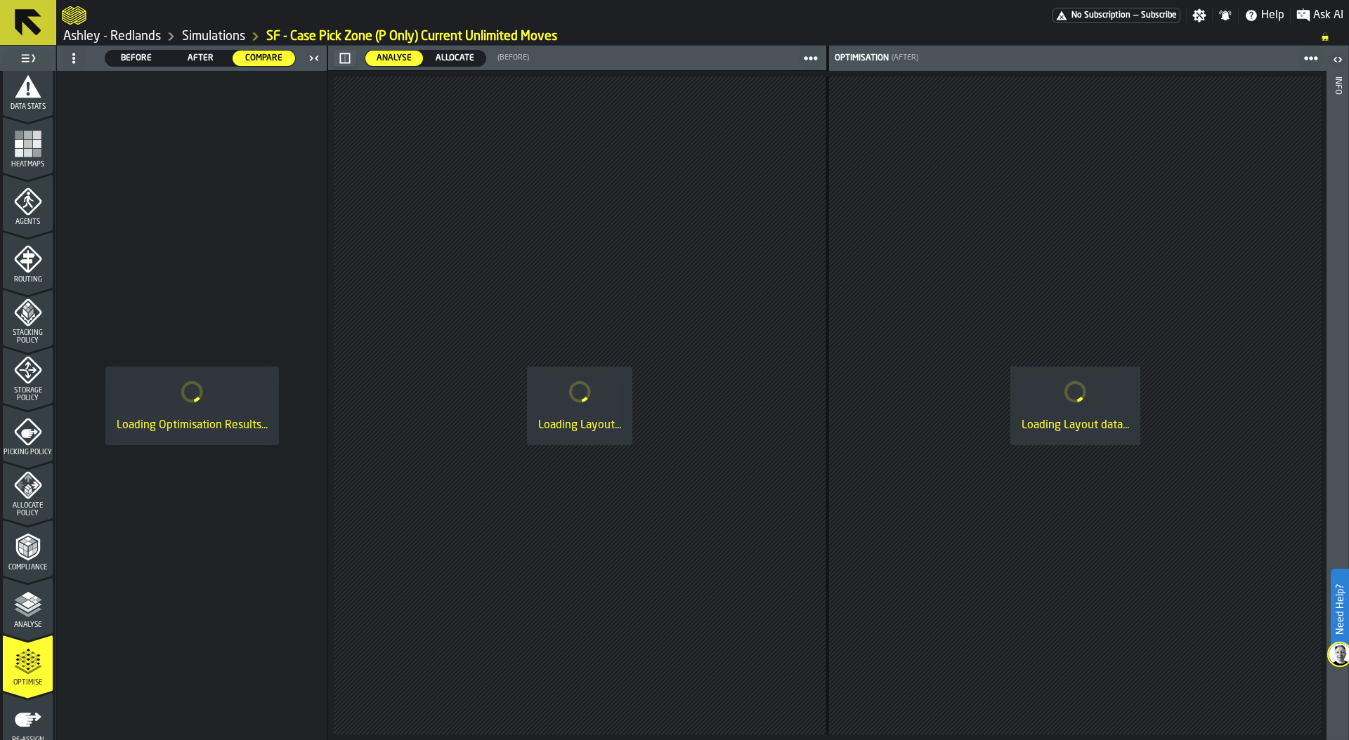
scroll to position [367, 0]
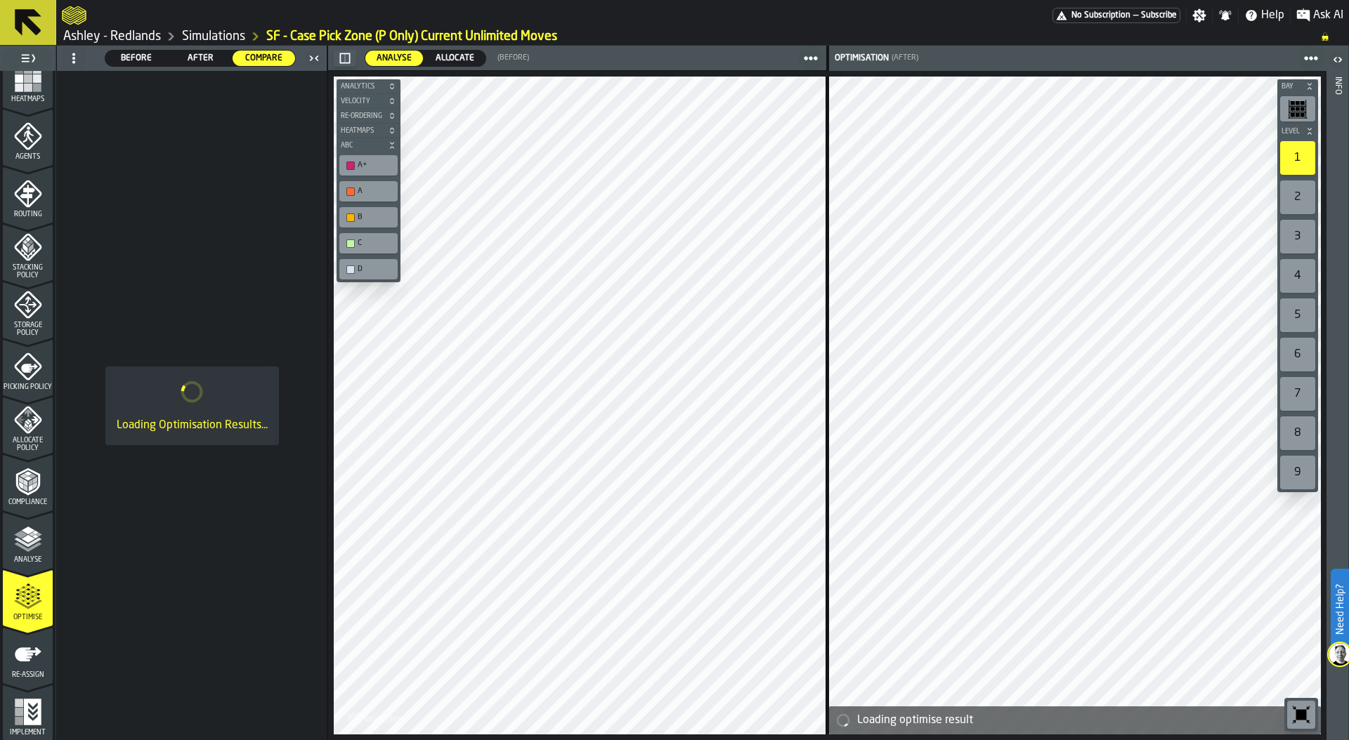
click at [27, 650] on icon "menu Re-assign" at bounding box center [28, 655] width 28 height 28
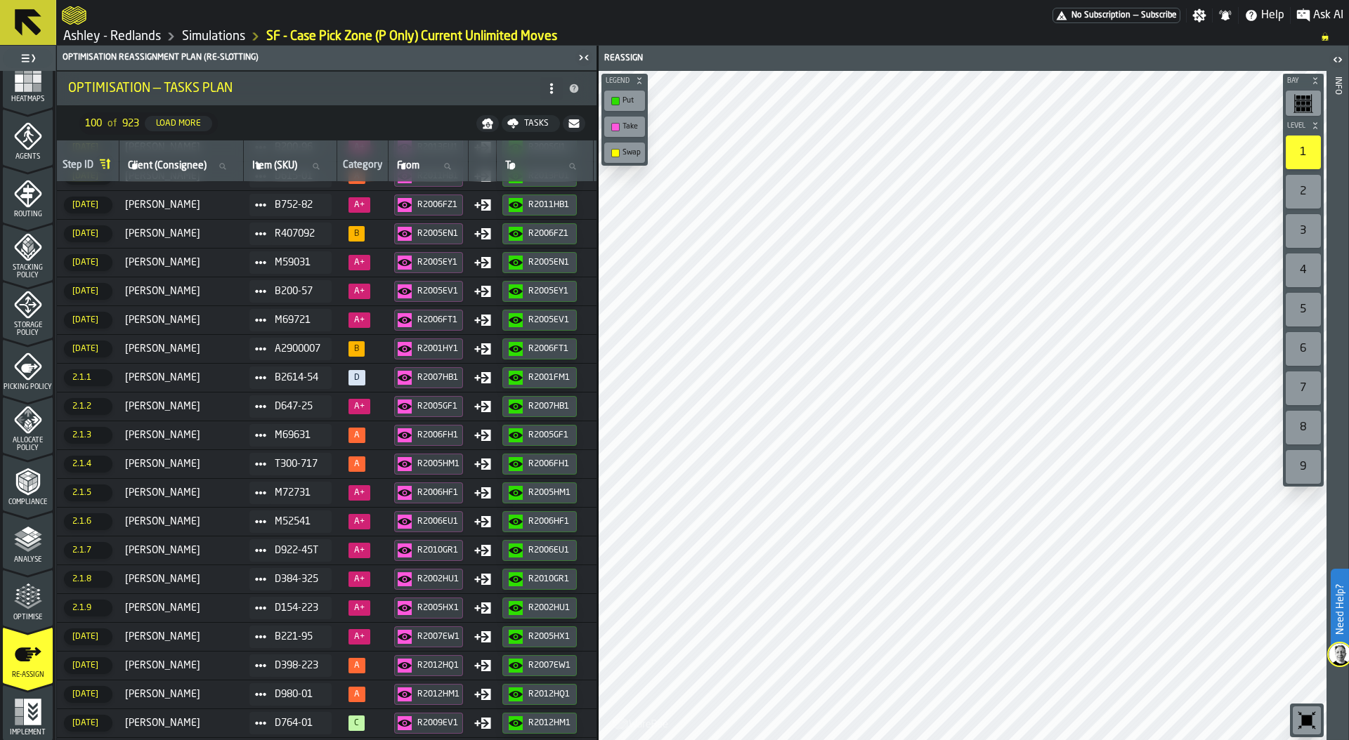
scroll to position [1228, 0]
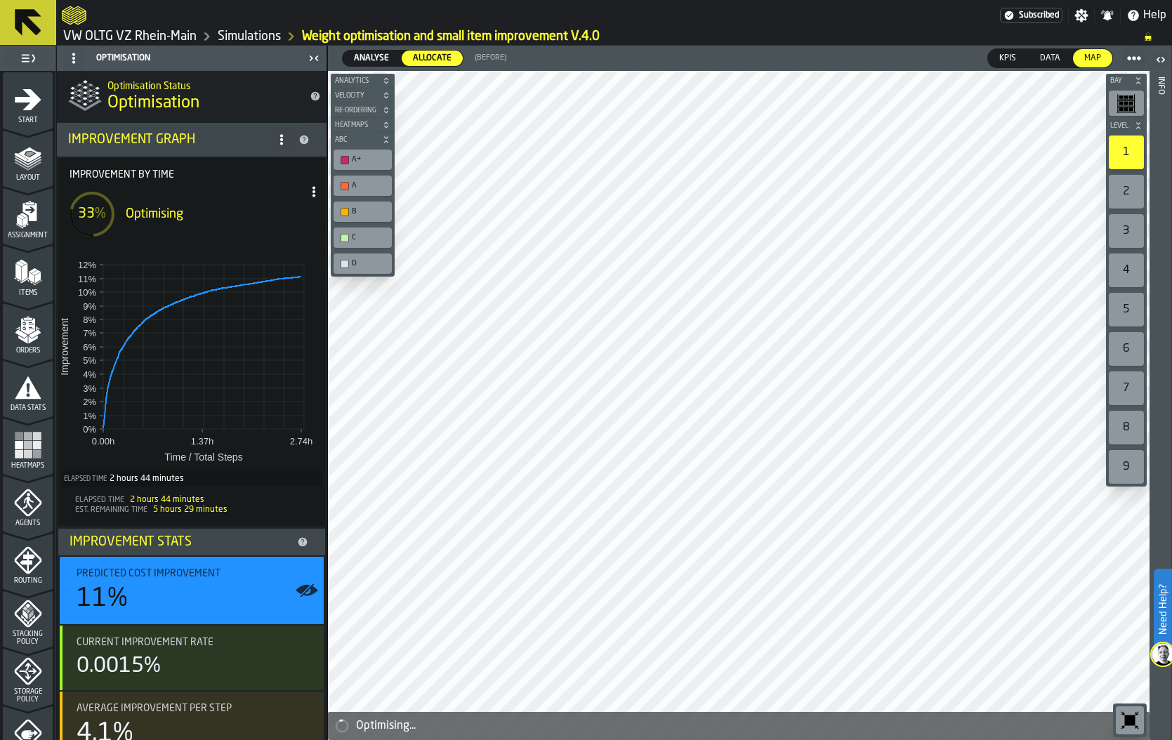
scroll to position [367, 0]
